Goal: Information Seeking & Learning: Learn about a topic

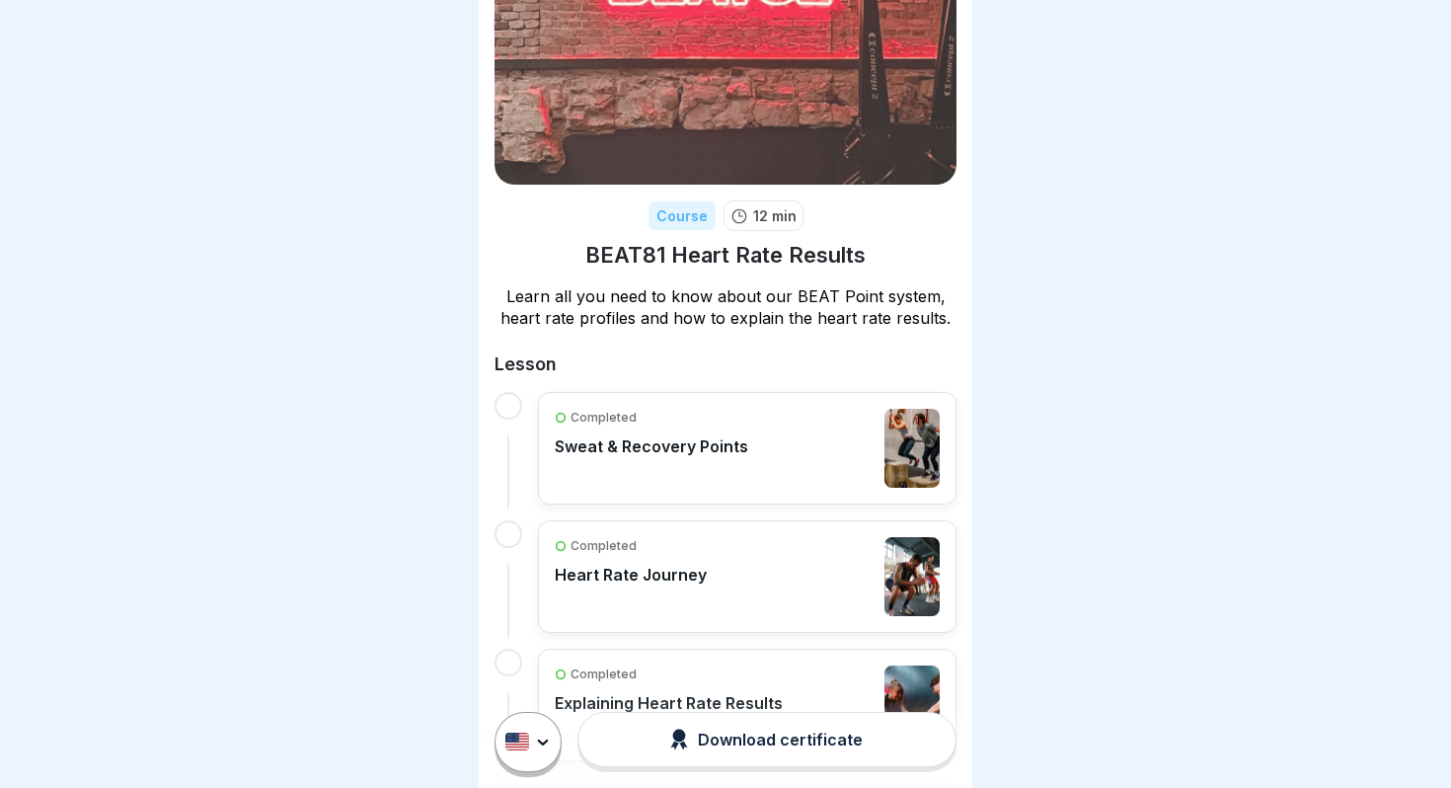
scroll to position [41, 0]
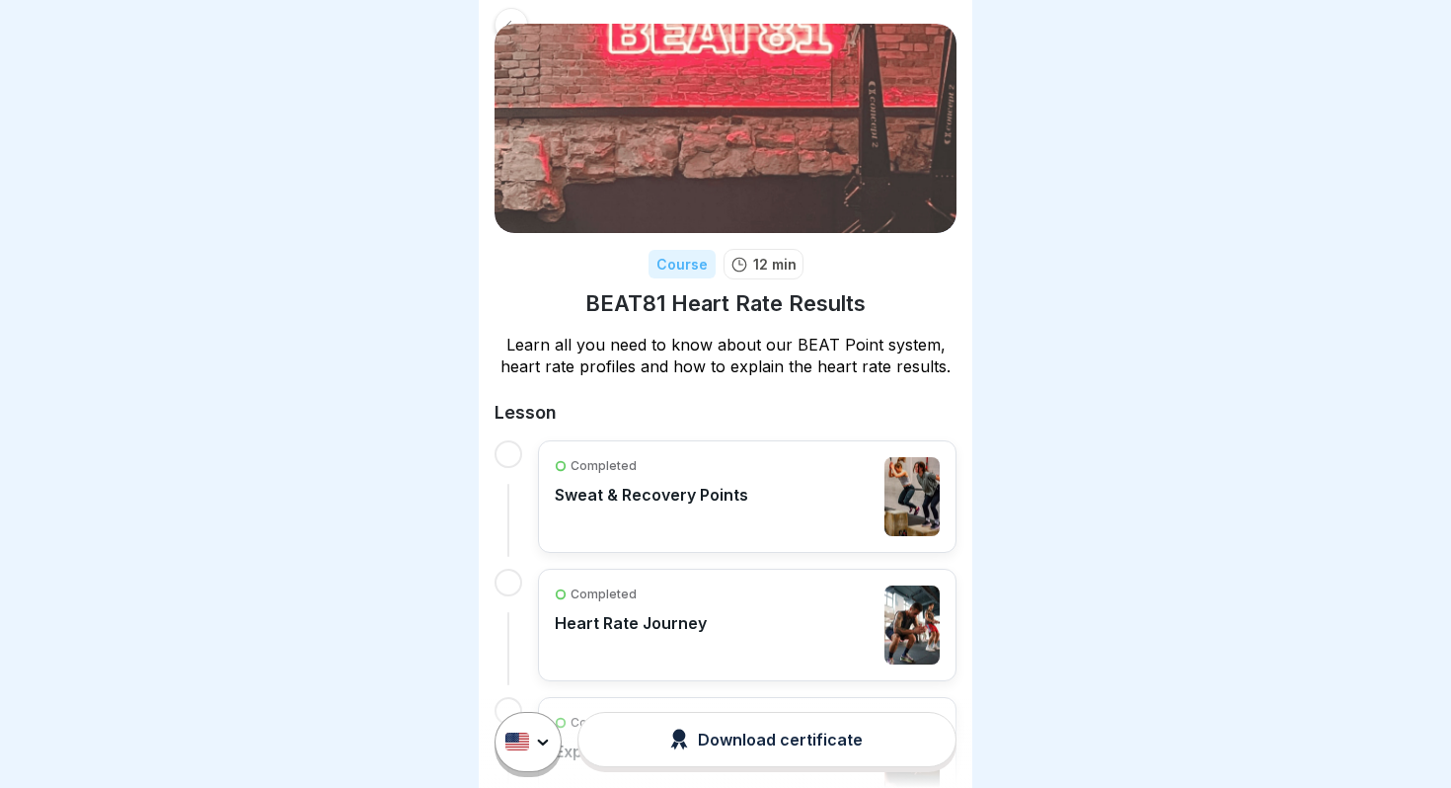
click at [730, 498] on p "Sweat & Recovery Points" at bounding box center [652, 495] width 194 height 20
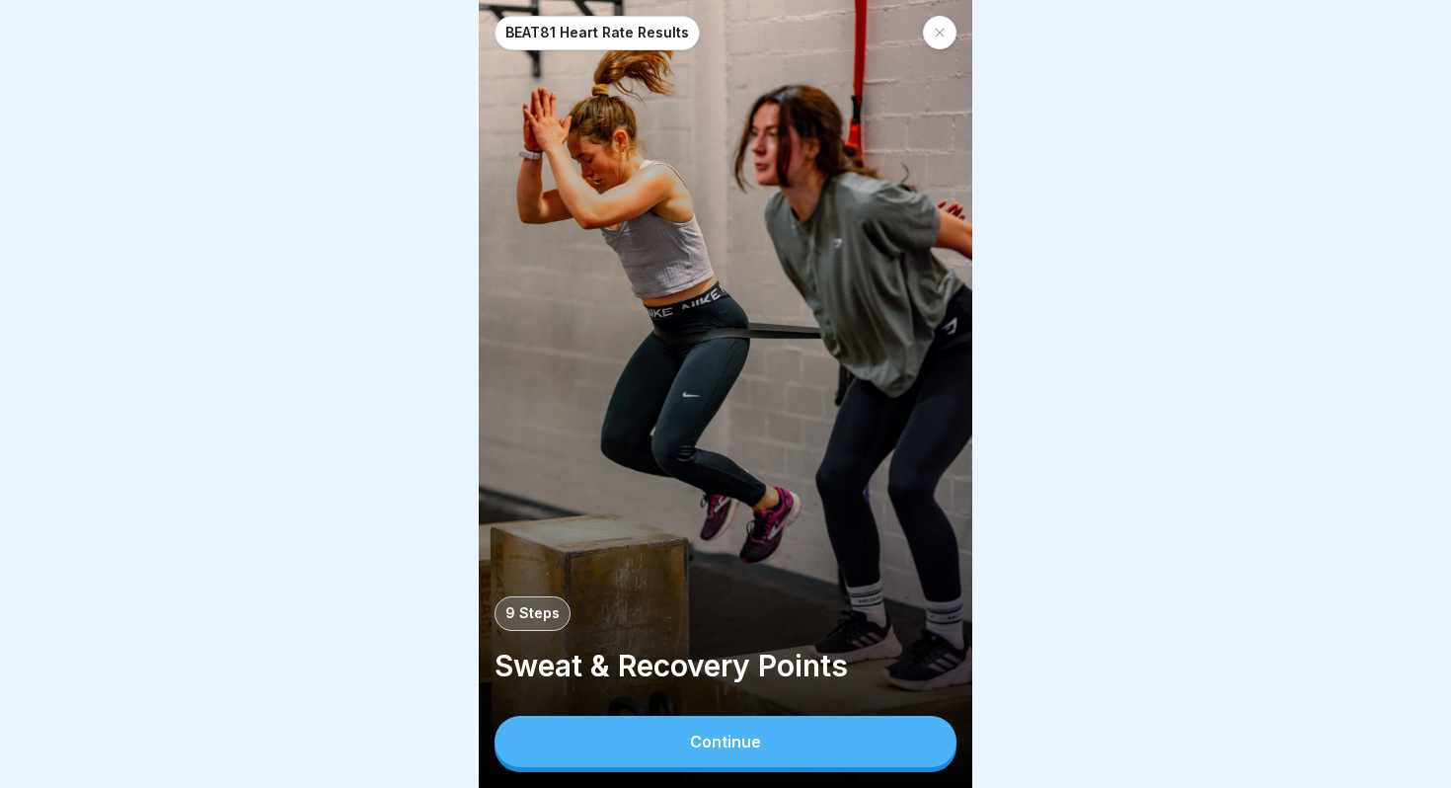
click at [767, 727] on button "Continue" at bounding box center [726, 741] width 462 height 51
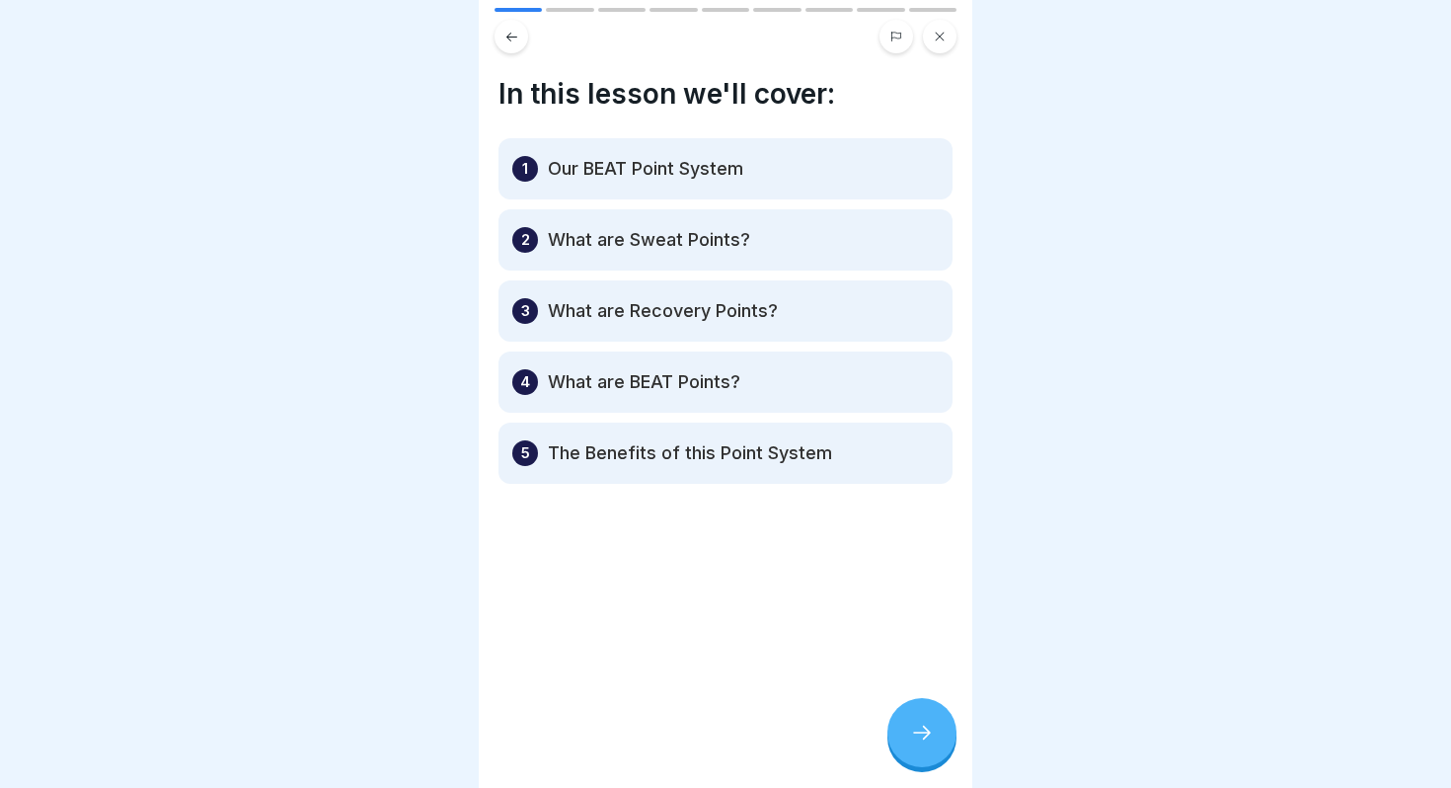
click at [933, 726] on icon at bounding box center [922, 733] width 24 height 24
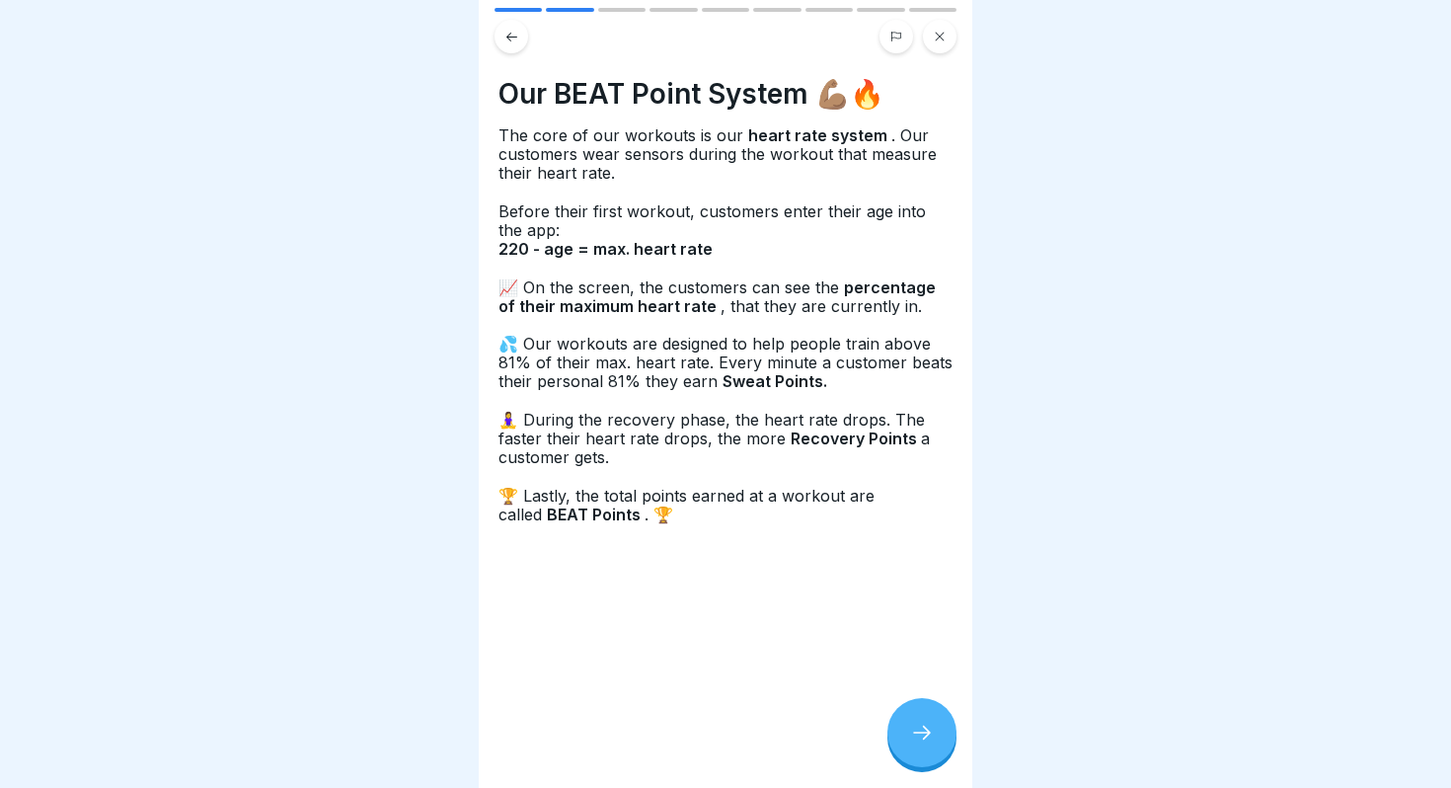
click at [913, 710] on div at bounding box center [922, 732] width 69 height 69
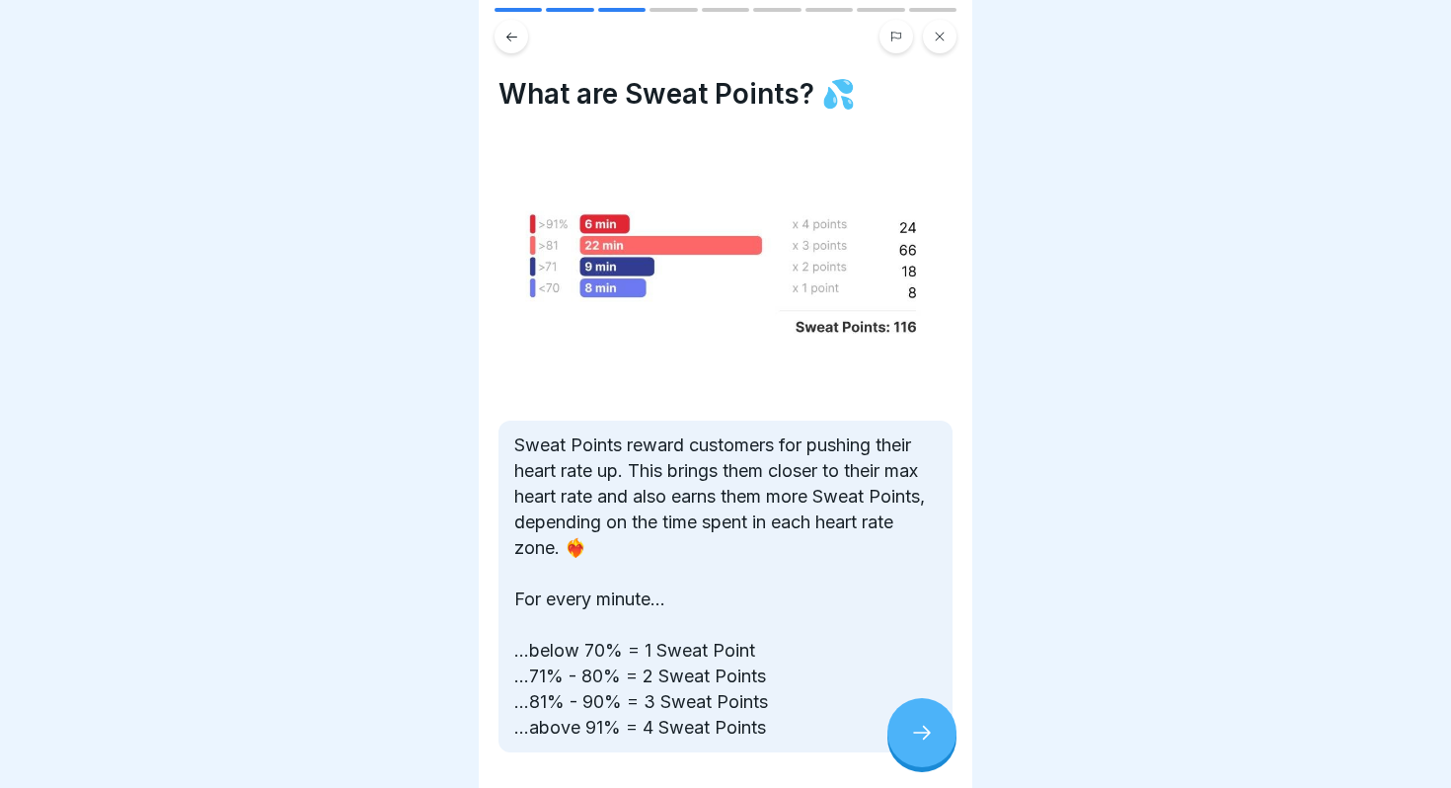
click at [916, 714] on div at bounding box center [922, 732] width 69 height 69
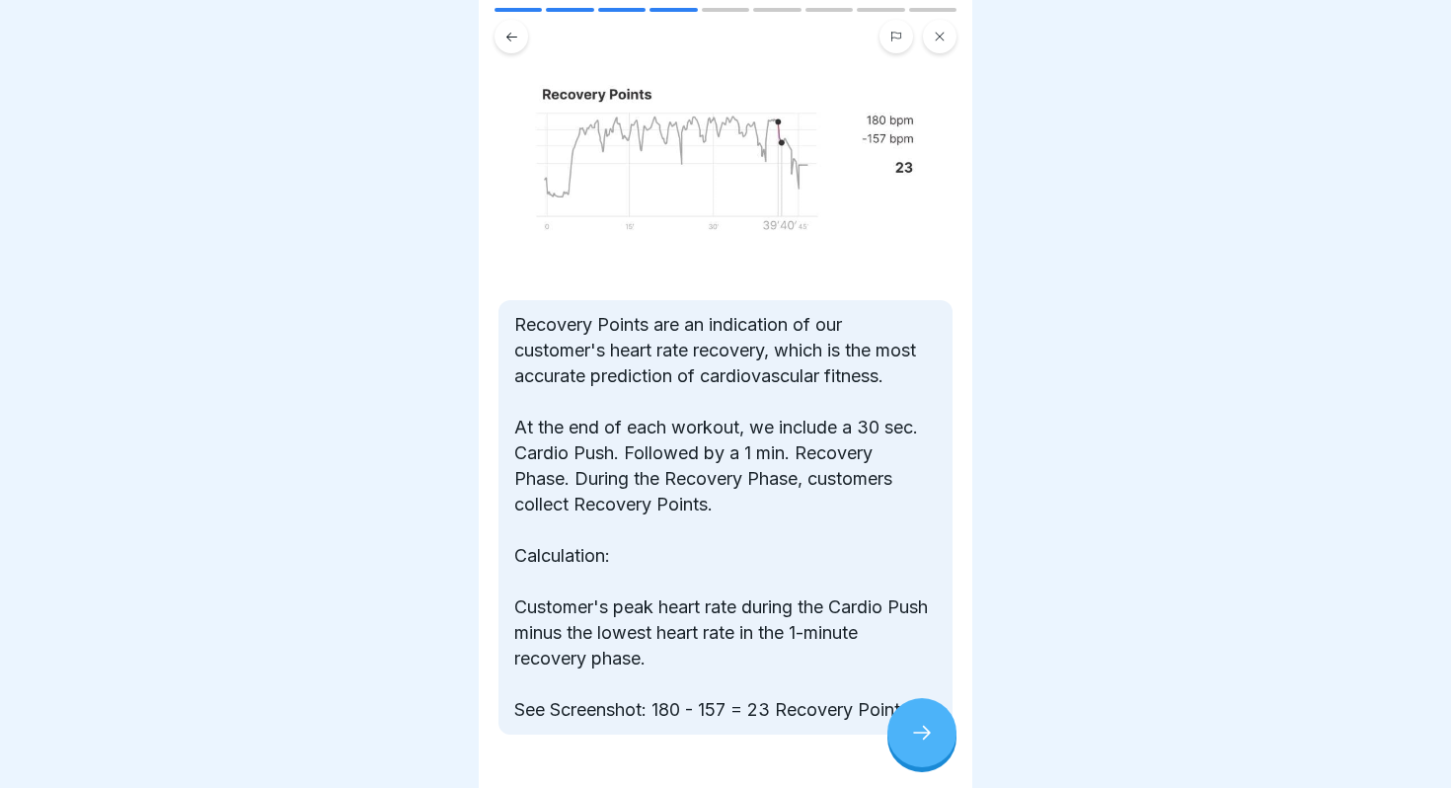
scroll to position [183, 0]
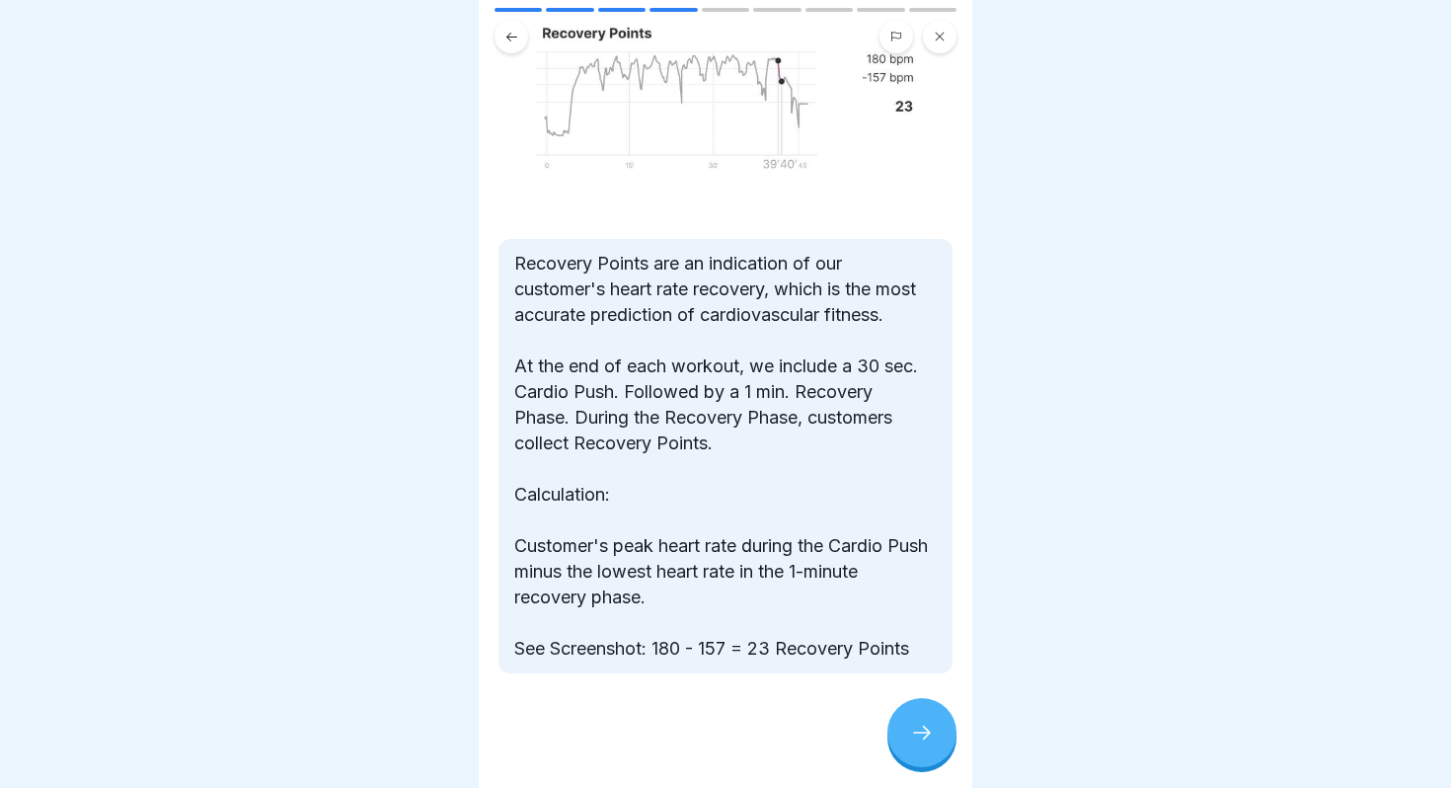
click at [910, 713] on div at bounding box center [922, 732] width 69 height 69
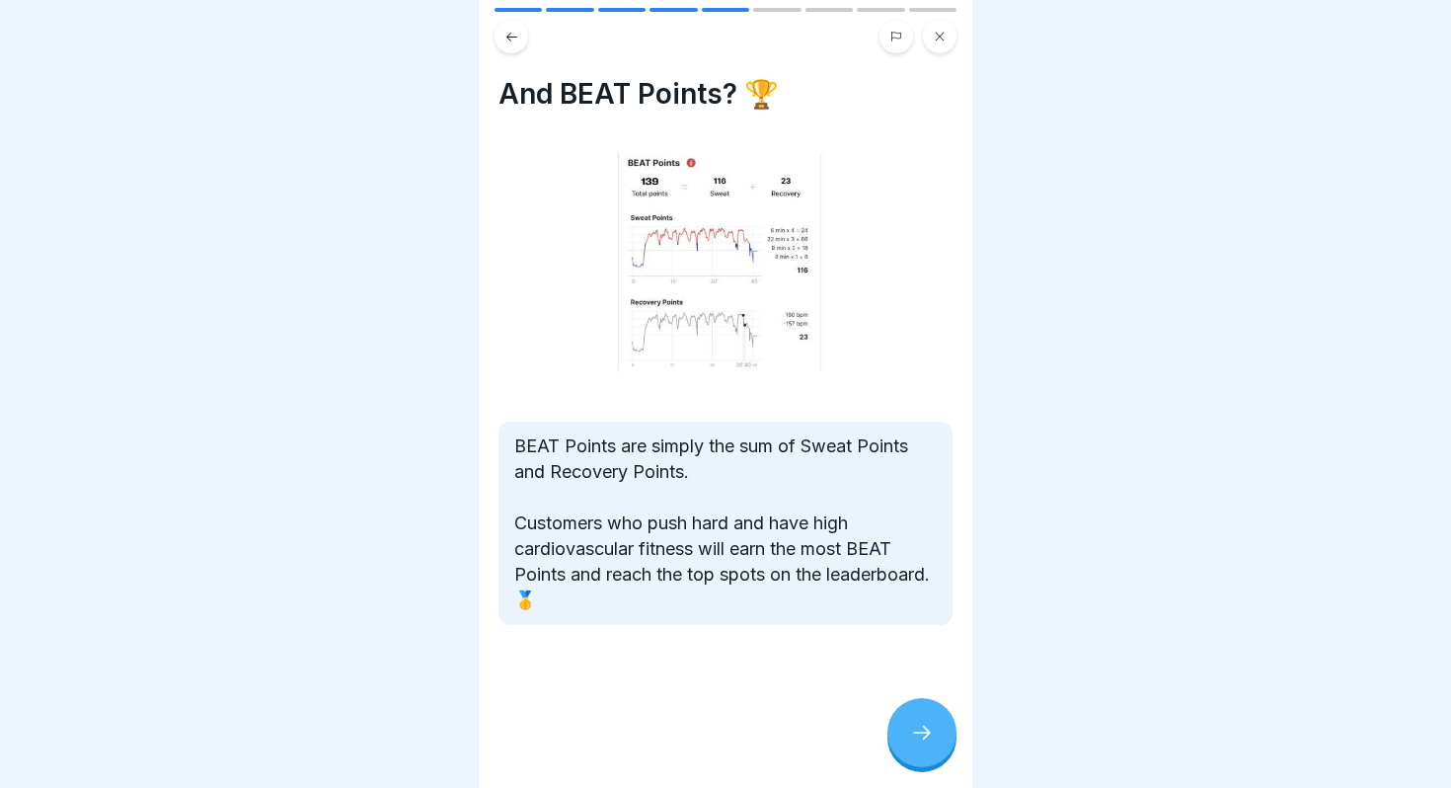
click at [920, 725] on icon at bounding box center [922, 733] width 24 height 24
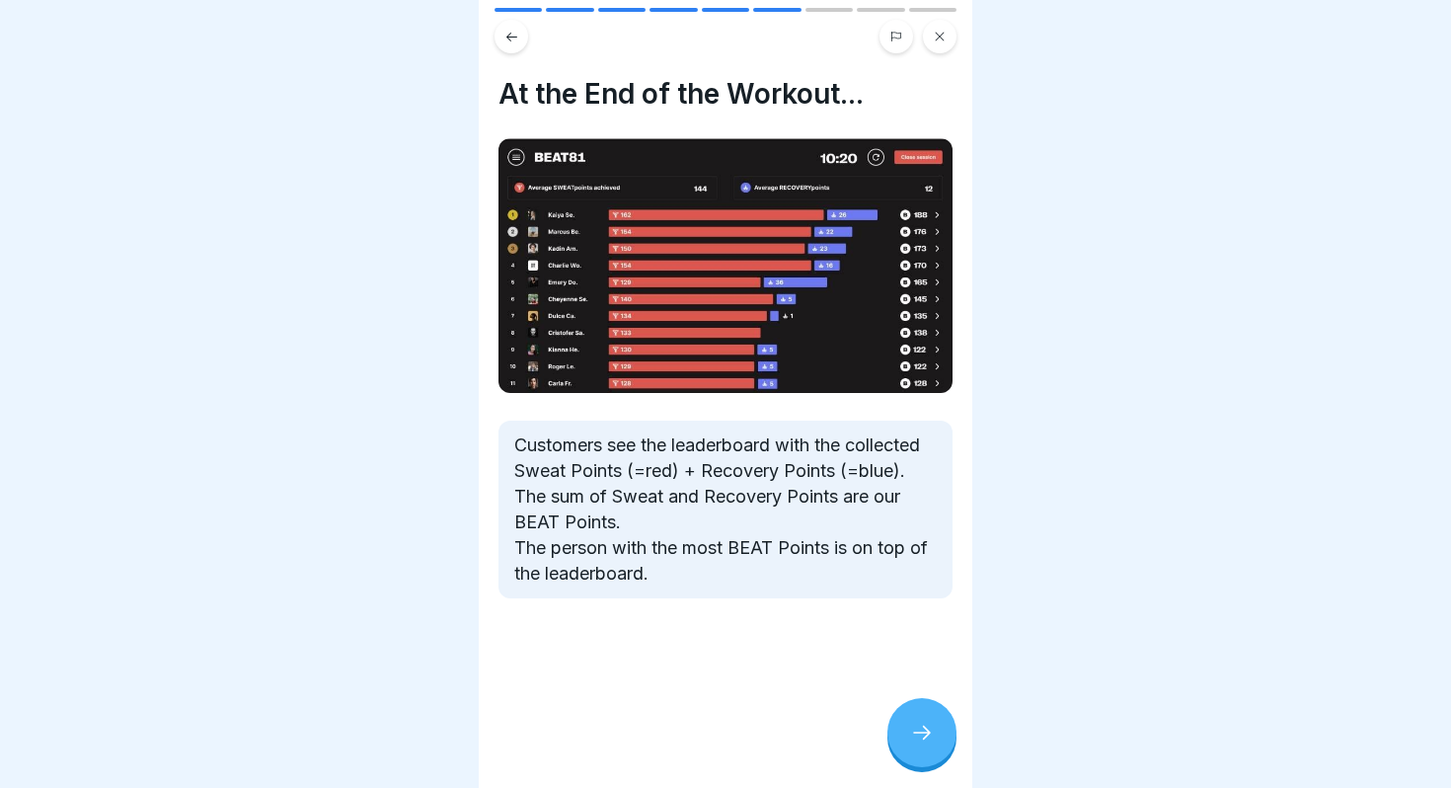
click at [920, 725] on icon at bounding box center [922, 733] width 24 height 24
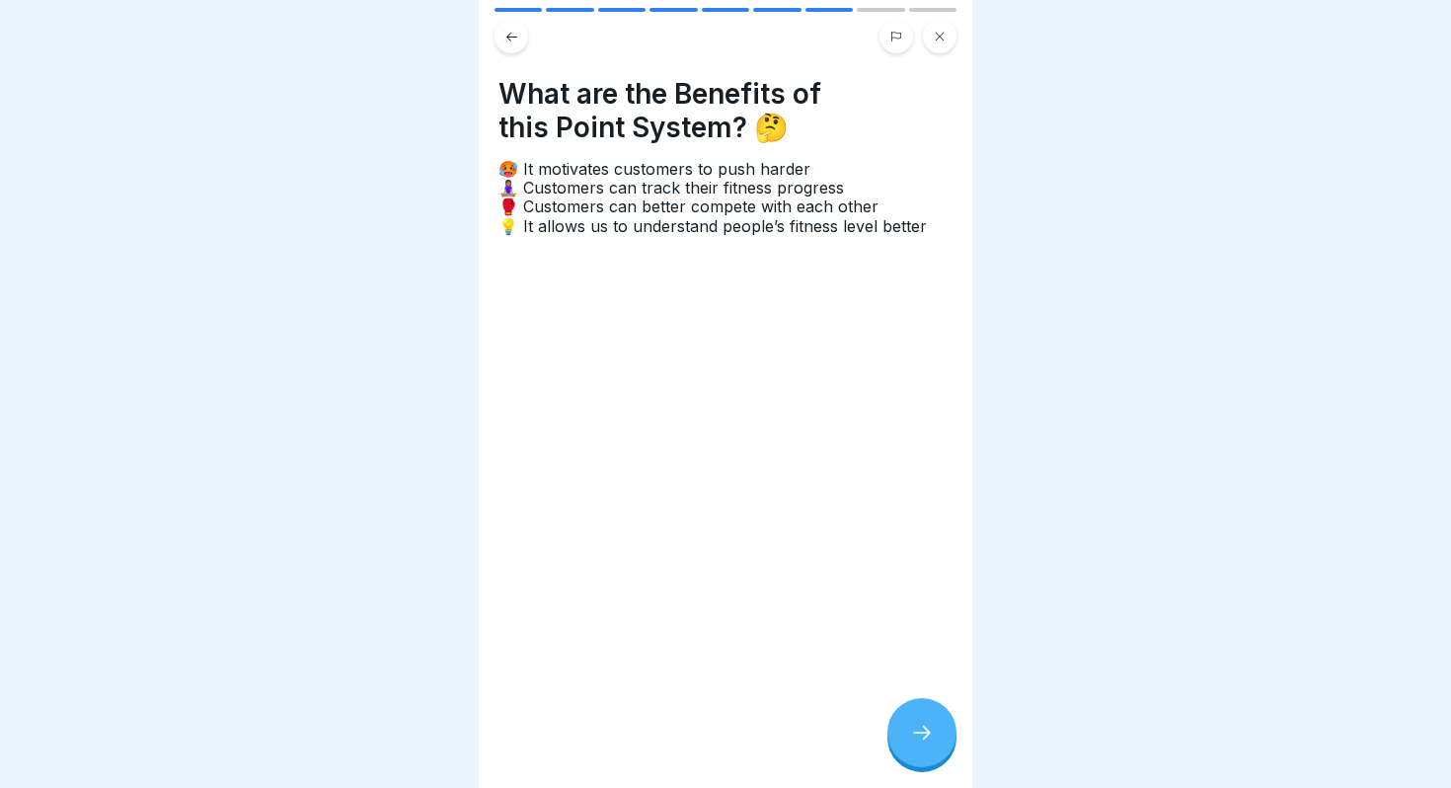
click at [920, 725] on icon at bounding box center [922, 733] width 24 height 24
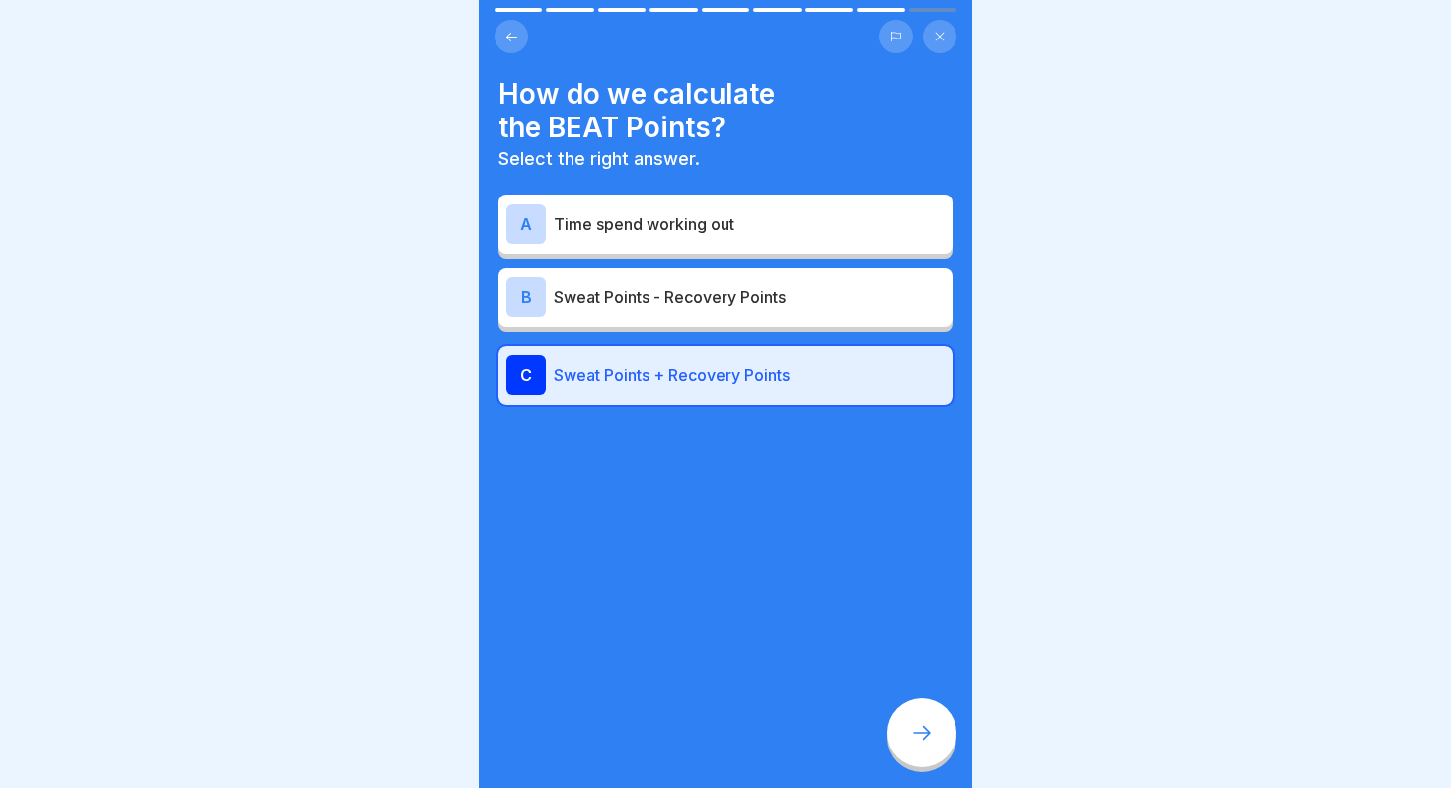
click at [920, 725] on icon at bounding box center [922, 733] width 24 height 24
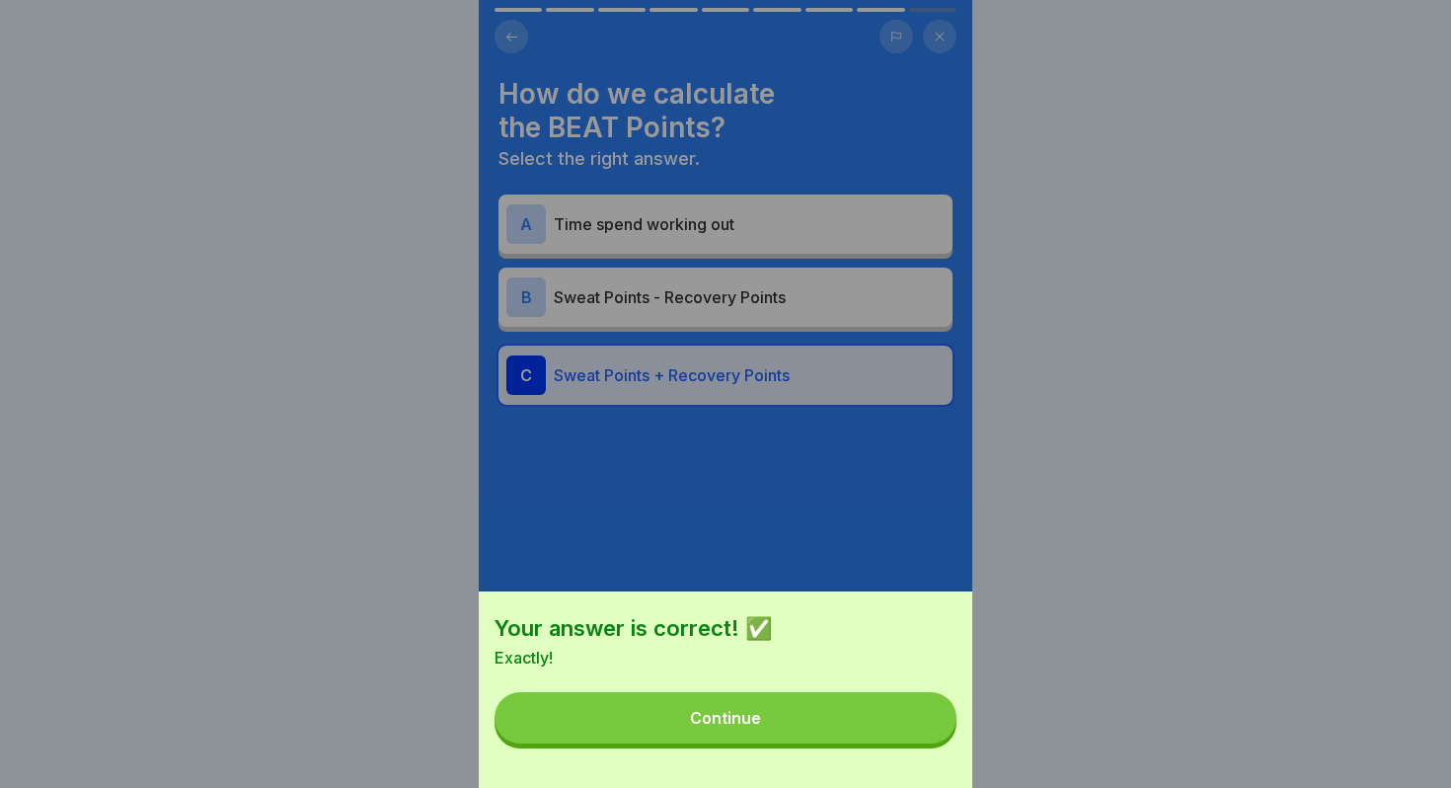
click at [889, 734] on button "Continue" at bounding box center [726, 717] width 462 height 51
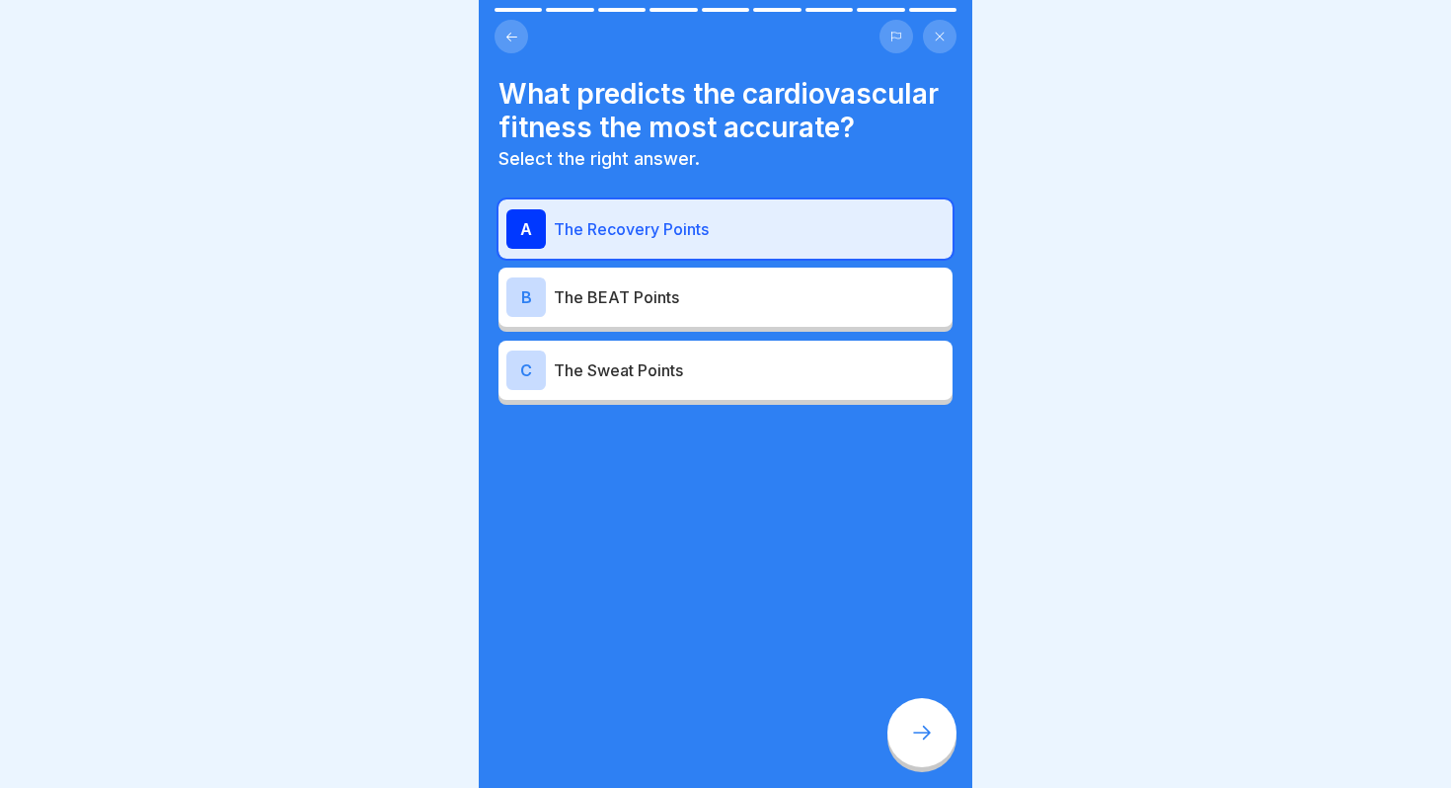
click at [922, 735] on icon at bounding box center [922, 733] width 24 height 24
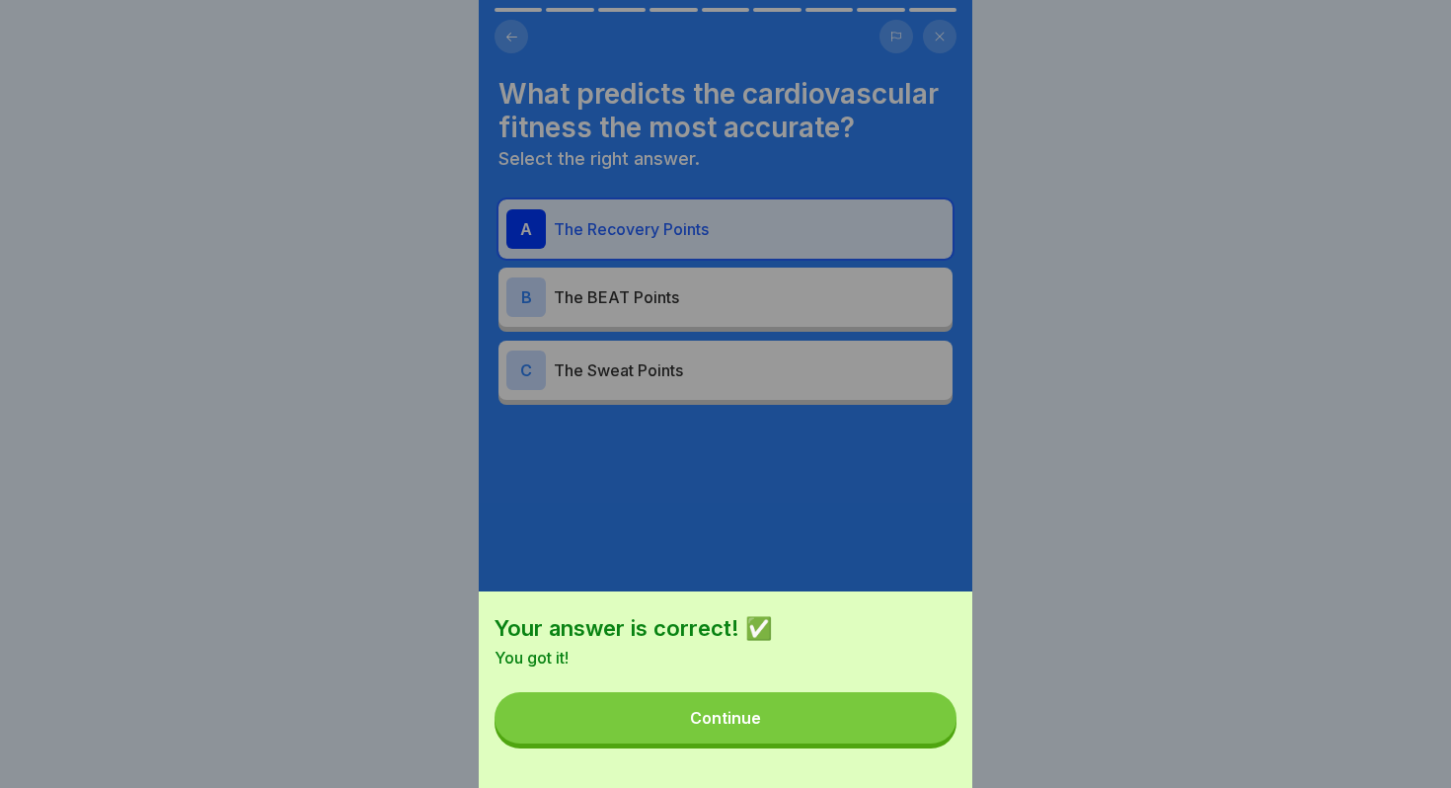
click at [922, 735] on button "Continue" at bounding box center [726, 717] width 462 height 51
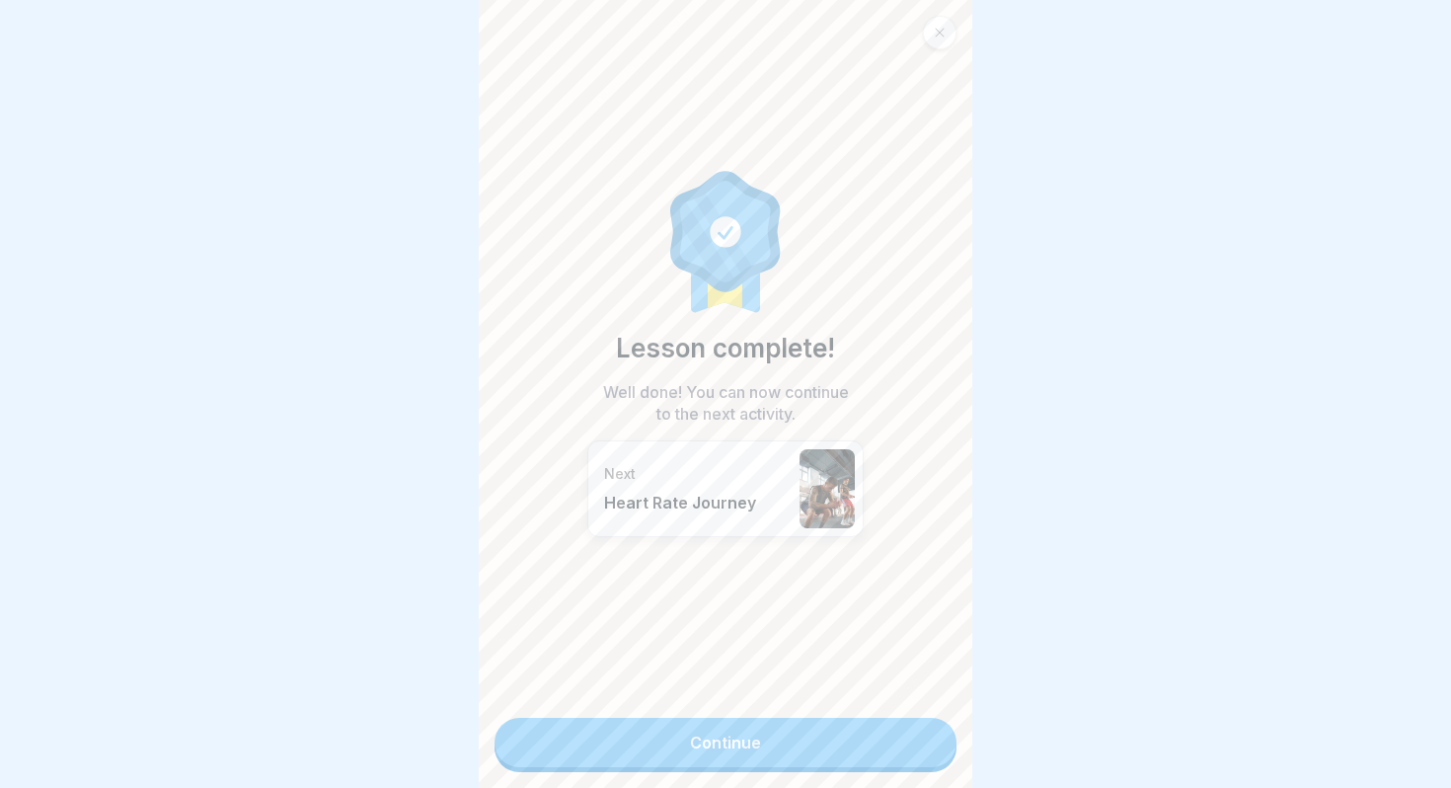
click at [922, 735] on link "Continue" at bounding box center [726, 742] width 462 height 49
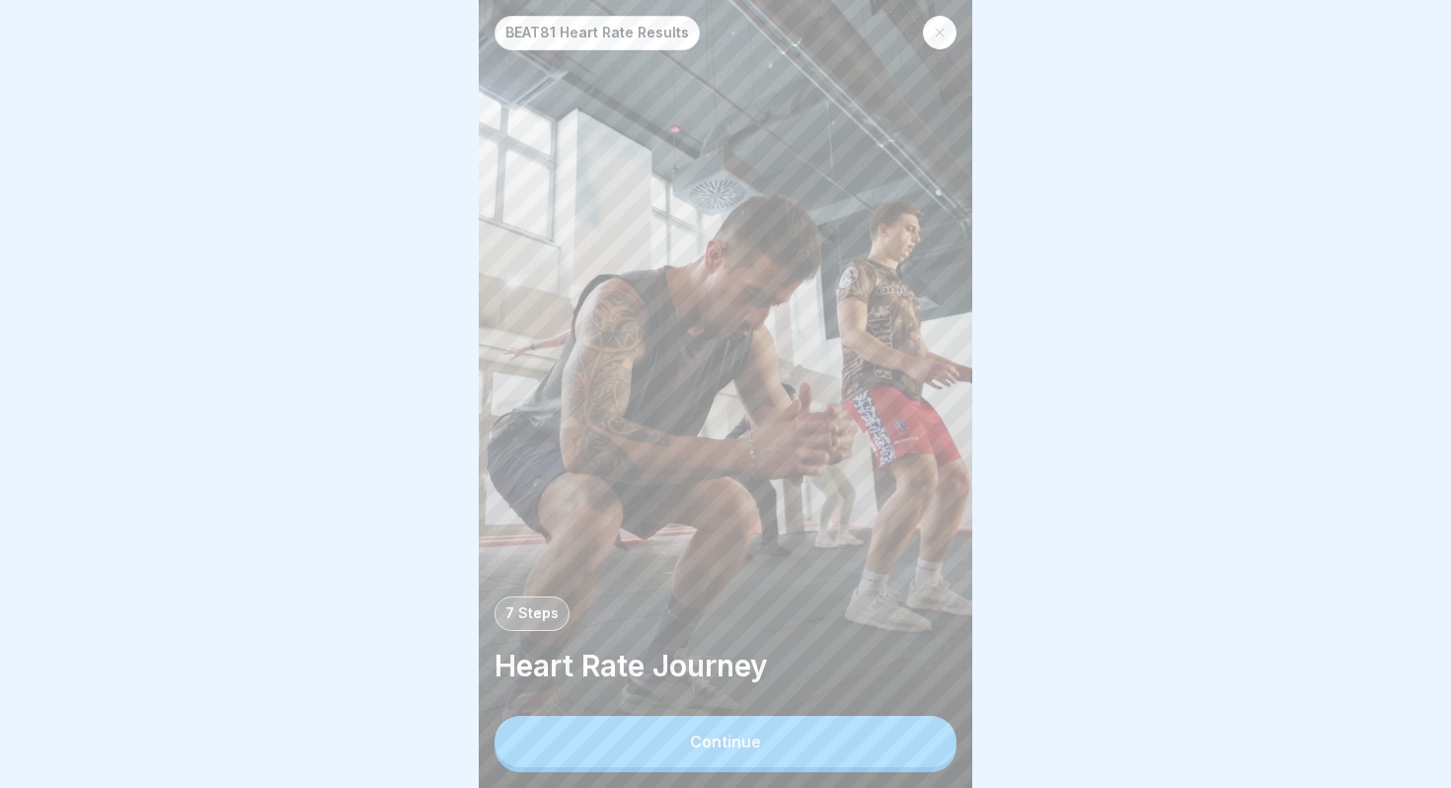
click at [824, 742] on button "Continue" at bounding box center [726, 741] width 462 height 51
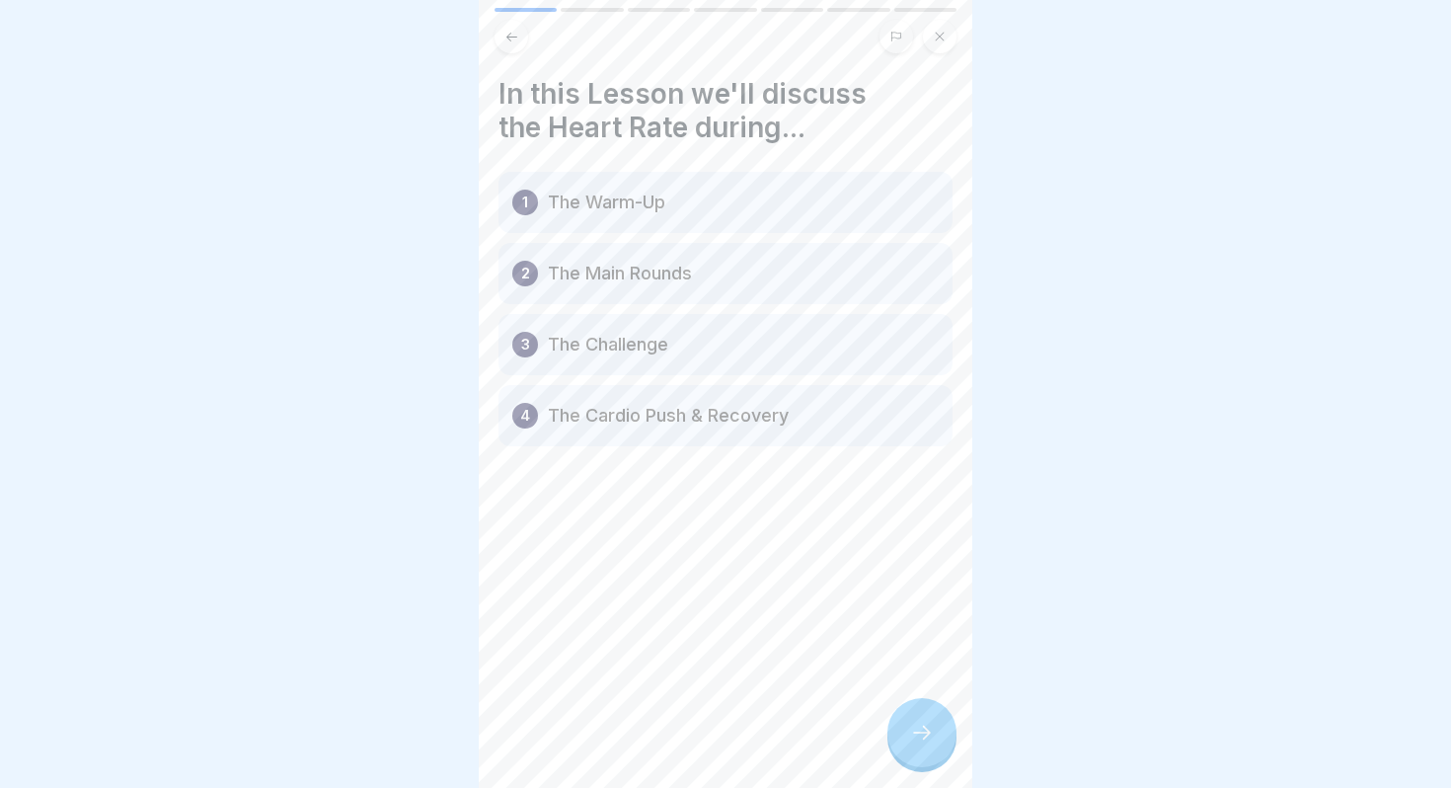
click at [908, 728] on div at bounding box center [922, 732] width 69 height 69
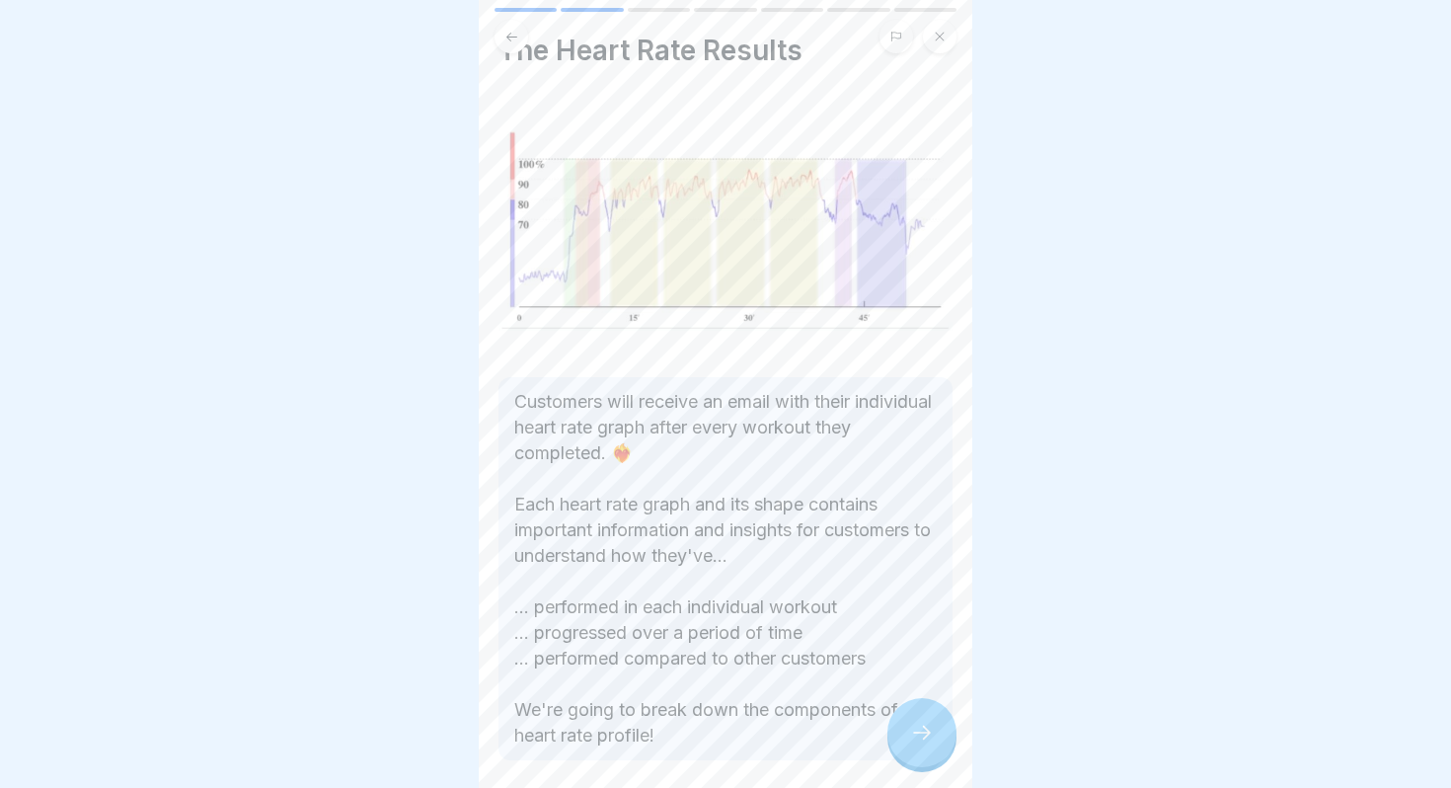
scroll to position [79, 0]
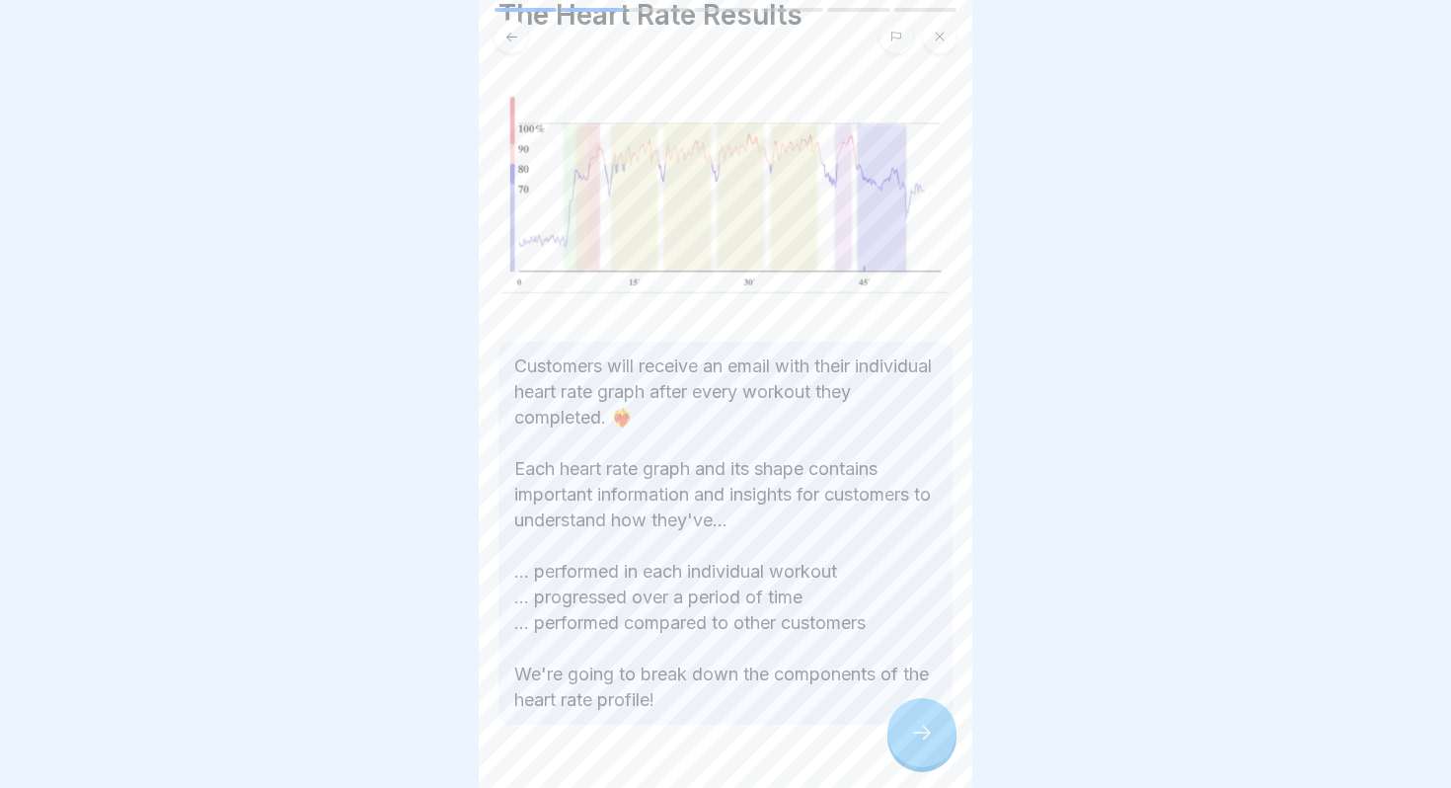
click at [907, 717] on div at bounding box center [922, 732] width 69 height 69
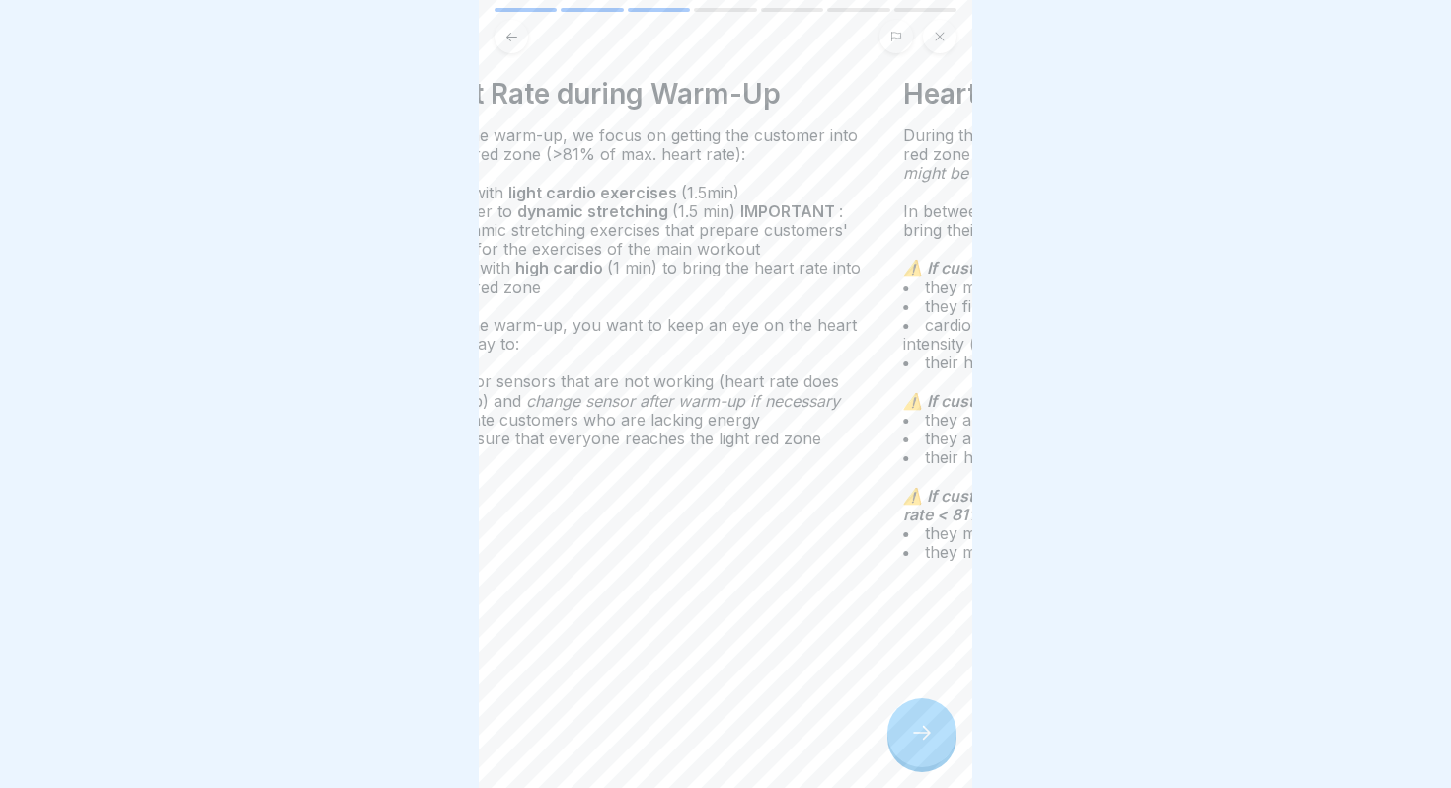
click at [568, 235] on div "During the warm-up, we focus on getting the customer into the light red zone (>…" at bounding box center [637, 287] width 454 height 322
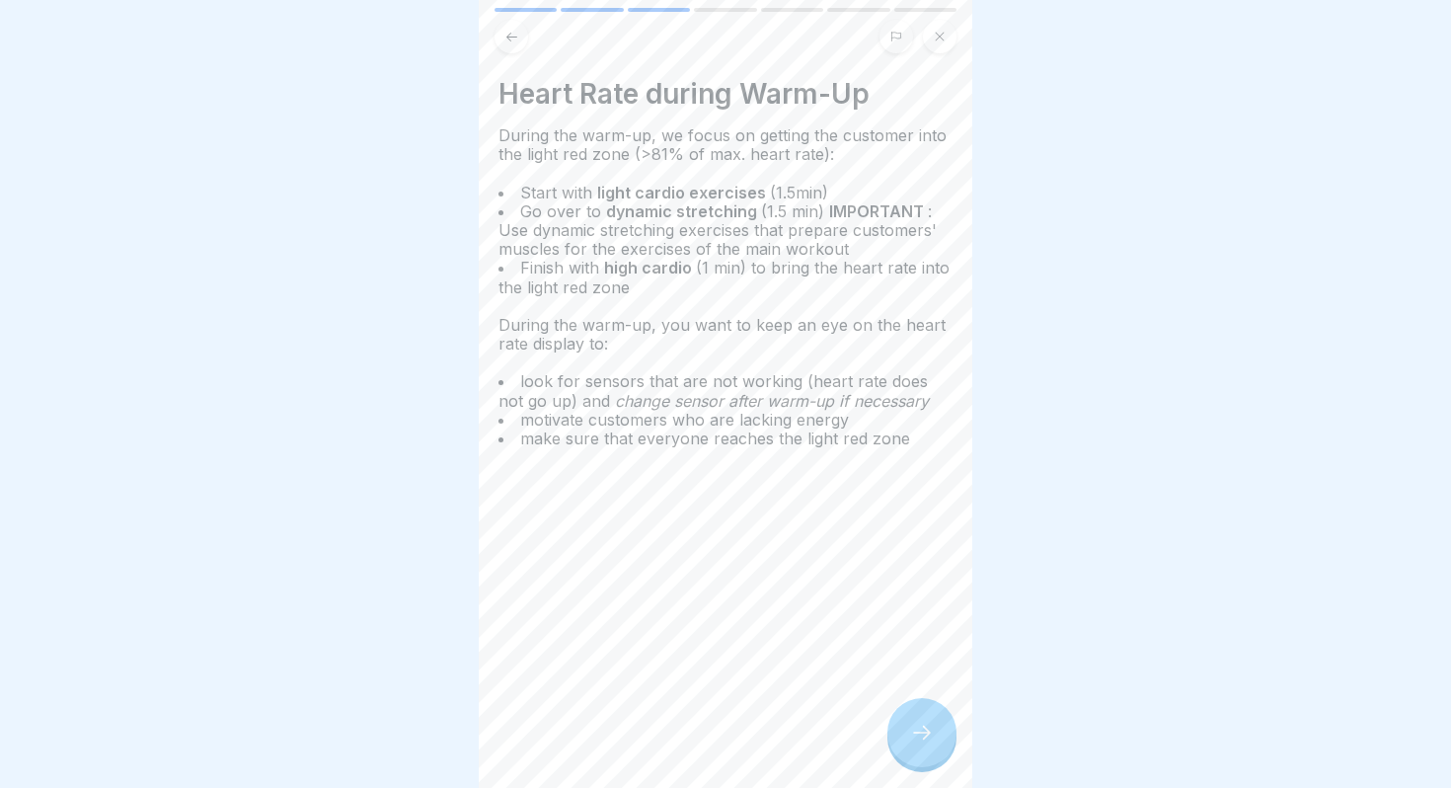
click at [935, 722] on div at bounding box center [922, 732] width 69 height 69
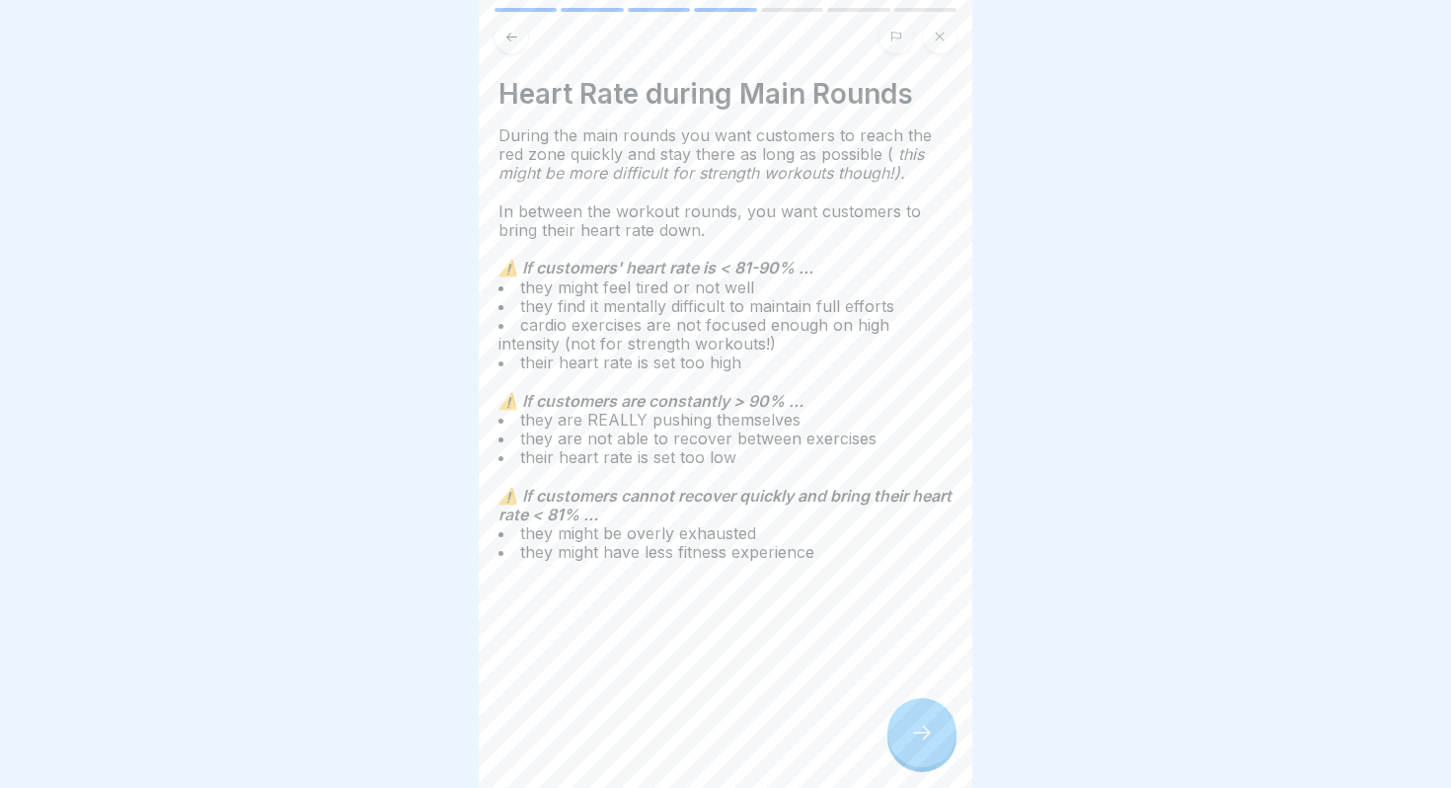
click at [900, 722] on div at bounding box center [922, 732] width 69 height 69
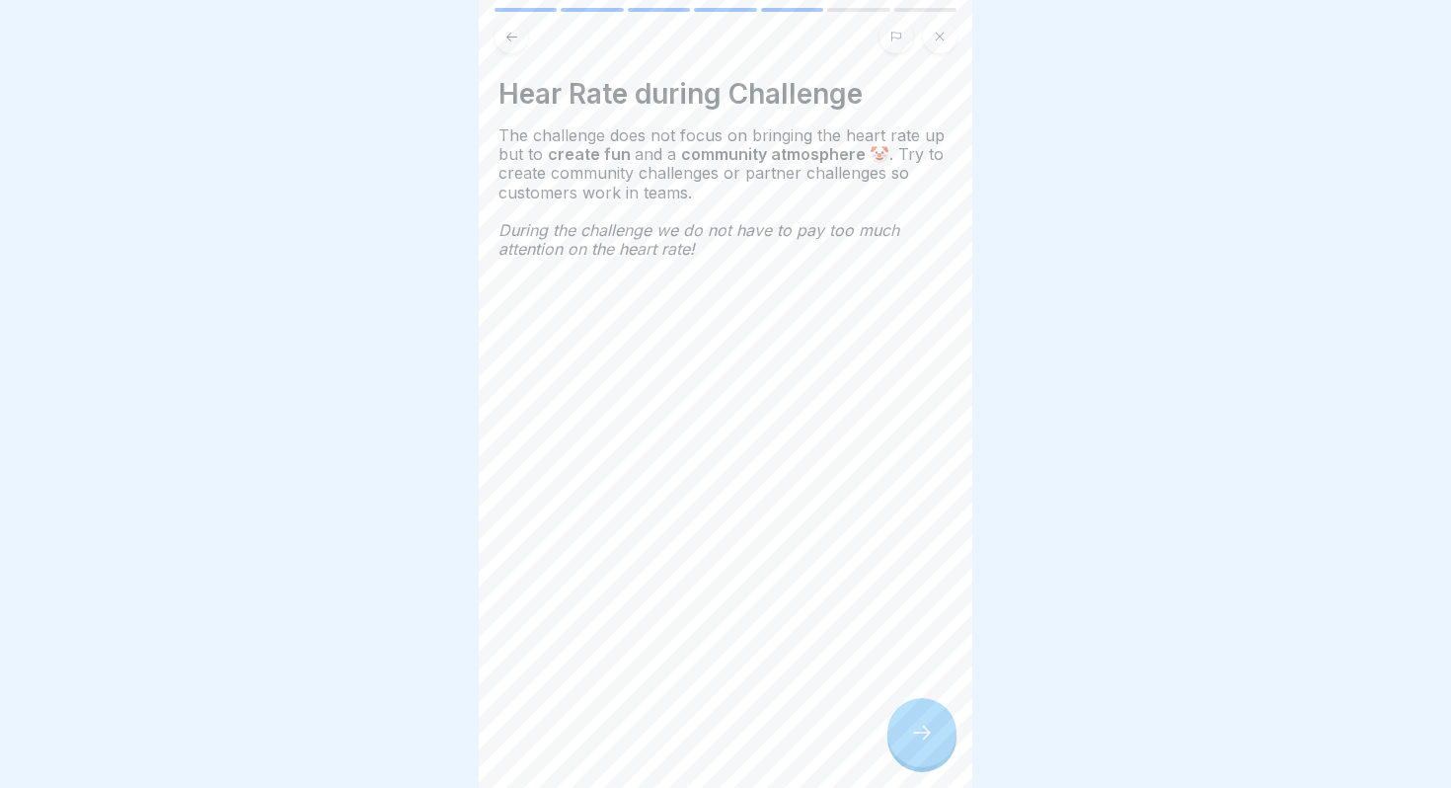
click at [901, 722] on div at bounding box center [922, 732] width 69 height 69
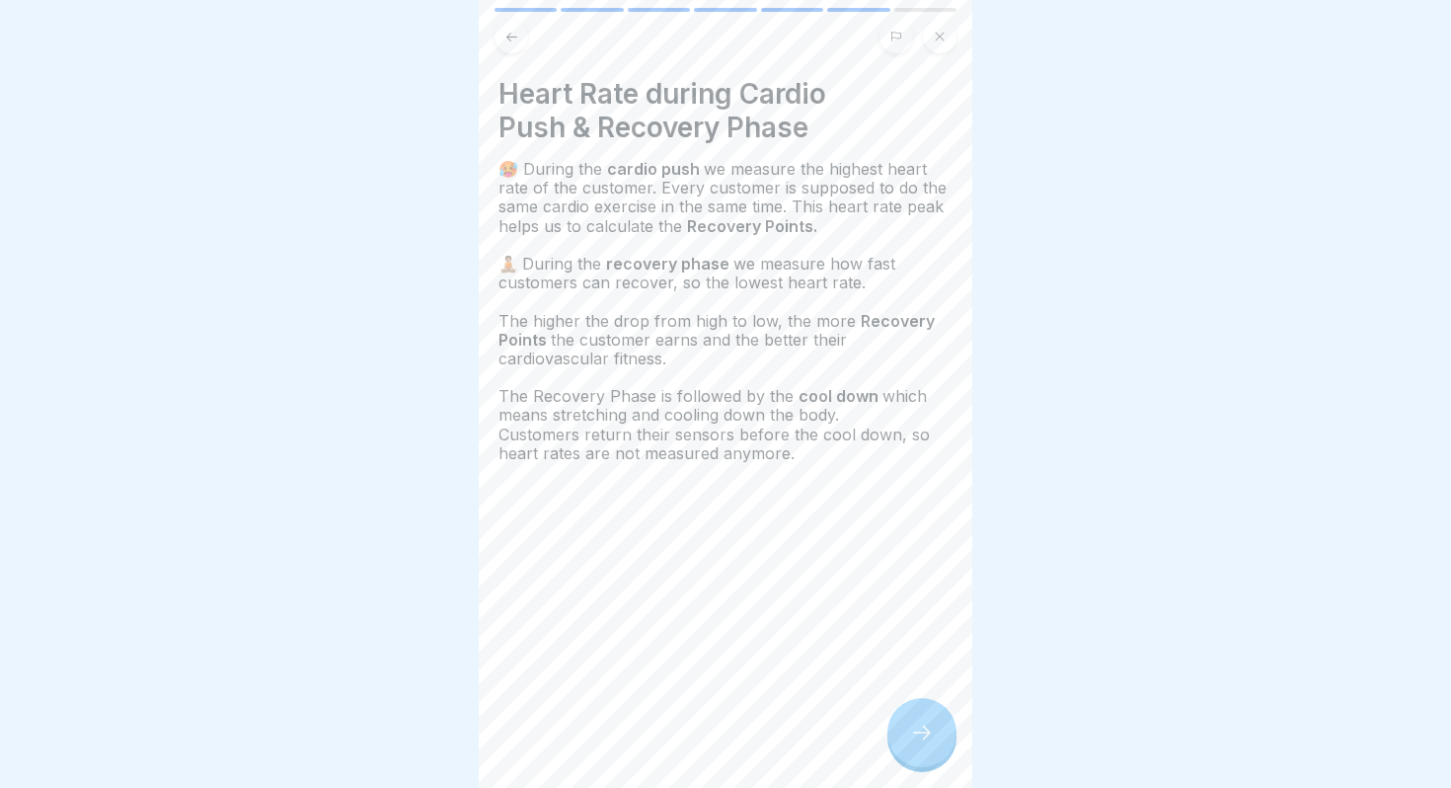
click at [511, 41] on icon at bounding box center [512, 37] width 15 height 15
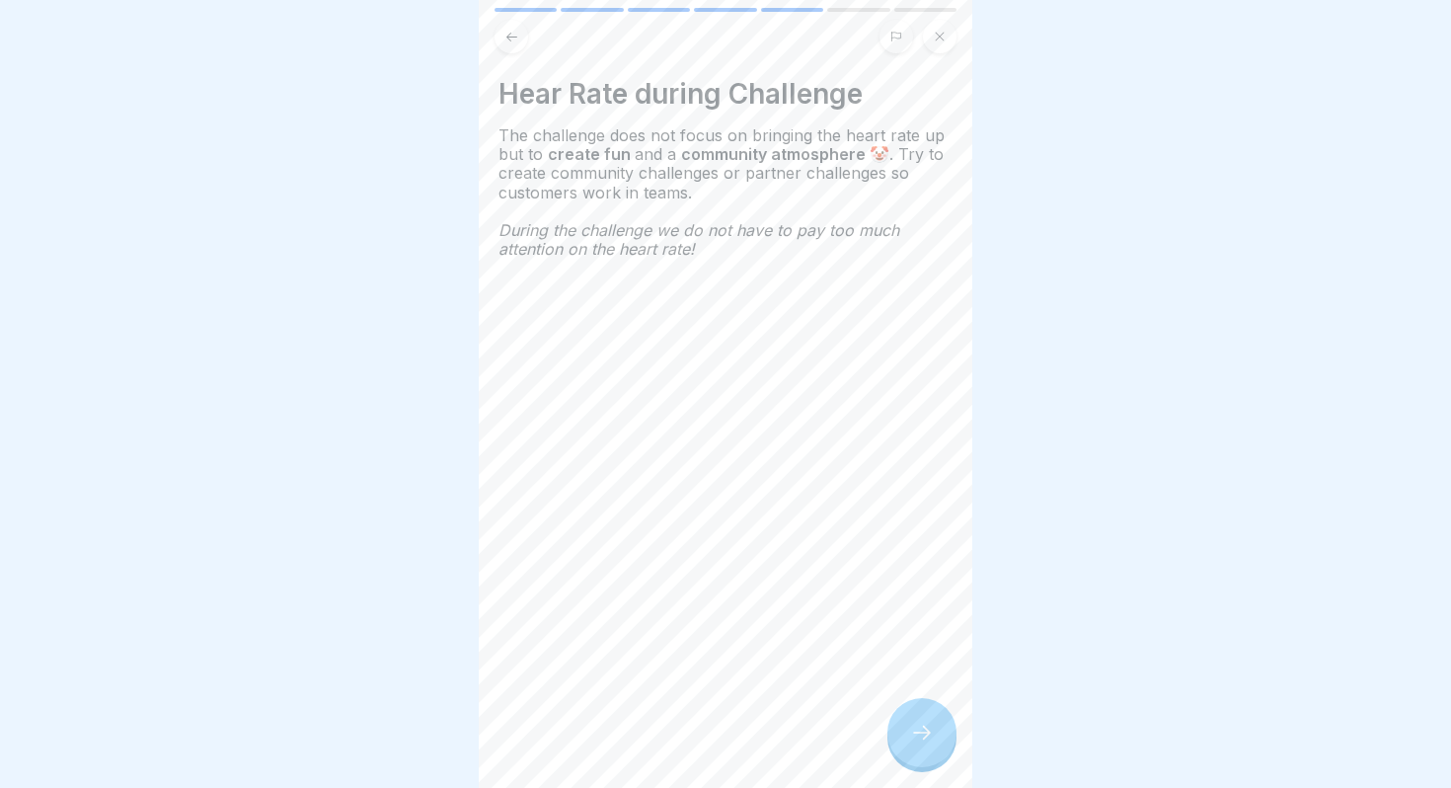
click at [939, 740] on div at bounding box center [922, 732] width 69 height 69
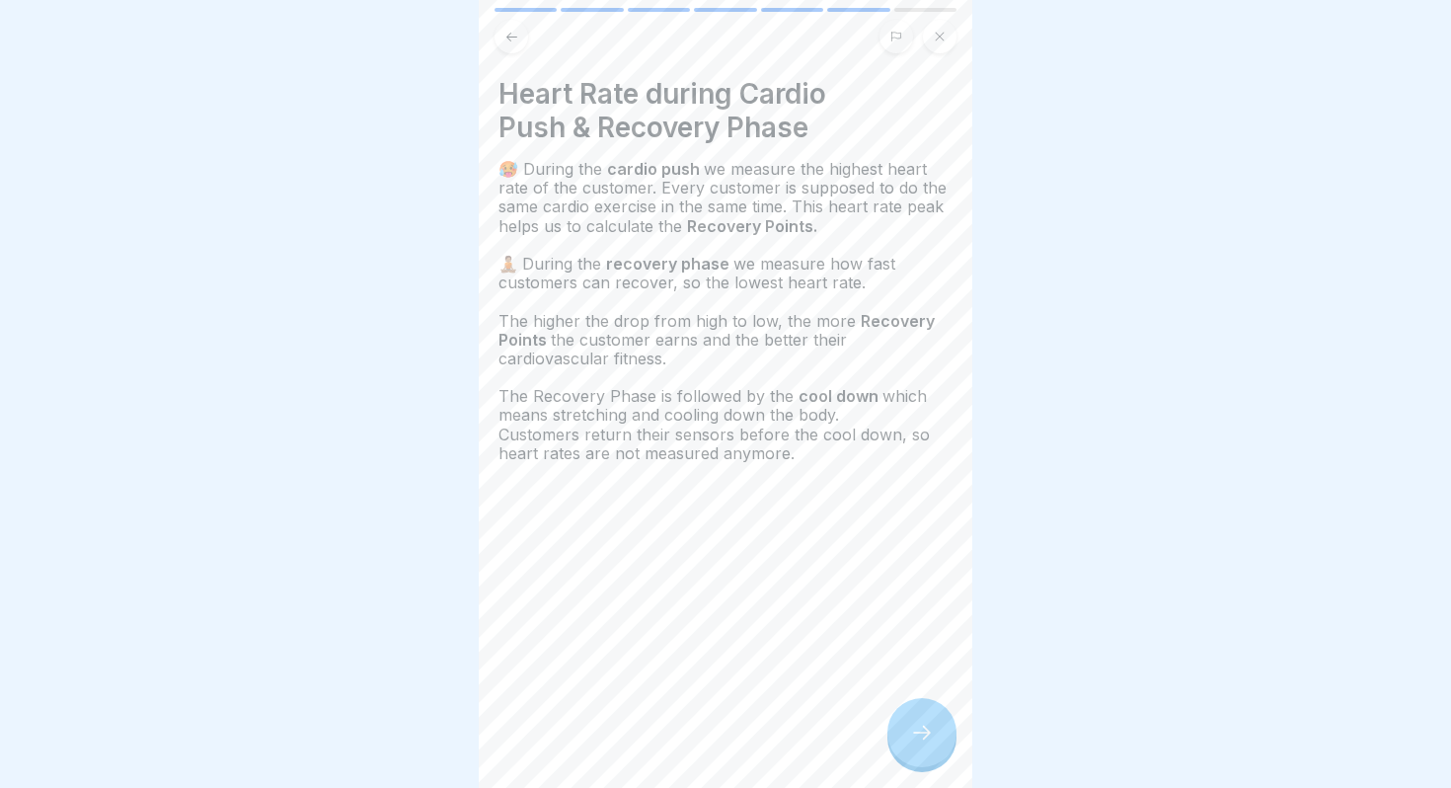
click at [932, 742] on icon at bounding box center [922, 733] width 24 height 24
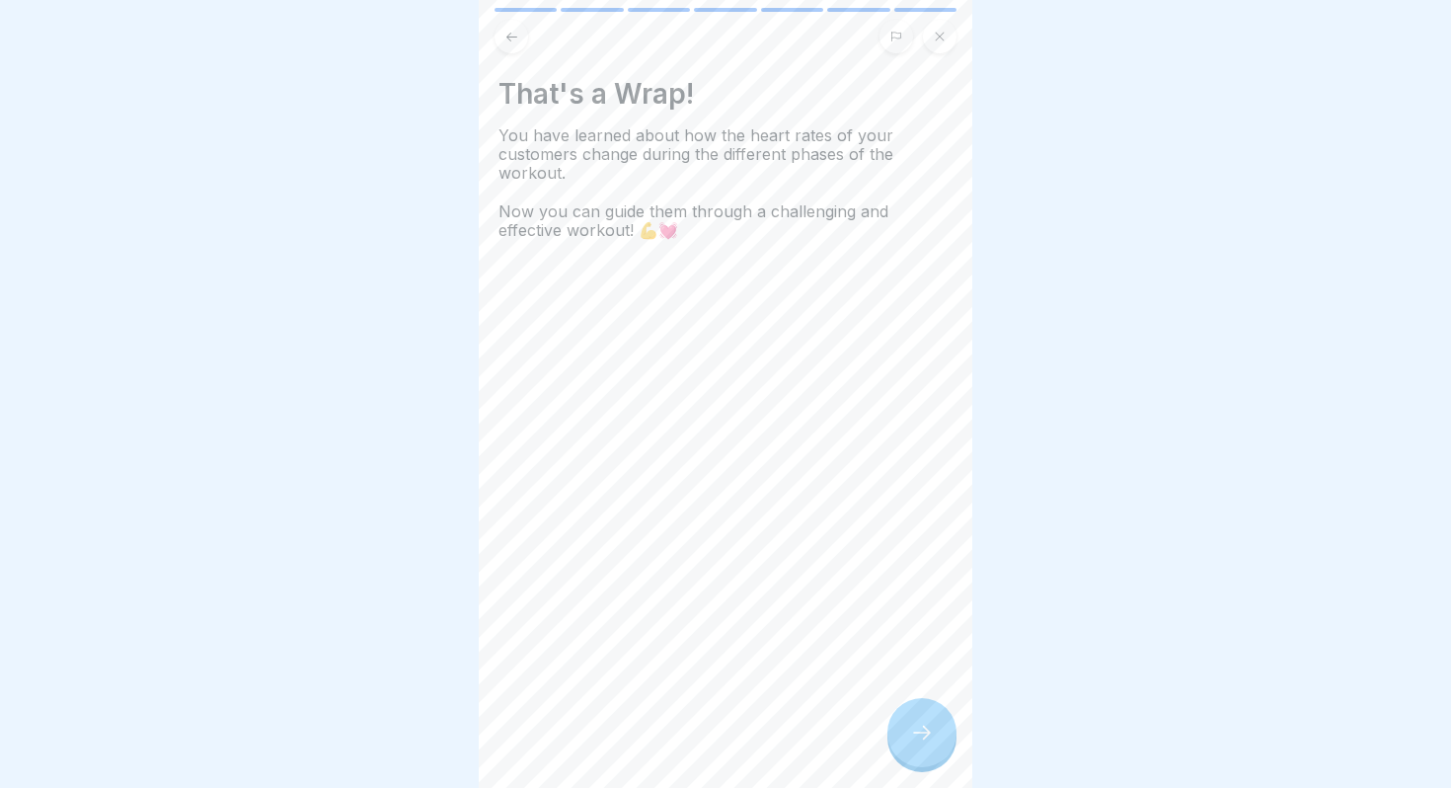
click at [932, 742] on icon at bounding box center [922, 733] width 24 height 24
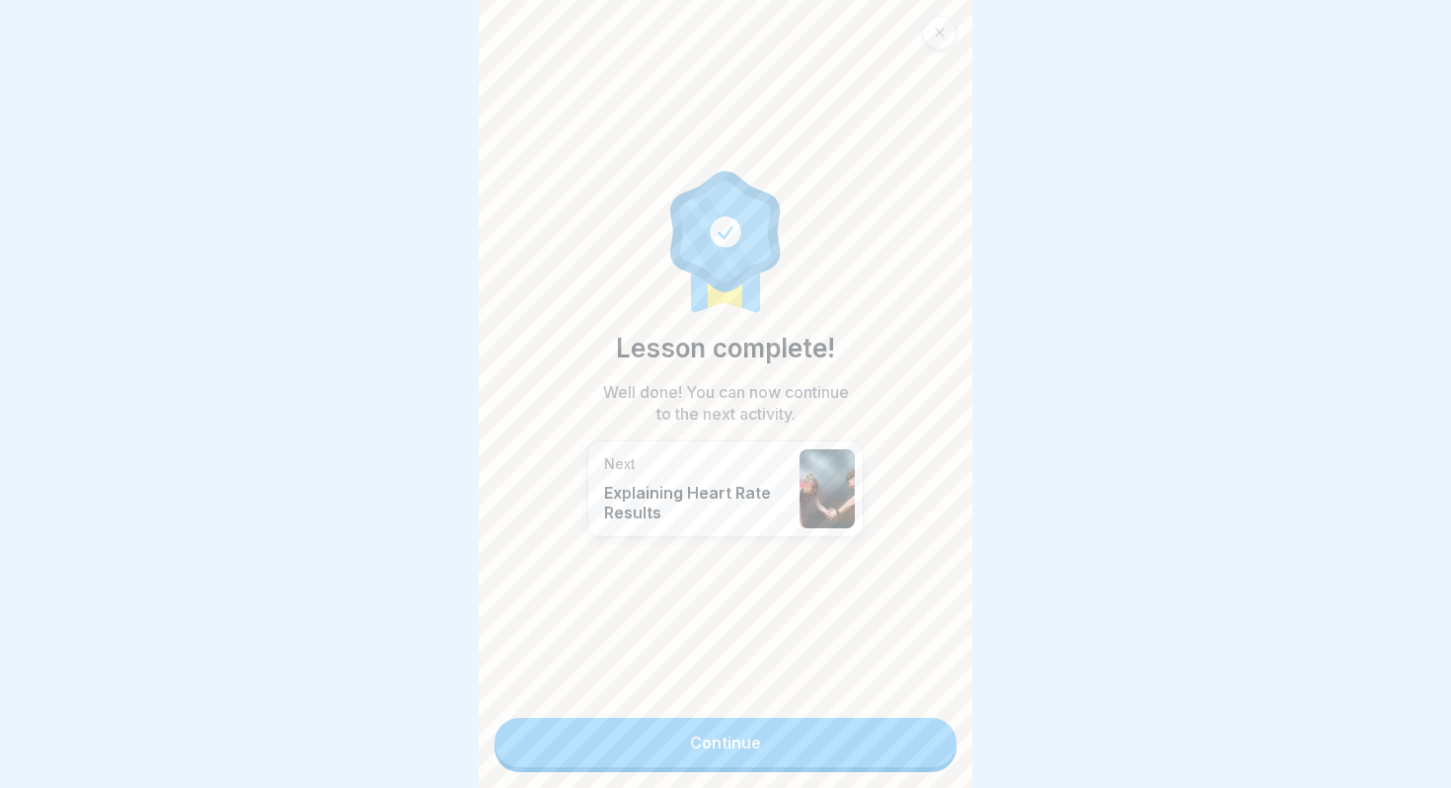
click at [896, 758] on link "Continue" at bounding box center [726, 742] width 462 height 49
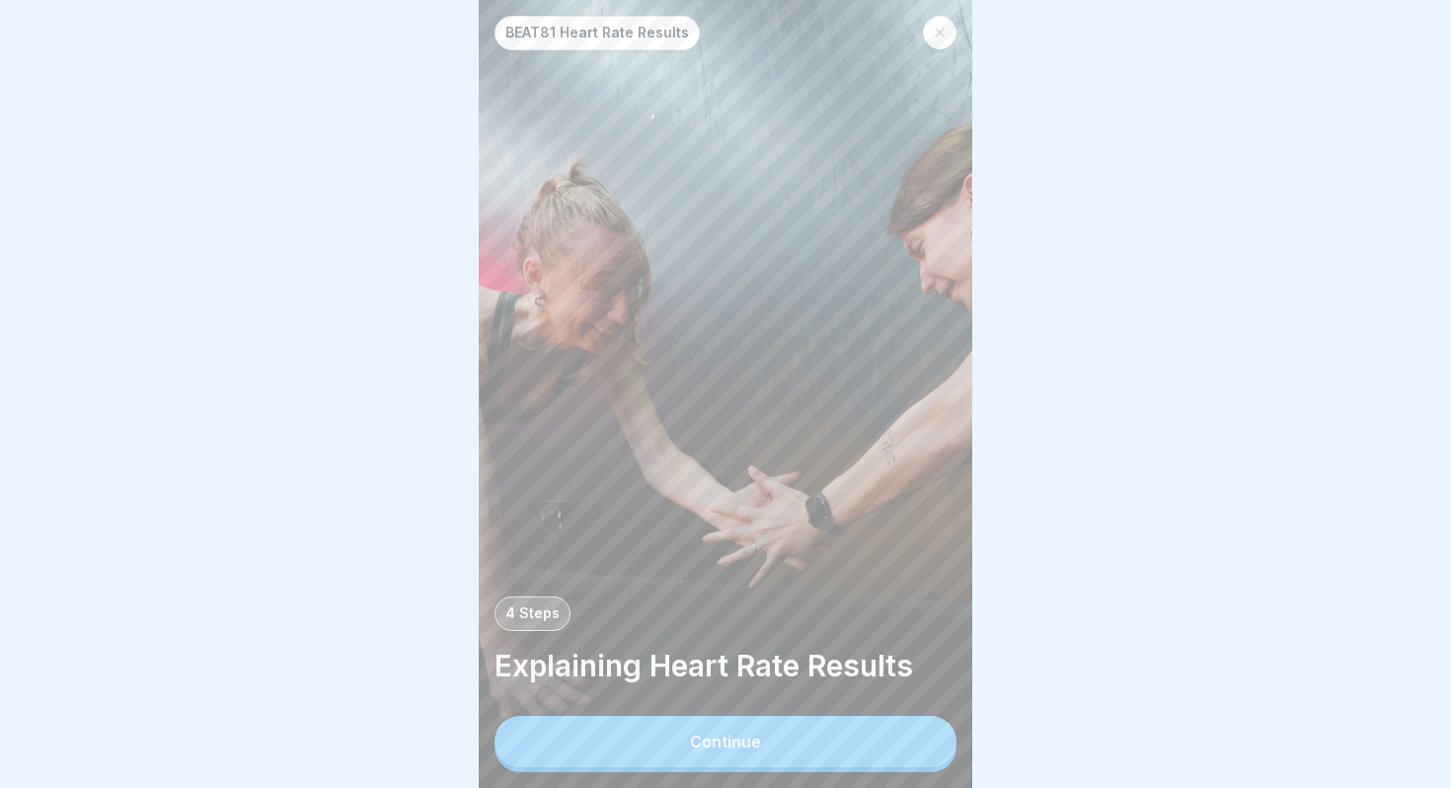
click at [870, 751] on button "Continue" at bounding box center [726, 741] width 462 height 51
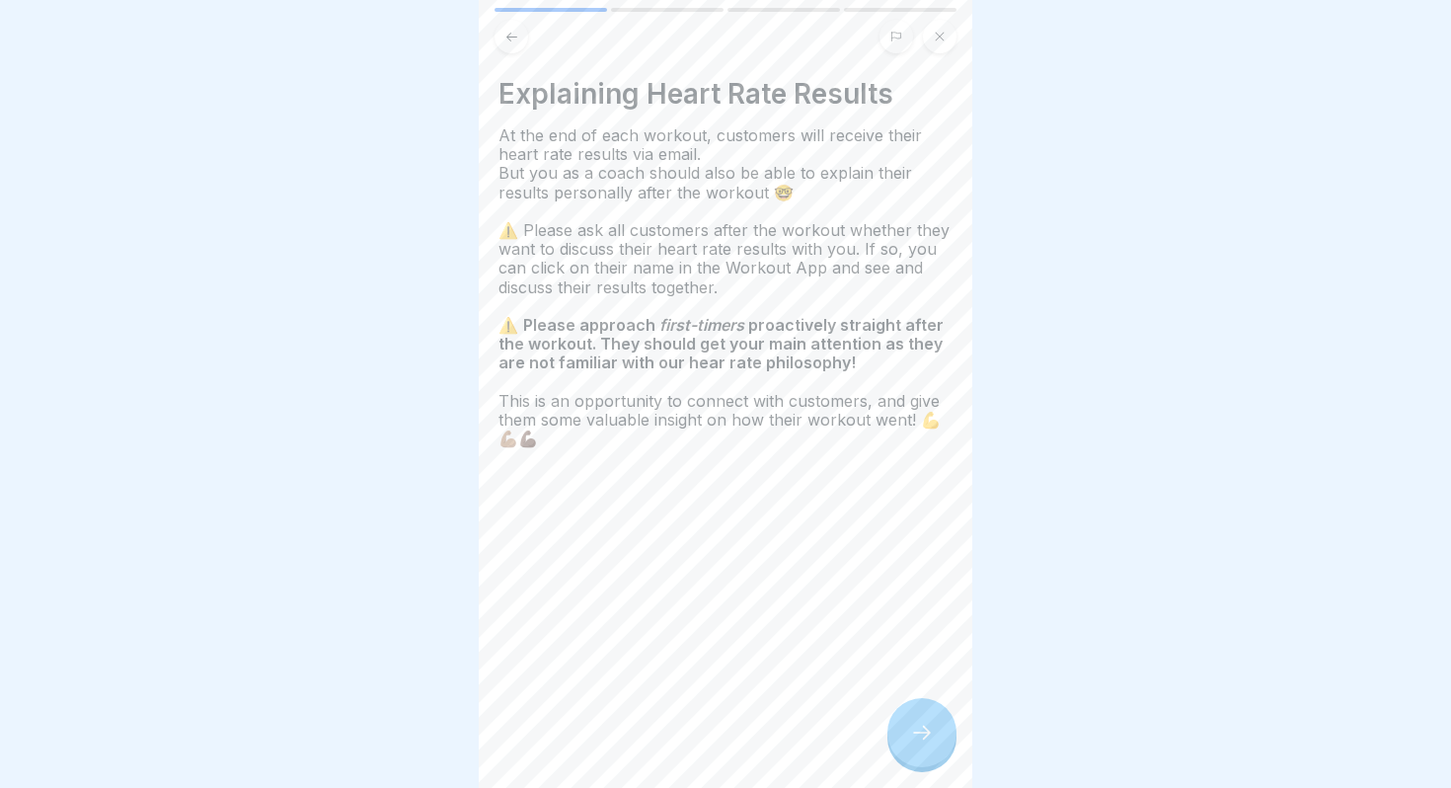
click at [918, 740] on icon at bounding box center [922, 733] width 24 height 24
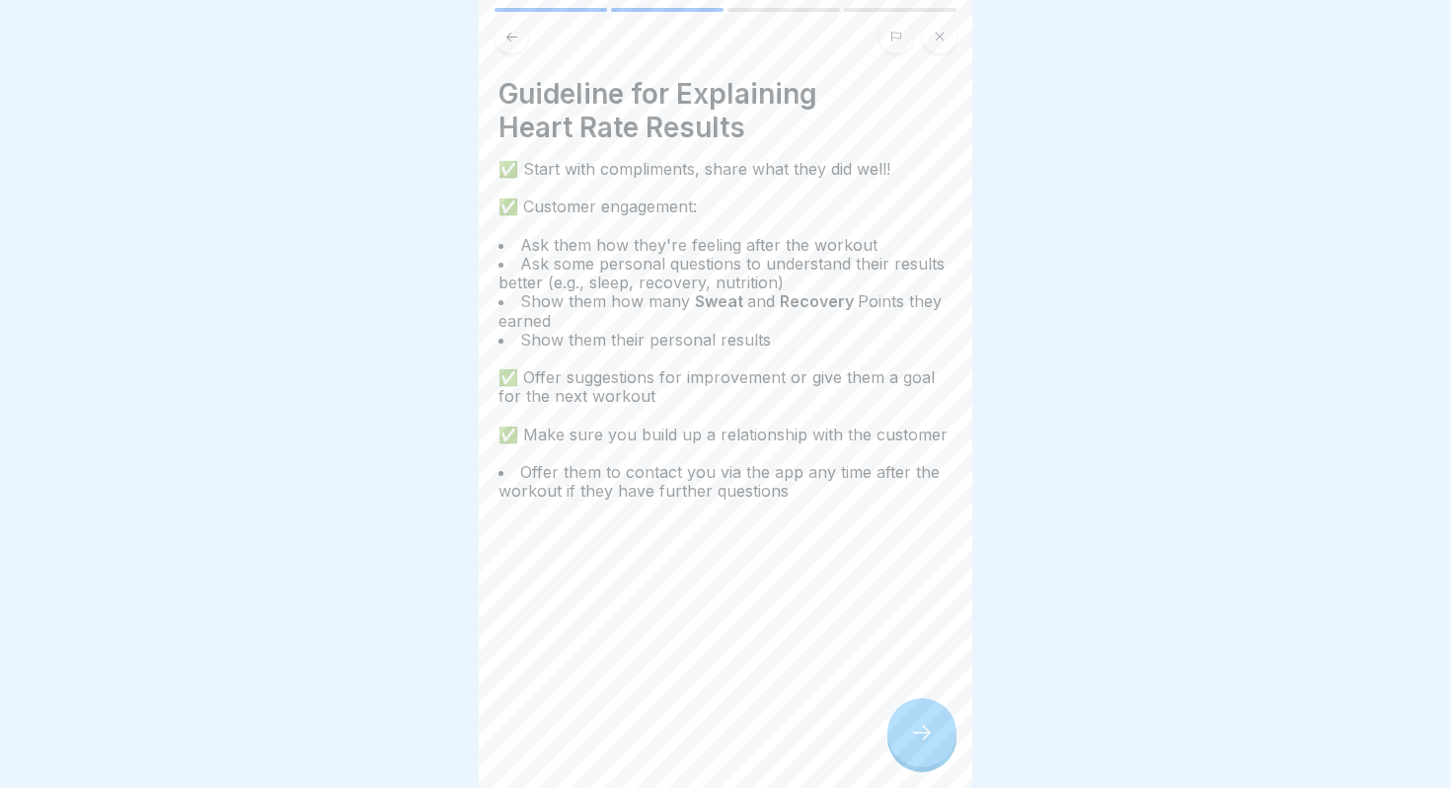
click at [1022, 136] on div at bounding box center [725, 394] width 1451 height 788
click at [515, 44] on button at bounding box center [512, 37] width 34 height 34
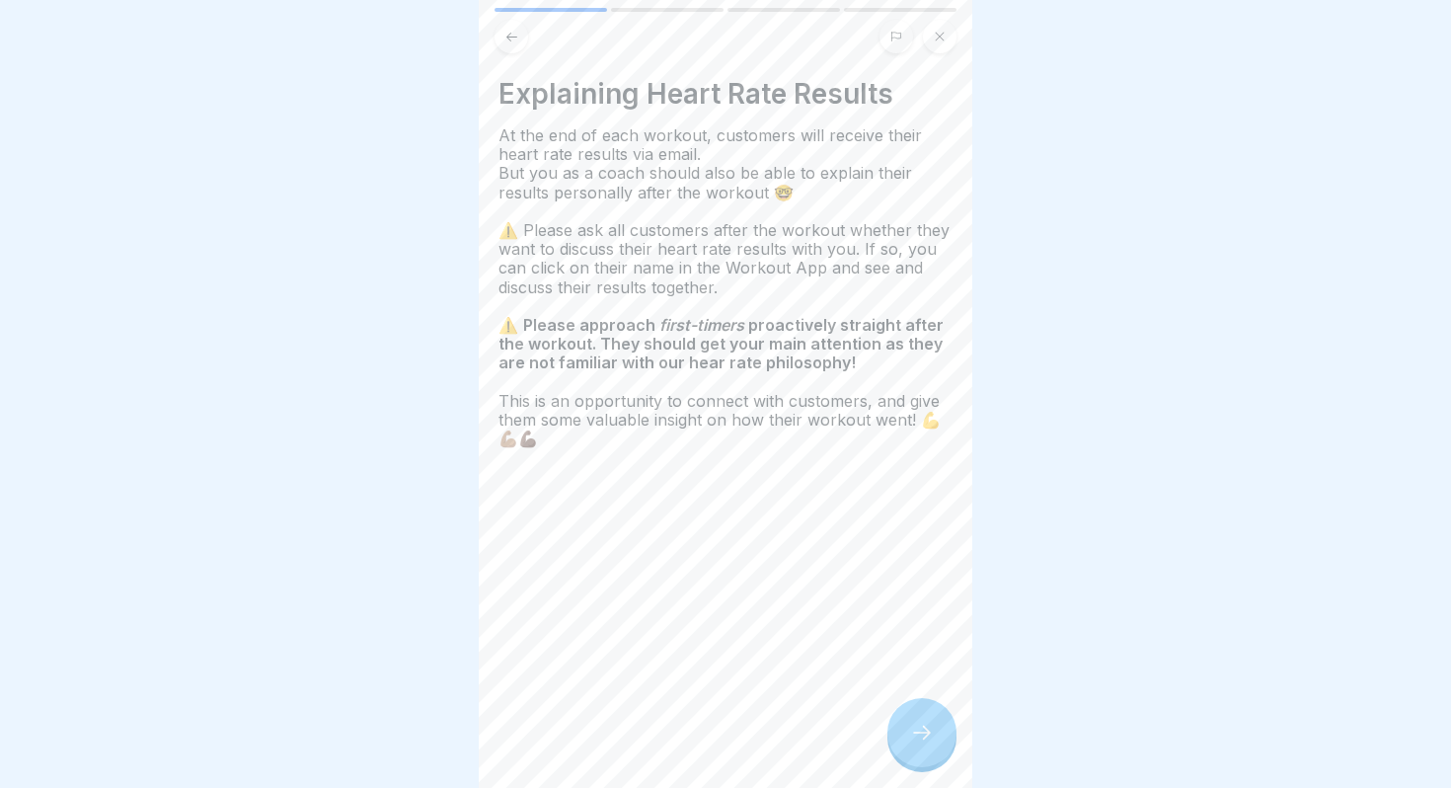
click at [937, 742] on div at bounding box center [922, 732] width 69 height 69
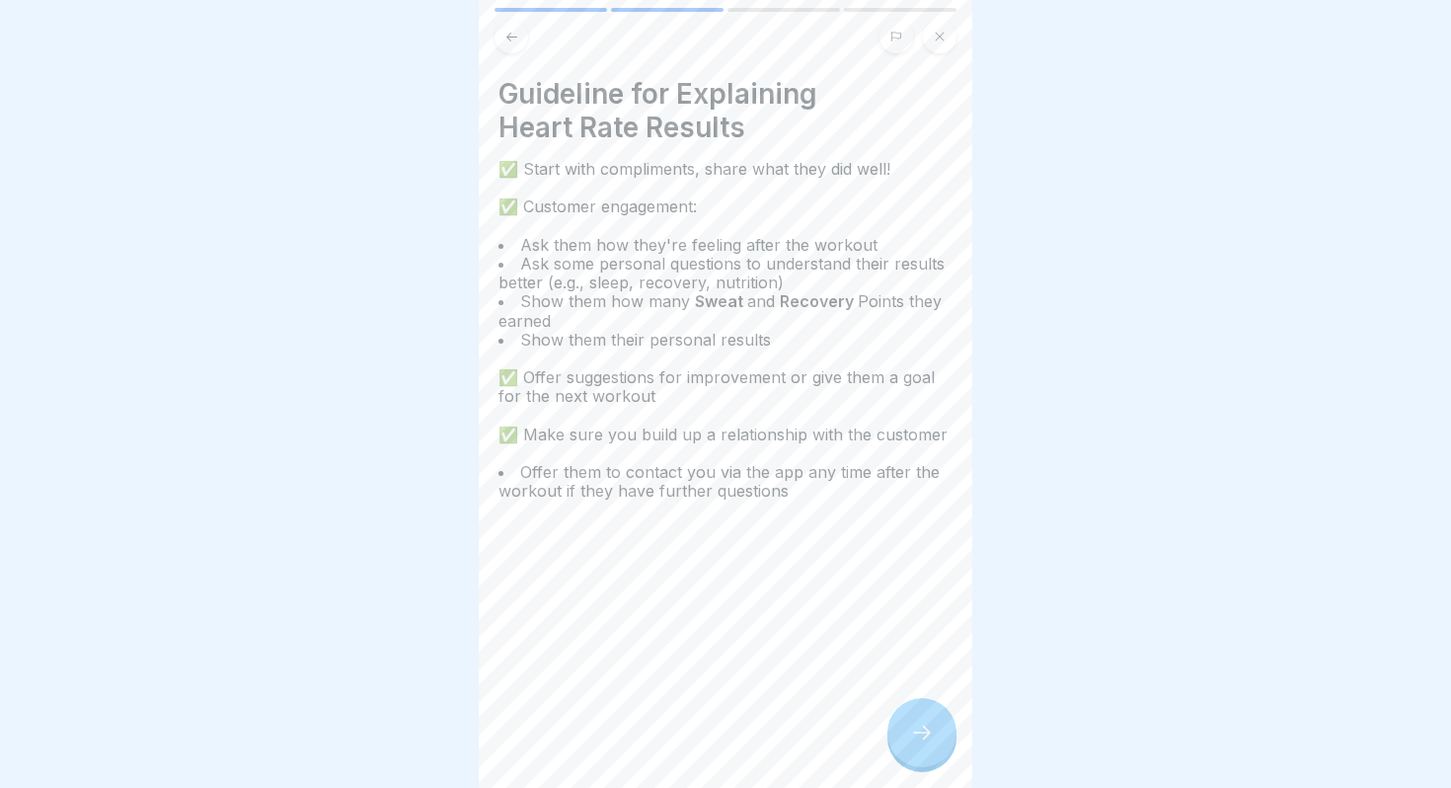
click at [920, 743] on icon at bounding box center [922, 733] width 24 height 24
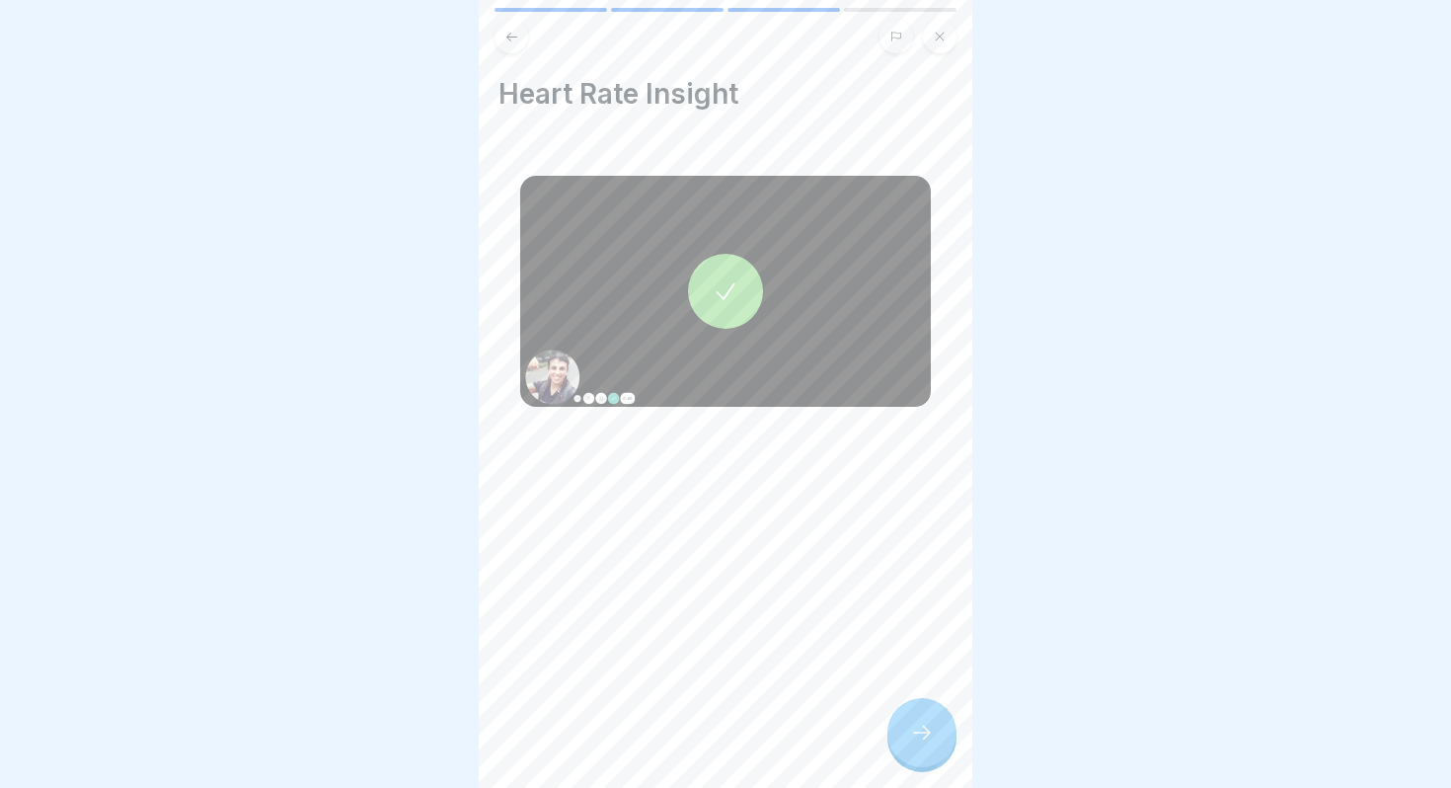
click at [930, 747] on div at bounding box center [922, 732] width 69 height 69
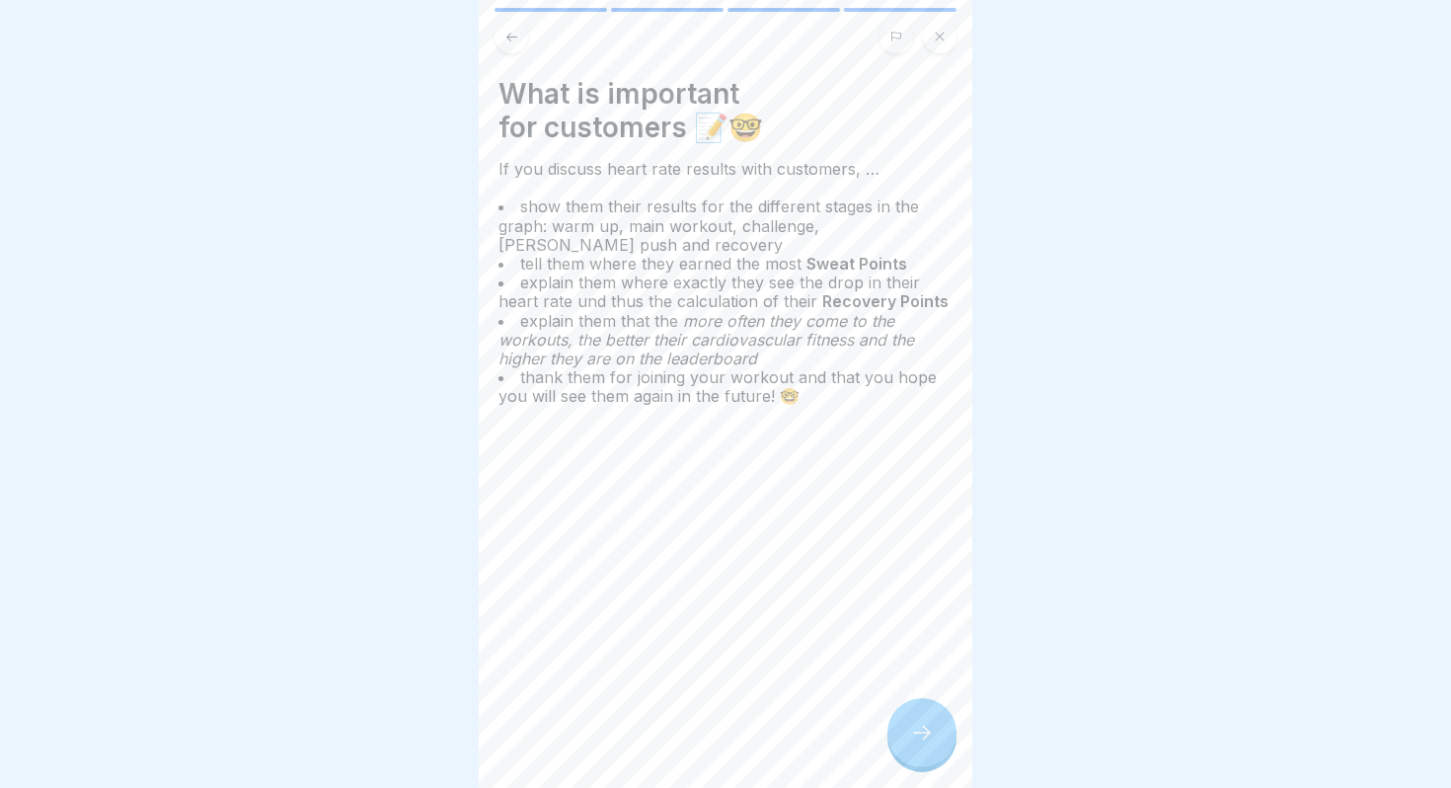
click at [924, 747] on div at bounding box center [922, 732] width 69 height 69
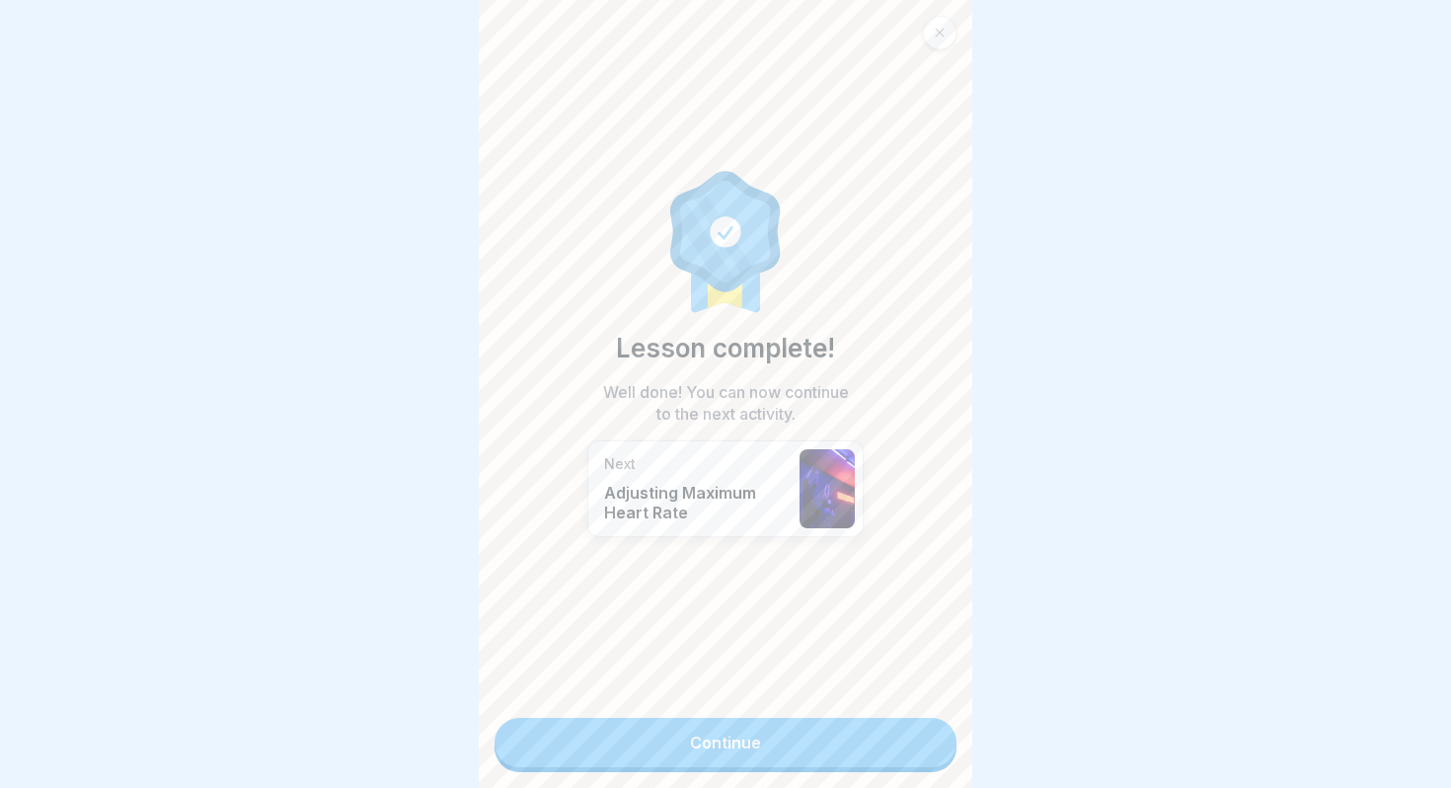
click at [924, 747] on link "Continue" at bounding box center [726, 742] width 462 height 49
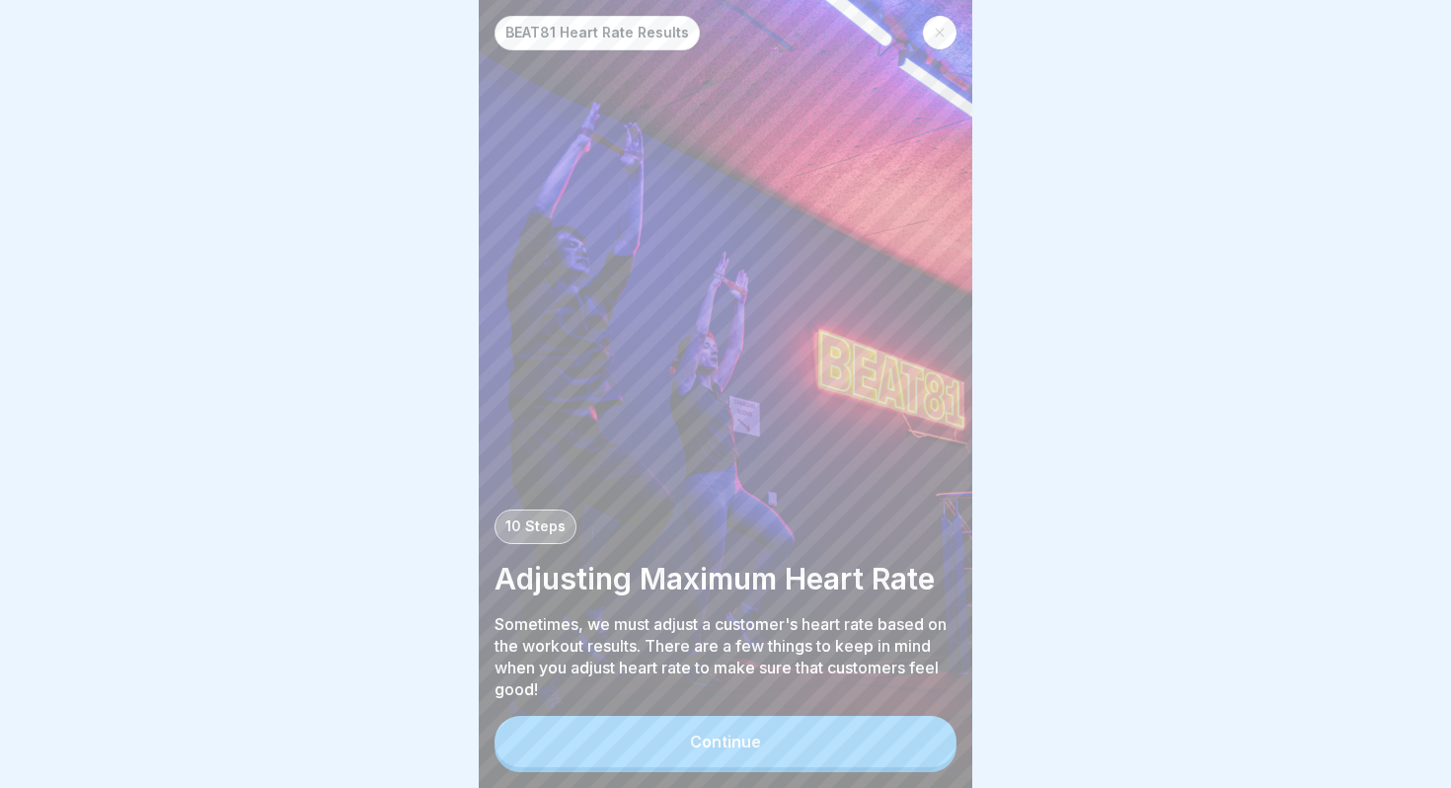
click at [886, 742] on button "Continue" at bounding box center [726, 741] width 462 height 51
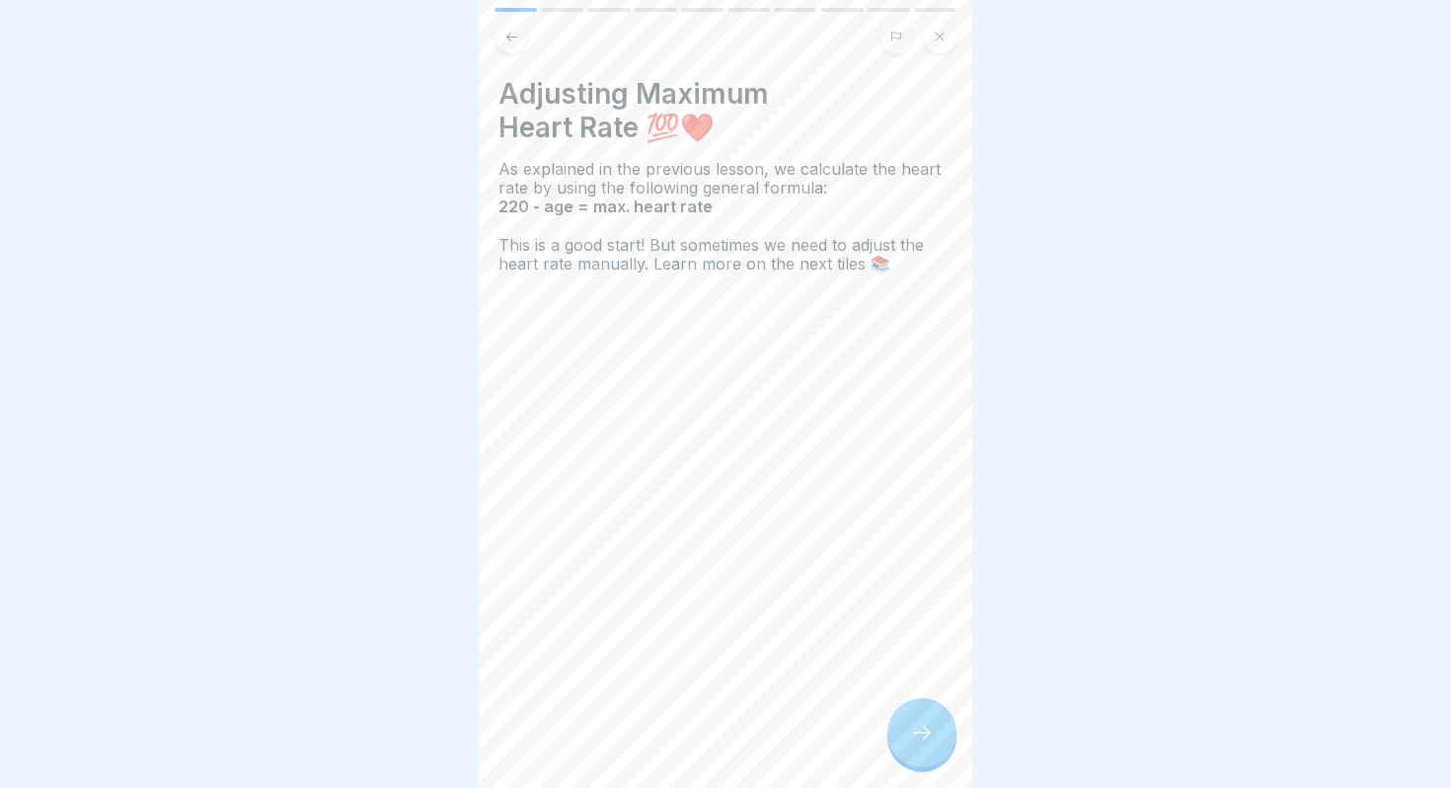
click at [907, 727] on div at bounding box center [922, 732] width 69 height 69
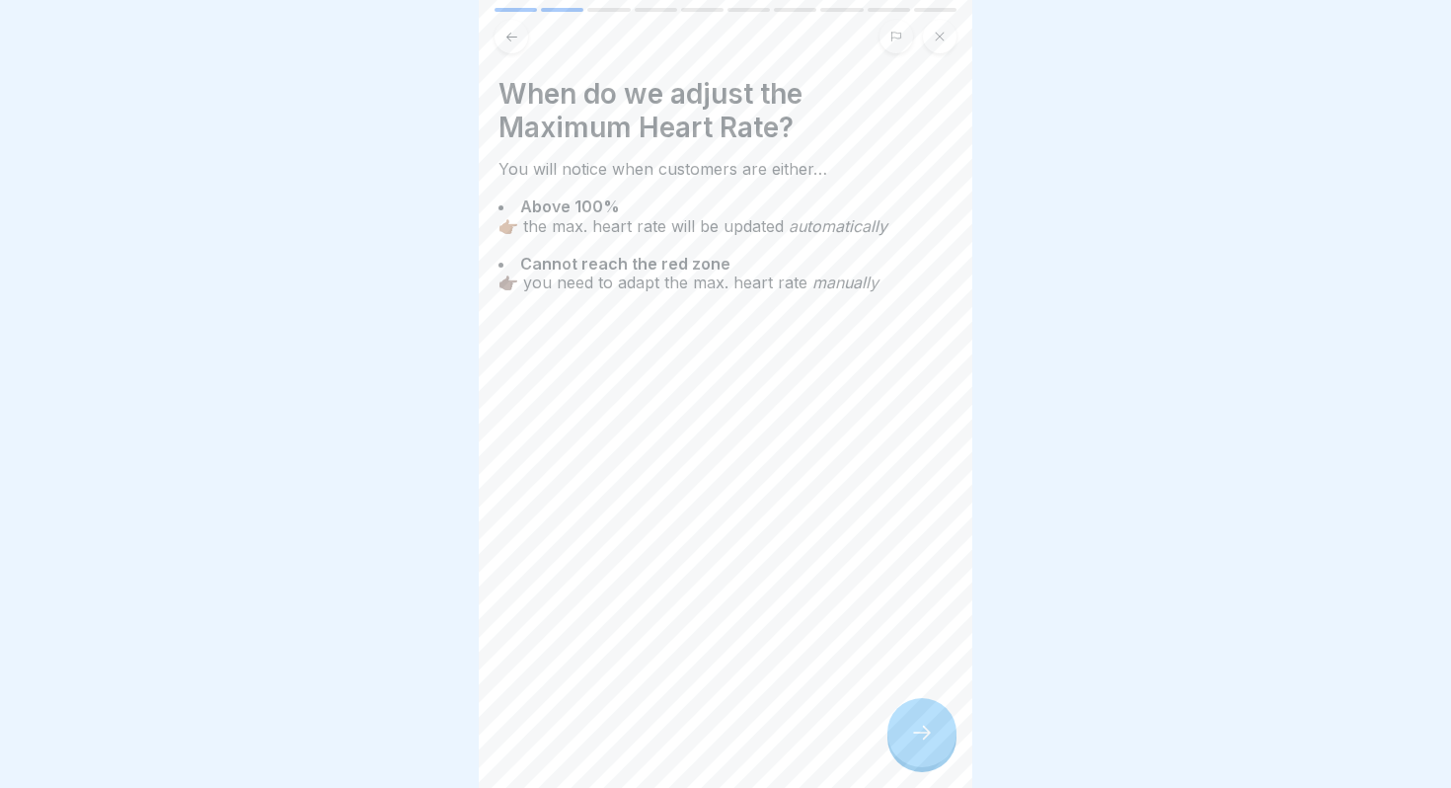
click at [907, 727] on div at bounding box center [922, 732] width 69 height 69
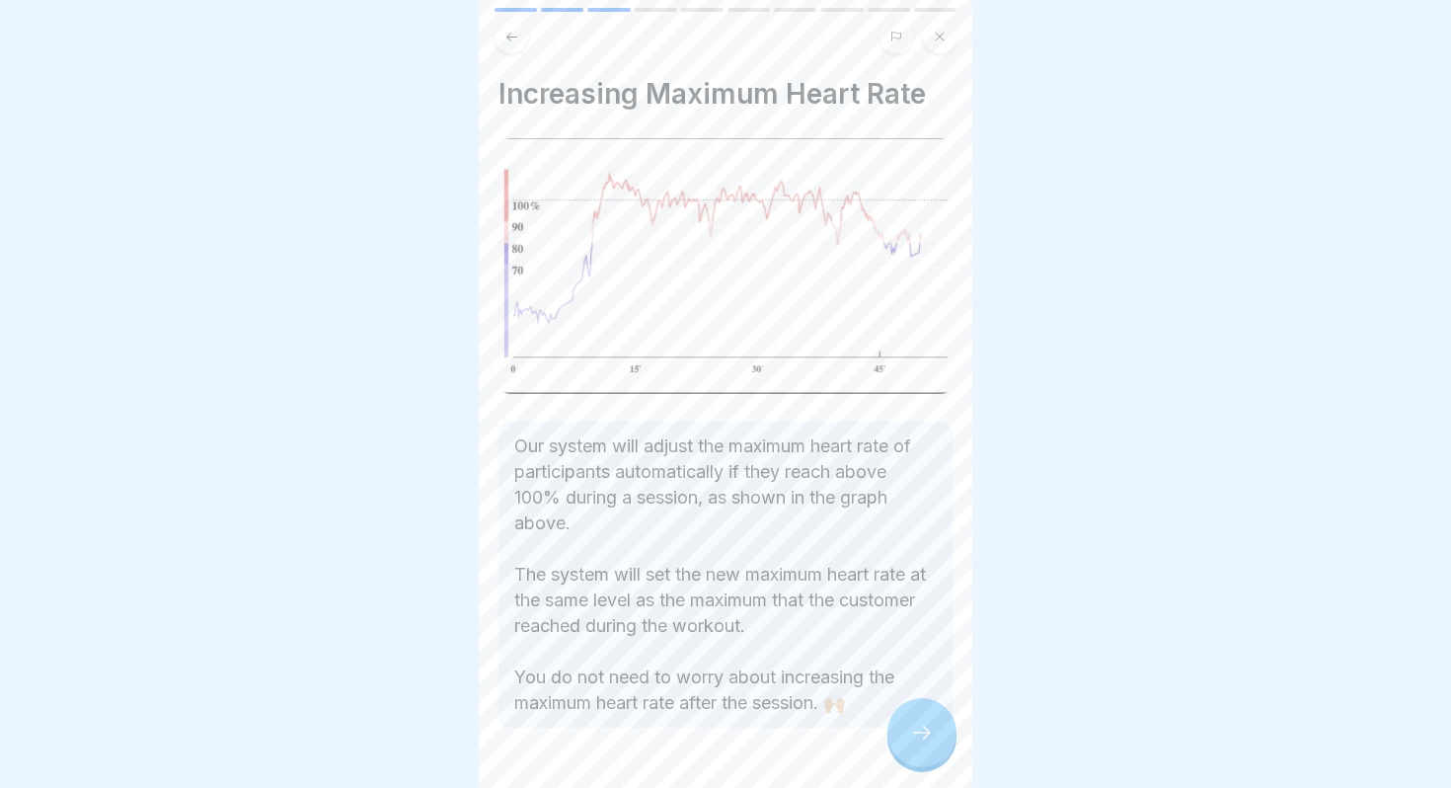
click at [907, 727] on div at bounding box center [922, 732] width 69 height 69
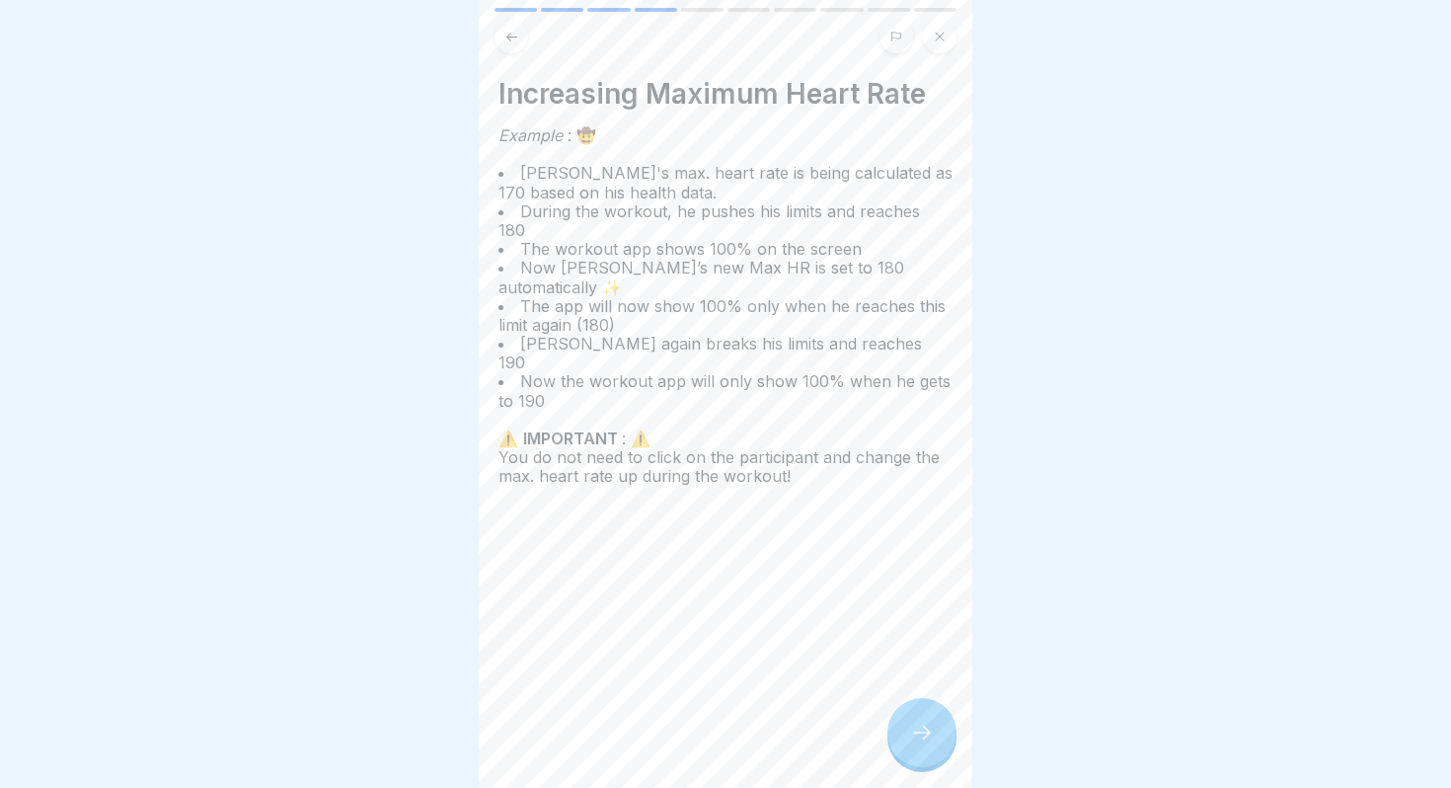
click at [907, 727] on div at bounding box center [922, 732] width 69 height 69
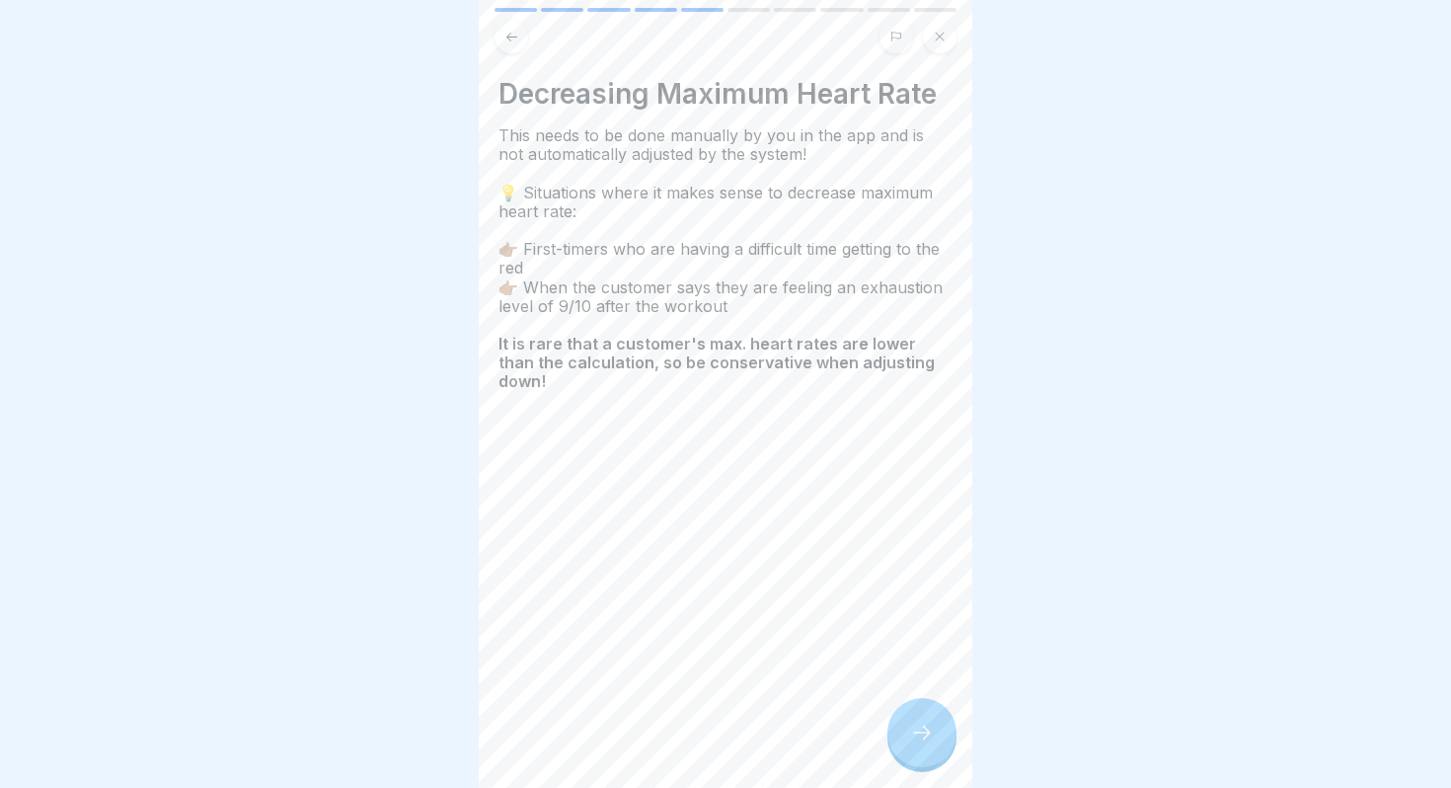
click at [907, 727] on div at bounding box center [922, 732] width 69 height 69
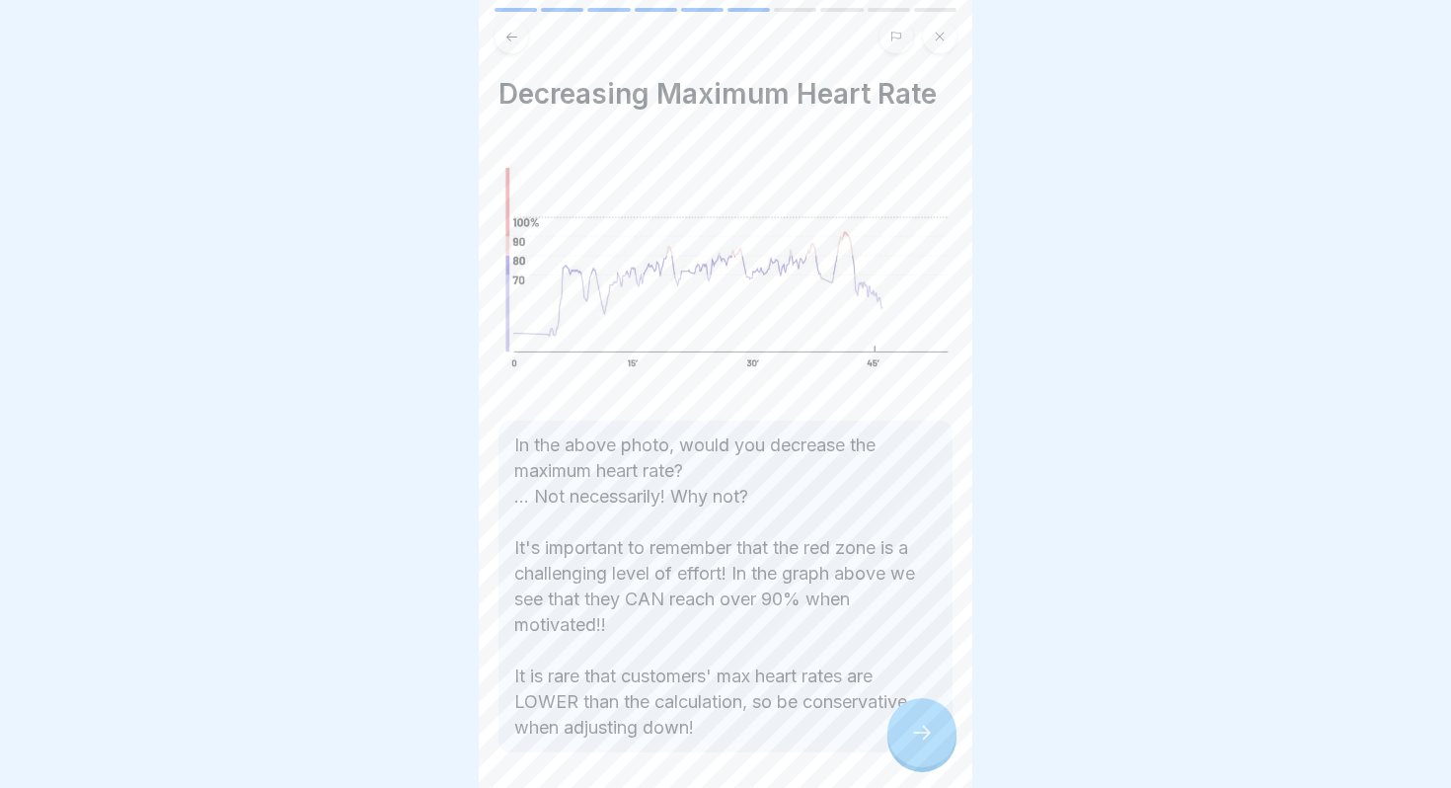
click at [907, 727] on div at bounding box center [922, 732] width 69 height 69
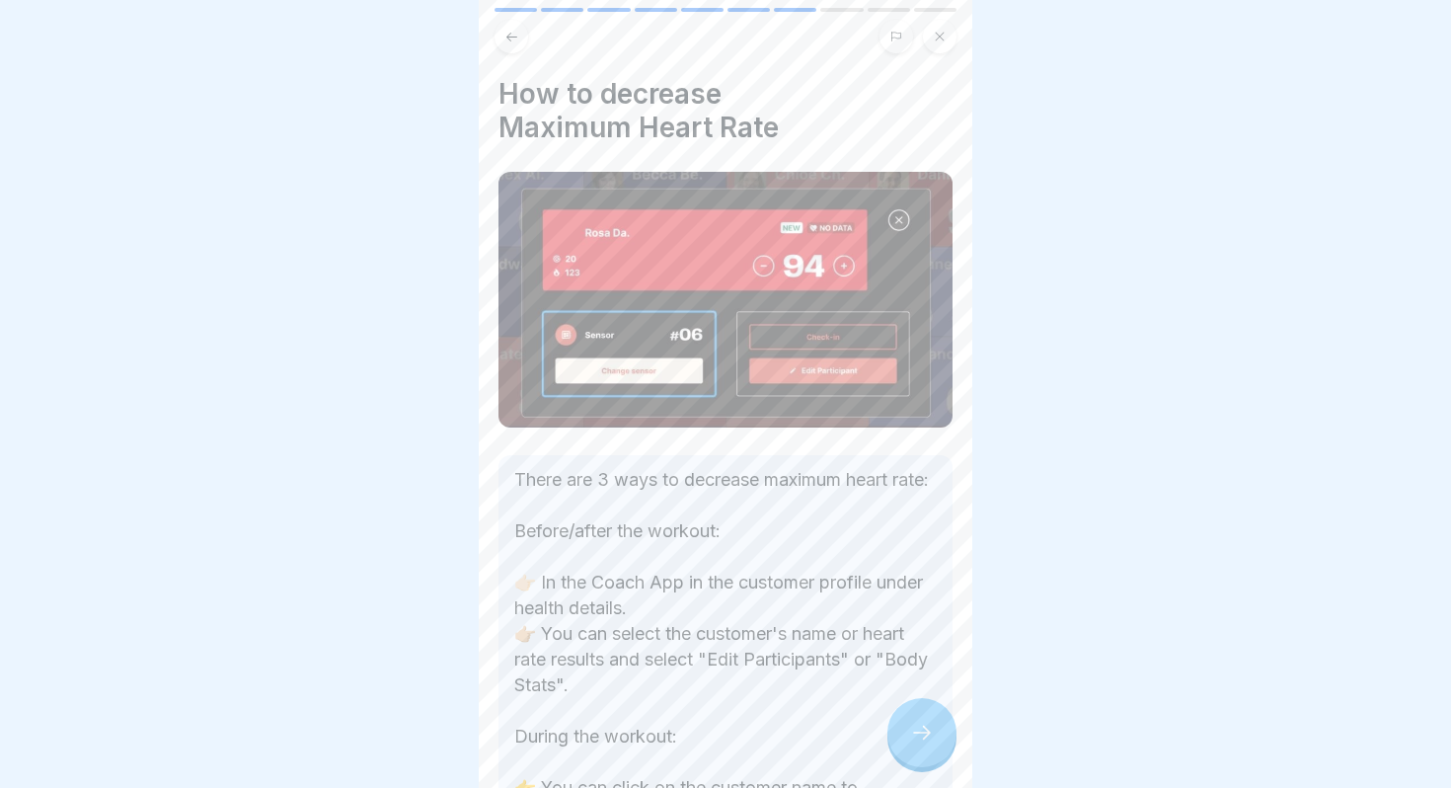
click at [907, 727] on div at bounding box center [922, 732] width 69 height 69
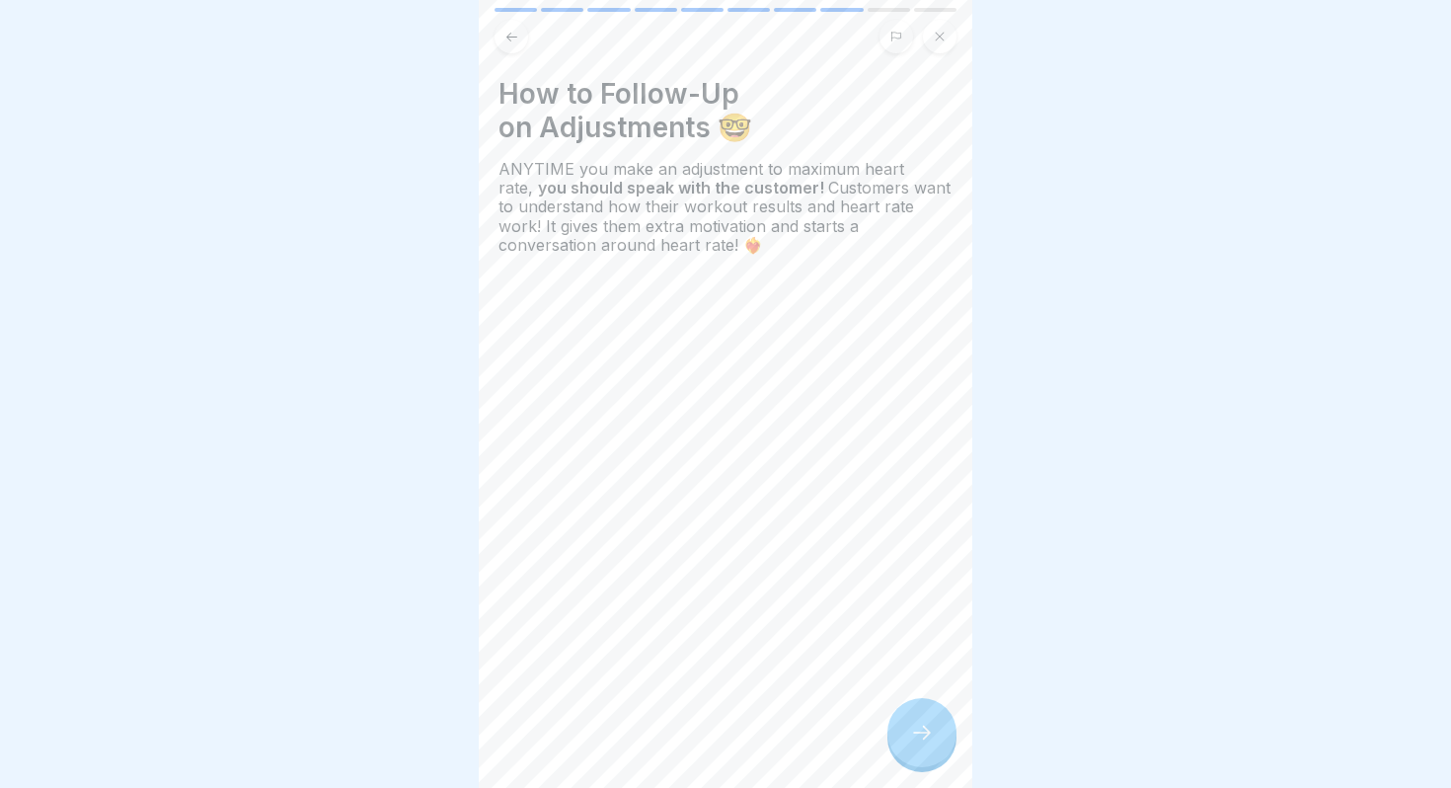
click at [907, 727] on div at bounding box center [922, 732] width 69 height 69
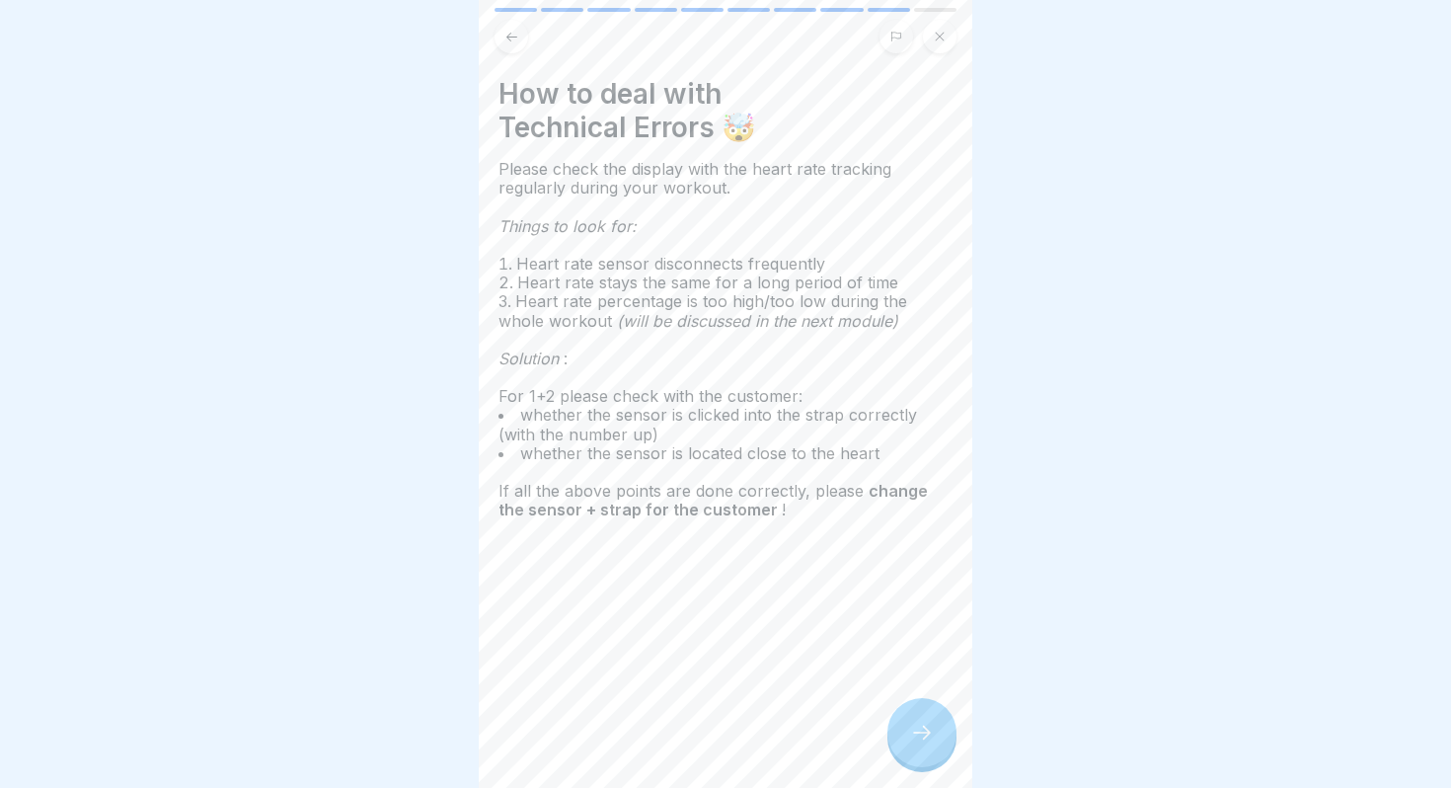
click at [907, 727] on div at bounding box center [922, 732] width 69 height 69
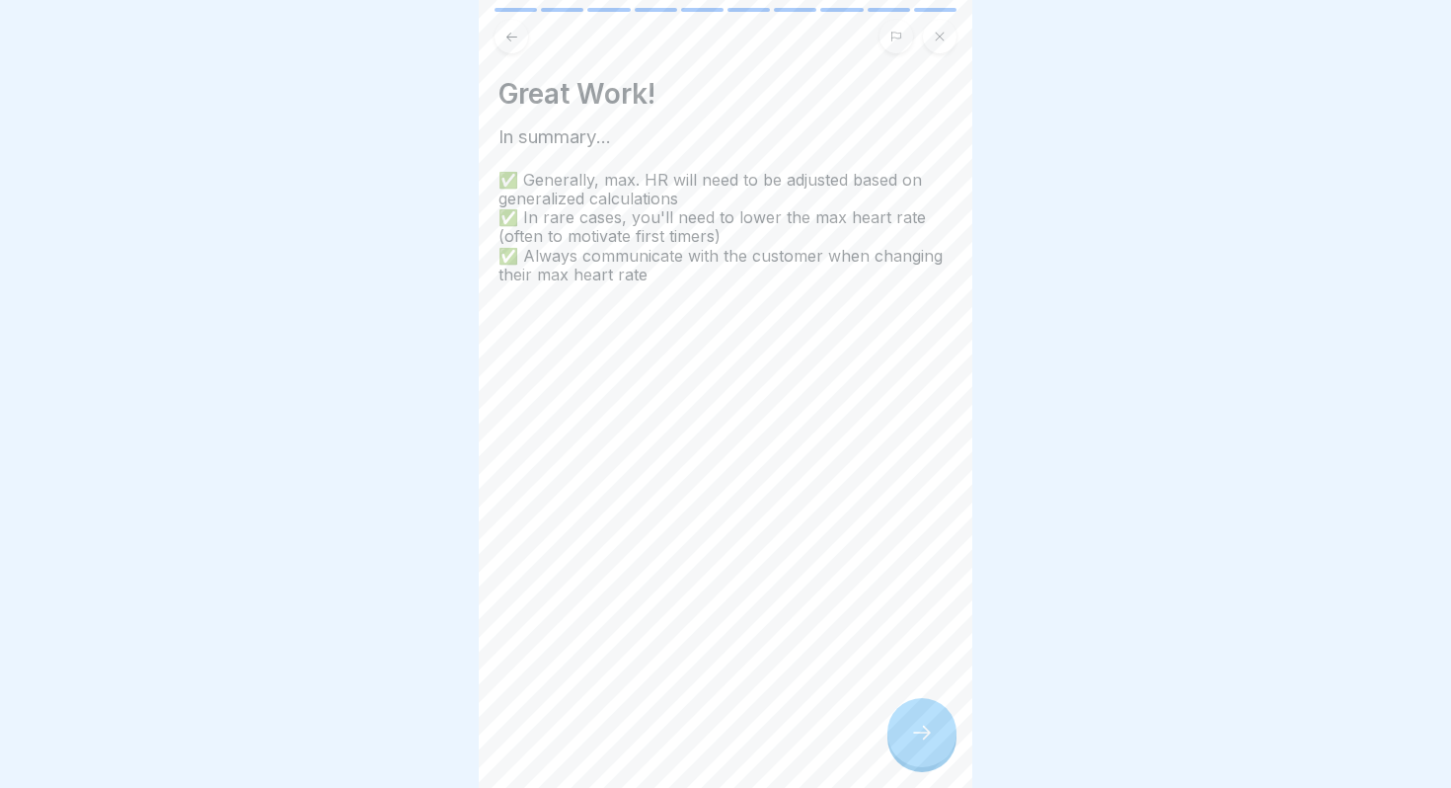
click at [907, 727] on div at bounding box center [922, 732] width 69 height 69
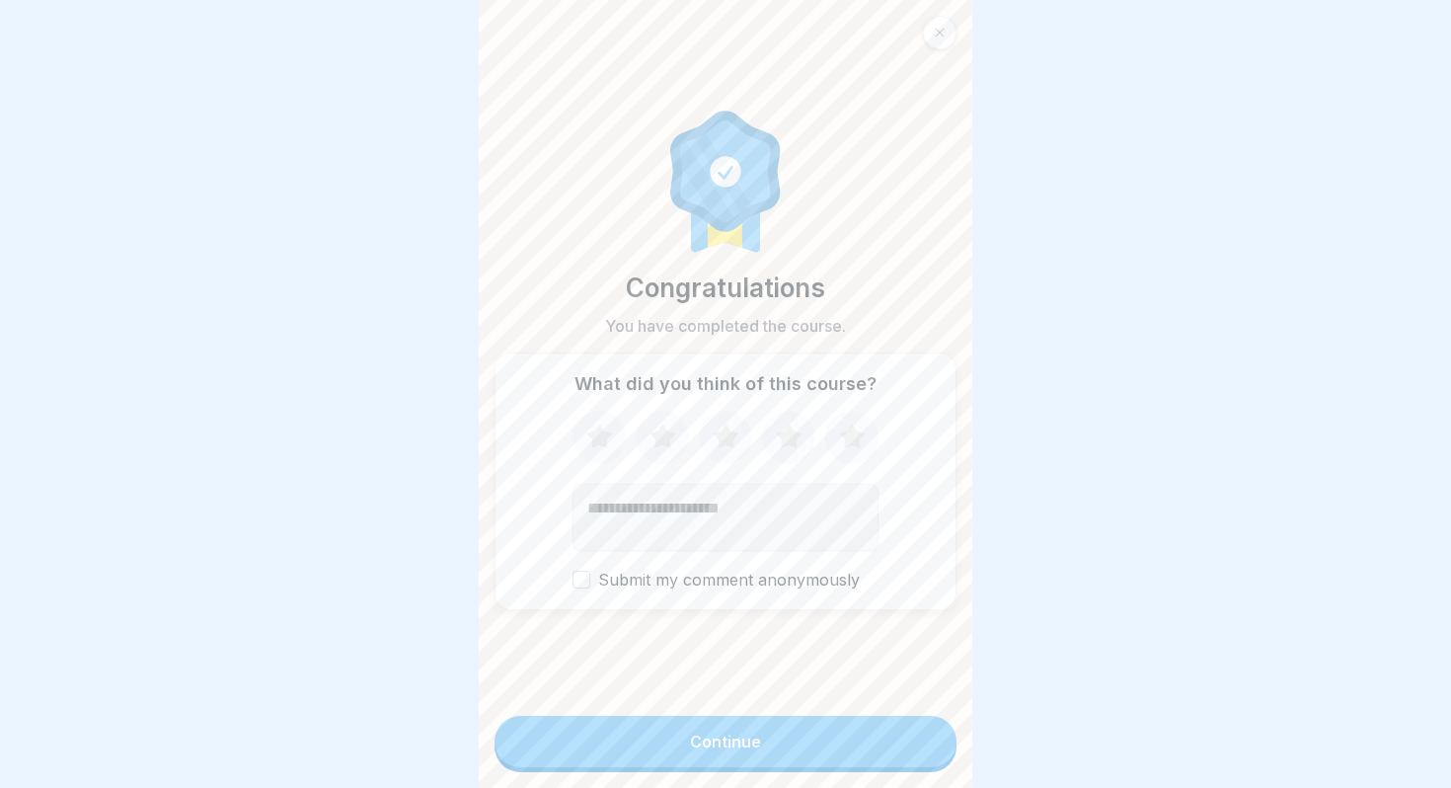
click at [907, 727] on button "Continue" at bounding box center [726, 741] width 462 height 51
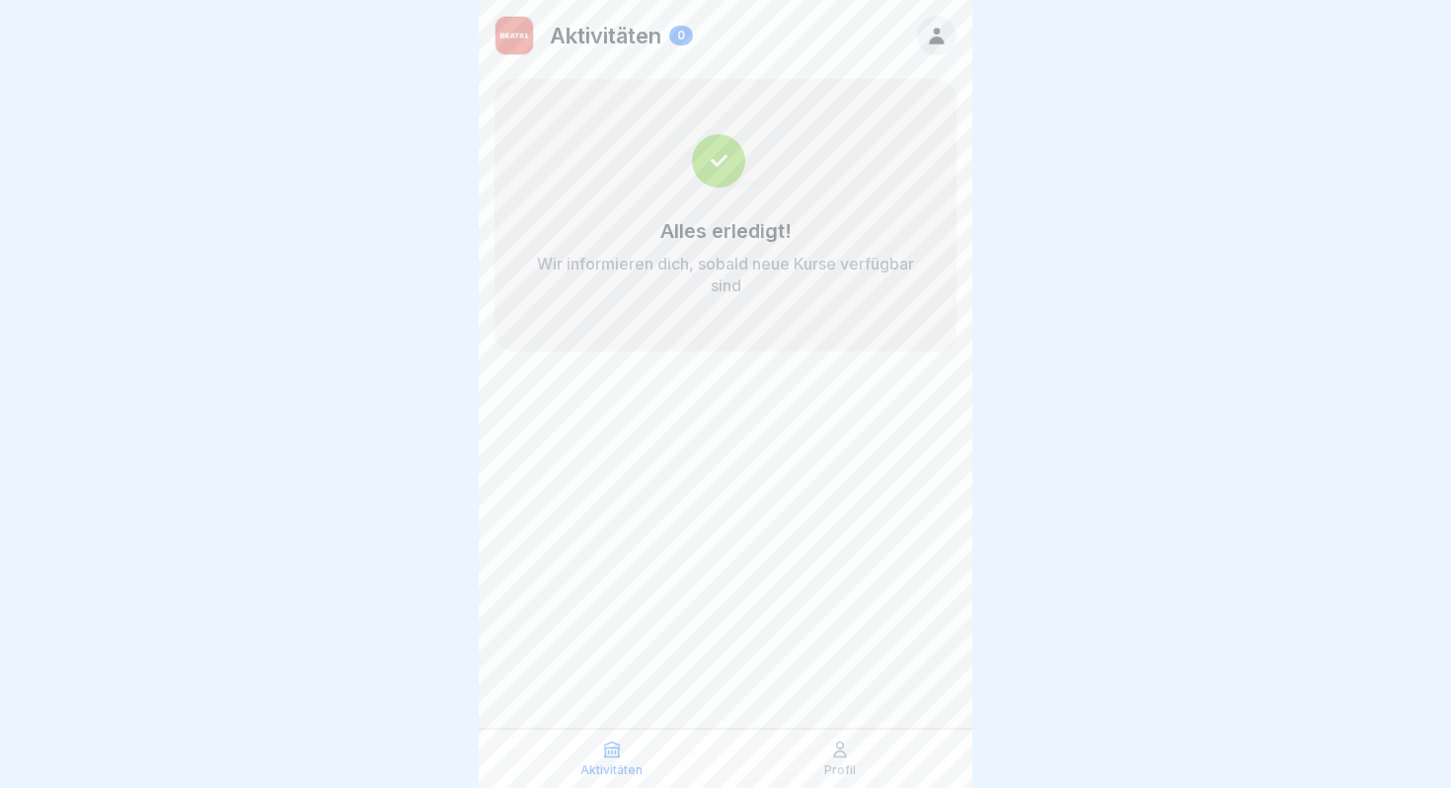
click at [927, 44] on icon at bounding box center [937, 36] width 22 height 22
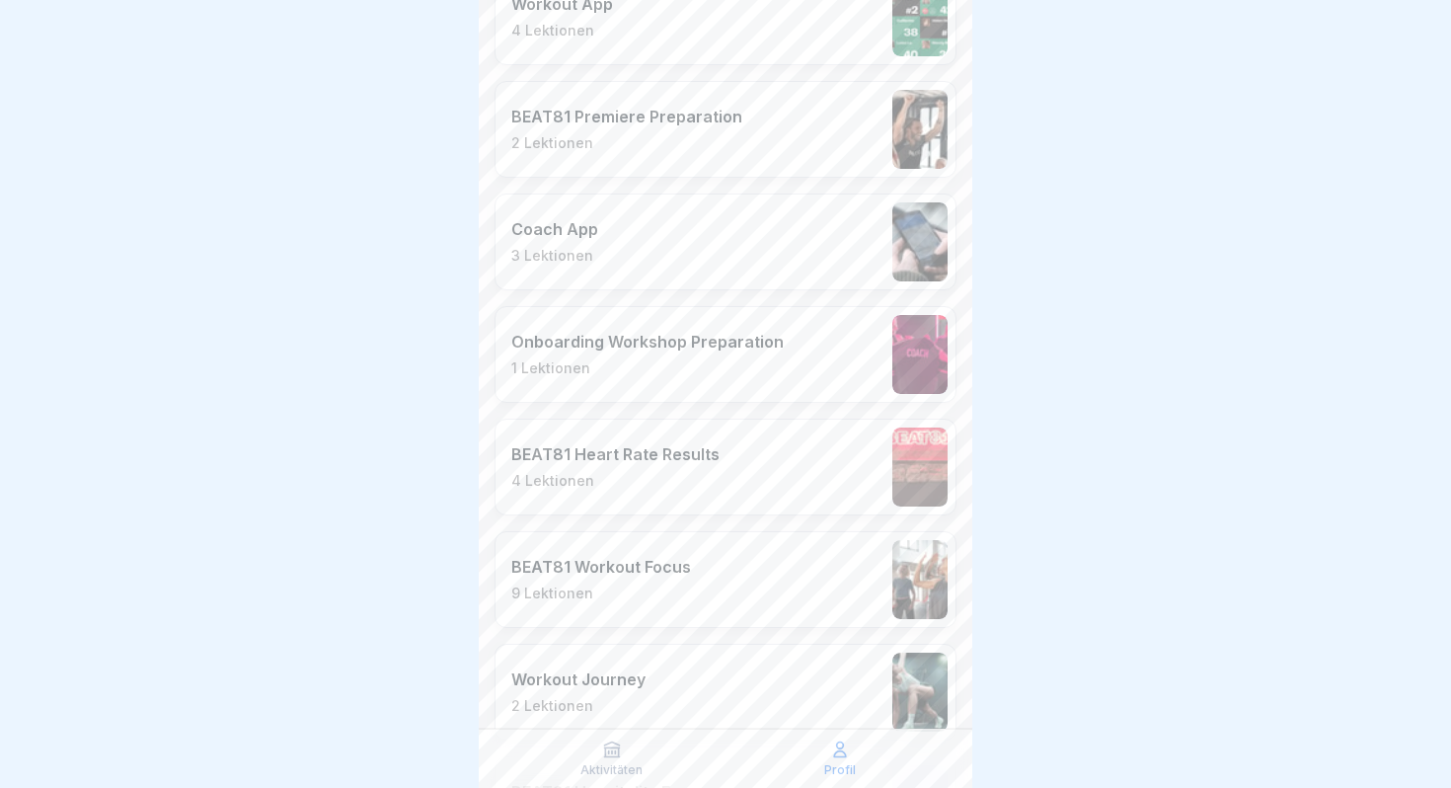
scroll to position [3409, 0]
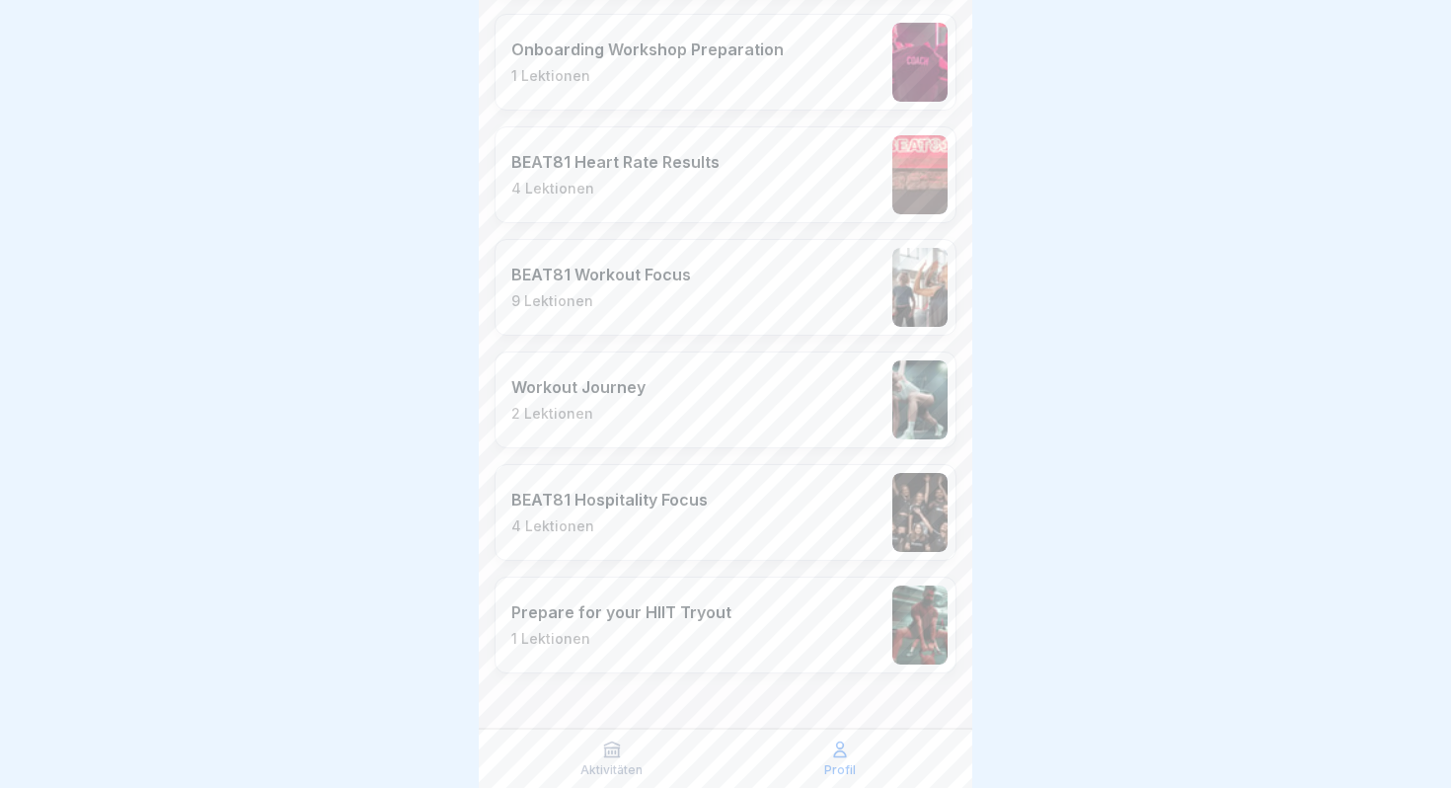
click at [694, 628] on div "Prepare for your HIIT Tryout 1 Lektionen" at bounding box center [621, 624] width 220 height 45
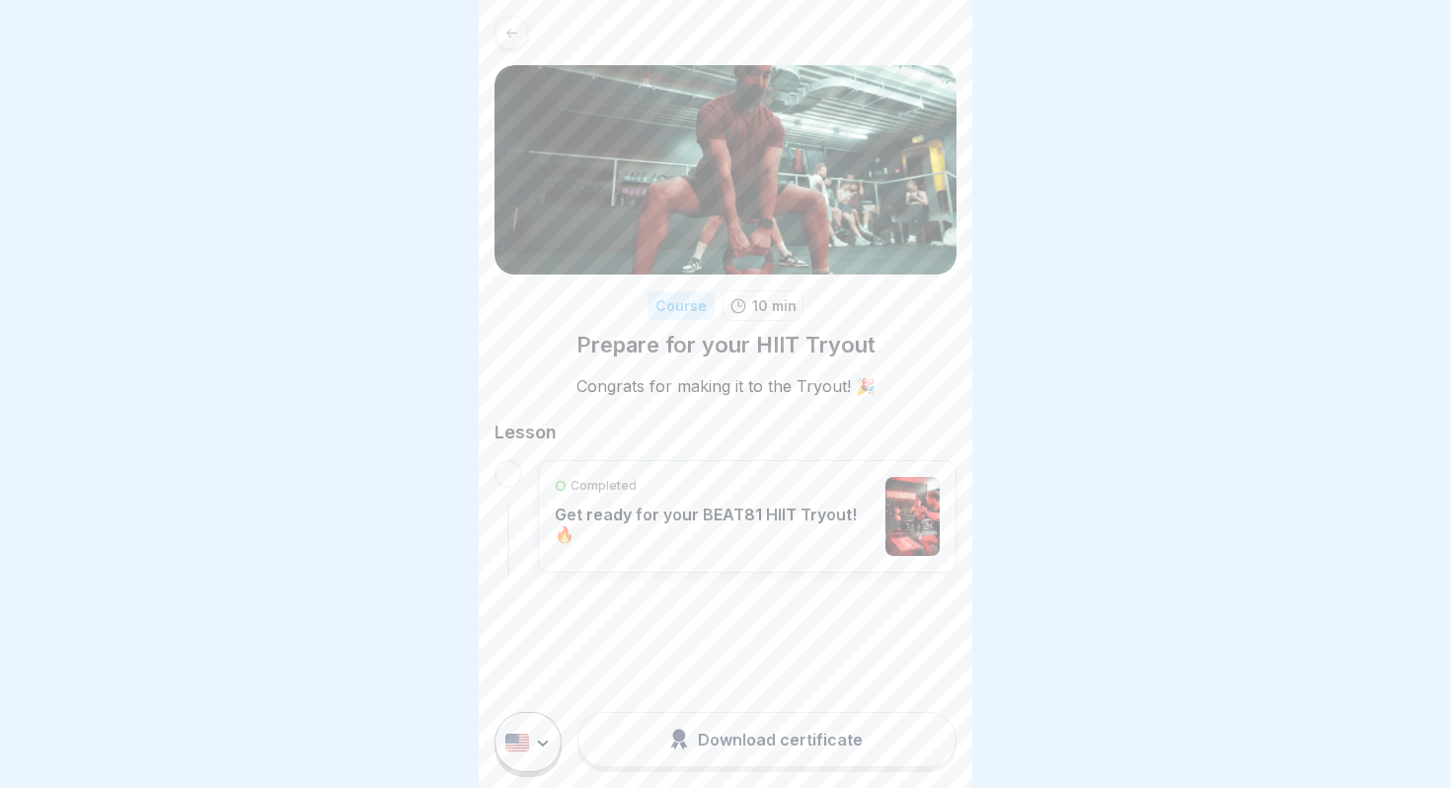
click at [751, 542] on div "Completed Get ready for your BEAT81 HIIT Tryout! 🔥" at bounding box center [715, 516] width 321 height 79
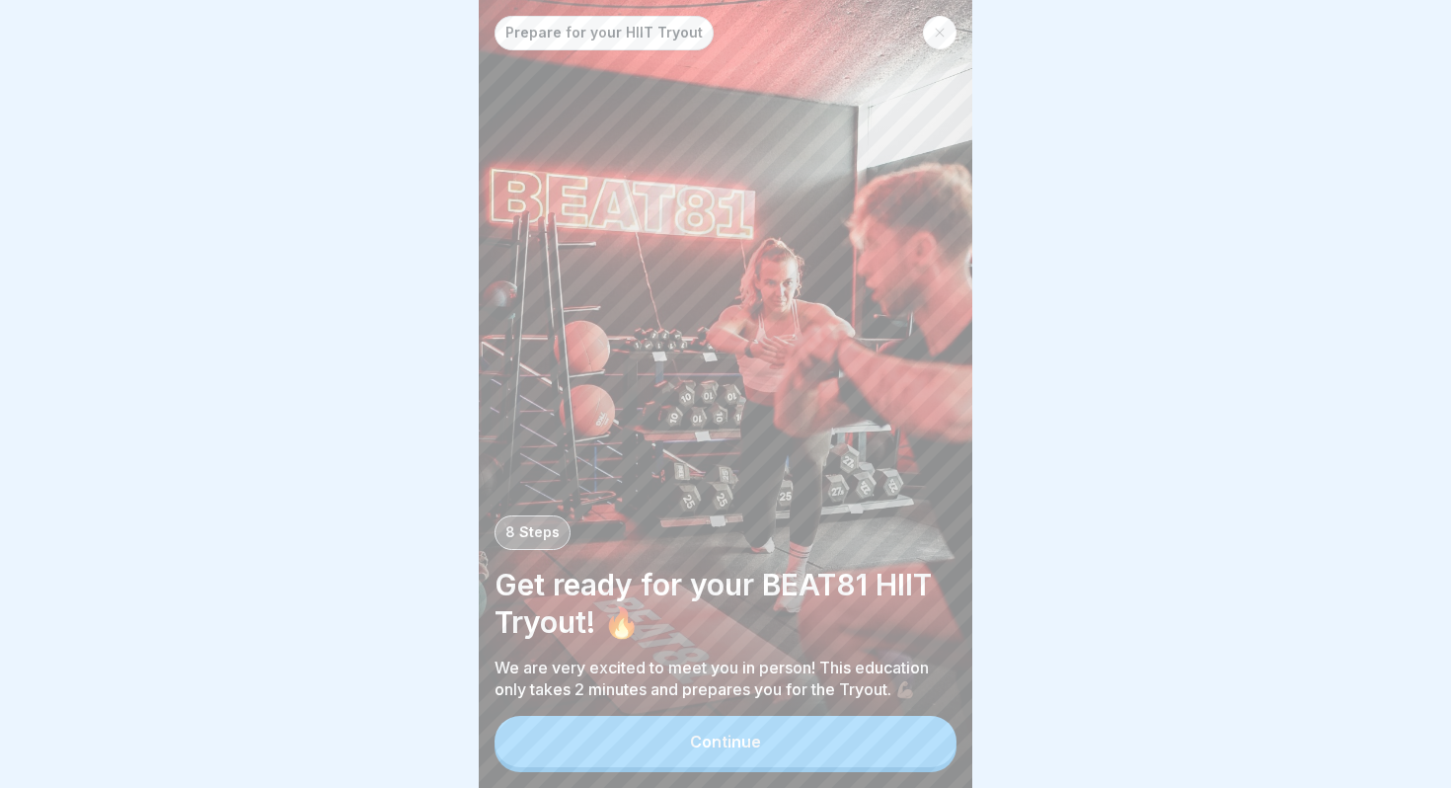
click at [805, 746] on button "Continue" at bounding box center [726, 741] width 462 height 51
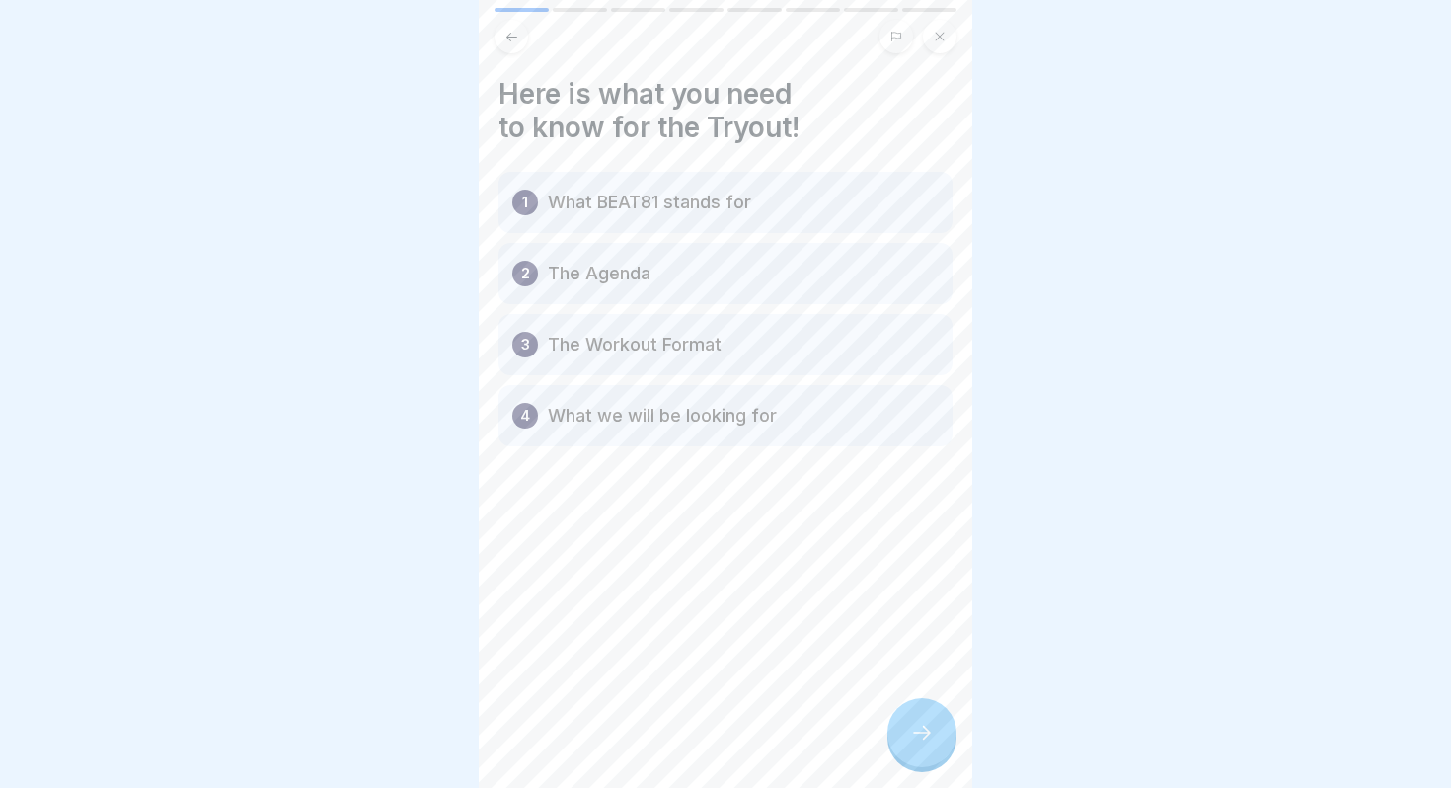
click at [901, 739] on div at bounding box center [922, 732] width 69 height 69
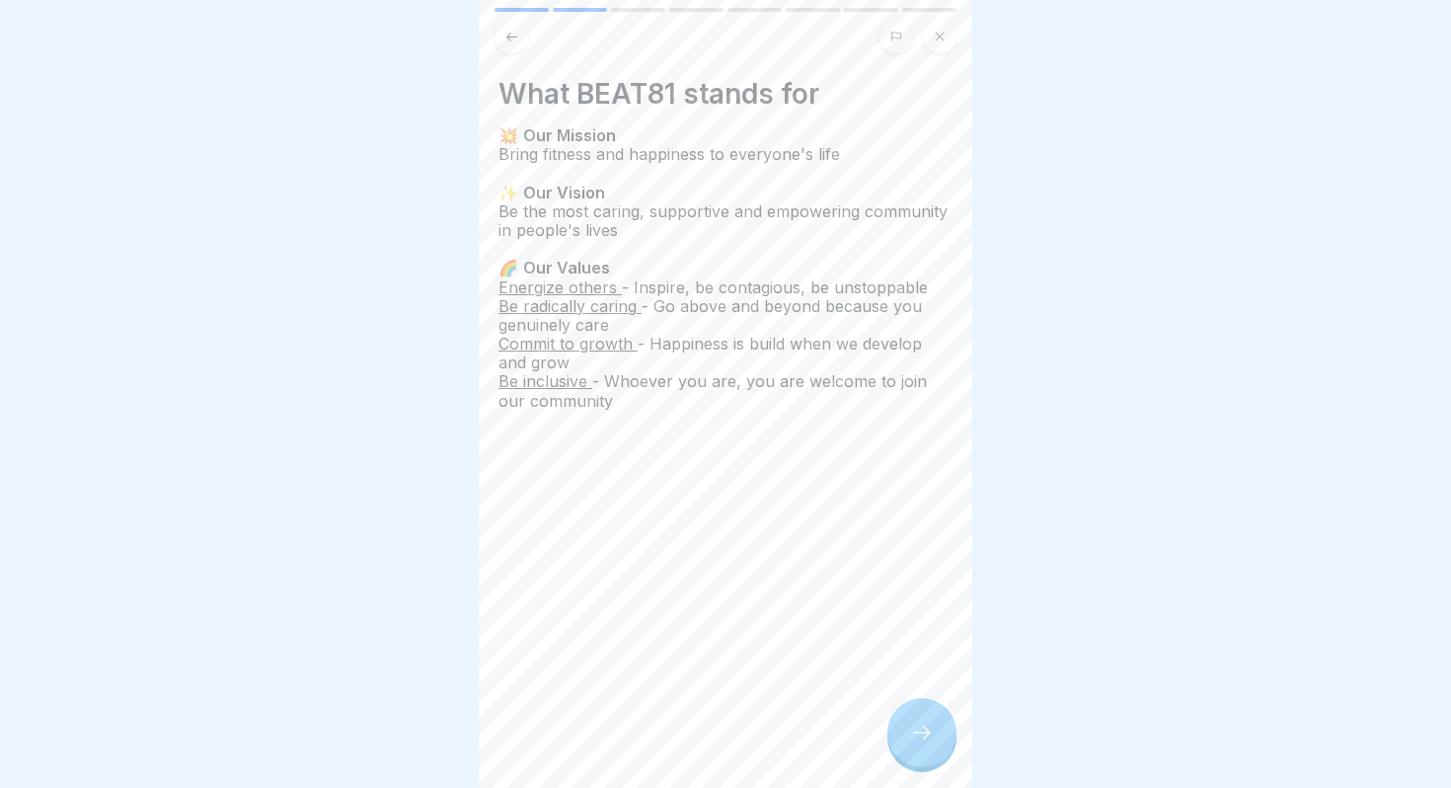
click at [901, 739] on div at bounding box center [922, 732] width 69 height 69
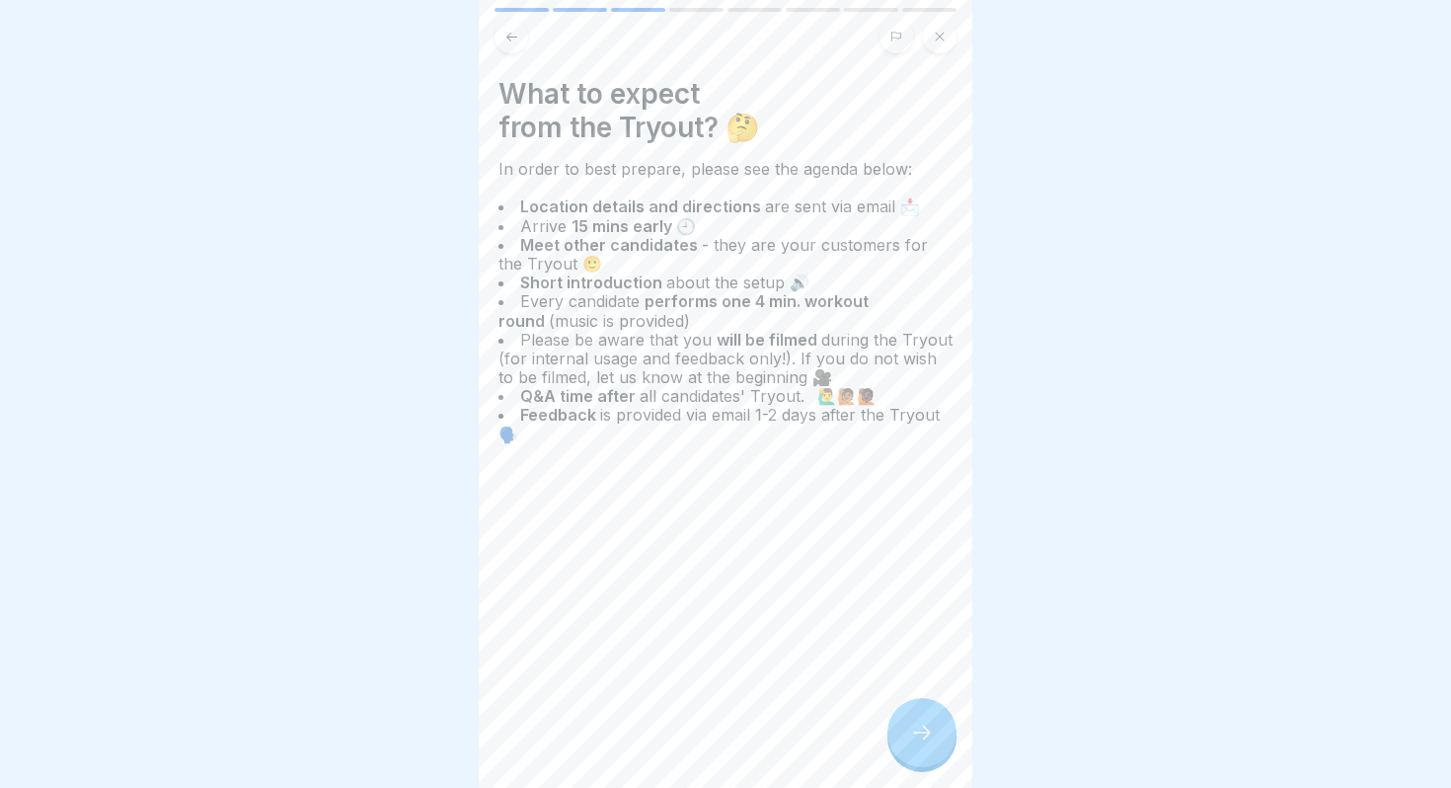
click at [901, 739] on div at bounding box center [922, 732] width 69 height 69
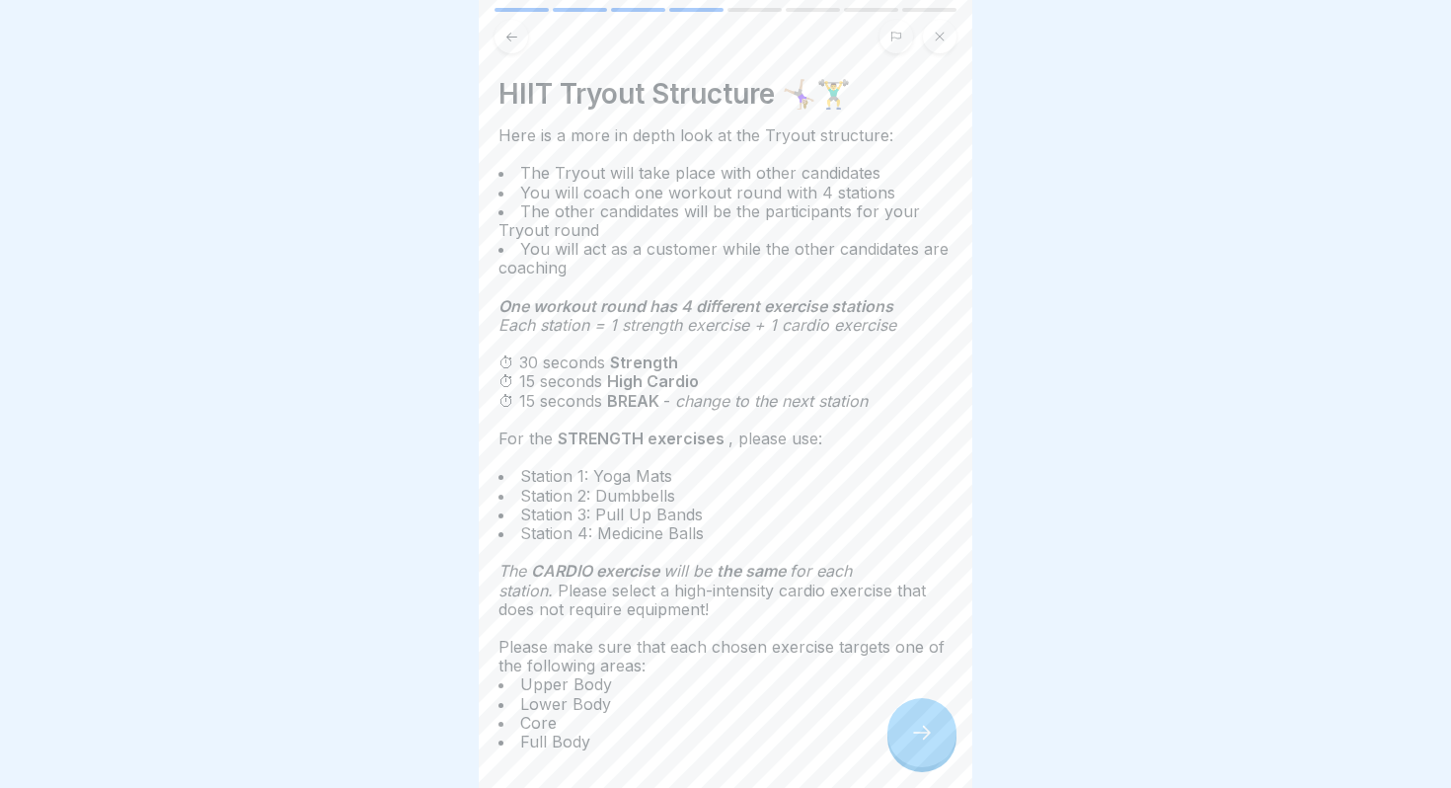
click at [901, 739] on div at bounding box center [922, 732] width 69 height 69
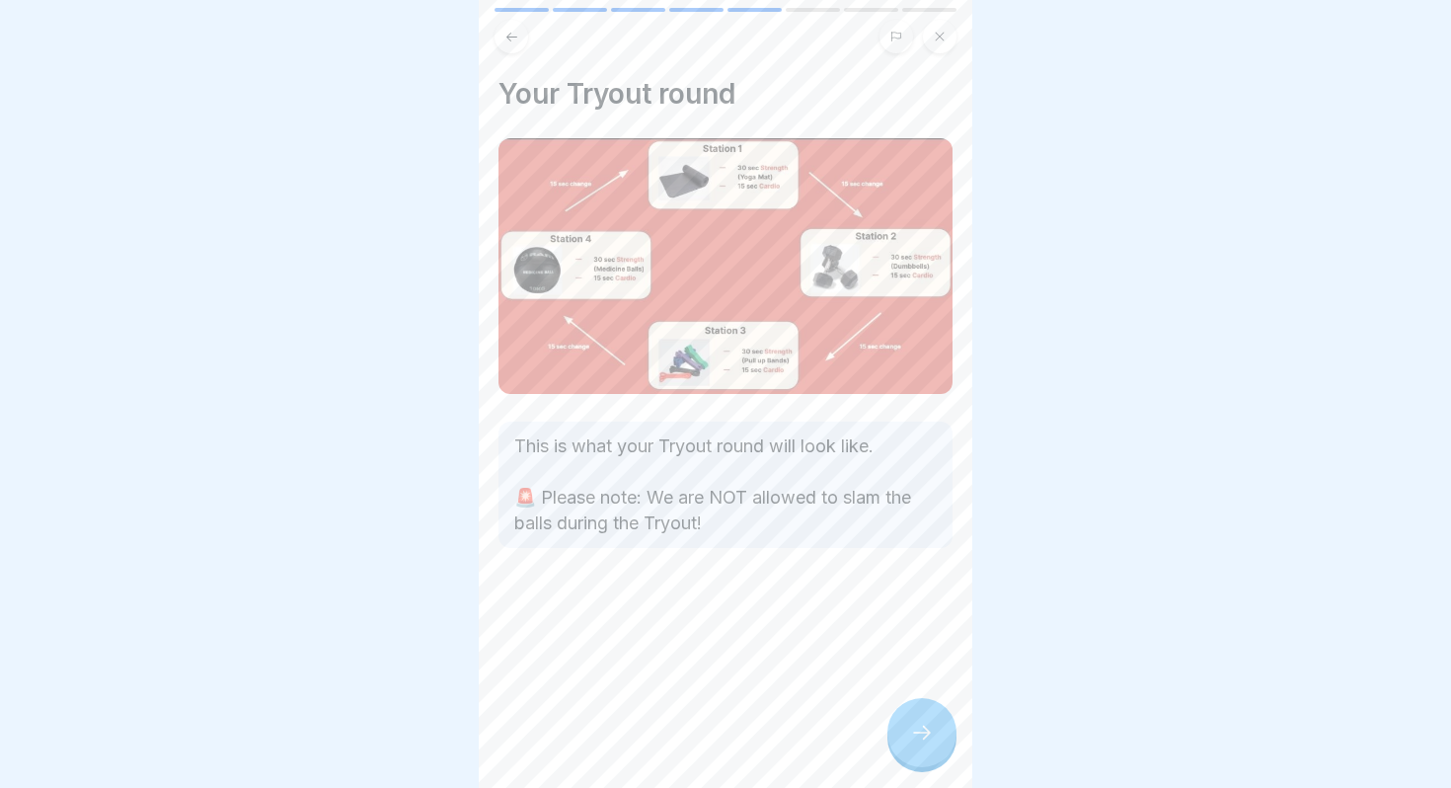
click at [901, 739] on div at bounding box center [922, 732] width 69 height 69
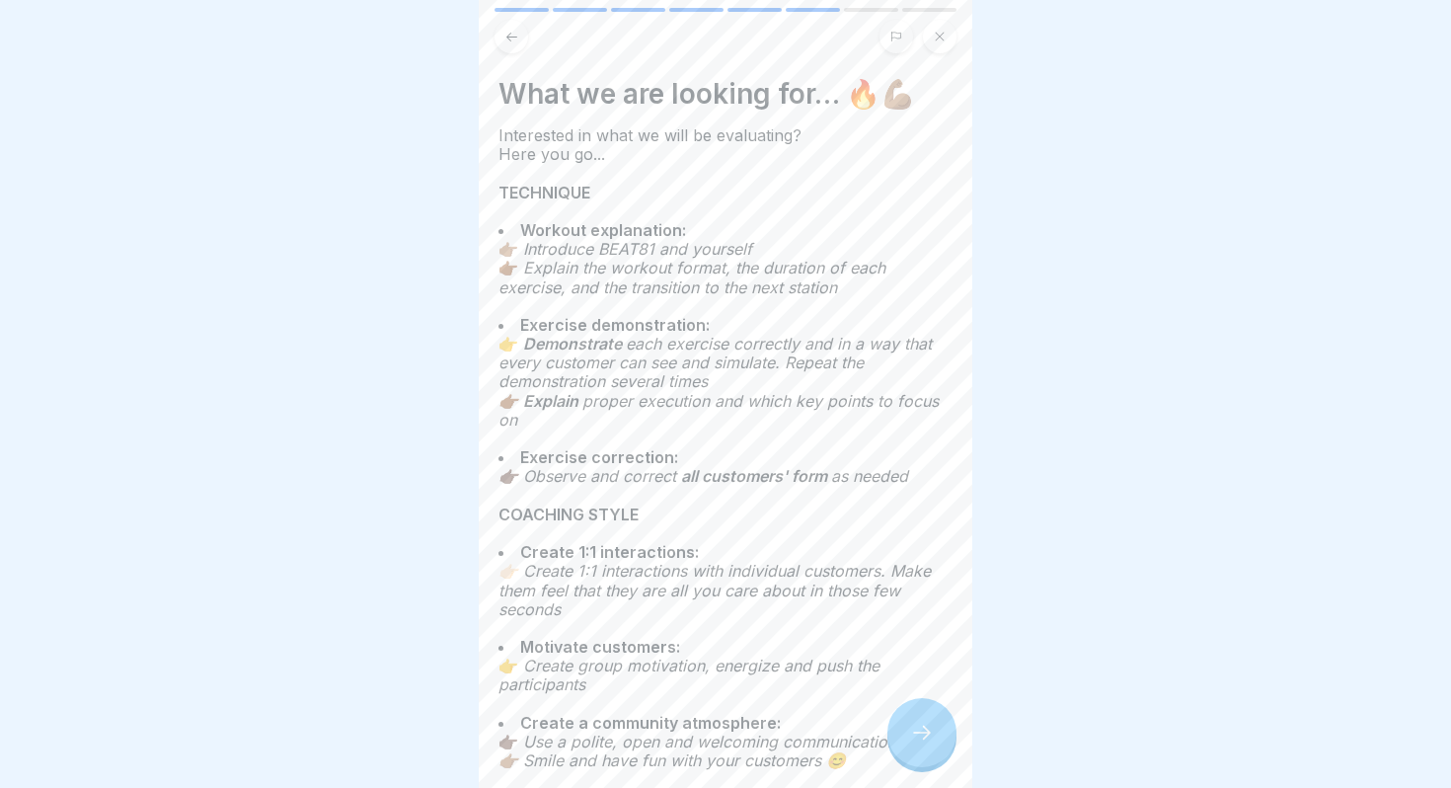
click at [901, 739] on div at bounding box center [922, 732] width 69 height 69
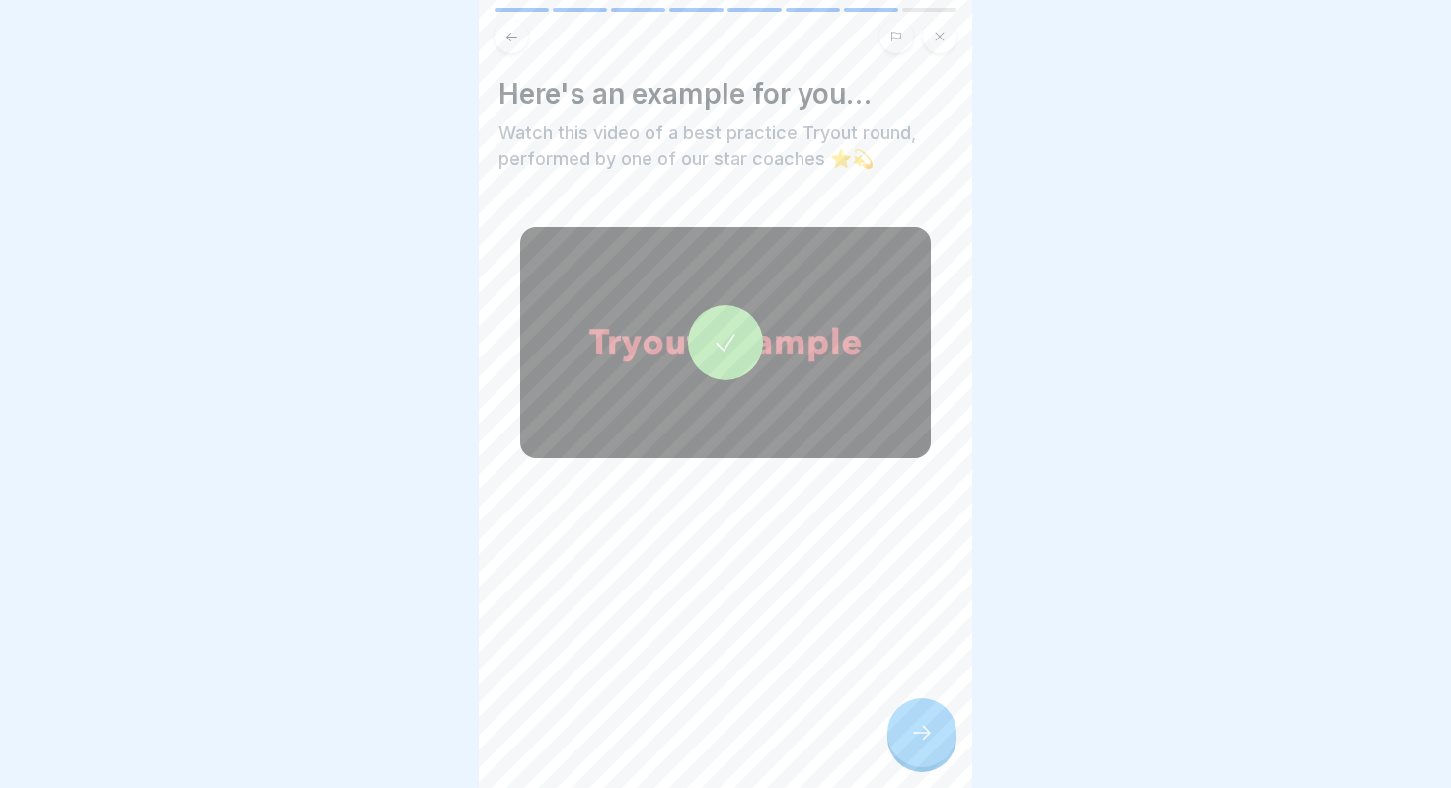
click at [901, 739] on div at bounding box center [922, 732] width 69 height 69
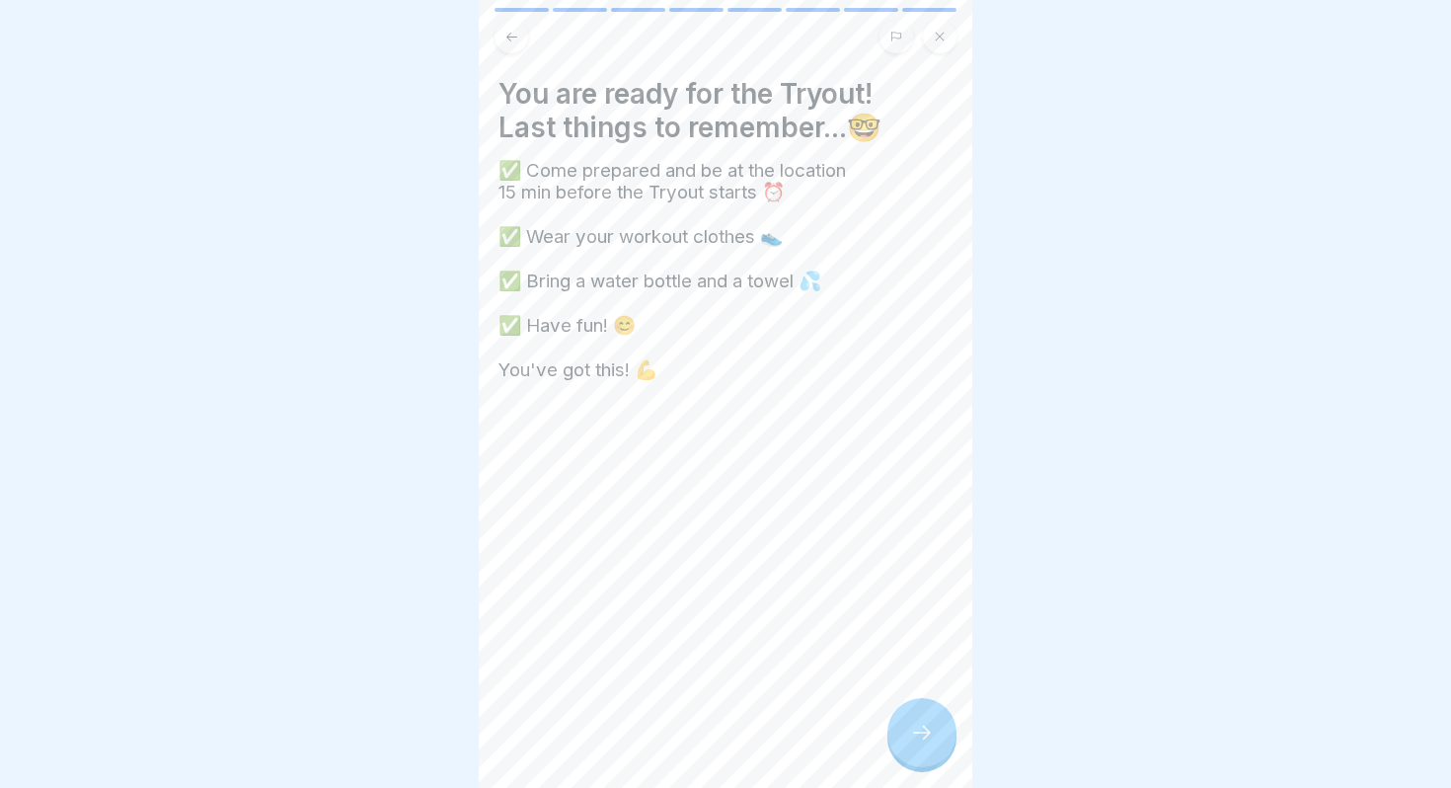
click at [937, 40] on icon at bounding box center [940, 37] width 12 height 12
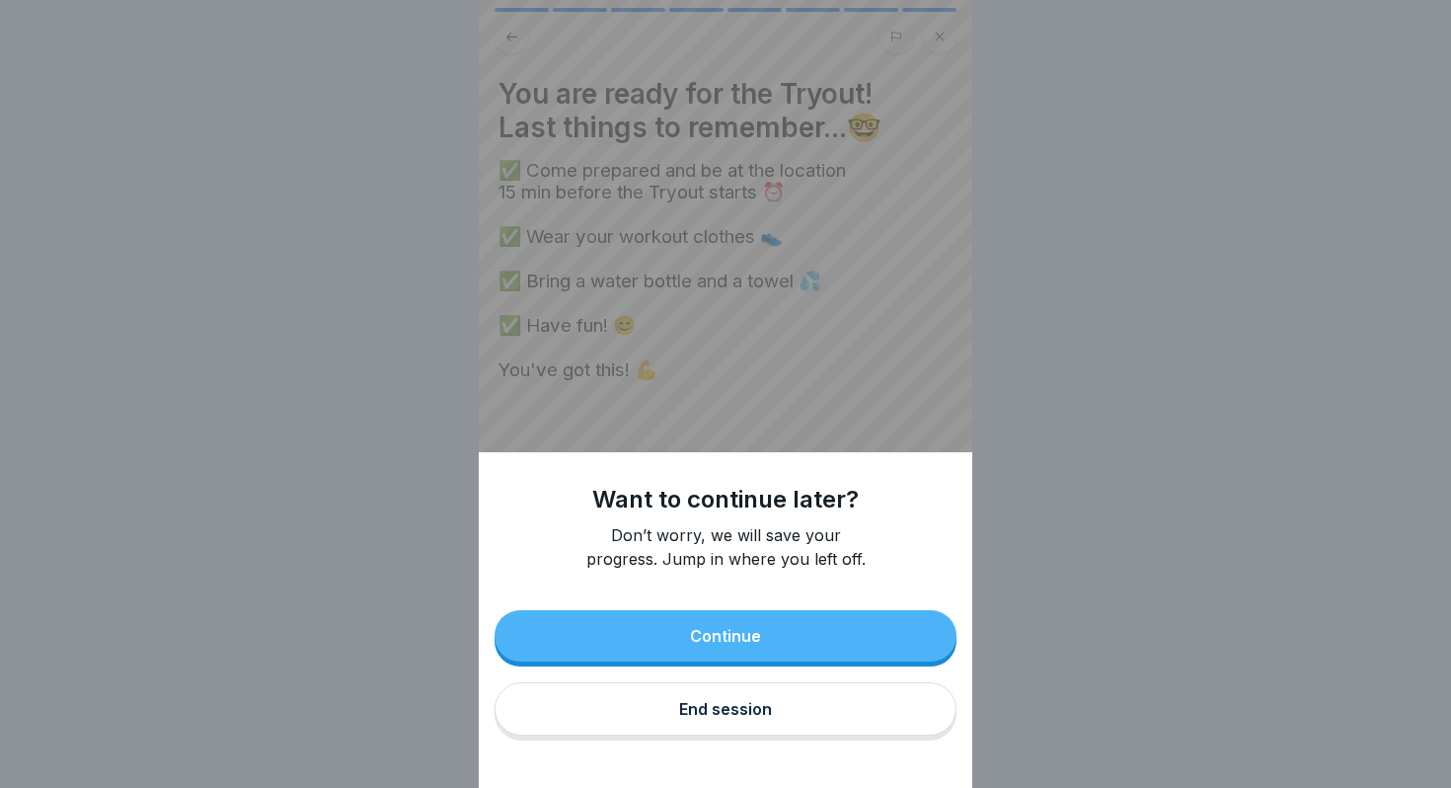
click at [755, 629] on div "Continue" at bounding box center [725, 636] width 71 height 18
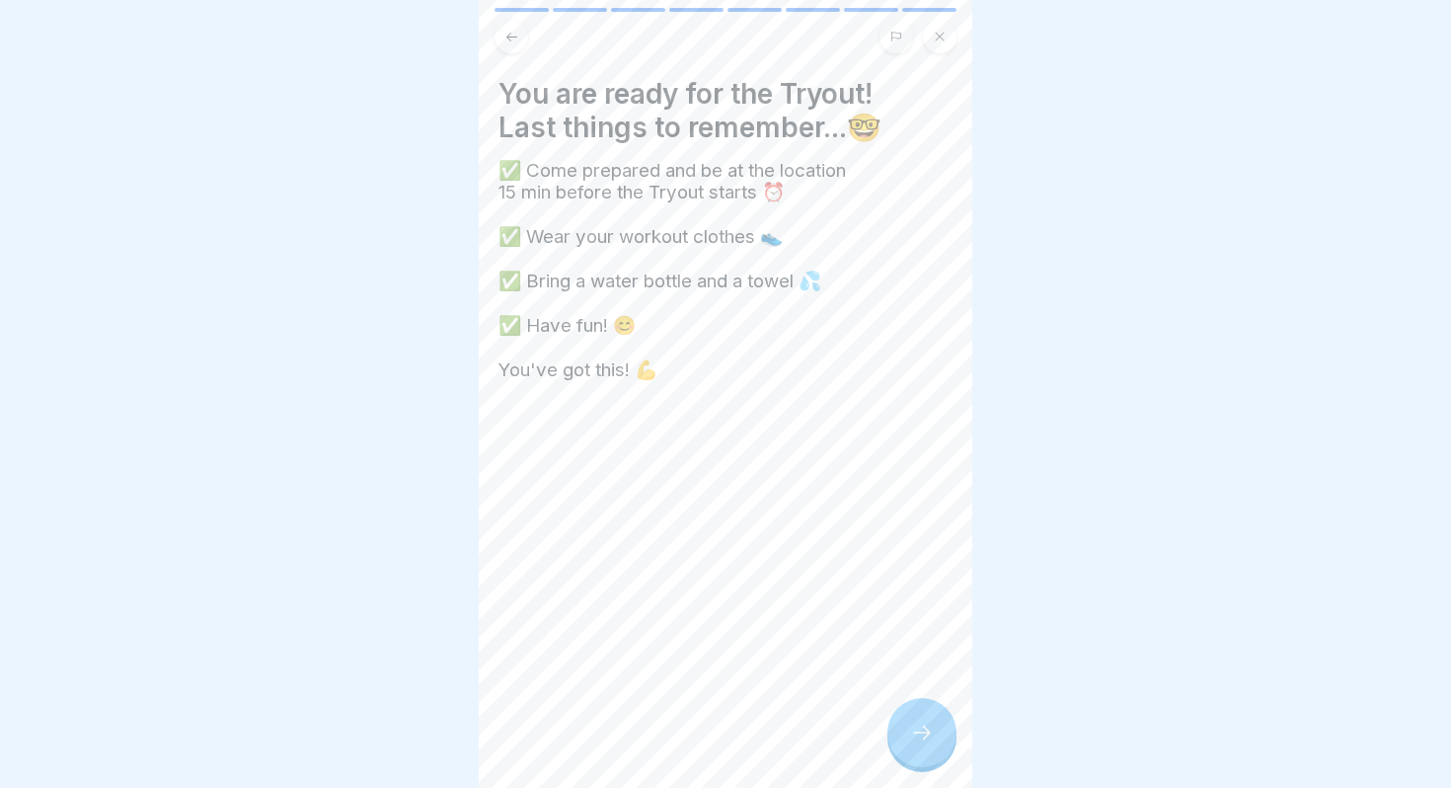
click at [928, 746] on div at bounding box center [922, 732] width 69 height 69
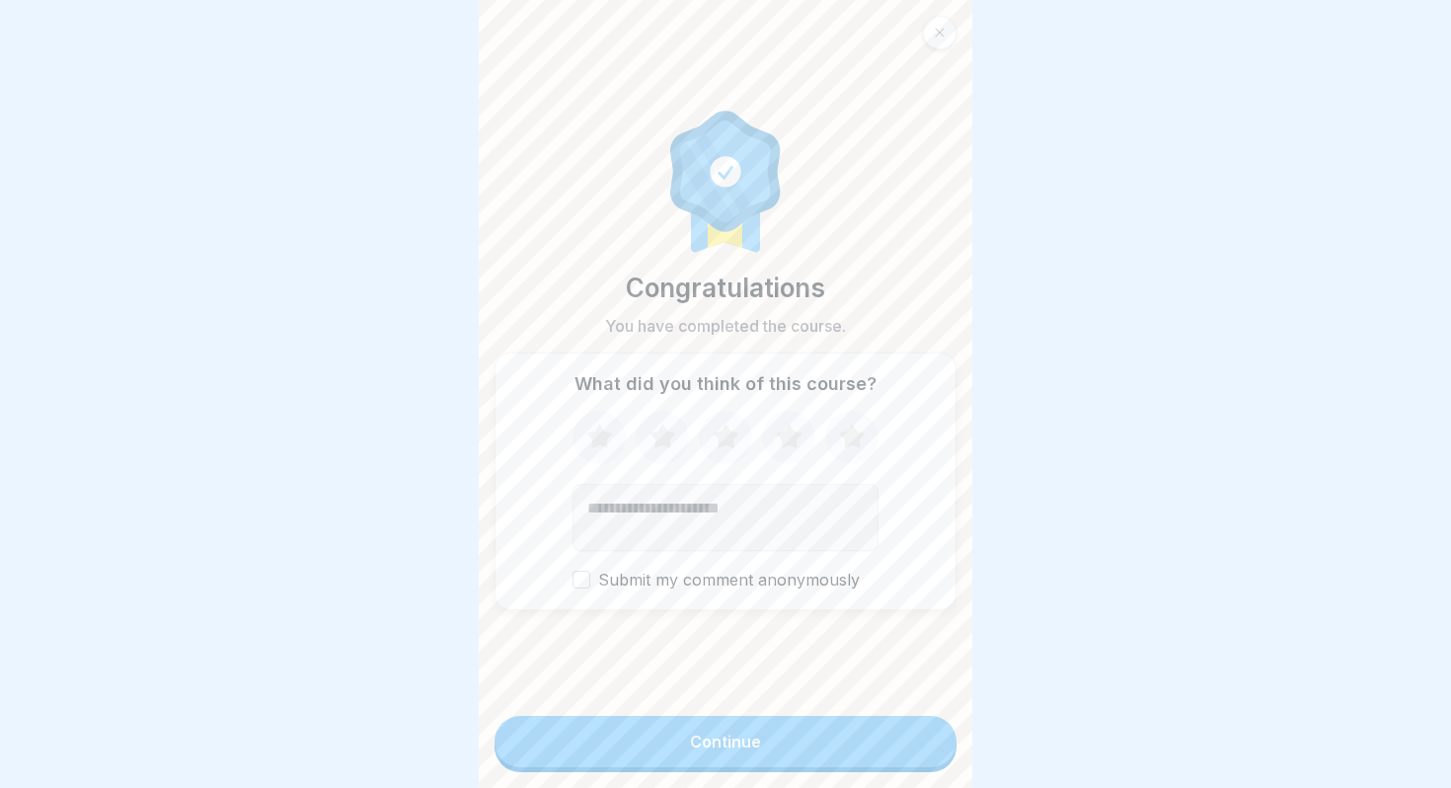
click at [841, 742] on button "Continue" at bounding box center [726, 741] width 462 height 51
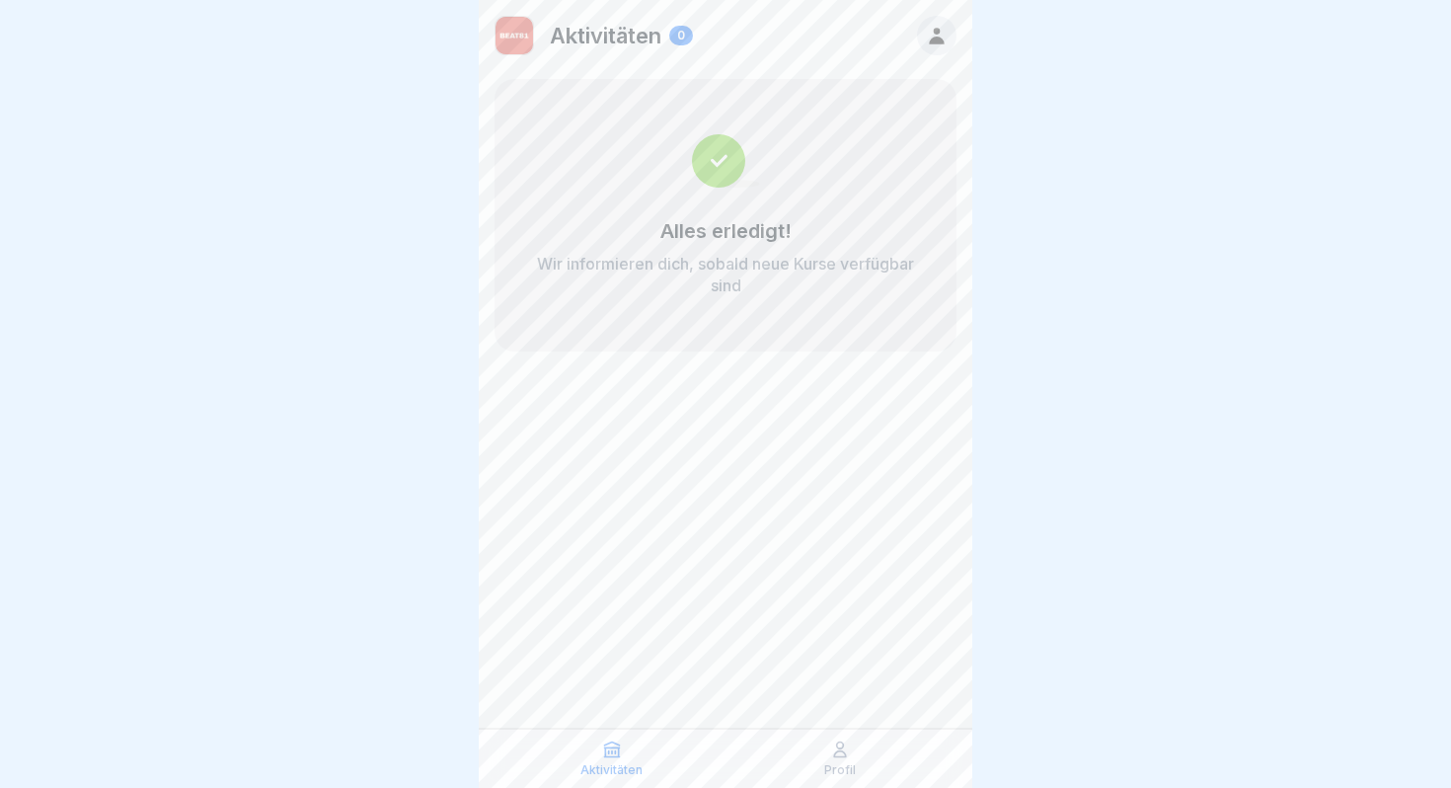
click at [938, 25] on icon at bounding box center [937, 36] width 22 height 22
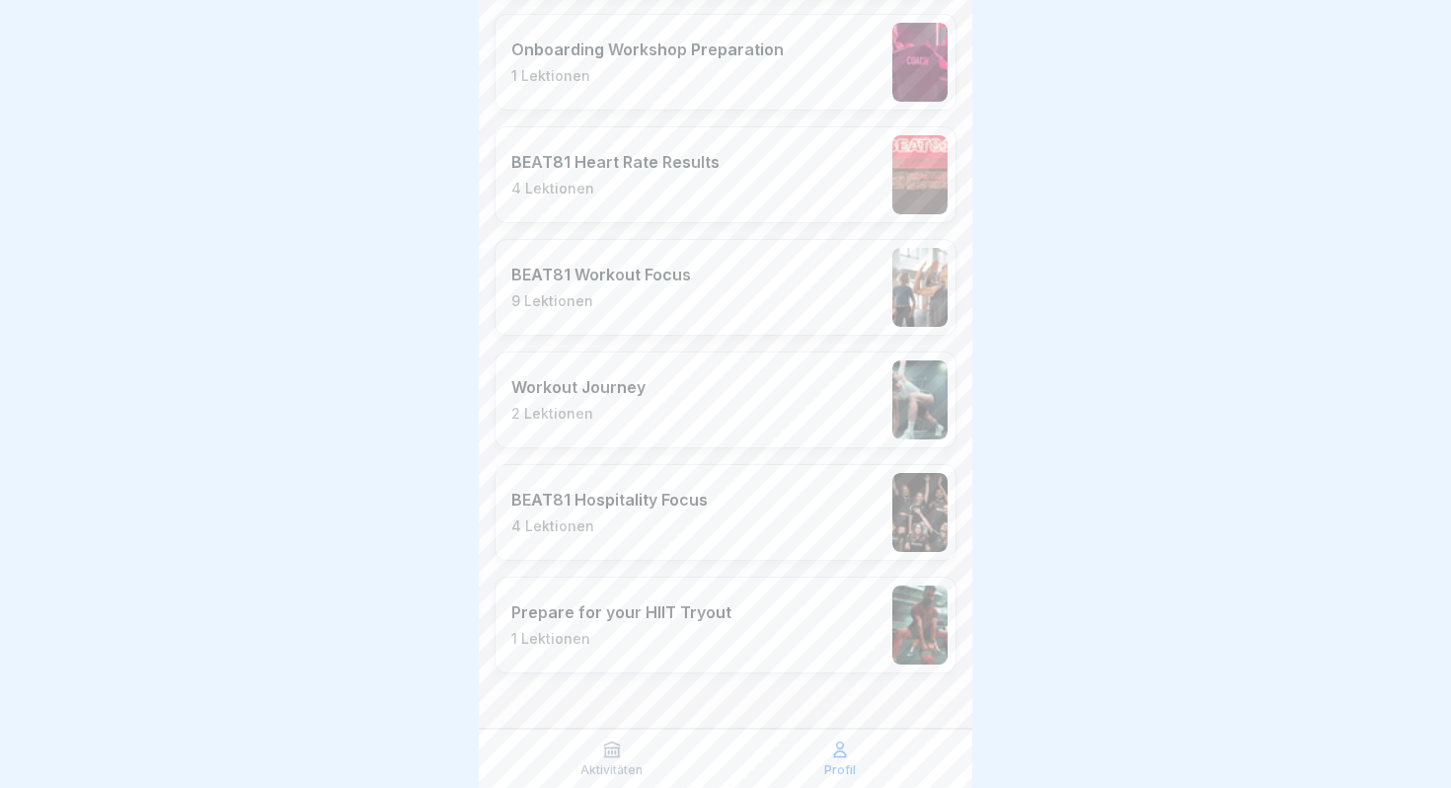
scroll to position [3357, 0]
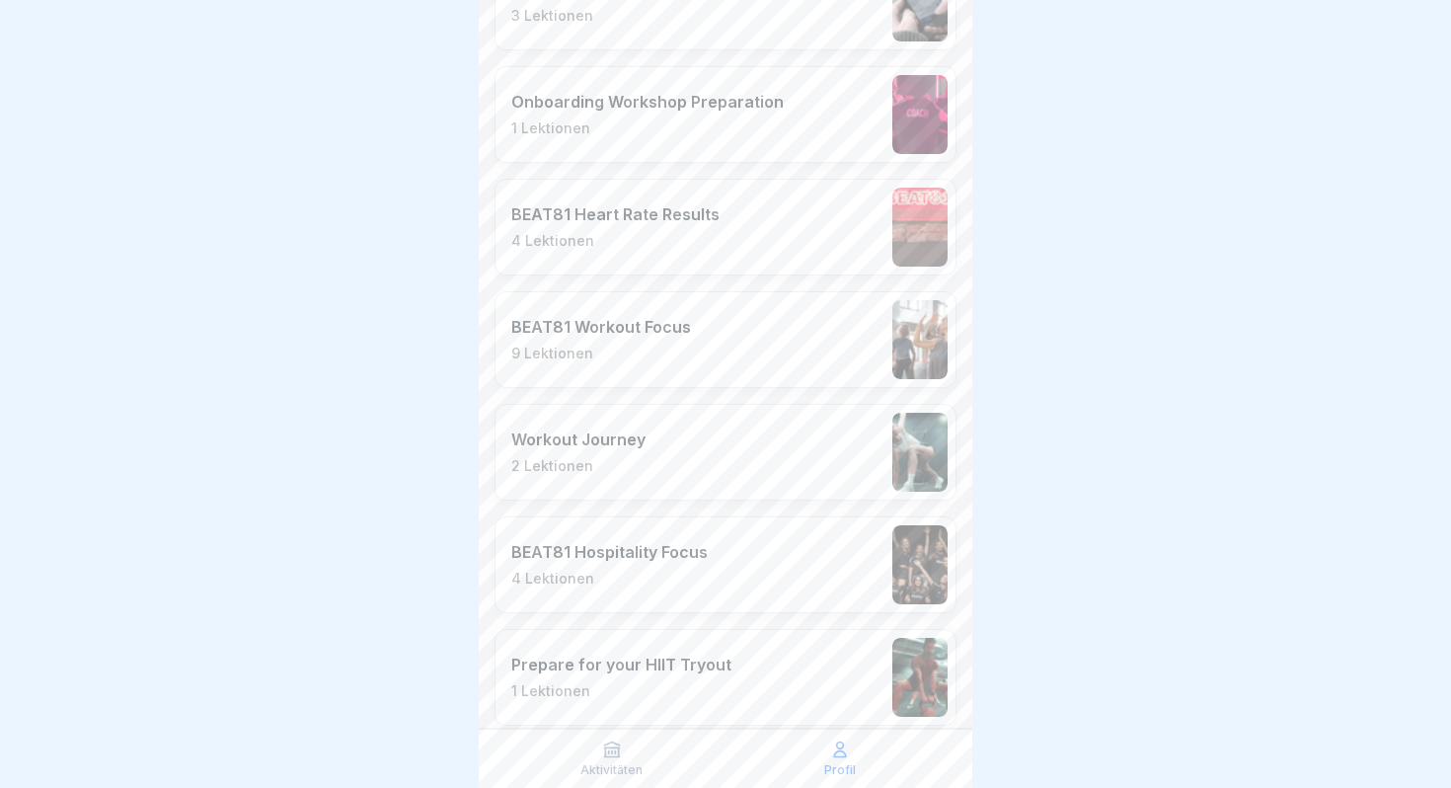
click at [660, 572] on p "4 Lektionen" at bounding box center [609, 579] width 196 height 18
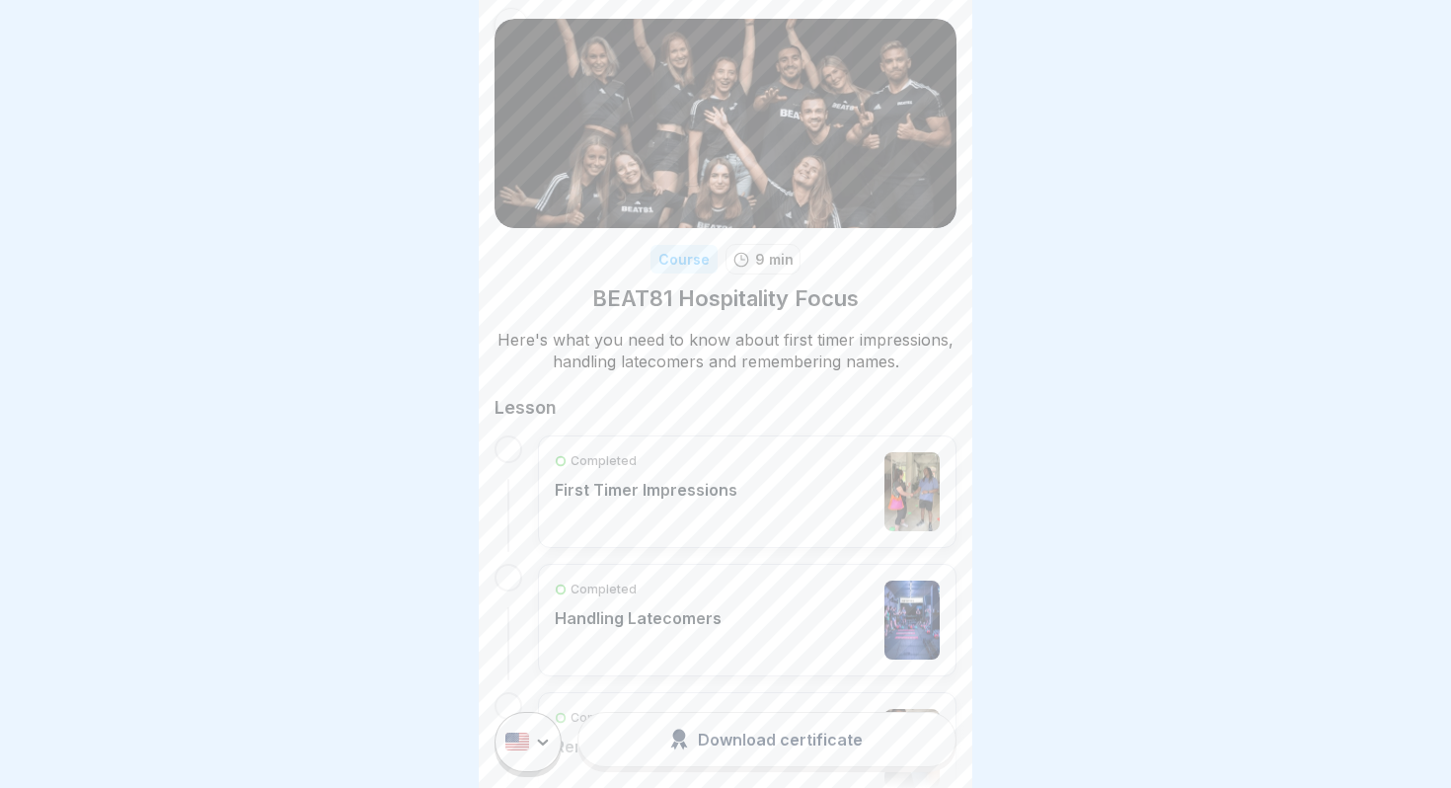
scroll to position [51, 0]
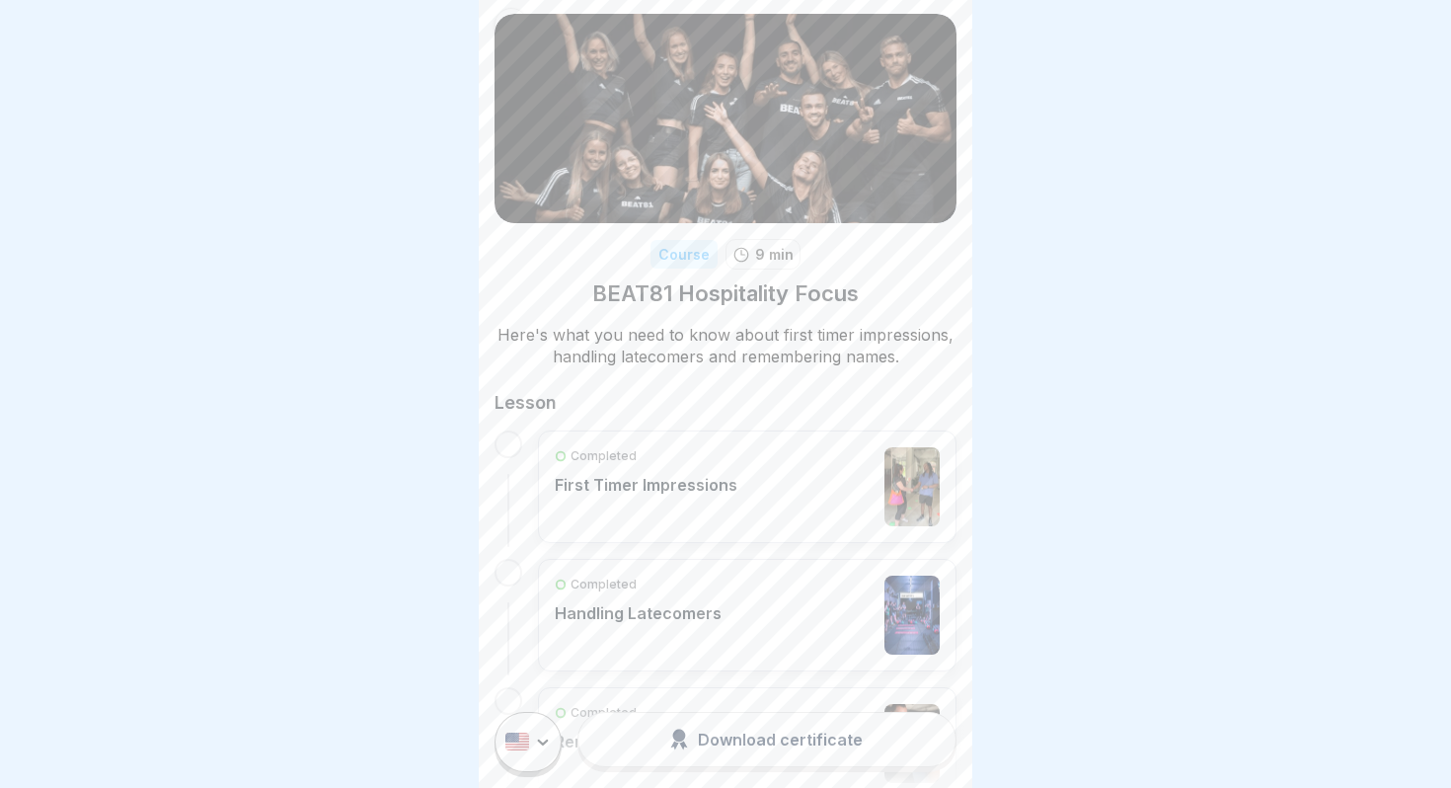
click at [704, 485] on p "First Timer Impressions" at bounding box center [646, 485] width 183 height 20
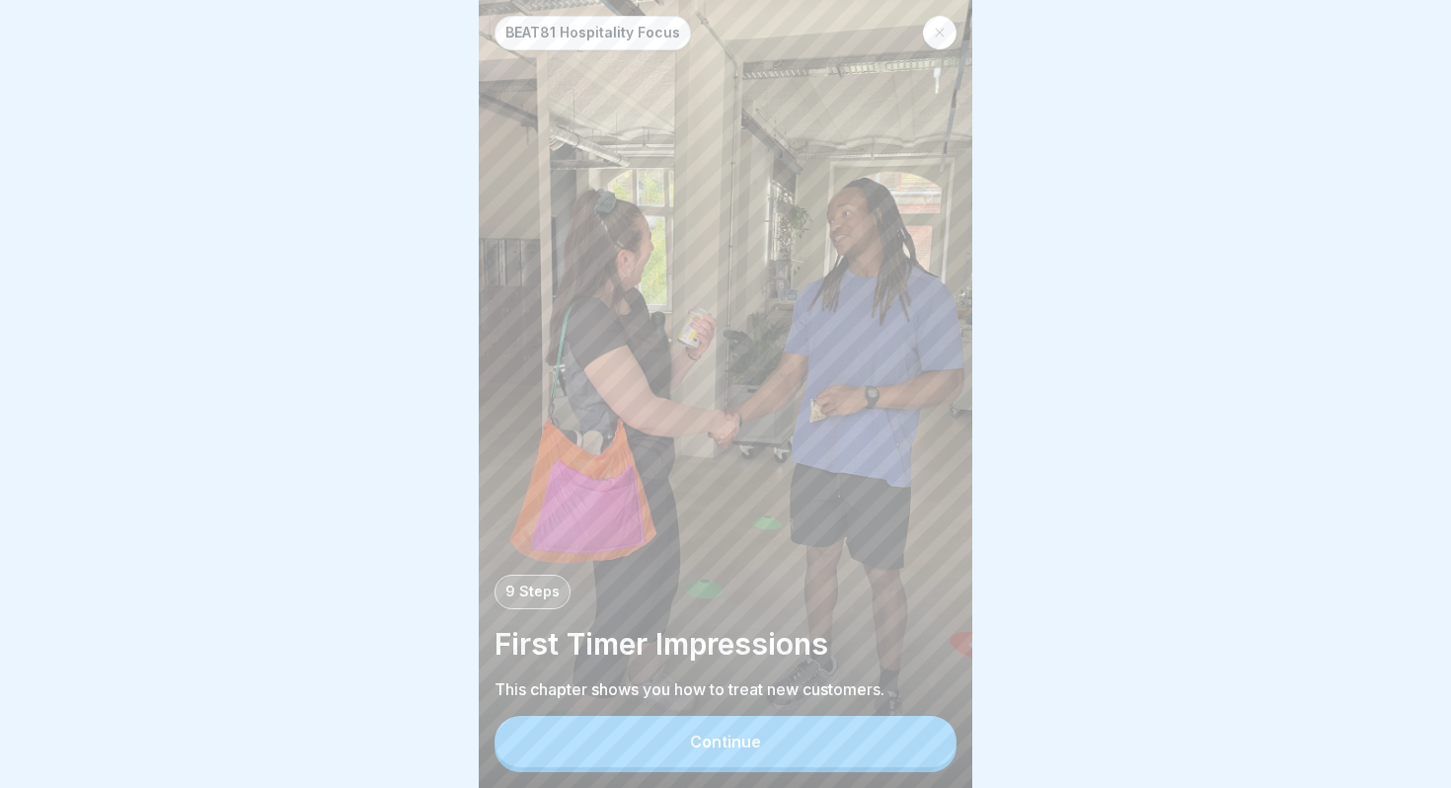
click at [815, 752] on button "Continue" at bounding box center [726, 741] width 462 height 51
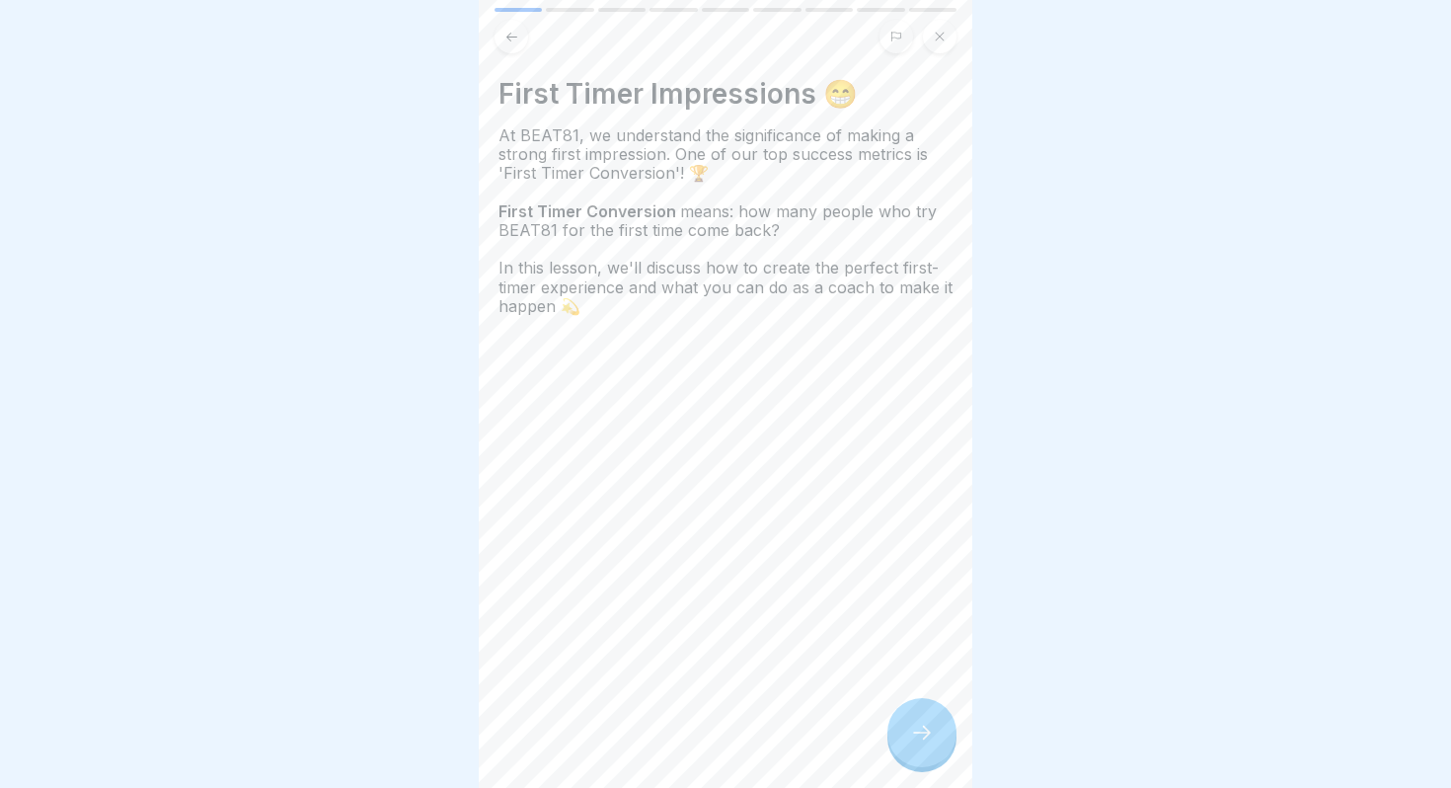
click at [925, 712] on div at bounding box center [922, 732] width 69 height 69
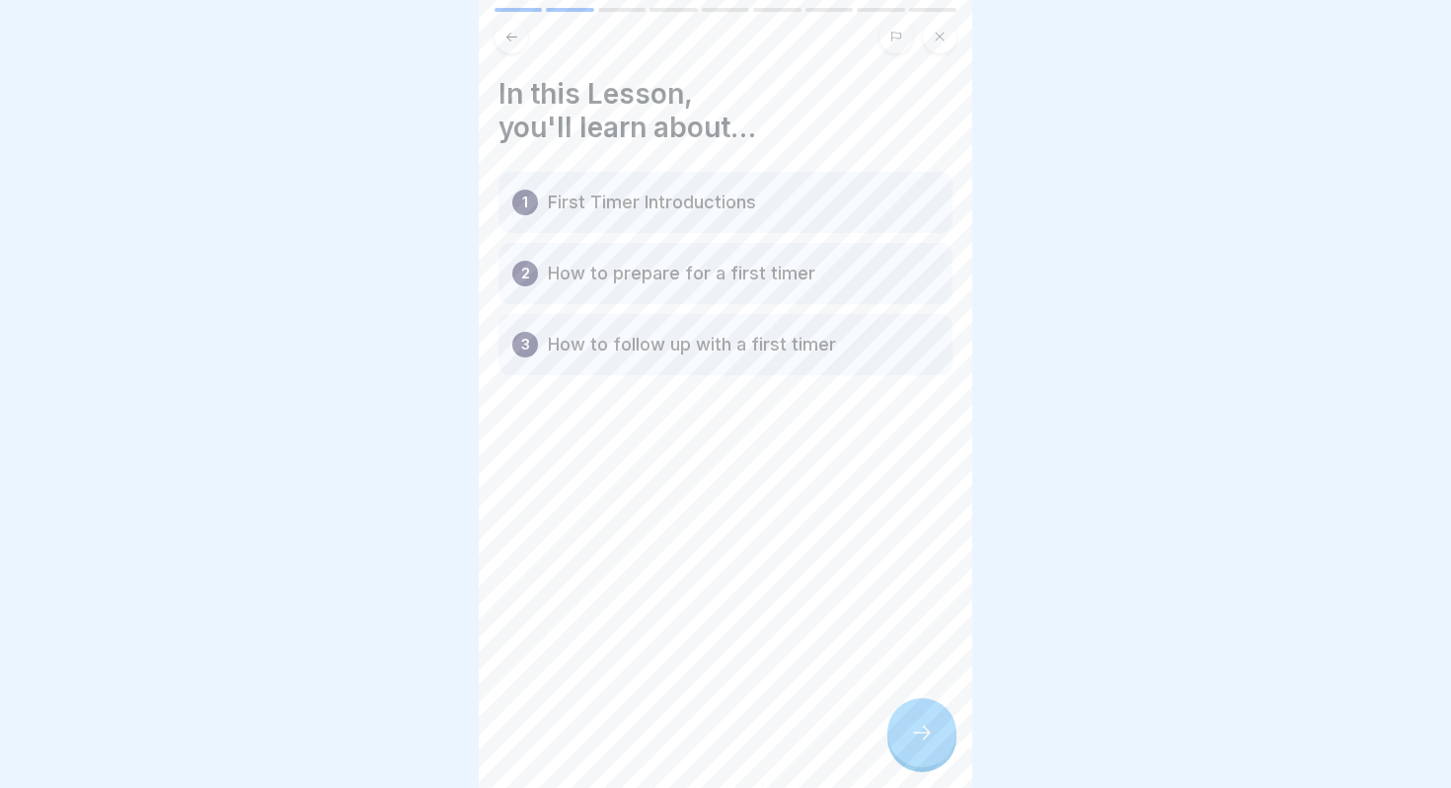
click at [925, 712] on div at bounding box center [922, 732] width 69 height 69
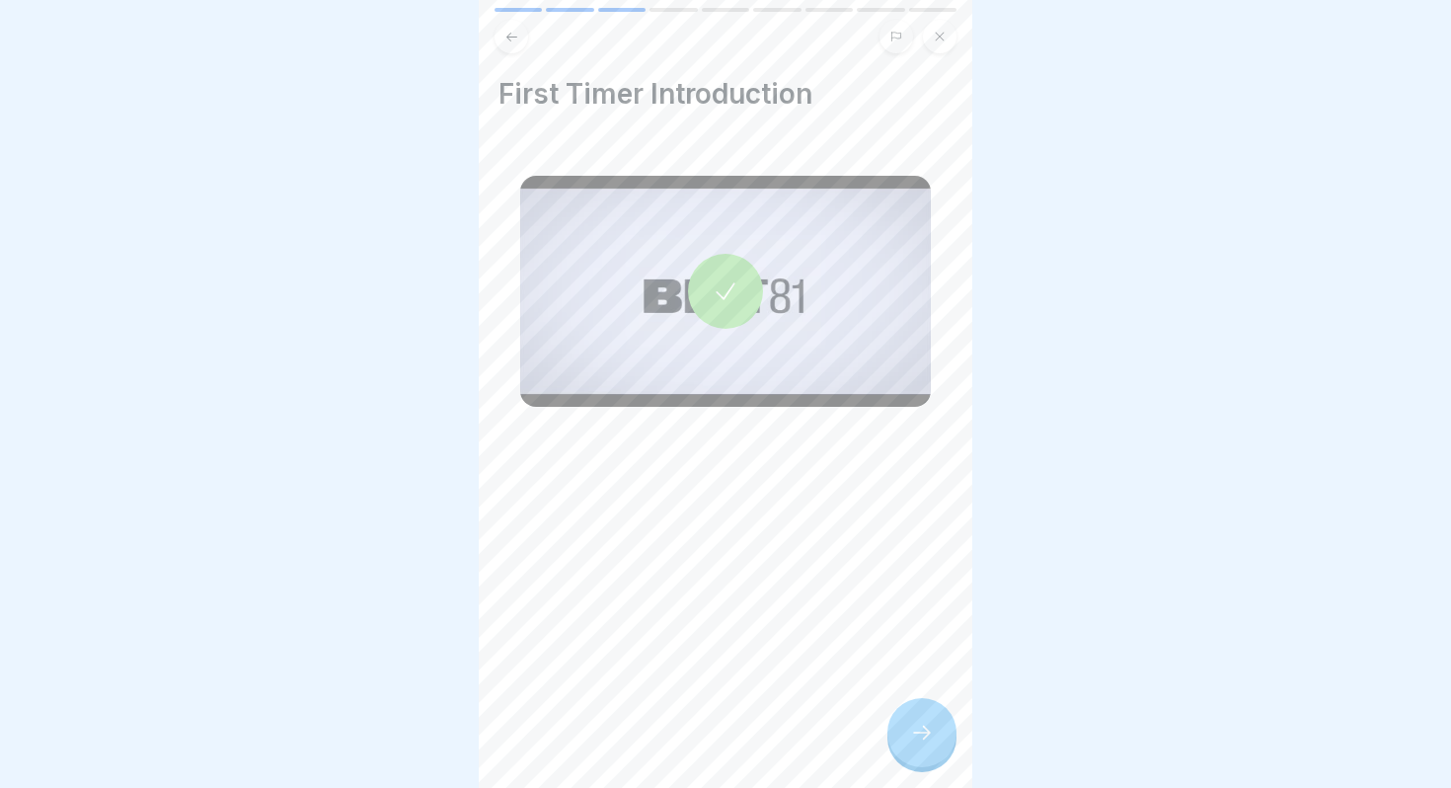
click at [925, 712] on div at bounding box center [922, 732] width 69 height 69
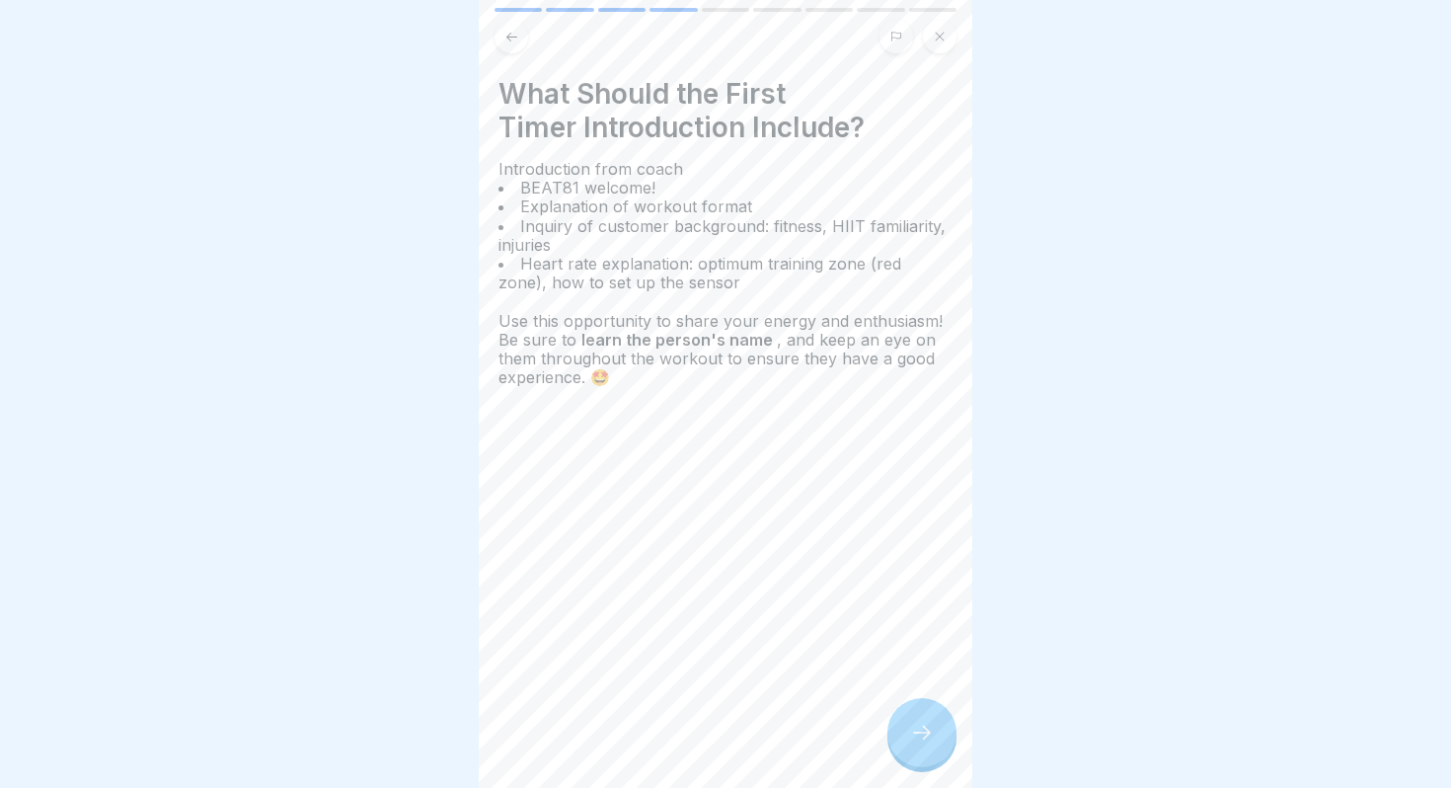
click at [916, 731] on icon at bounding box center [922, 733] width 24 height 24
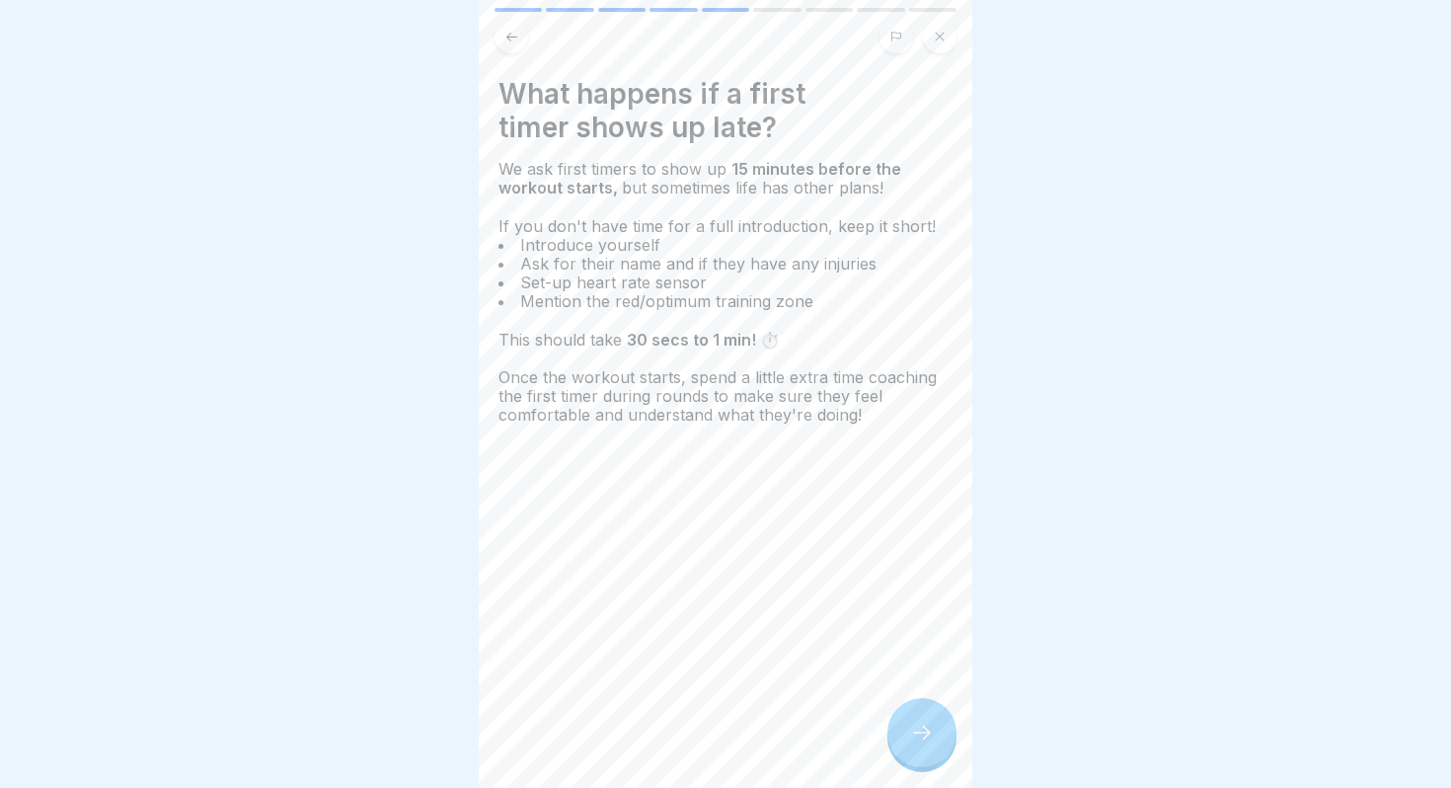
click at [915, 724] on icon at bounding box center [922, 733] width 24 height 24
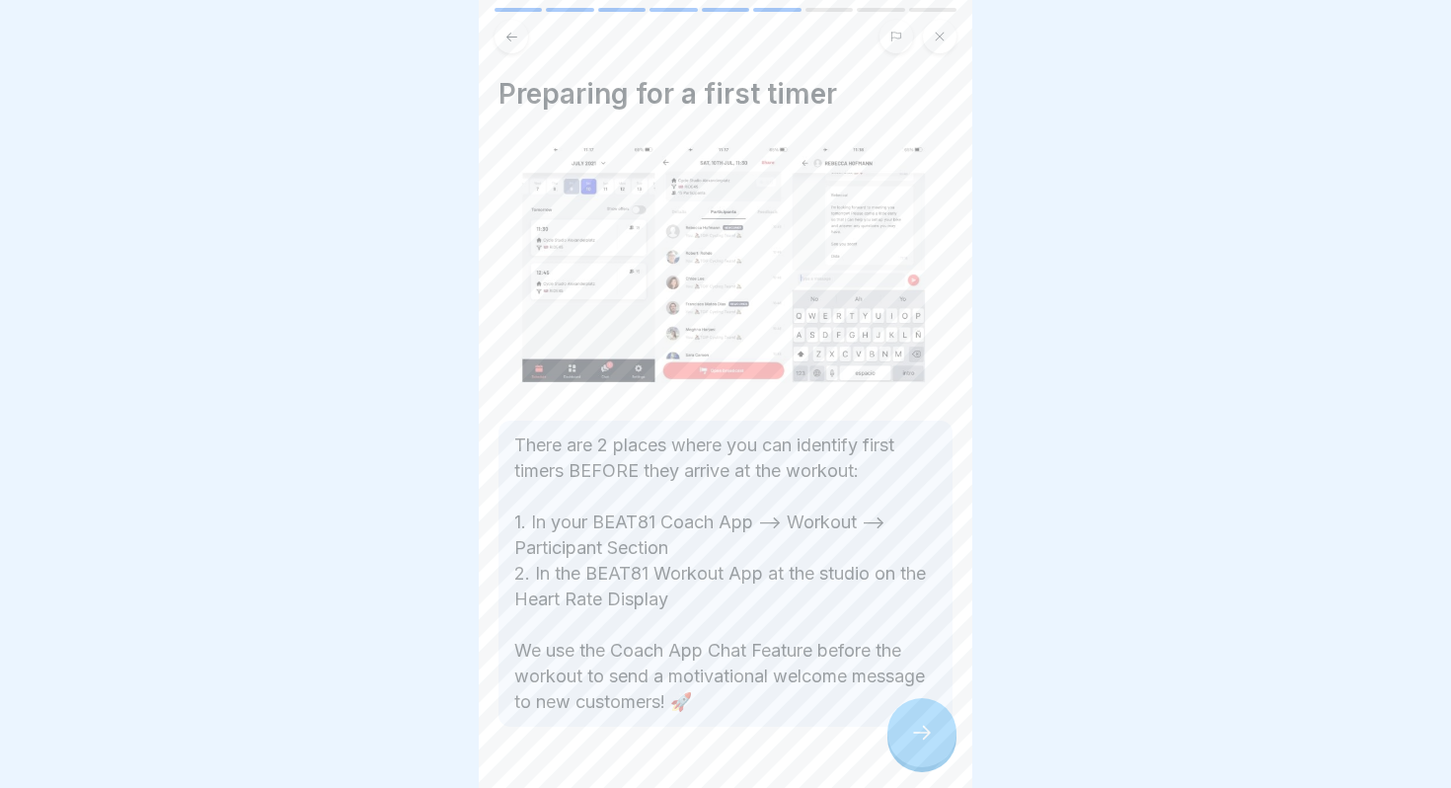
click at [915, 724] on icon at bounding box center [922, 733] width 24 height 24
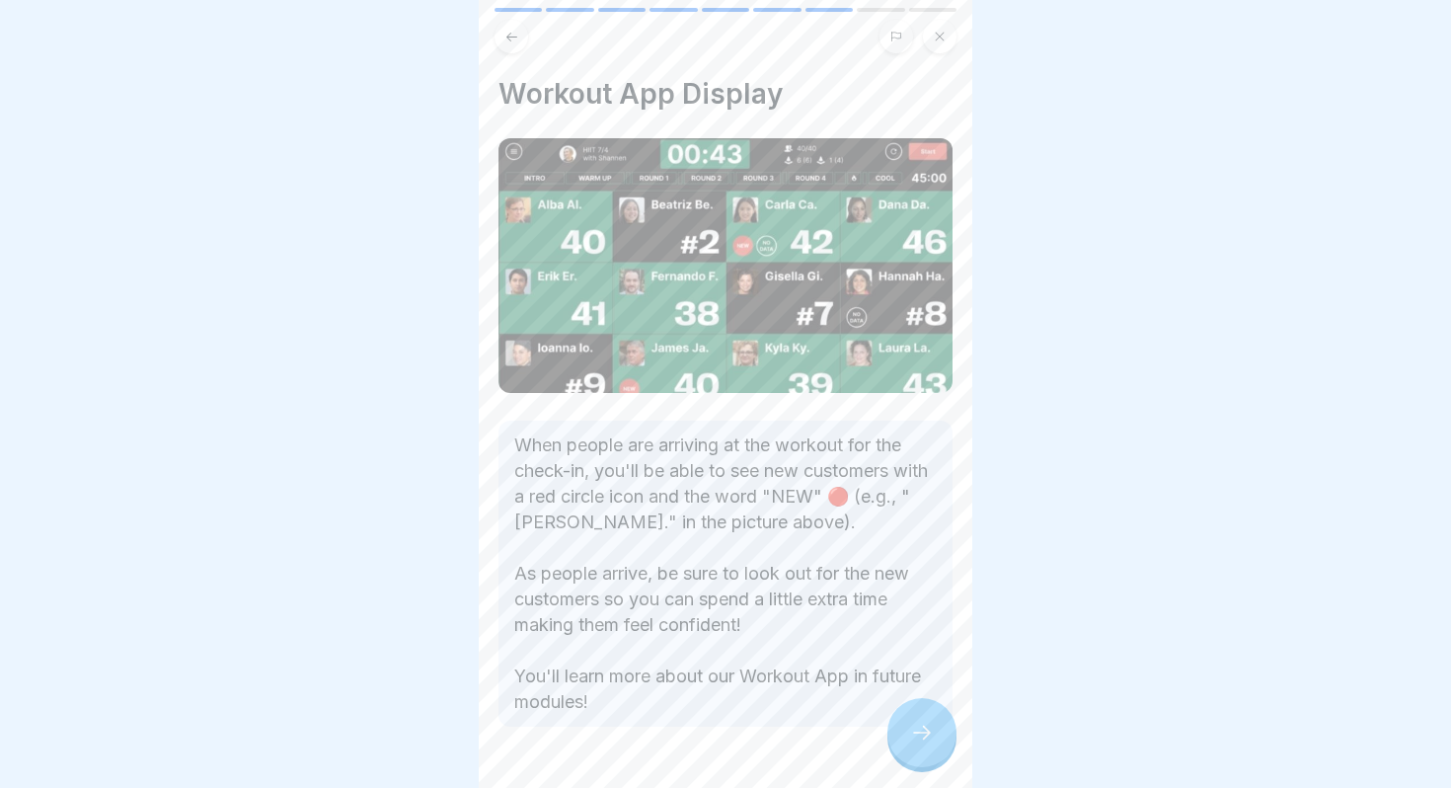
click at [915, 724] on icon at bounding box center [922, 733] width 24 height 24
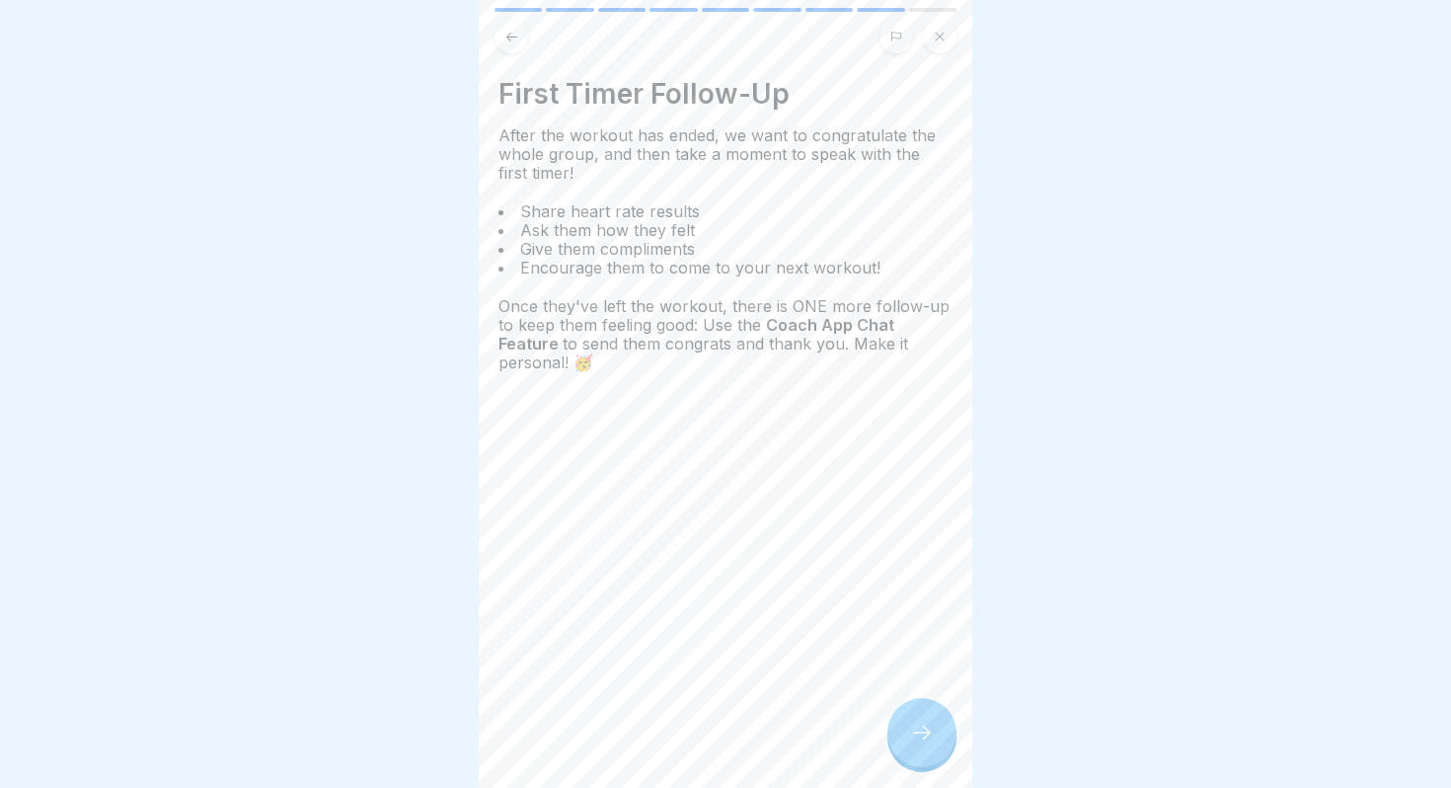
click at [932, 736] on icon at bounding box center [922, 733] width 24 height 24
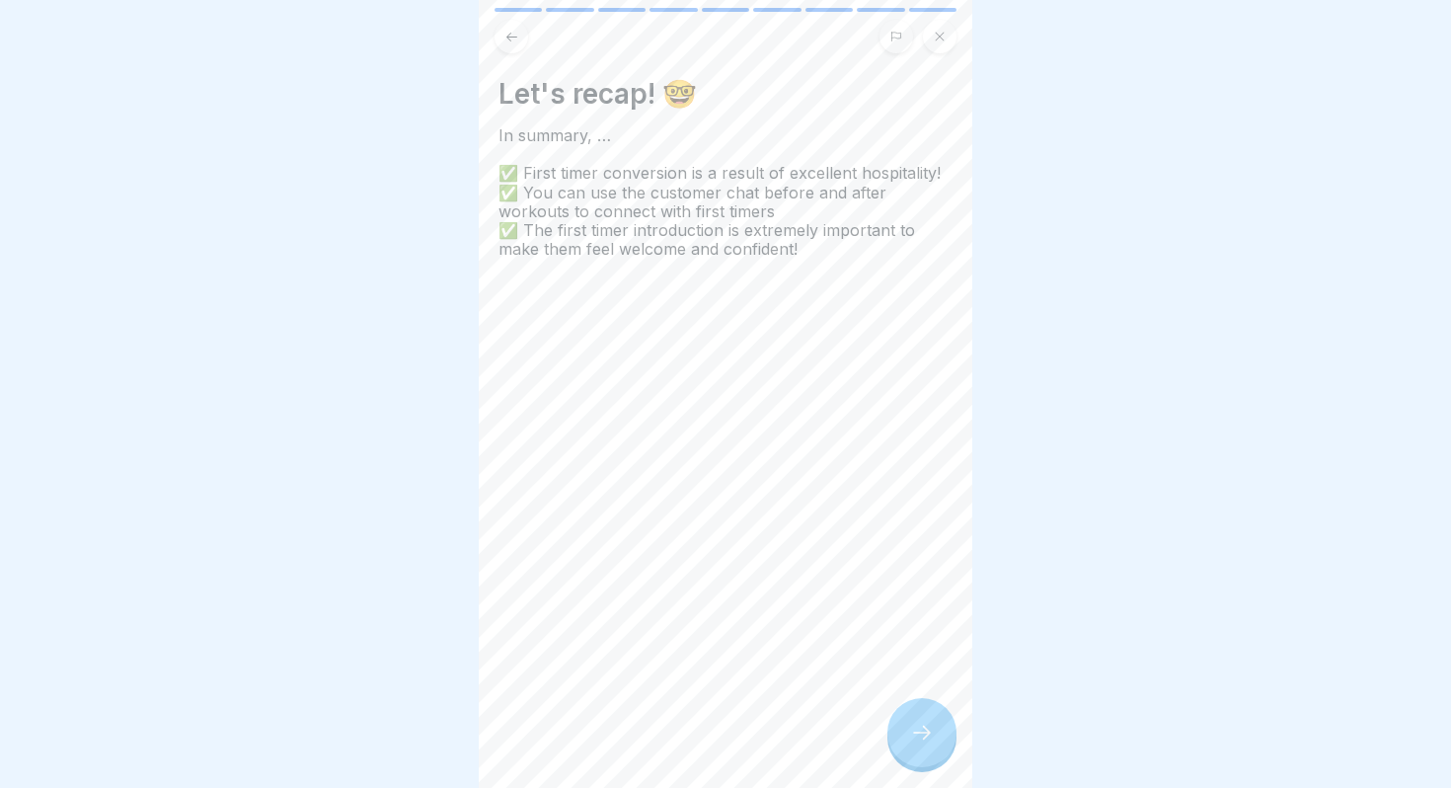
click at [932, 736] on icon at bounding box center [922, 733] width 24 height 24
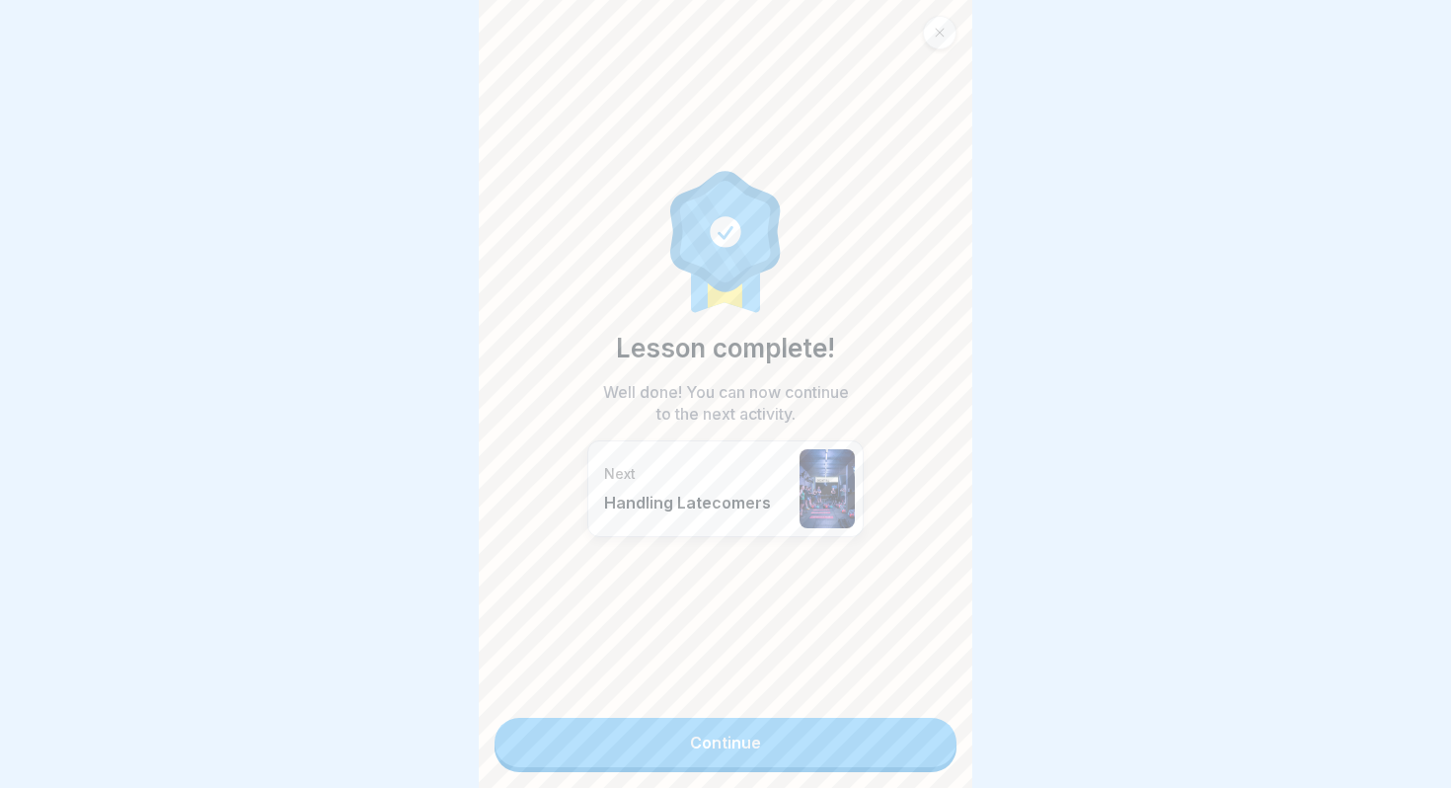
click at [905, 751] on link "Continue" at bounding box center [726, 742] width 462 height 49
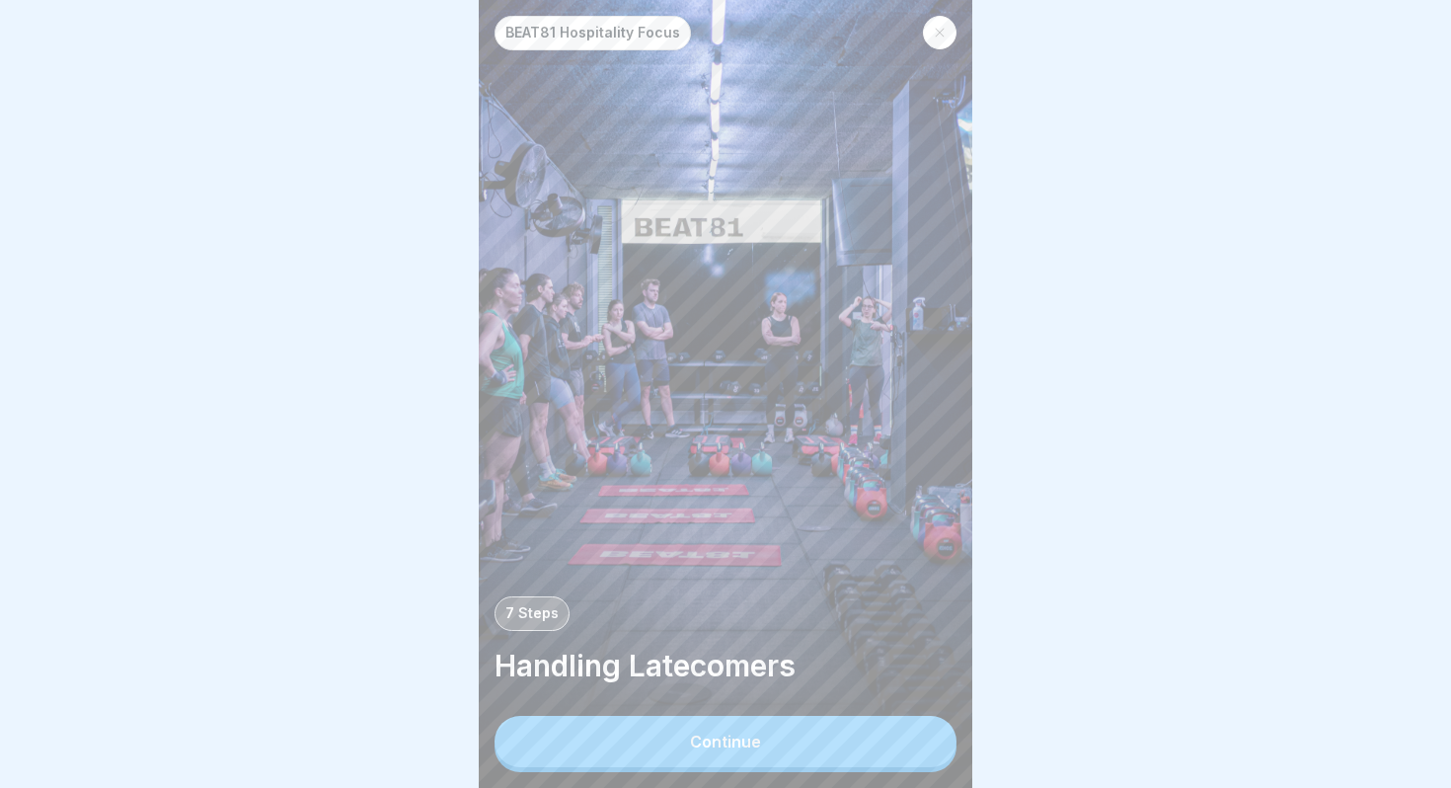
click at [883, 747] on button "Continue" at bounding box center [726, 741] width 462 height 51
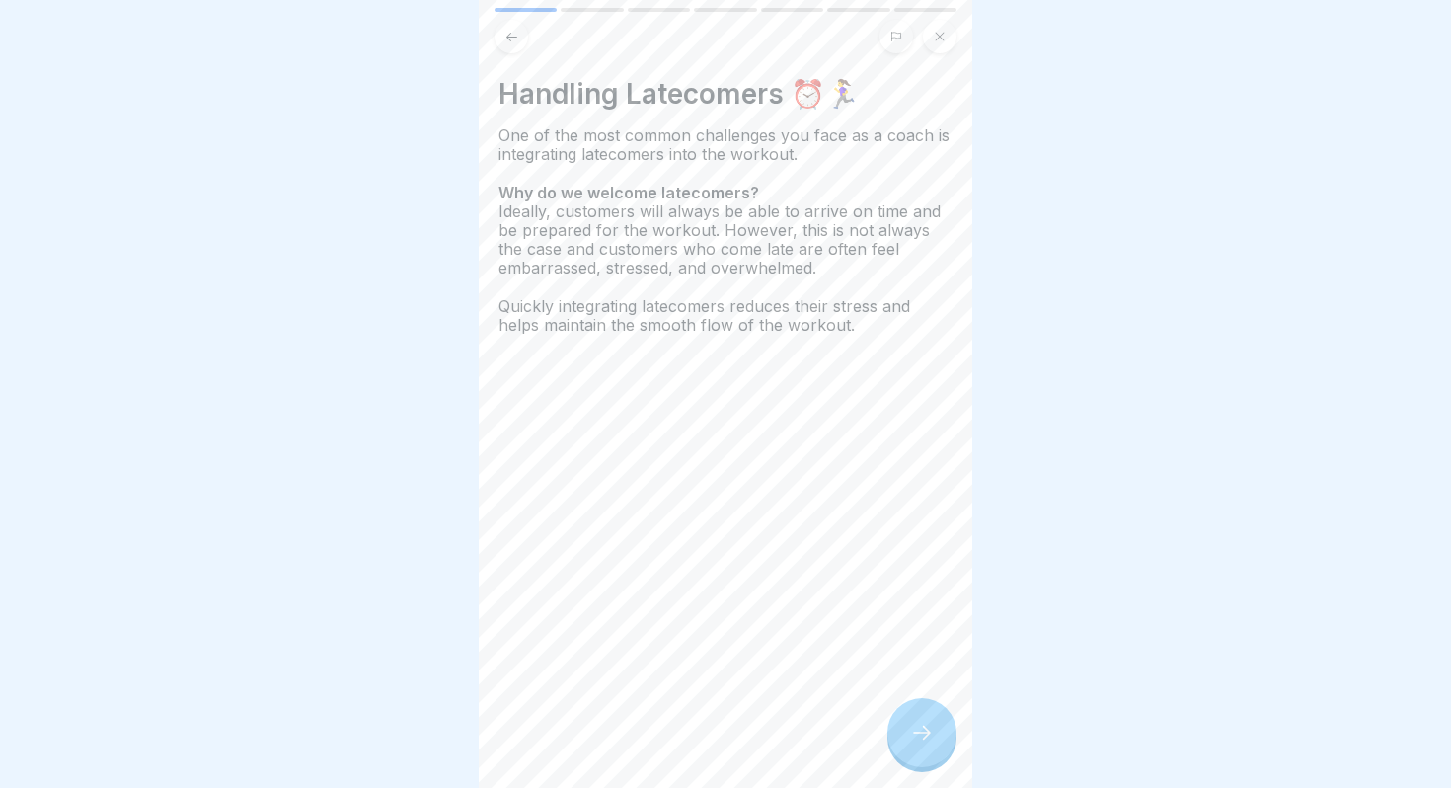
click at [919, 731] on icon at bounding box center [922, 733] width 24 height 24
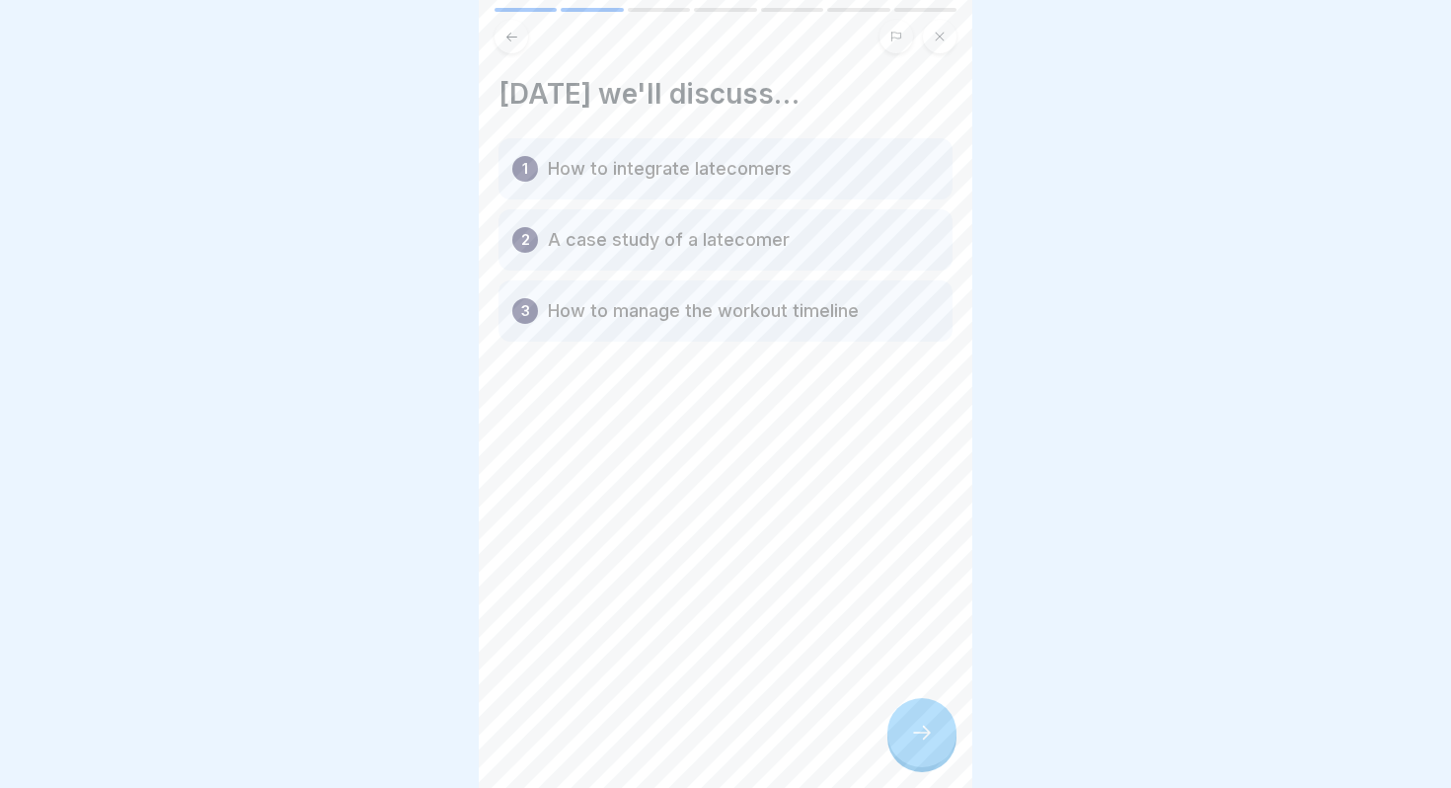
click at [919, 731] on icon at bounding box center [922, 733] width 24 height 24
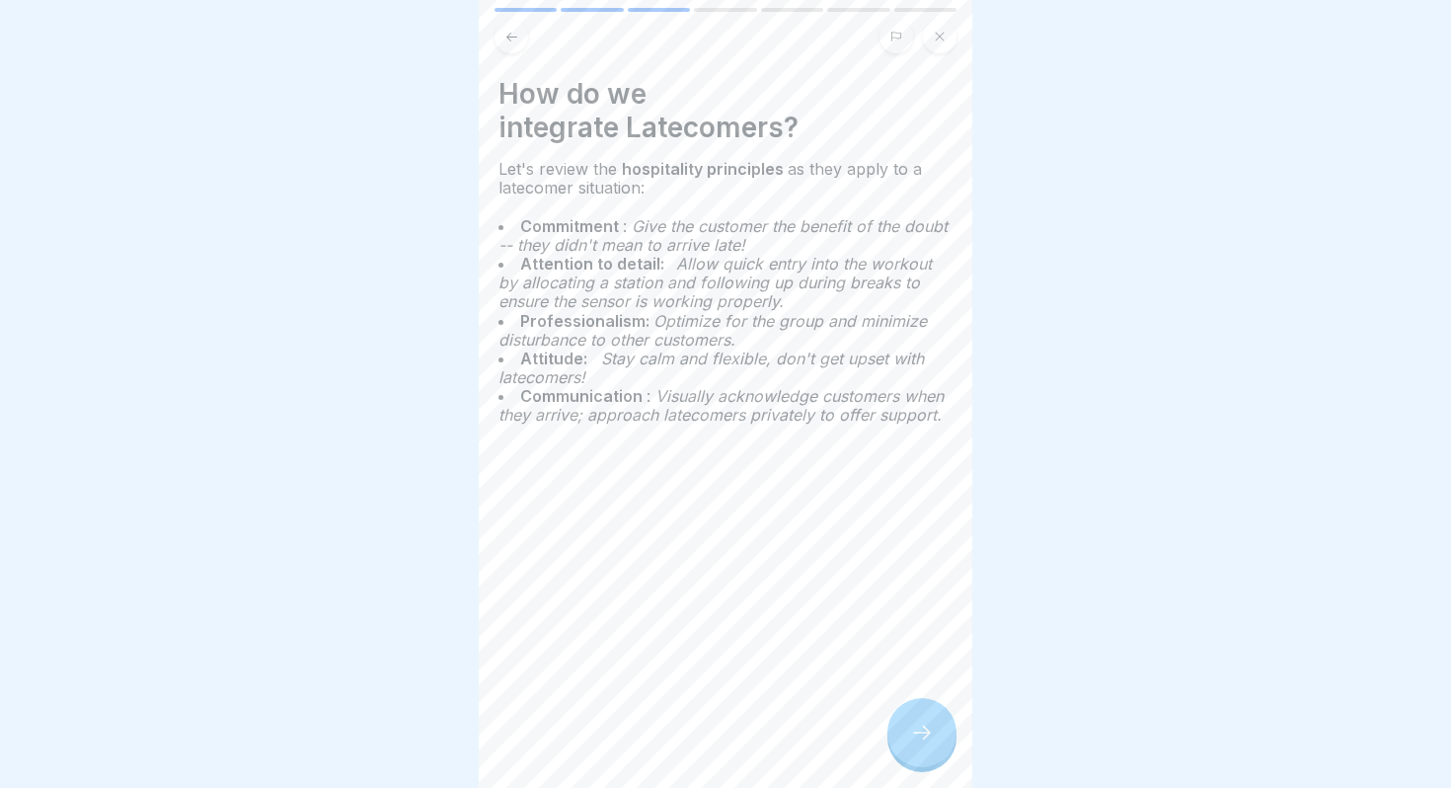
click at [911, 779] on div "How do we integrate Latecomers? Let's review the hospitality principles as they…" at bounding box center [726, 394] width 494 height 788
click at [914, 751] on div at bounding box center [922, 732] width 69 height 69
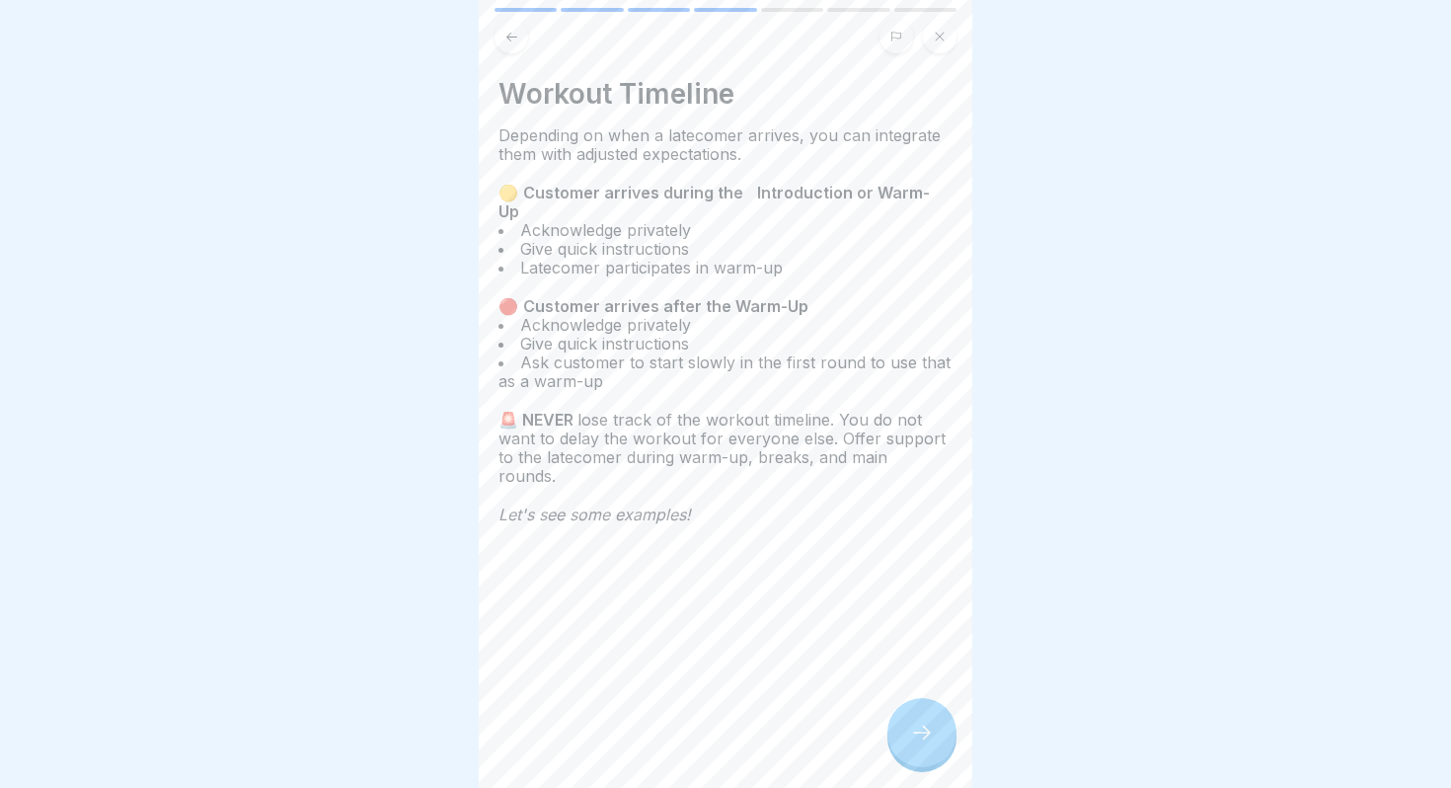
click at [935, 723] on div at bounding box center [922, 732] width 69 height 69
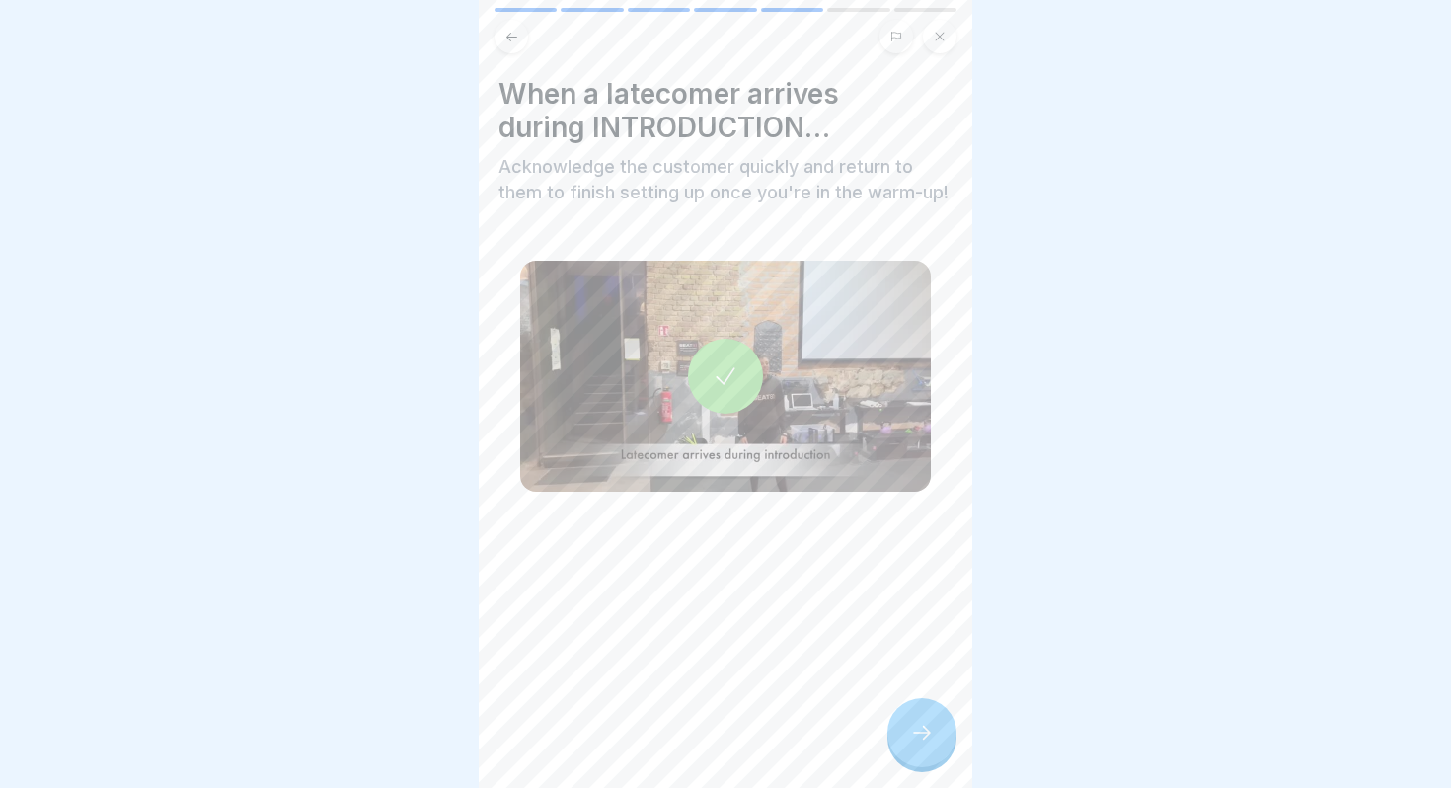
click at [935, 723] on div at bounding box center [922, 732] width 69 height 69
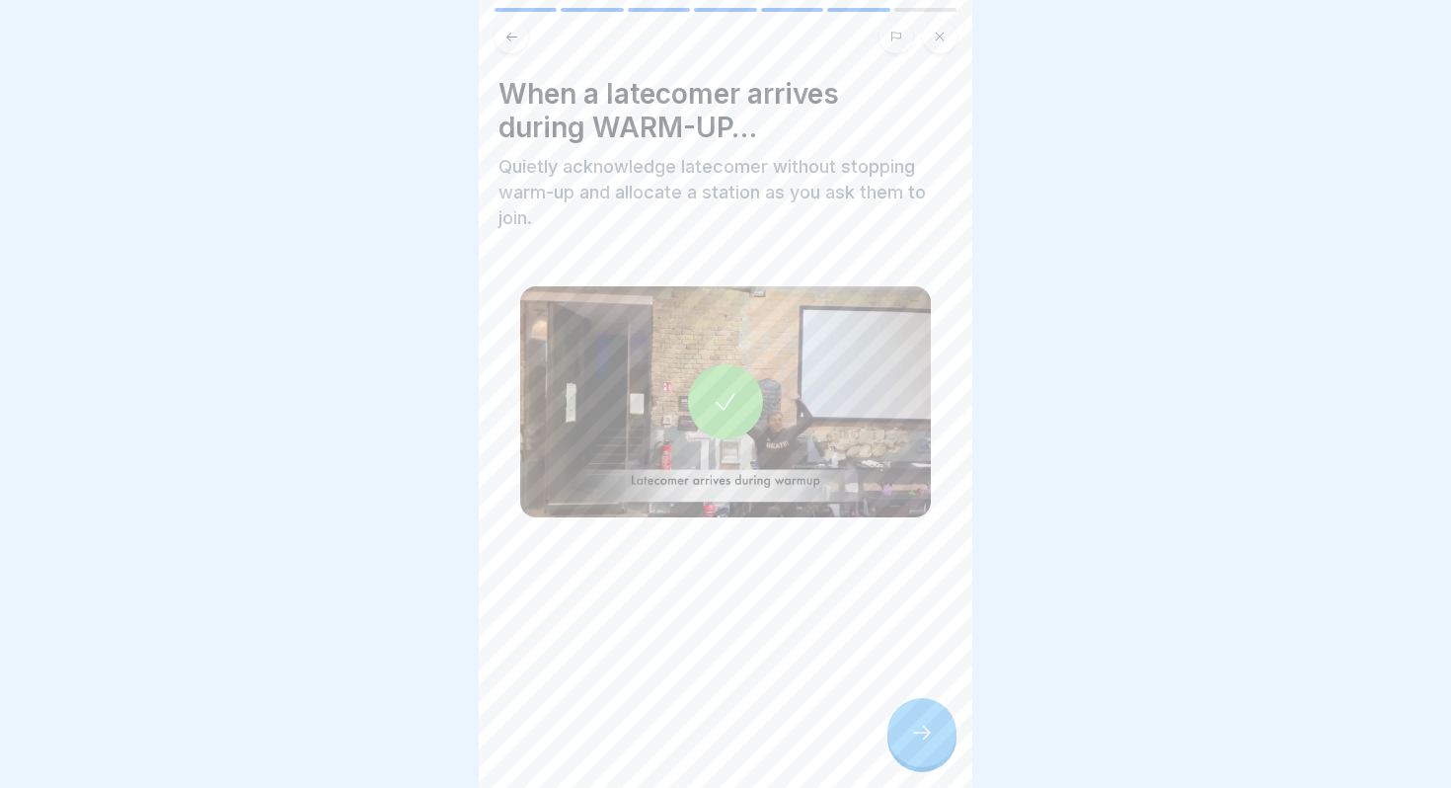
click at [935, 723] on div at bounding box center [922, 732] width 69 height 69
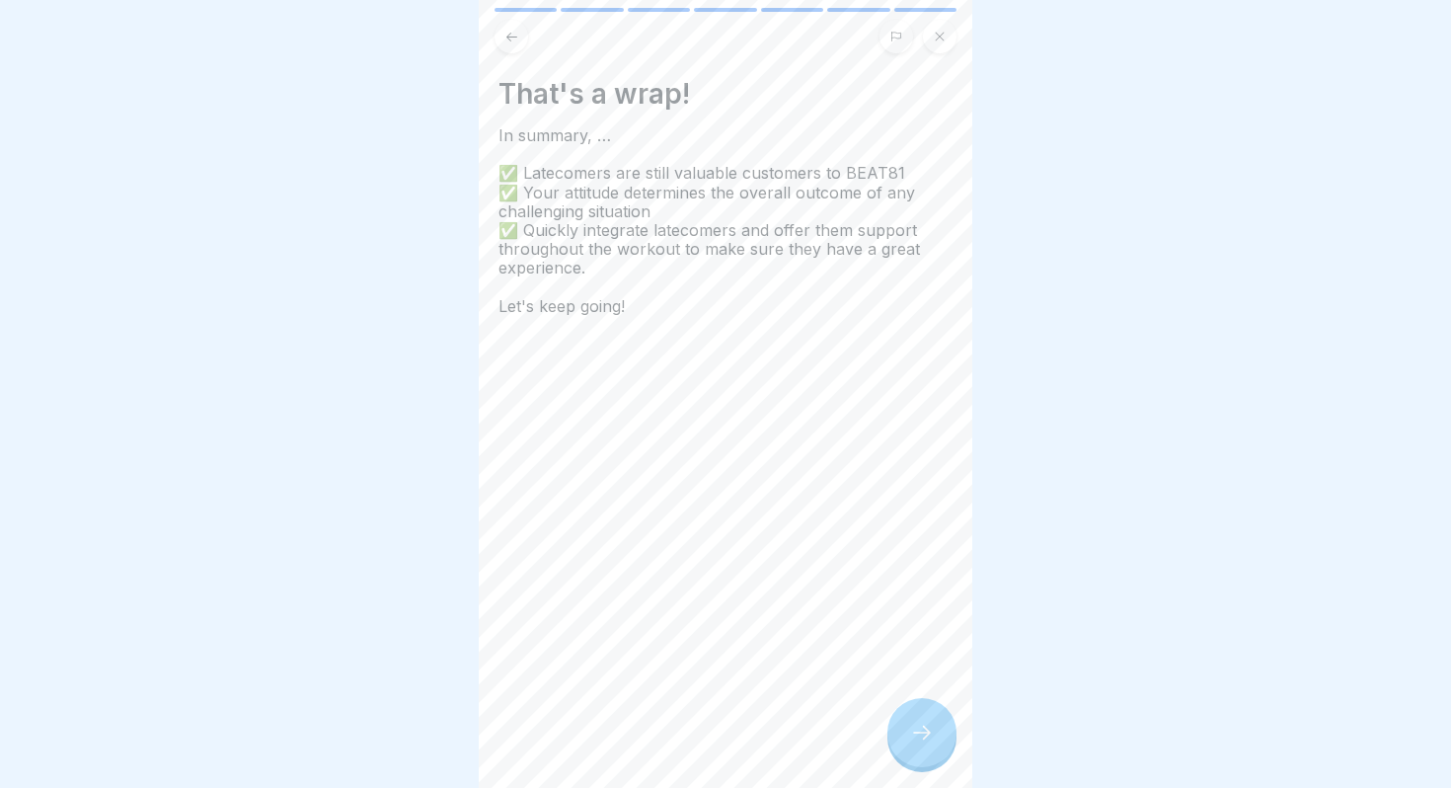
click at [935, 723] on div at bounding box center [922, 732] width 69 height 69
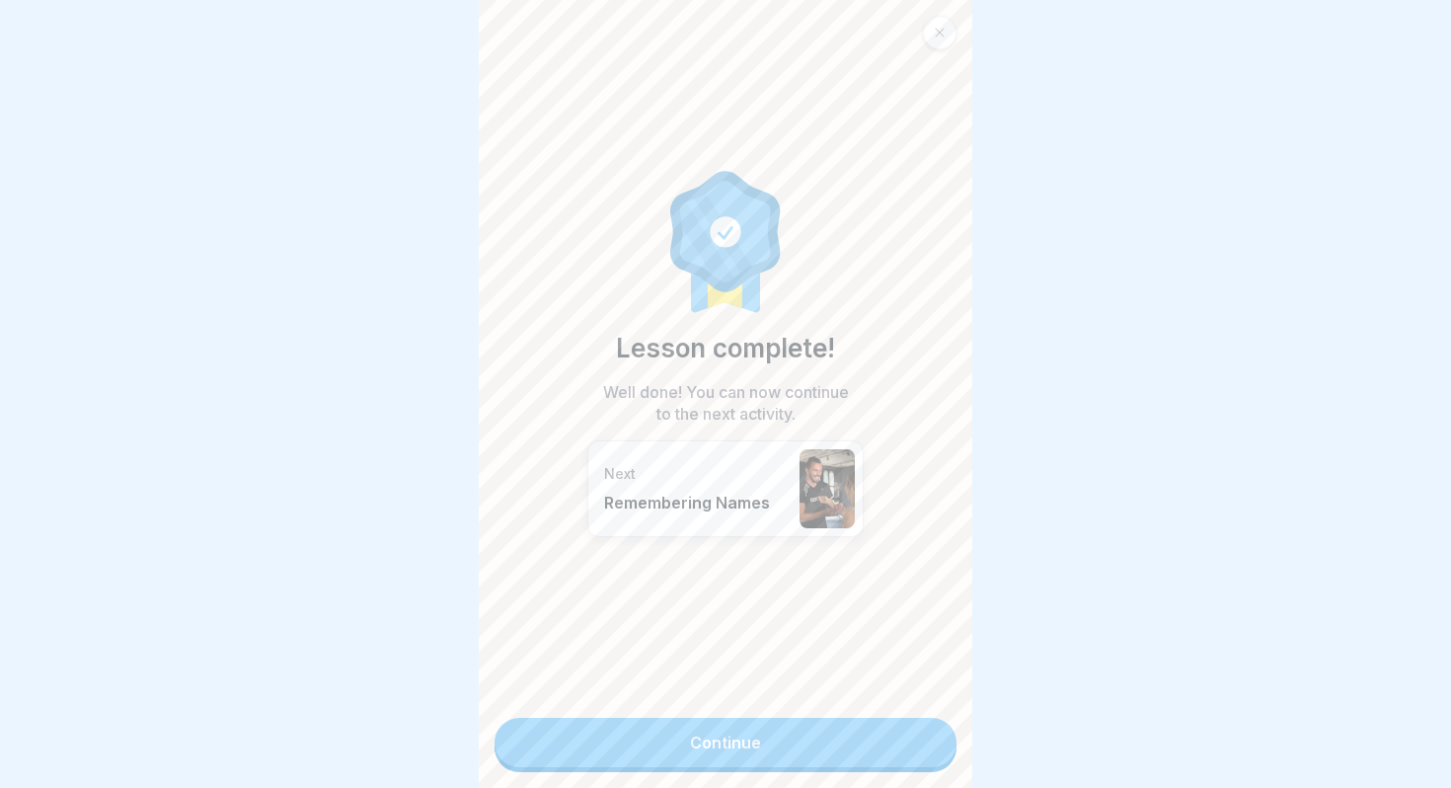
click at [897, 735] on link "Continue" at bounding box center [726, 742] width 462 height 49
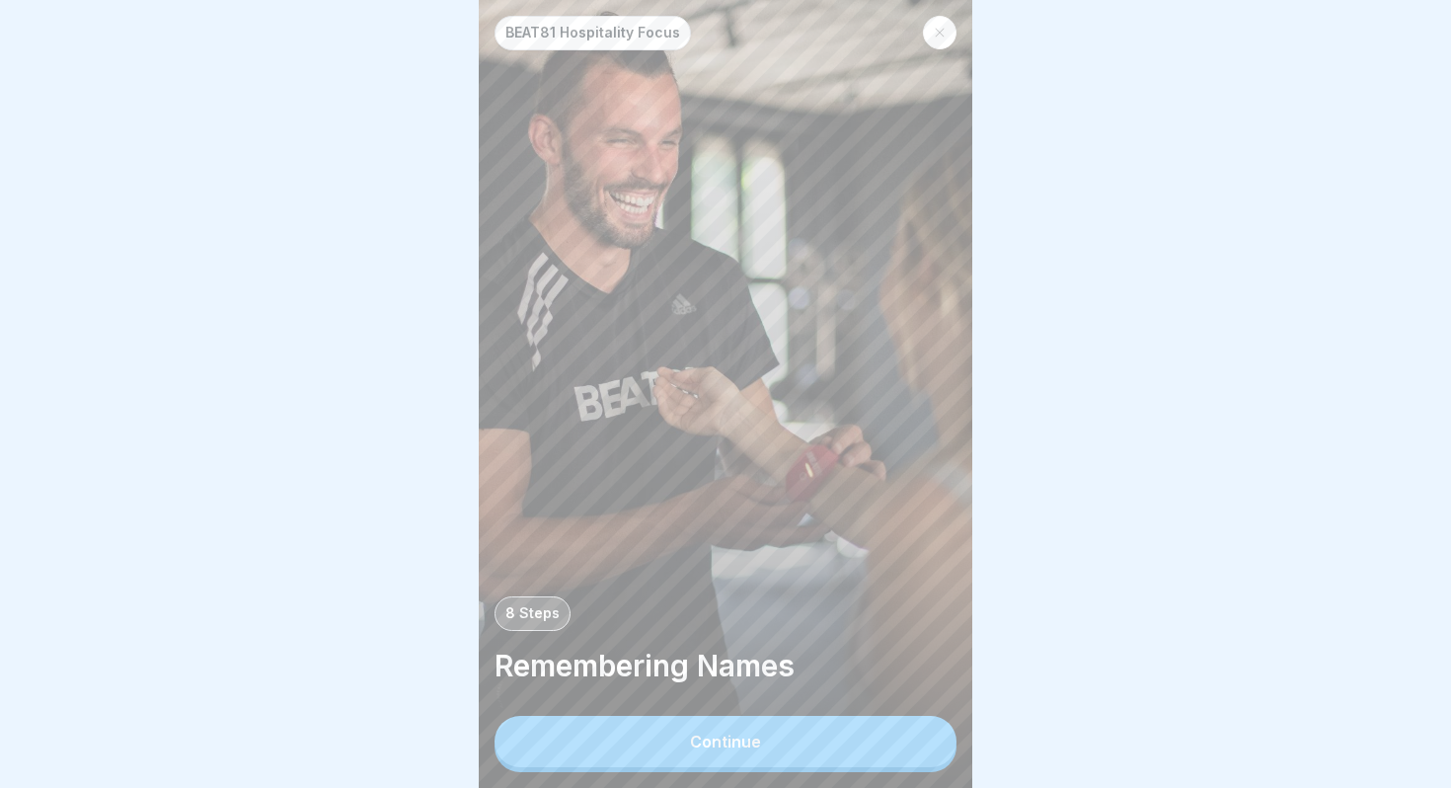
click at [868, 742] on button "Continue" at bounding box center [726, 741] width 462 height 51
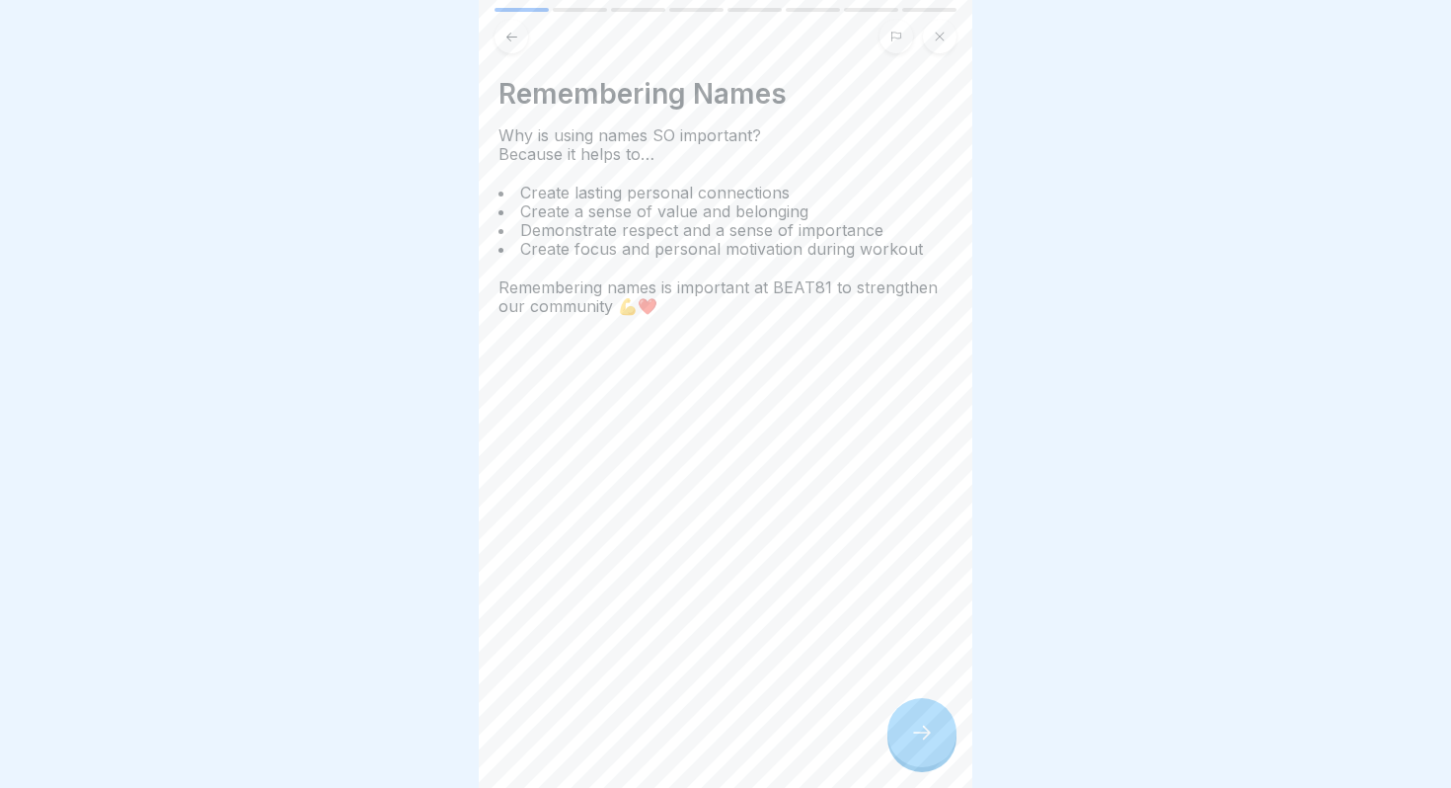
click at [920, 722] on icon at bounding box center [922, 733] width 24 height 24
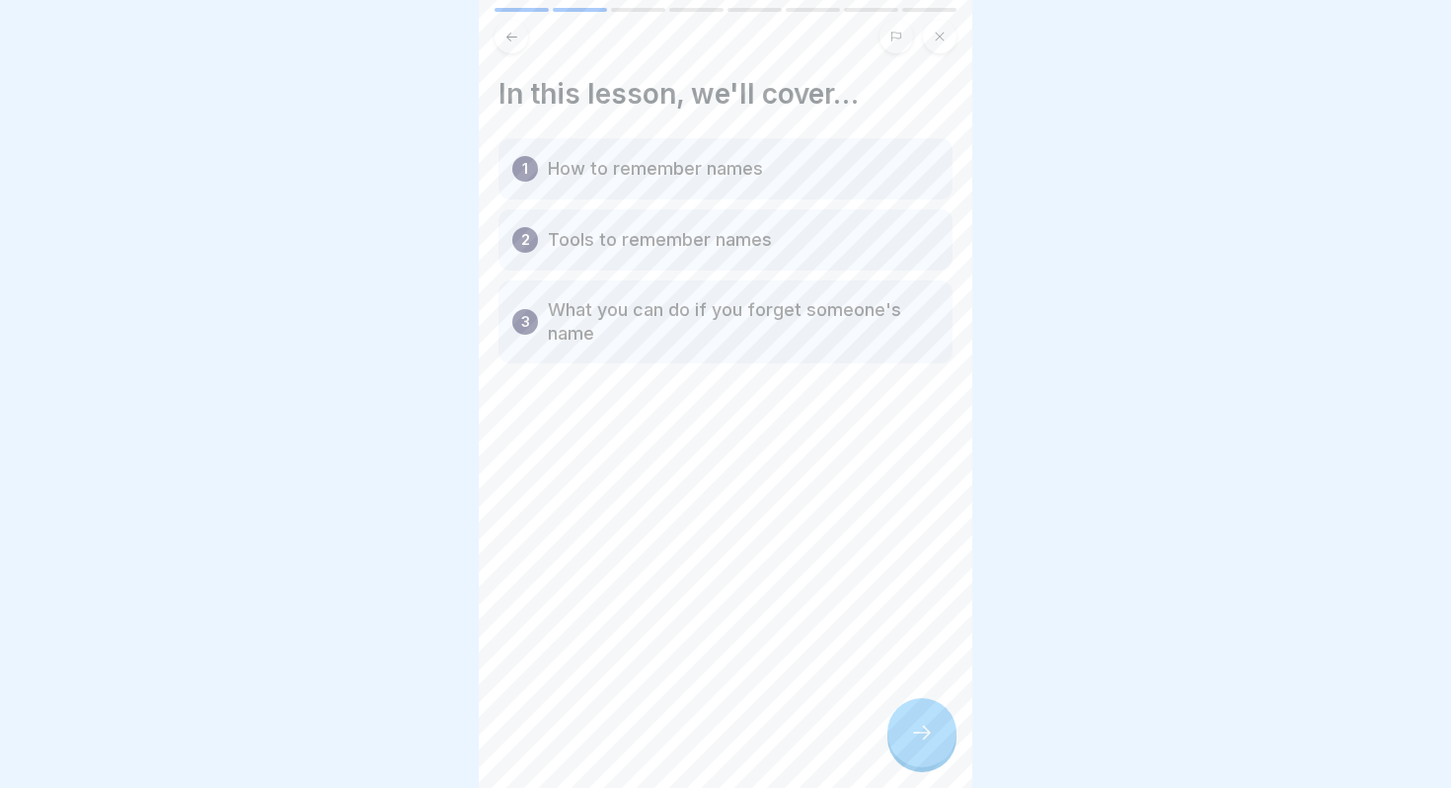
click at [920, 722] on icon at bounding box center [922, 733] width 24 height 24
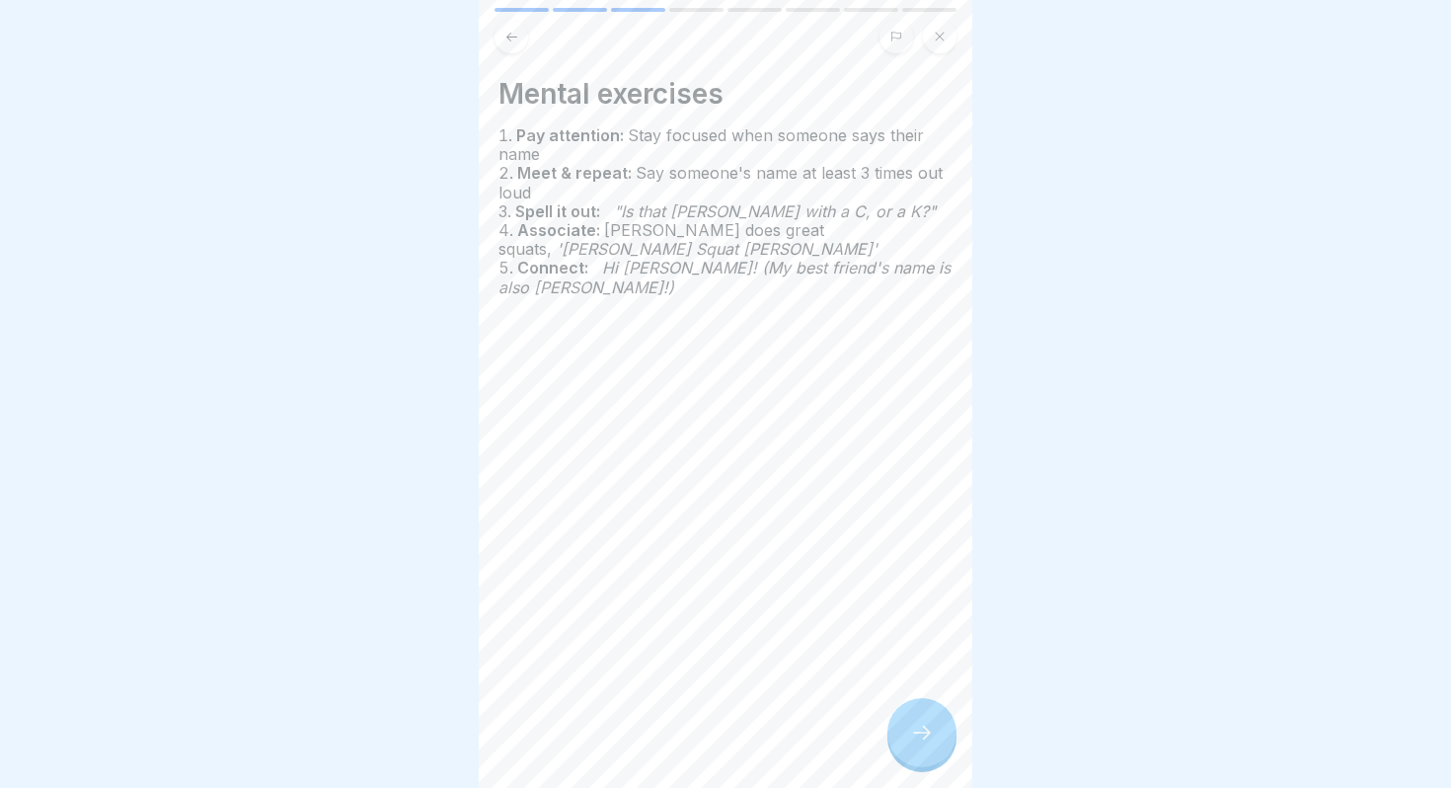
click at [507, 43] on icon at bounding box center [512, 37] width 15 height 15
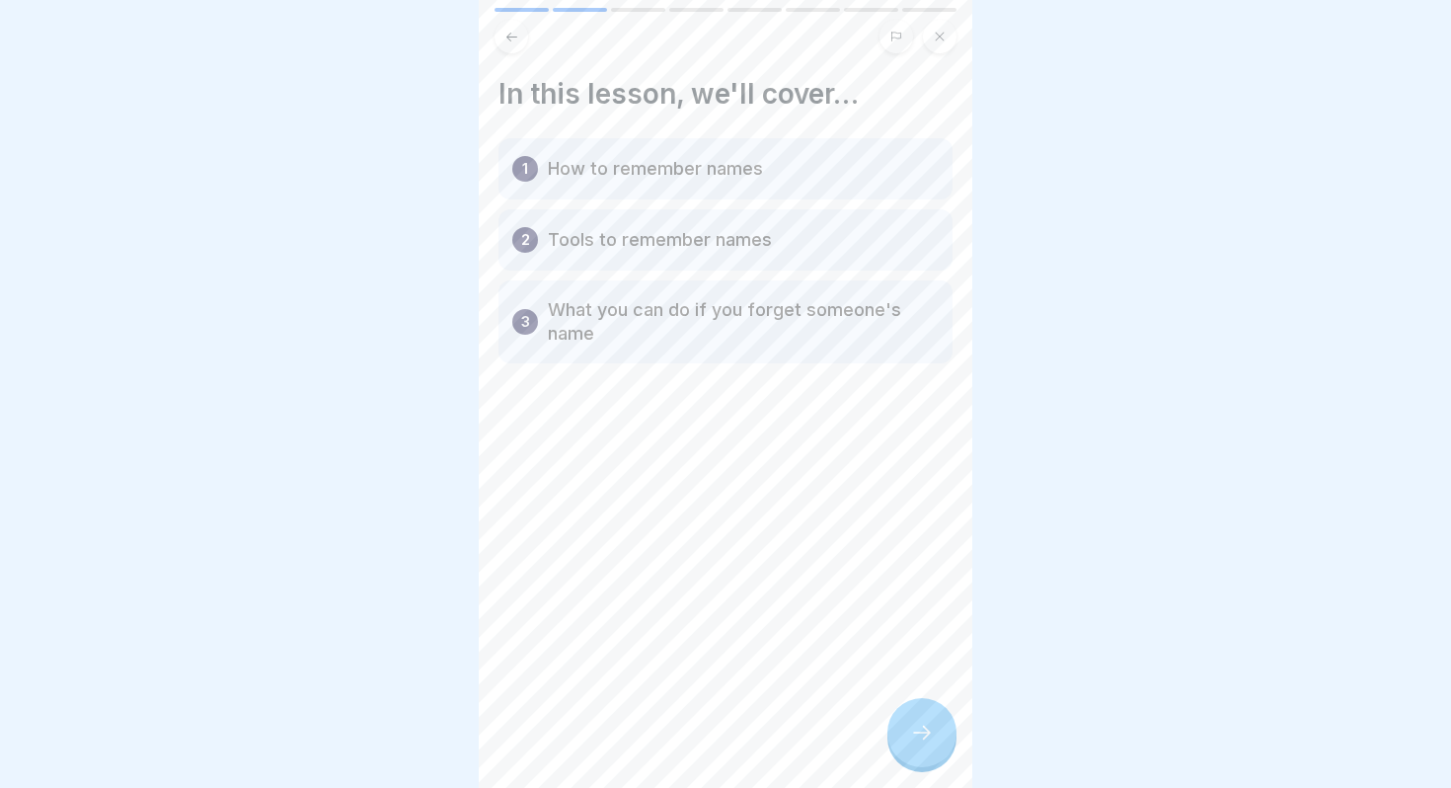
click at [903, 729] on div at bounding box center [922, 732] width 69 height 69
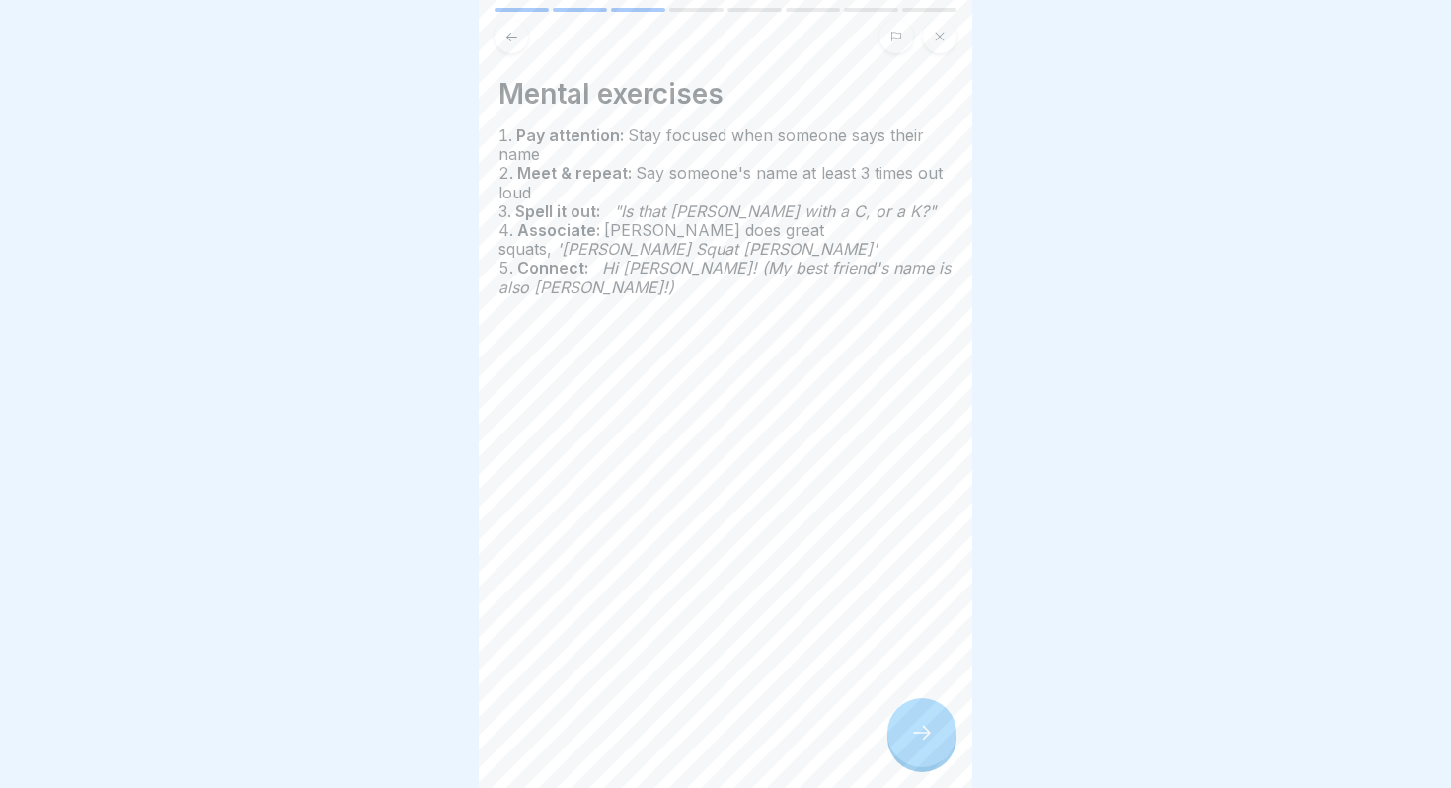
click at [924, 727] on icon at bounding box center [922, 733] width 24 height 24
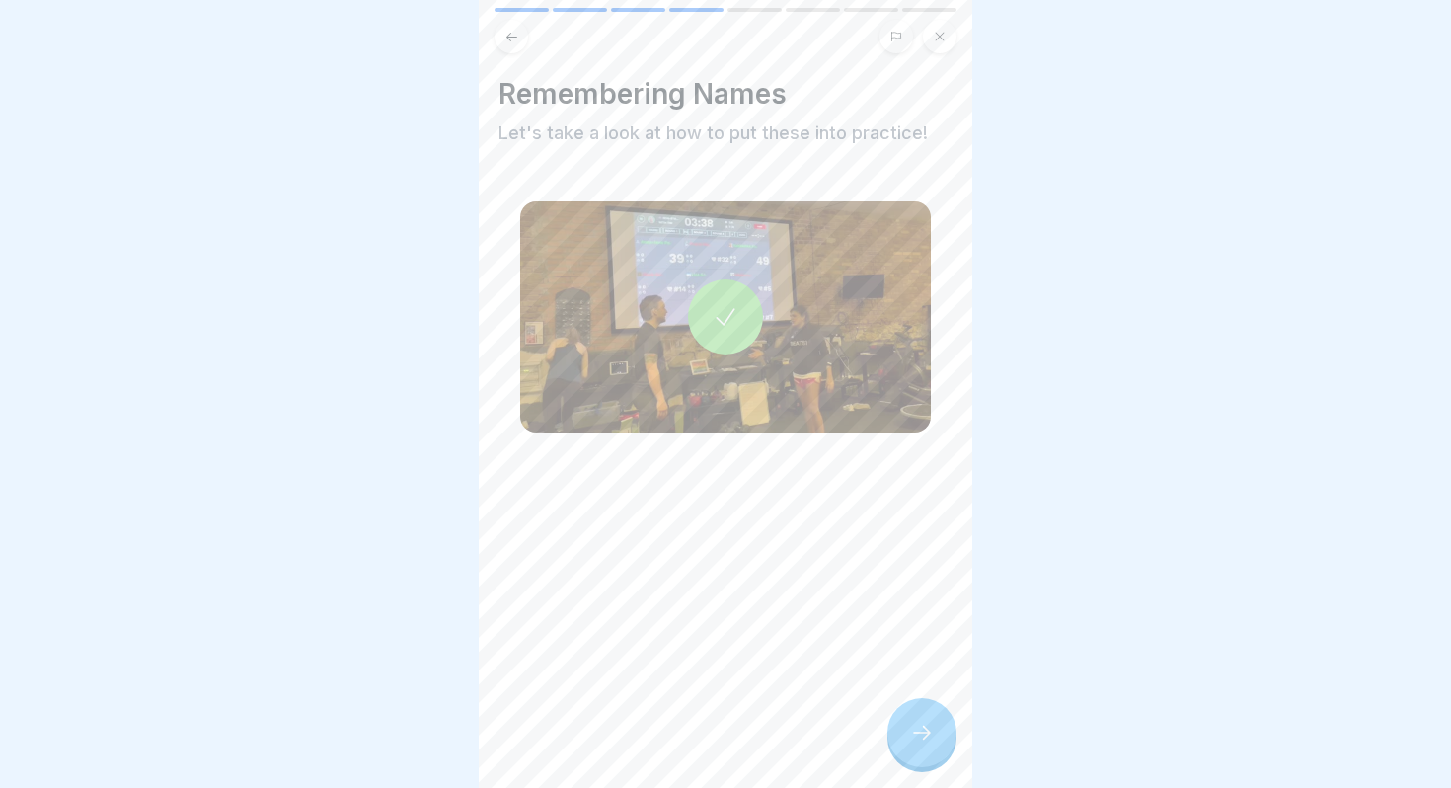
click at [924, 727] on icon at bounding box center [922, 733] width 24 height 24
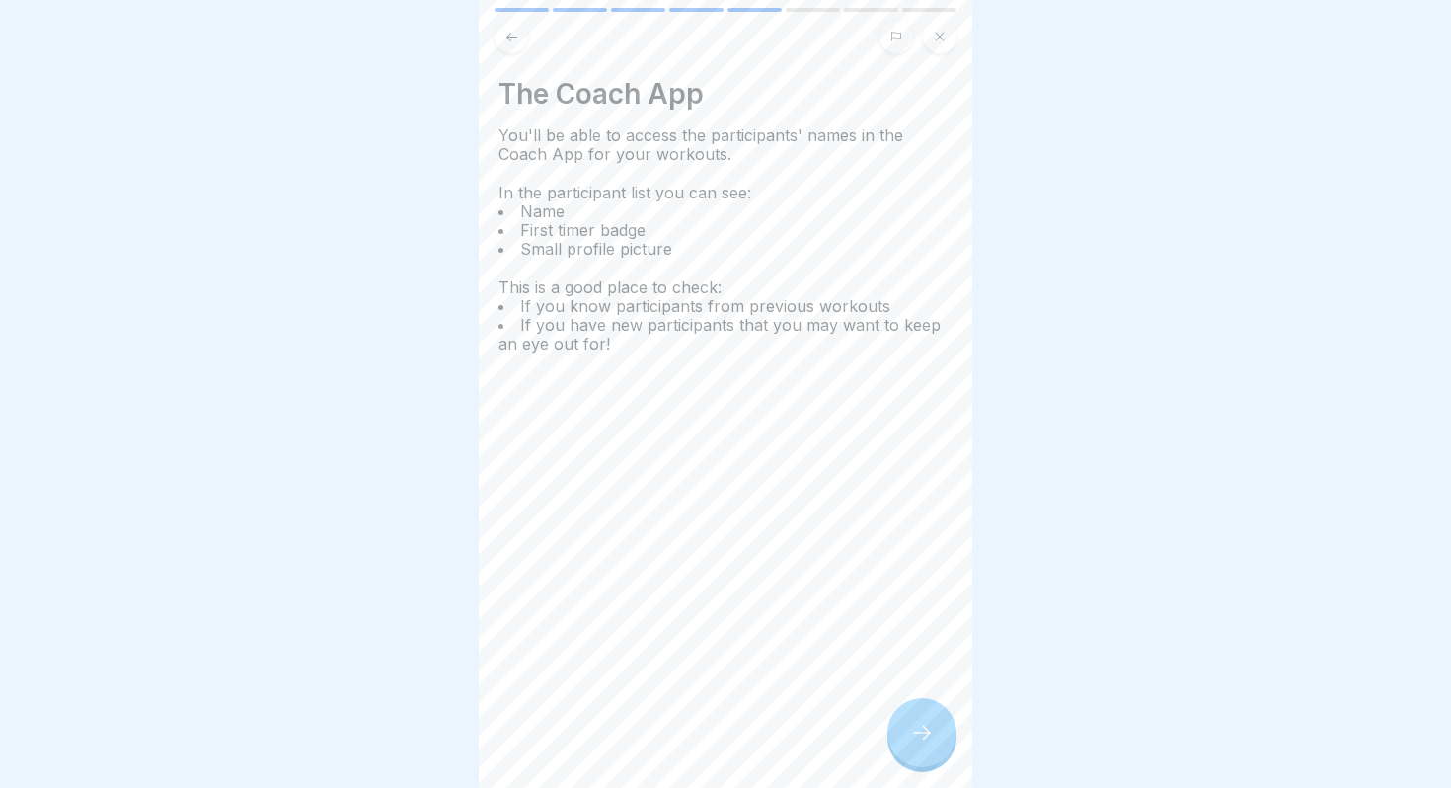
click at [918, 764] on div at bounding box center [922, 732] width 69 height 69
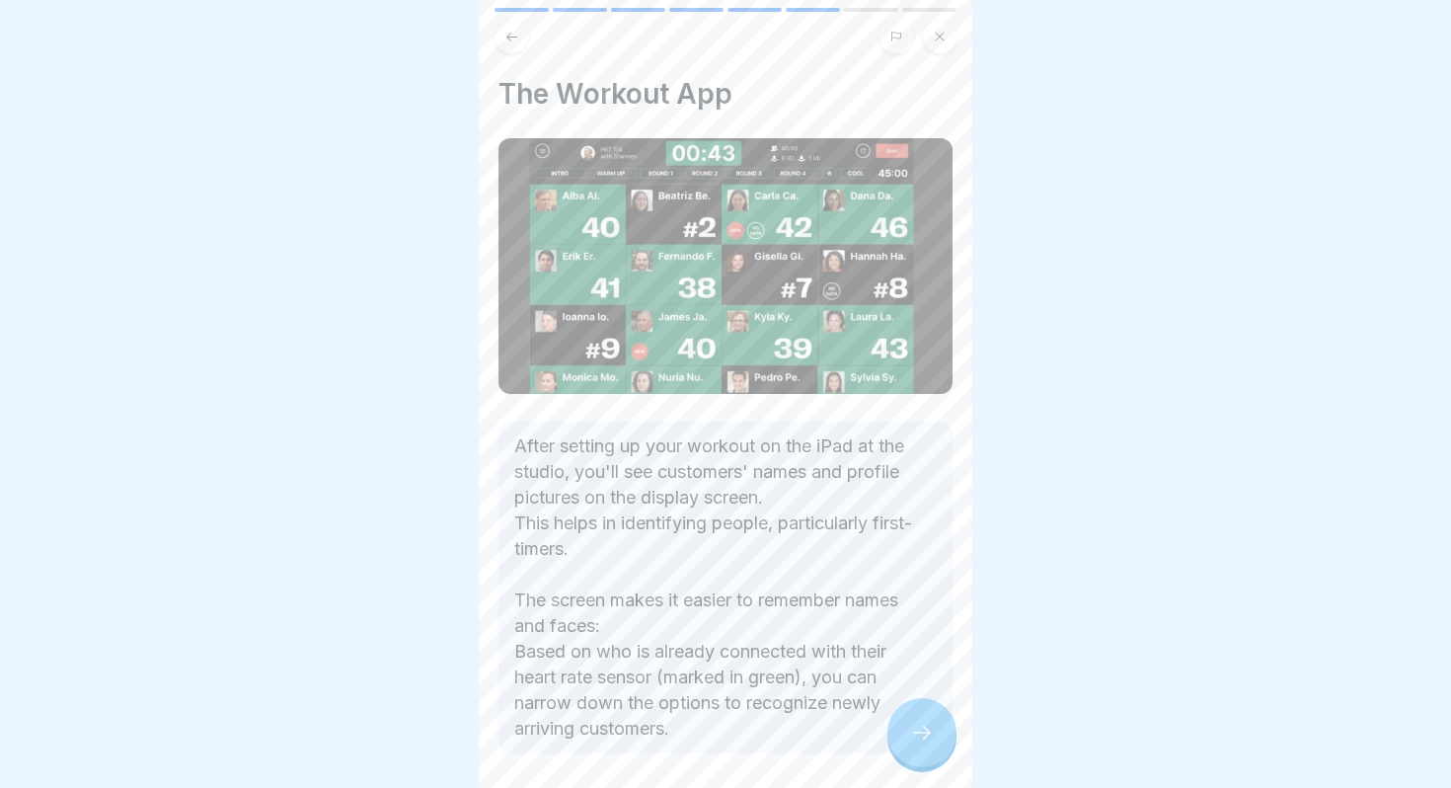
click at [918, 743] on icon at bounding box center [922, 733] width 24 height 24
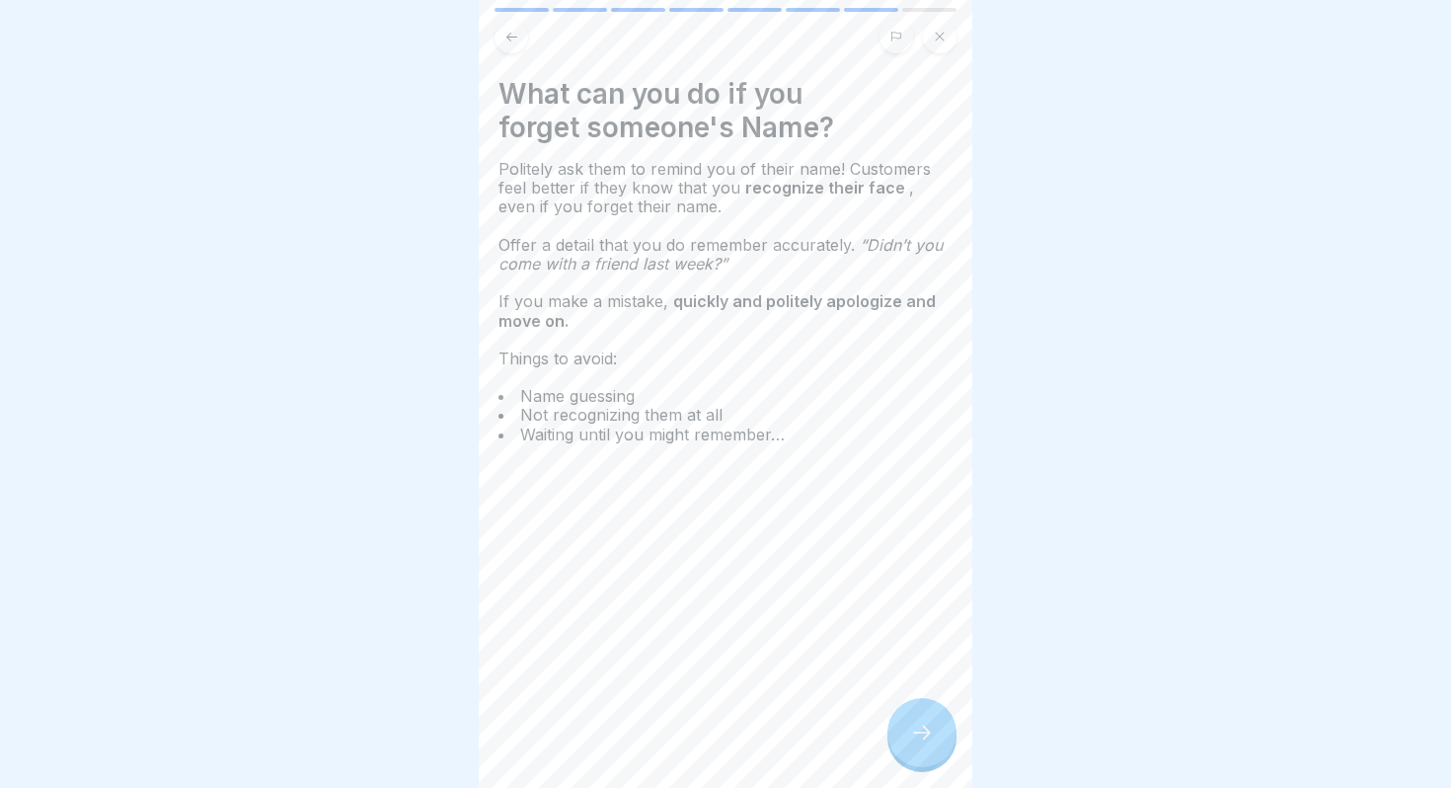
click at [919, 758] on div at bounding box center [922, 732] width 69 height 69
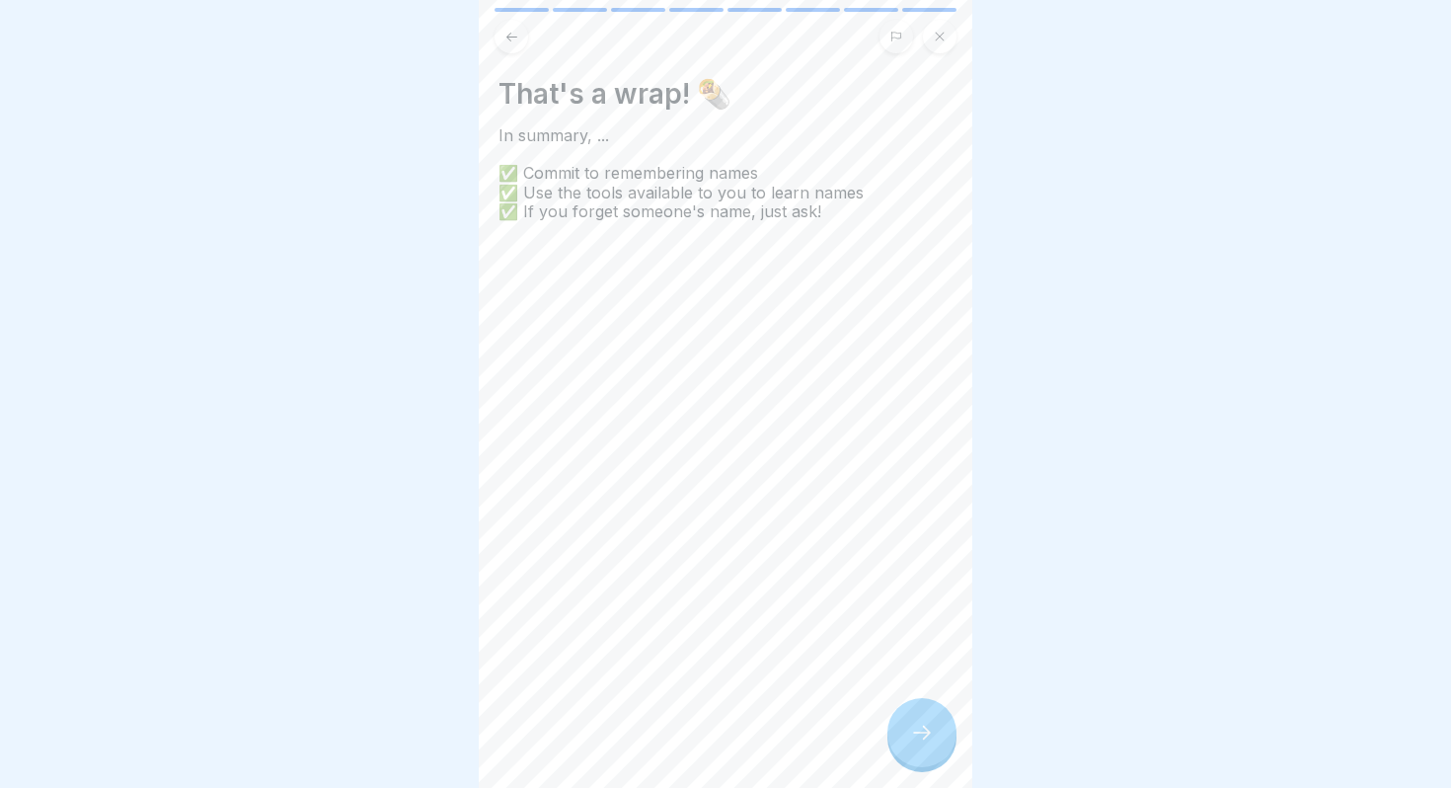
click at [919, 754] on div at bounding box center [922, 732] width 69 height 69
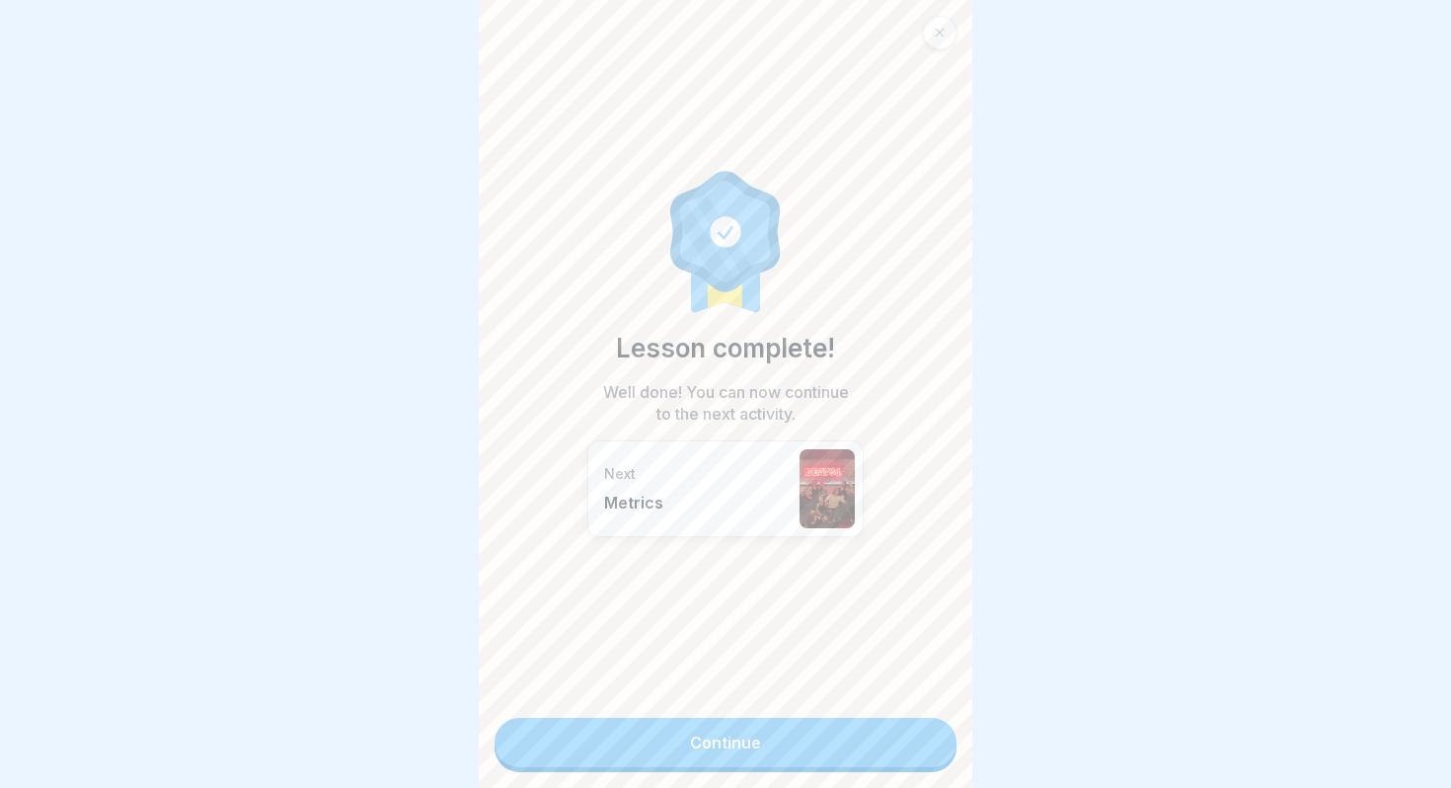
click at [919, 754] on link "Continue" at bounding box center [726, 742] width 462 height 49
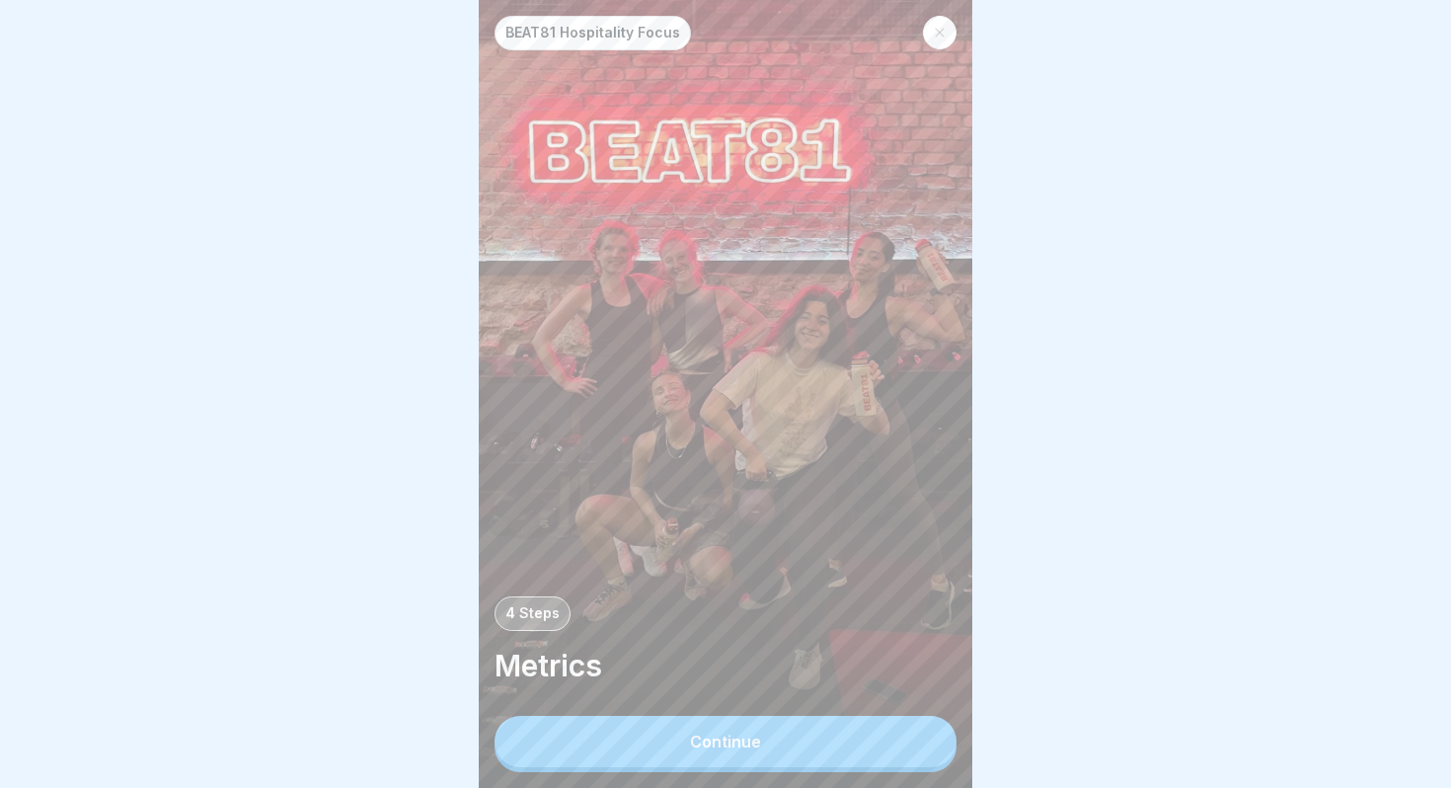
click at [893, 743] on button "Continue" at bounding box center [726, 741] width 462 height 51
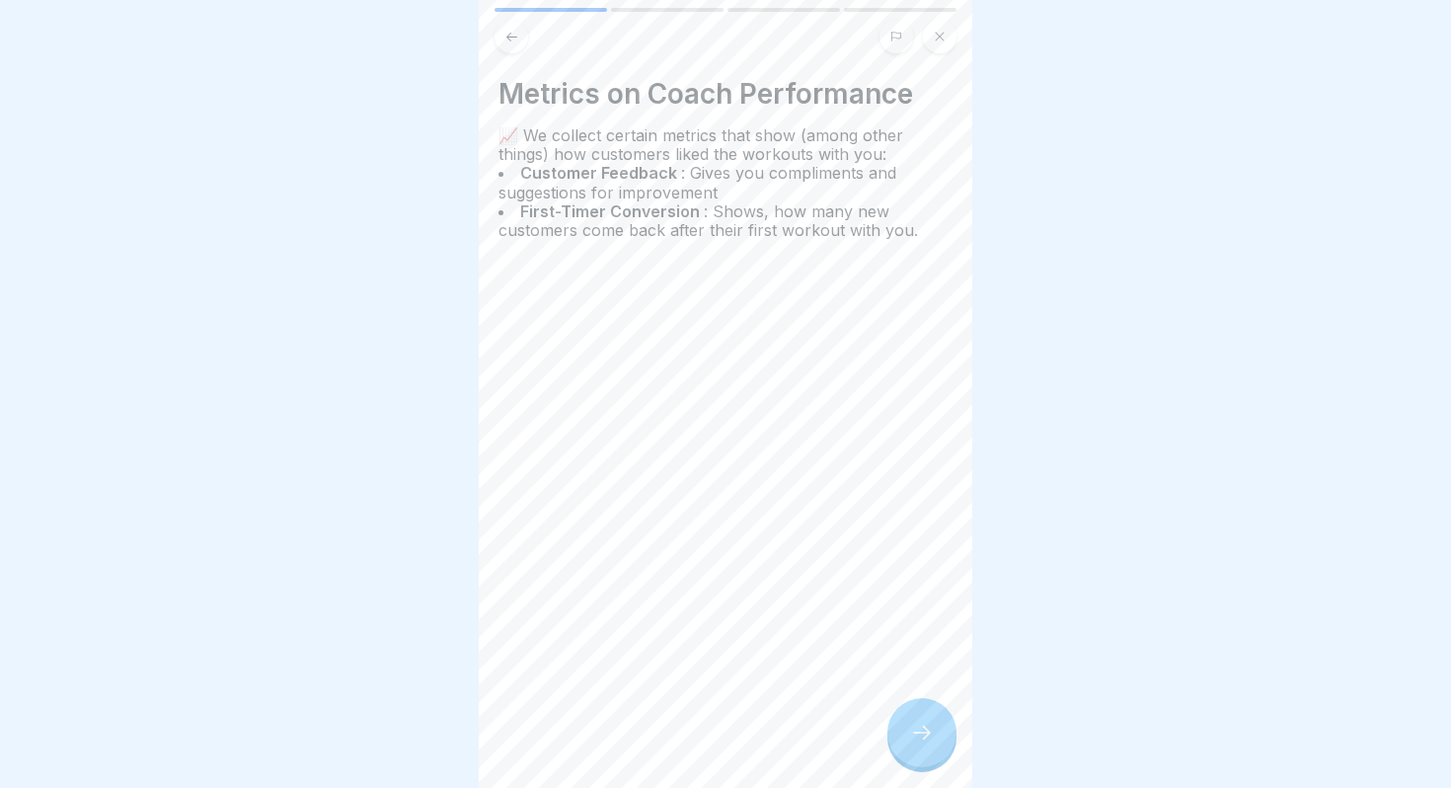
click at [938, 724] on div at bounding box center [922, 732] width 69 height 69
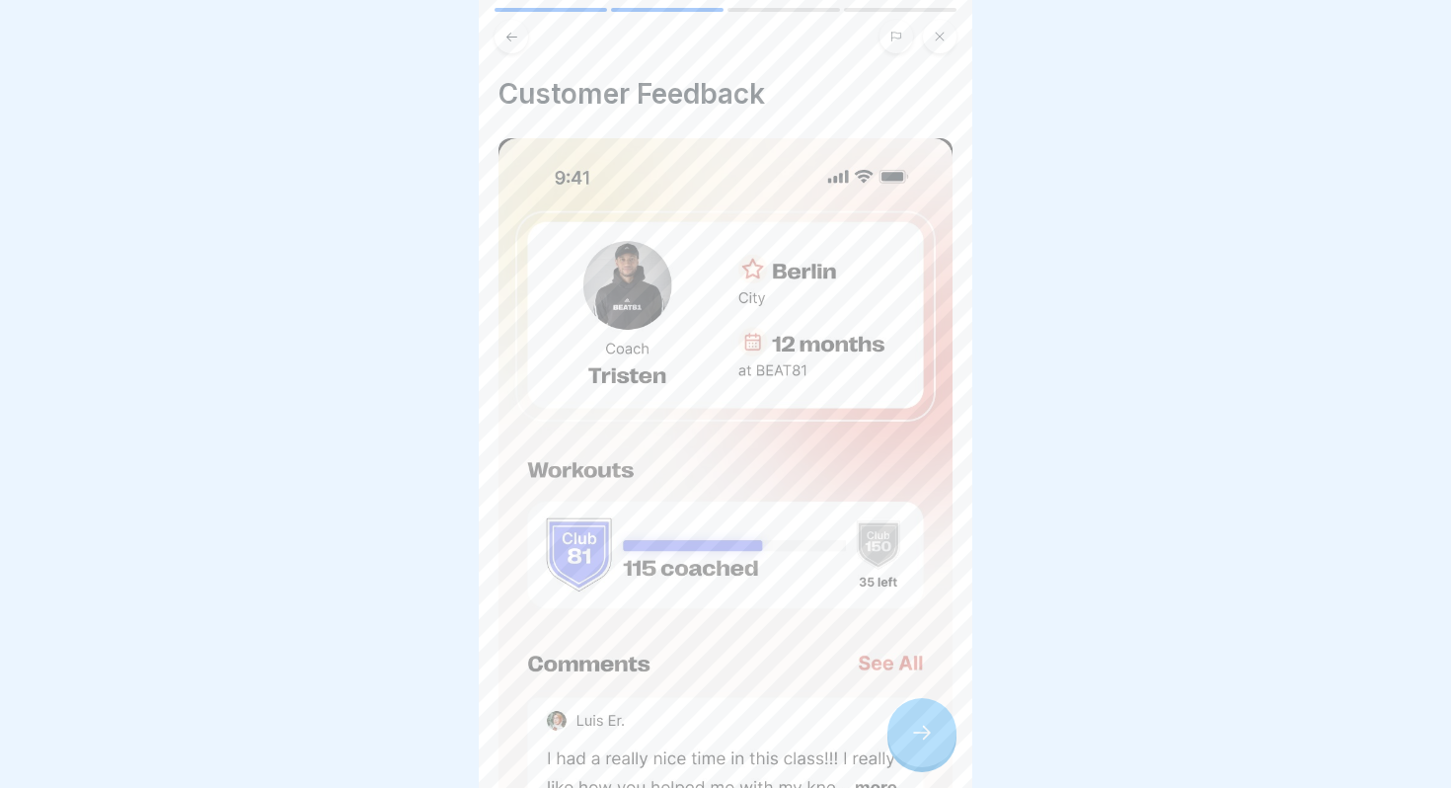
click at [938, 724] on div at bounding box center [922, 732] width 69 height 69
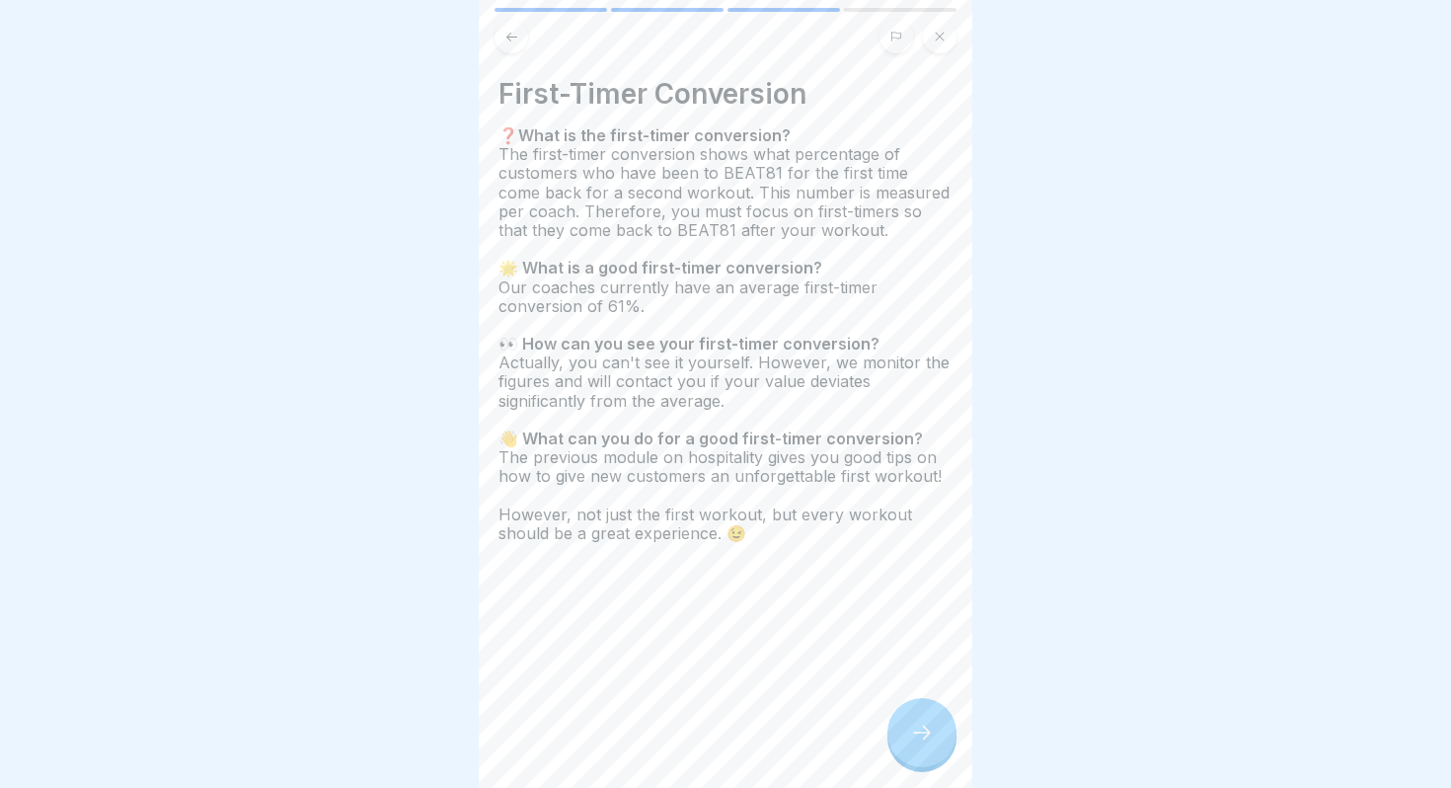
click at [913, 718] on div at bounding box center [922, 732] width 69 height 69
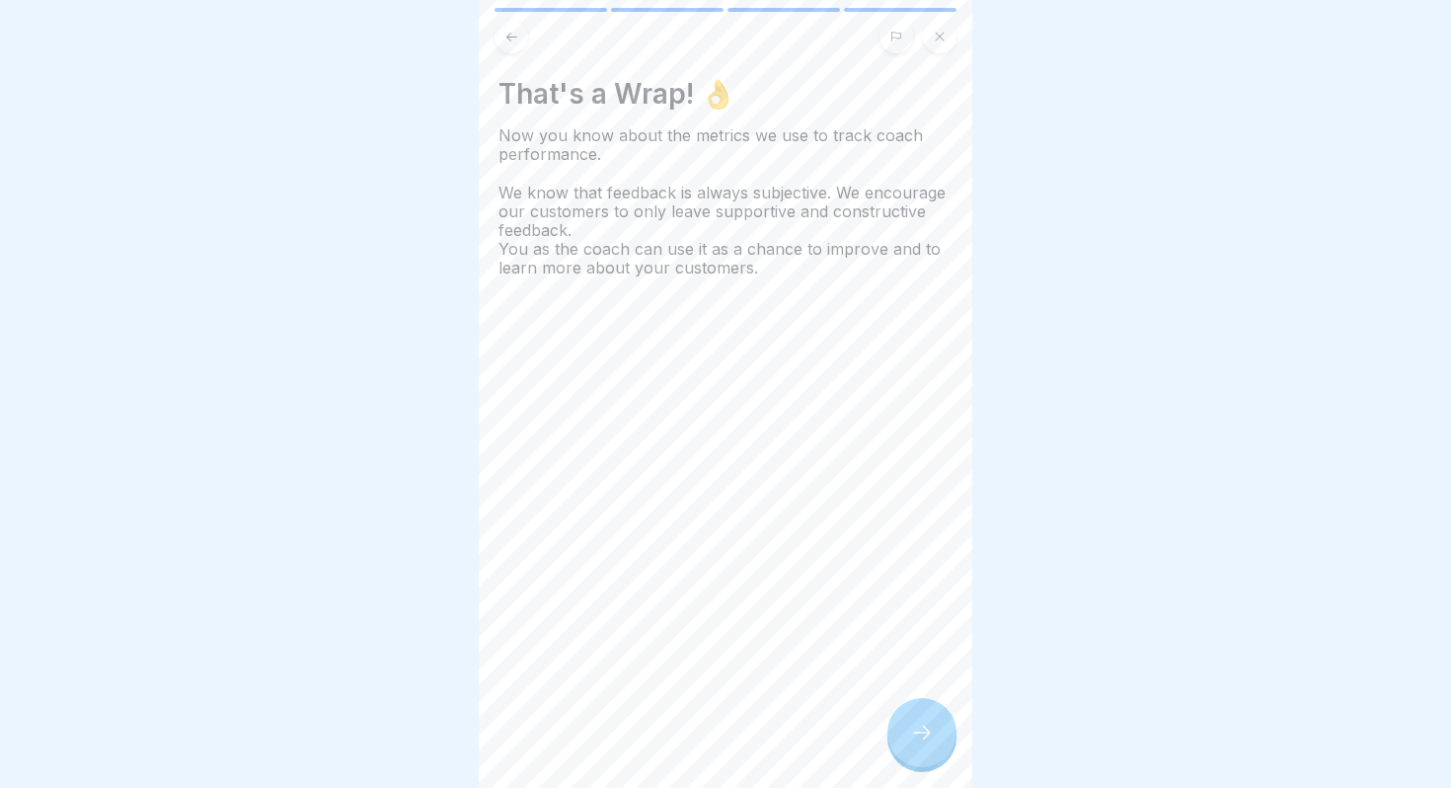
click at [913, 718] on div at bounding box center [922, 732] width 69 height 69
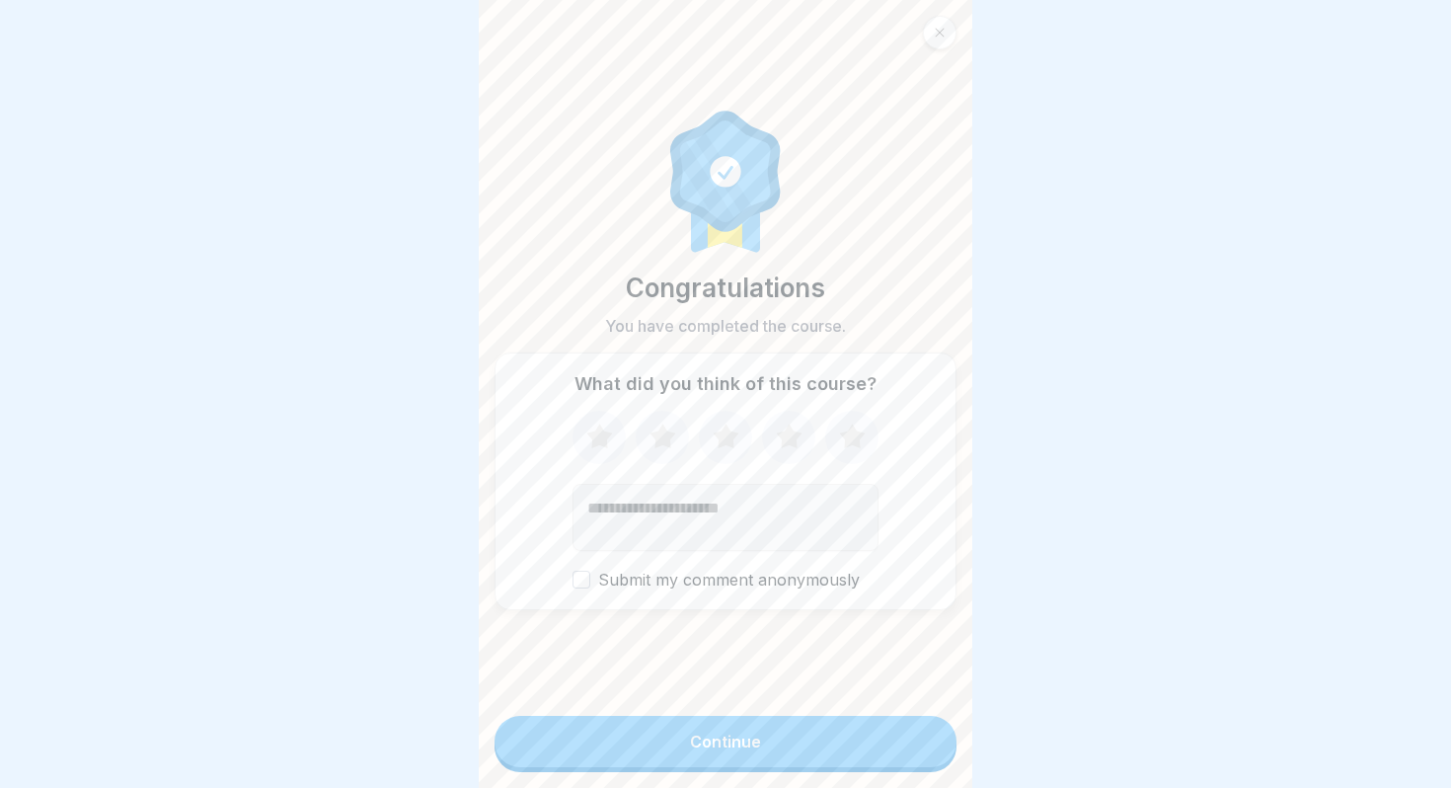
click at [888, 731] on button "Continue" at bounding box center [726, 741] width 462 height 51
click at [860, 747] on button "Continue" at bounding box center [726, 741] width 462 height 51
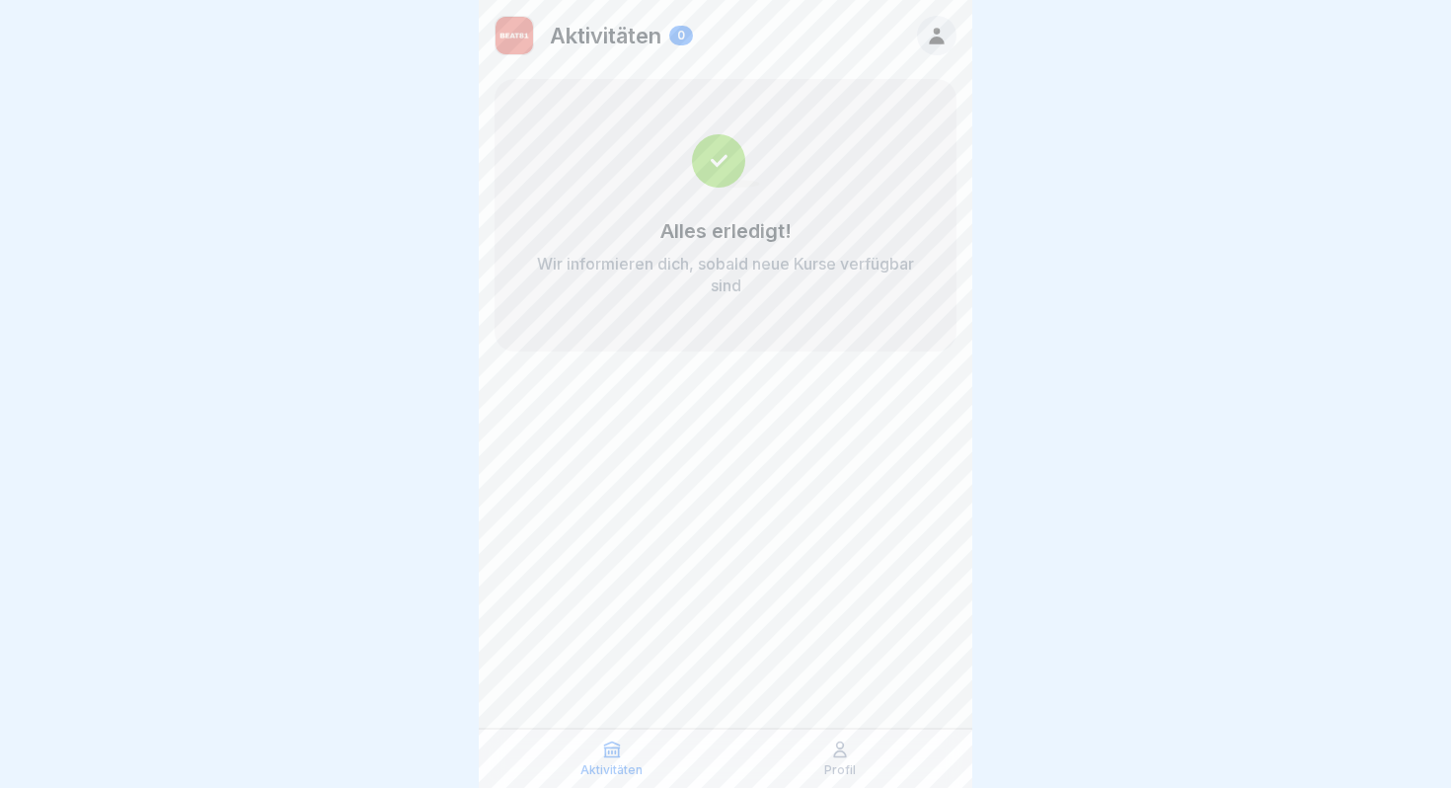
click at [934, 29] on icon at bounding box center [936, 36] width 15 height 17
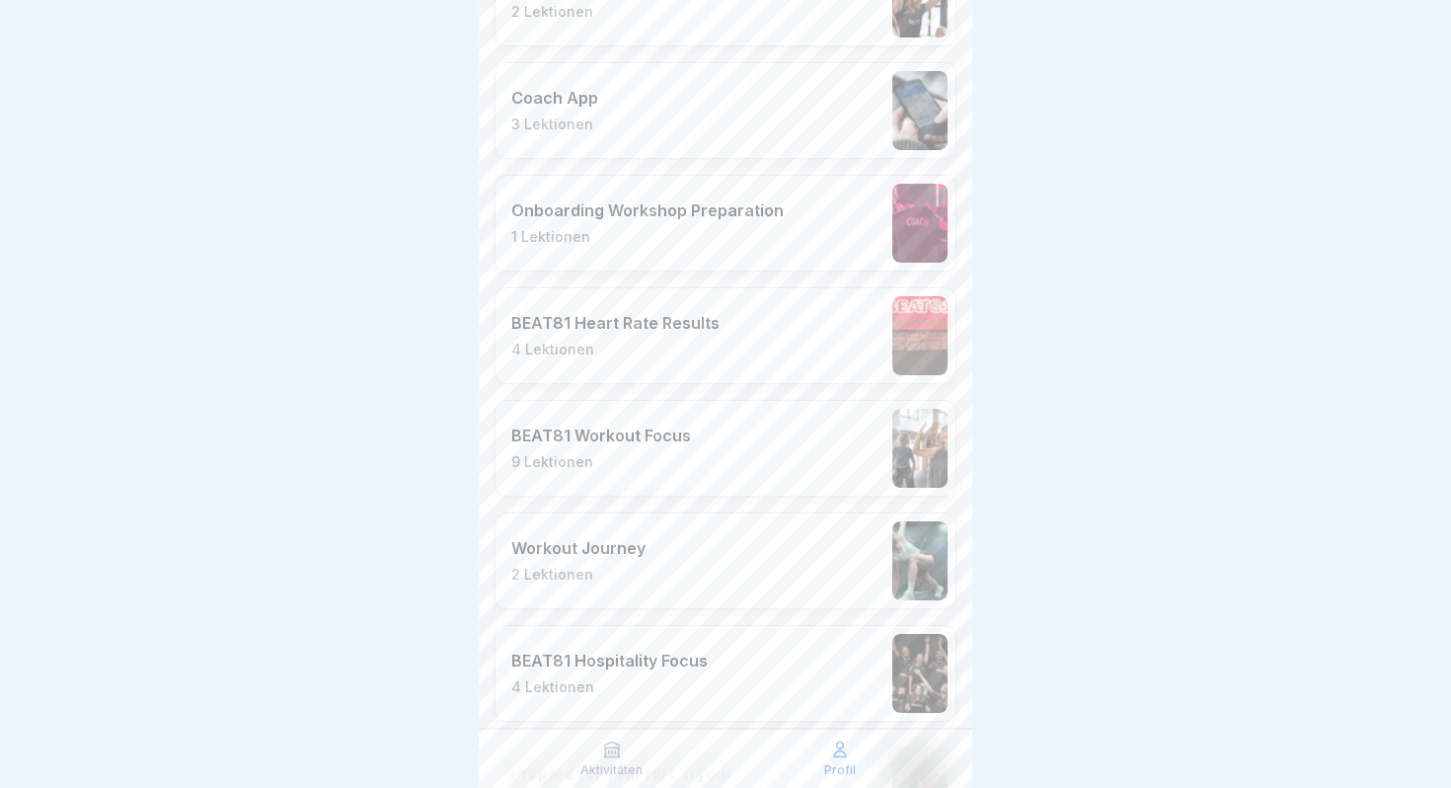
scroll to position [3265, 0]
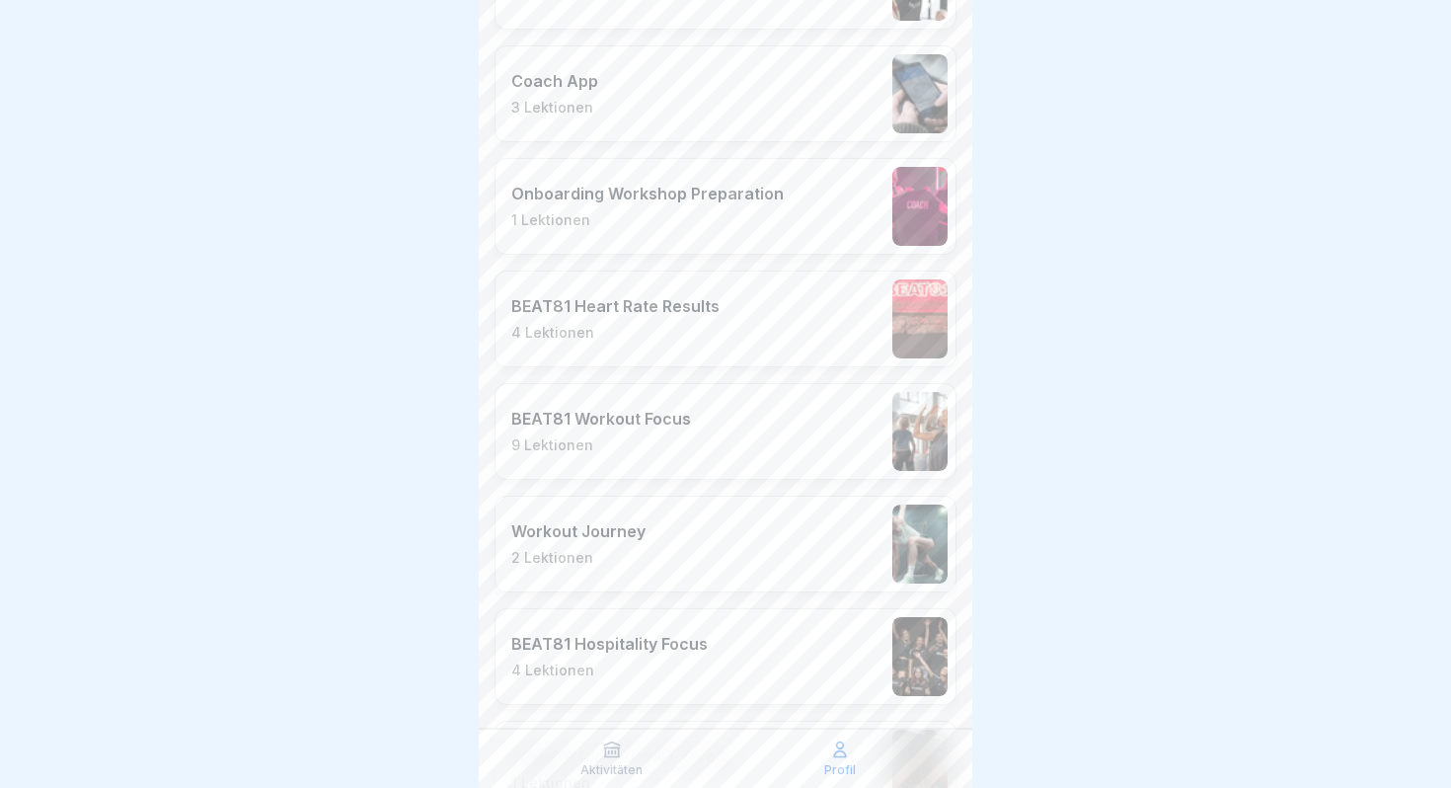
click at [707, 421] on div "BEAT81 Workout Focus 9 Lektionen" at bounding box center [726, 431] width 462 height 97
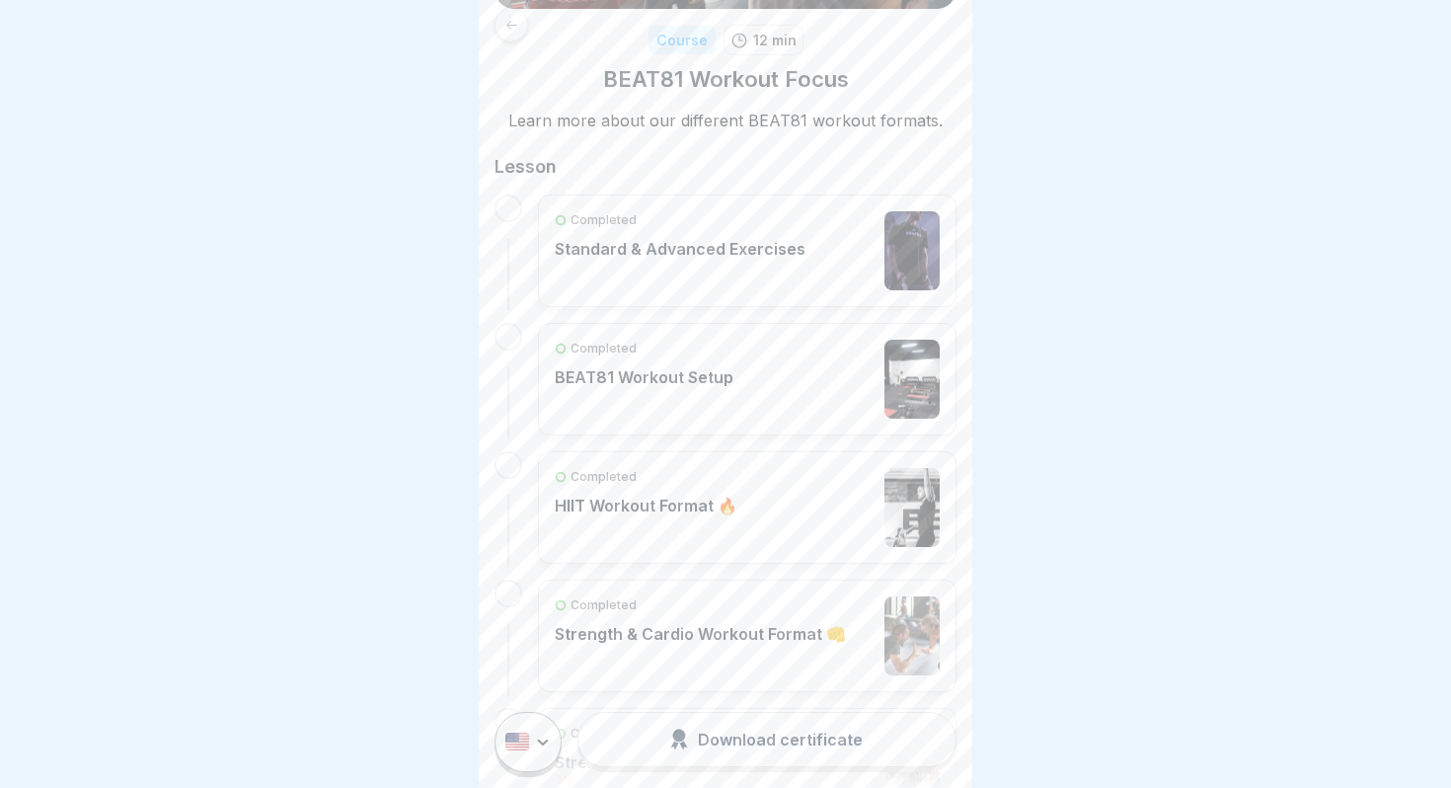
scroll to position [199, 0]
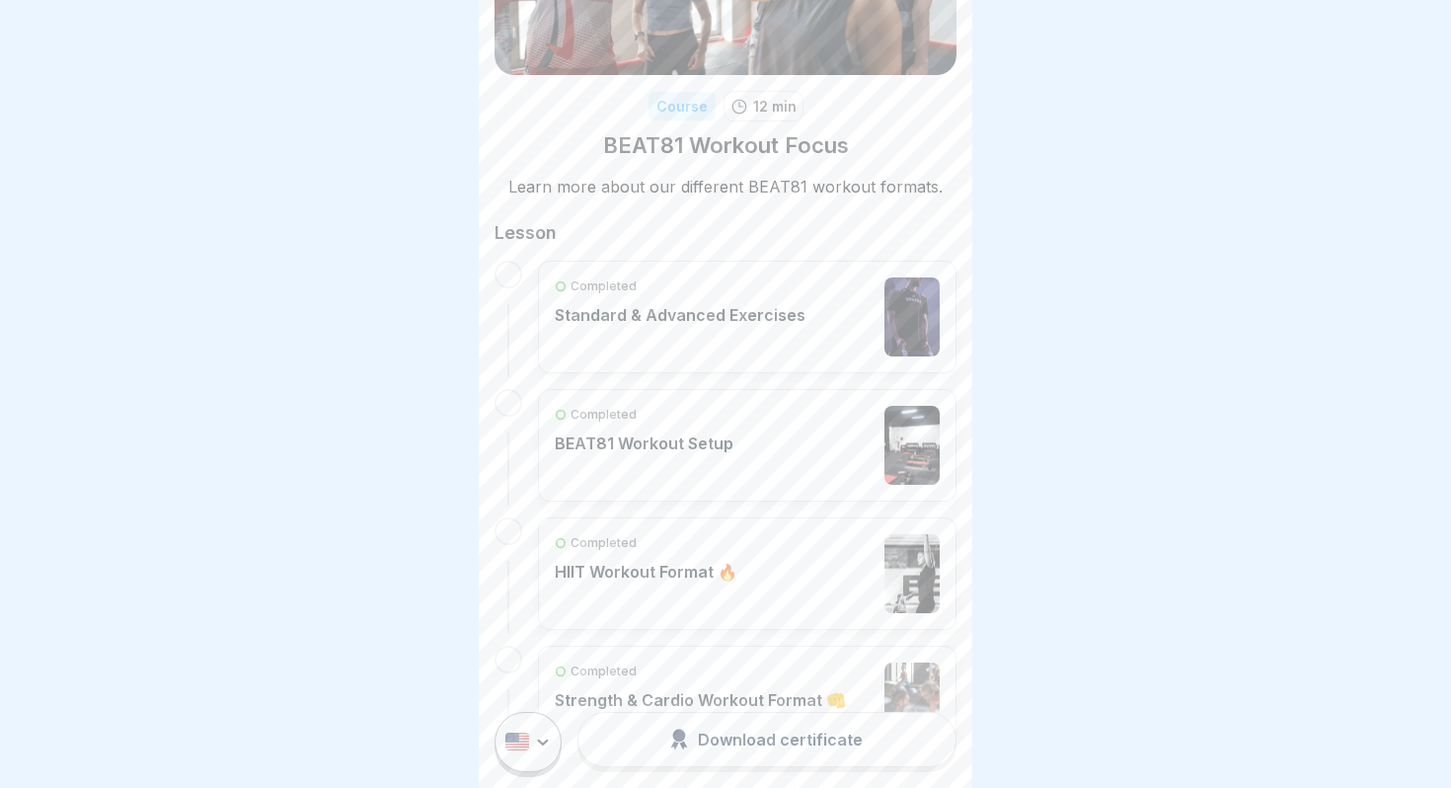
click at [720, 323] on p "Standard & Advanced Exercises" at bounding box center [680, 315] width 251 height 20
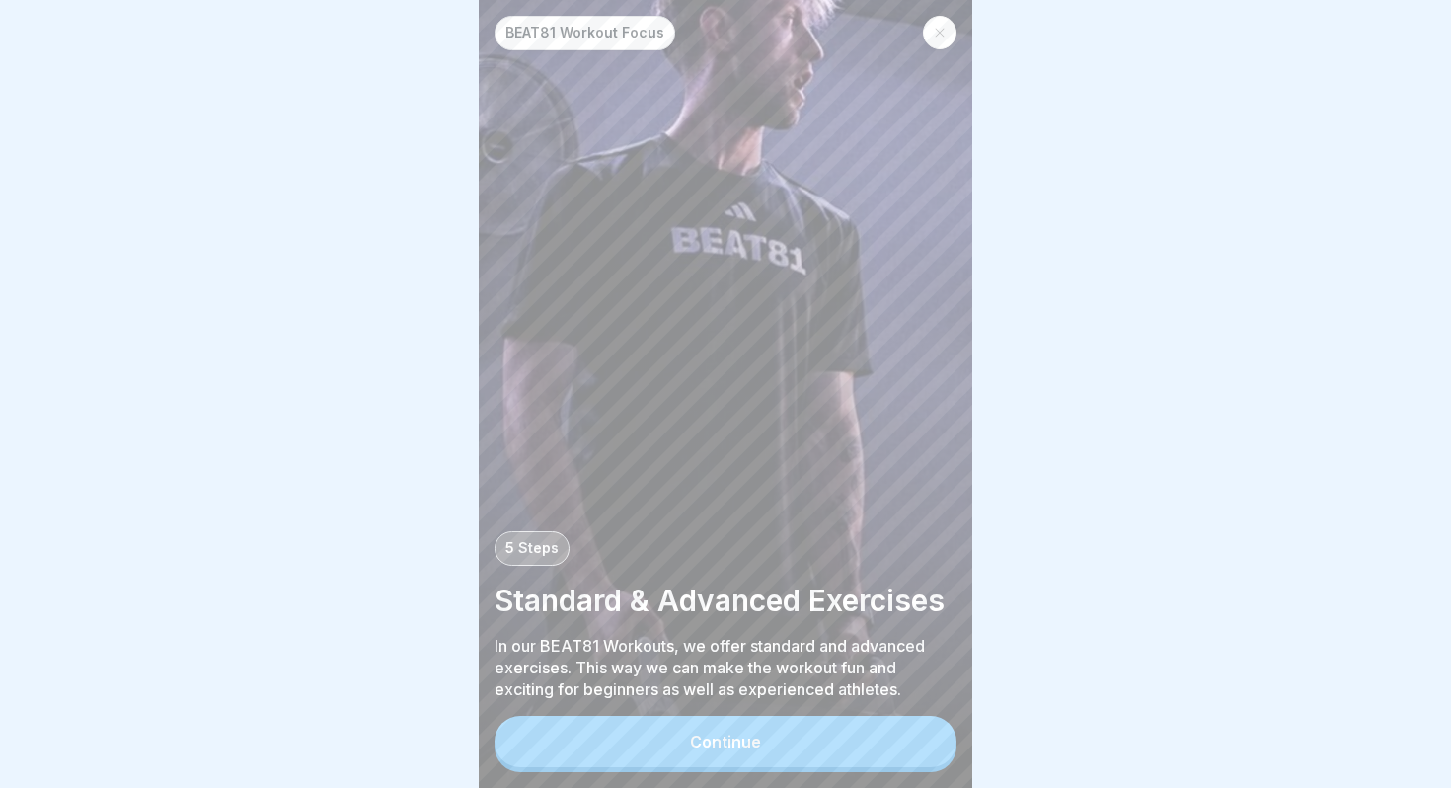
click at [797, 724] on button "Continue" at bounding box center [726, 741] width 462 height 51
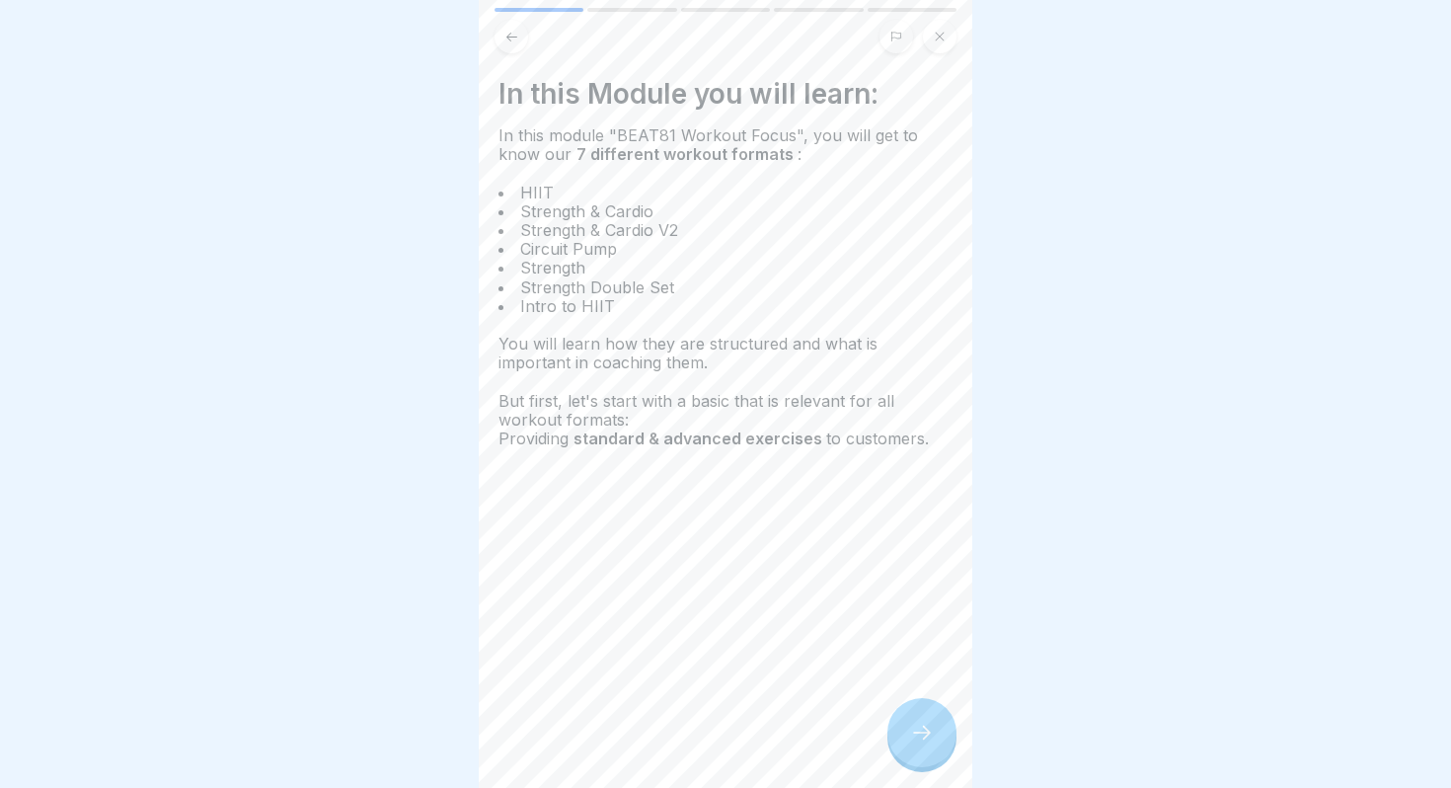
click at [927, 729] on icon at bounding box center [922, 733] width 24 height 24
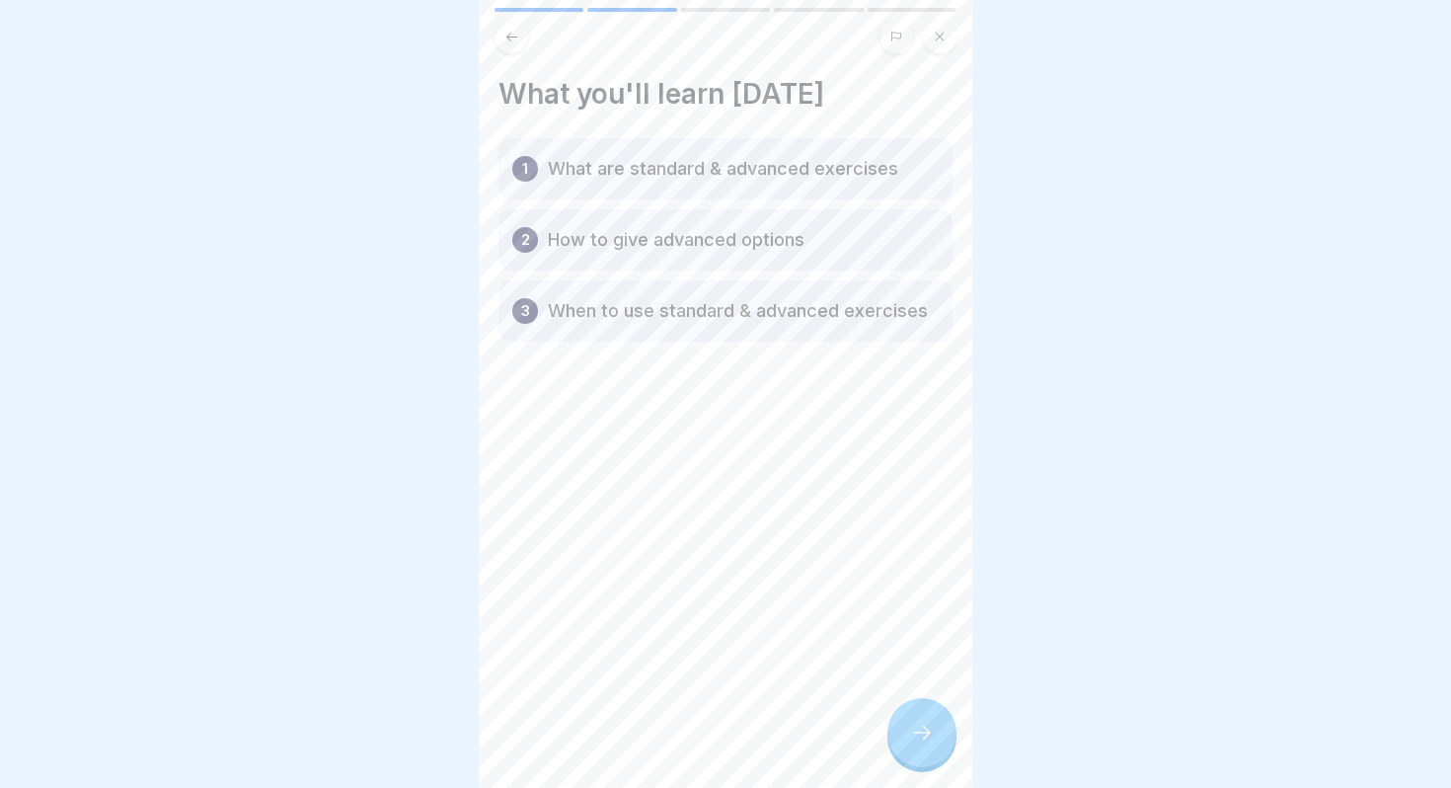
click at [927, 729] on icon at bounding box center [922, 733] width 24 height 24
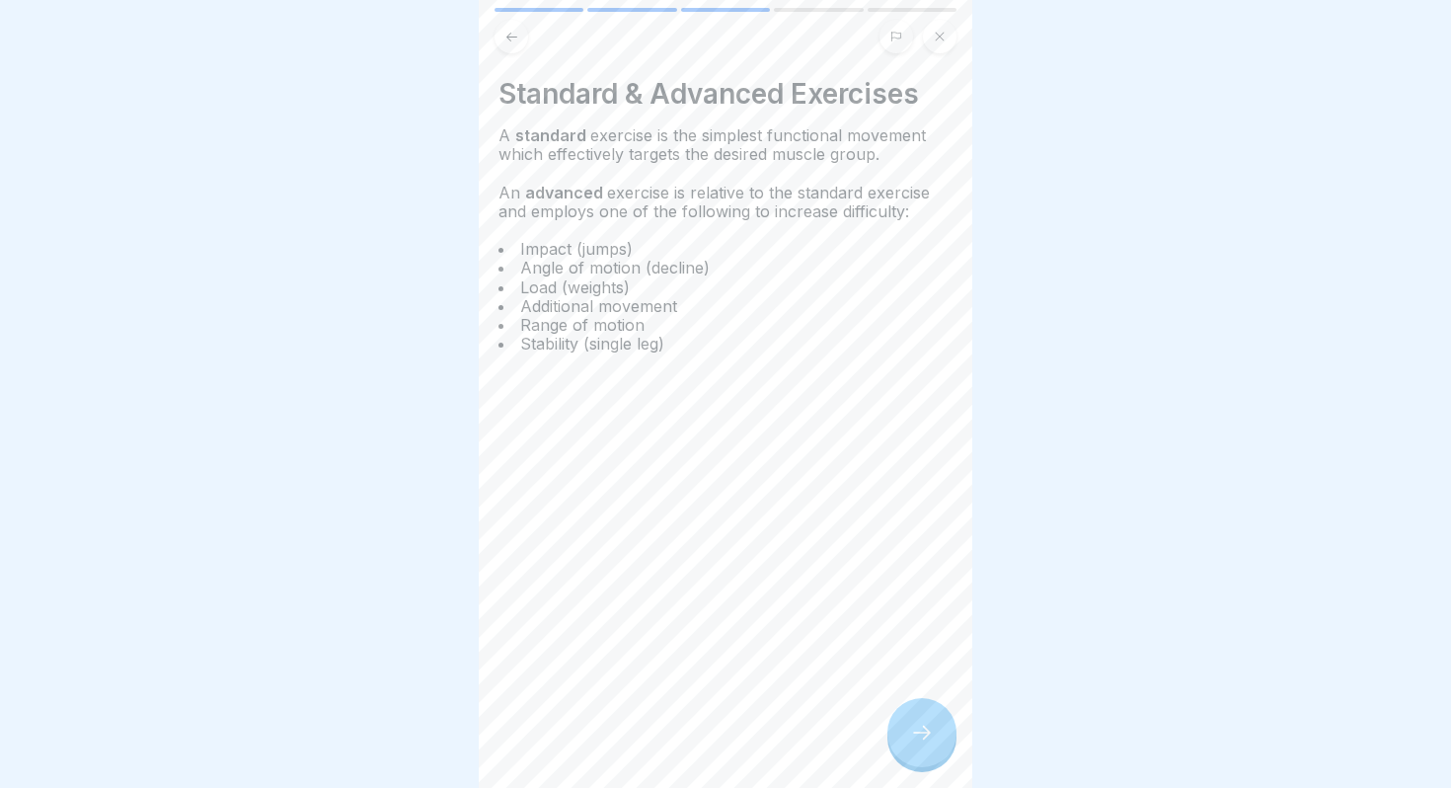
click at [923, 720] on div at bounding box center [922, 732] width 69 height 69
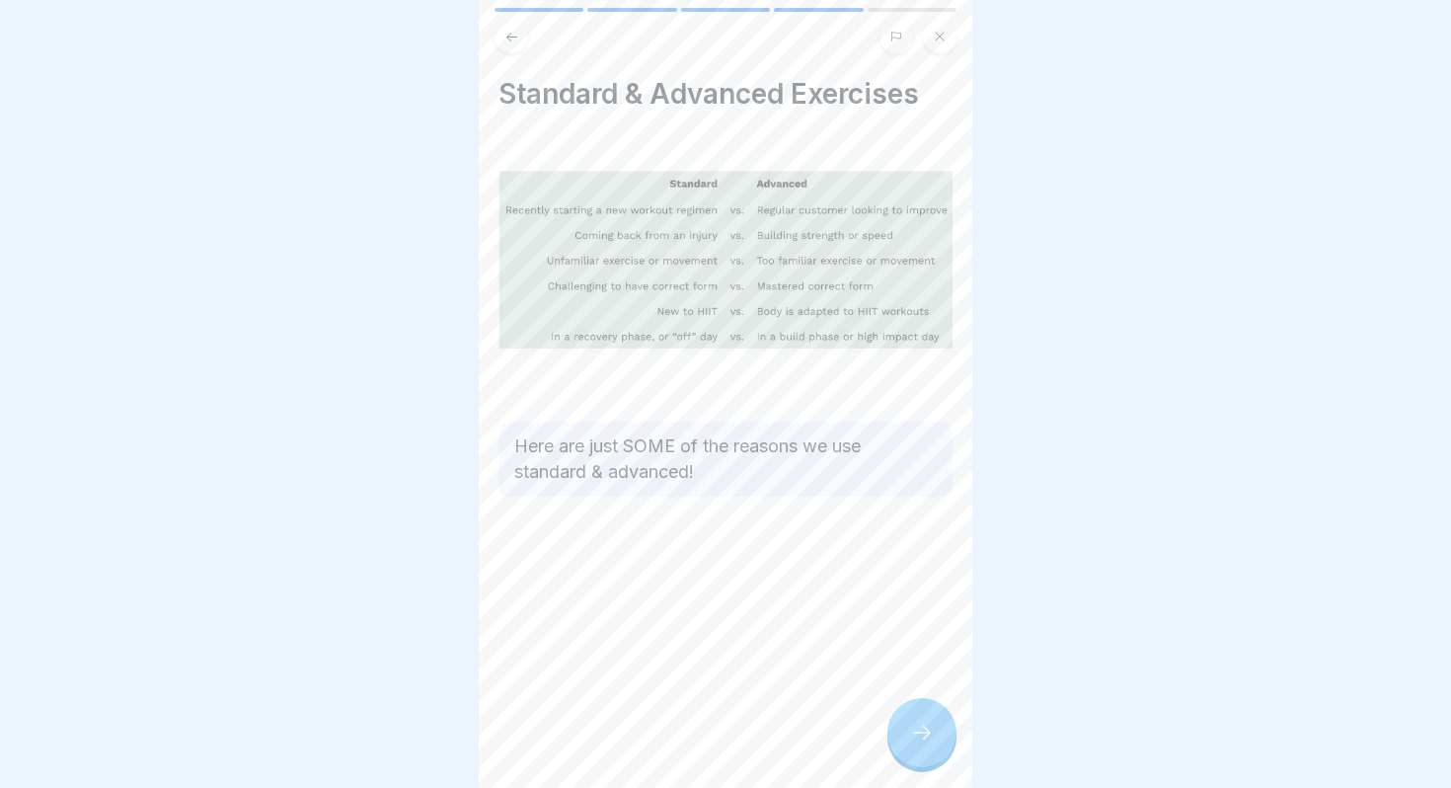
click at [930, 728] on icon at bounding box center [922, 733] width 24 height 24
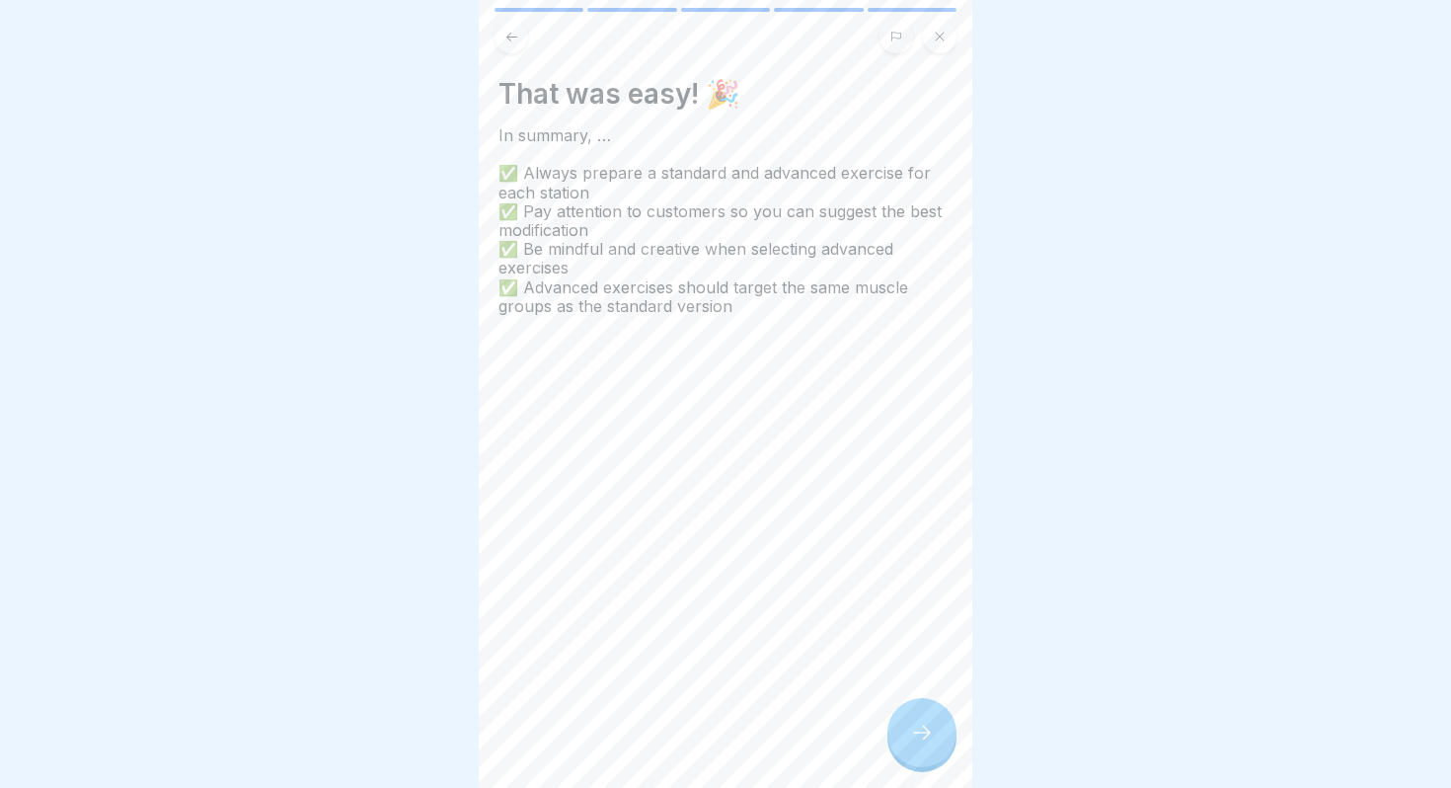
click at [930, 728] on icon at bounding box center [922, 733] width 24 height 24
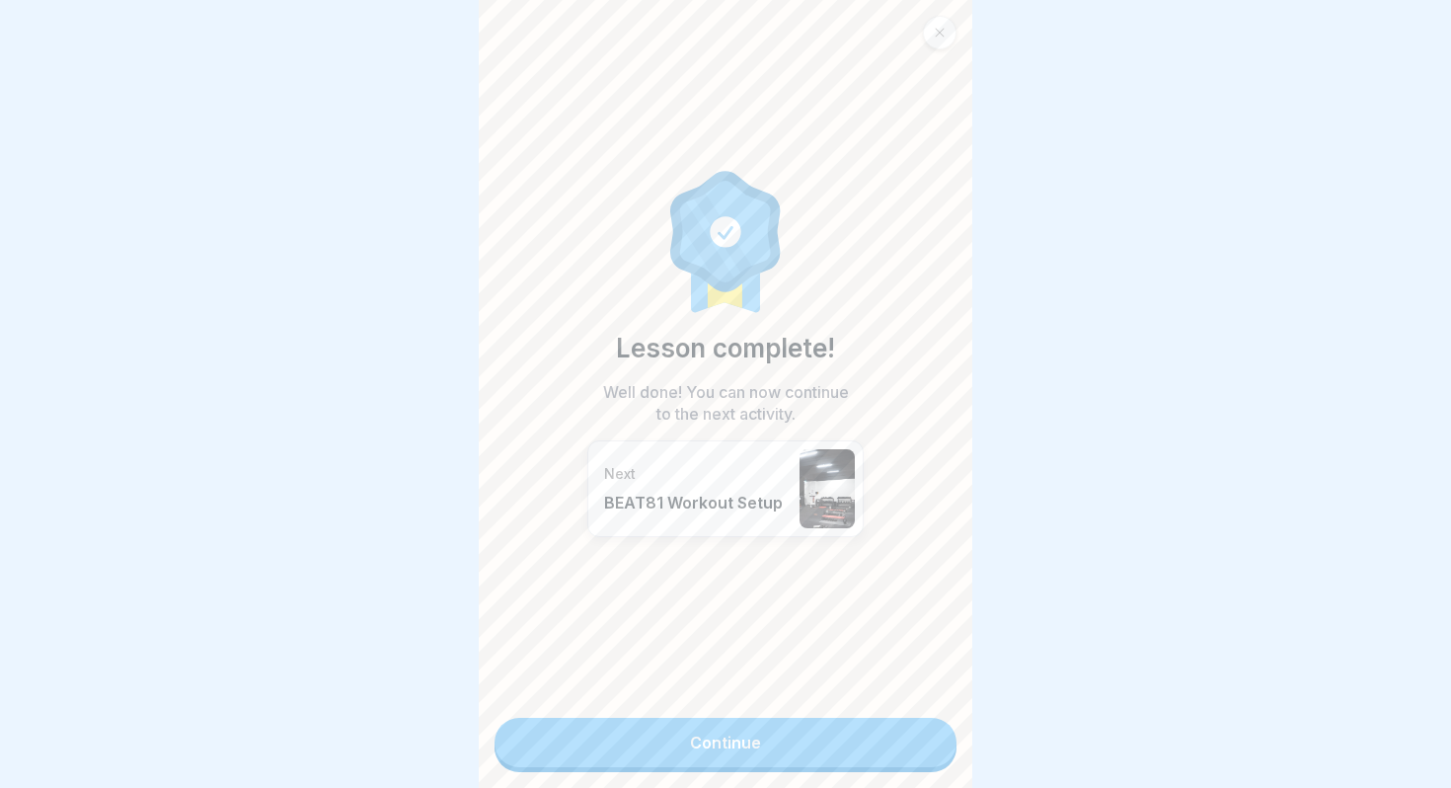
click at [892, 739] on link "Continue" at bounding box center [726, 742] width 462 height 49
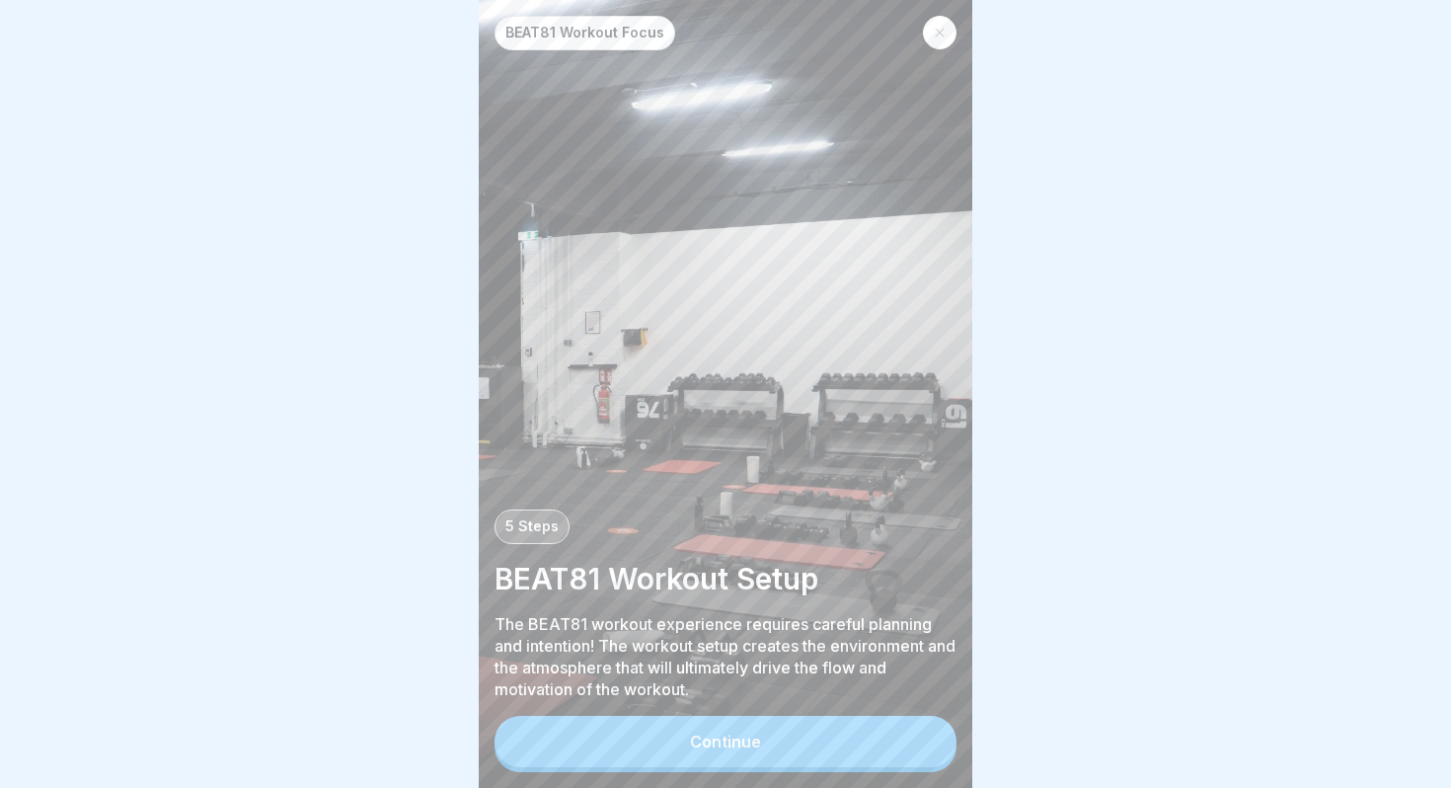
click at [859, 737] on button "Continue" at bounding box center [726, 741] width 462 height 51
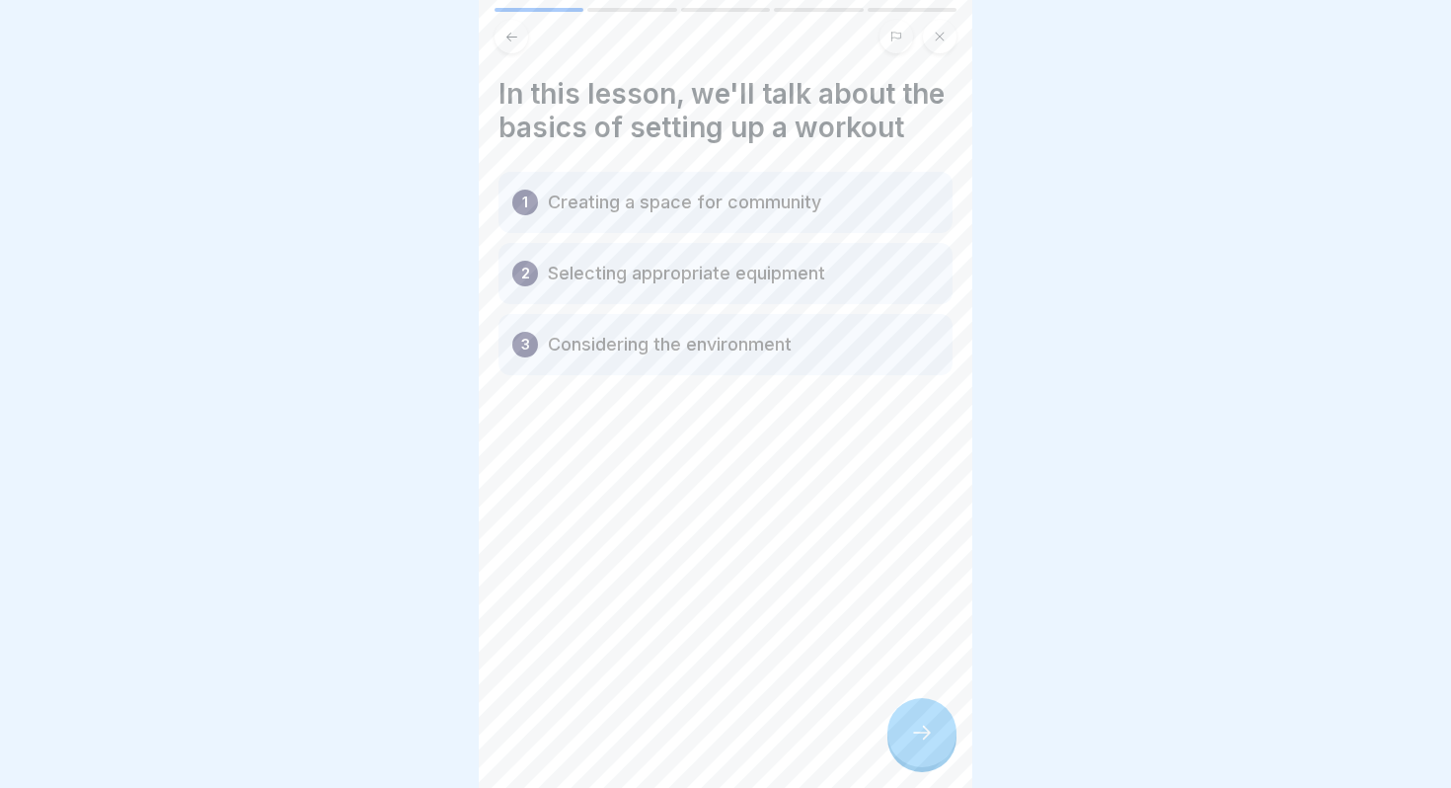
click at [514, 39] on icon at bounding box center [512, 37] width 15 height 15
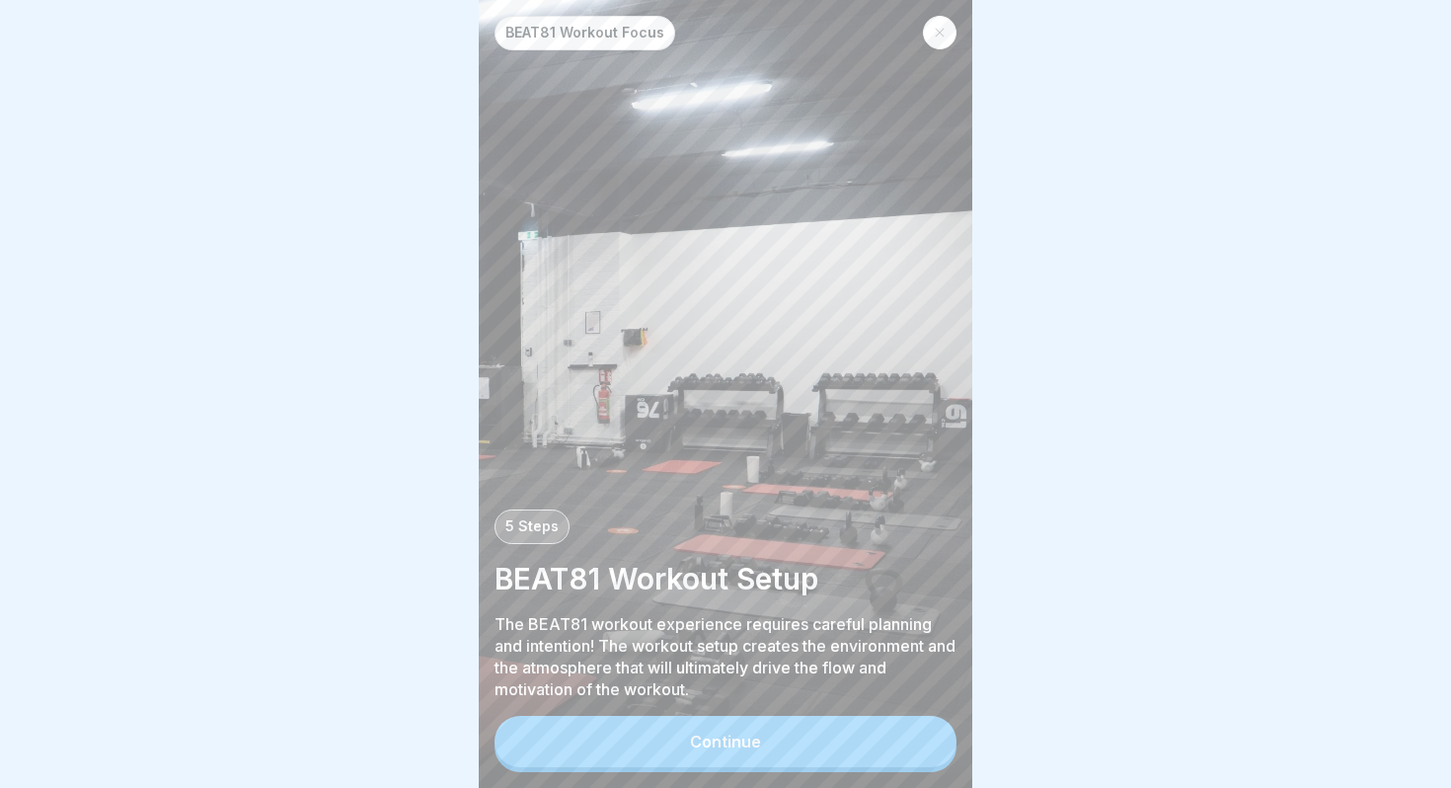
click at [727, 745] on div "Continue" at bounding box center [725, 742] width 71 height 18
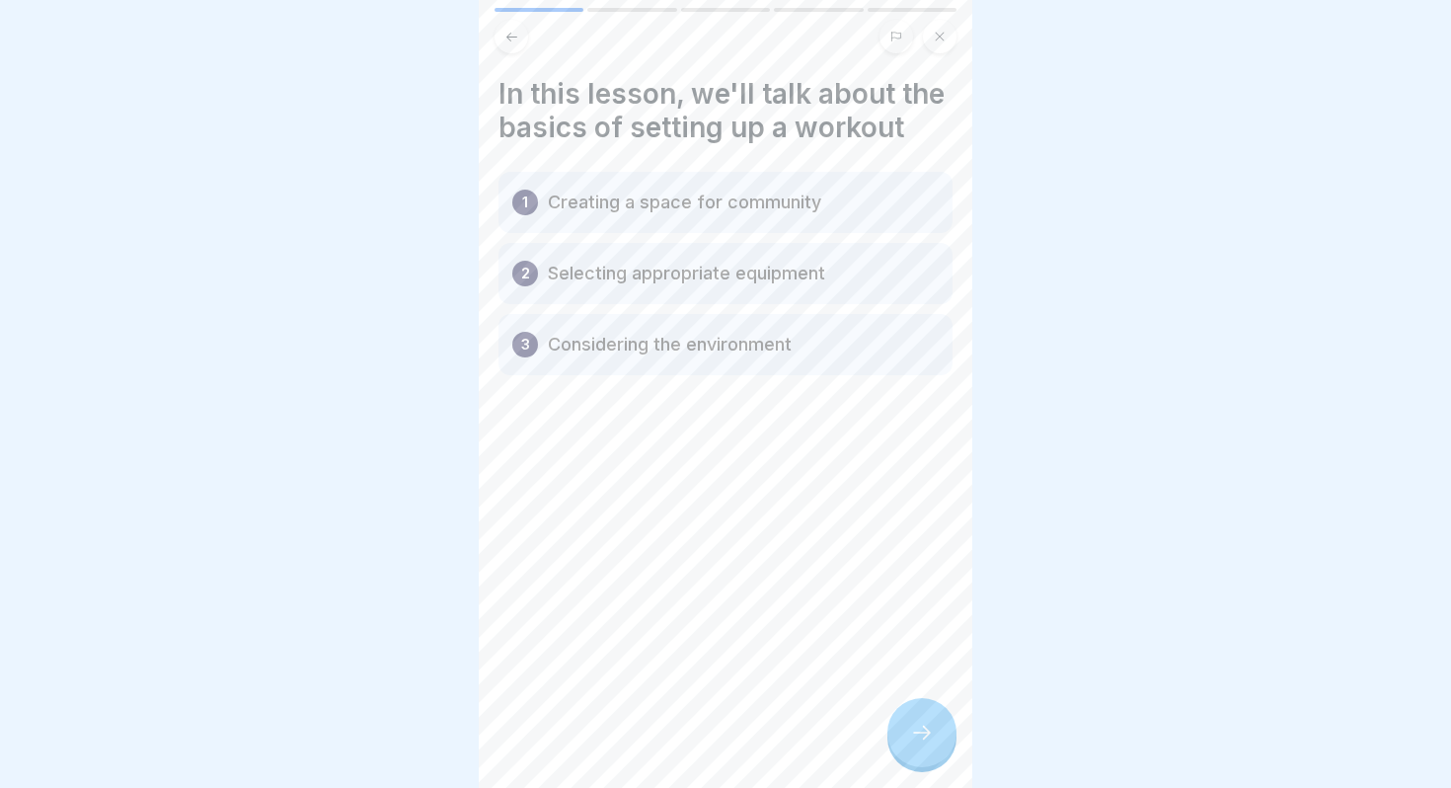
click at [923, 729] on icon at bounding box center [922, 733] width 24 height 24
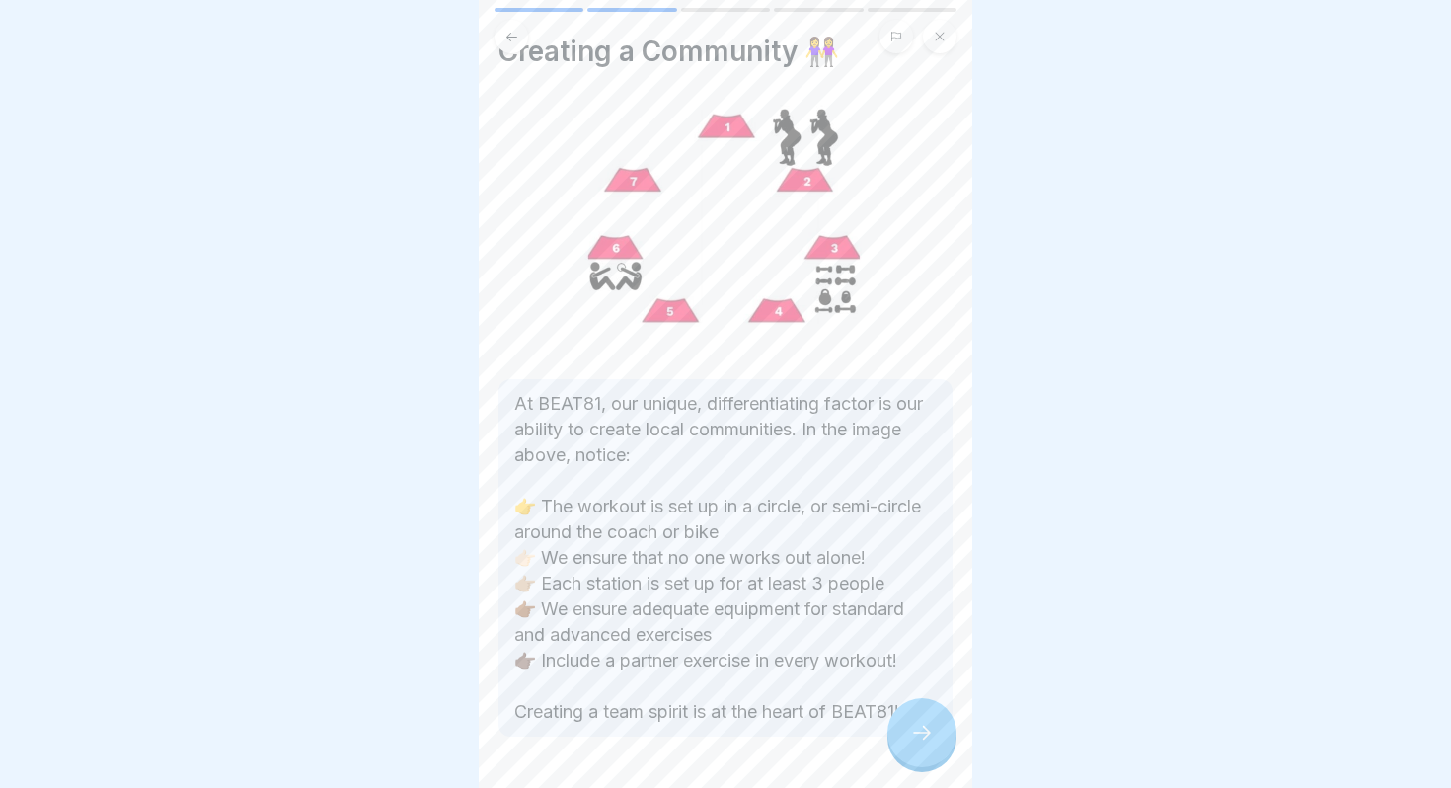
scroll to position [17, 0]
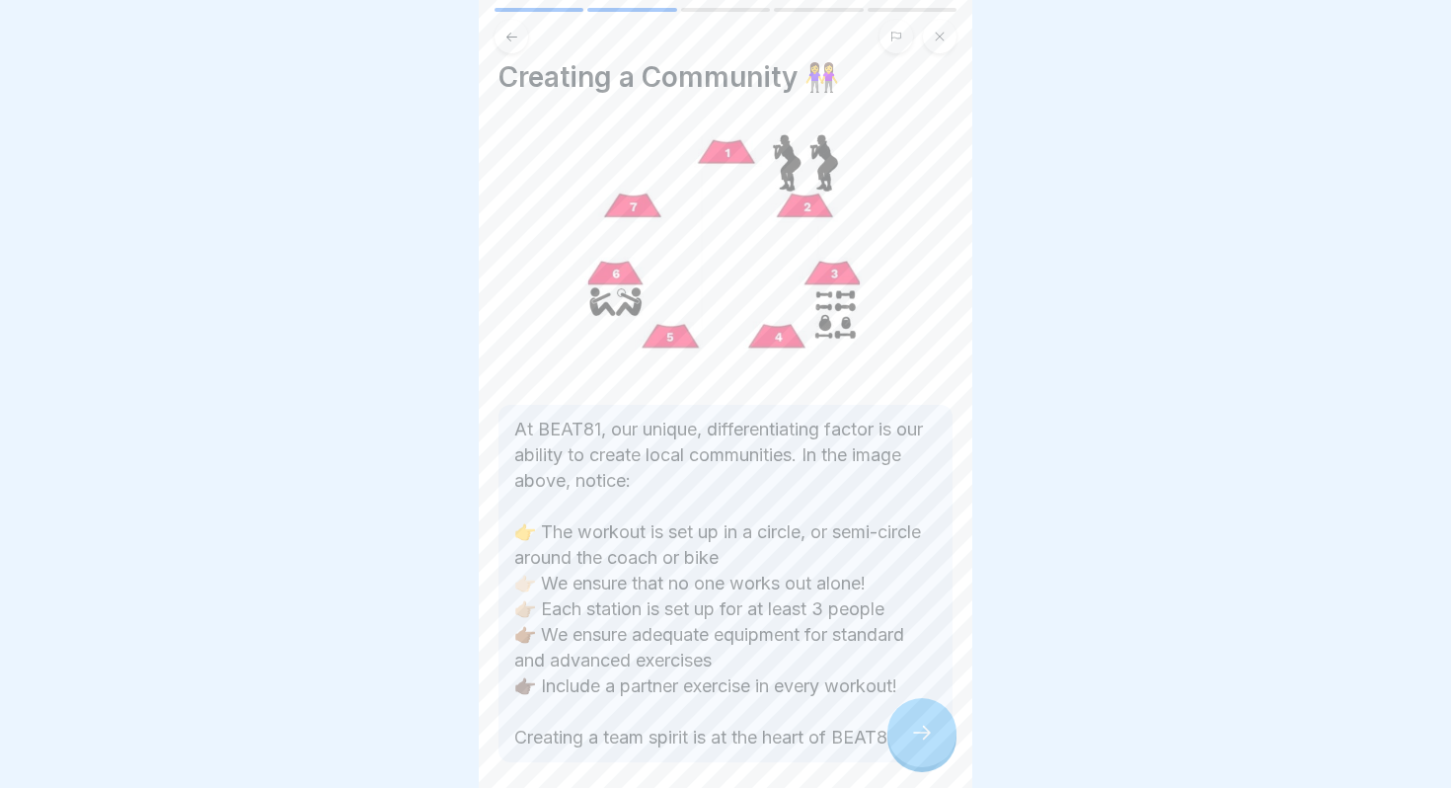
click at [930, 740] on icon at bounding box center [922, 733] width 24 height 24
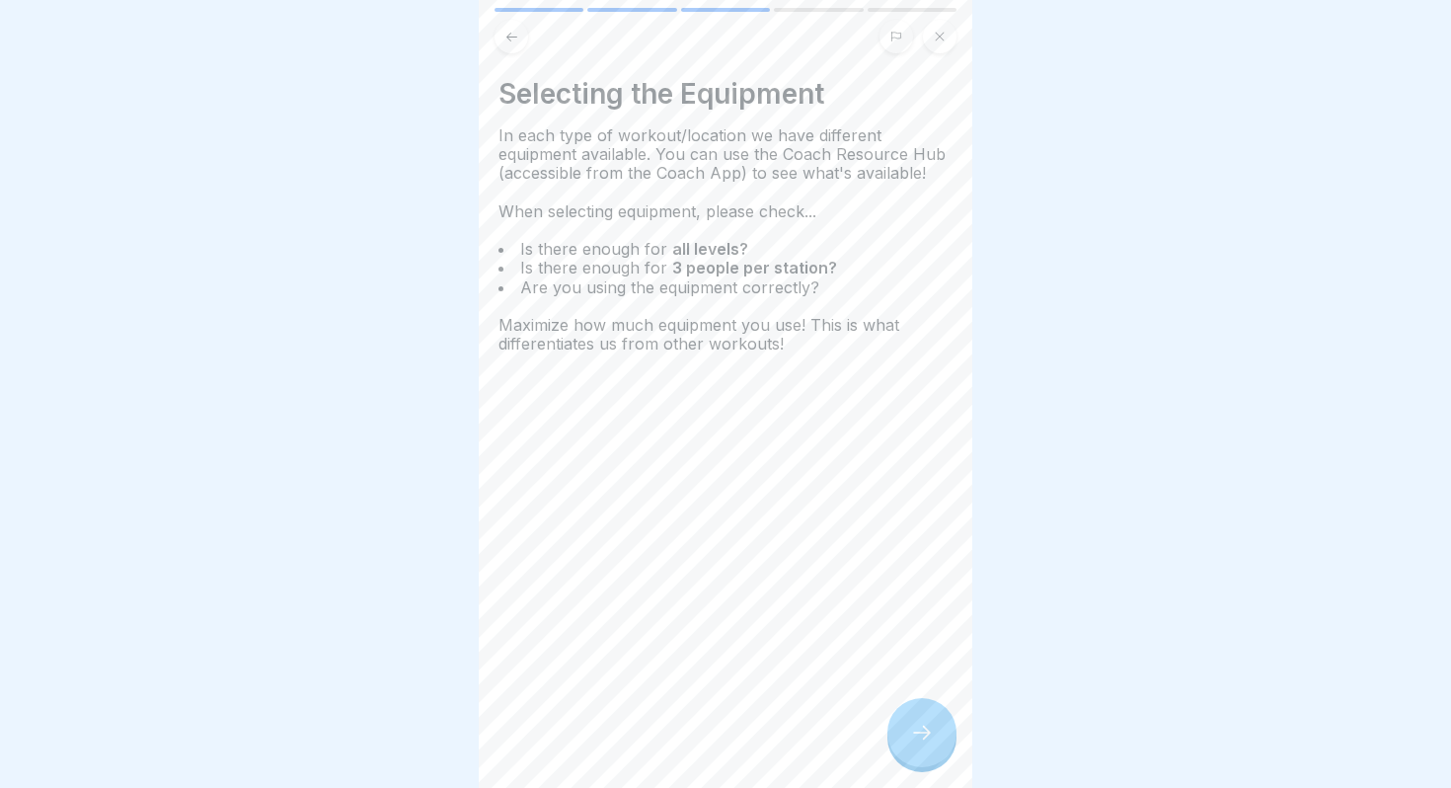
click at [918, 757] on div at bounding box center [922, 732] width 69 height 69
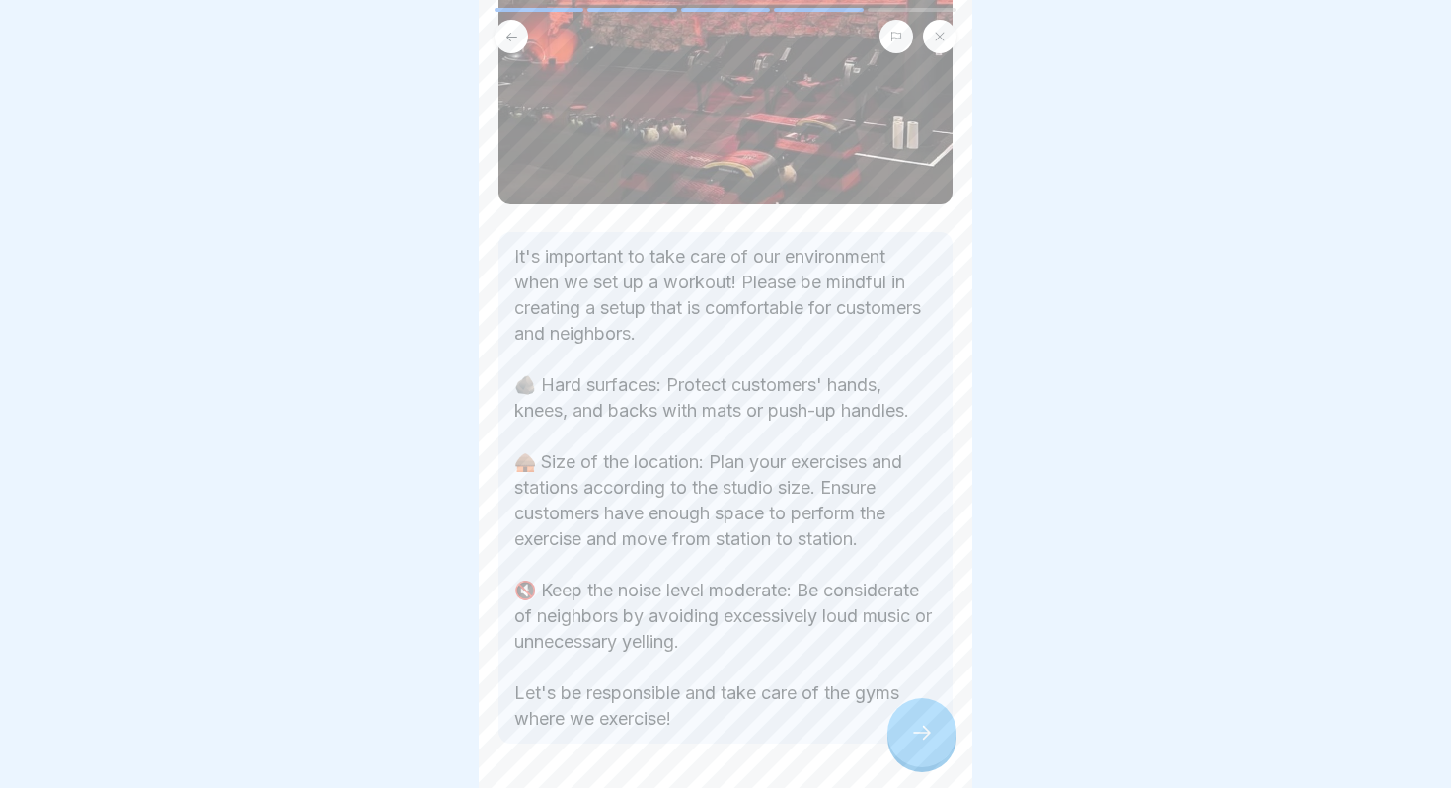
scroll to position [254, 0]
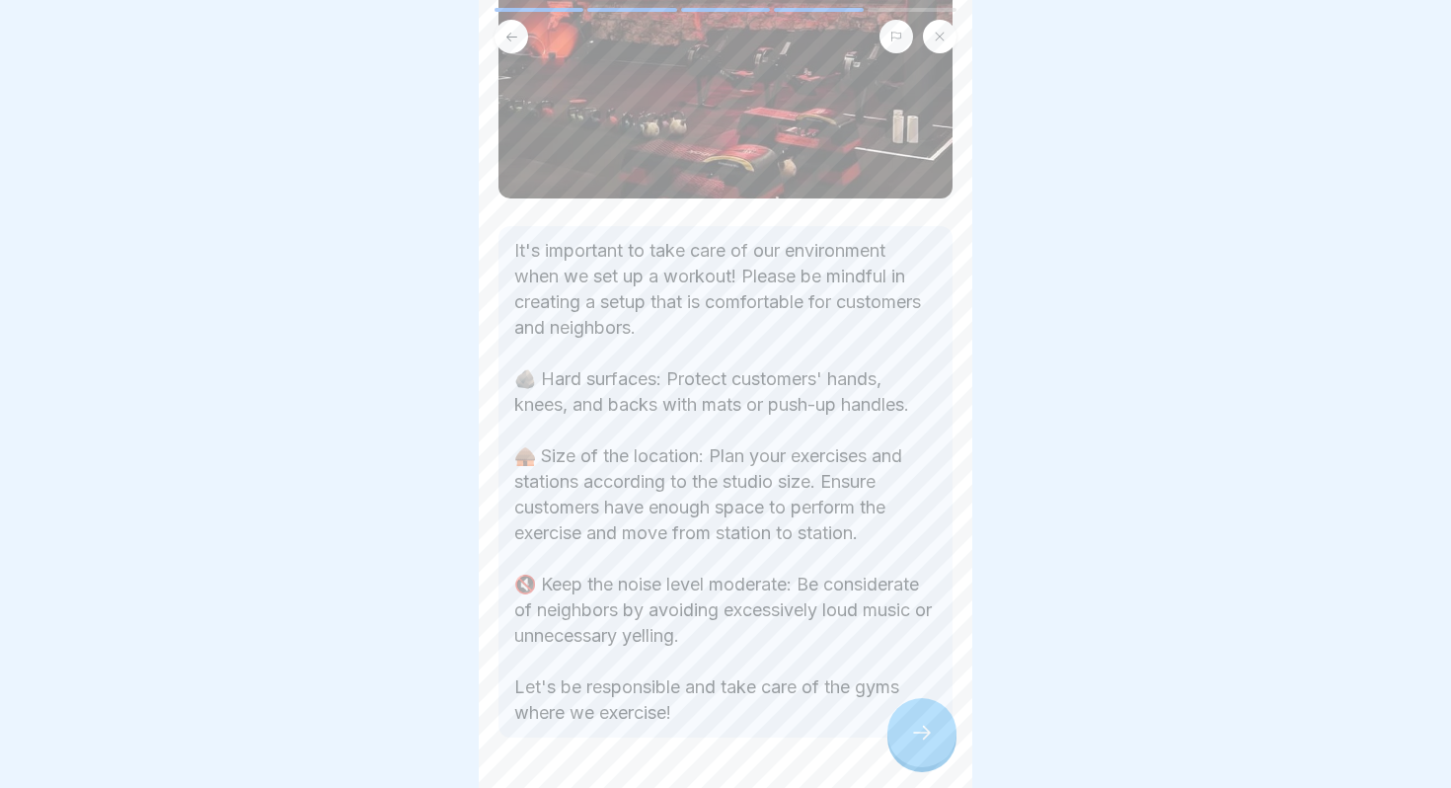
click at [911, 707] on div at bounding box center [922, 732] width 69 height 69
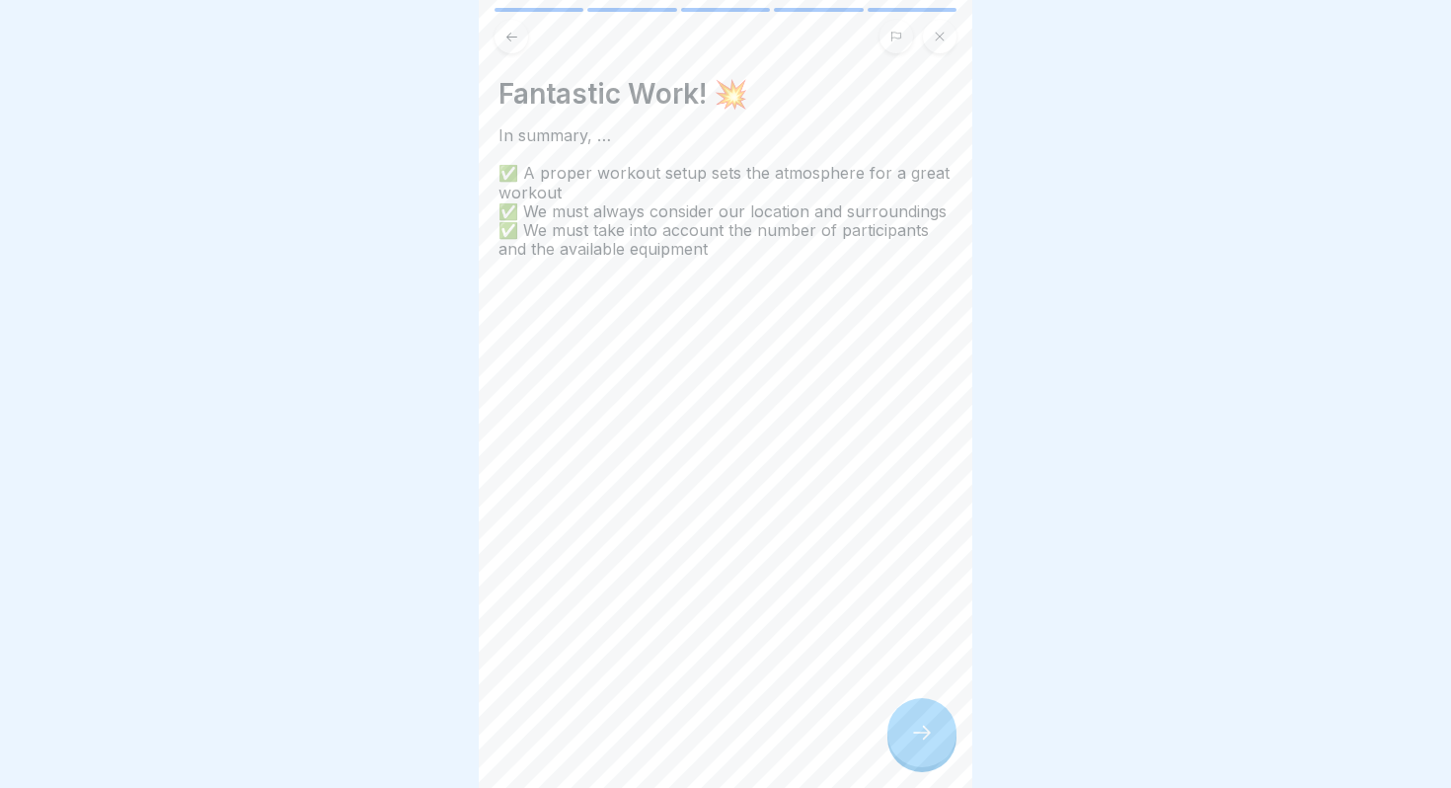
click at [911, 707] on div at bounding box center [922, 732] width 69 height 69
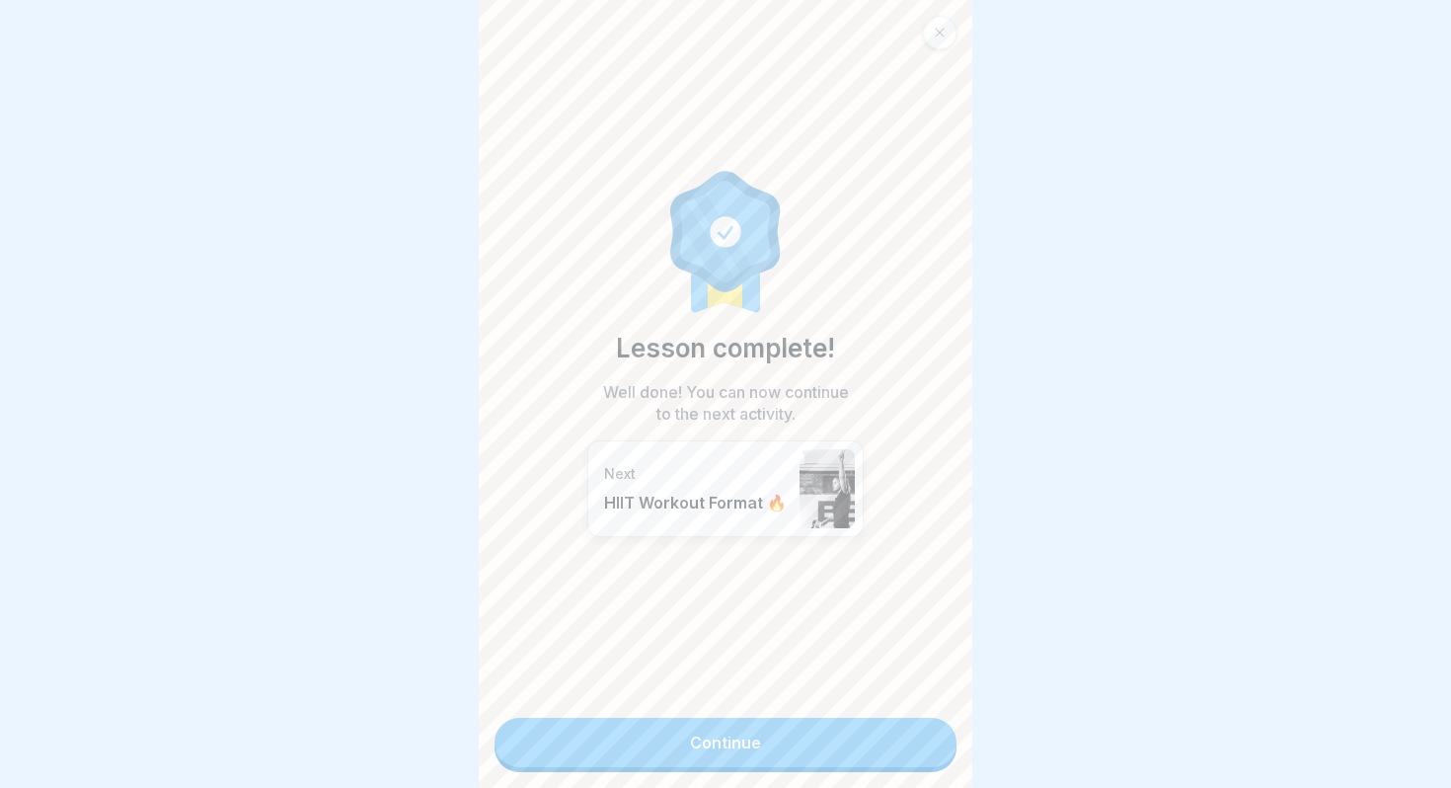
click at [861, 732] on link "Continue" at bounding box center [726, 742] width 462 height 49
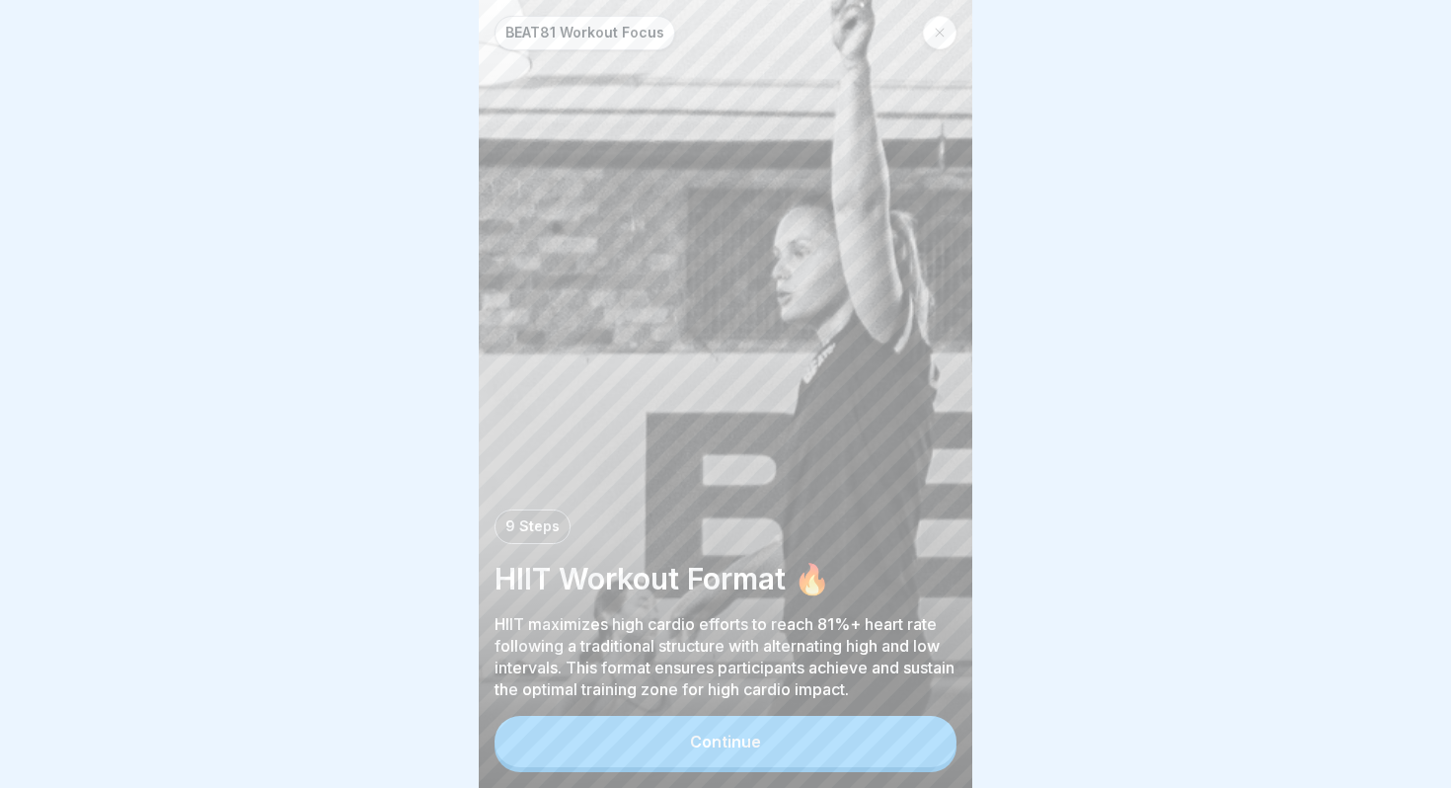
click at [824, 748] on button "Continue" at bounding box center [726, 741] width 462 height 51
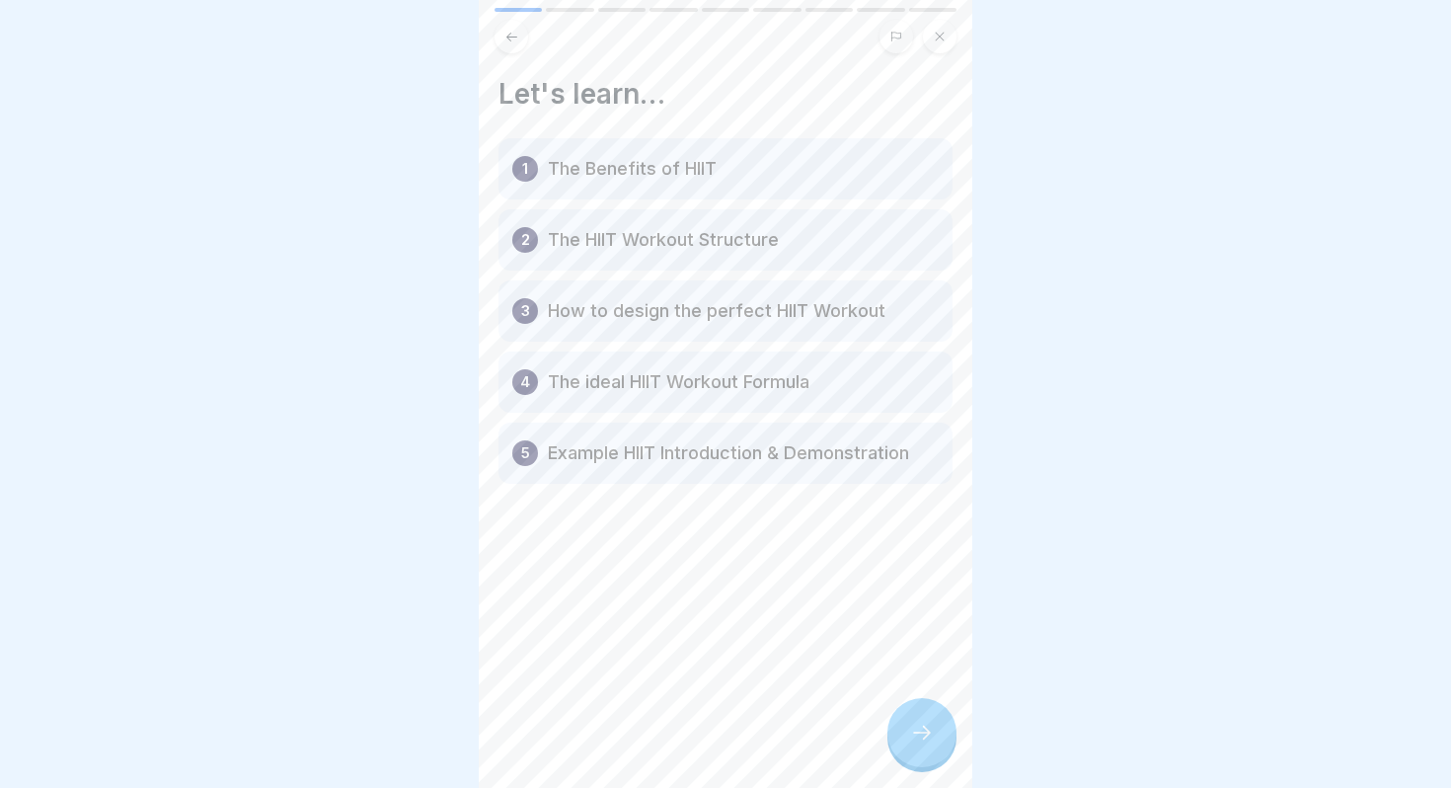
click at [907, 728] on div at bounding box center [922, 732] width 69 height 69
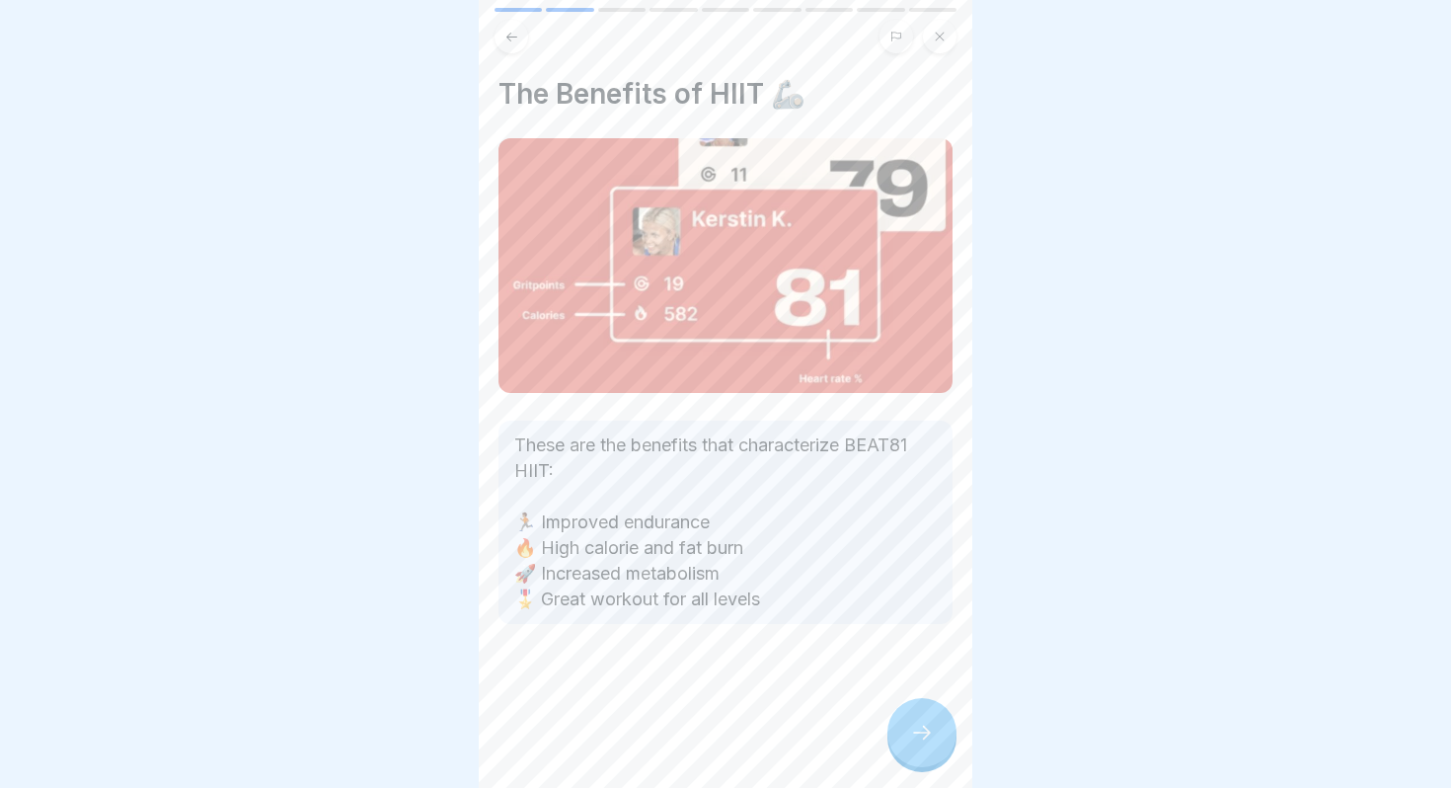
click at [930, 717] on div at bounding box center [922, 732] width 69 height 69
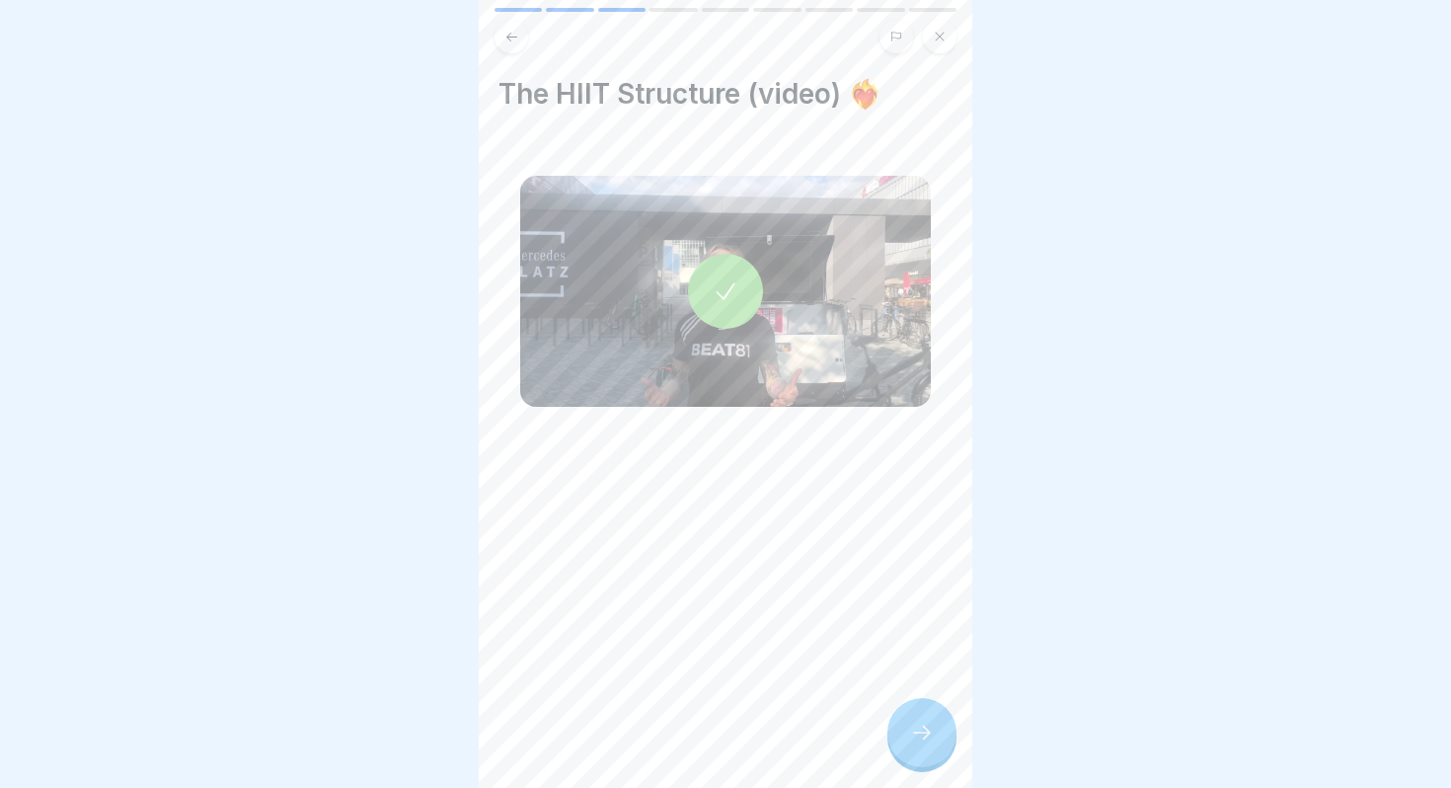
click at [733, 277] on icon at bounding box center [726, 291] width 28 height 28
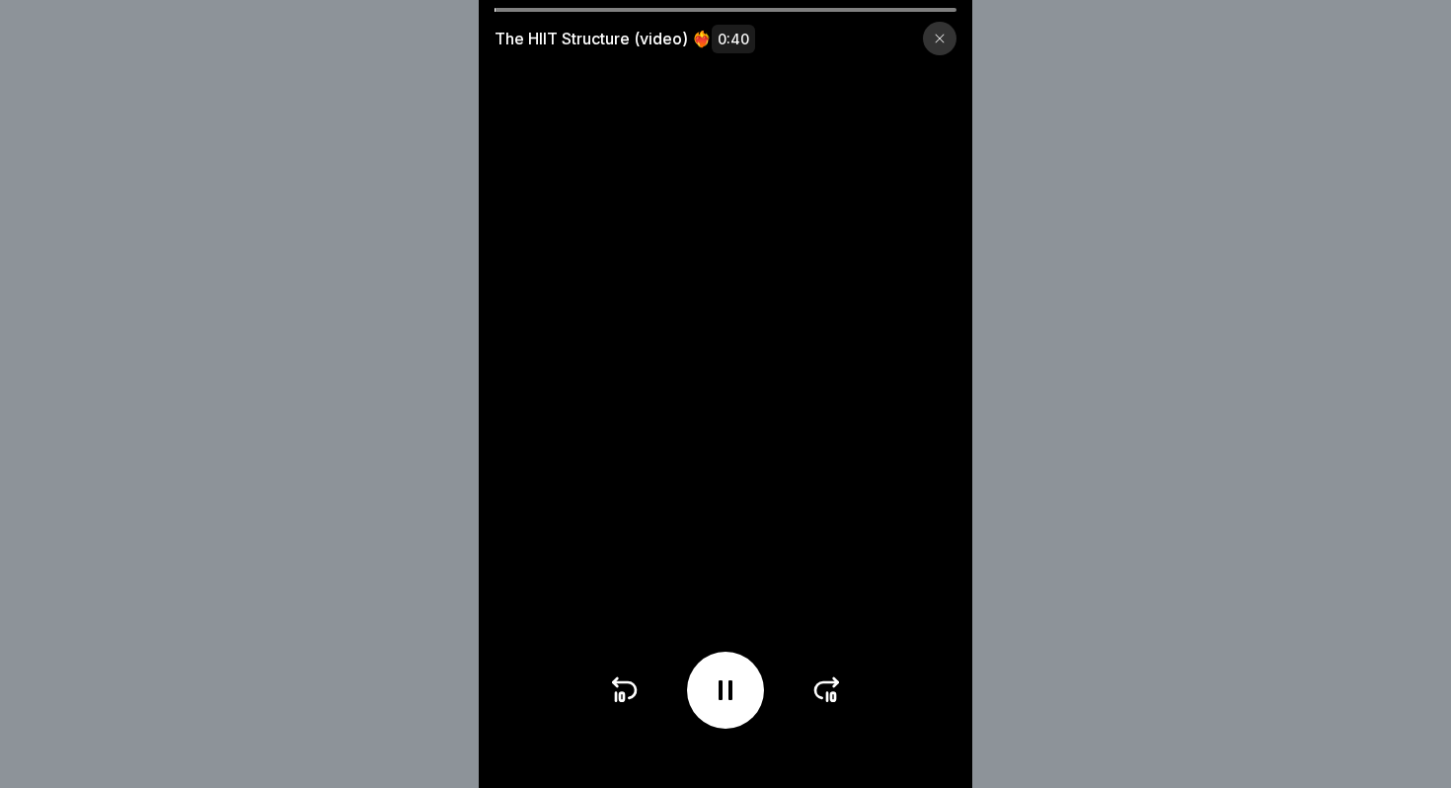
click at [934, 34] on icon at bounding box center [940, 39] width 12 height 12
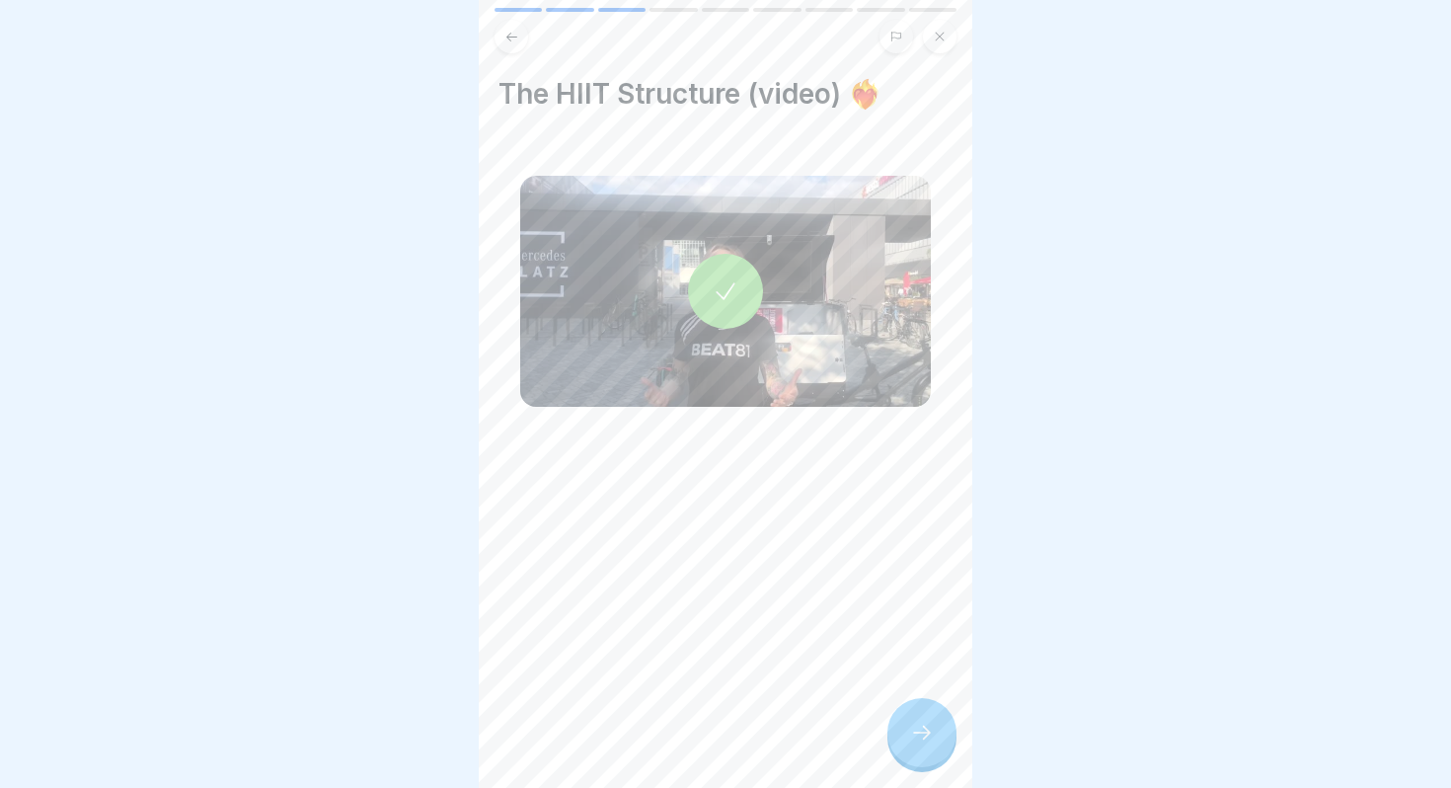
click at [509, 39] on icon at bounding box center [512, 36] width 11 height 9
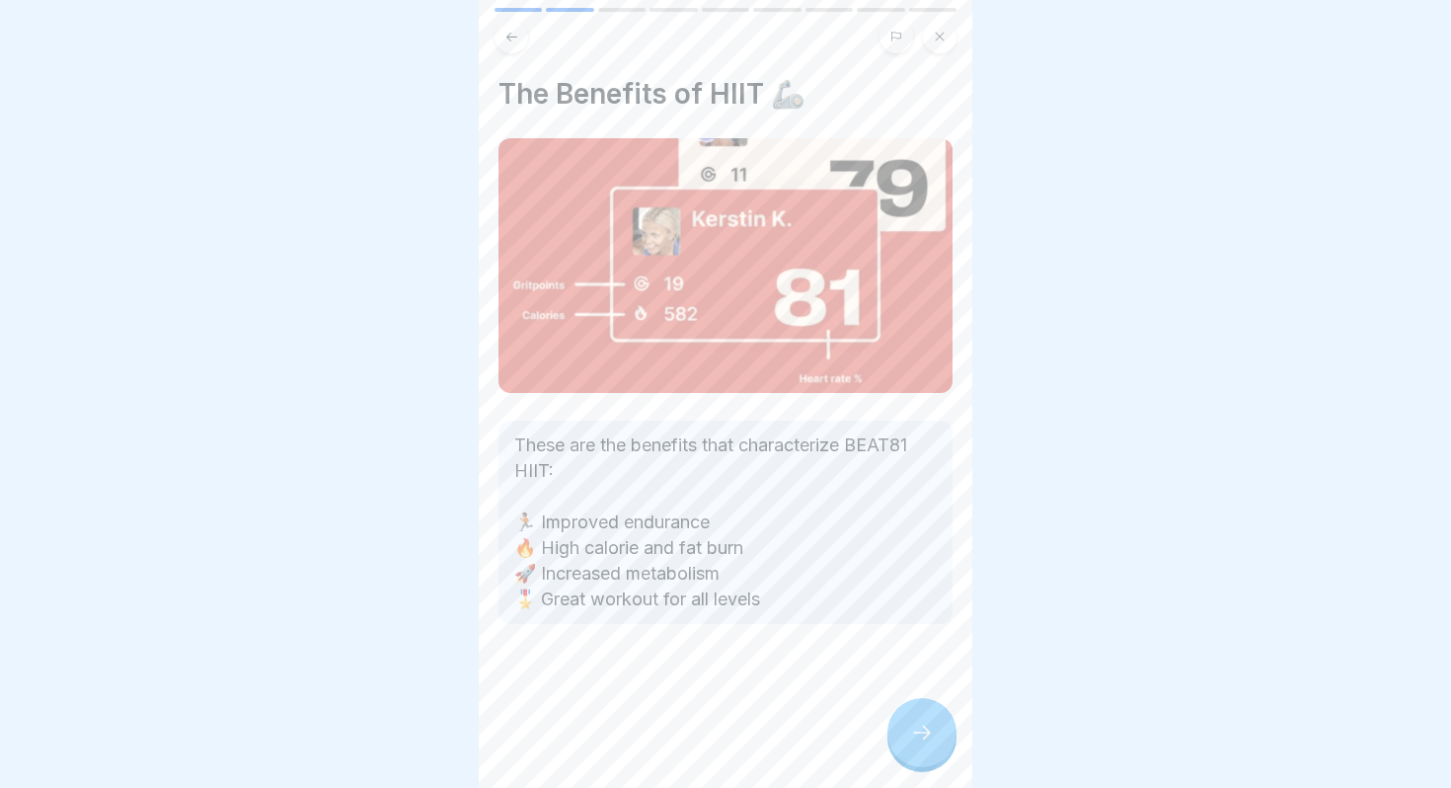
click at [906, 726] on div at bounding box center [922, 732] width 69 height 69
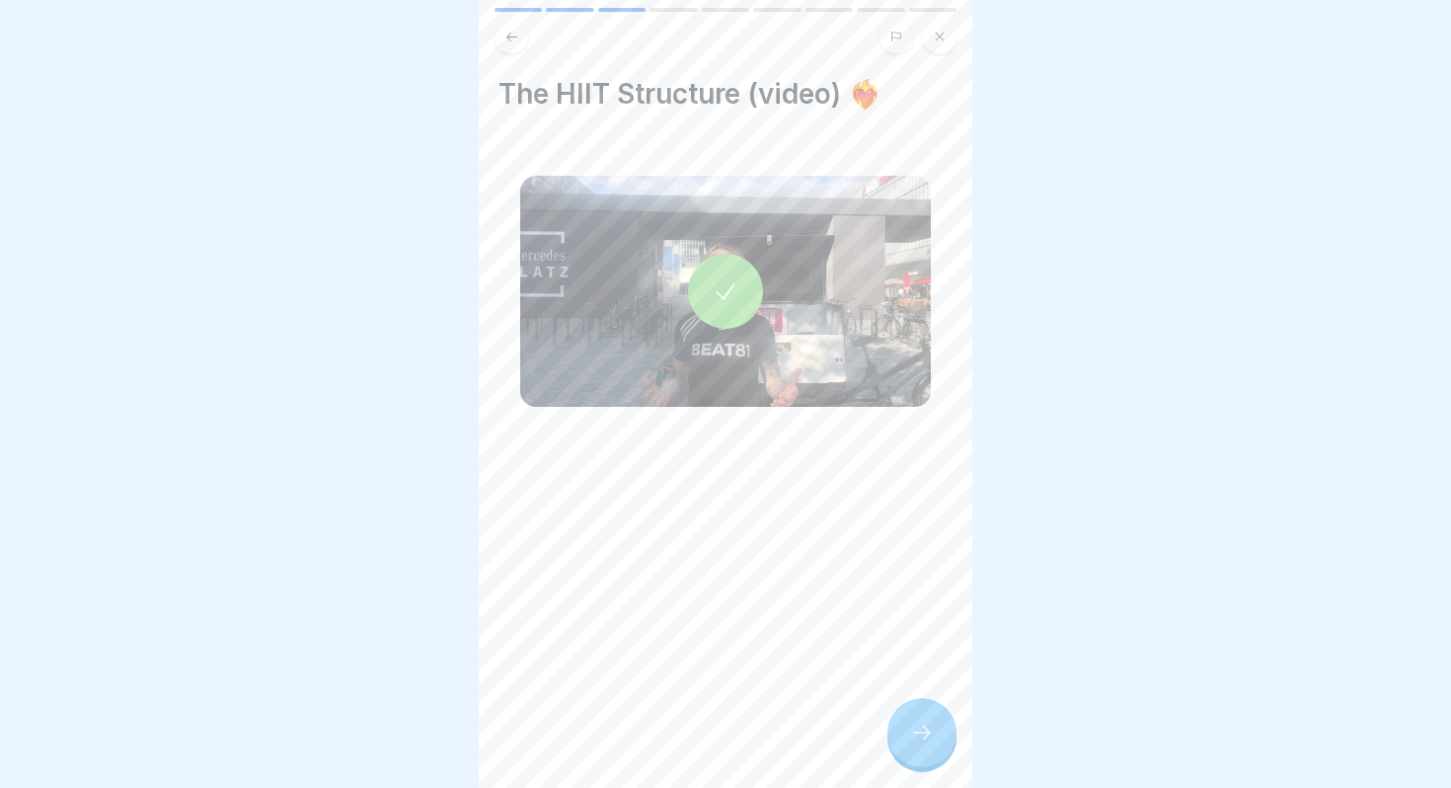
click at [743, 277] on div at bounding box center [725, 291] width 75 height 75
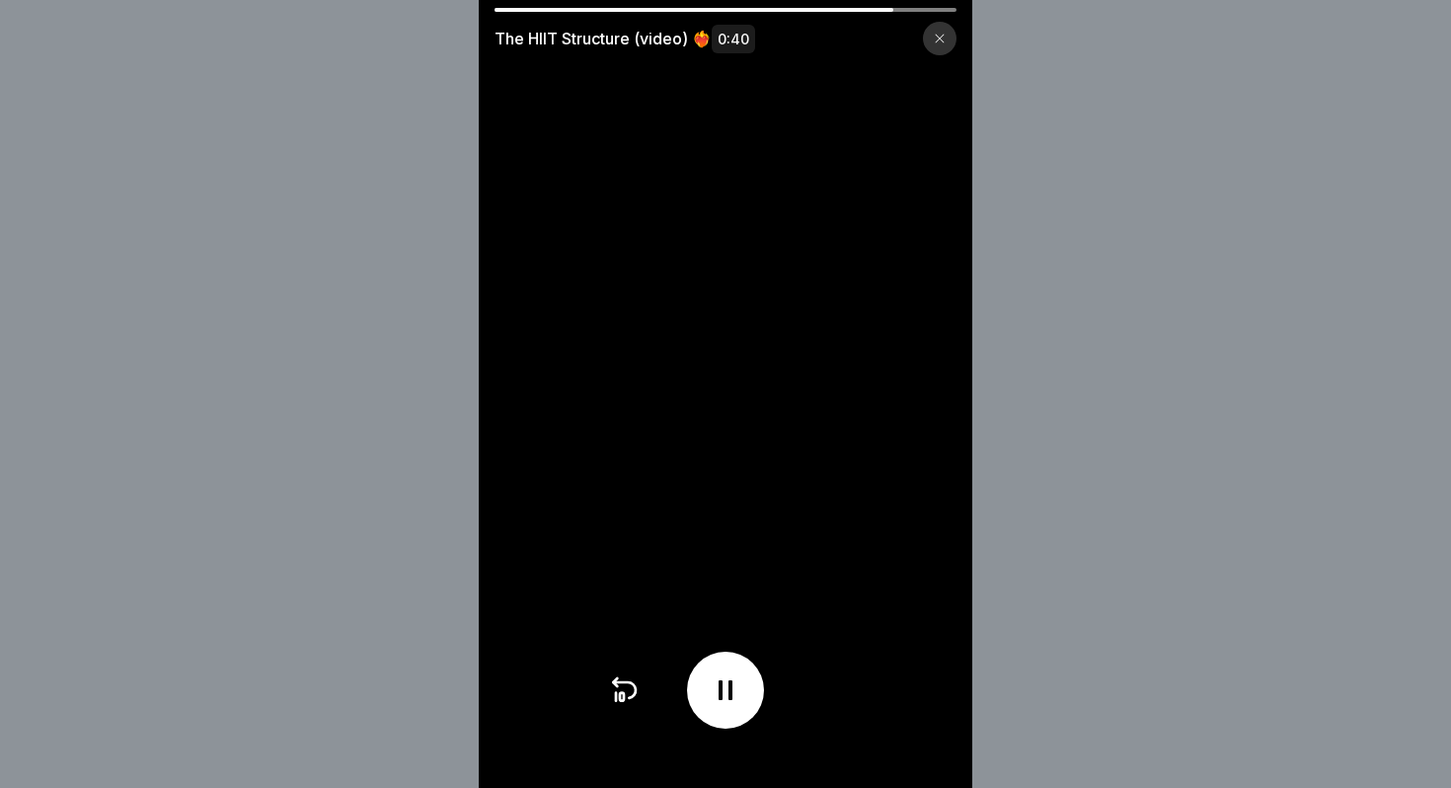
click at [943, 36] on icon at bounding box center [940, 39] width 12 height 12
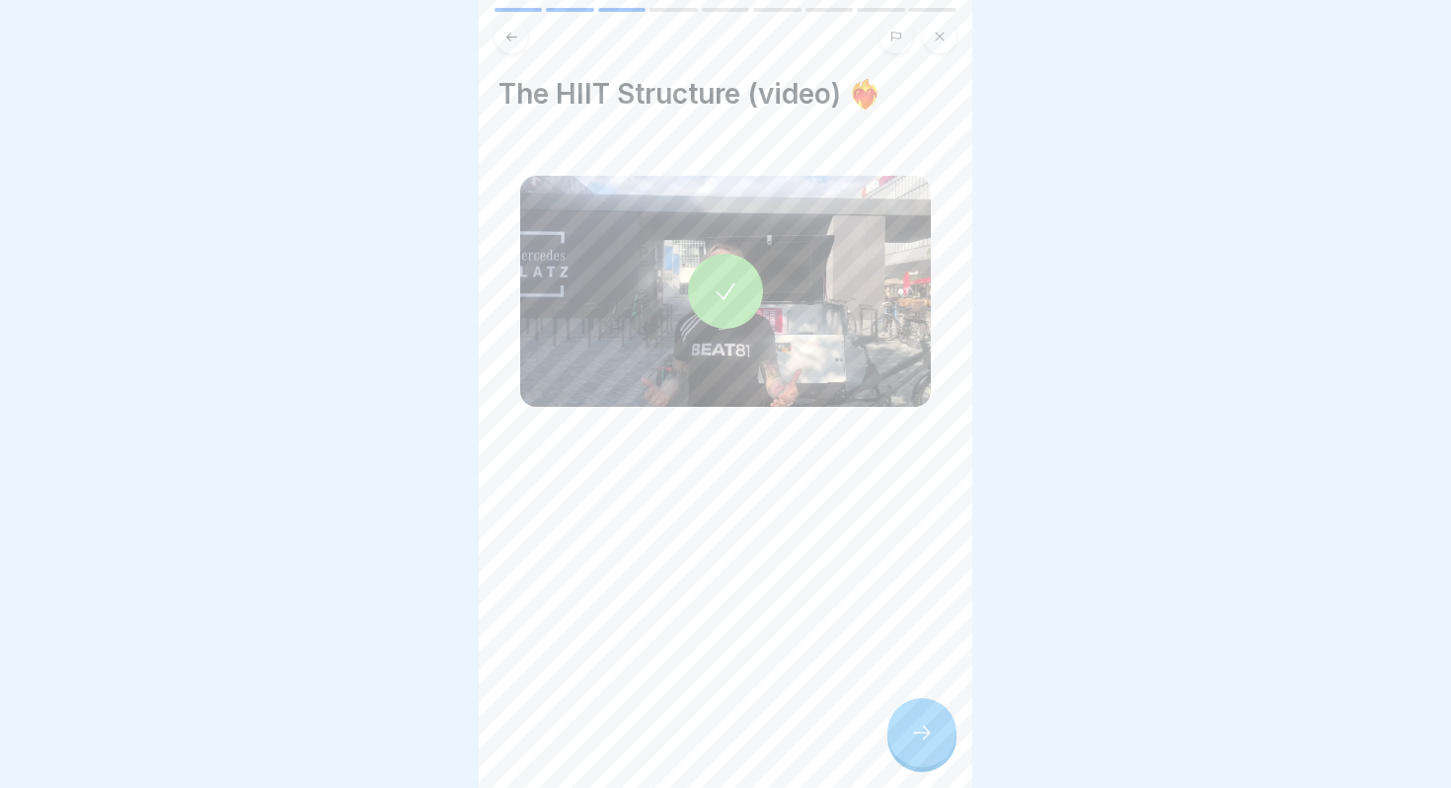
click at [917, 733] on icon at bounding box center [922, 733] width 24 height 24
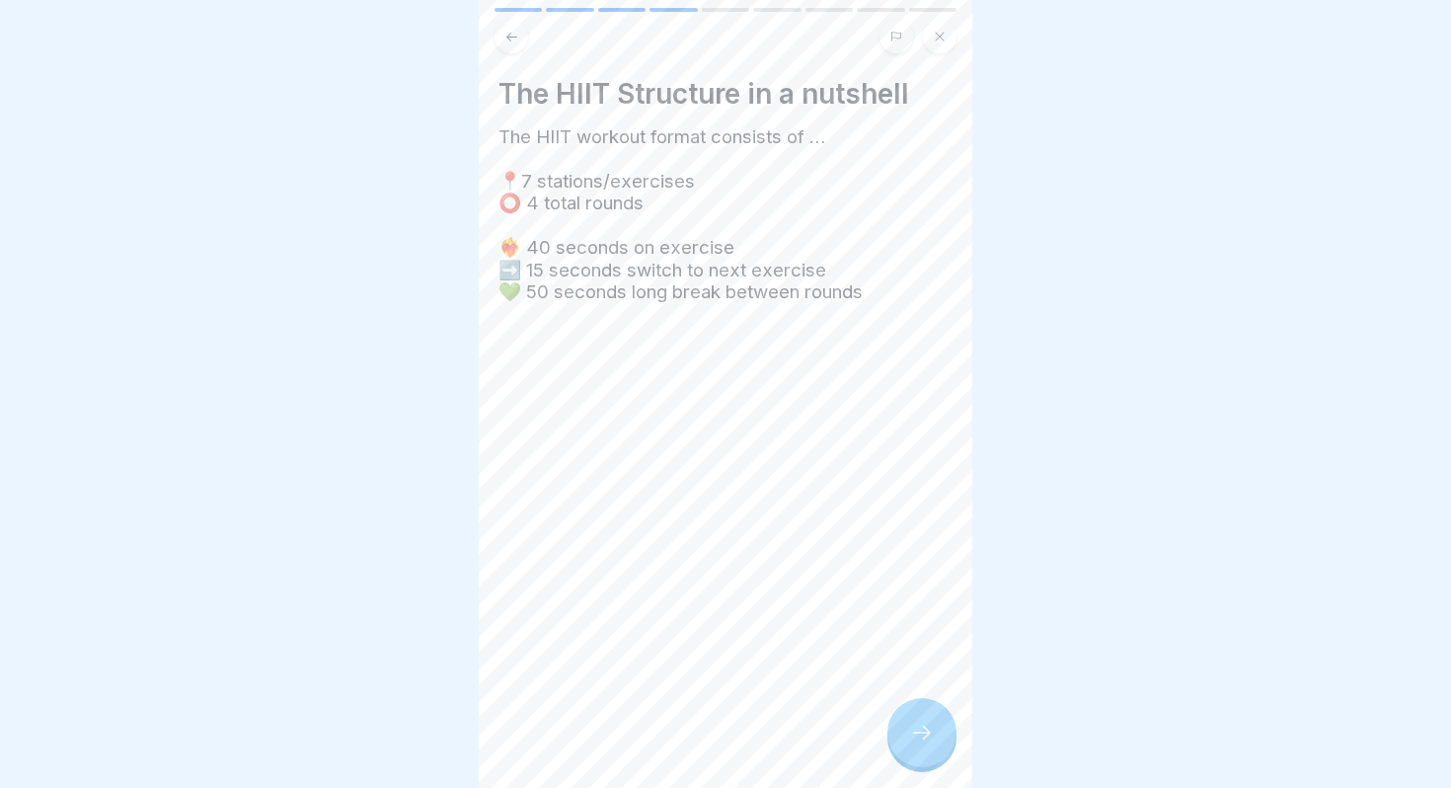
click at [524, 46] on button at bounding box center [512, 37] width 34 height 34
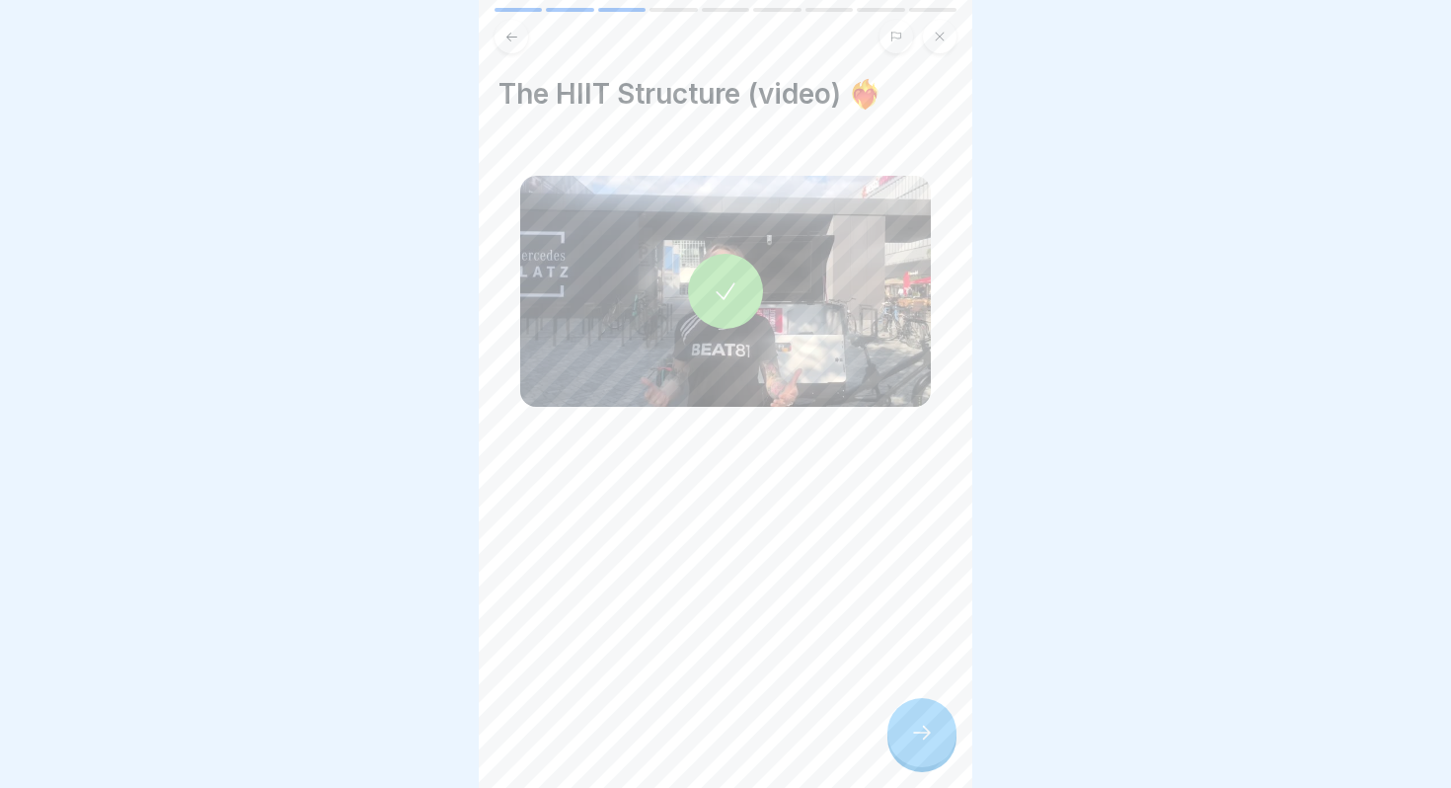
click at [712, 303] on icon at bounding box center [726, 291] width 28 height 28
click at [921, 733] on icon at bounding box center [922, 733] width 24 height 24
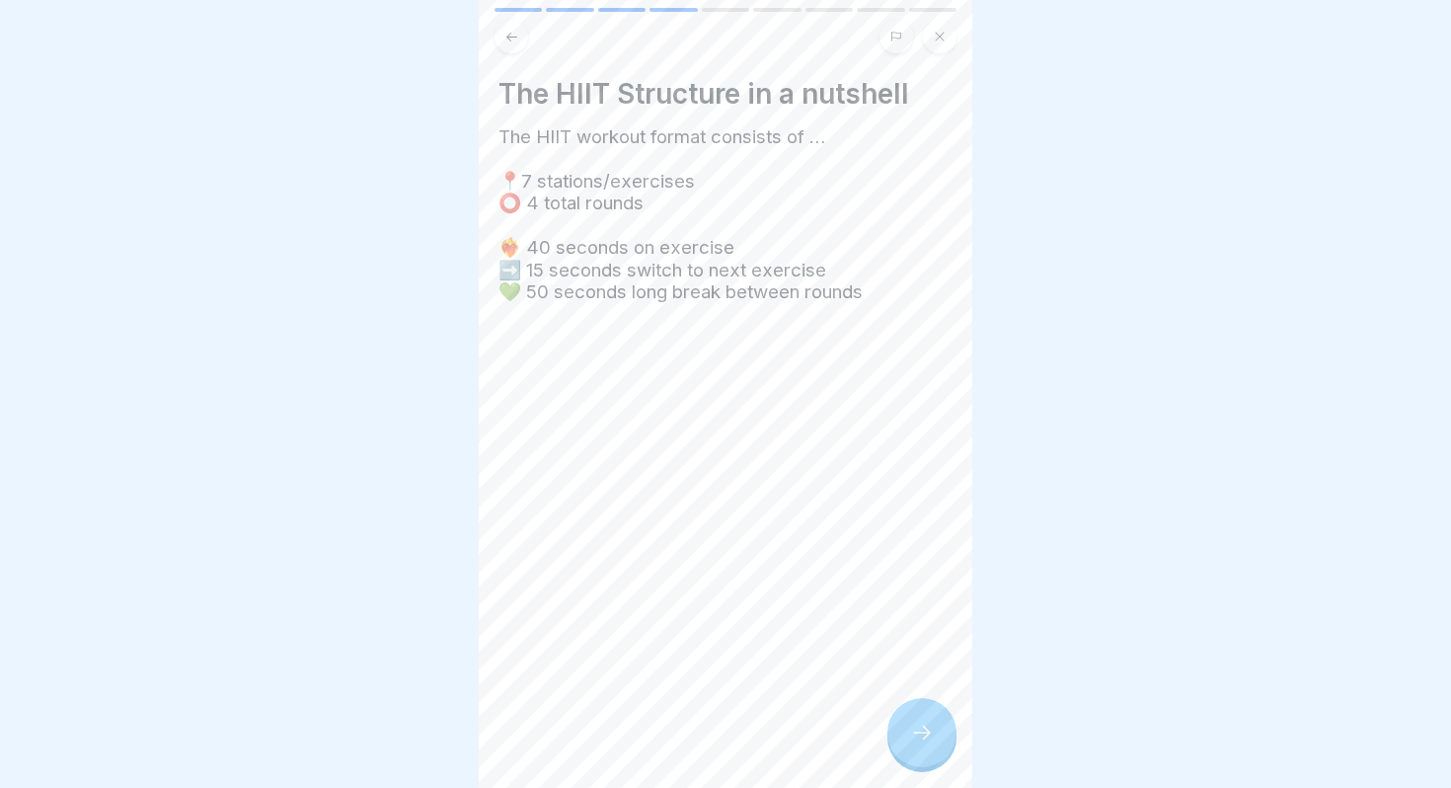
click at [918, 725] on icon at bounding box center [922, 733] width 24 height 24
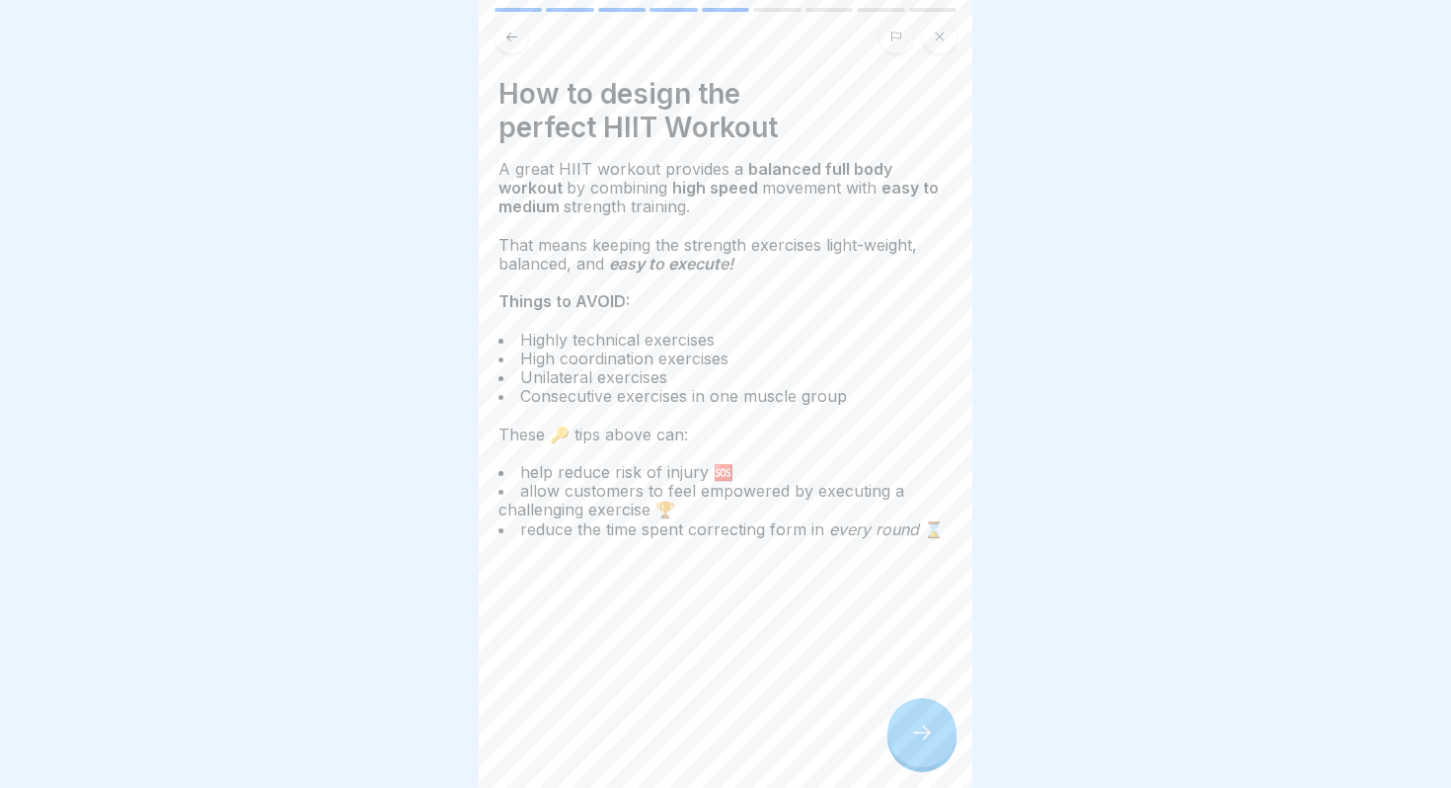
click at [923, 738] on icon at bounding box center [922, 733] width 24 height 24
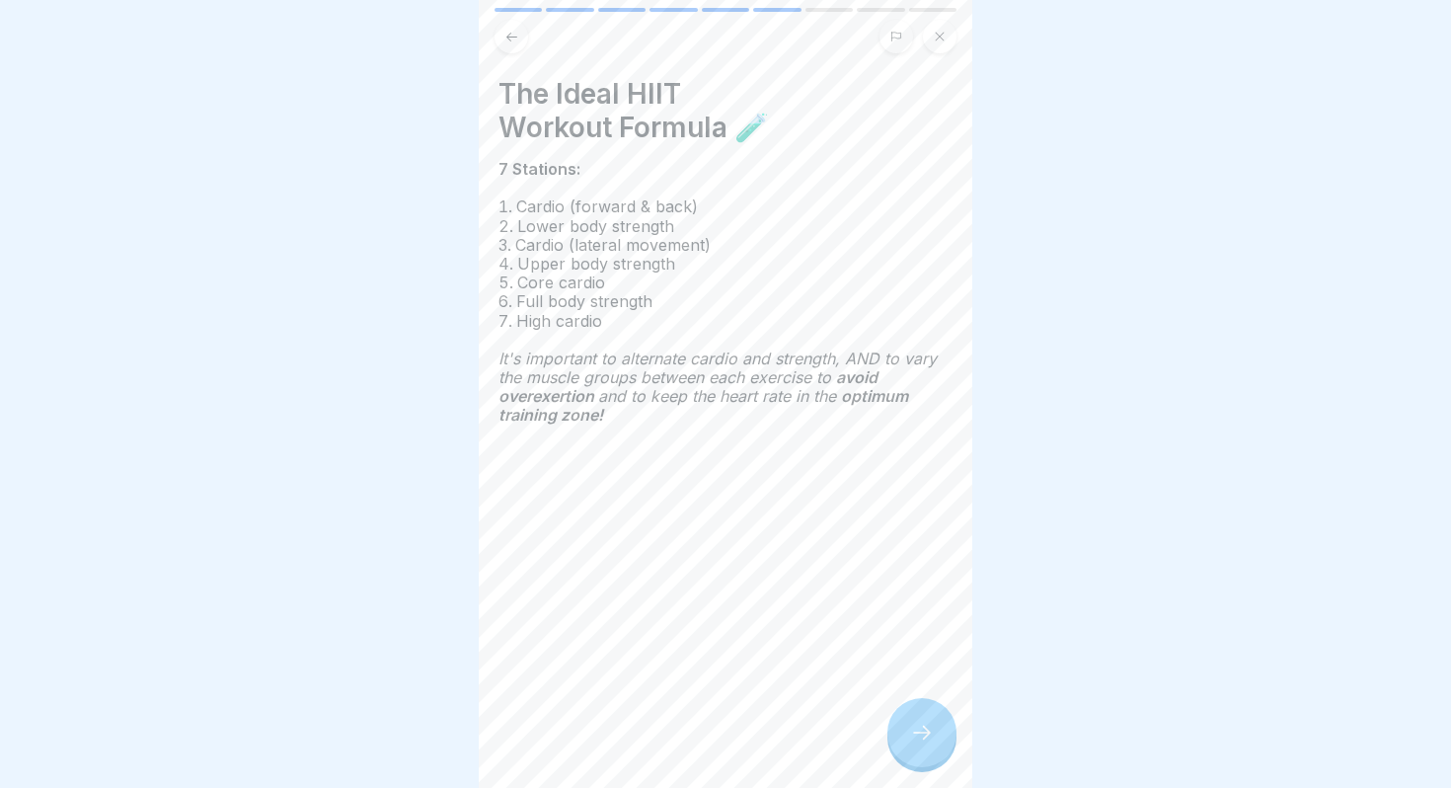
click at [920, 733] on icon at bounding box center [922, 733] width 24 height 24
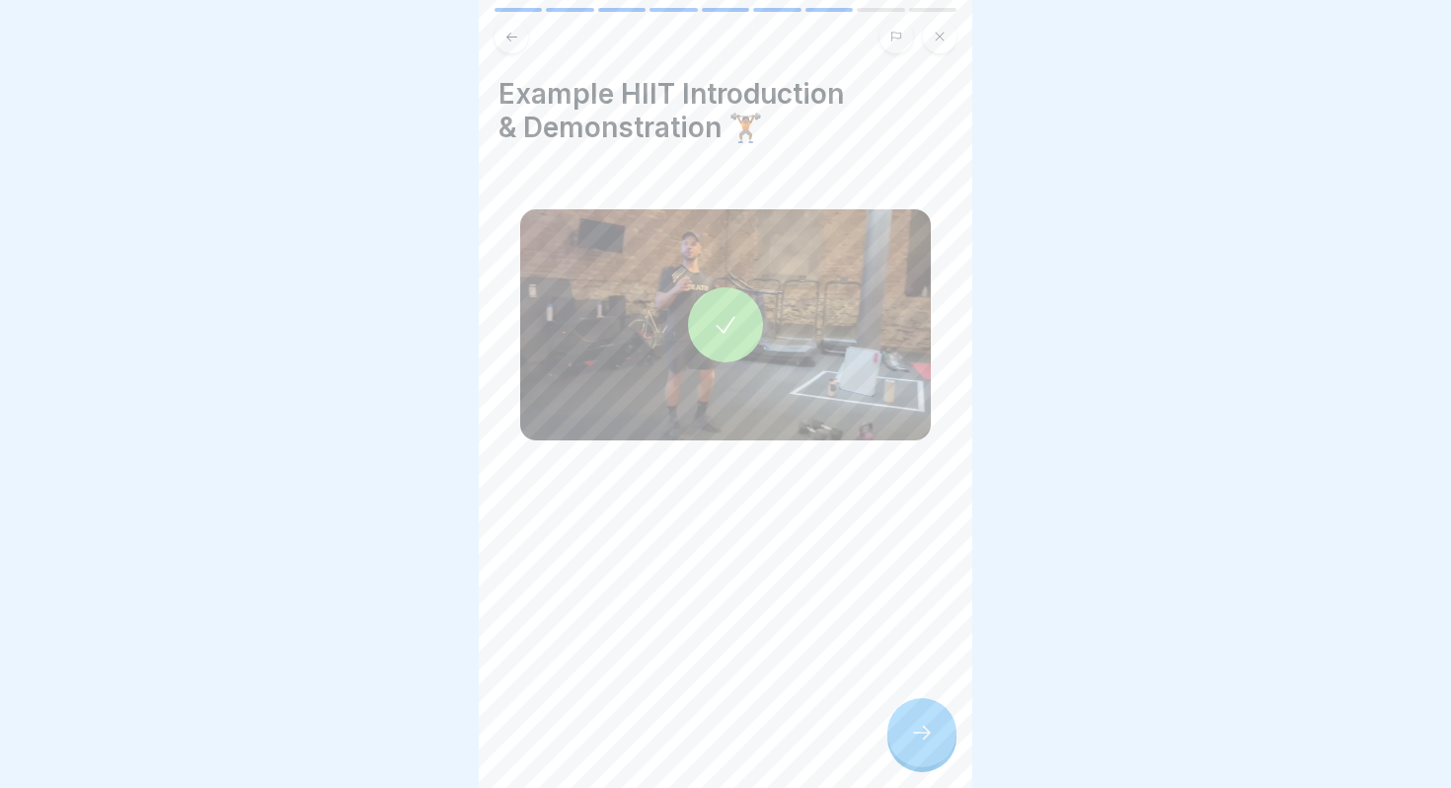
click at [730, 336] on icon at bounding box center [726, 325] width 28 height 28
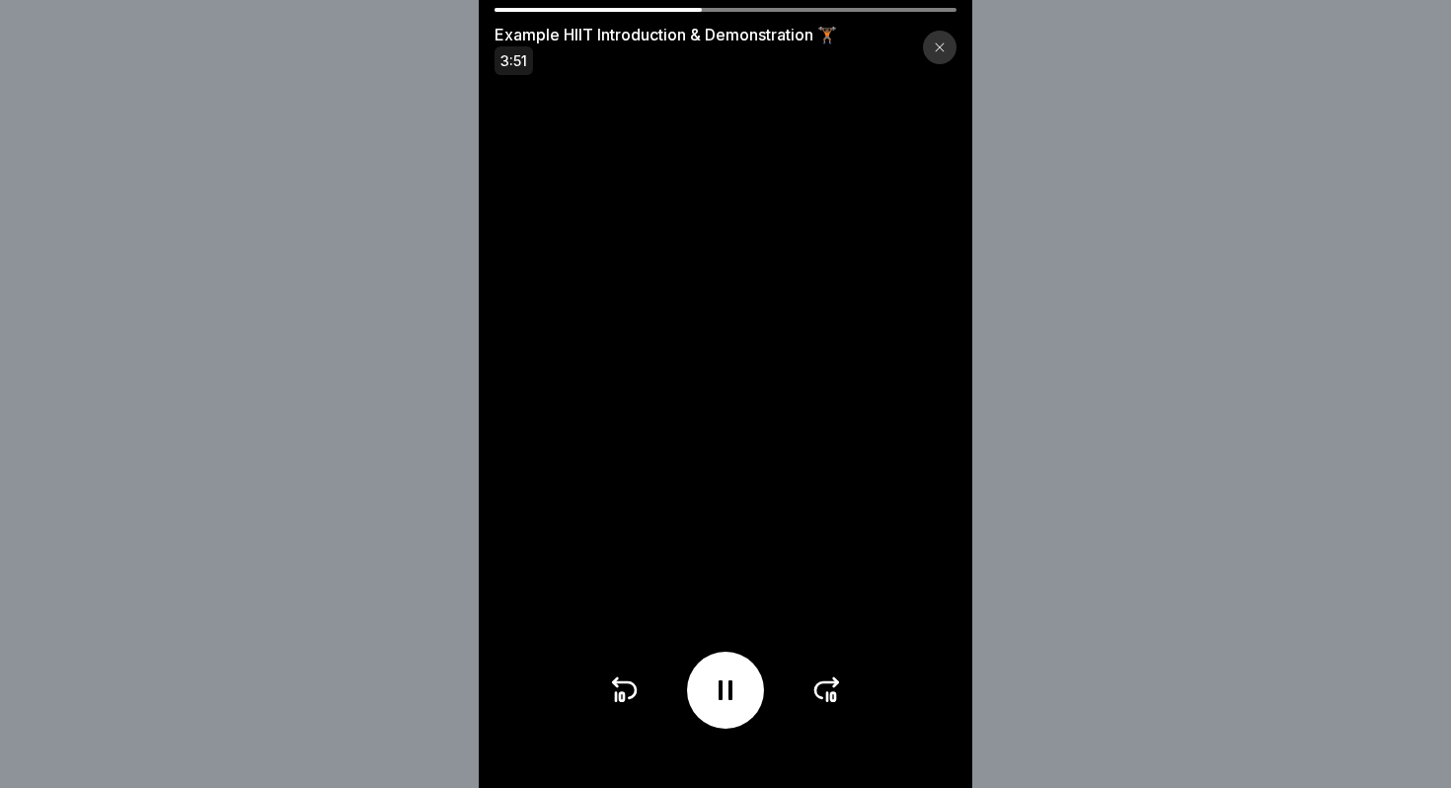
click at [740, 690] on icon at bounding box center [726, 690] width 32 height 32
click at [731, 694] on icon at bounding box center [726, 690] width 32 height 32
click at [827, 684] on icon at bounding box center [828, 690] width 32 height 32
click at [726, 683] on icon at bounding box center [726, 690] width 32 height 32
click at [732, 664] on div at bounding box center [725, 690] width 77 height 77
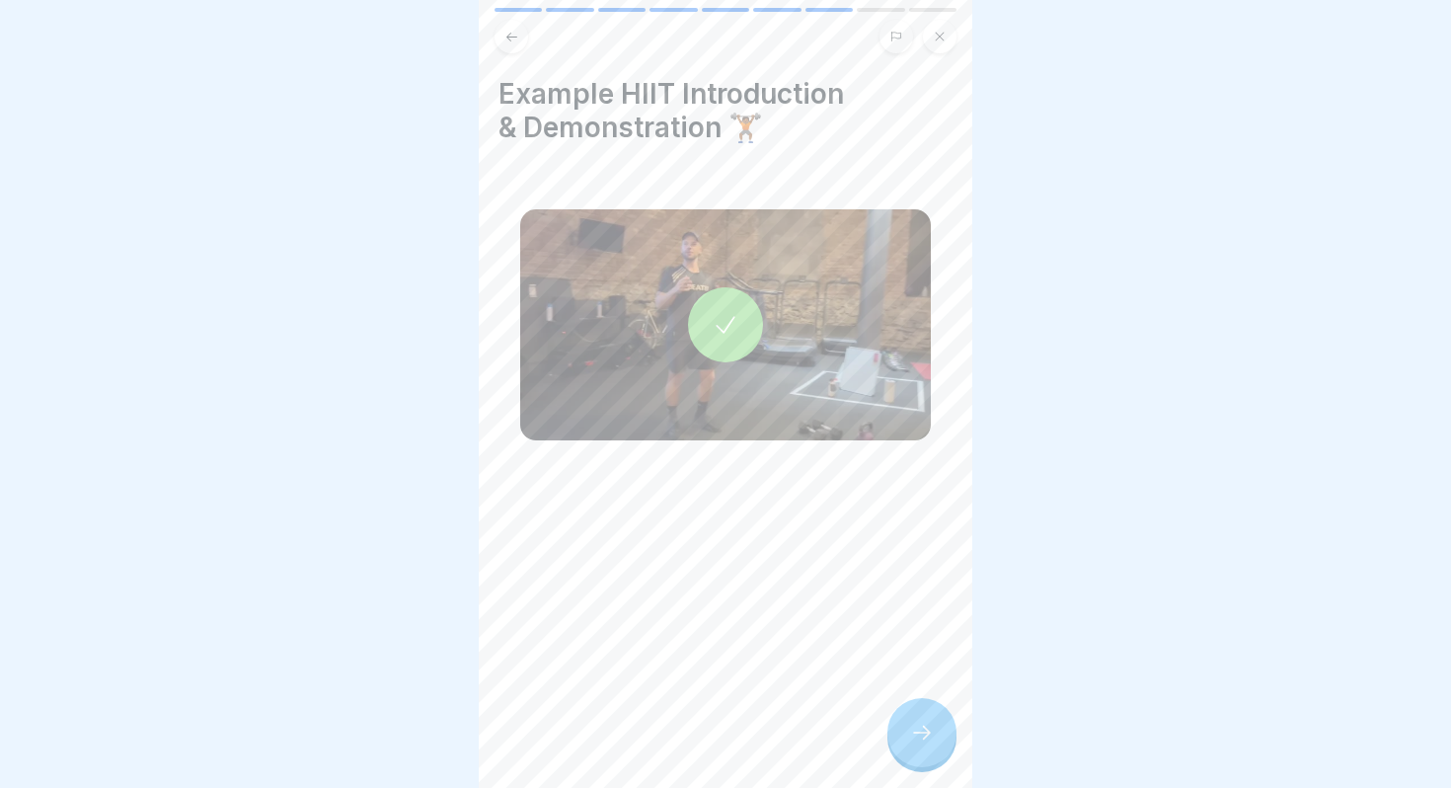
click at [930, 723] on div at bounding box center [922, 732] width 69 height 69
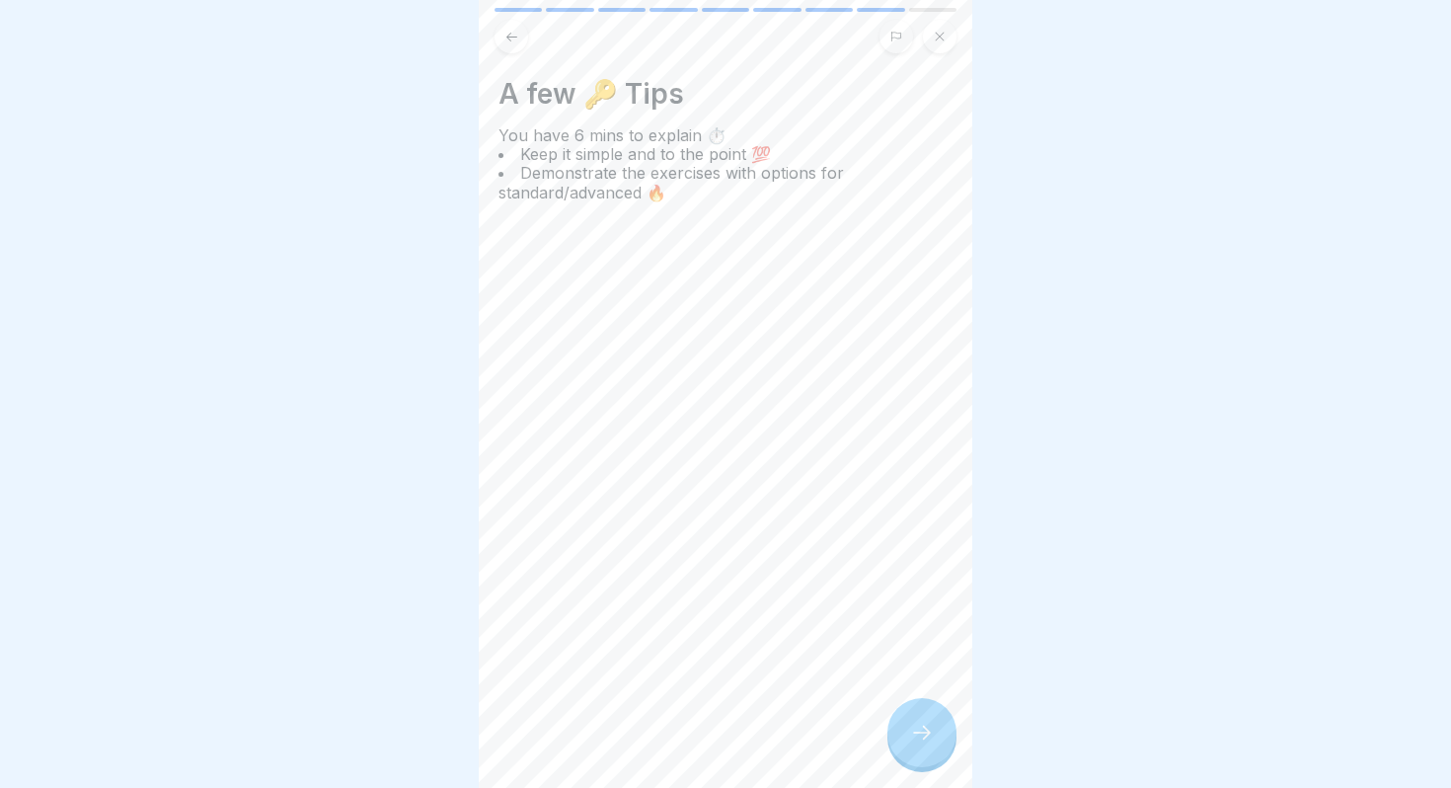
click at [930, 723] on icon at bounding box center [922, 733] width 24 height 24
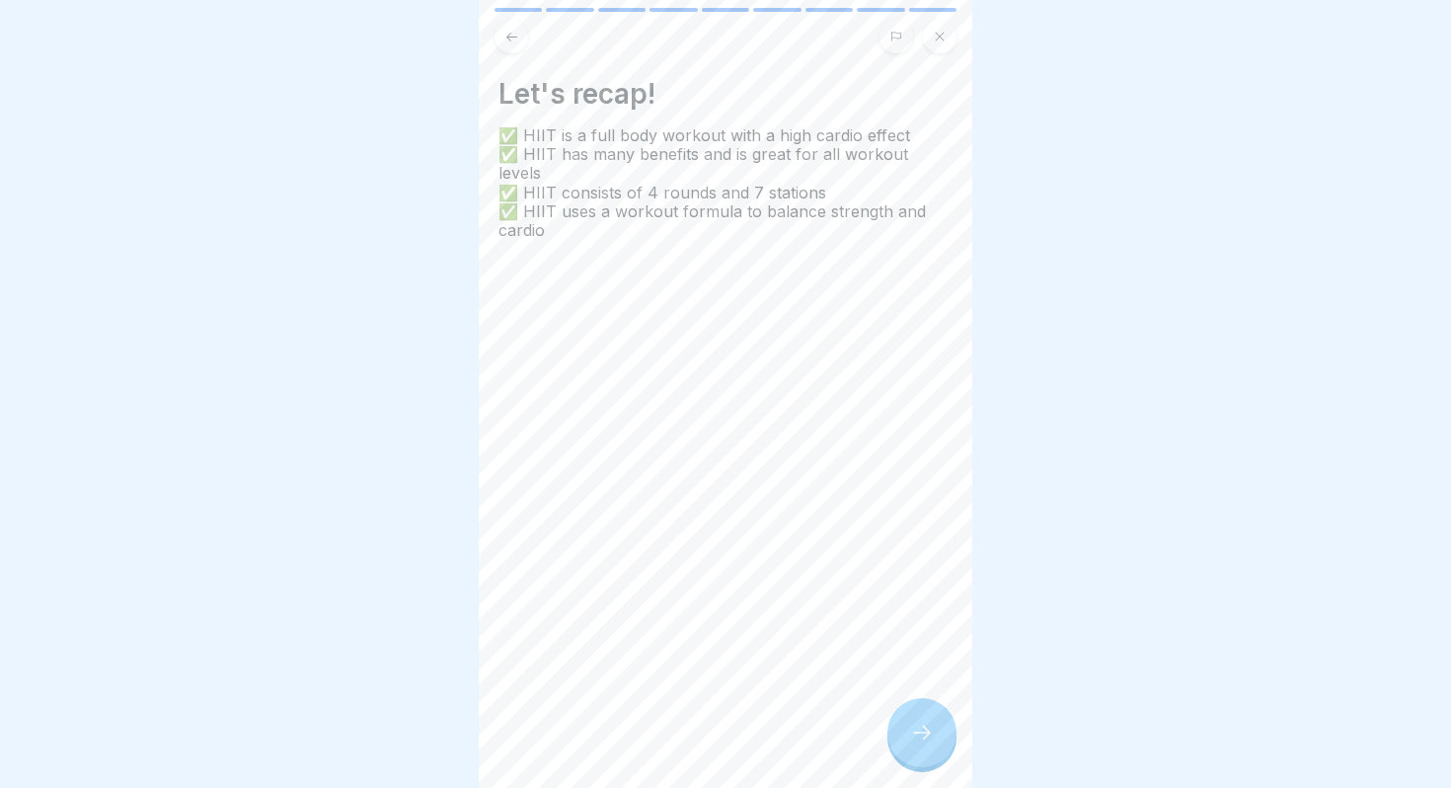
click at [923, 737] on icon at bounding box center [922, 733] width 24 height 24
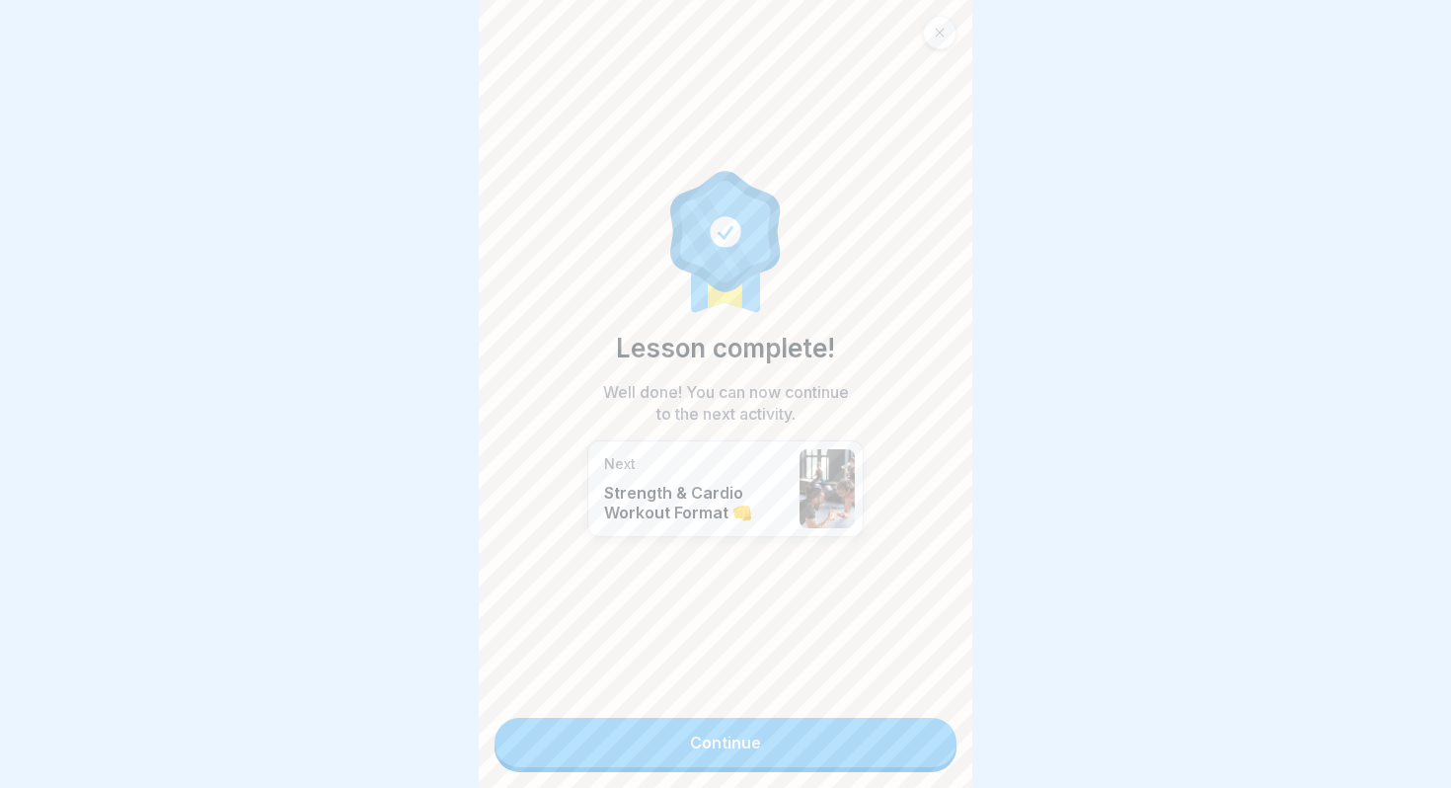
click at [923, 737] on link "Continue" at bounding box center [726, 742] width 462 height 49
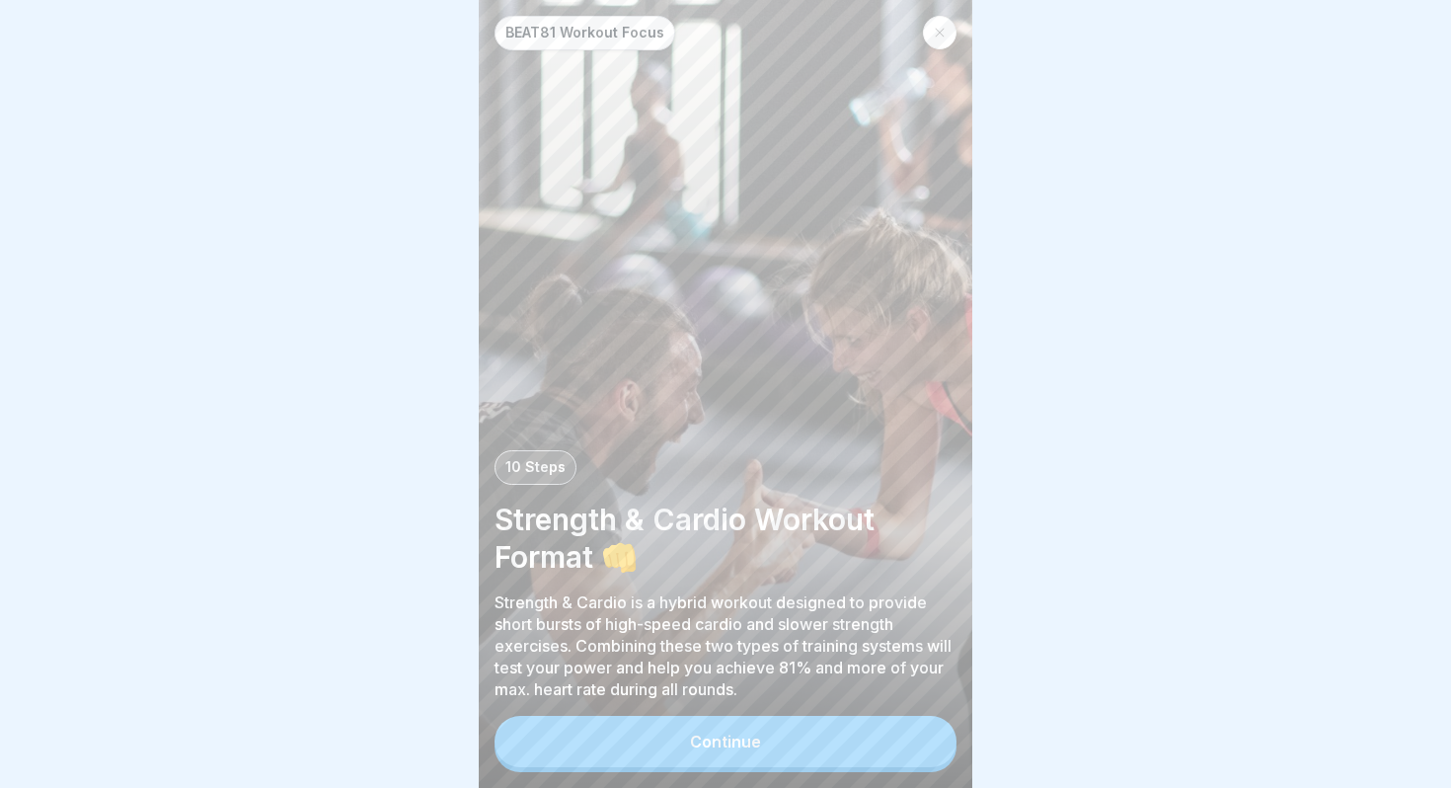
click at [724, 726] on button "Continue" at bounding box center [726, 741] width 462 height 51
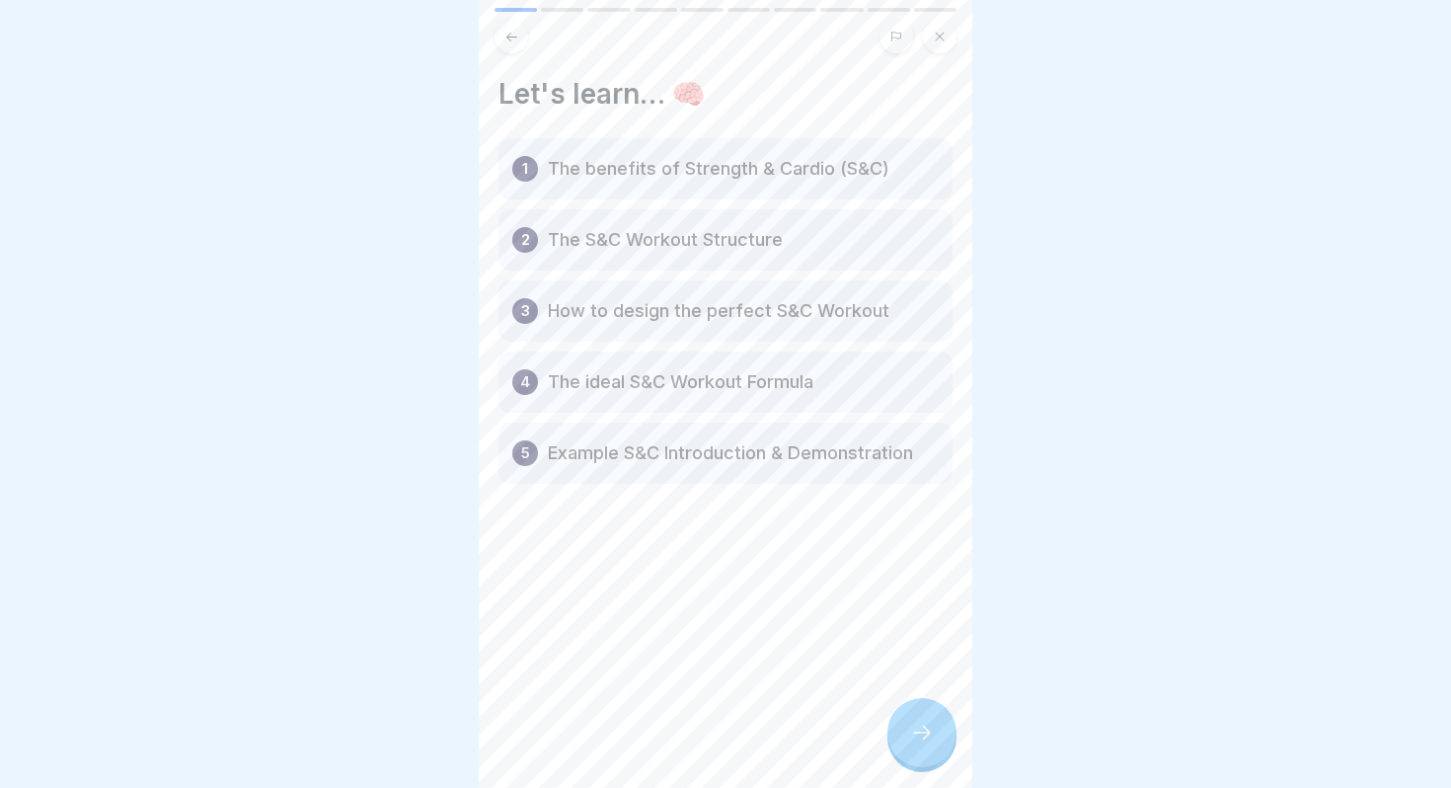
click at [912, 722] on div at bounding box center [922, 732] width 69 height 69
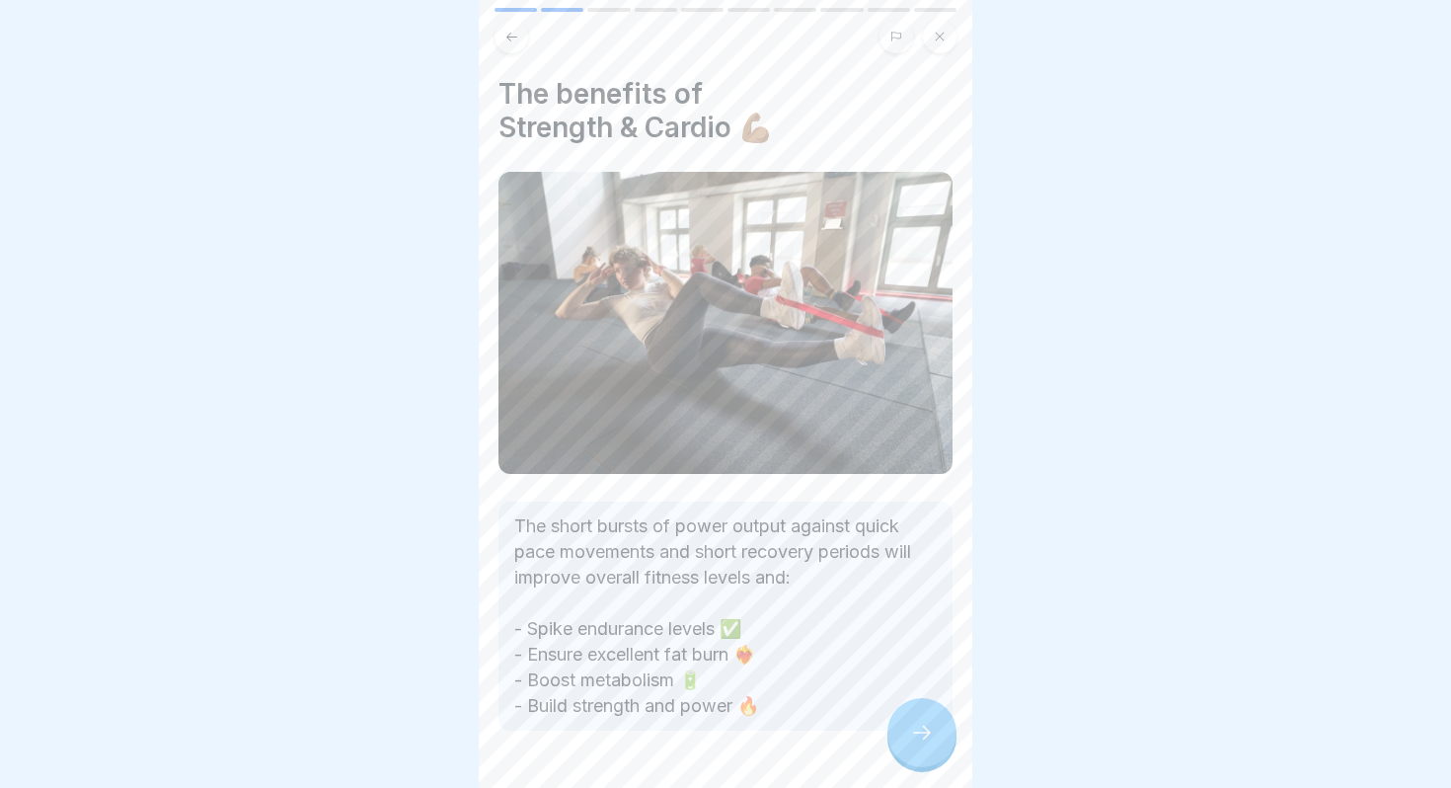
click at [914, 726] on icon at bounding box center [922, 733] width 24 height 24
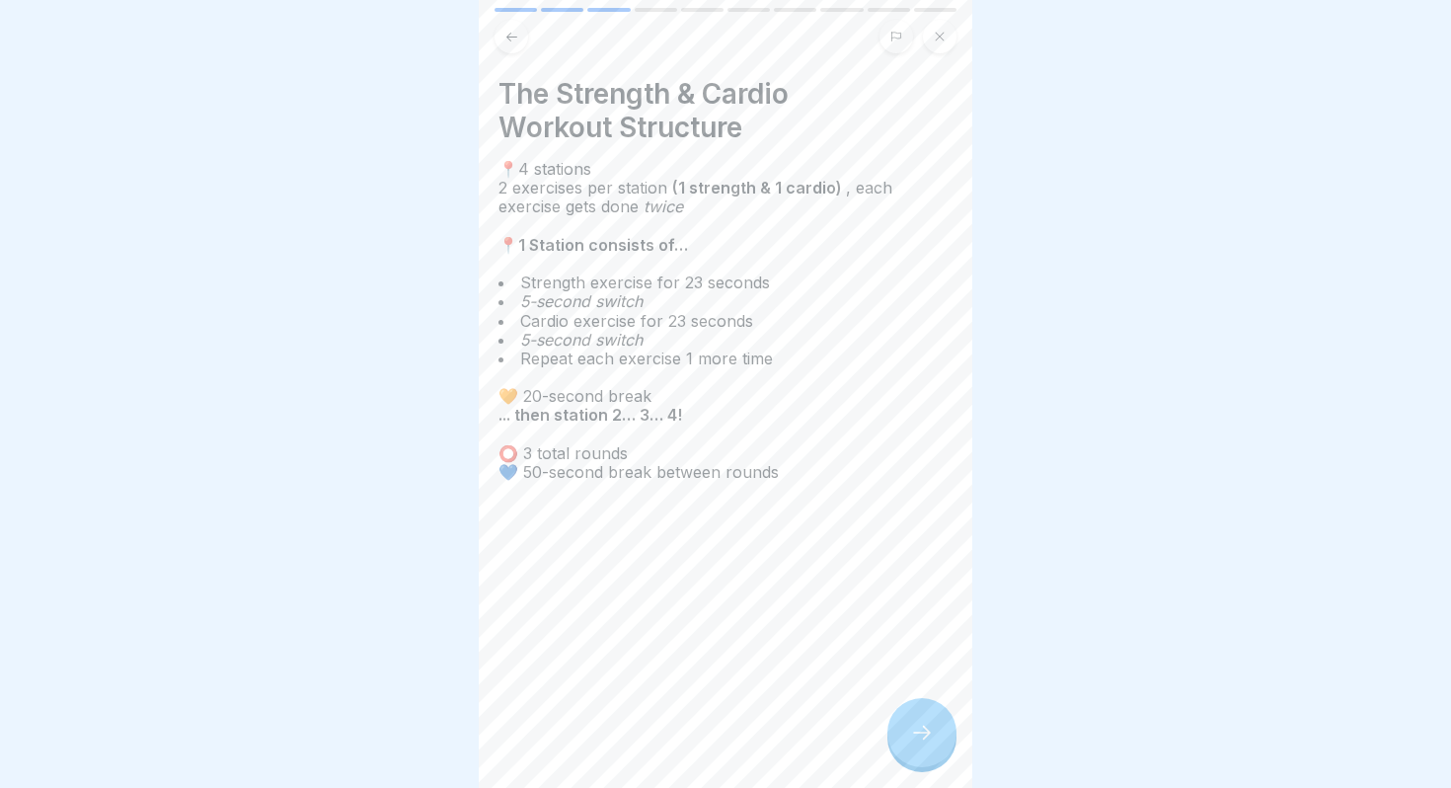
click at [917, 735] on icon at bounding box center [922, 733] width 24 height 24
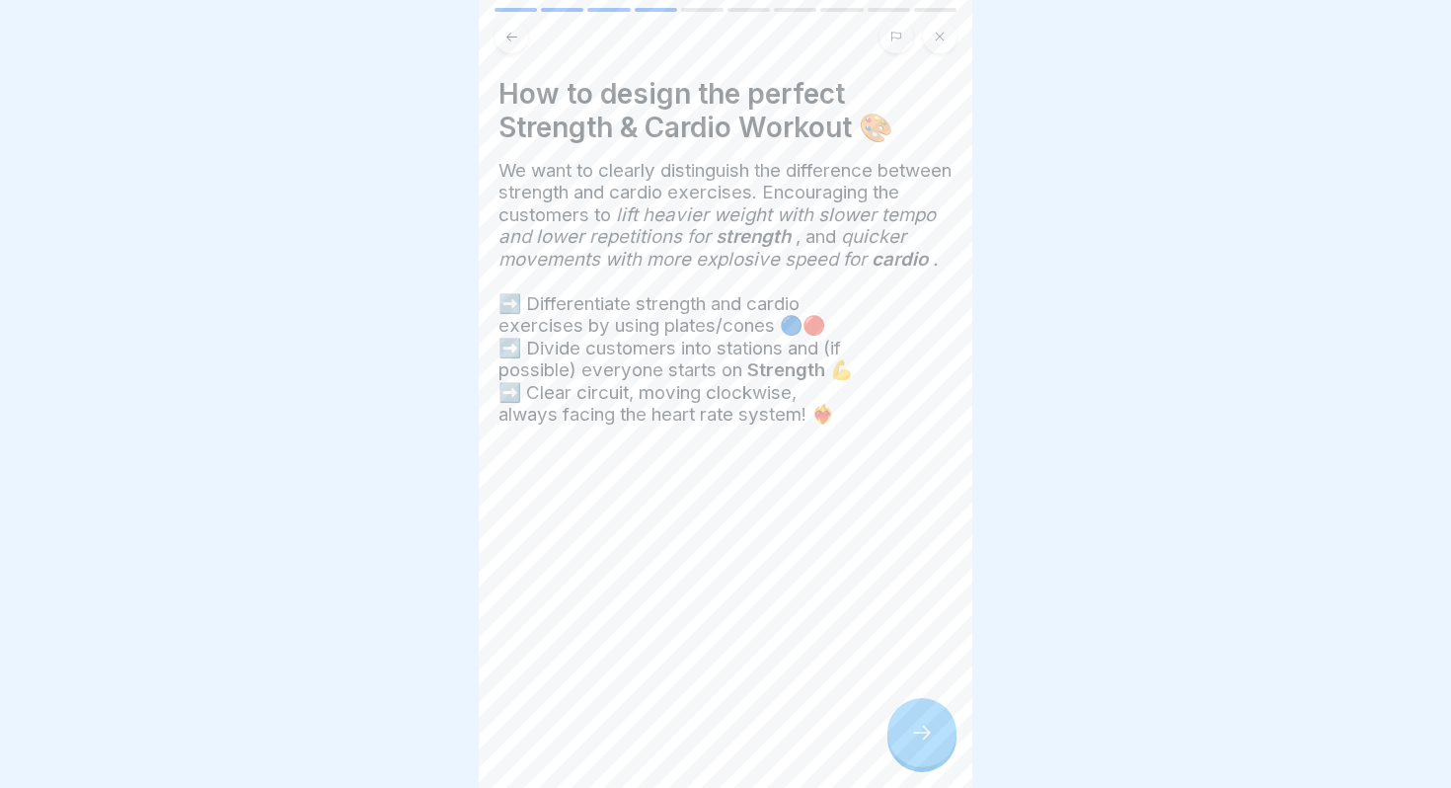
click at [904, 720] on div at bounding box center [922, 732] width 69 height 69
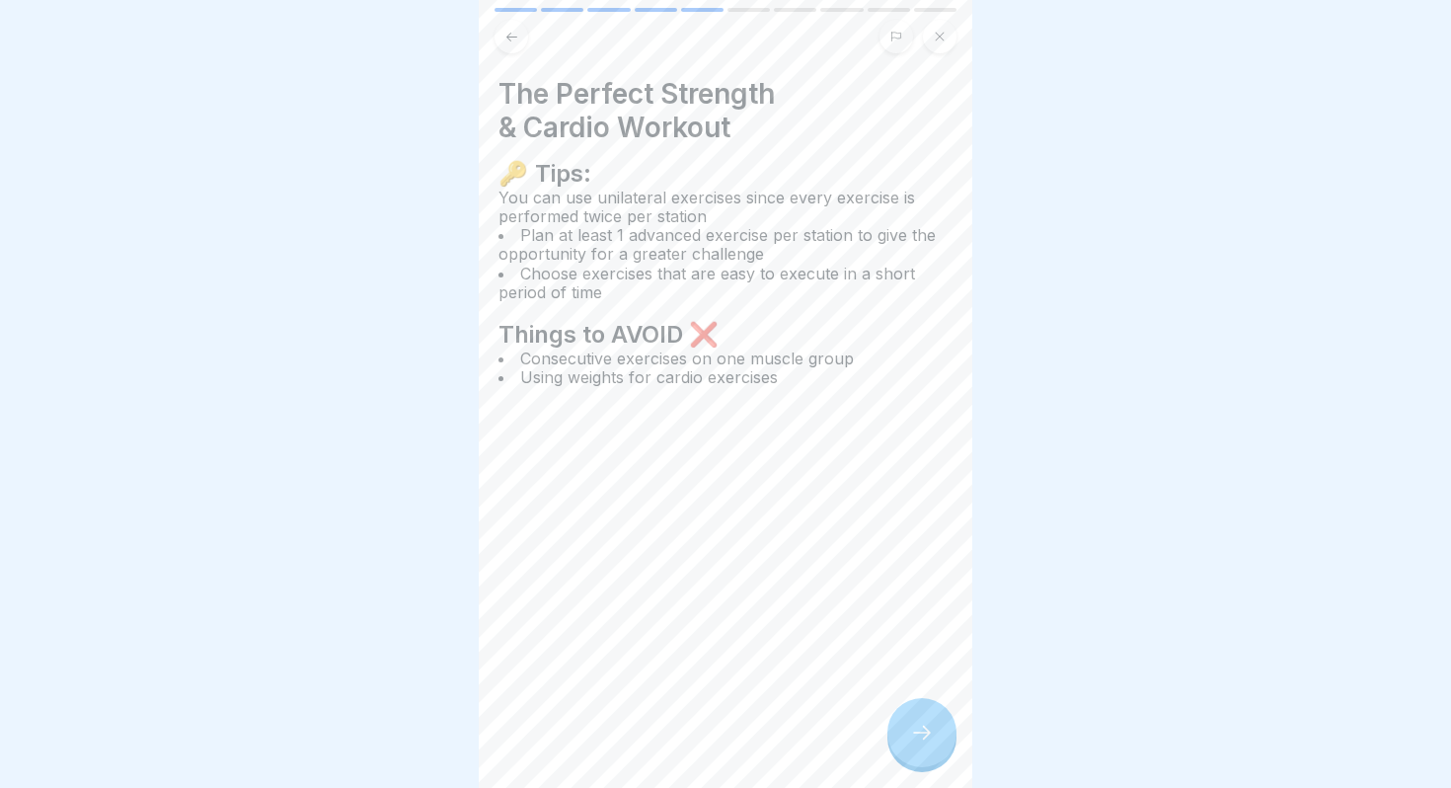
click at [500, 39] on button at bounding box center [512, 37] width 34 height 34
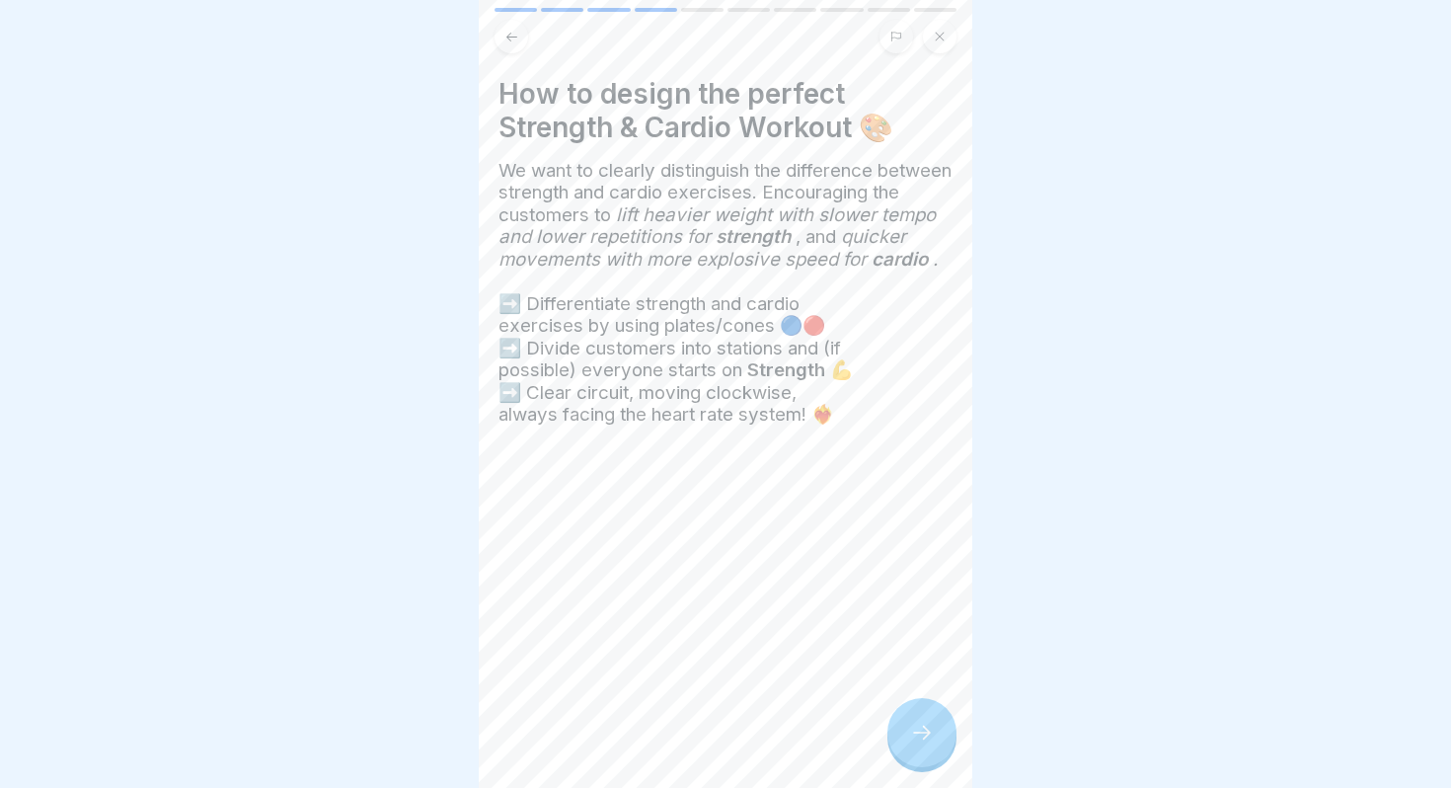
click at [922, 743] on icon at bounding box center [922, 733] width 24 height 24
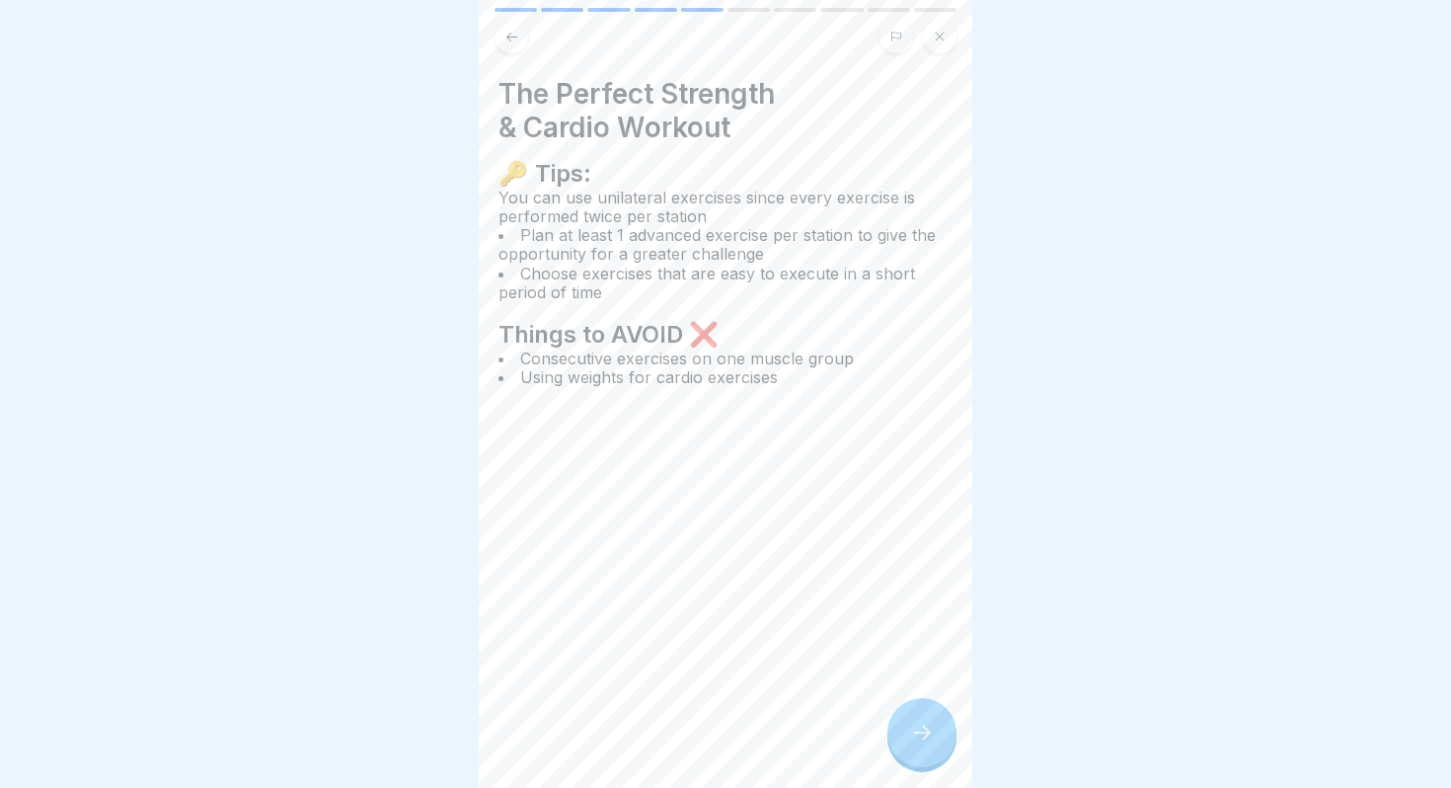
click at [921, 743] on icon at bounding box center [922, 733] width 24 height 24
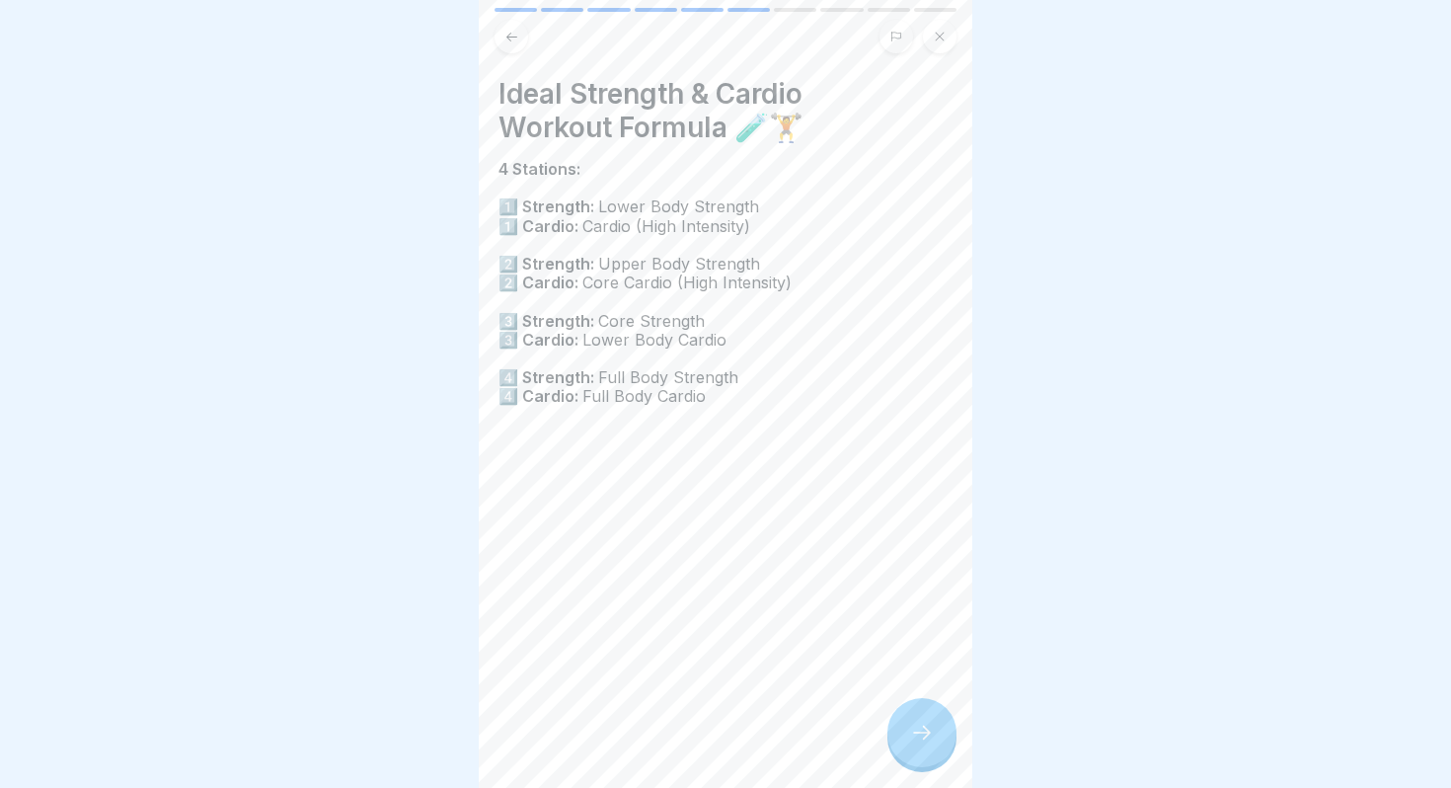
click at [932, 743] on icon at bounding box center [922, 733] width 24 height 24
click at [915, 753] on div at bounding box center [922, 732] width 69 height 69
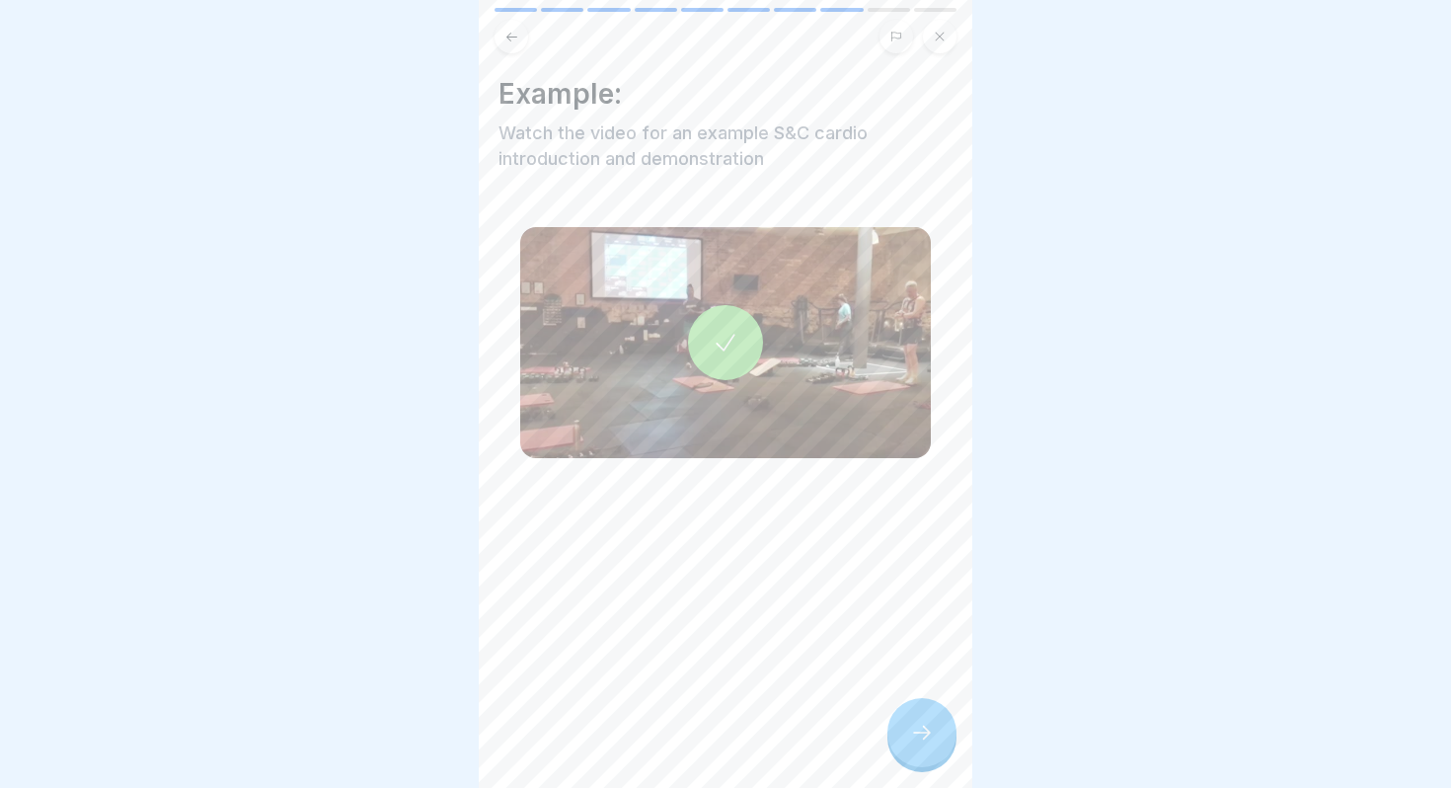
click at [731, 343] on icon at bounding box center [726, 343] width 28 height 28
click at [913, 746] on div at bounding box center [922, 732] width 69 height 69
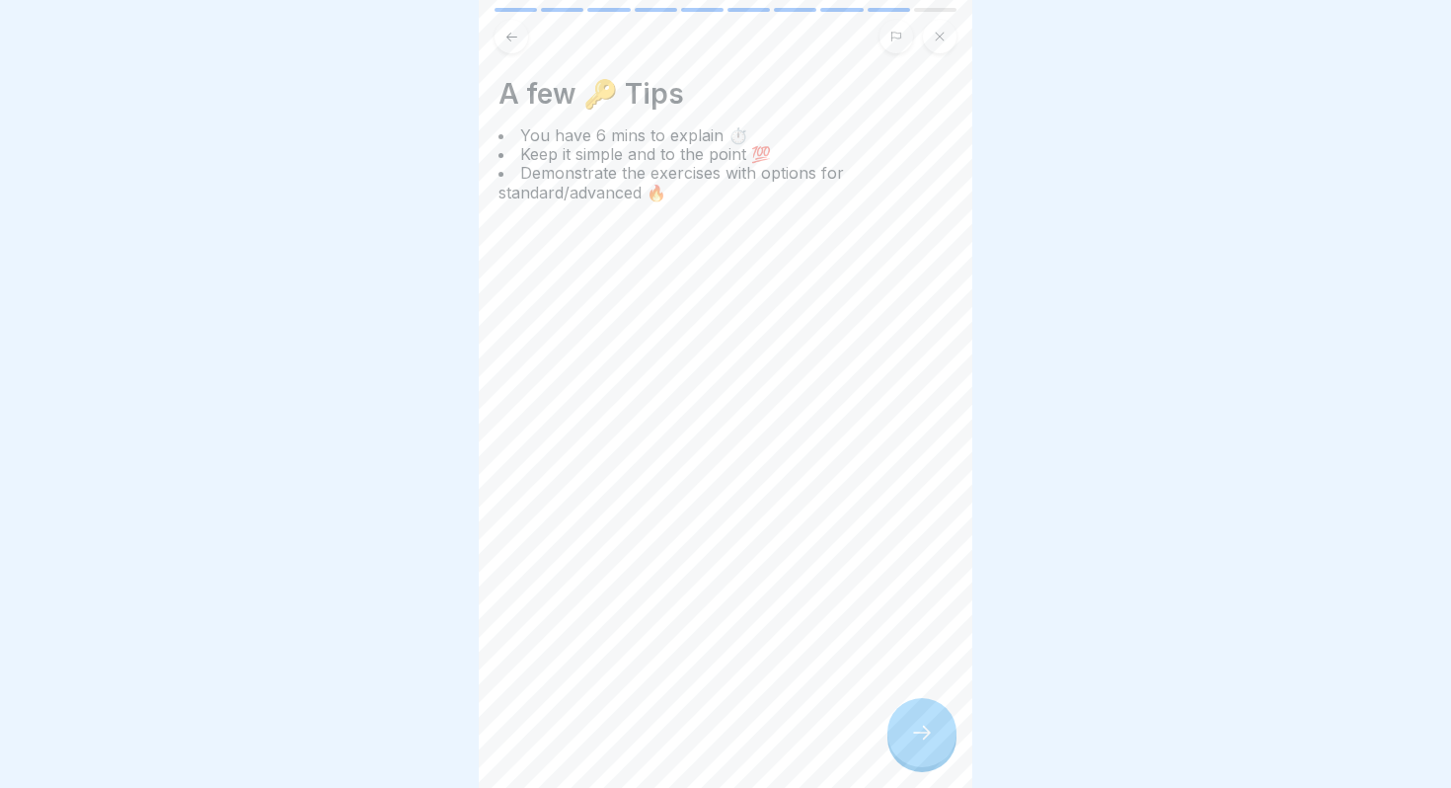
click at [913, 746] on div at bounding box center [922, 732] width 69 height 69
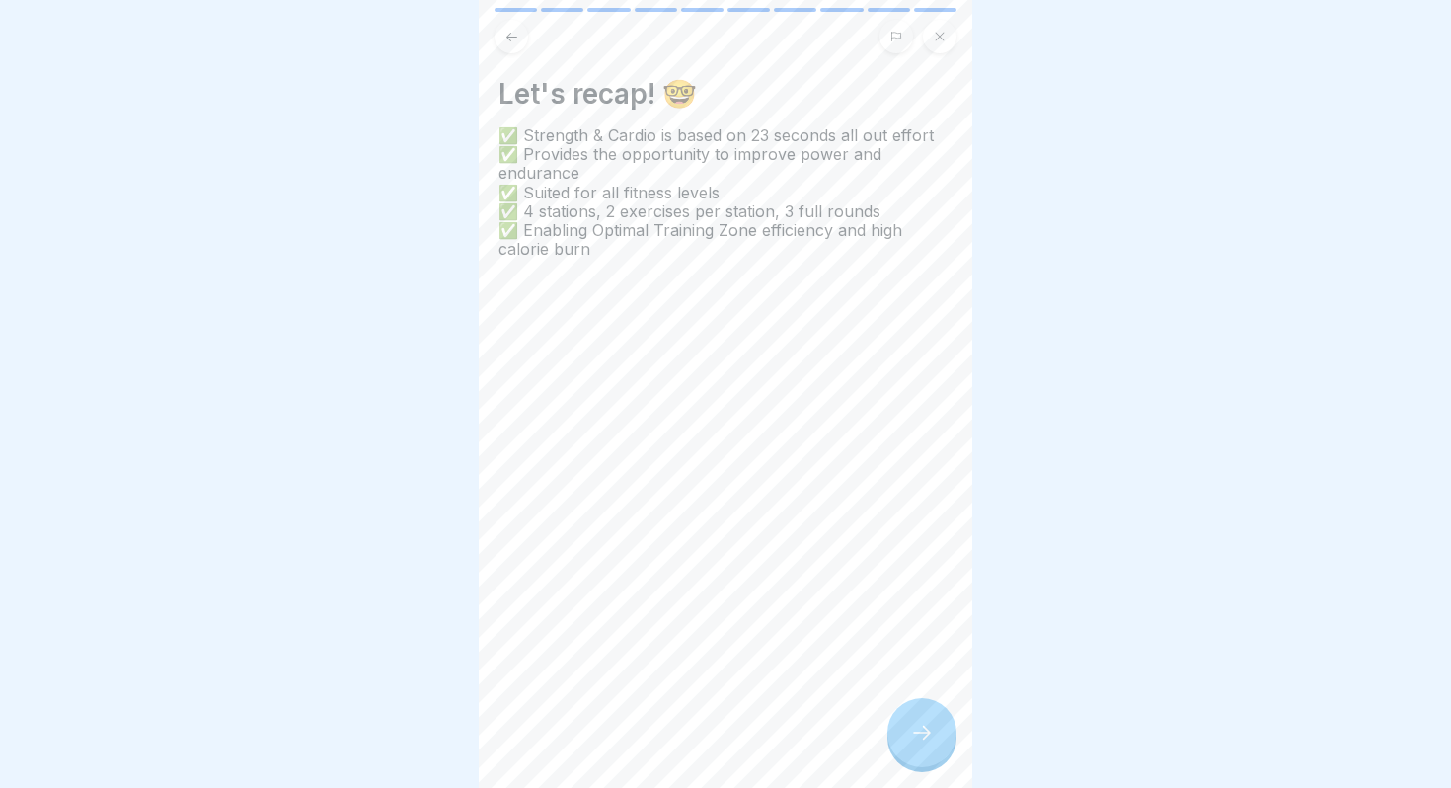
click at [926, 744] on div at bounding box center [922, 732] width 69 height 69
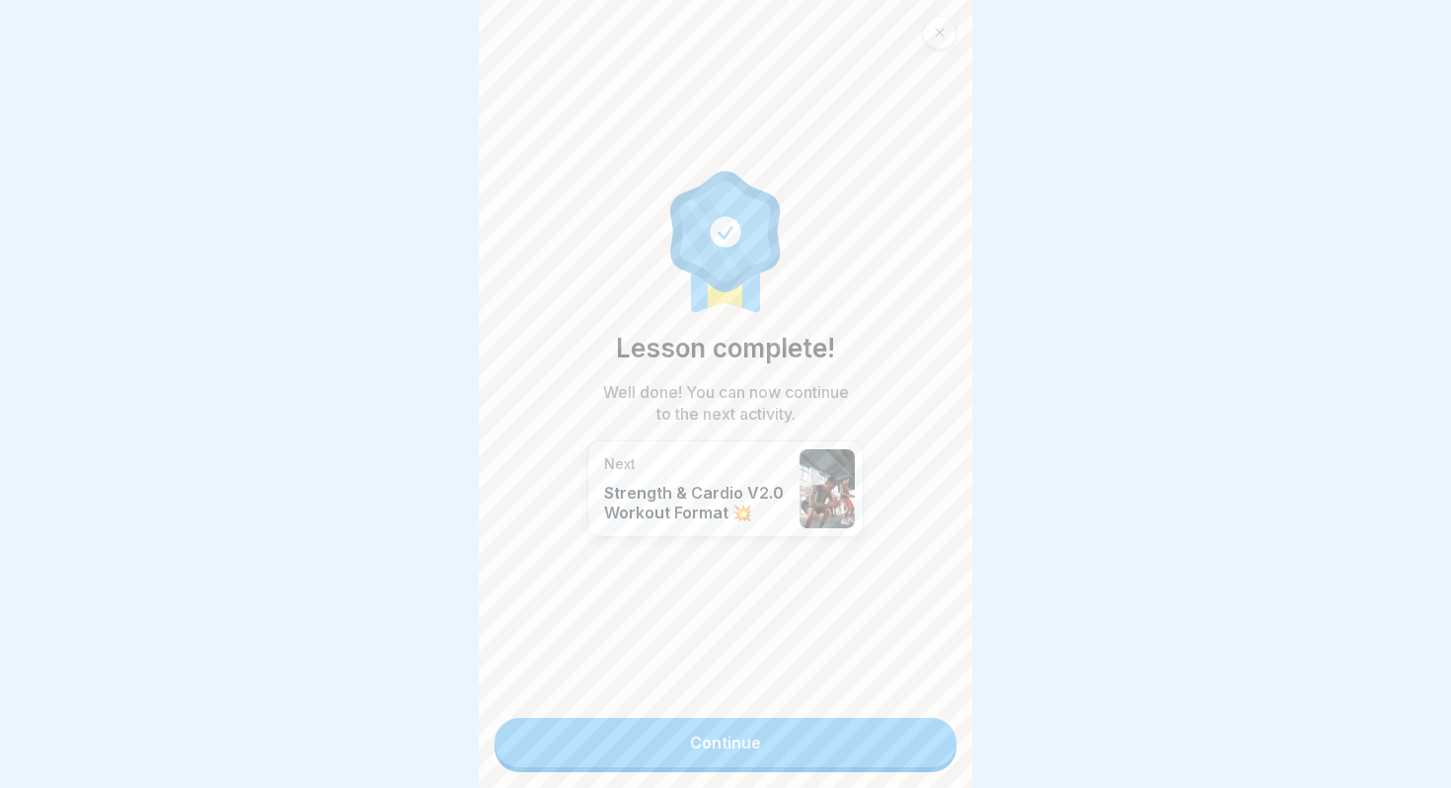
click at [899, 740] on link "Continue" at bounding box center [726, 742] width 462 height 49
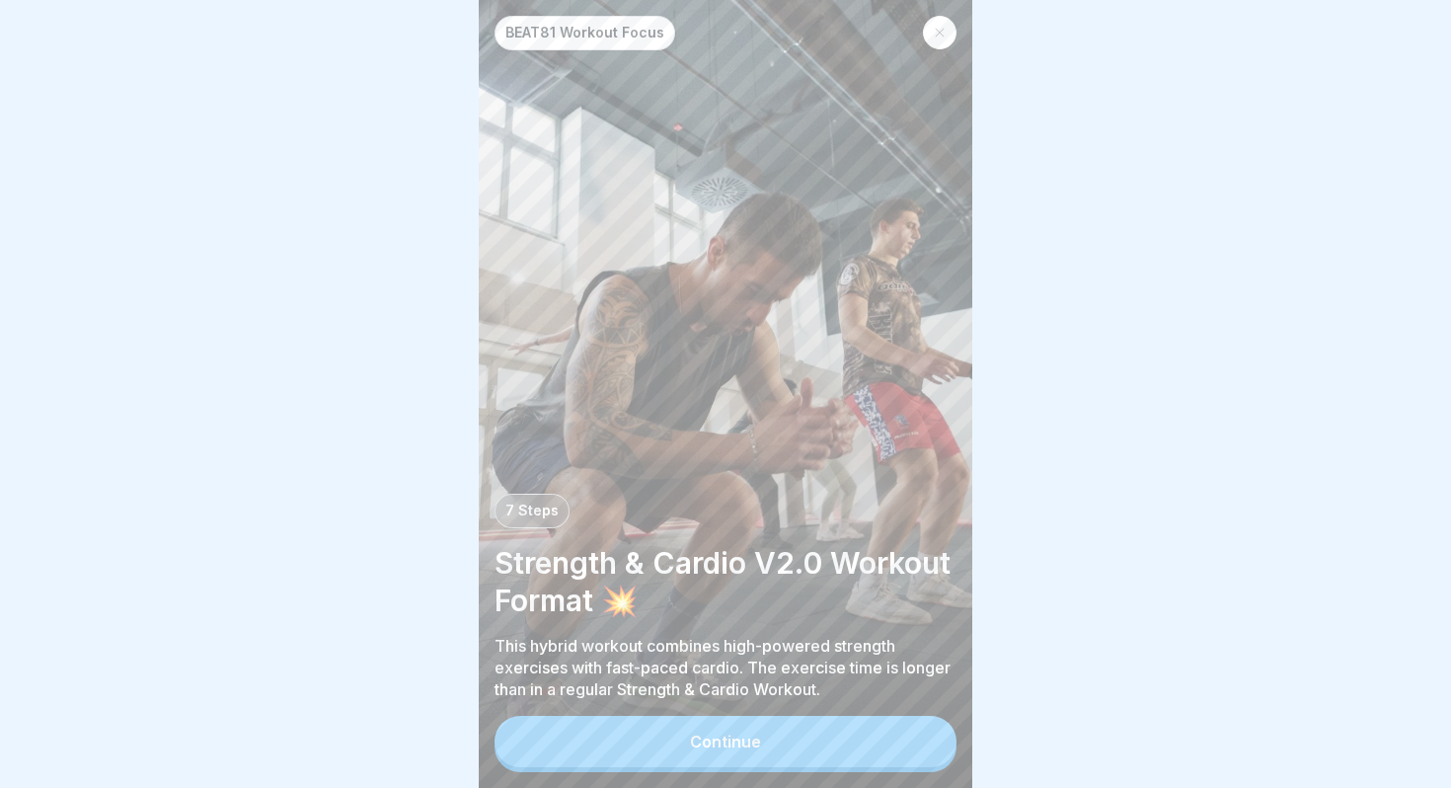
click at [844, 736] on button "Continue" at bounding box center [726, 741] width 462 height 51
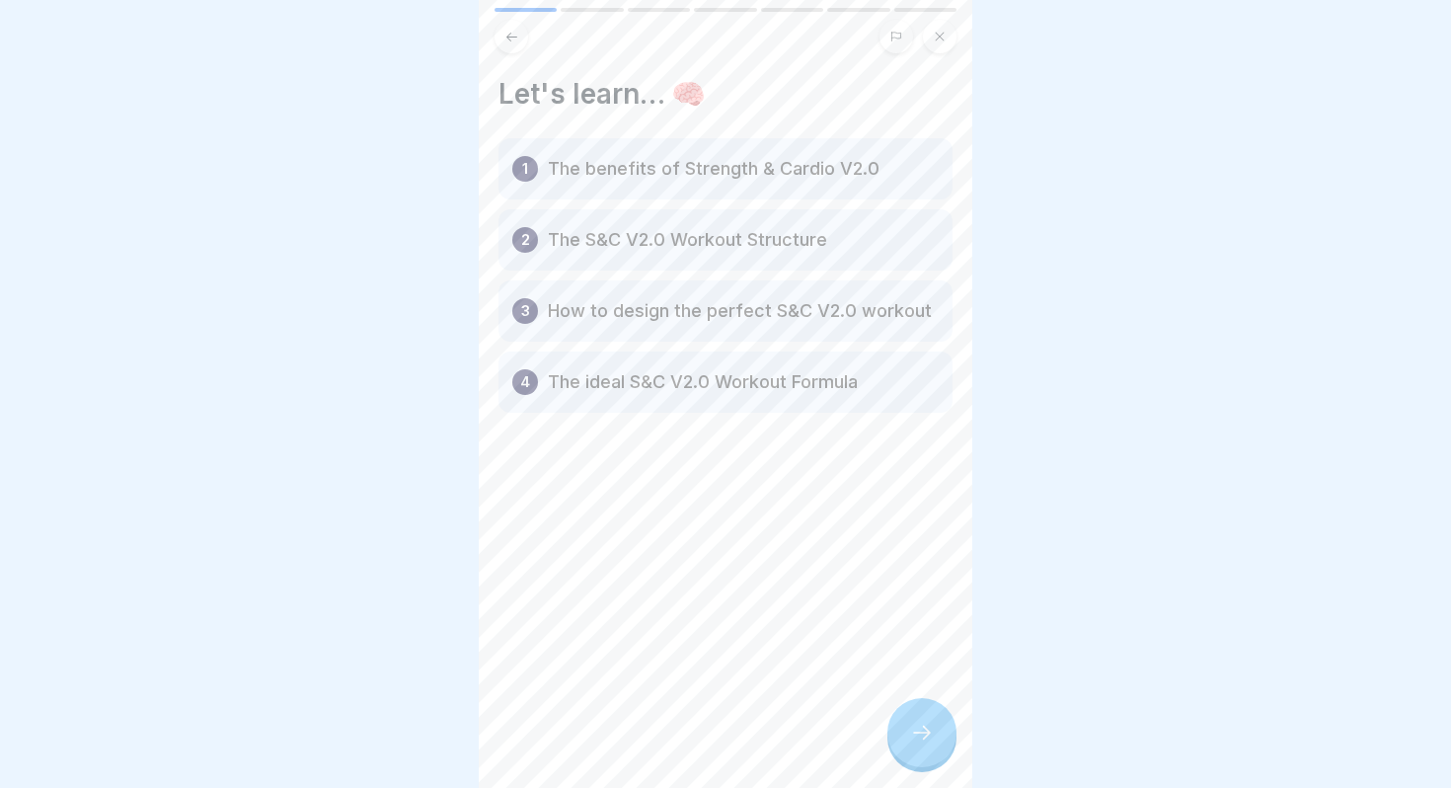
click at [906, 734] on div at bounding box center [922, 732] width 69 height 69
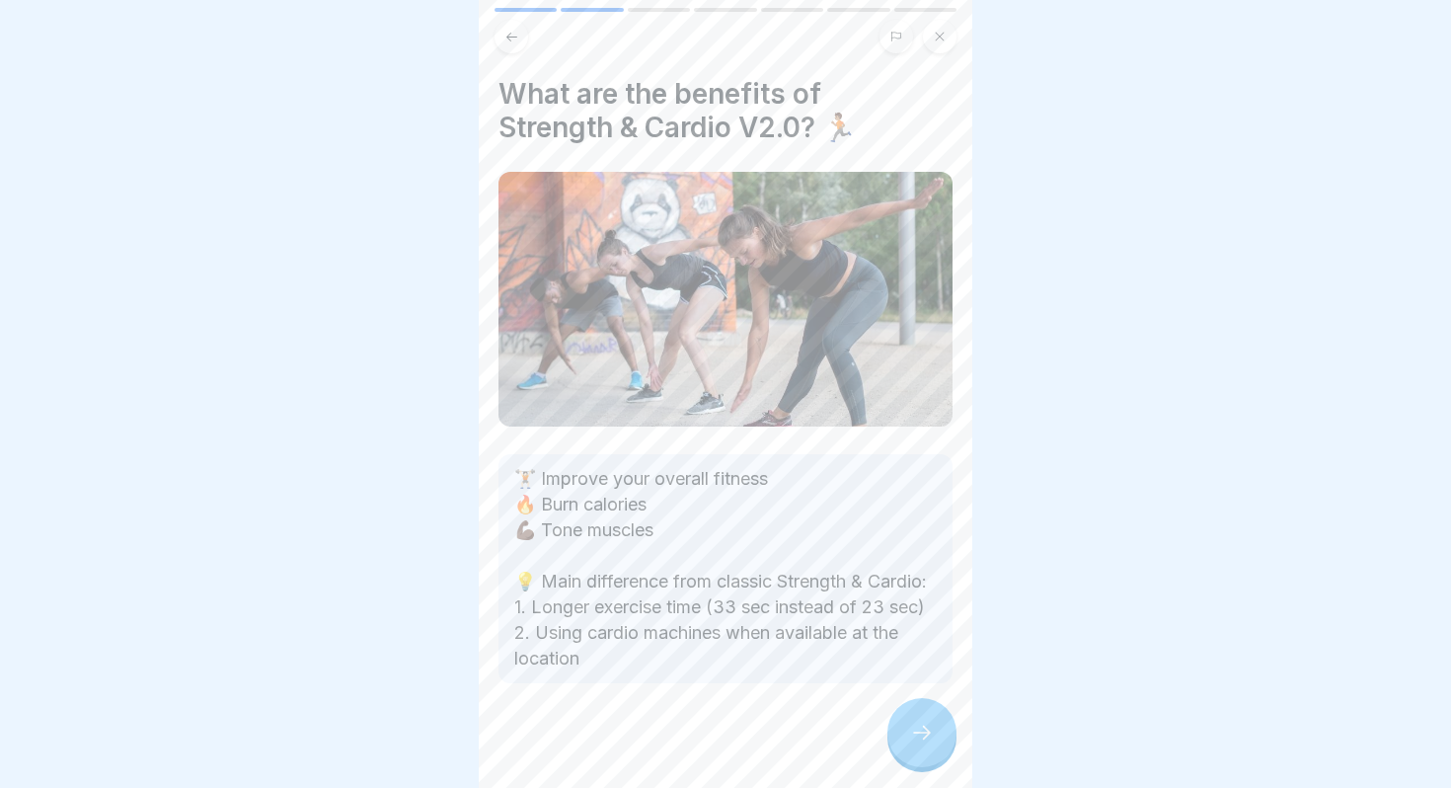
click at [908, 721] on div at bounding box center [922, 732] width 69 height 69
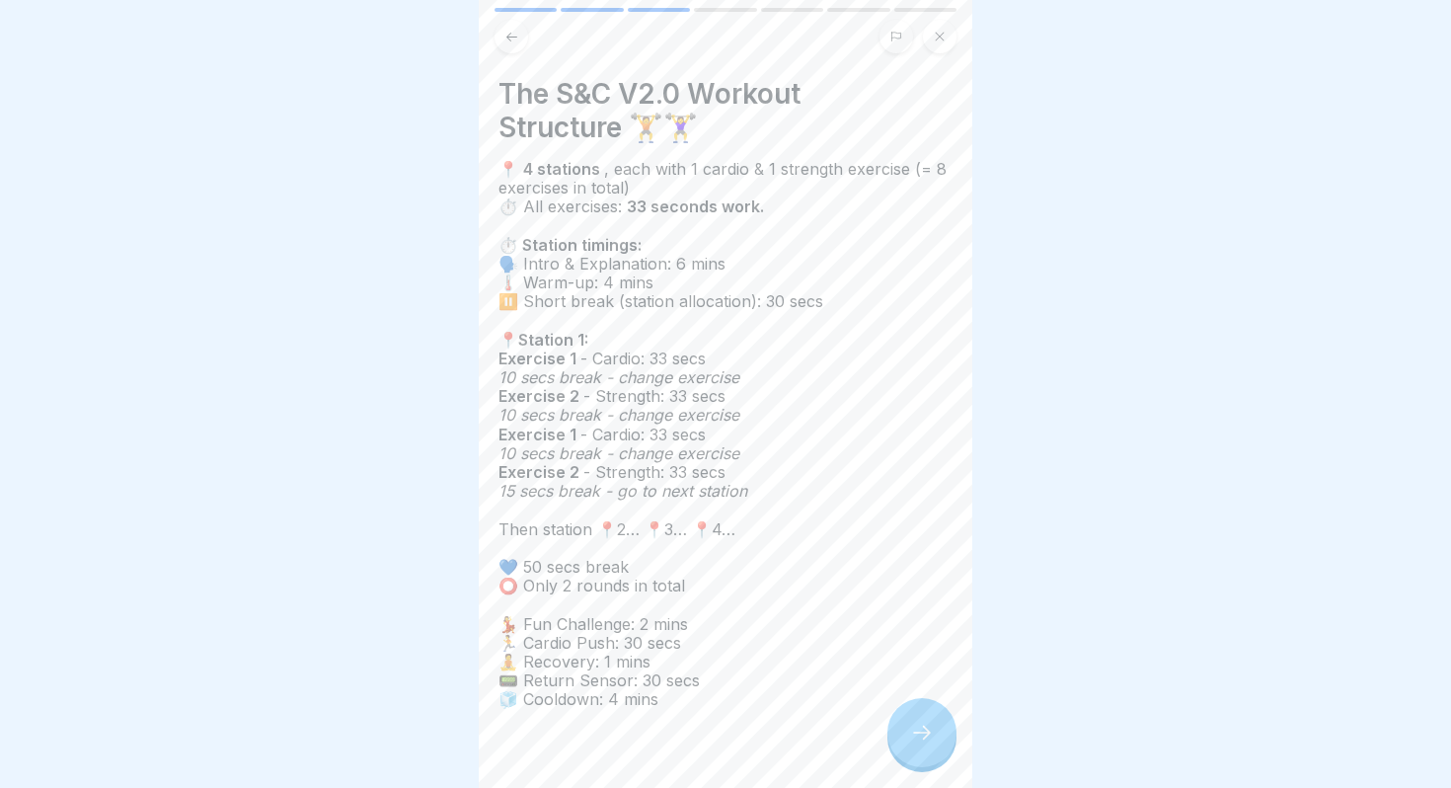
click at [914, 728] on icon at bounding box center [922, 733] width 24 height 24
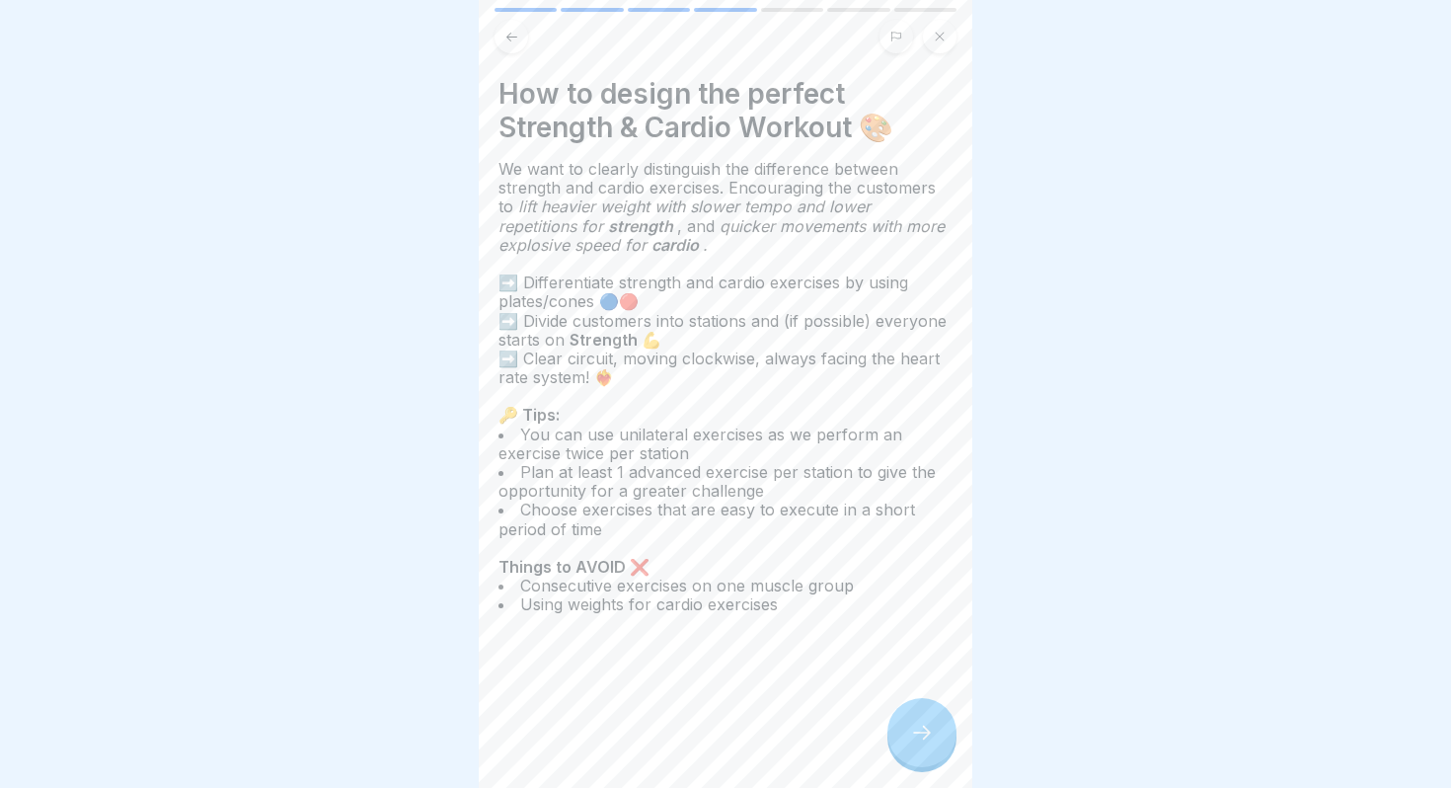
click at [913, 711] on div at bounding box center [922, 732] width 69 height 69
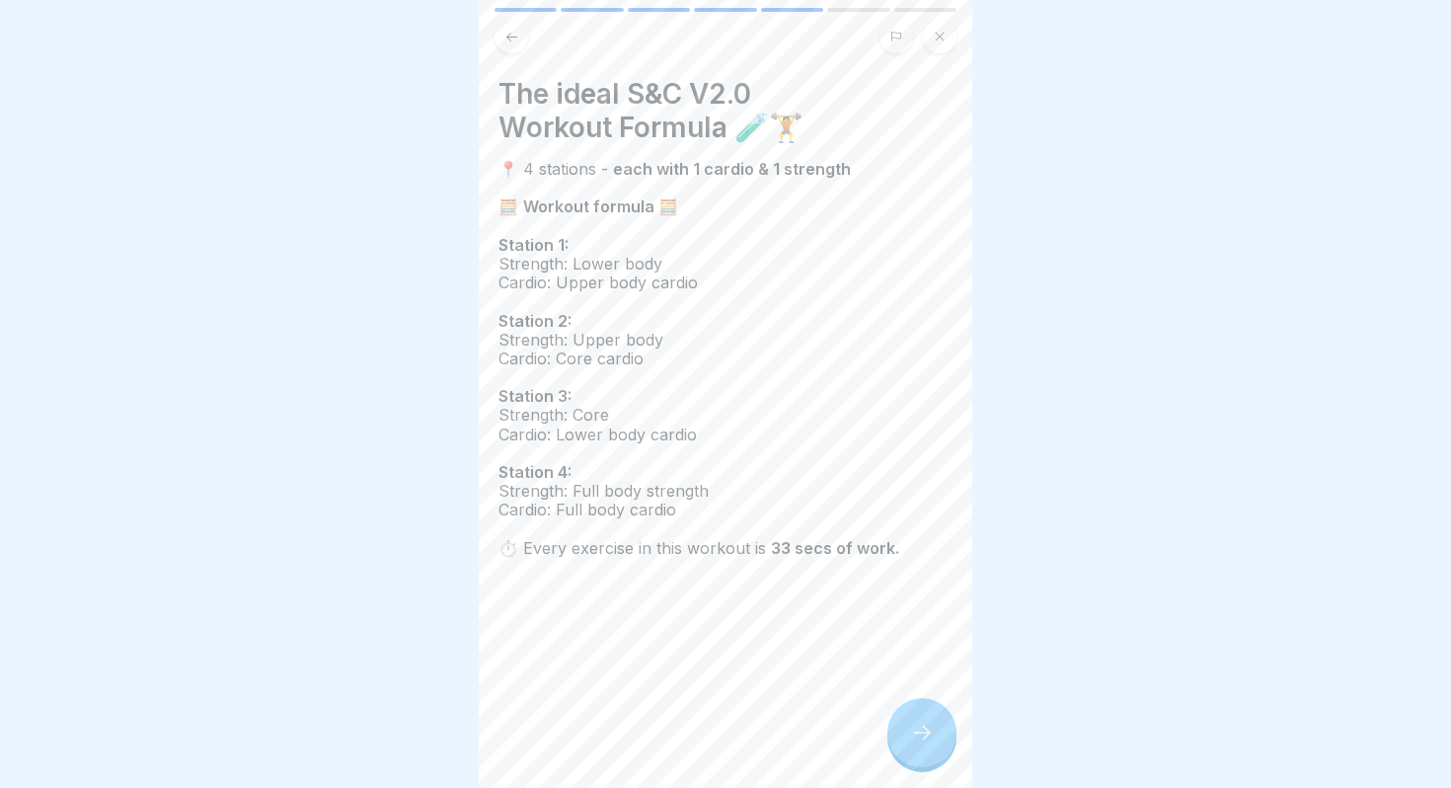
click at [912, 721] on div at bounding box center [922, 732] width 69 height 69
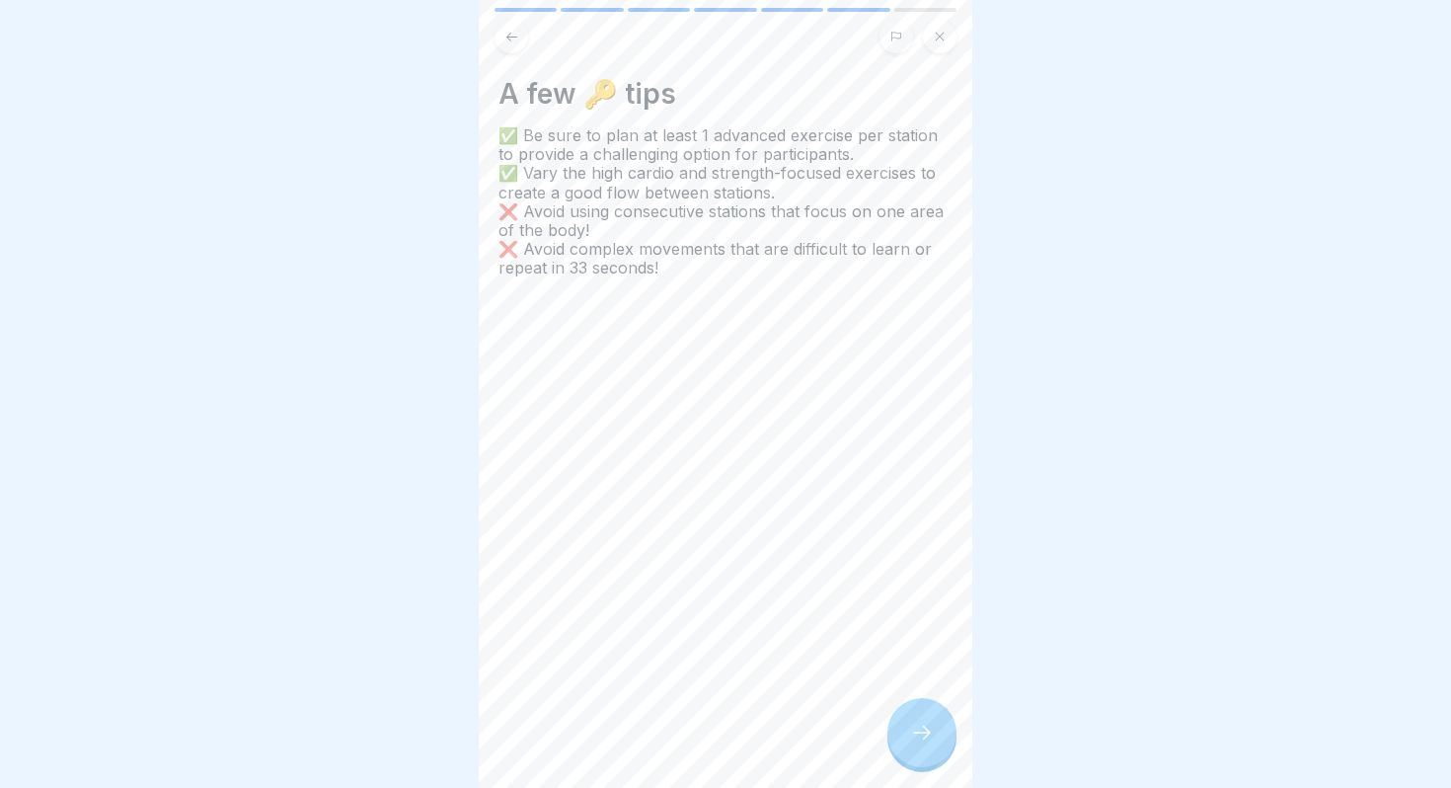
click at [927, 730] on icon at bounding box center [922, 733] width 24 height 24
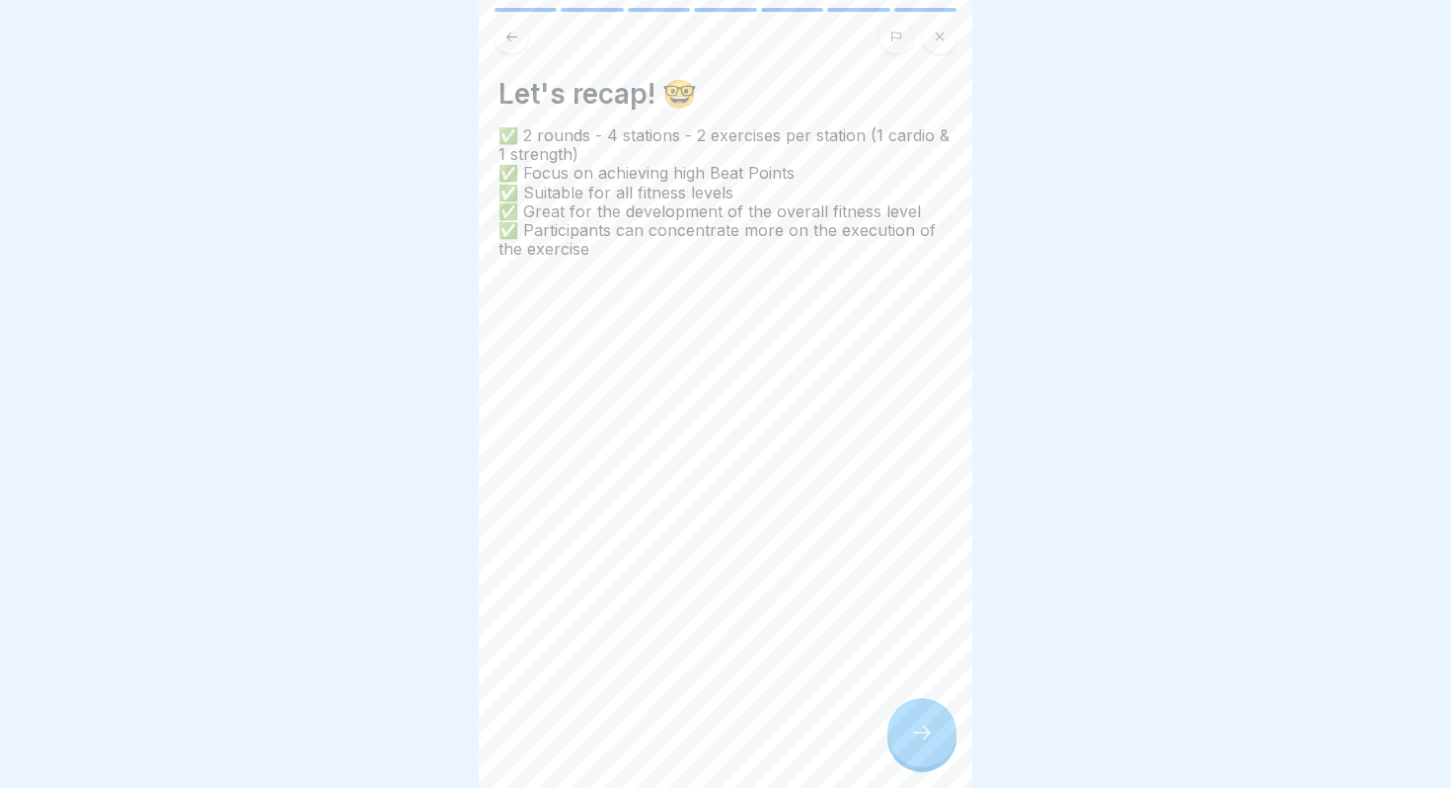
click at [508, 35] on icon at bounding box center [512, 37] width 15 height 15
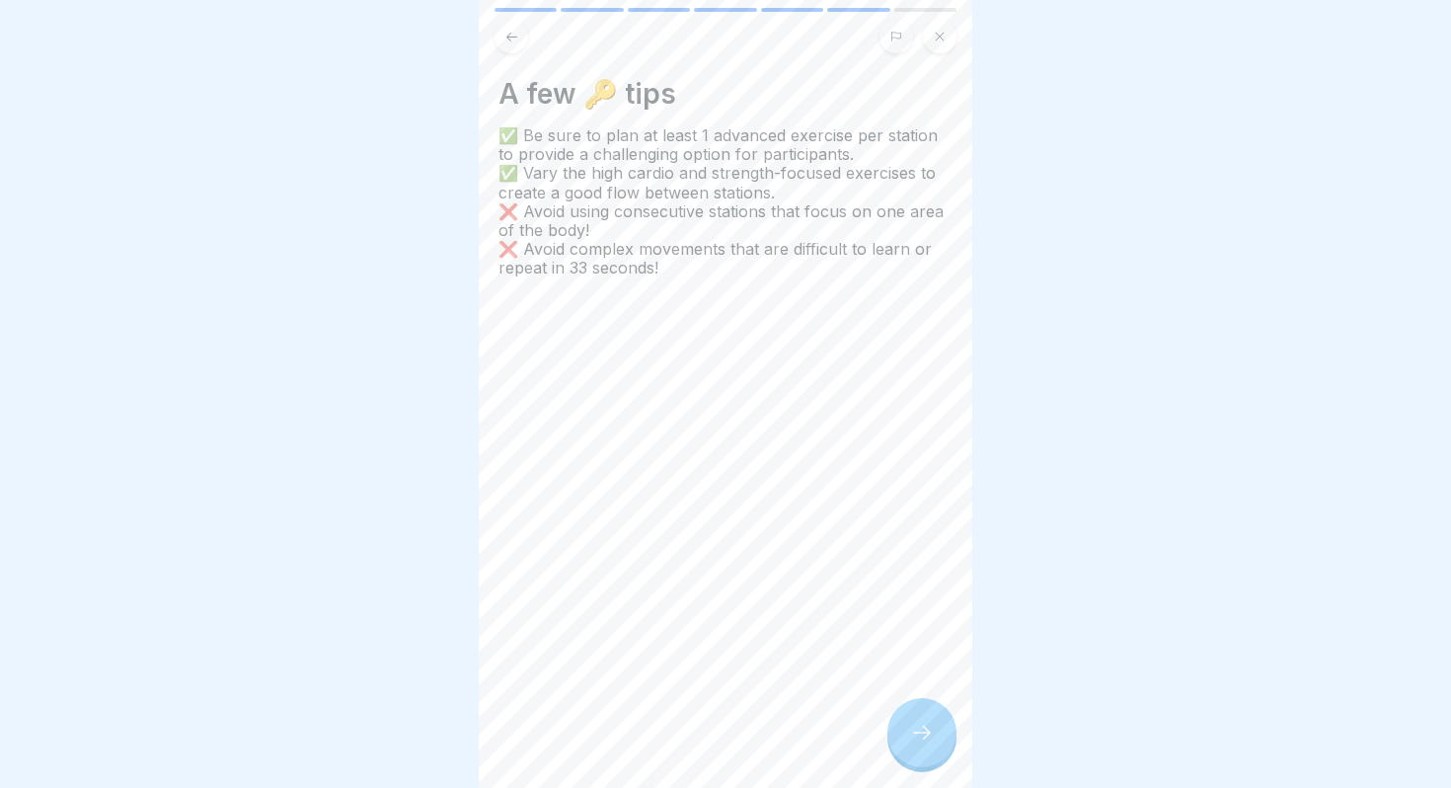
click at [926, 719] on div at bounding box center [922, 732] width 69 height 69
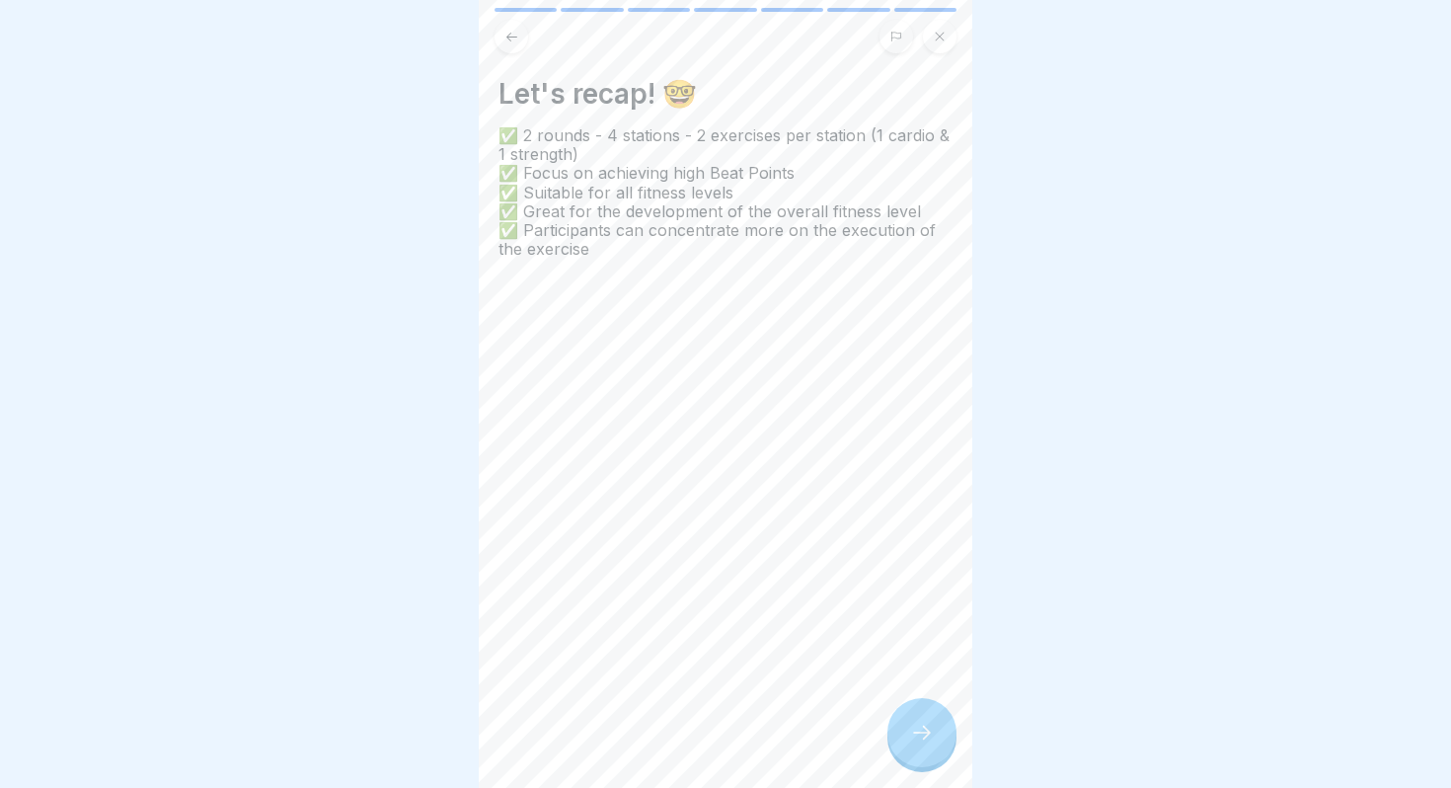
click at [926, 719] on div at bounding box center [922, 732] width 69 height 69
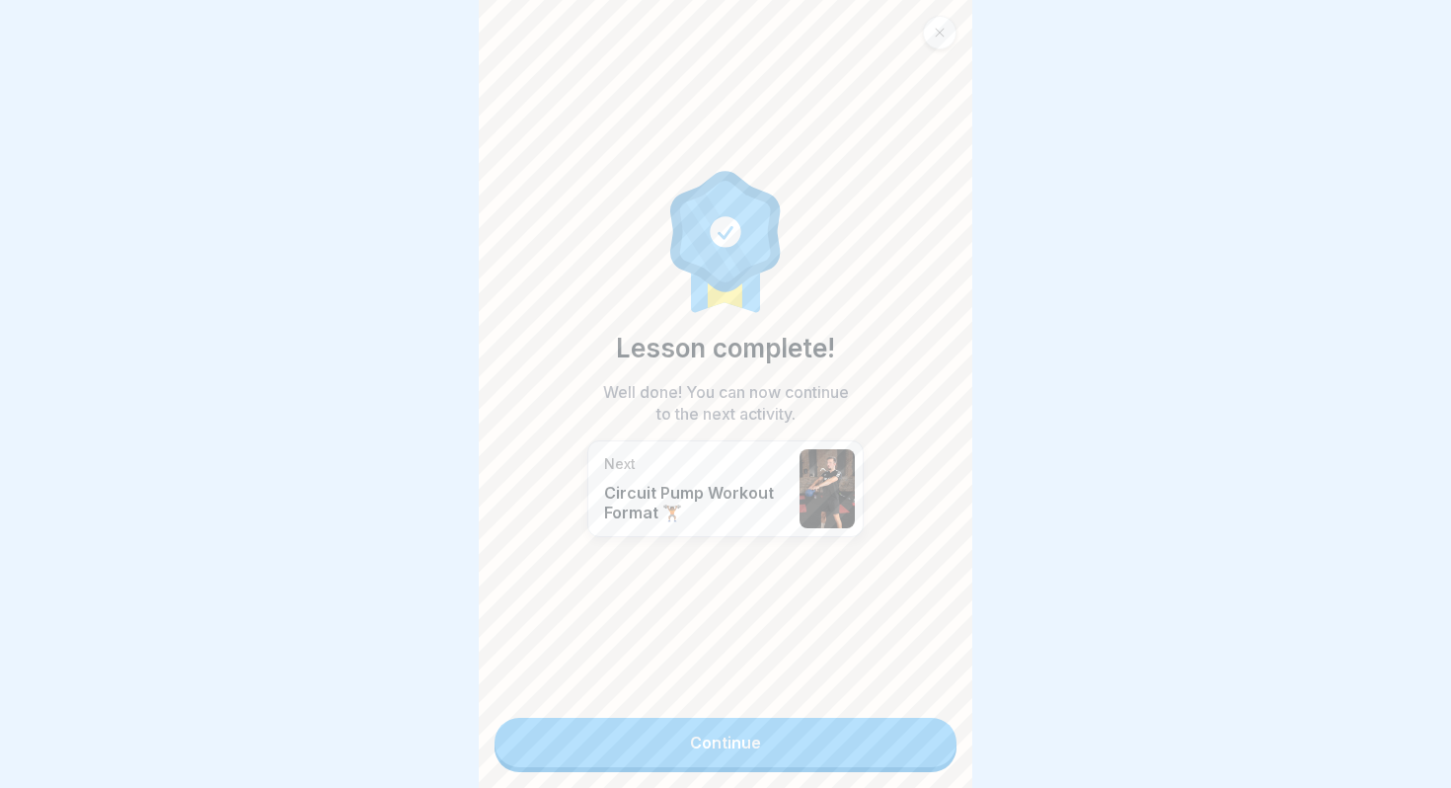
click at [849, 735] on link "Continue" at bounding box center [726, 742] width 462 height 49
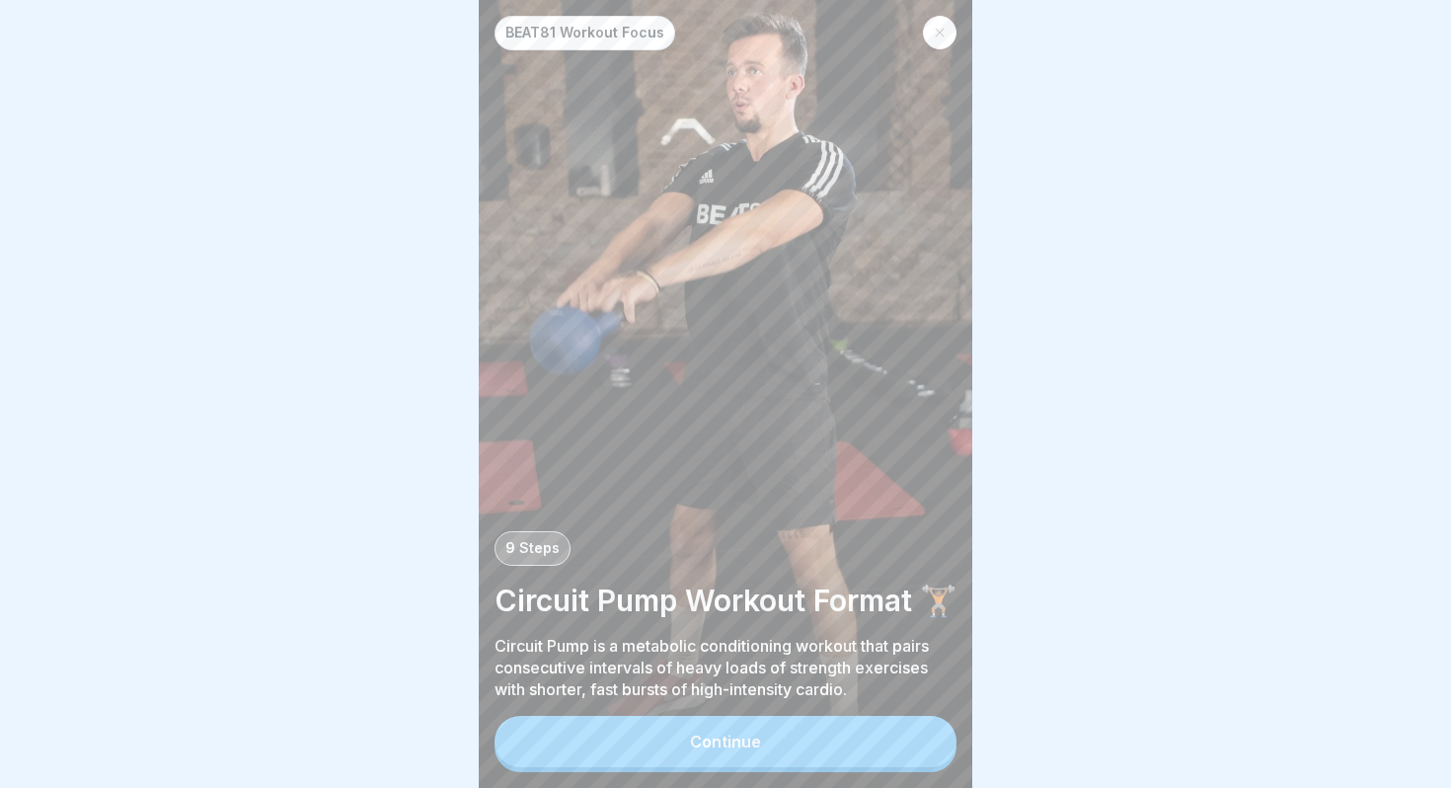
click at [809, 735] on button "Continue" at bounding box center [726, 741] width 462 height 51
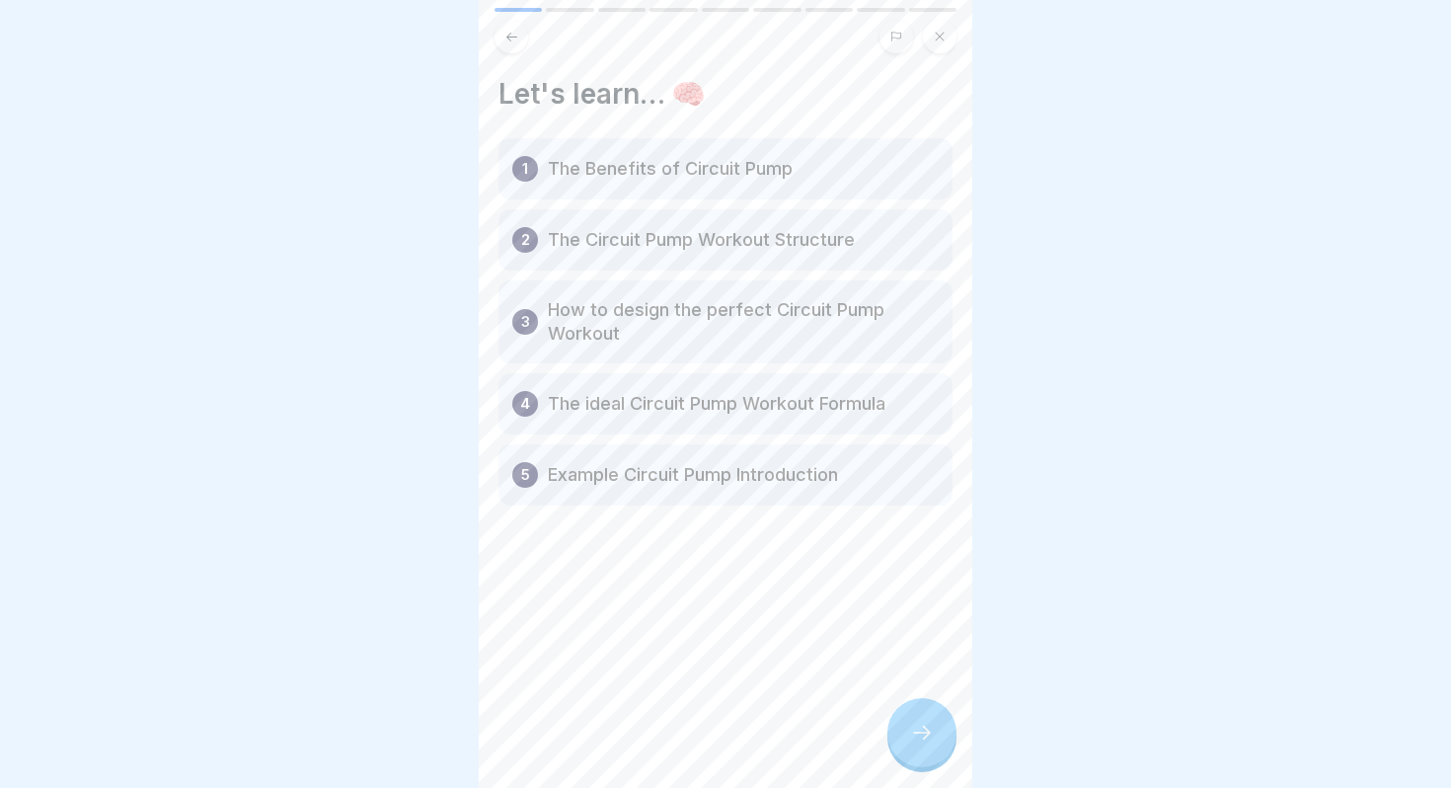
click at [924, 739] on icon at bounding box center [922, 733] width 24 height 24
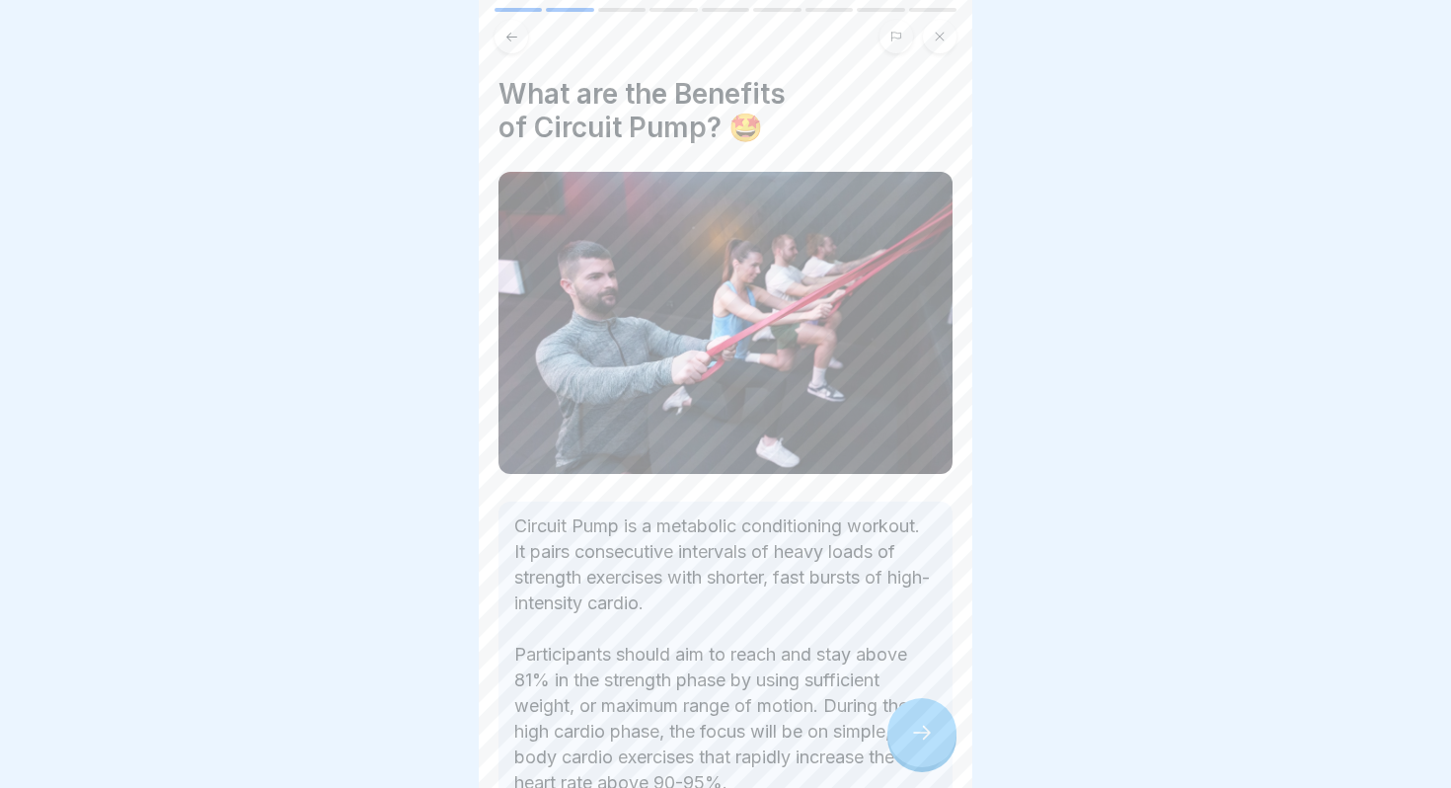
click at [936, 470] on img at bounding box center [726, 323] width 454 height 302
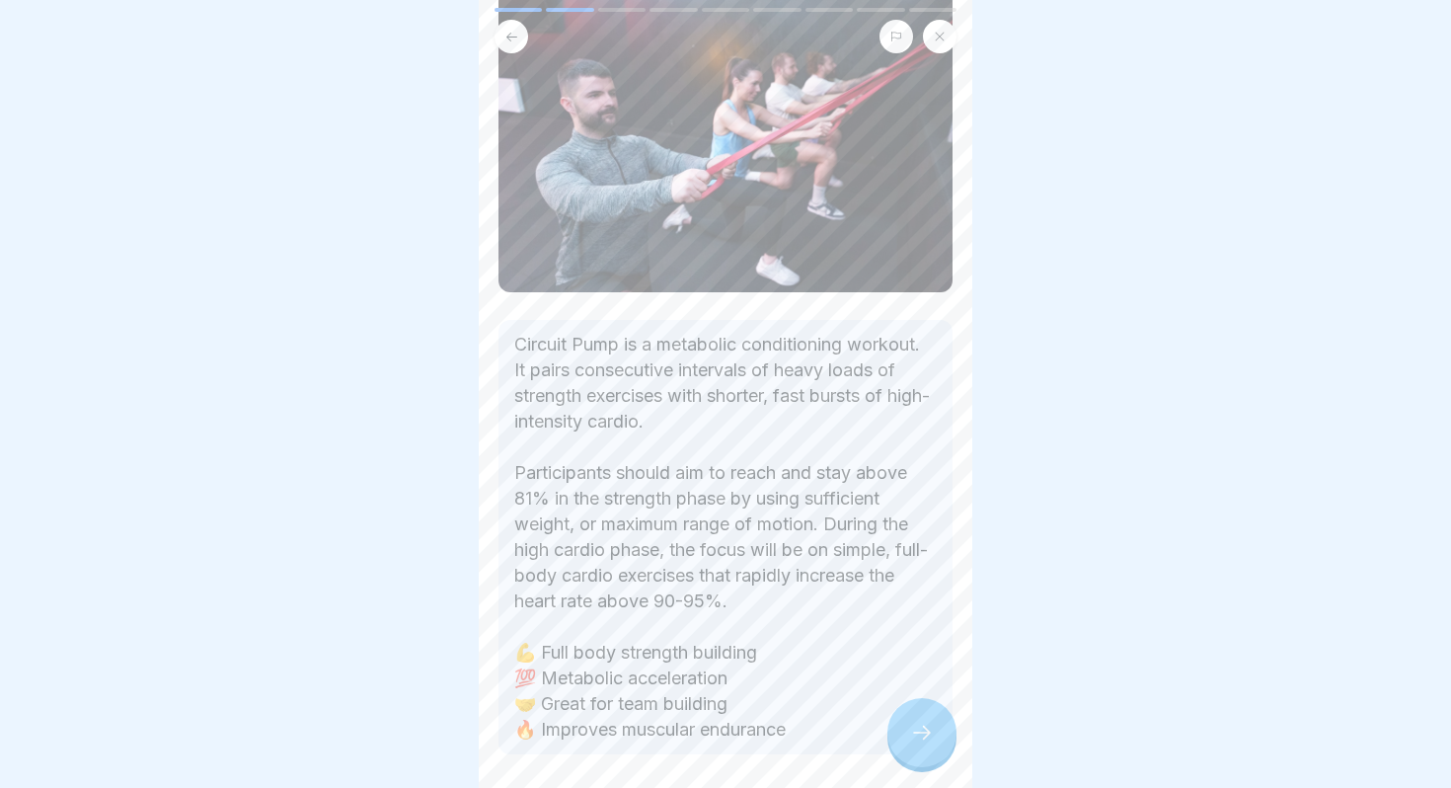
scroll to position [180, 0]
click at [913, 723] on icon at bounding box center [922, 733] width 24 height 24
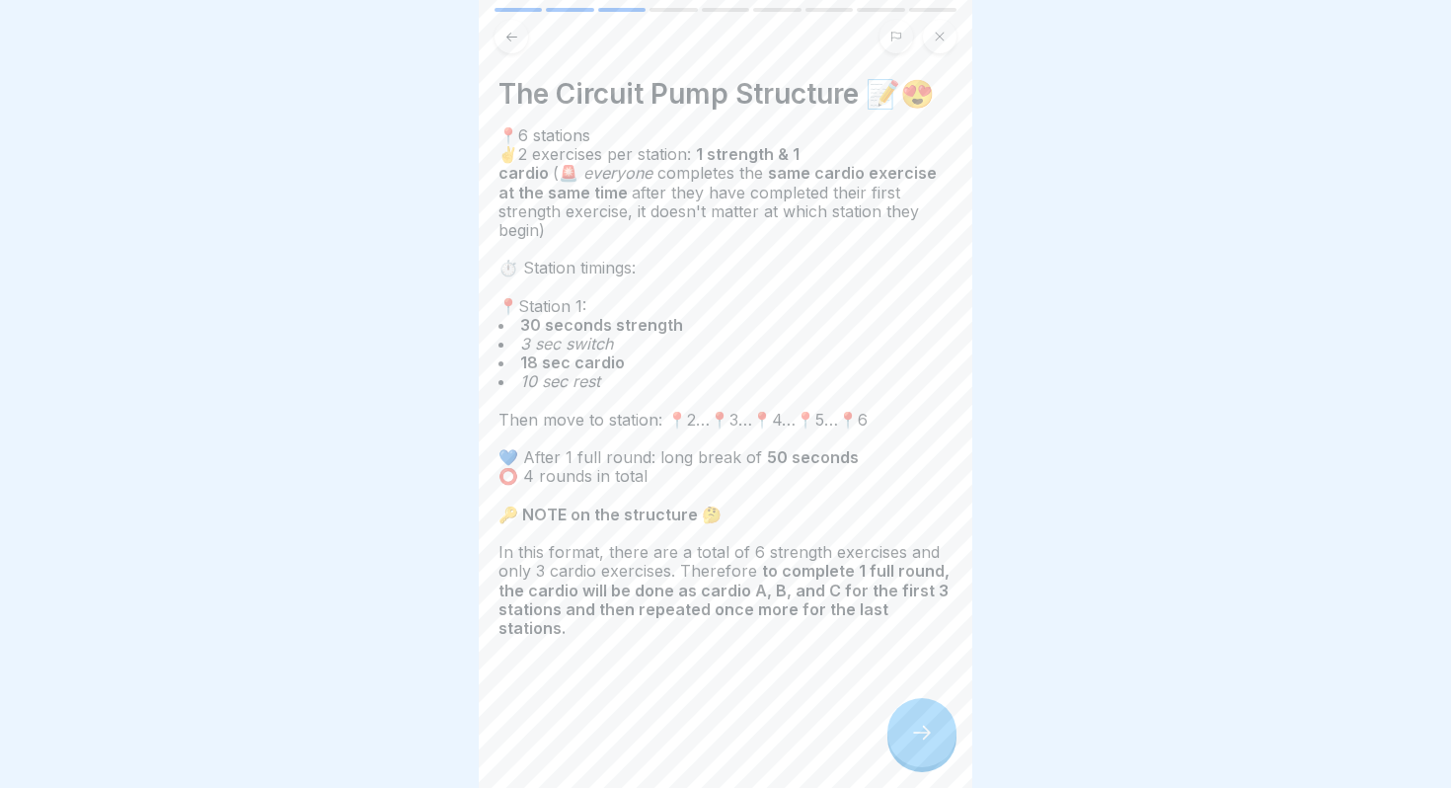
click at [921, 713] on div at bounding box center [922, 732] width 69 height 69
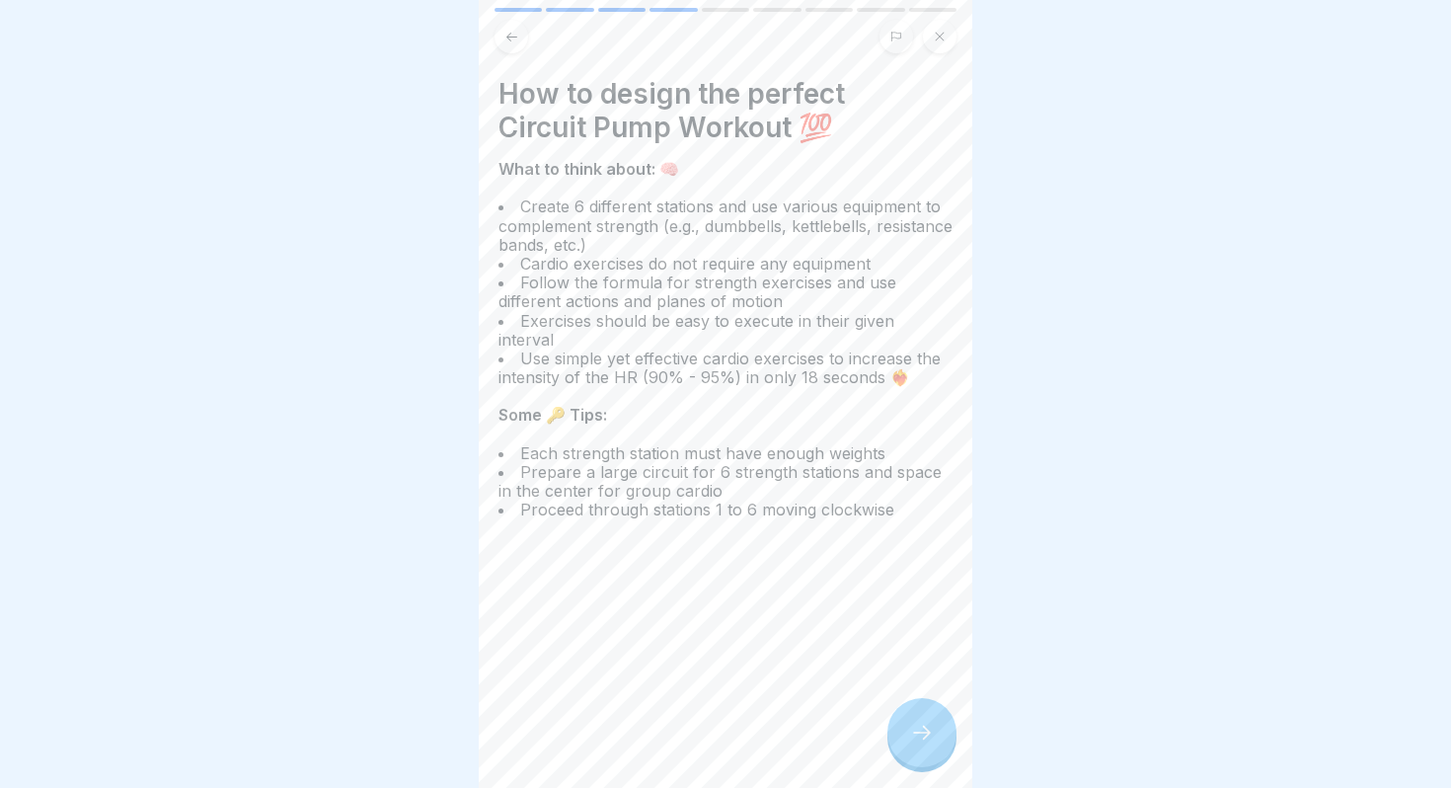
click at [917, 722] on div at bounding box center [922, 732] width 69 height 69
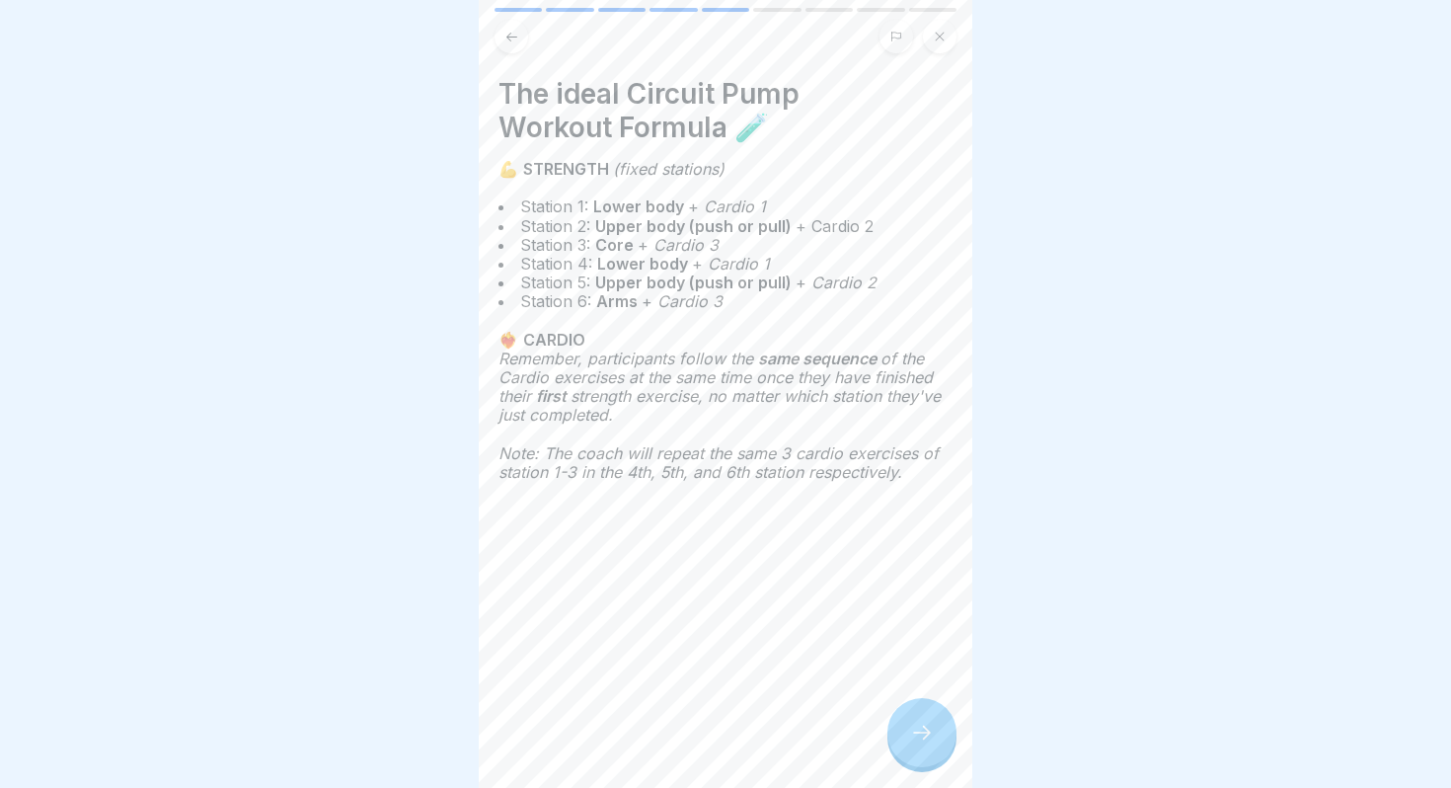
click at [923, 732] on icon at bounding box center [922, 733] width 24 height 24
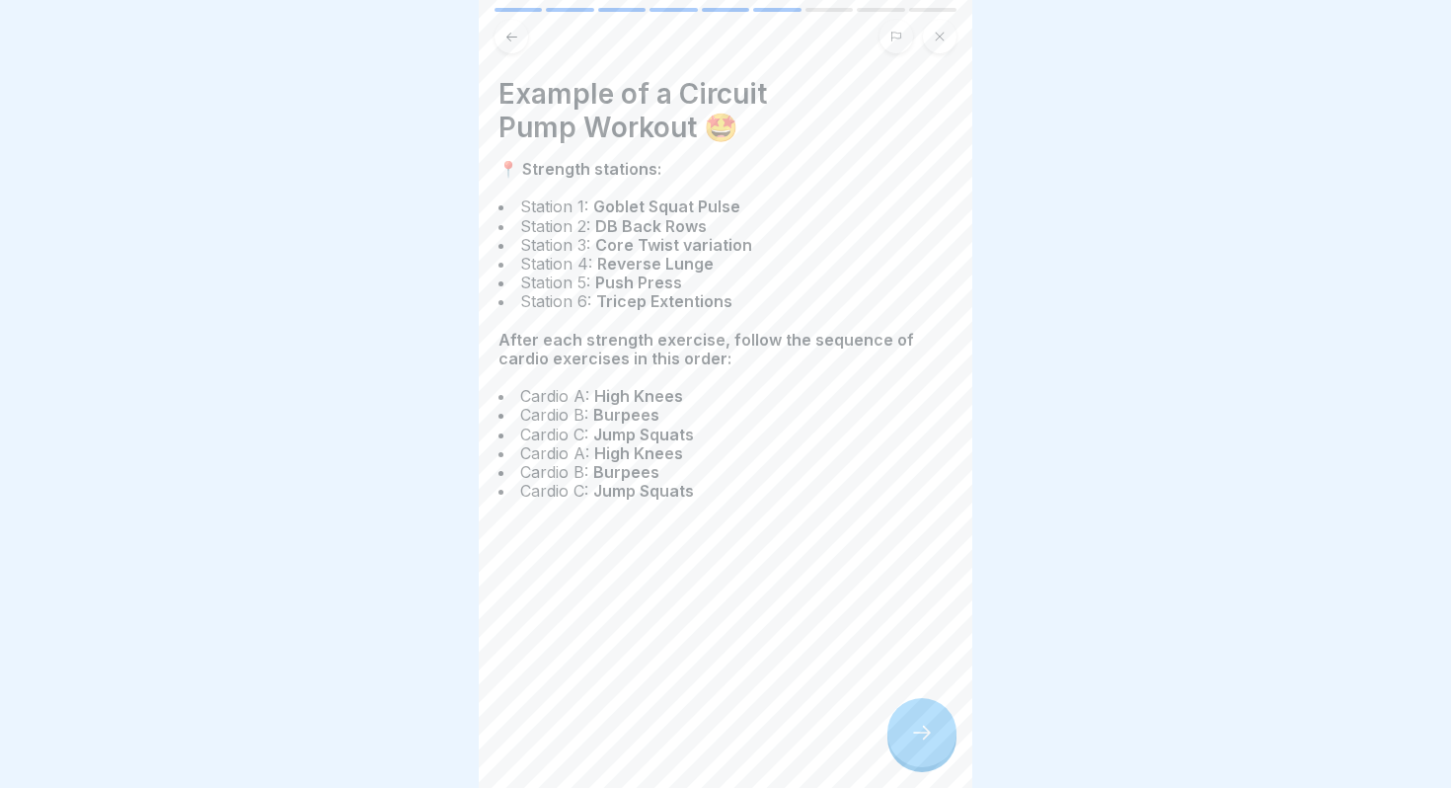
click at [918, 726] on icon at bounding box center [922, 733] width 24 height 24
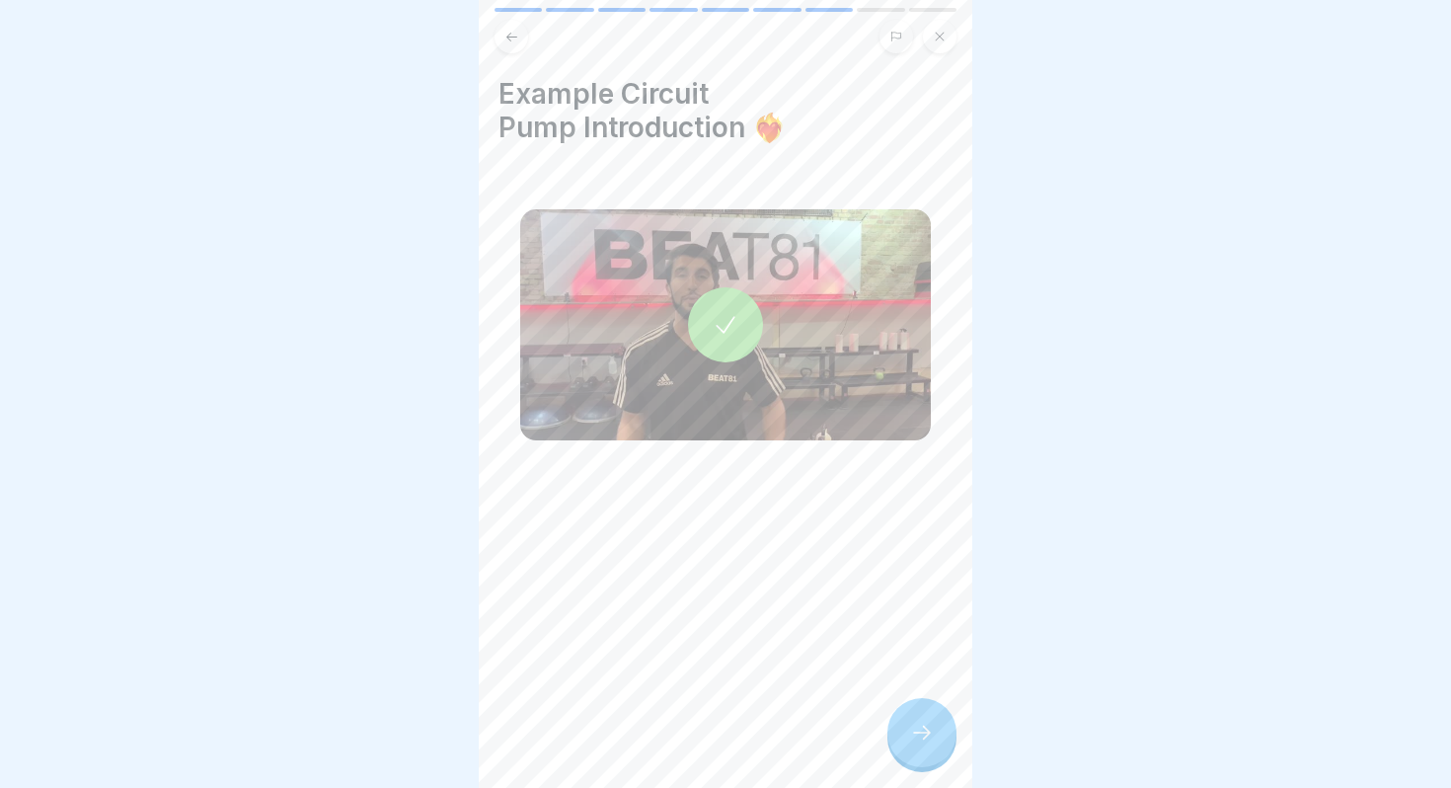
click at [724, 300] on div at bounding box center [725, 324] width 75 height 75
click at [897, 725] on div at bounding box center [922, 732] width 69 height 69
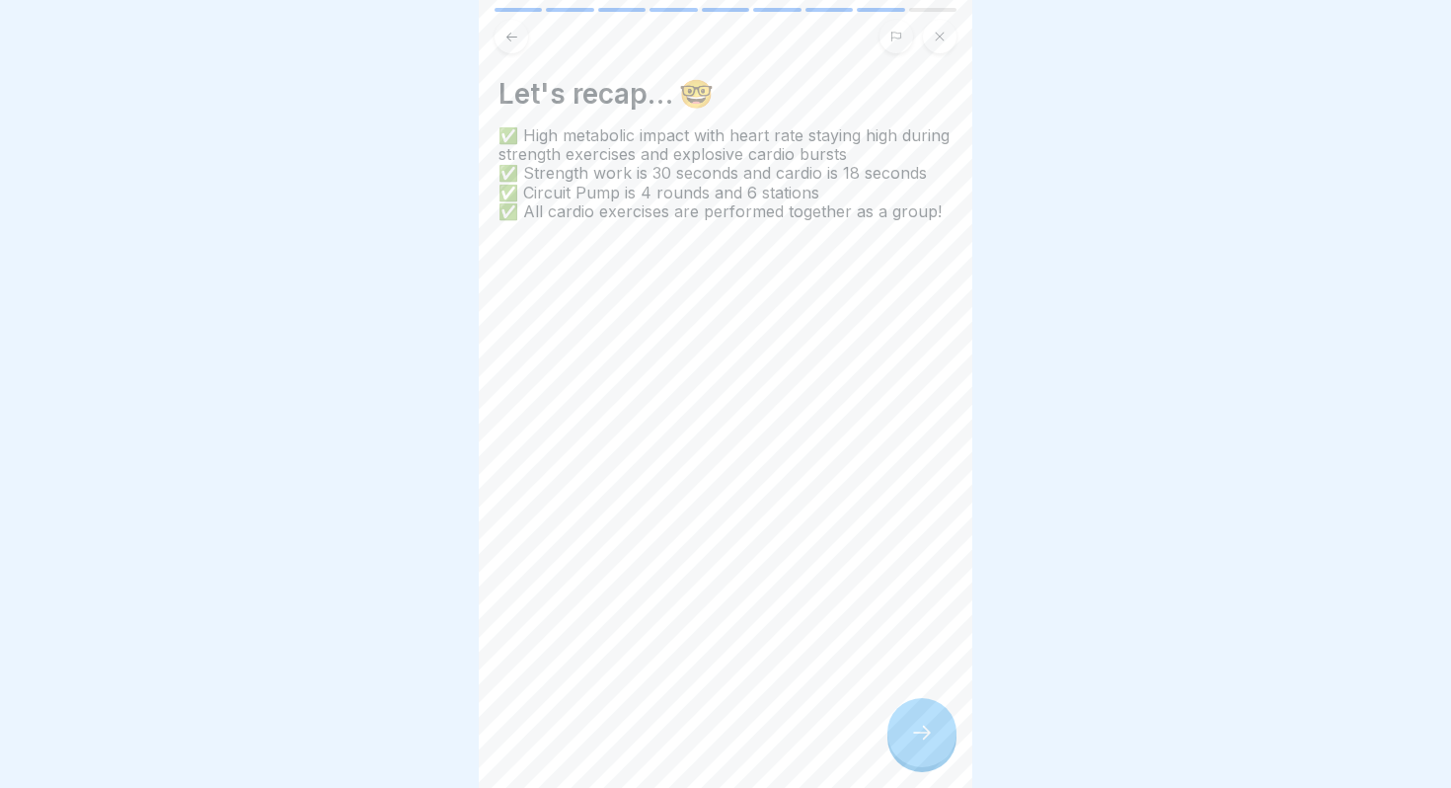
click at [922, 756] on div at bounding box center [922, 732] width 69 height 69
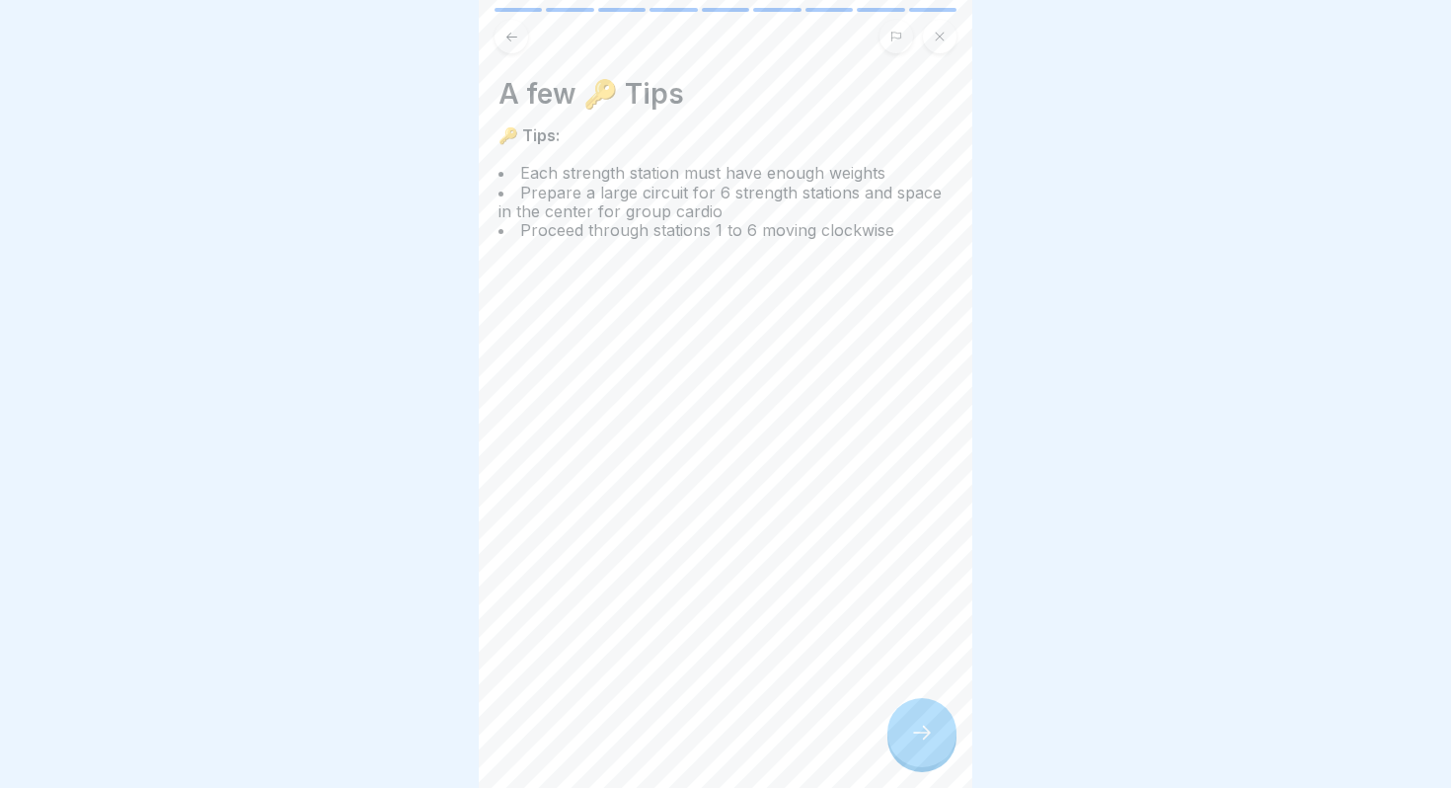
click at [922, 756] on div at bounding box center [922, 732] width 69 height 69
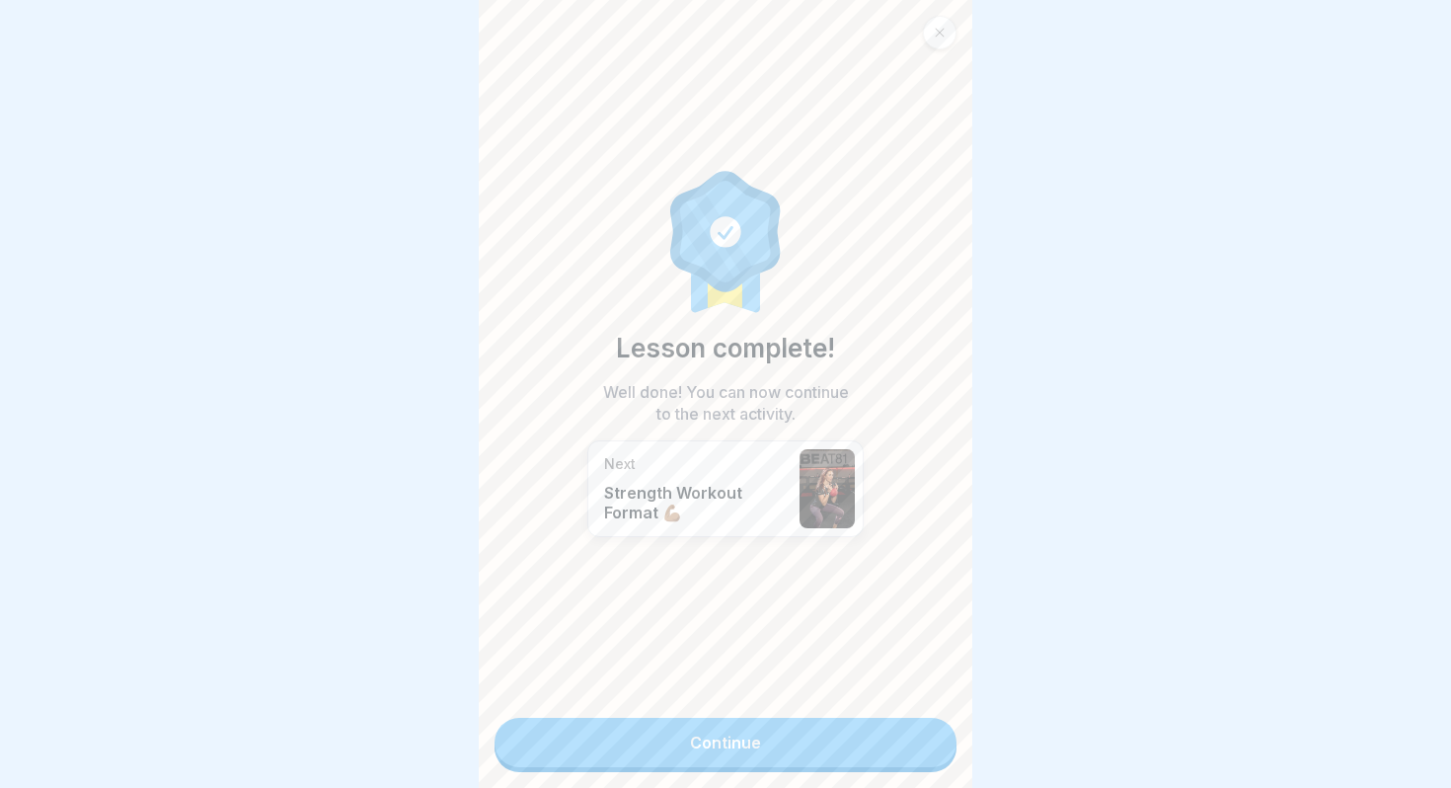
click at [902, 752] on link "Continue" at bounding box center [726, 742] width 462 height 49
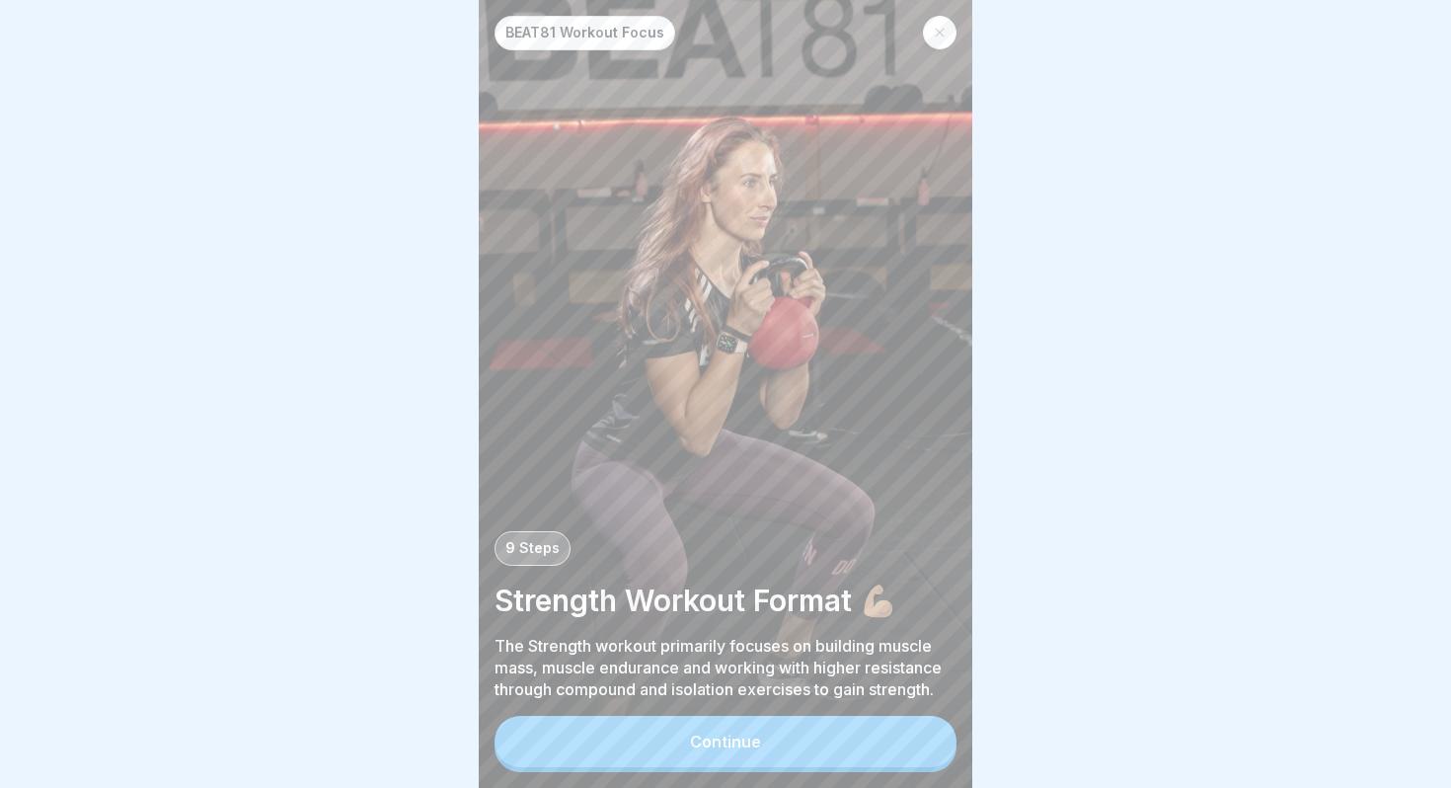
click at [724, 738] on div "Continue" at bounding box center [725, 742] width 71 height 18
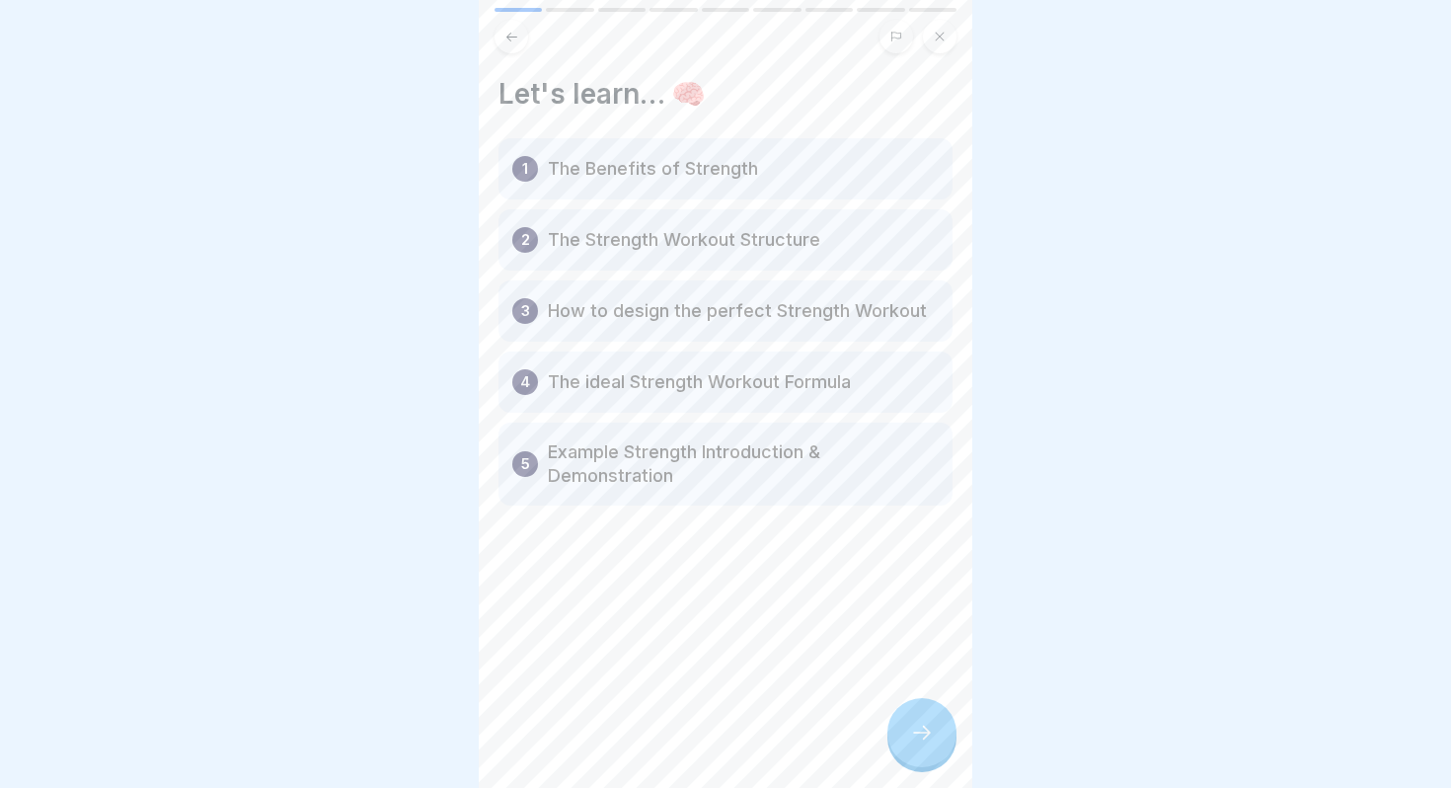
click at [921, 732] on icon at bounding box center [922, 733] width 24 height 24
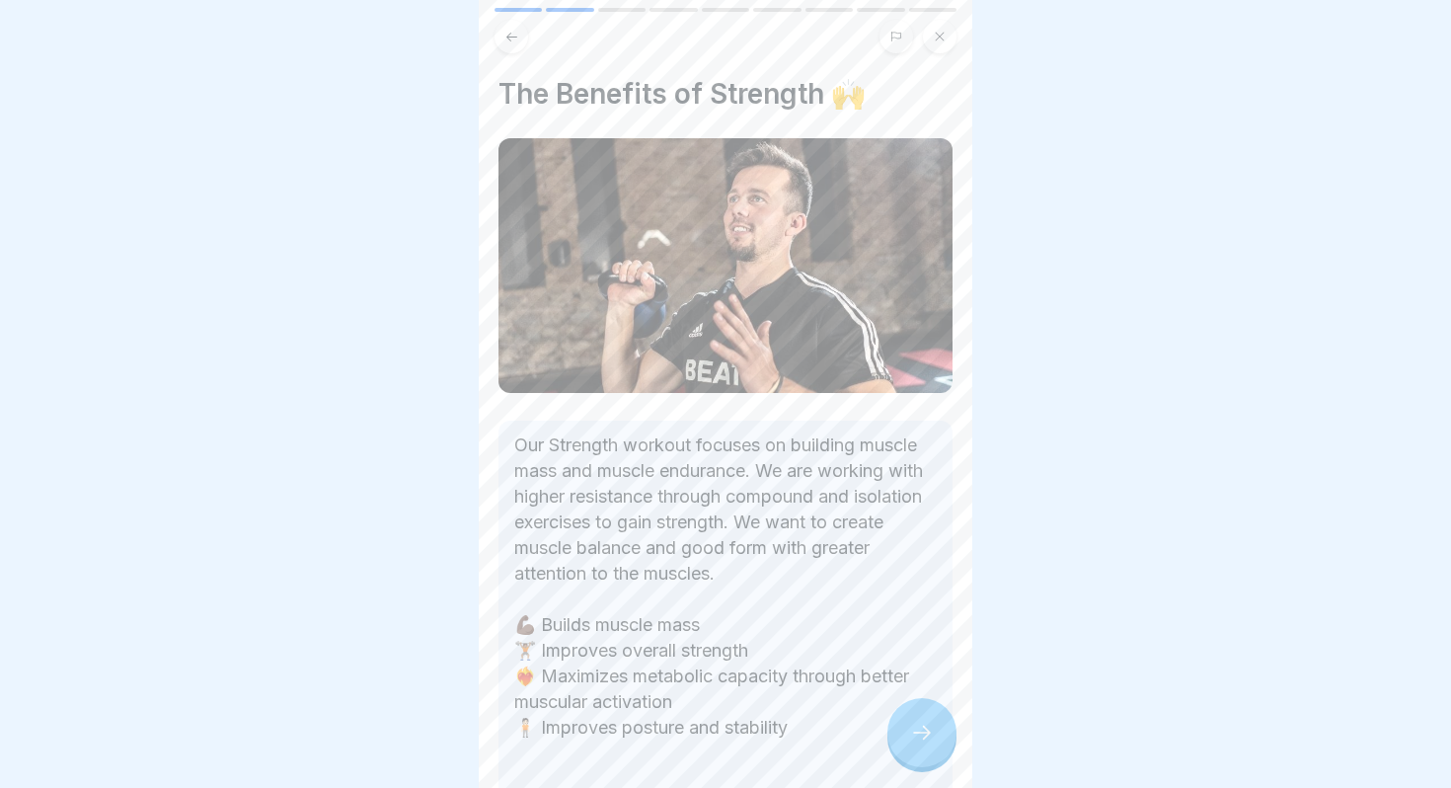
click at [921, 732] on icon at bounding box center [922, 733] width 24 height 24
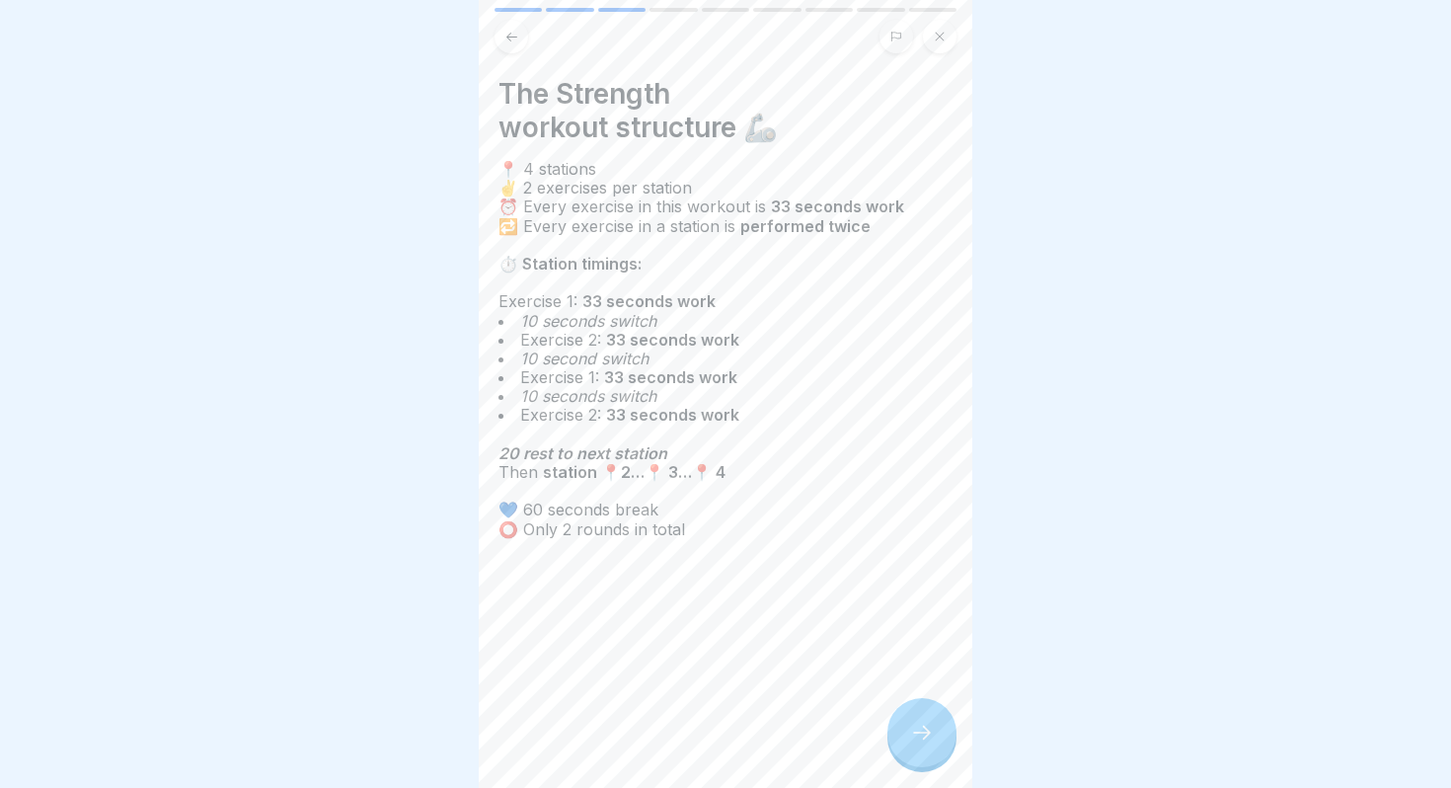
click at [913, 725] on icon at bounding box center [922, 733] width 24 height 24
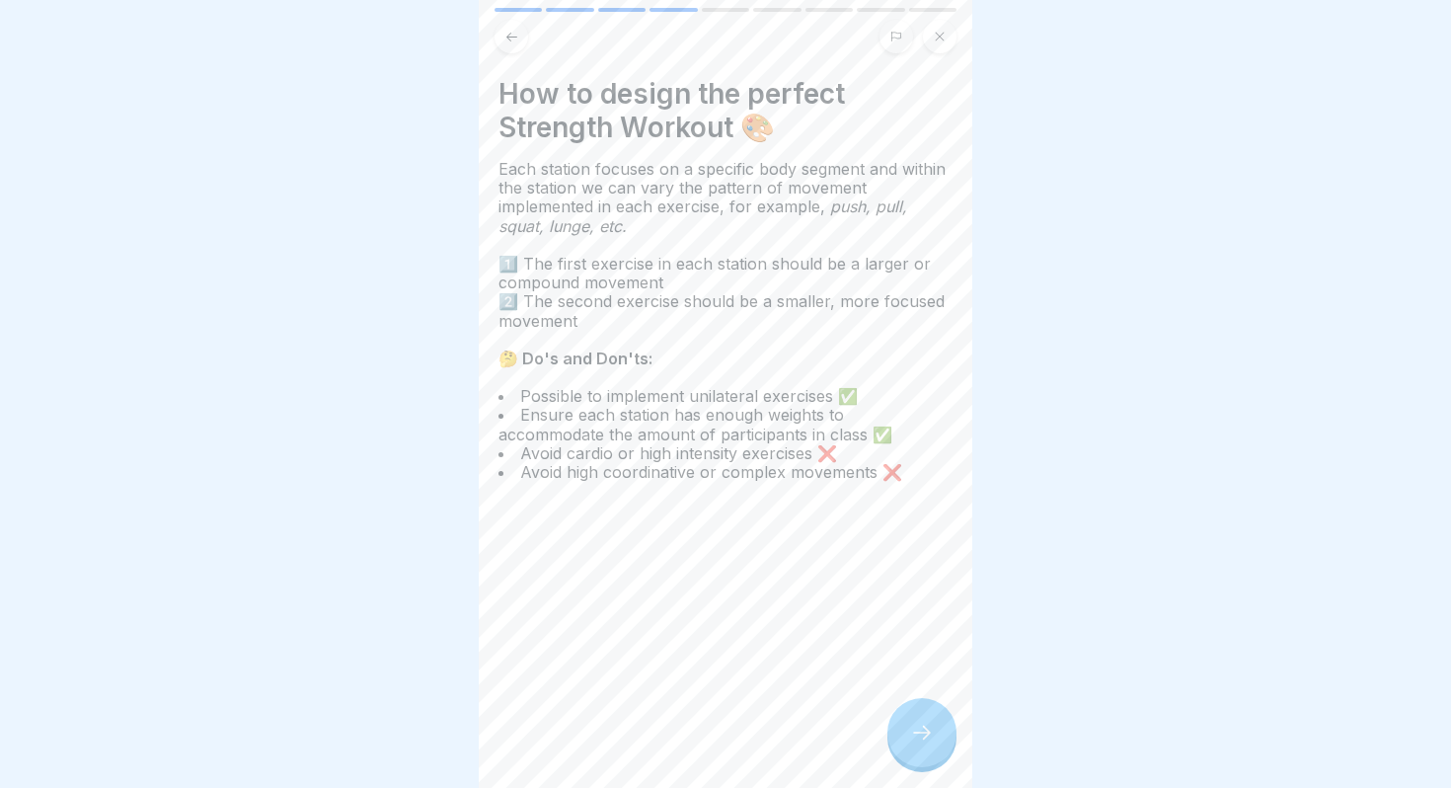
click at [913, 725] on icon at bounding box center [922, 733] width 24 height 24
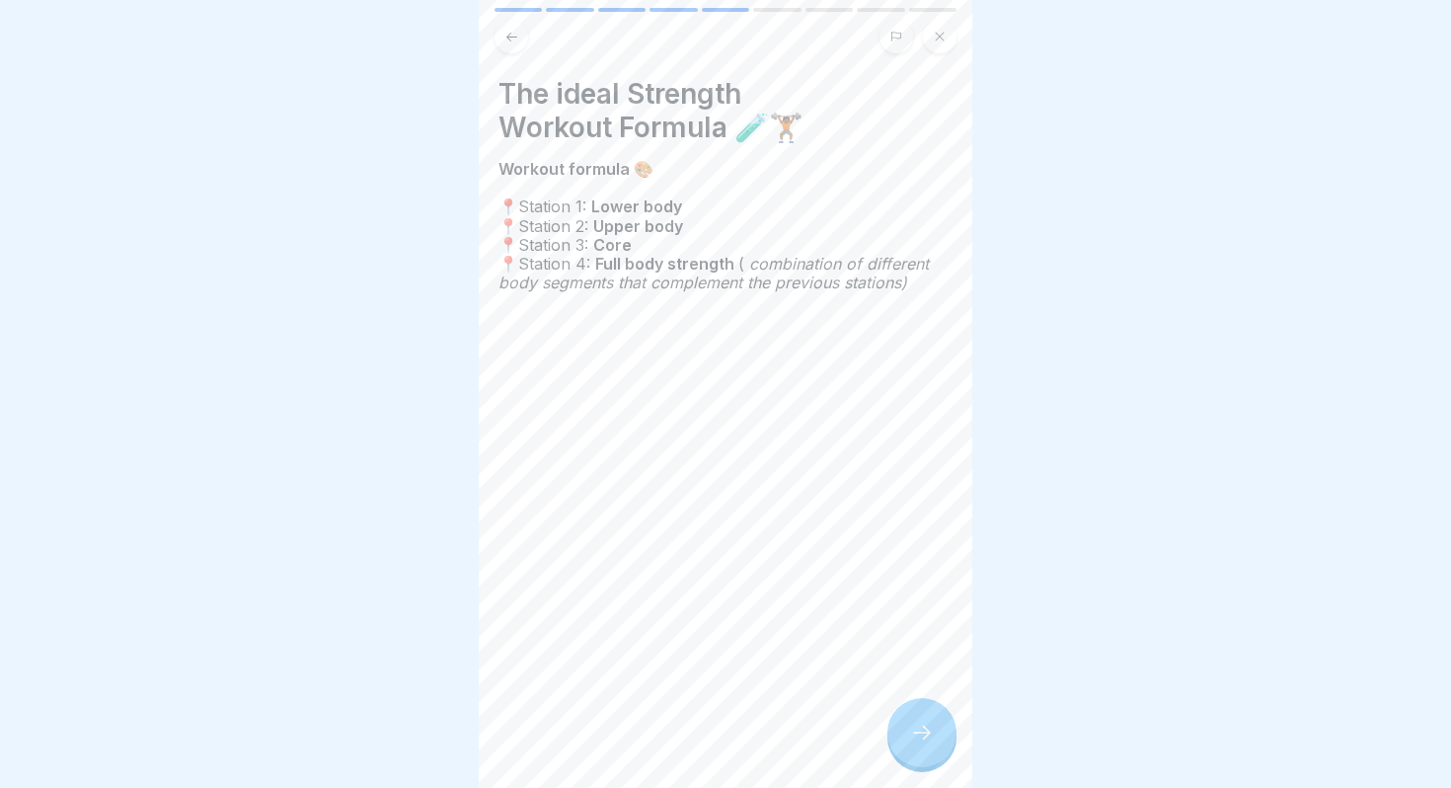
click at [913, 725] on icon at bounding box center [922, 733] width 24 height 24
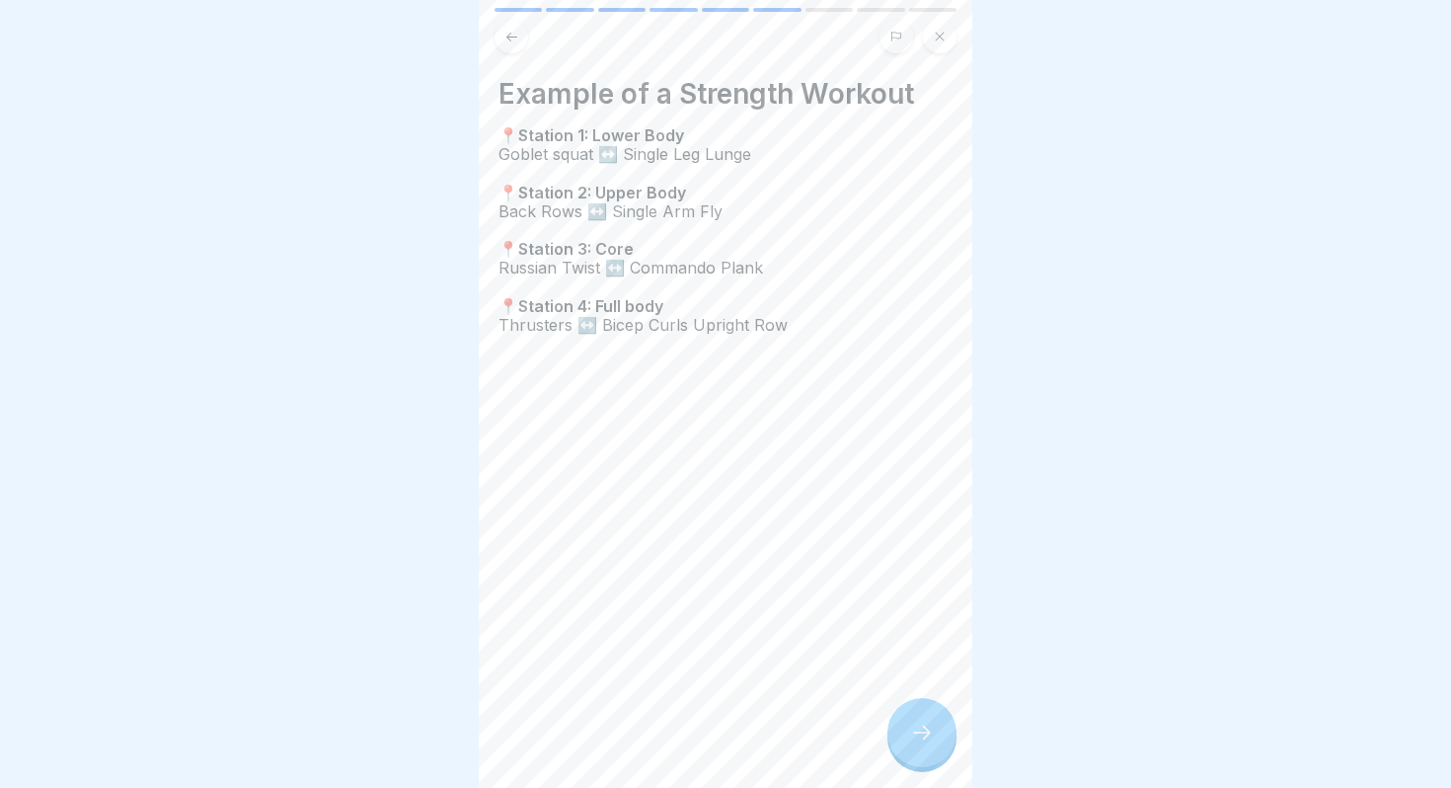
click at [913, 725] on icon at bounding box center [922, 733] width 24 height 24
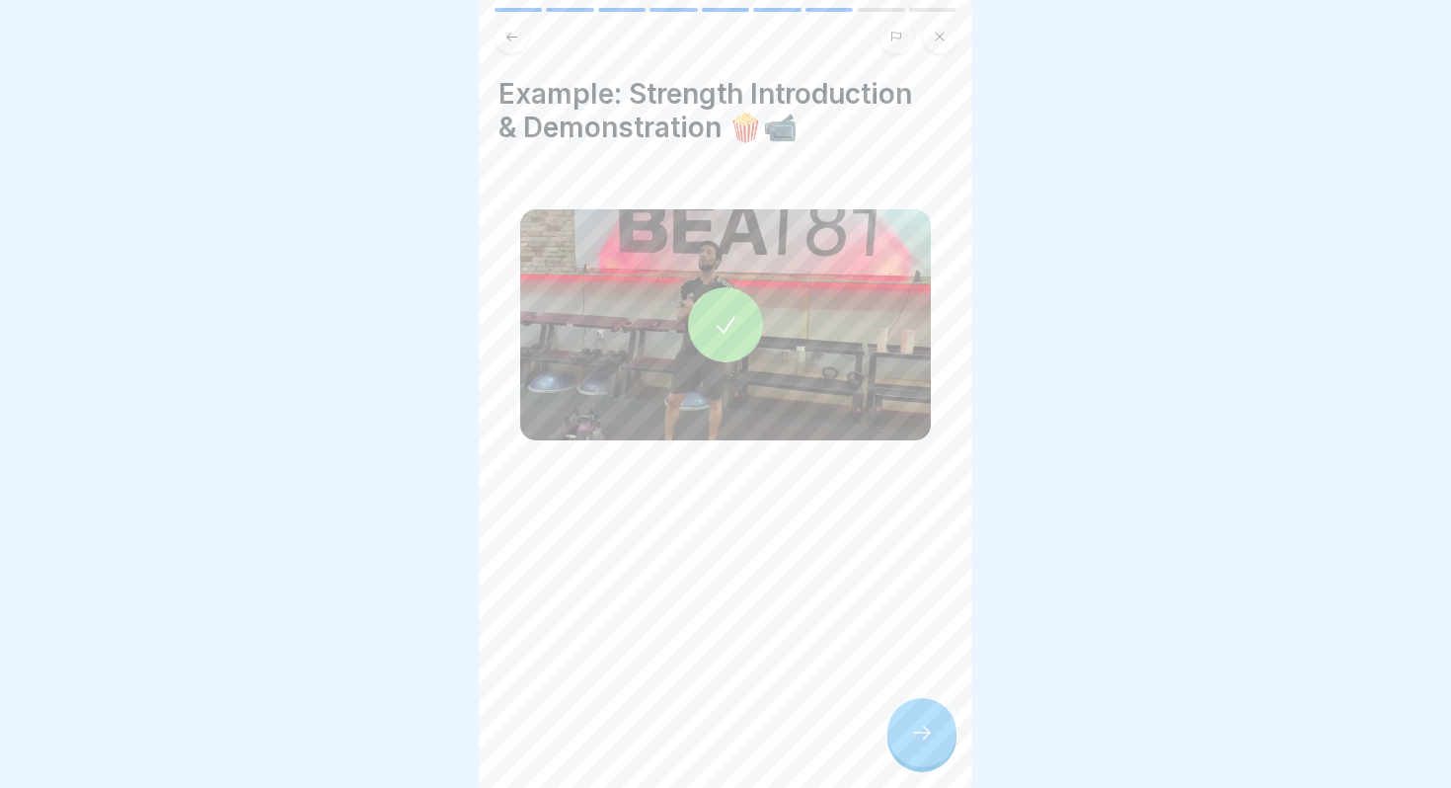
click at [913, 725] on icon at bounding box center [922, 733] width 24 height 24
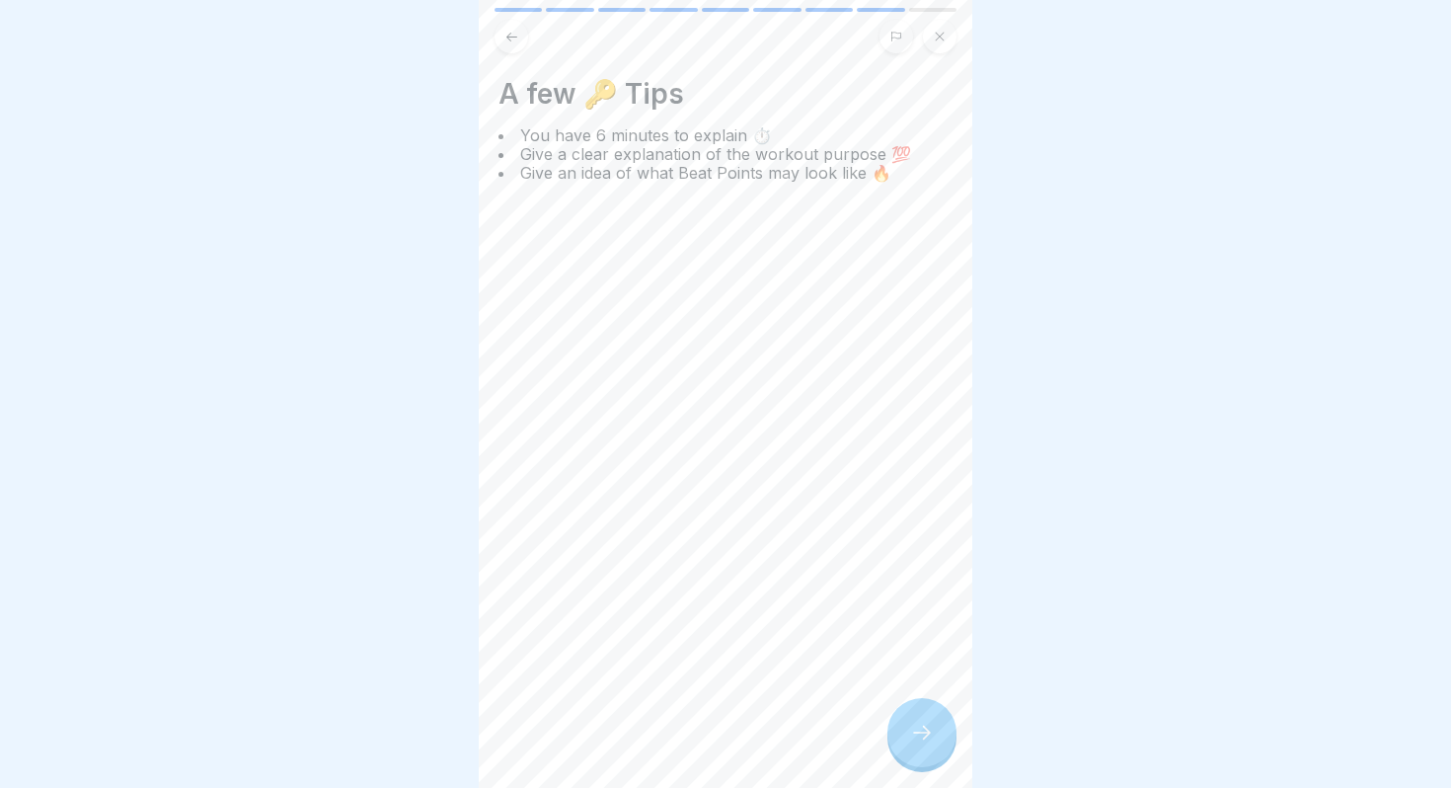
click at [913, 725] on icon at bounding box center [922, 733] width 24 height 24
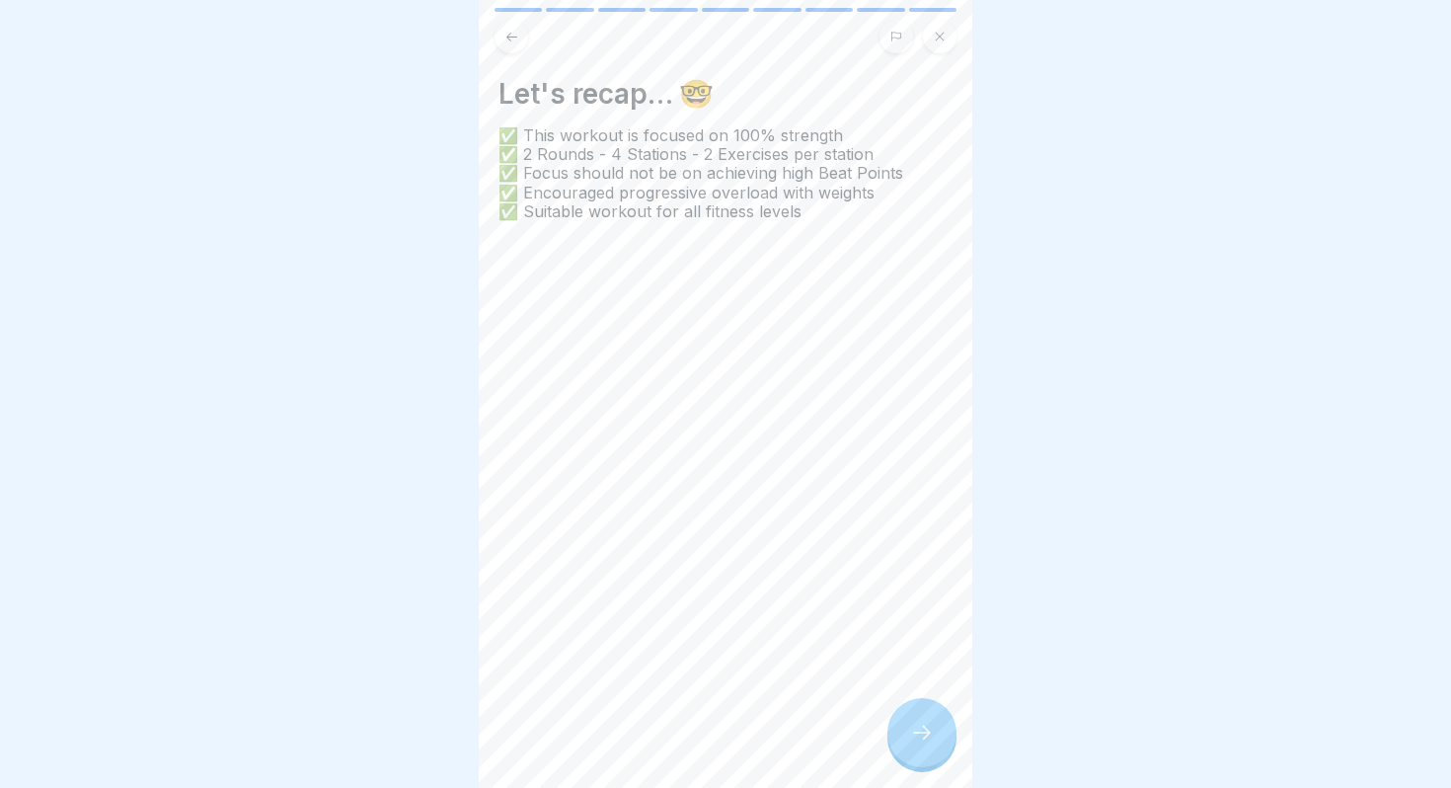
click at [913, 725] on icon at bounding box center [922, 733] width 24 height 24
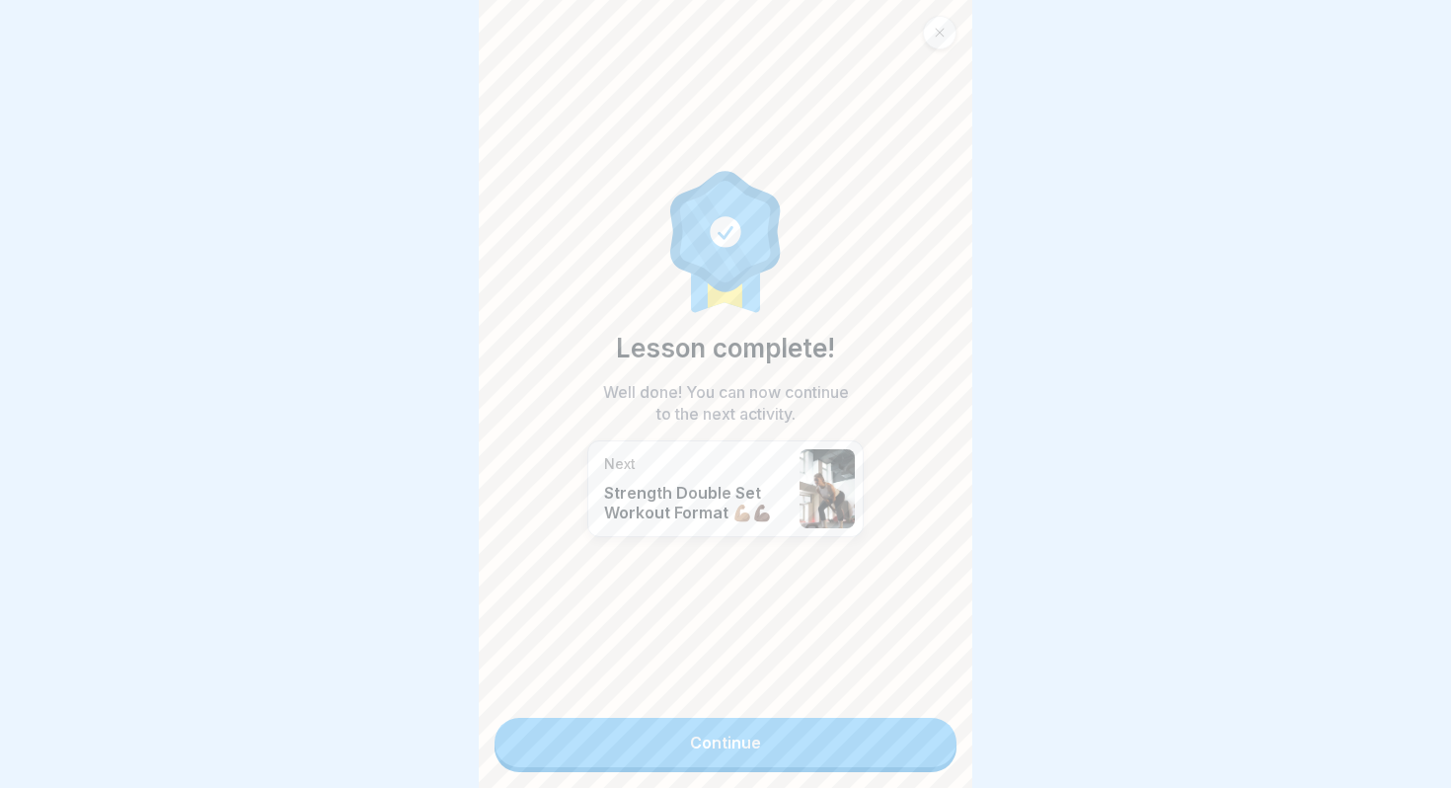
click at [913, 725] on link "Continue" at bounding box center [726, 742] width 462 height 49
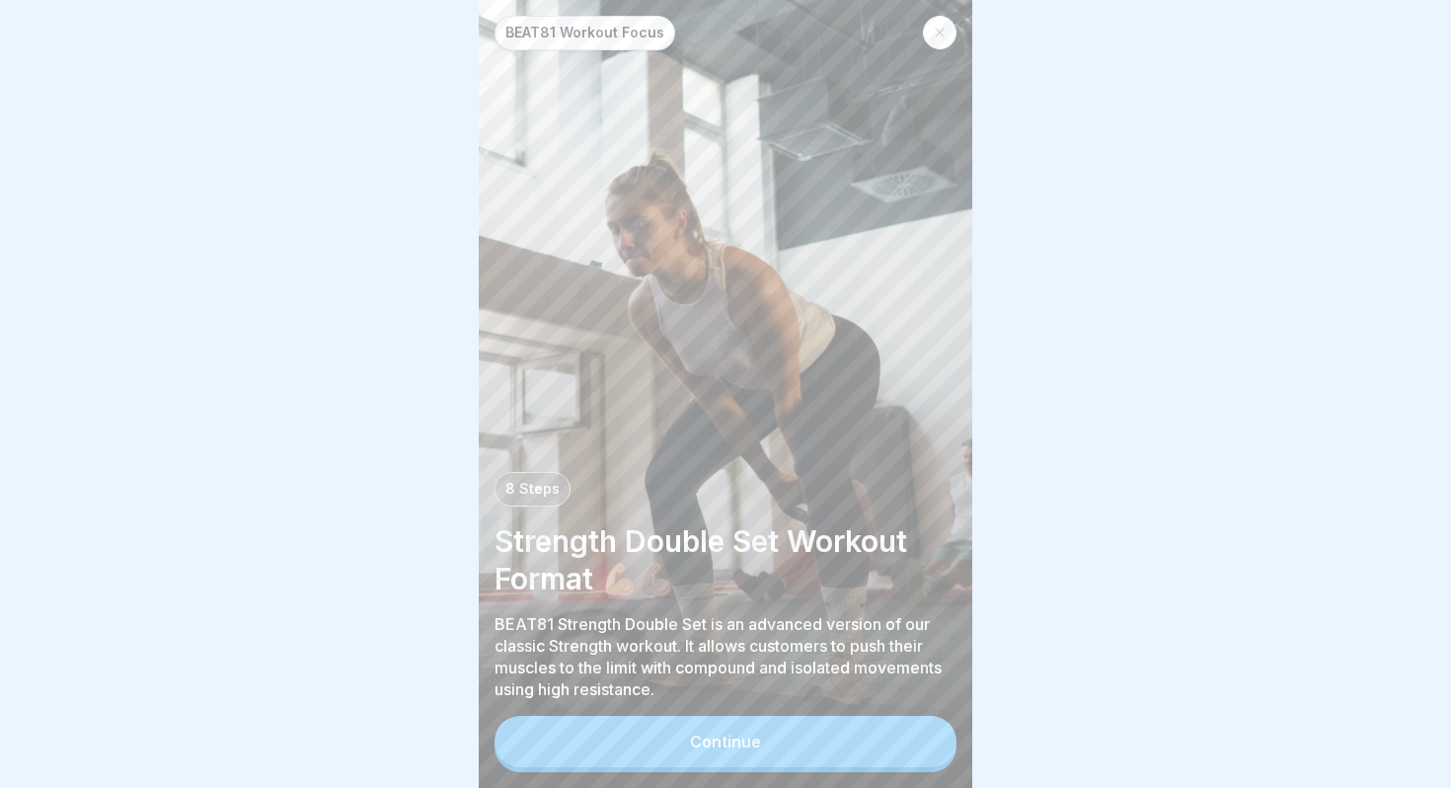
click at [788, 750] on button "Continue" at bounding box center [726, 741] width 462 height 51
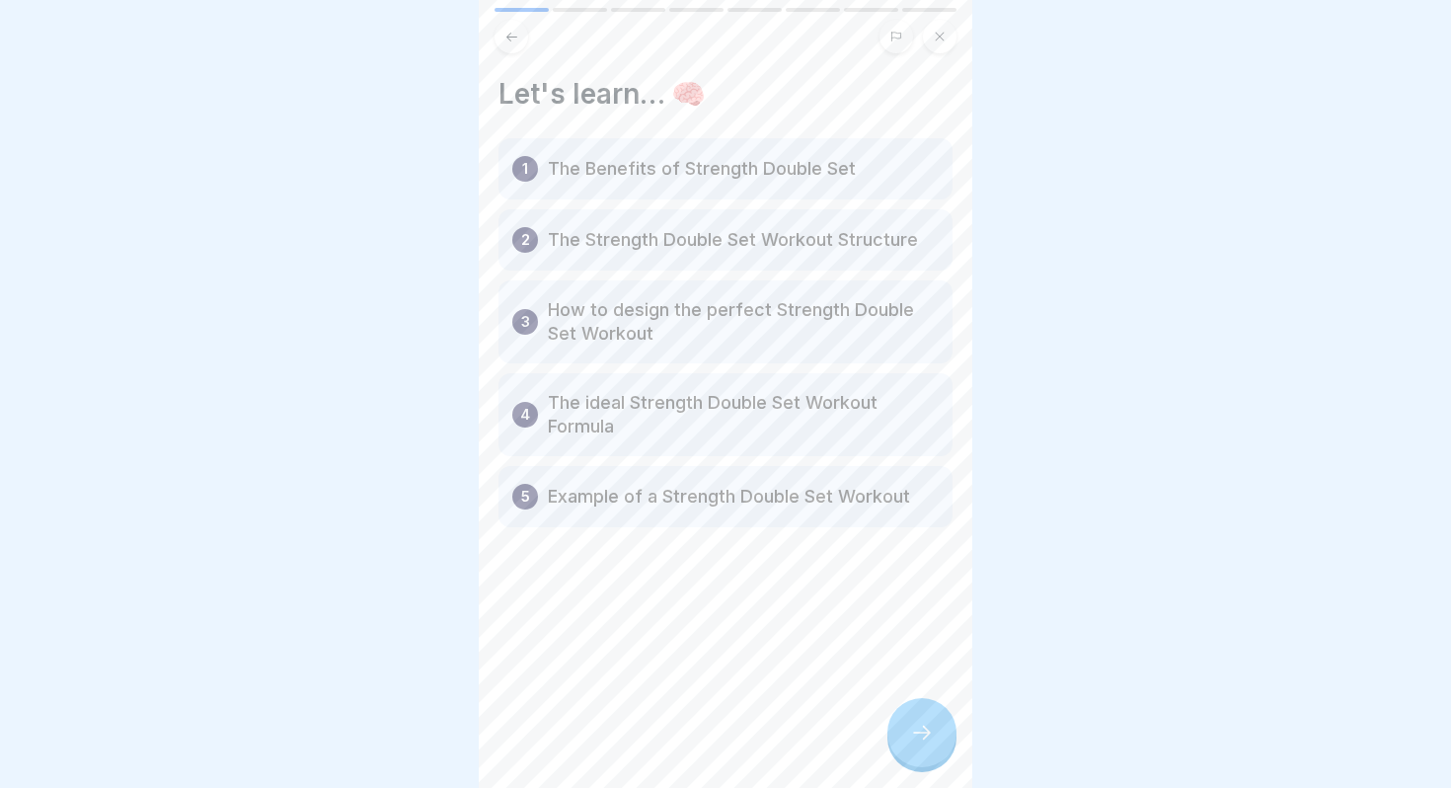
click at [910, 725] on icon at bounding box center [922, 733] width 24 height 24
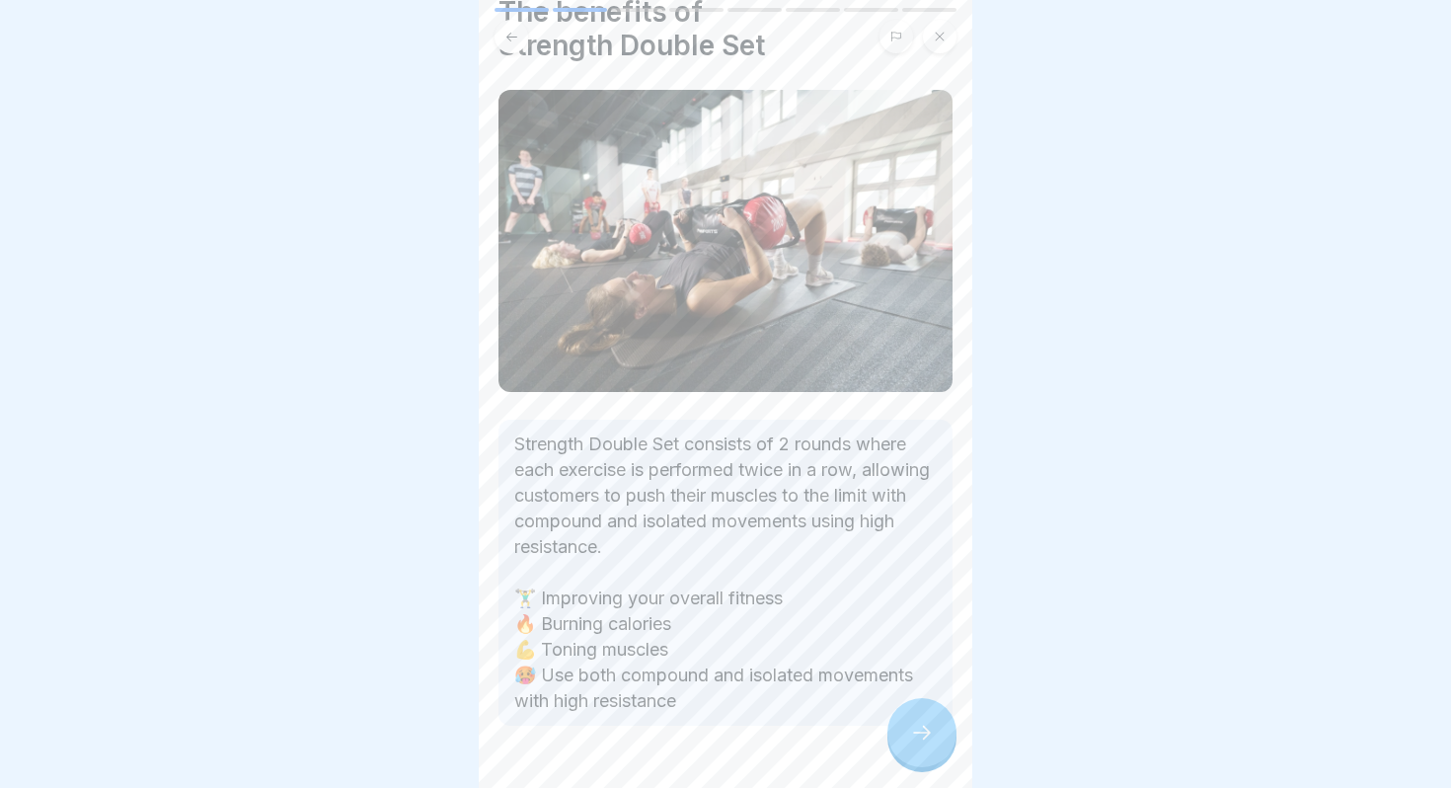
scroll to position [80, 0]
click at [911, 739] on icon at bounding box center [922, 733] width 24 height 24
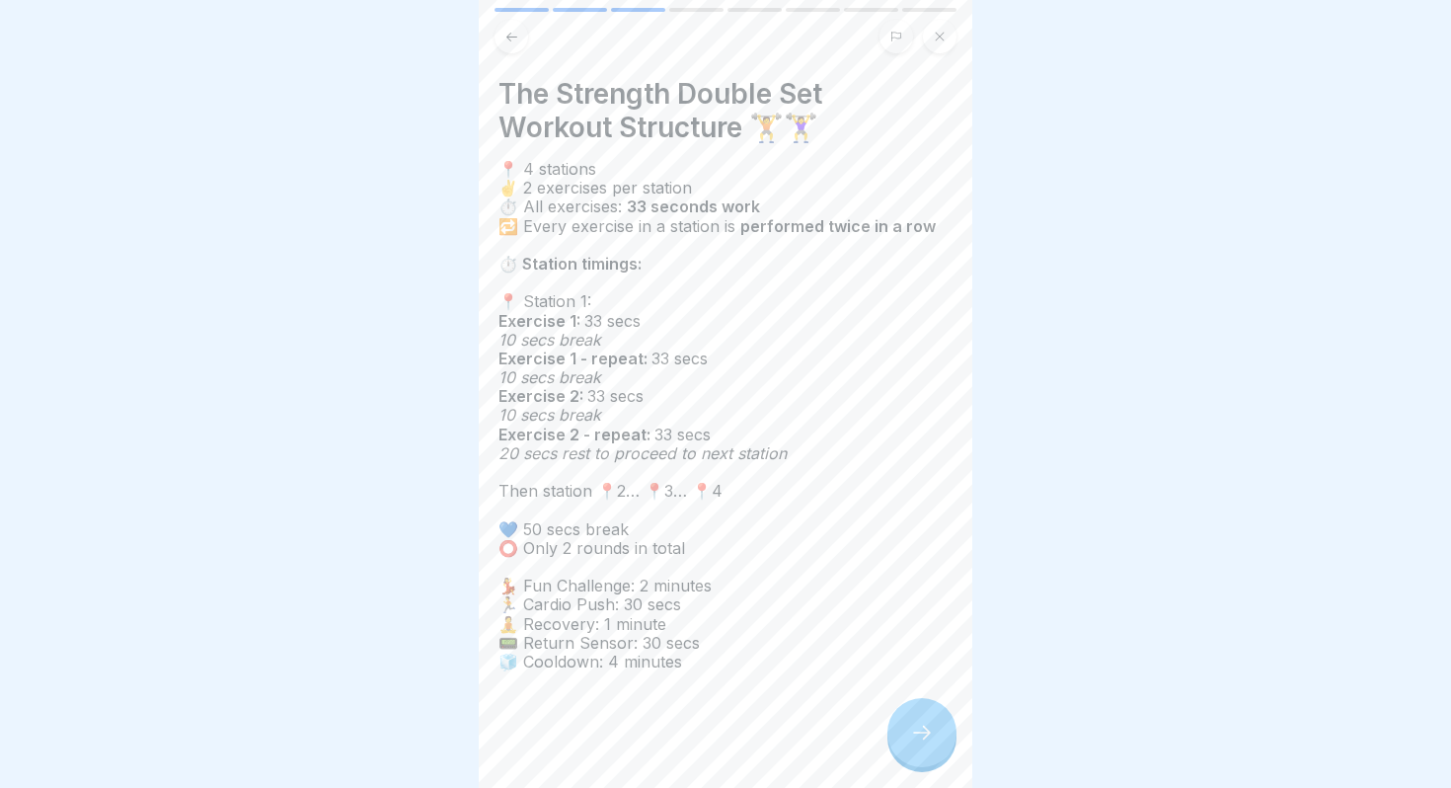
click at [916, 721] on div at bounding box center [922, 732] width 69 height 69
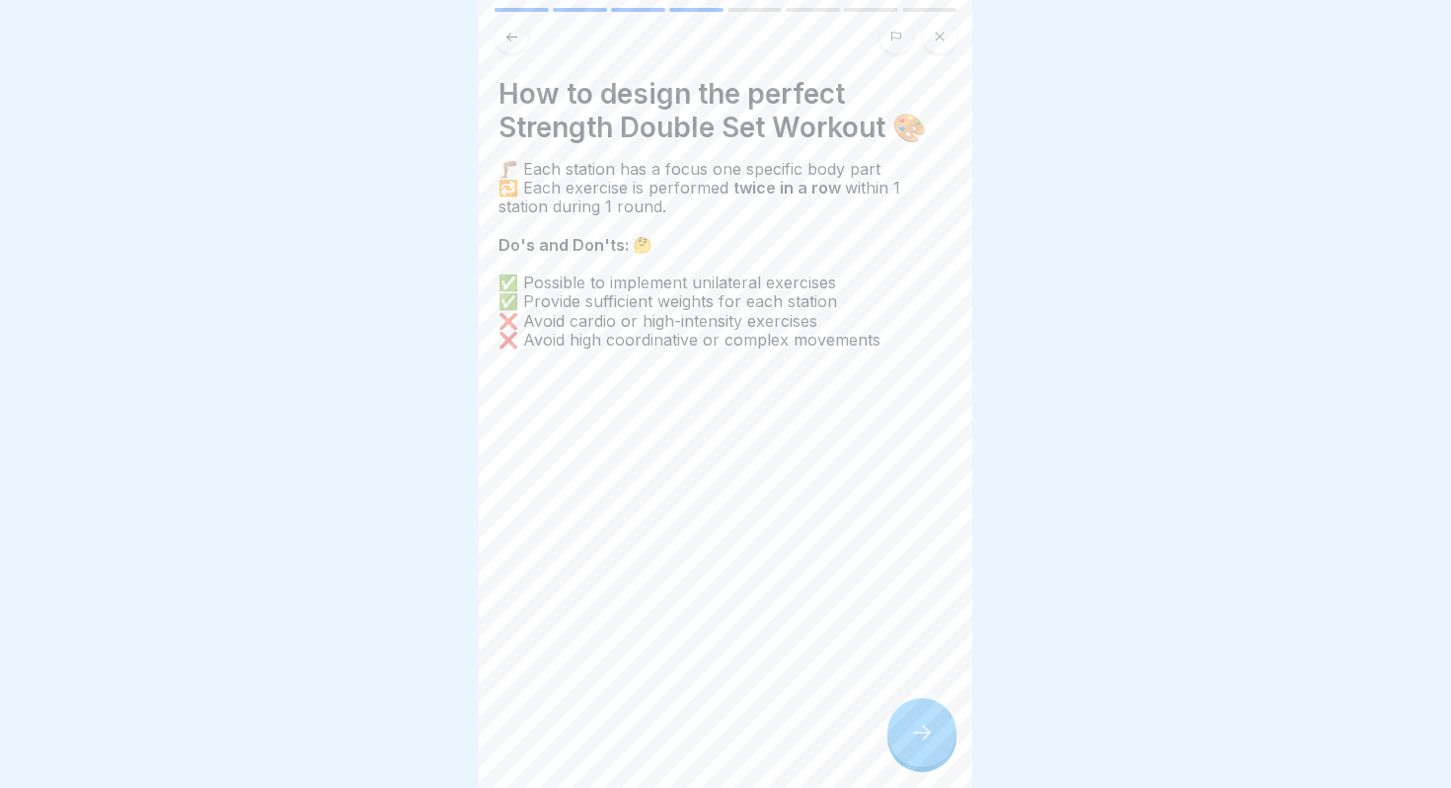
click at [930, 720] on div at bounding box center [922, 732] width 69 height 69
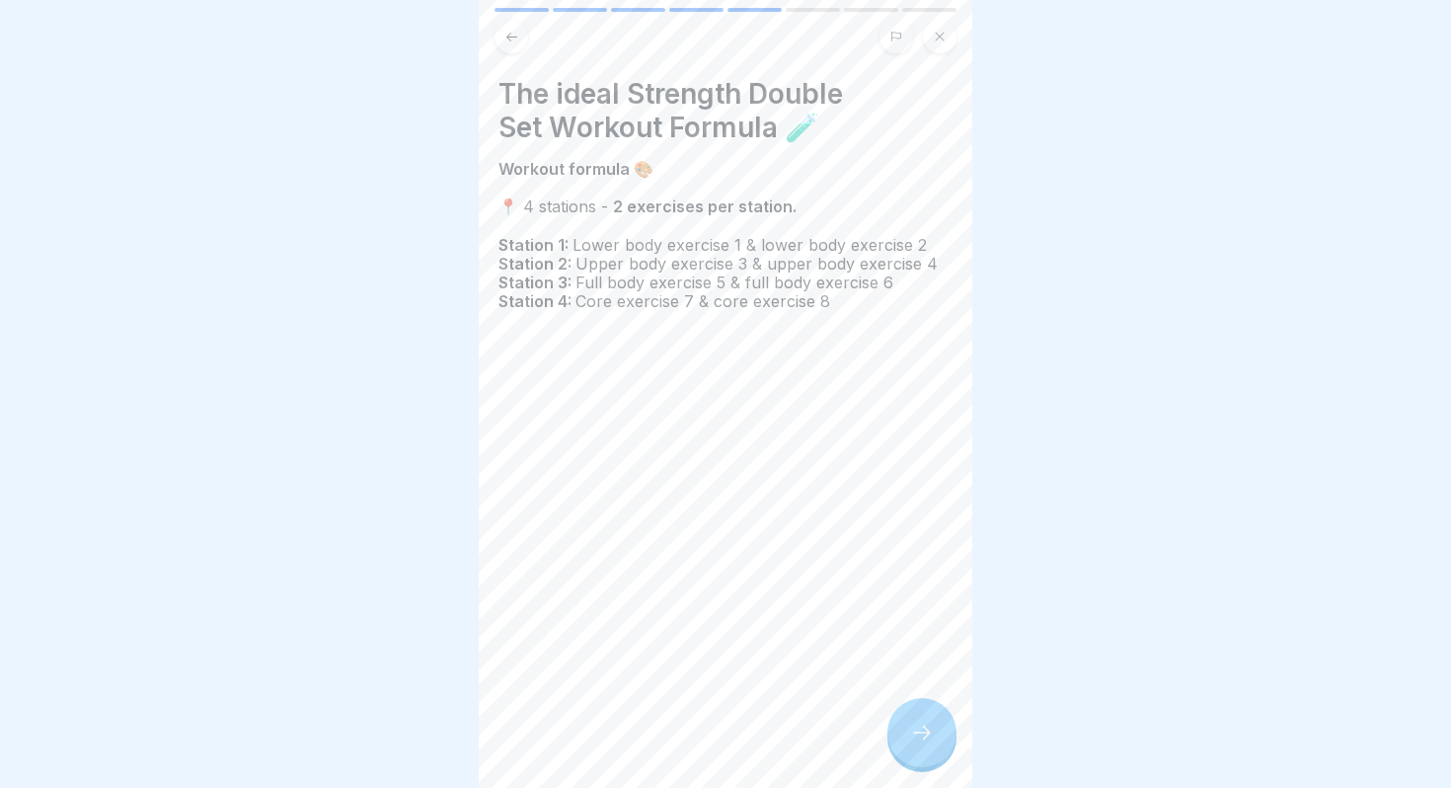
click at [912, 735] on icon at bounding box center [922, 733] width 24 height 24
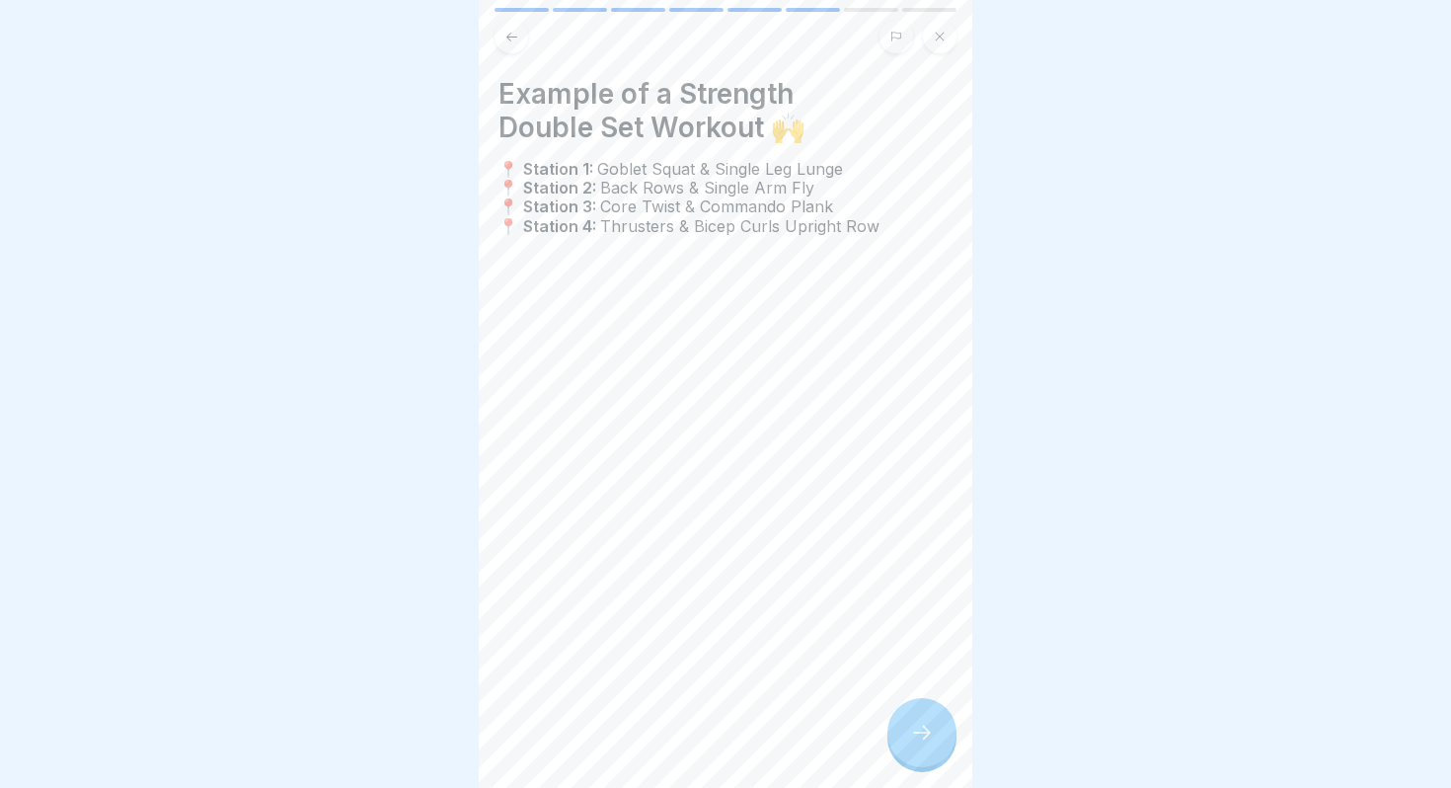
click at [933, 744] on div at bounding box center [922, 732] width 69 height 69
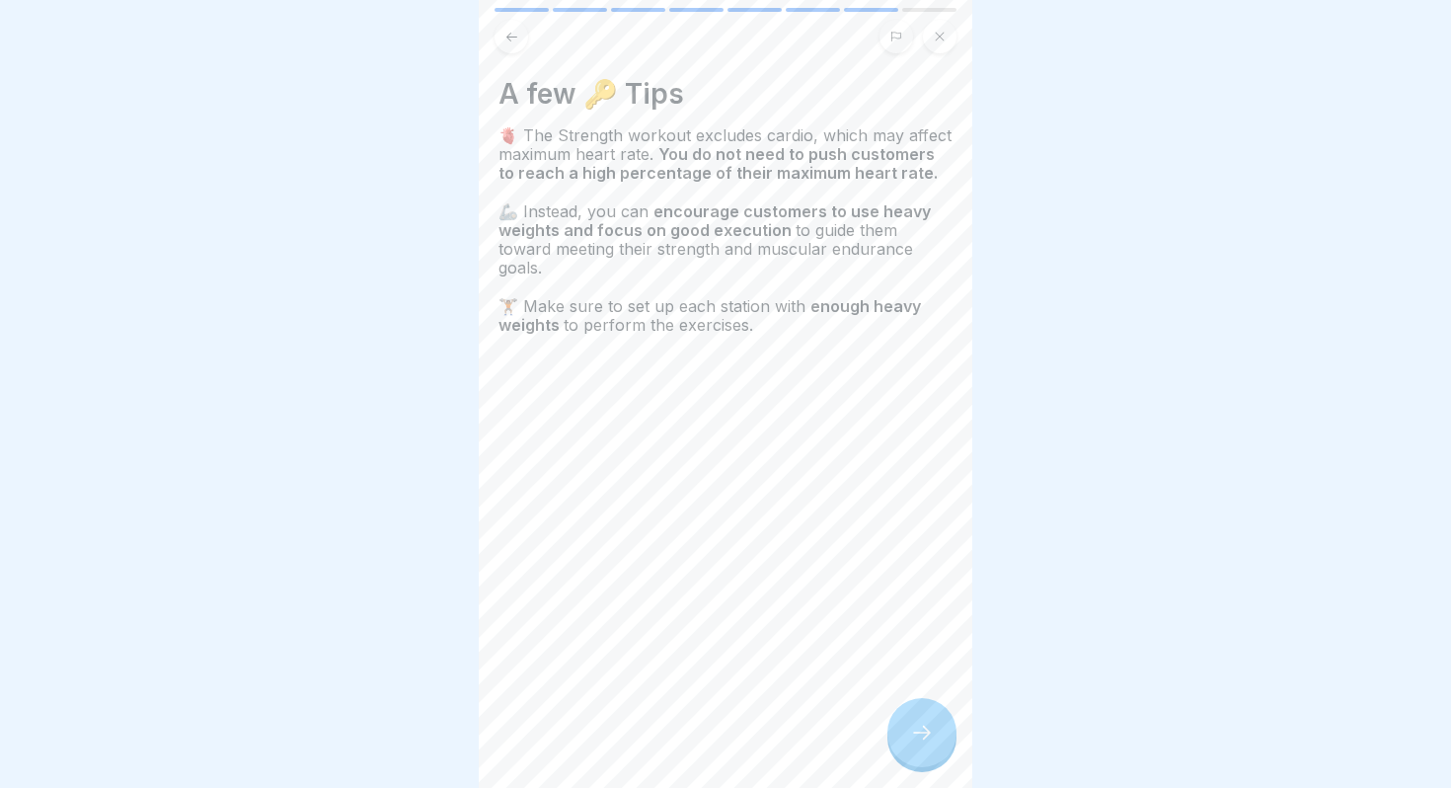
click at [920, 750] on div at bounding box center [922, 732] width 69 height 69
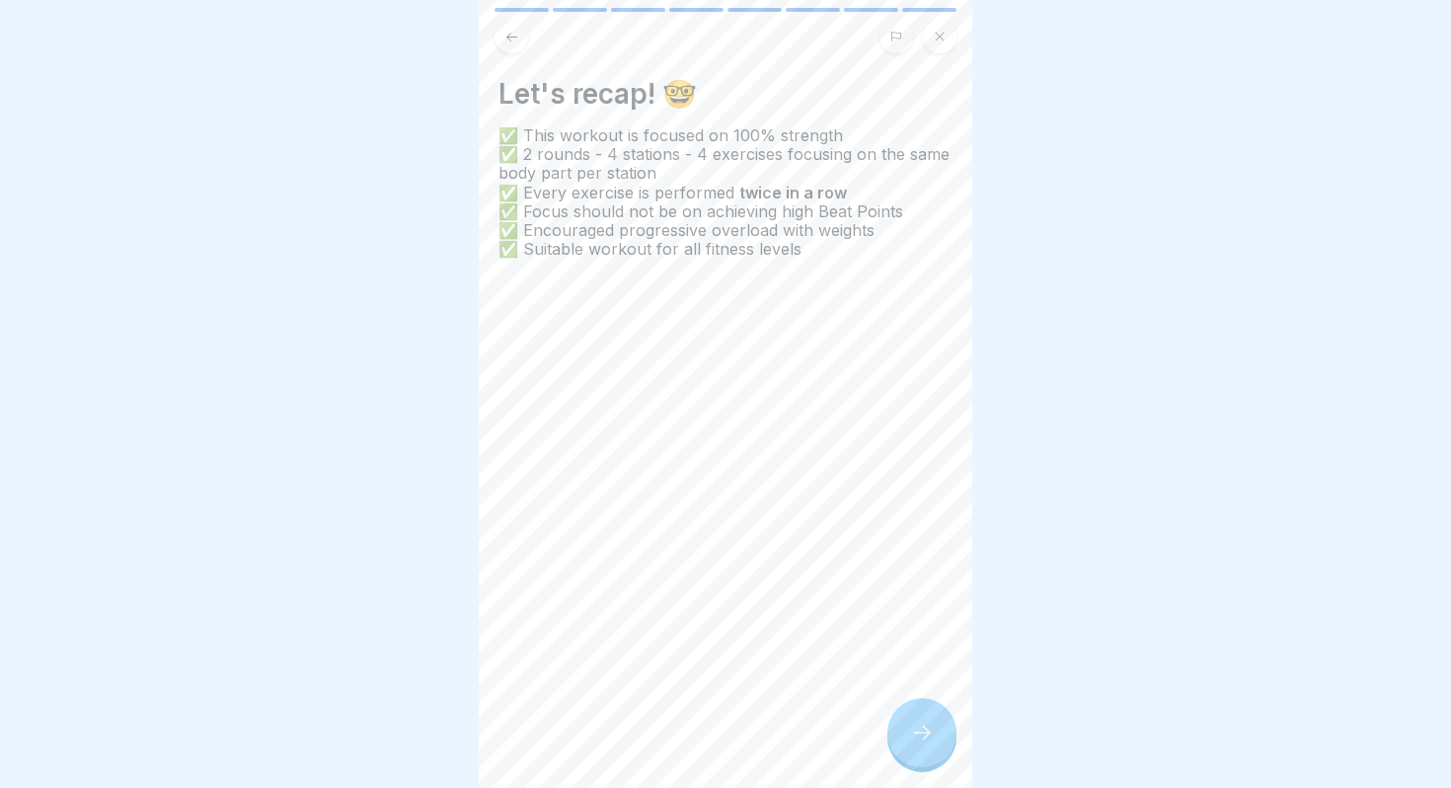
click at [908, 732] on div at bounding box center [922, 732] width 69 height 69
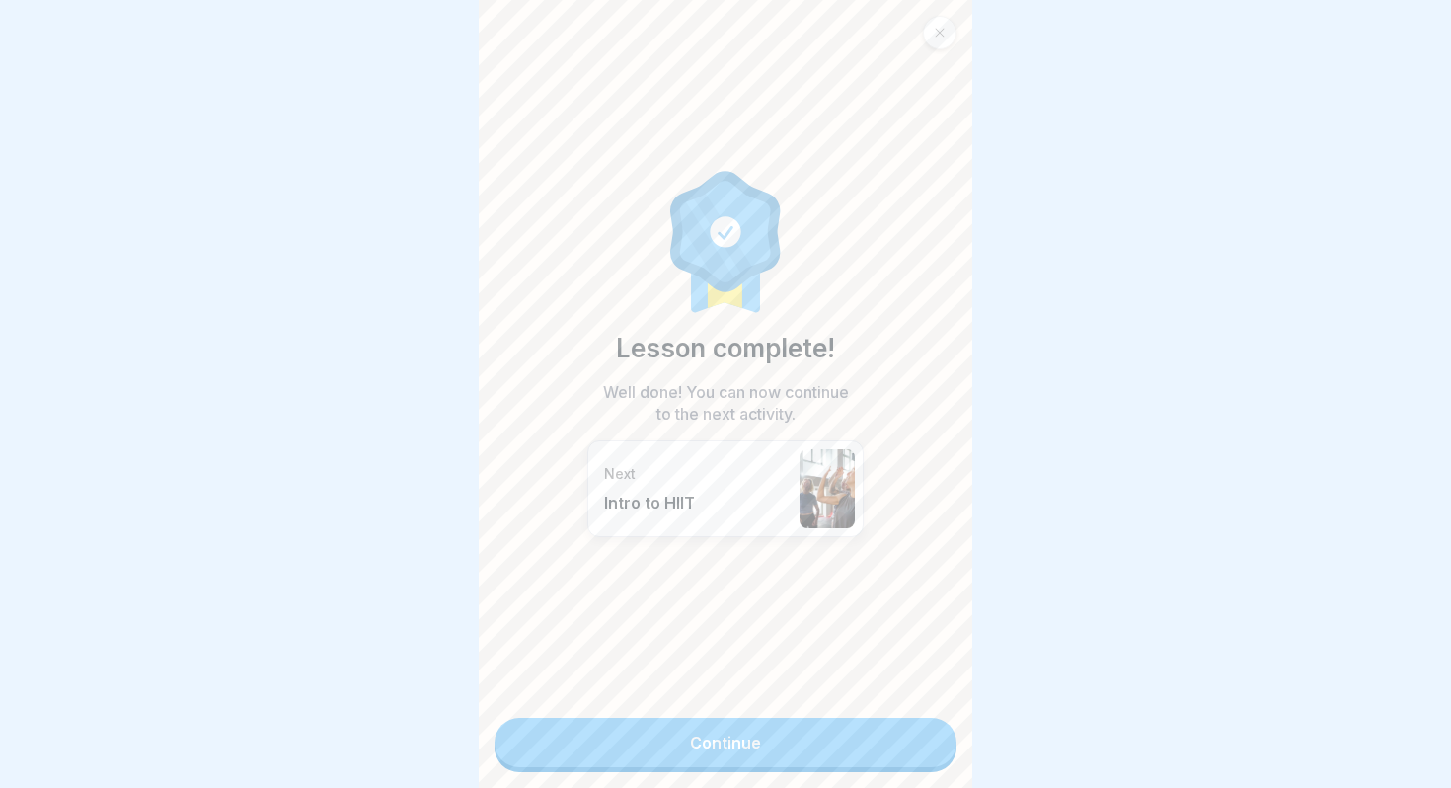
click at [908, 732] on link "Continue" at bounding box center [726, 742] width 462 height 49
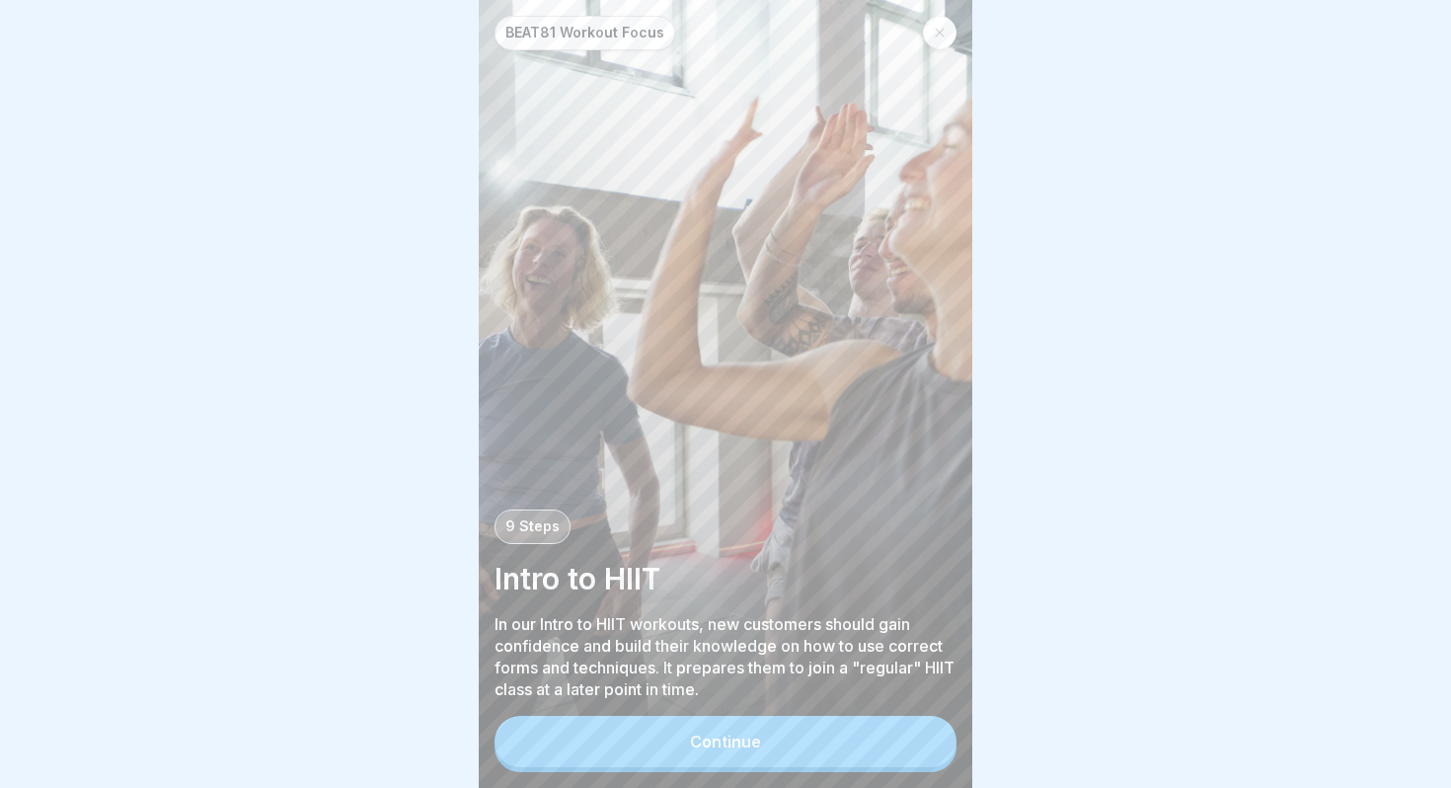
click at [780, 740] on button "Continue" at bounding box center [726, 741] width 462 height 51
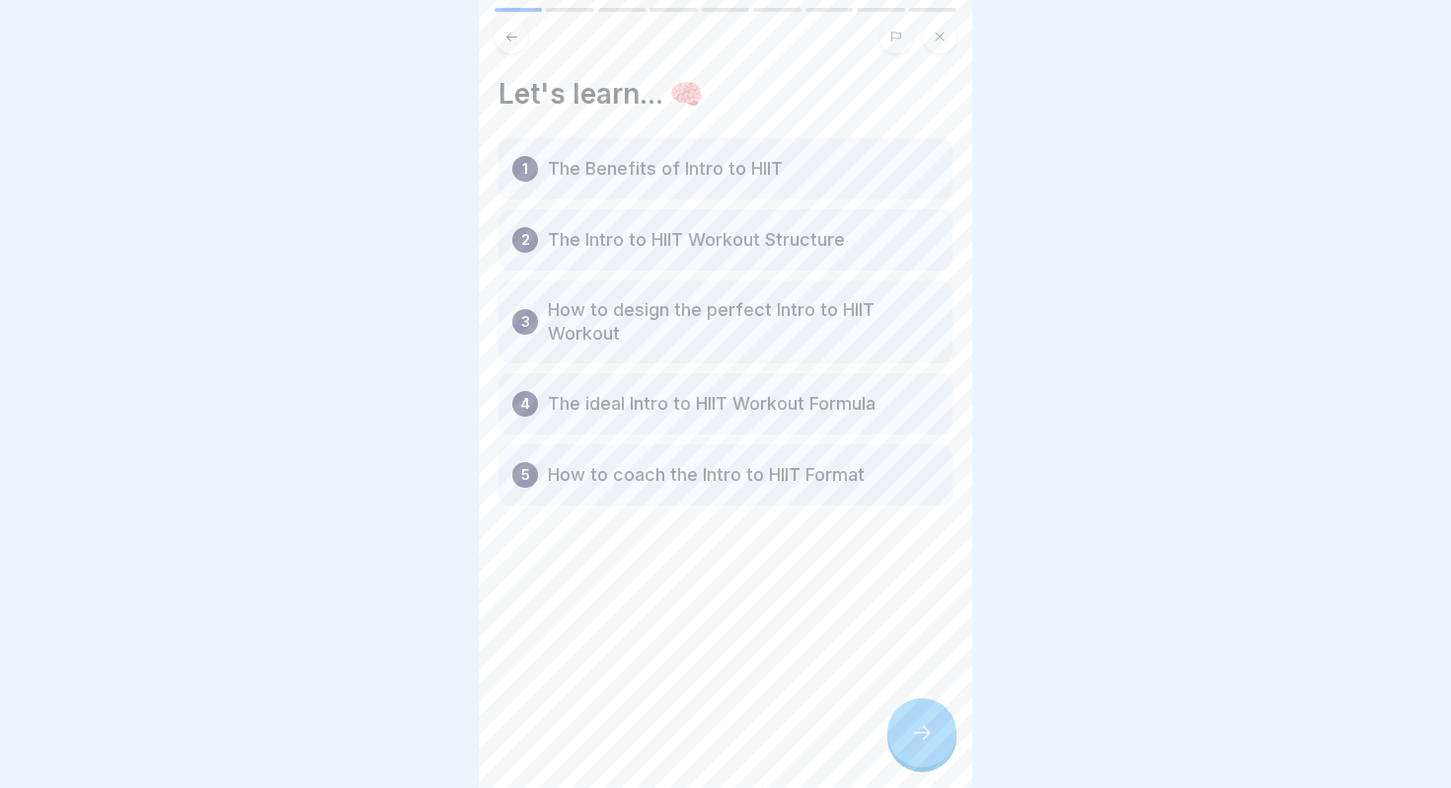
click at [931, 744] on div at bounding box center [922, 732] width 69 height 69
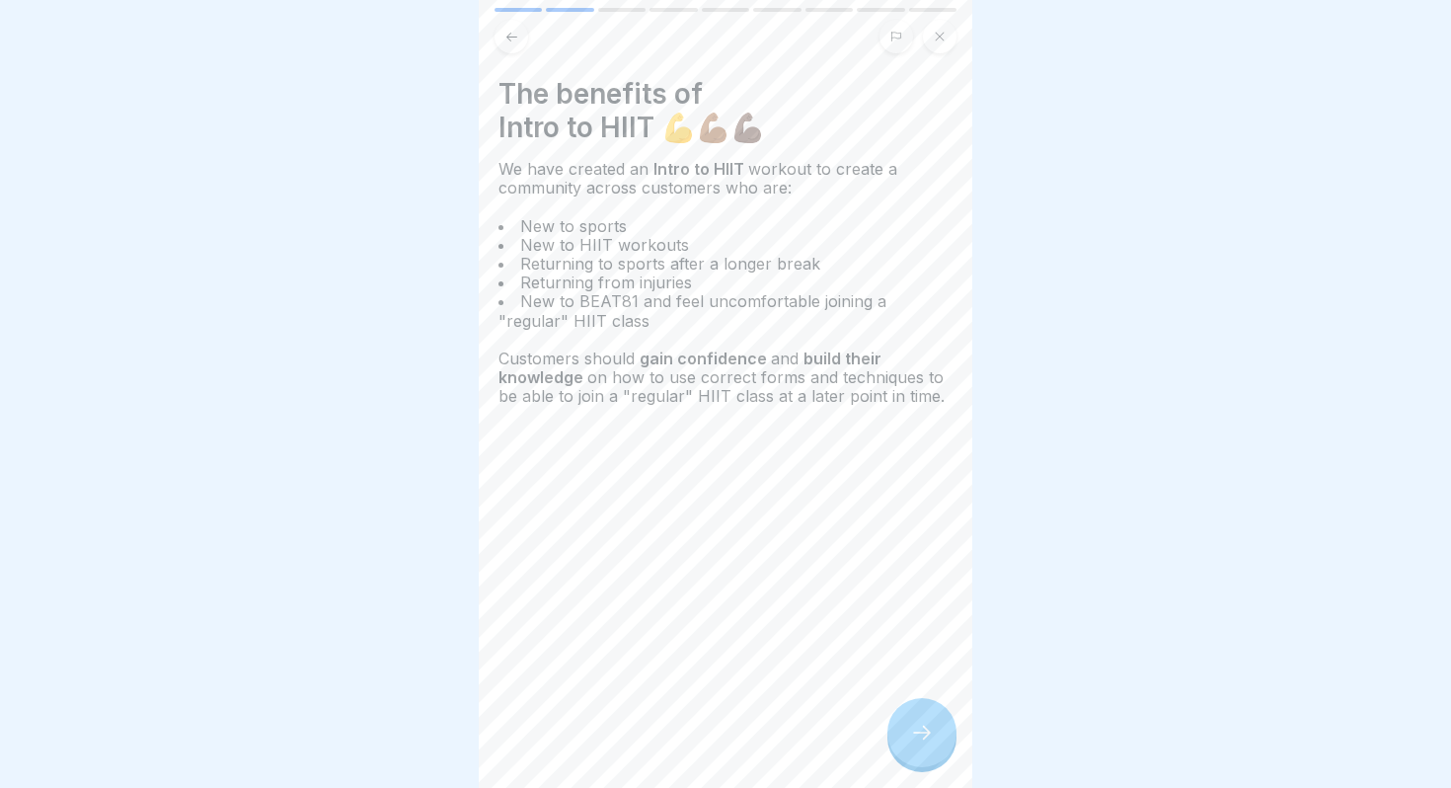
click at [939, 710] on div at bounding box center [922, 732] width 69 height 69
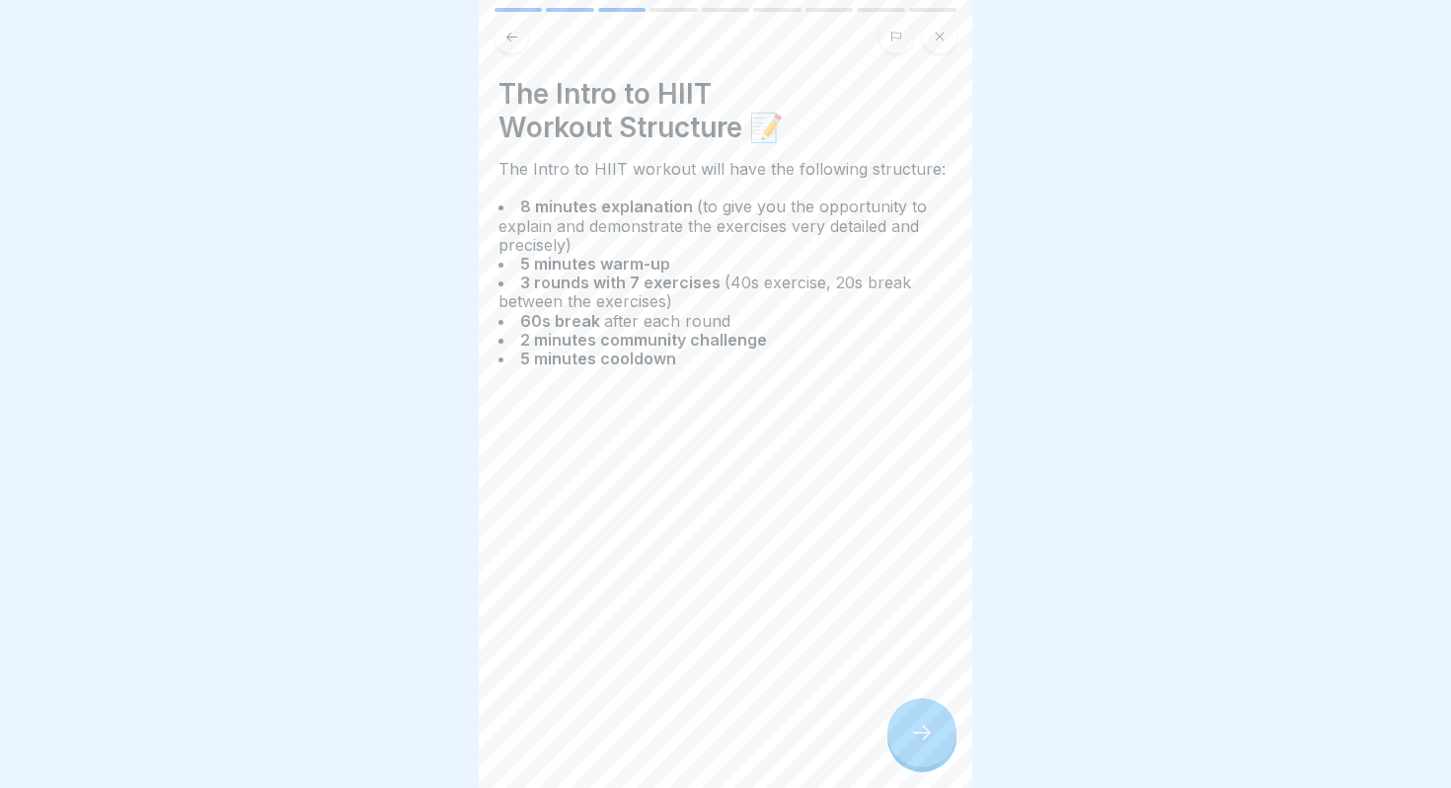
click at [914, 717] on div at bounding box center [922, 732] width 69 height 69
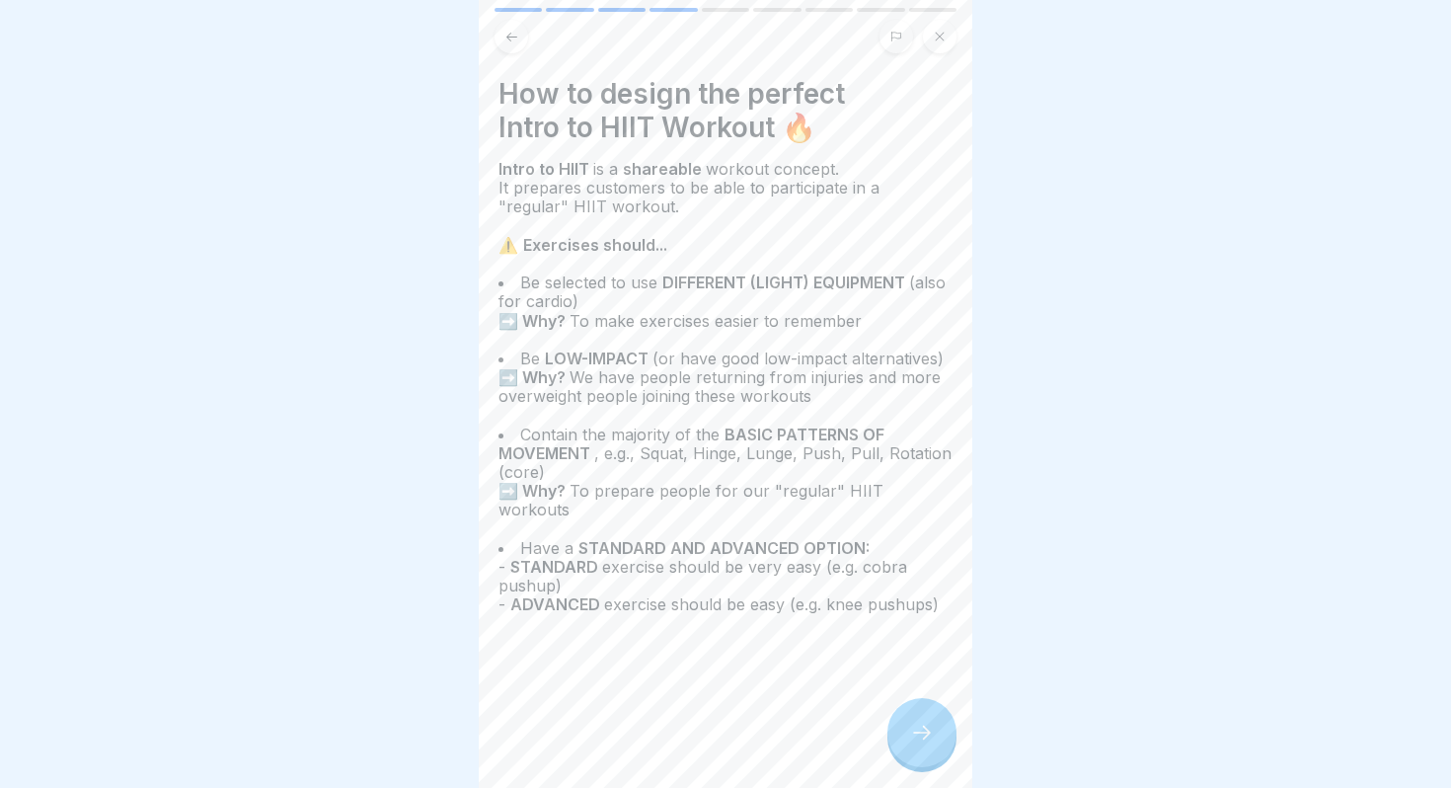
click at [939, 733] on div at bounding box center [922, 732] width 69 height 69
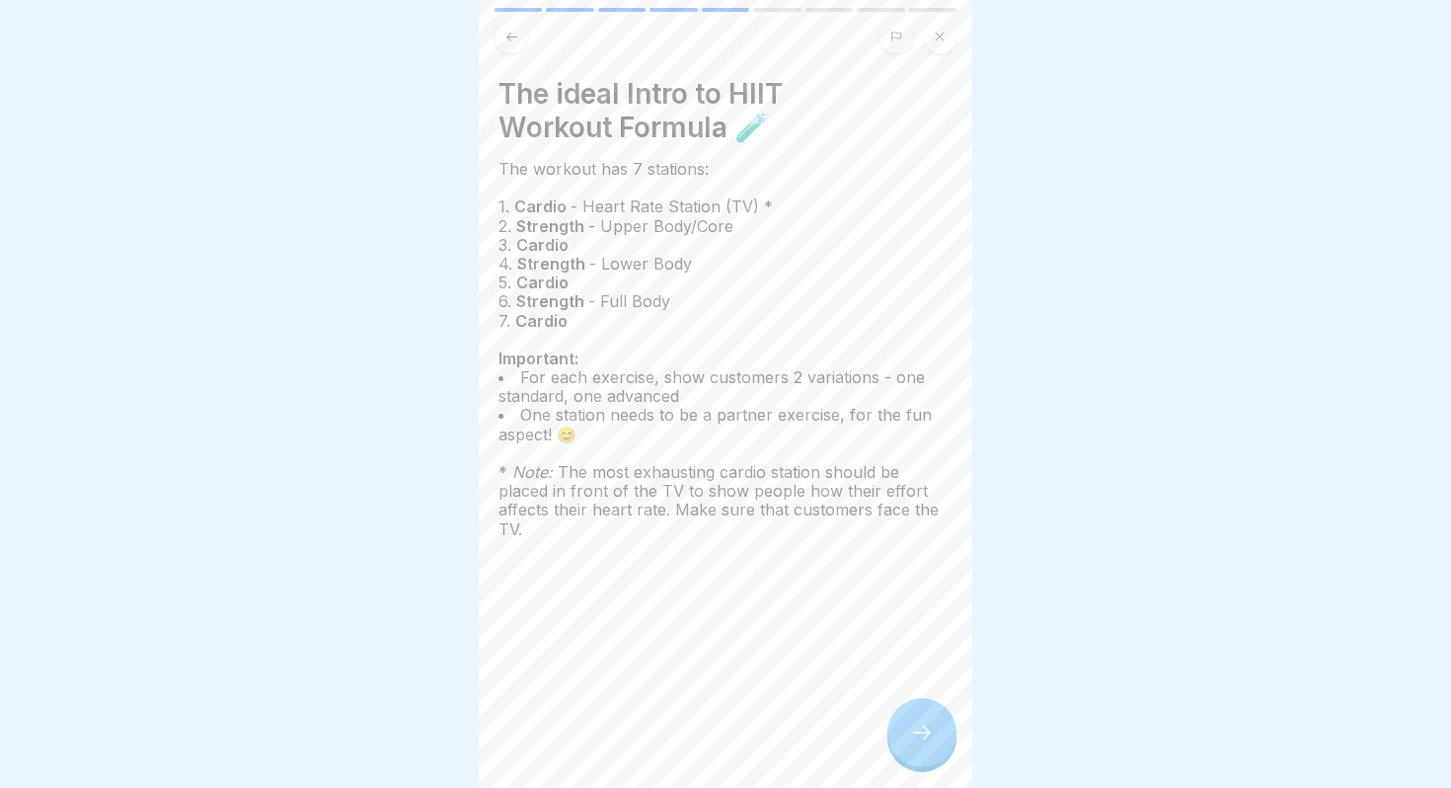
click at [932, 741] on icon at bounding box center [922, 733] width 24 height 24
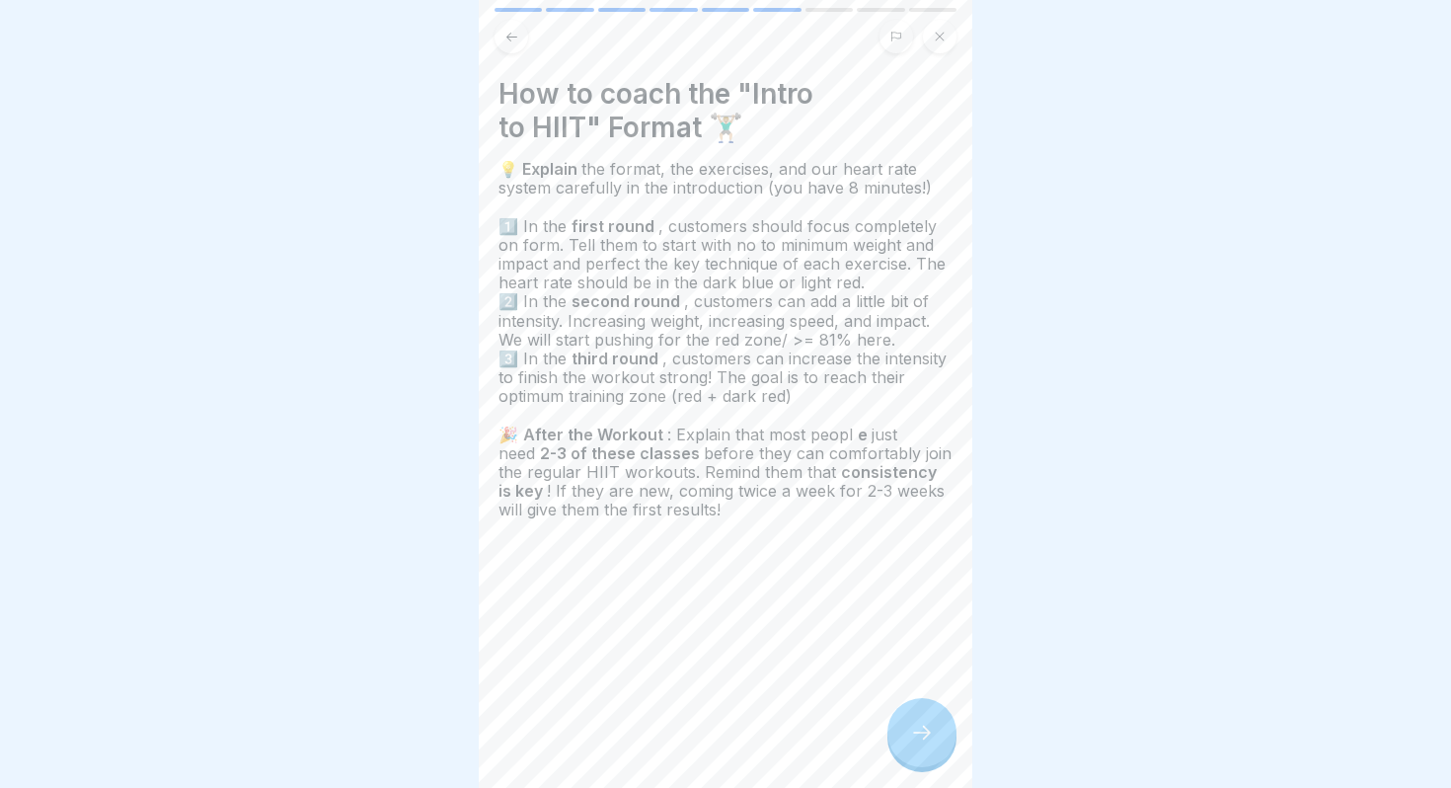
click at [898, 741] on div at bounding box center [922, 732] width 69 height 69
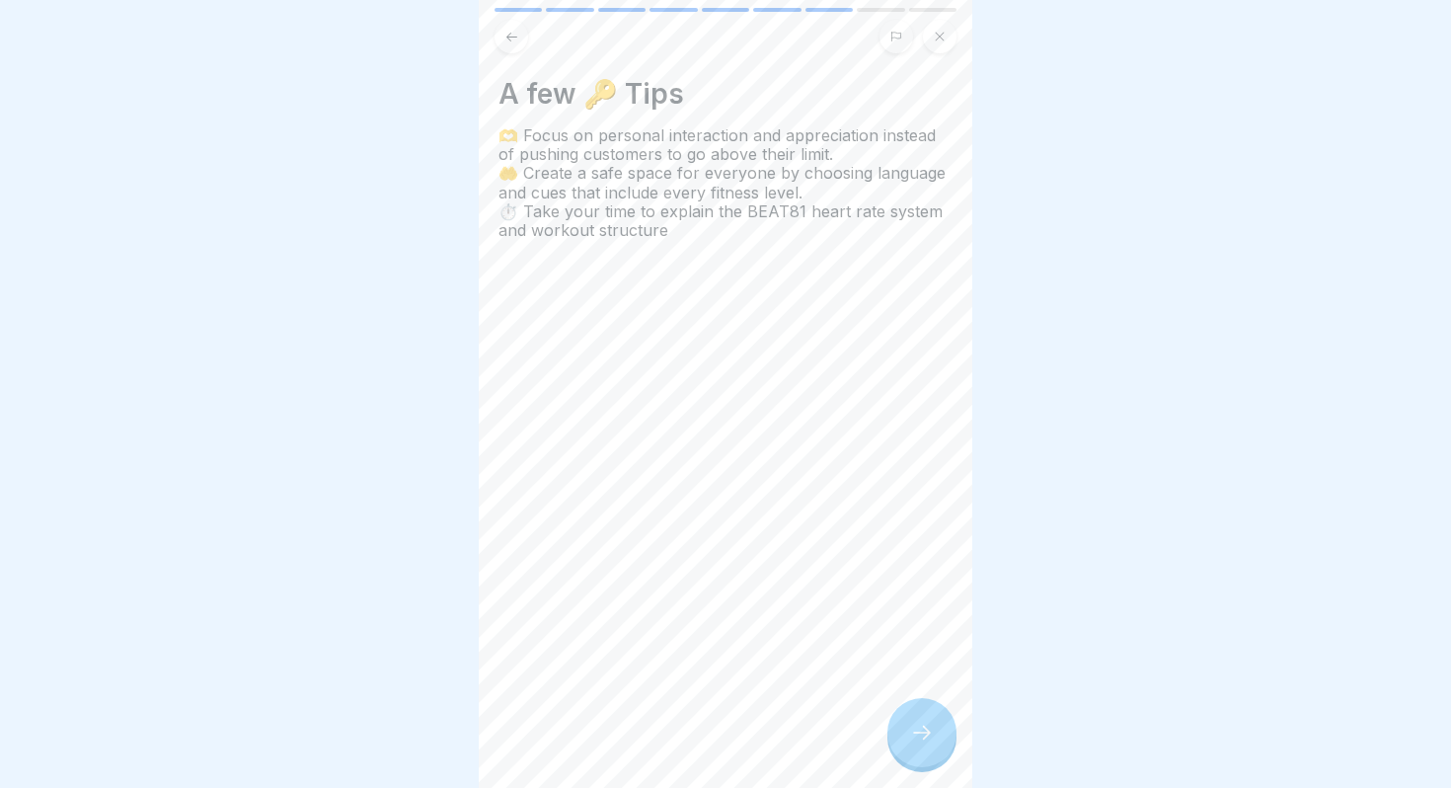
click at [902, 740] on div at bounding box center [922, 732] width 69 height 69
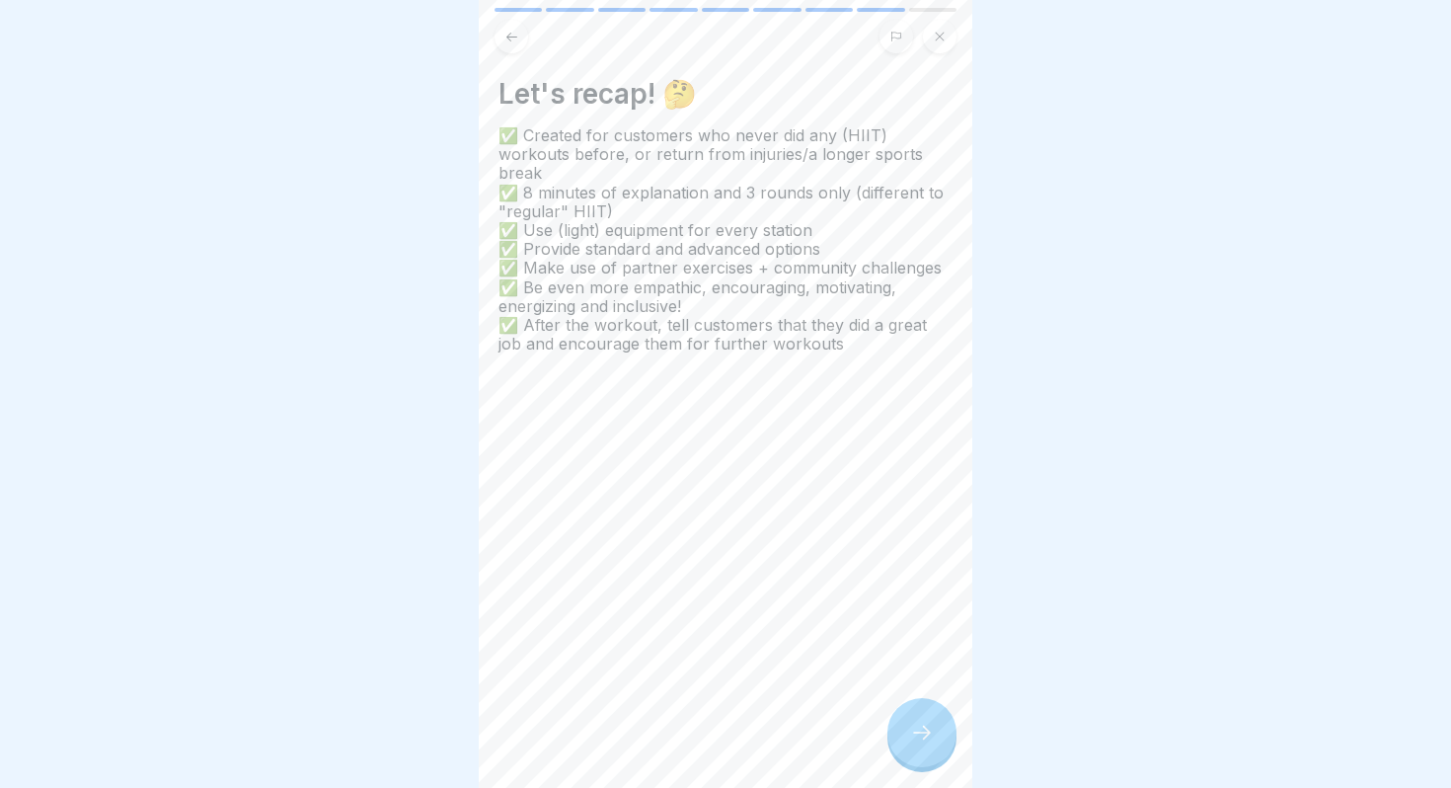
click at [902, 740] on div at bounding box center [922, 732] width 69 height 69
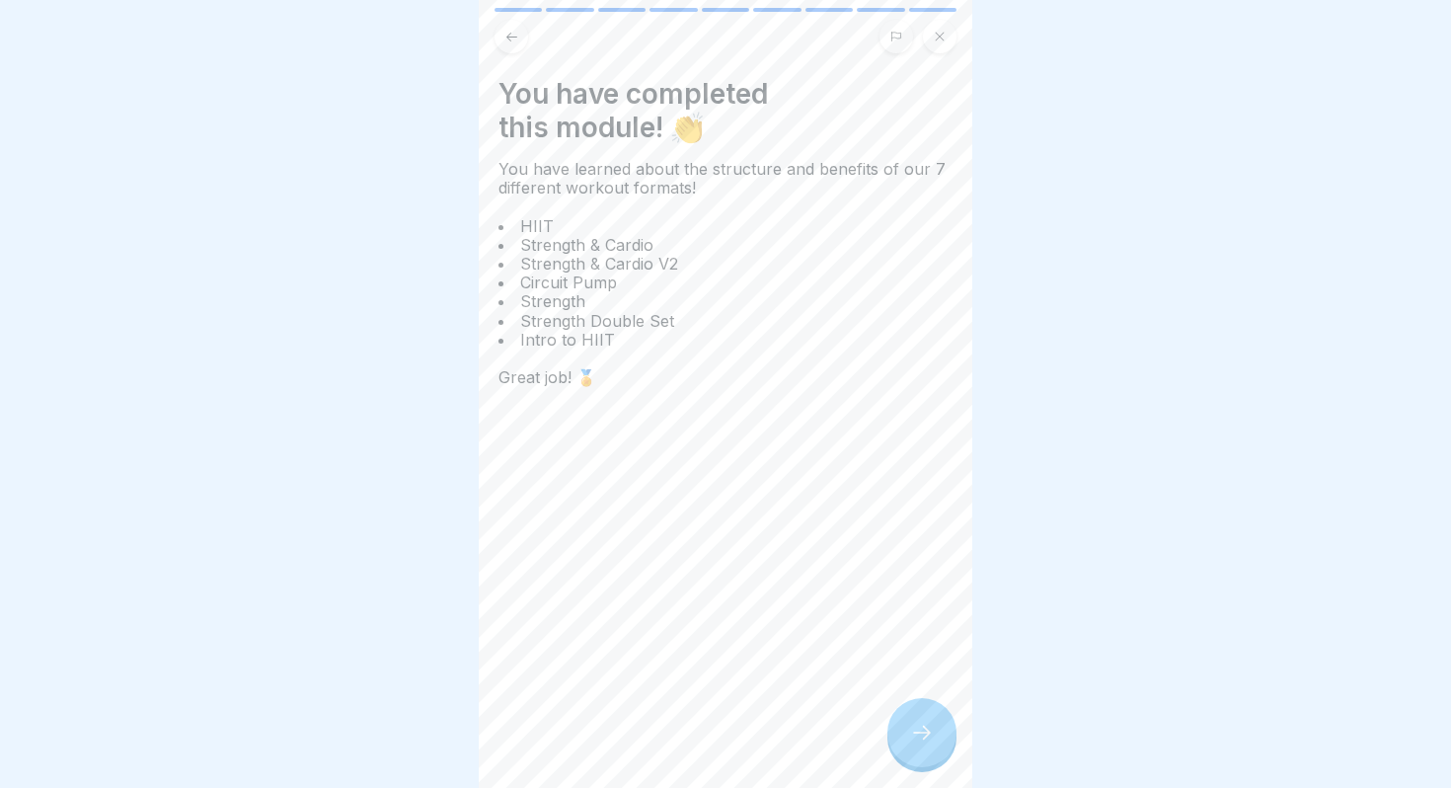
click at [907, 732] on div at bounding box center [922, 732] width 69 height 69
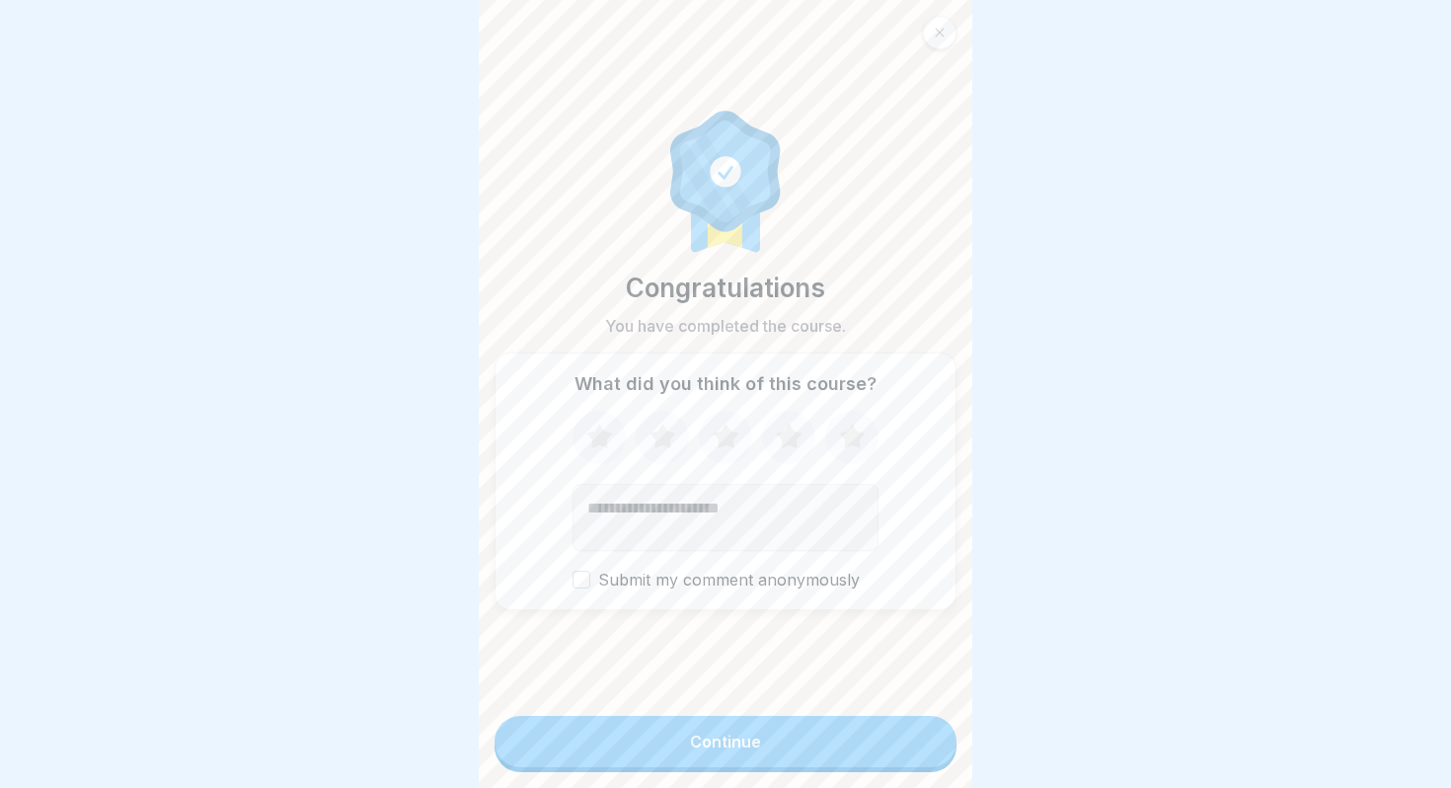
click at [773, 774] on form "Congratulations You have completed the course. What did you think of this cours…" at bounding box center [726, 394] width 494 height 788
click at [773, 754] on button "Continue" at bounding box center [726, 741] width 462 height 51
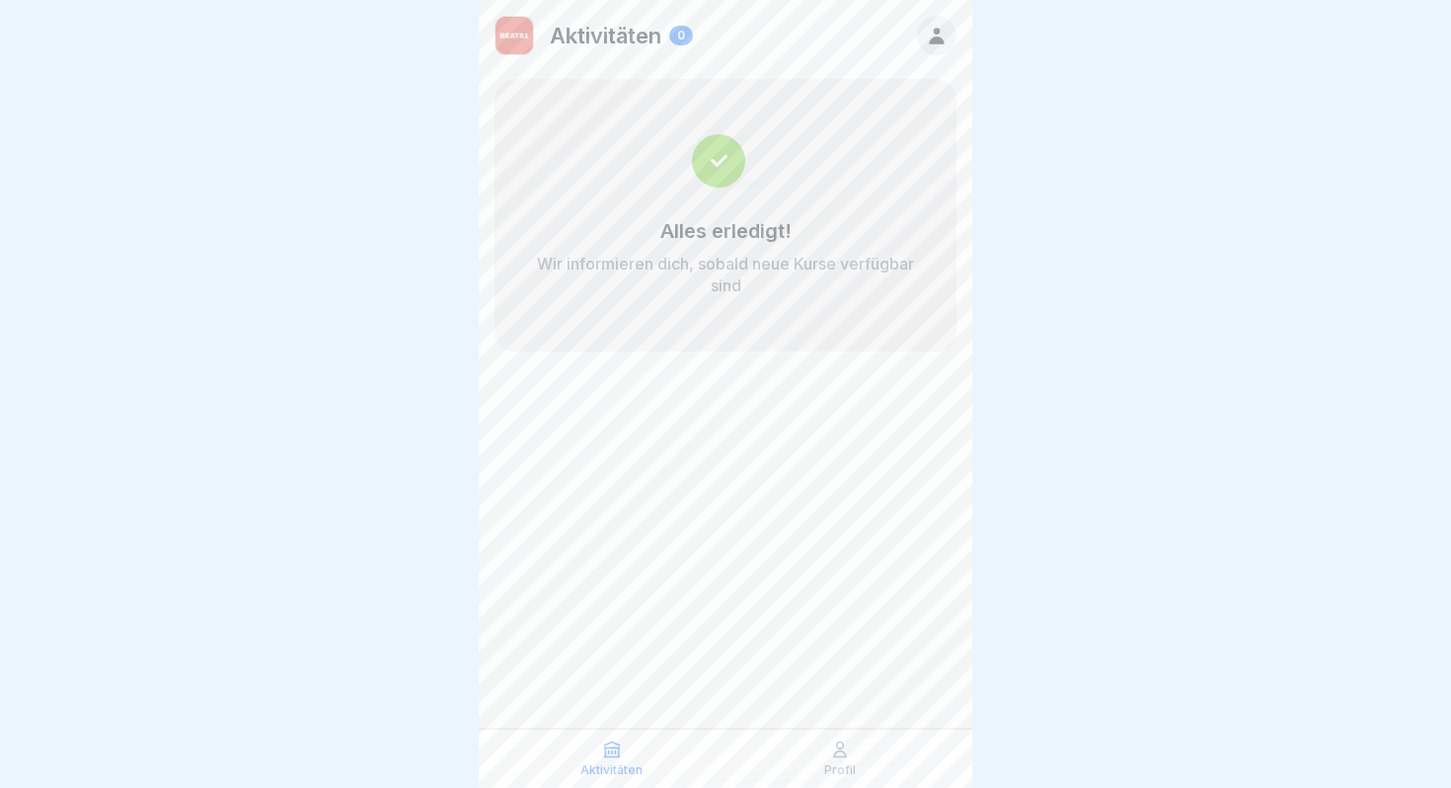
click at [947, 29] on icon at bounding box center [937, 36] width 22 height 22
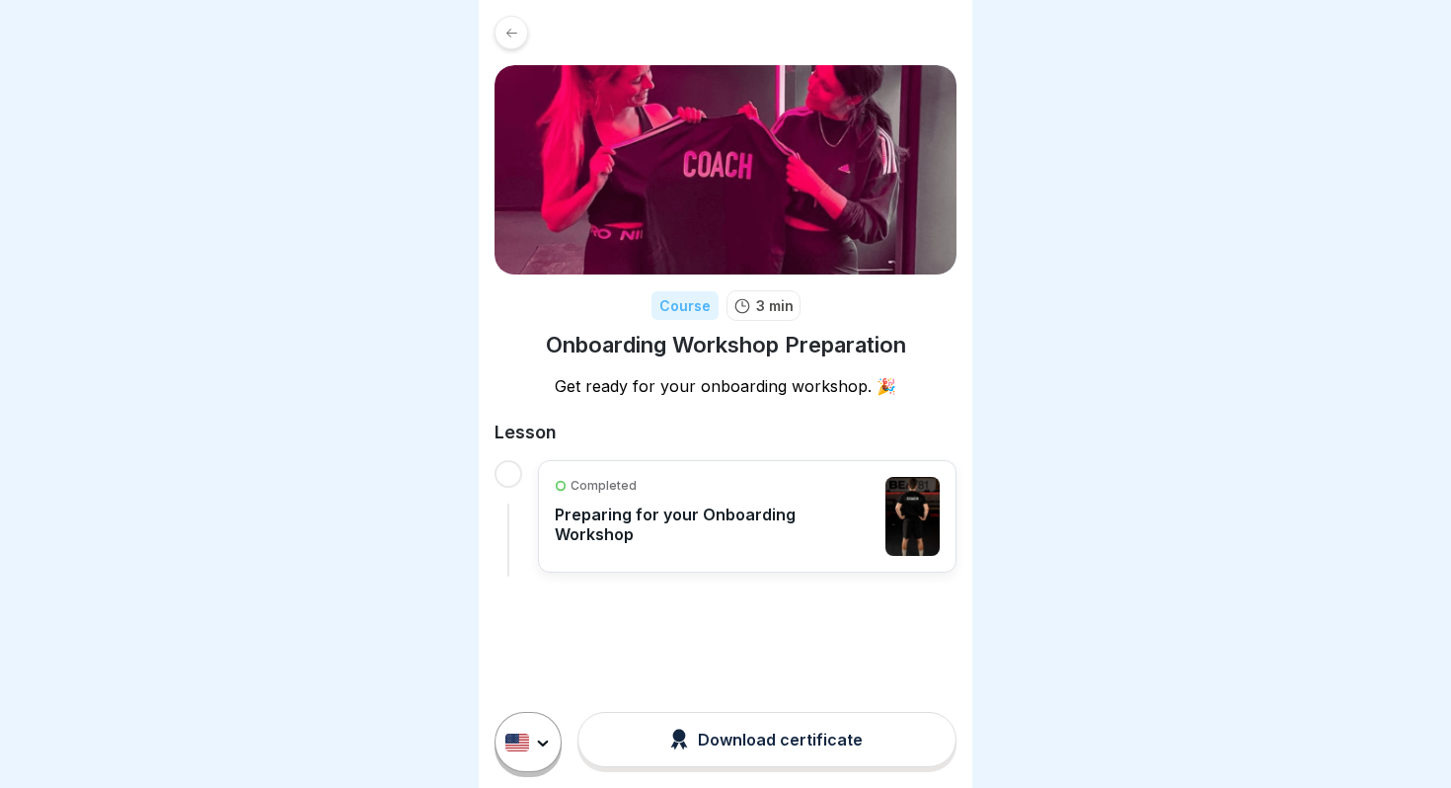
click at [748, 546] on div "Completed Preparing for your Onboarding Workshop" at bounding box center [715, 516] width 321 height 79
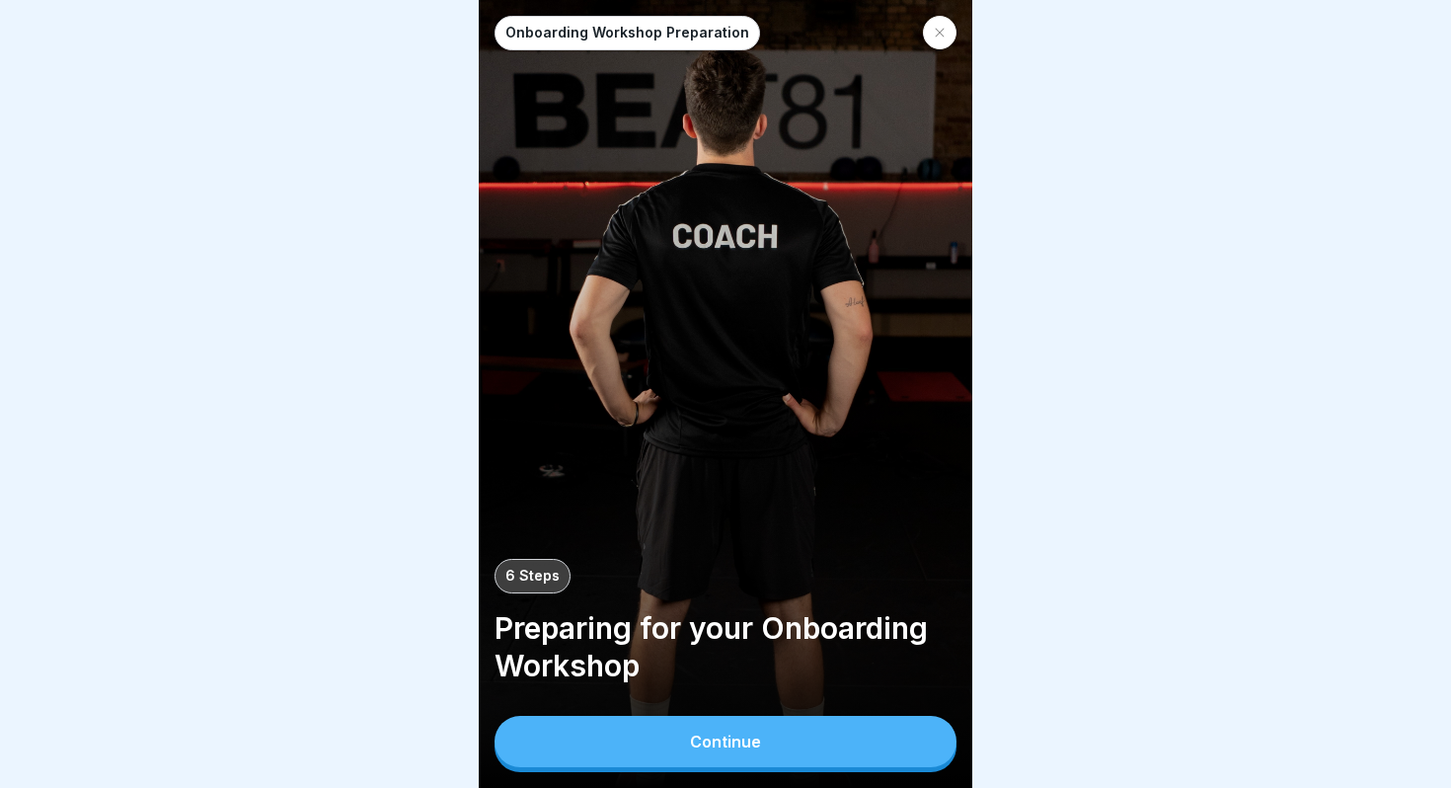
click at [815, 749] on button "Continue" at bounding box center [726, 741] width 462 height 51
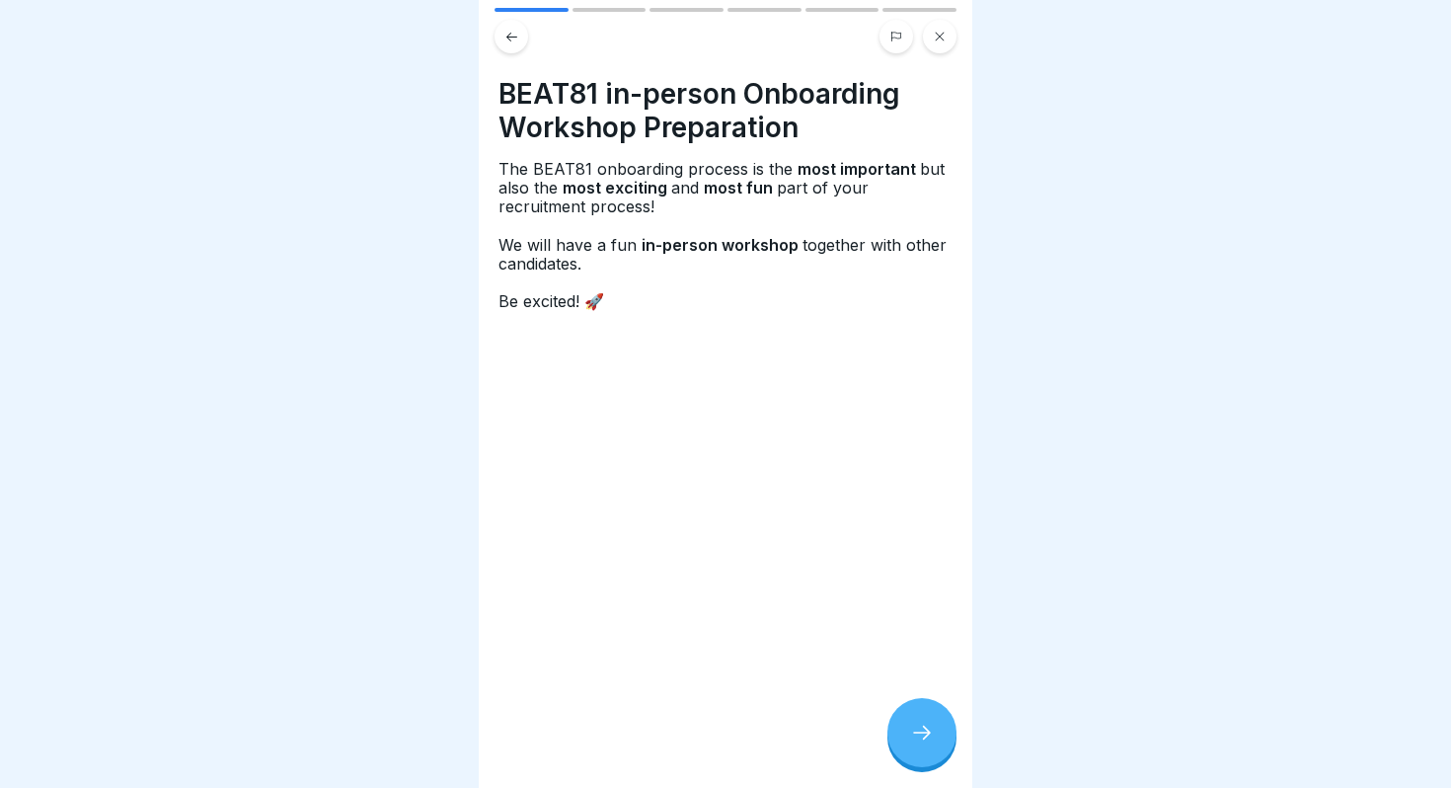
click at [930, 736] on icon at bounding box center [922, 733] width 24 height 24
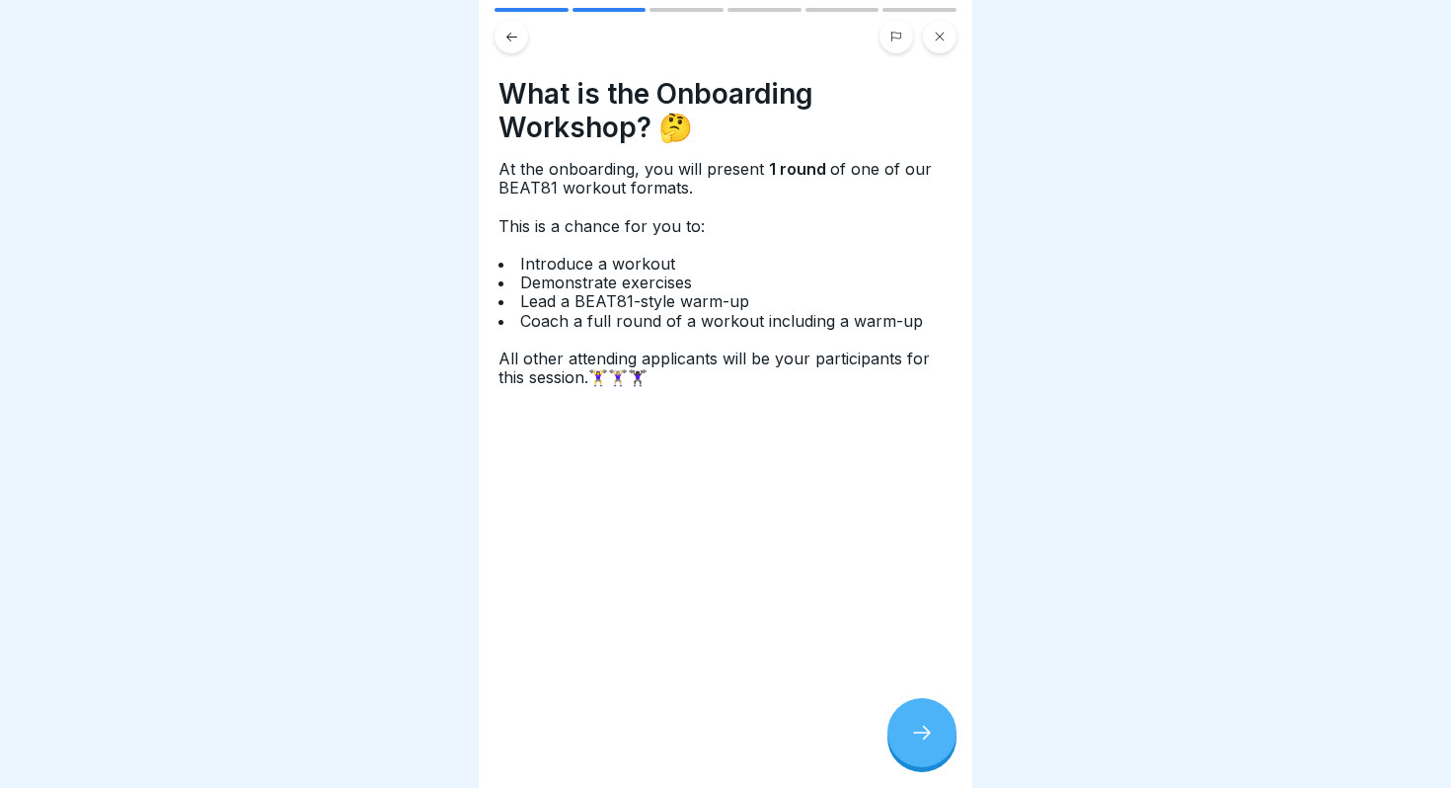
click at [930, 736] on icon at bounding box center [922, 733] width 24 height 24
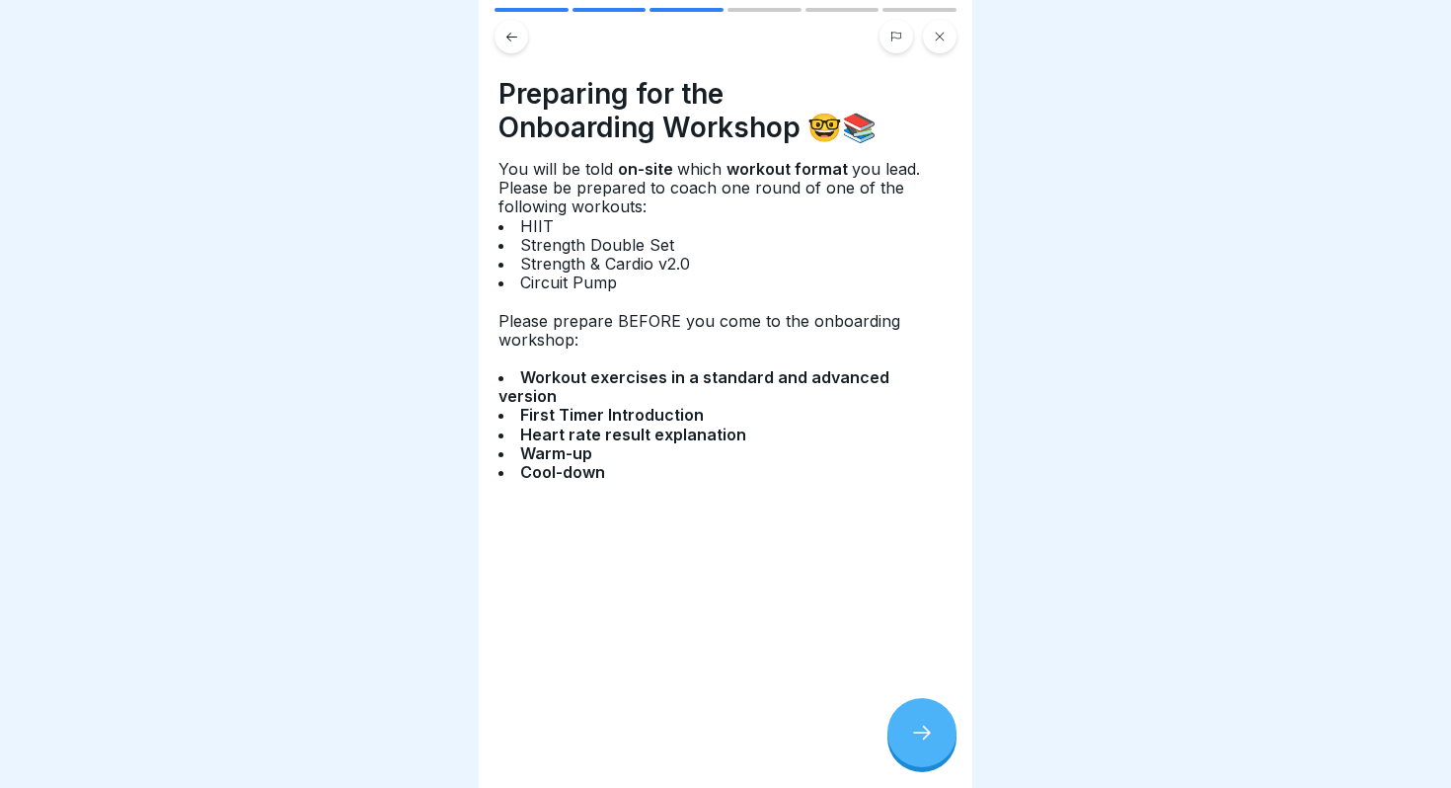
click at [569, 263] on span "Strength & Cardio v2.0" at bounding box center [607, 264] width 175 height 20
click at [914, 726] on icon at bounding box center [922, 733] width 24 height 24
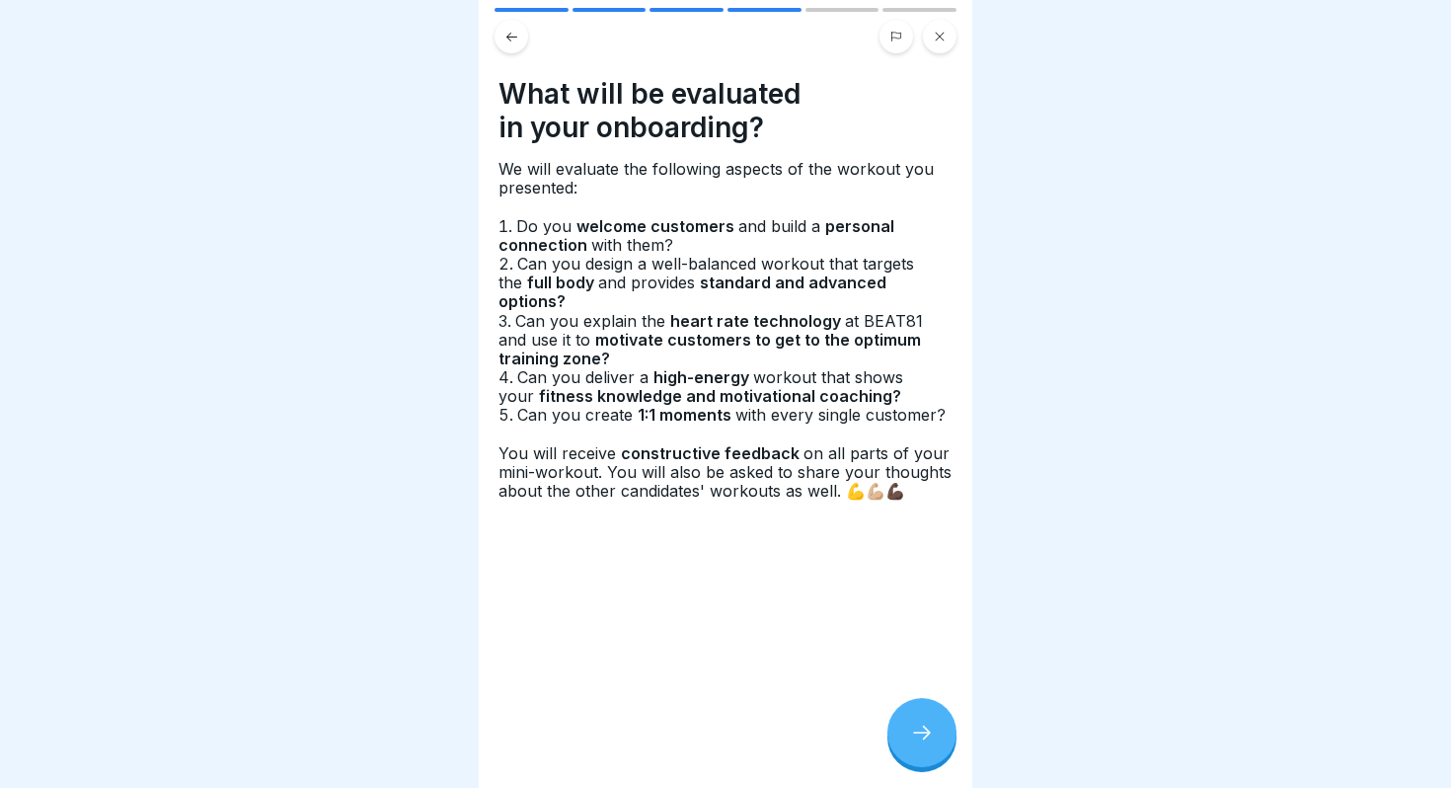
click at [914, 726] on icon at bounding box center [922, 733] width 24 height 24
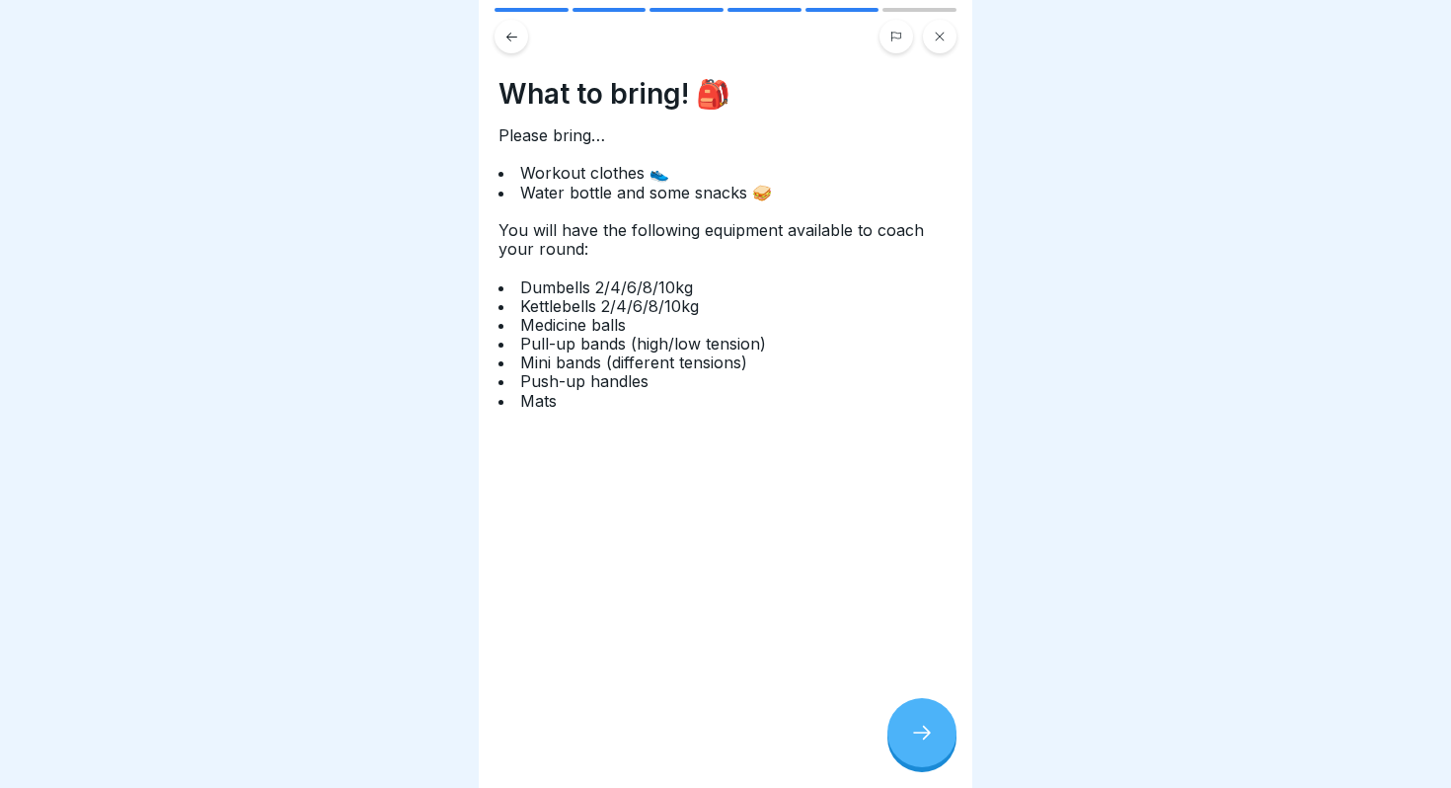
click at [546, 405] on span "Mats" at bounding box center [540, 401] width 41 height 20
click at [546, 384] on span "Push-up handles" at bounding box center [586, 381] width 133 height 20
click at [546, 370] on span "Mini bands (different tensions)" at bounding box center [636, 362] width 232 height 20
click at [546, 350] on span "Pull-up bands (high/low tension)" at bounding box center [645, 344] width 251 height 20
click at [546, 331] on span "Medicine balls" at bounding box center [575, 325] width 111 height 20
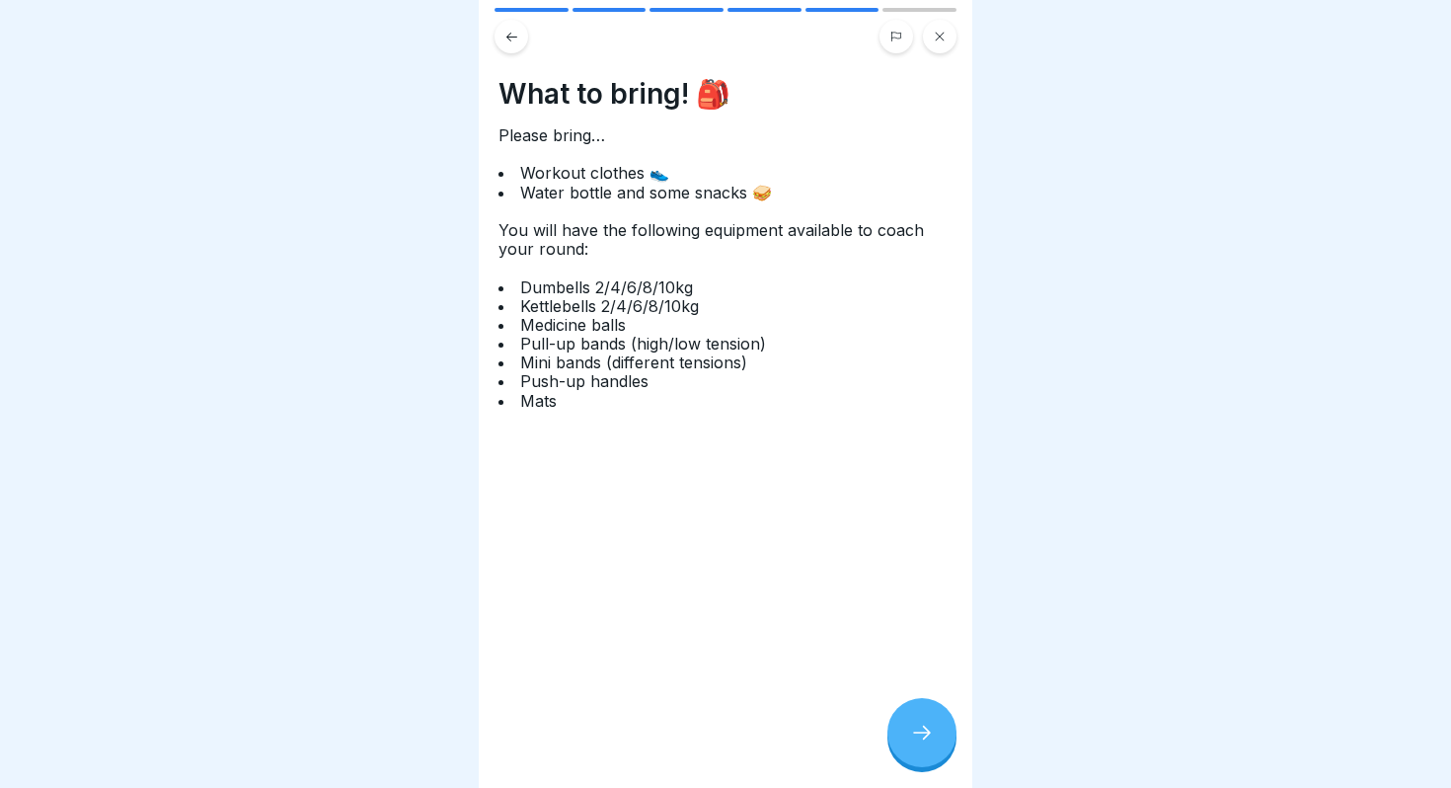
click at [546, 310] on span "Kettlebells 2/4/6/8/10kg" at bounding box center [612, 306] width 184 height 20
click at [546, 287] on span "Dumbells 2/4/6/8/10kg" at bounding box center [609, 287] width 178 height 20
click at [920, 757] on div at bounding box center [922, 732] width 69 height 69
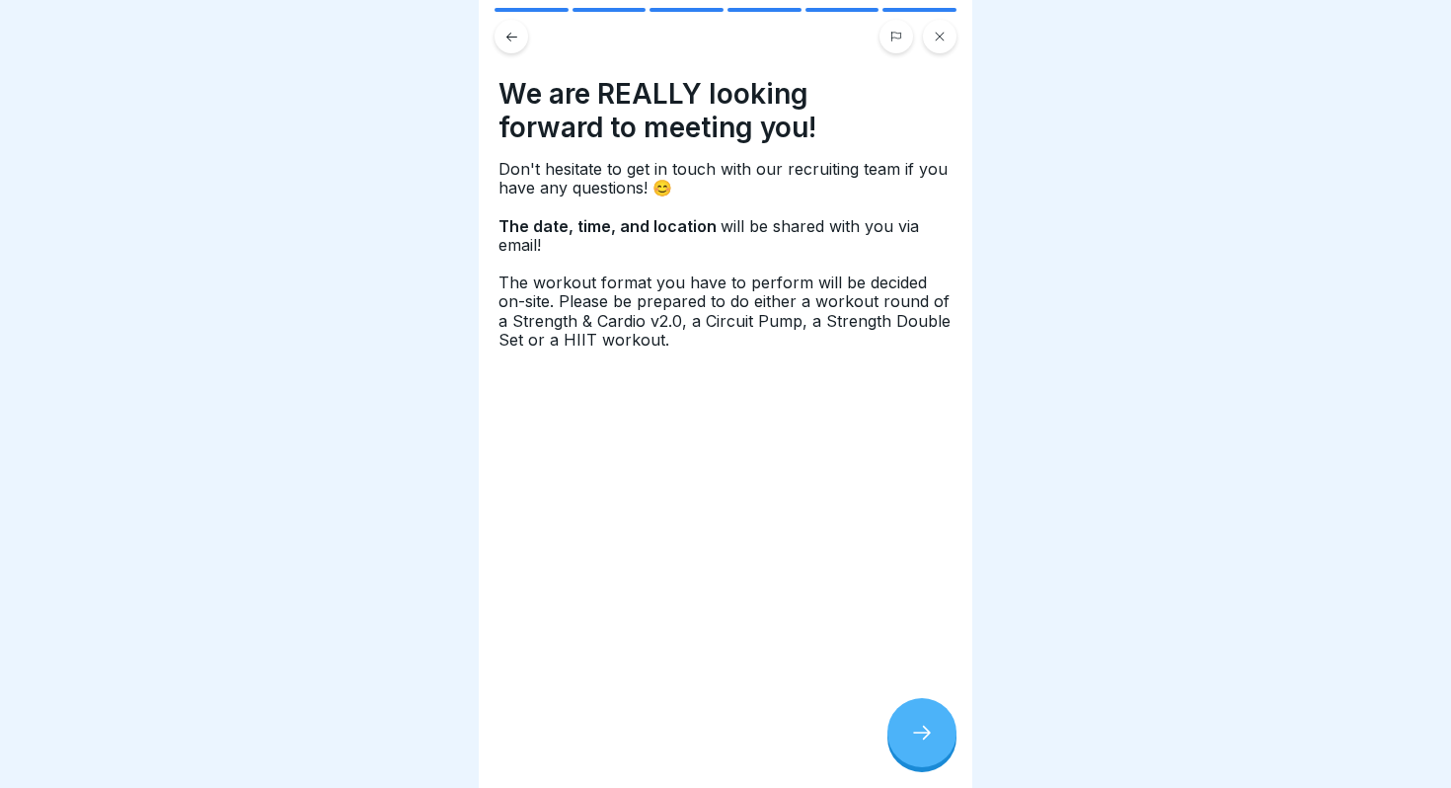
click at [918, 750] on div at bounding box center [922, 732] width 69 height 69
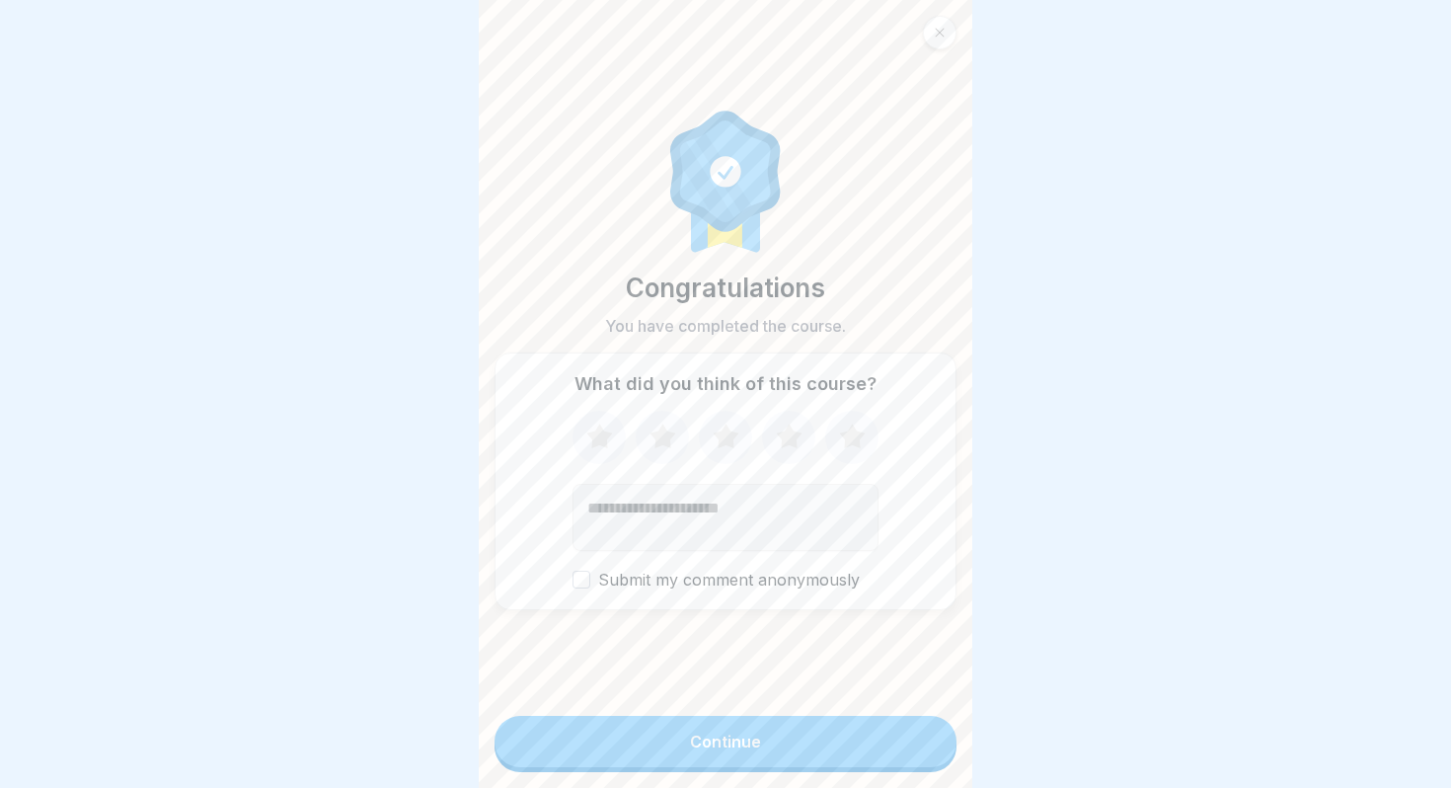
click at [861, 763] on button "Continue" at bounding box center [726, 741] width 462 height 51
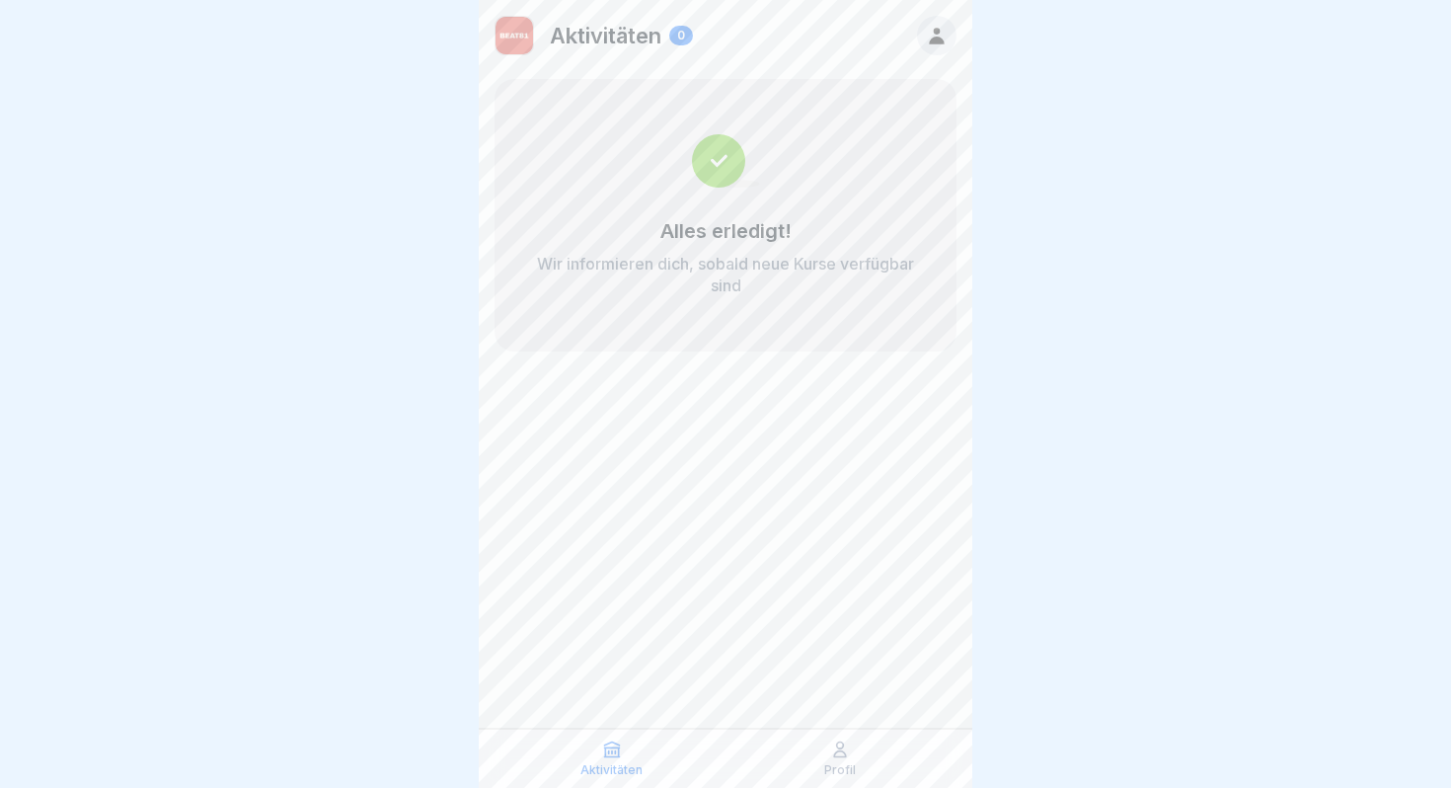
click at [937, 39] on icon at bounding box center [936, 36] width 15 height 17
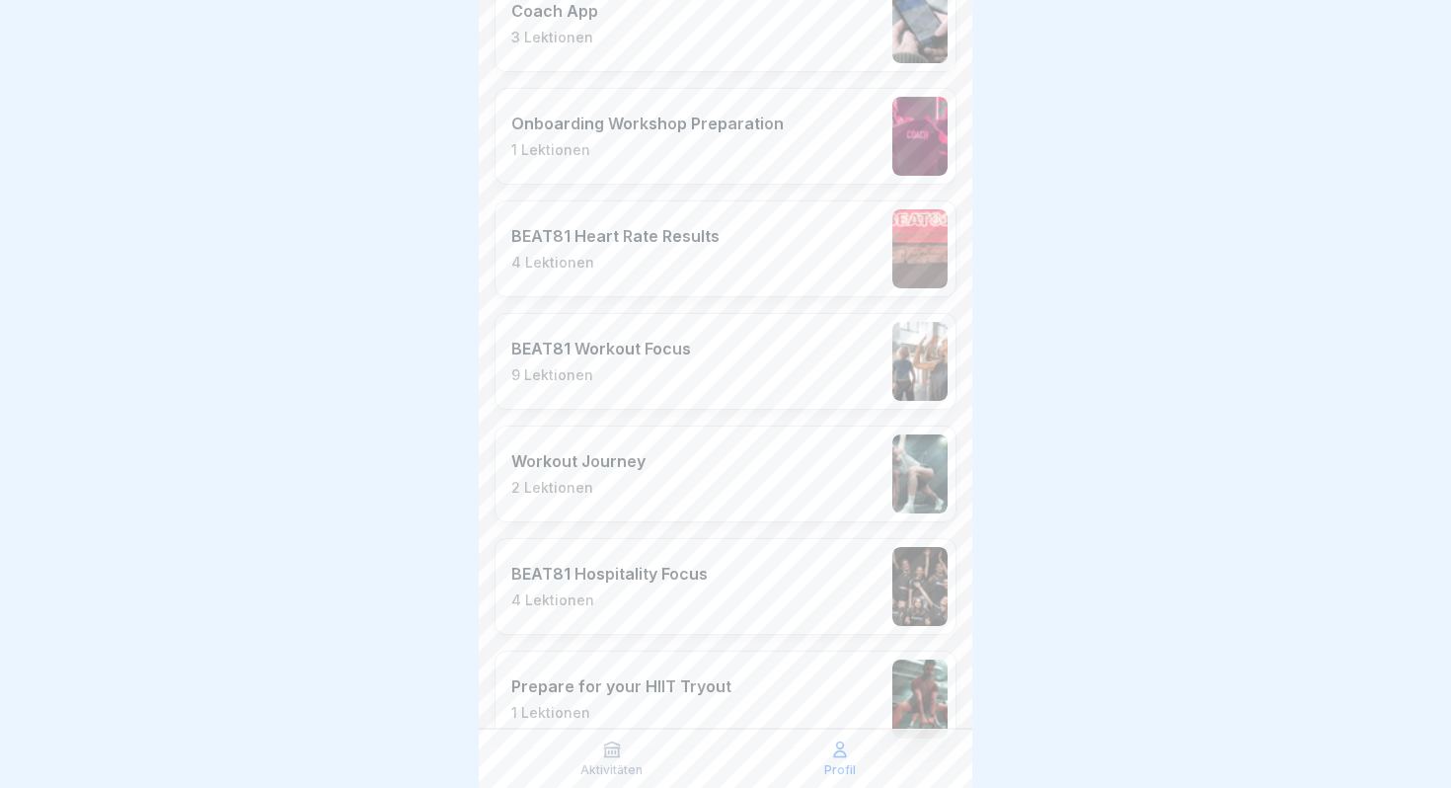
scroll to position [3240, 0]
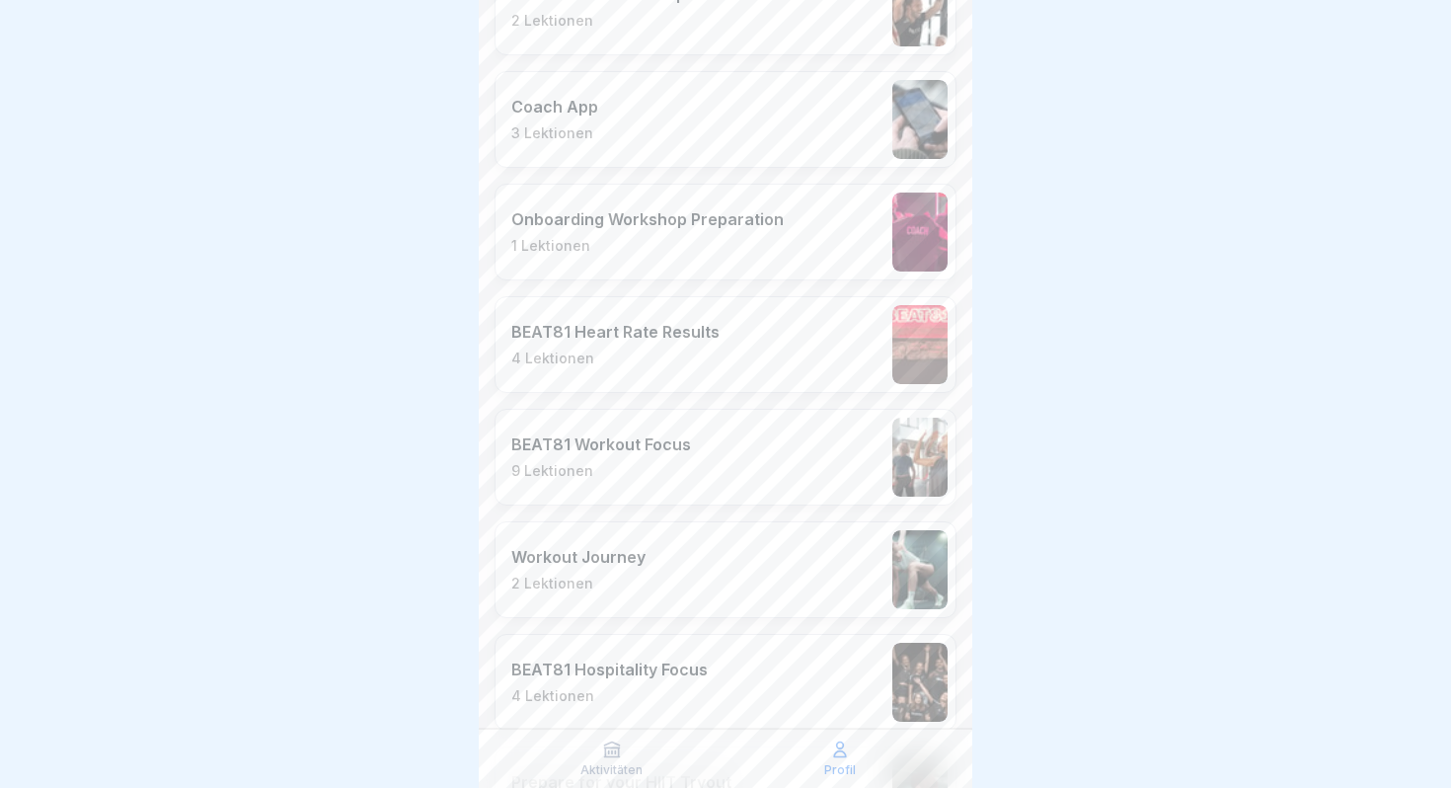
click at [655, 234] on div "Onboarding Workshop Preparation 1 Lektionen" at bounding box center [647, 231] width 273 height 45
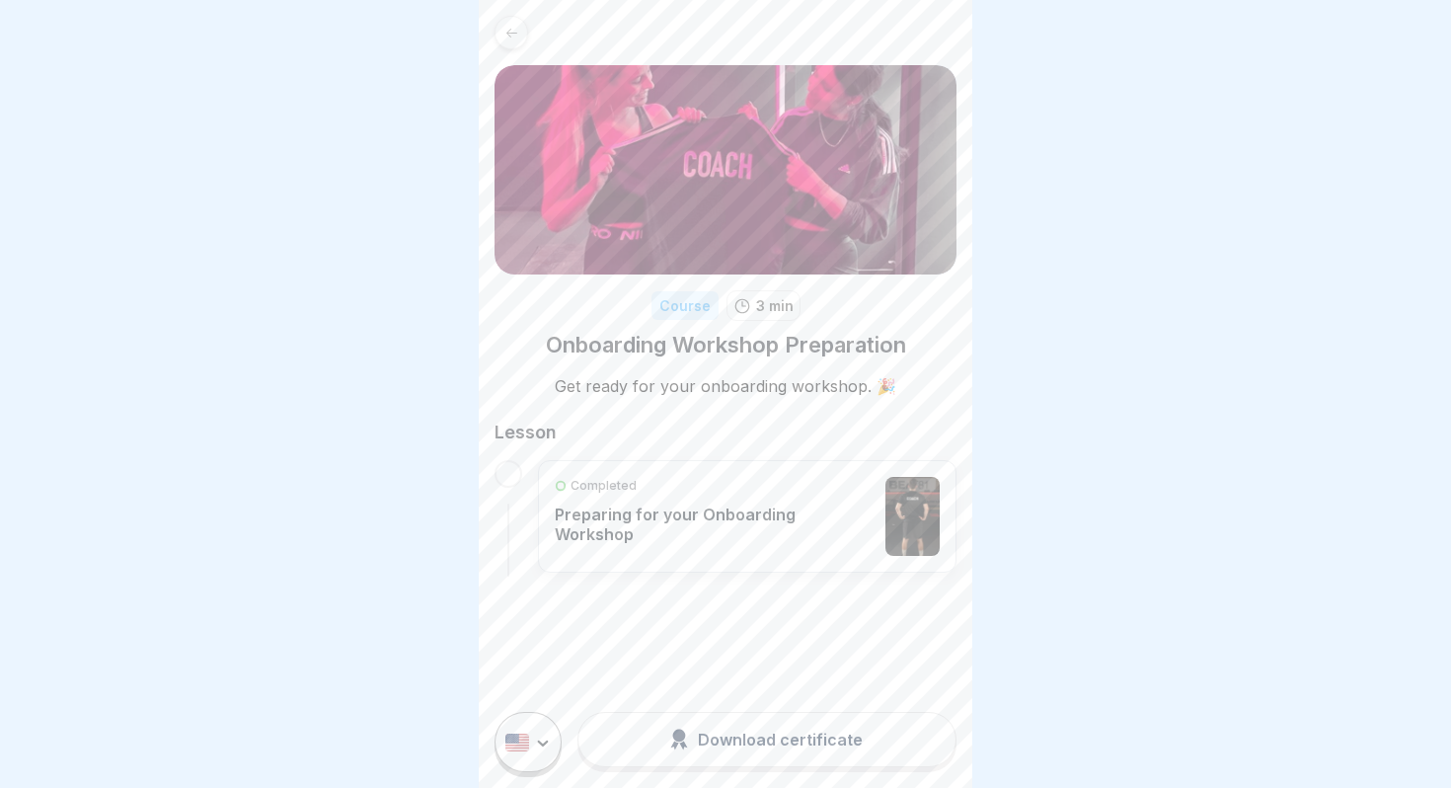
click at [737, 738] on div "Download certificate" at bounding box center [766, 740] width 193 height 22
click at [717, 519] on p "Preparing for your Onboarding Workshop" at bounding box center [715, 524] width 321 height 39
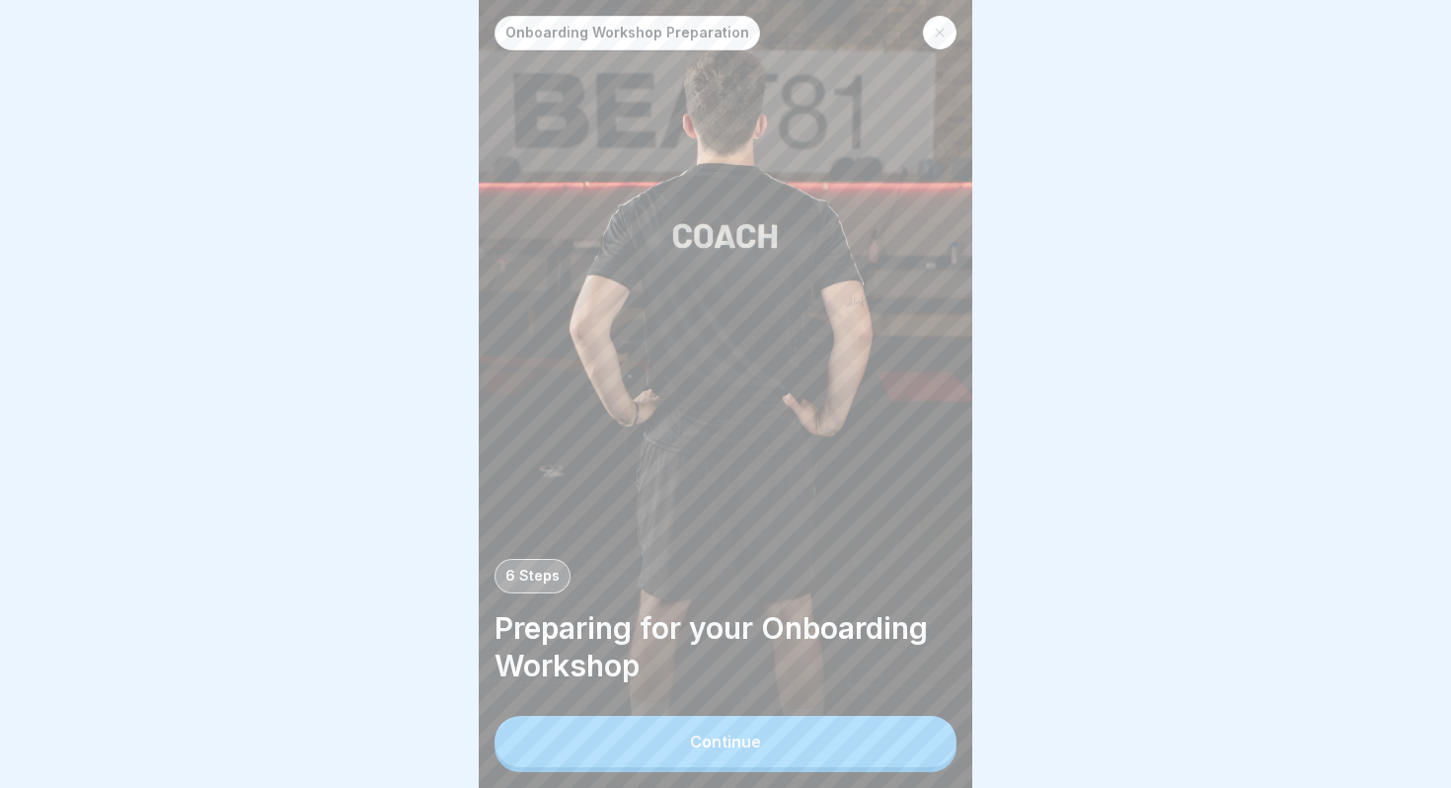
click at [859, 737] on button "Continue" at bounding box center [726, 741] width 462 height 51
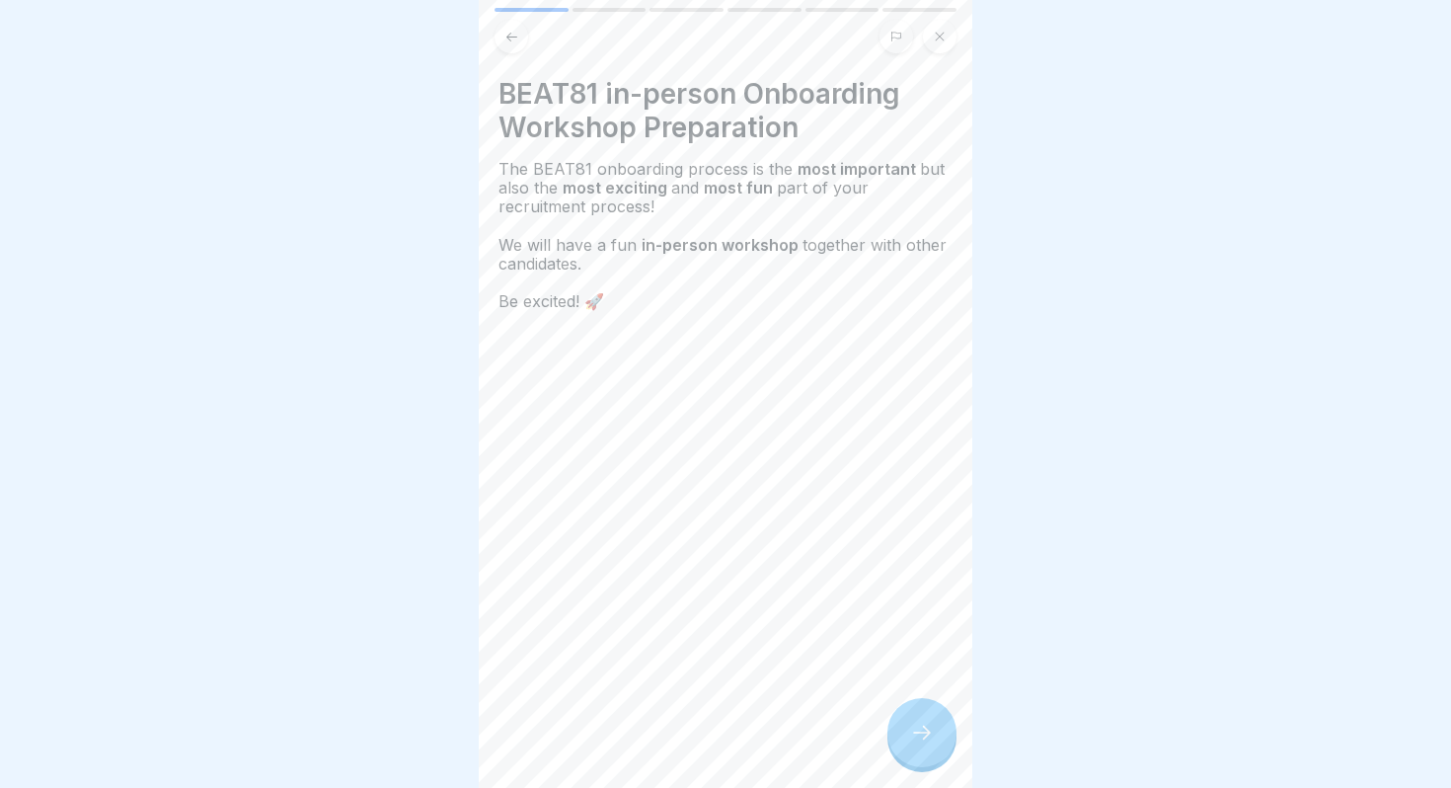
click at [920, 741] on icon at bounding box center [922, 733] width 24 height 24
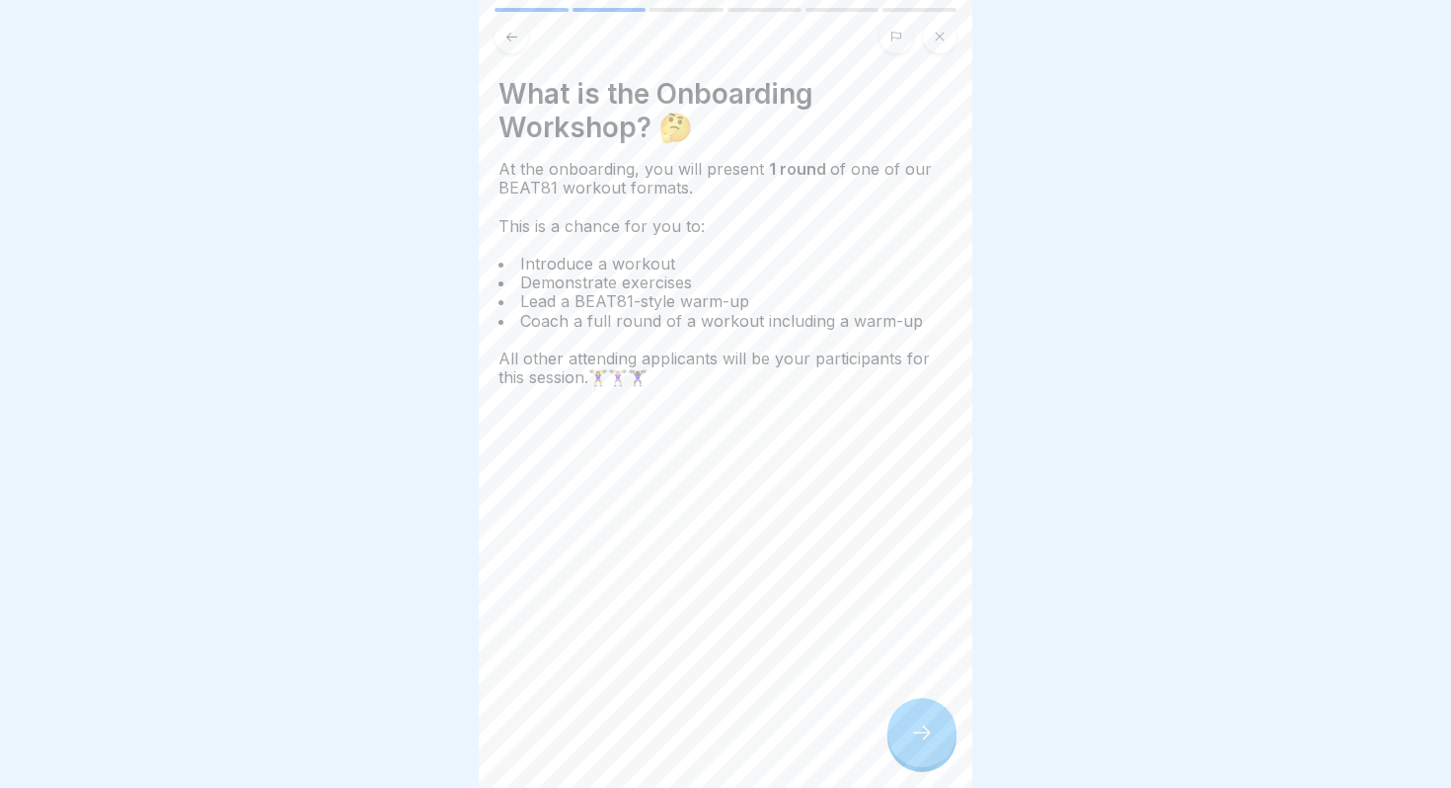
click at [920, 741] on icon at bounding box center [922, 733] width 24 height 24
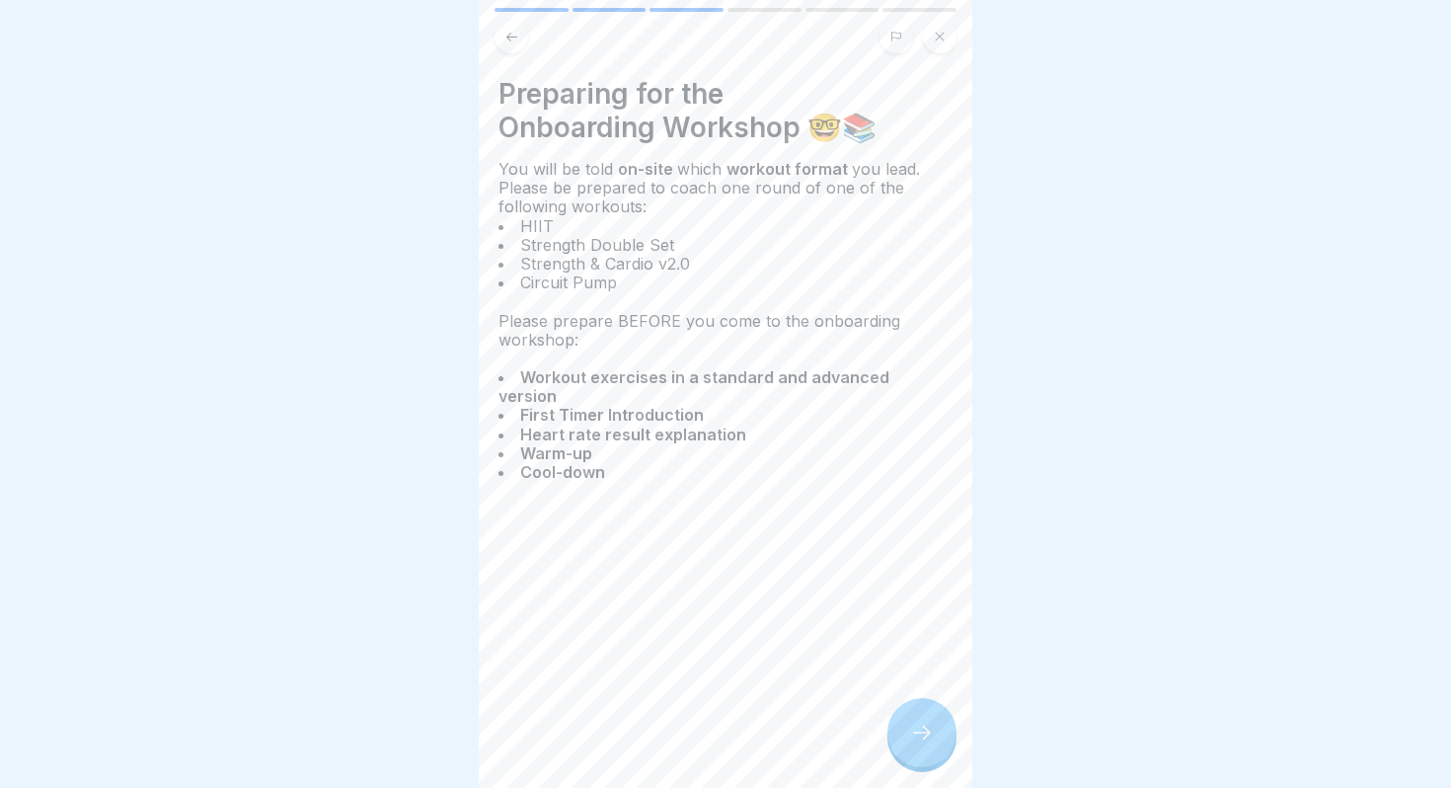
click at [910, 733] on icon at bounding box center [922, 733] width 24 height 24
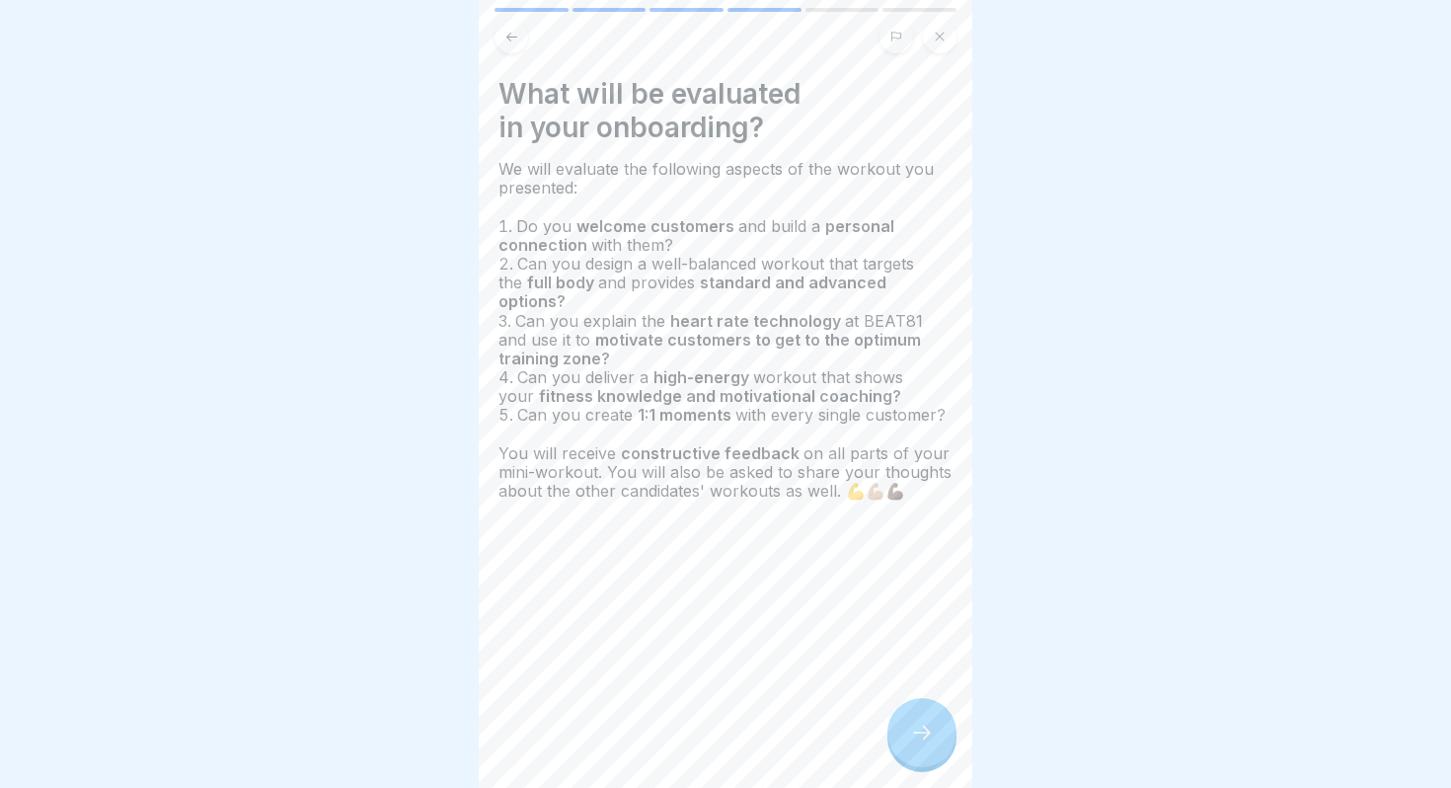
click at [910, 733] on icon at bounding box center [922, 733] width 24 height 24
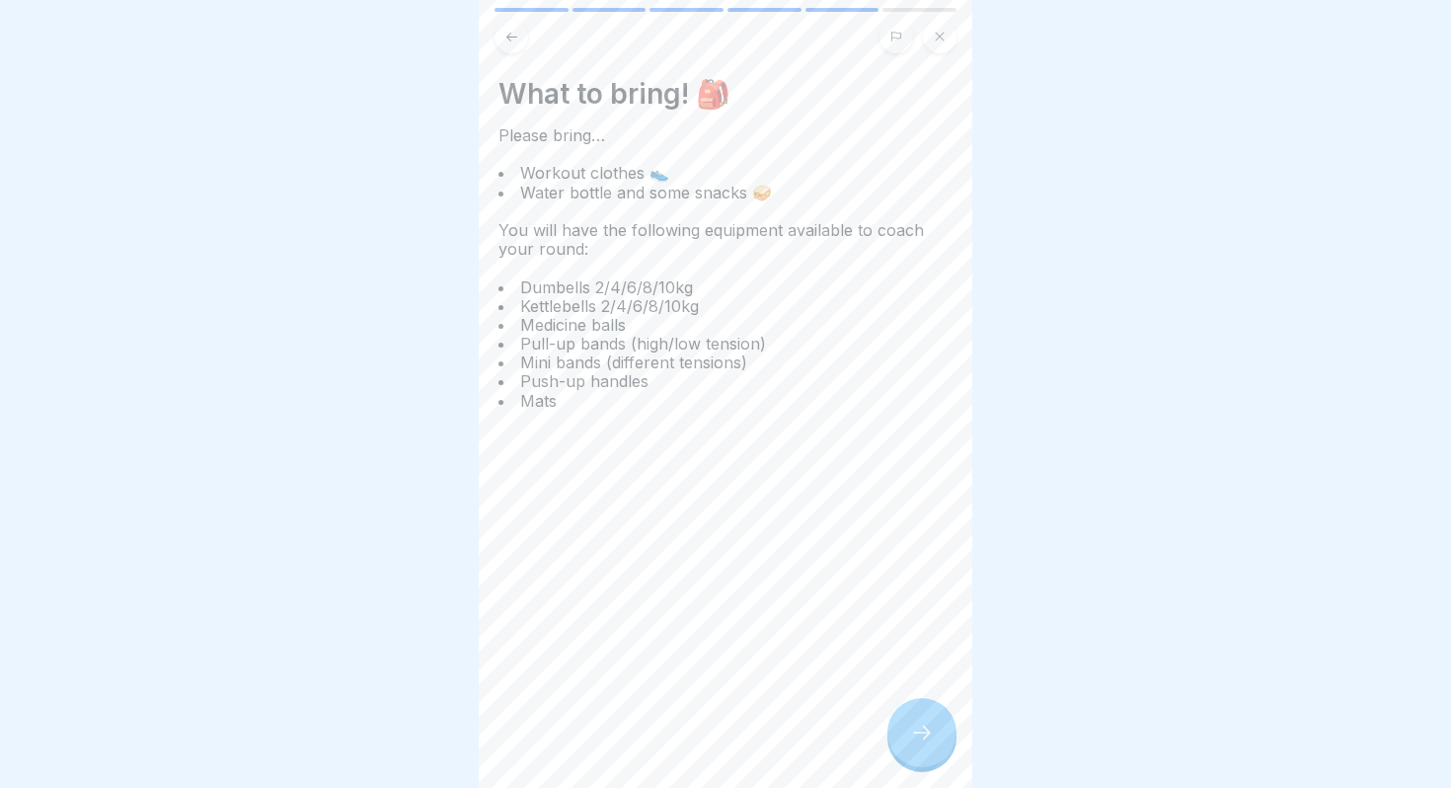
click at [556, 400] on span "Mats" at bounding box center [540, 401] width 41 height 20
click at [516, 38] on icon at bounding box center [512, 37] width 15 height 15
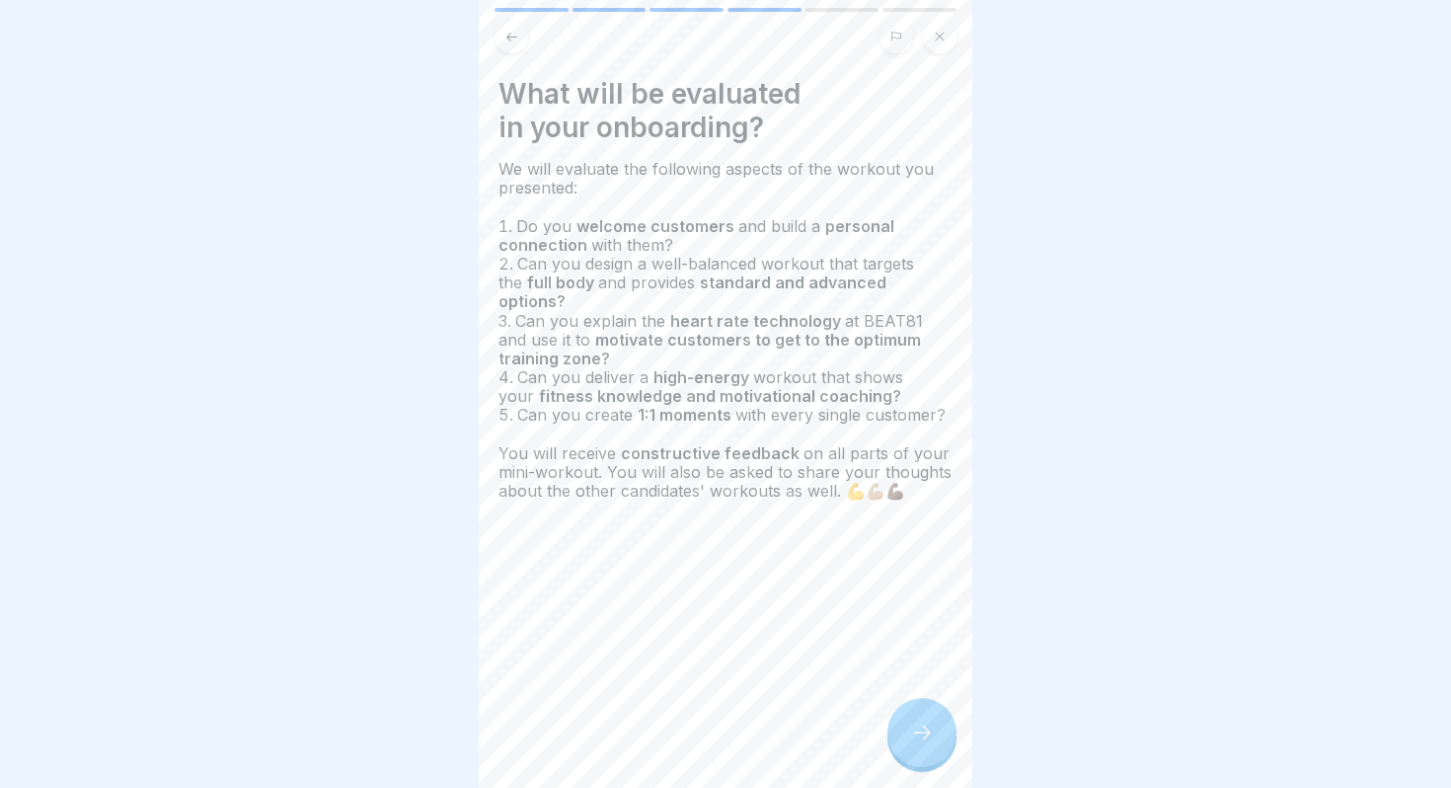
click at [516, 38] on icon at bounding box center [512, 37] width 15 height 15
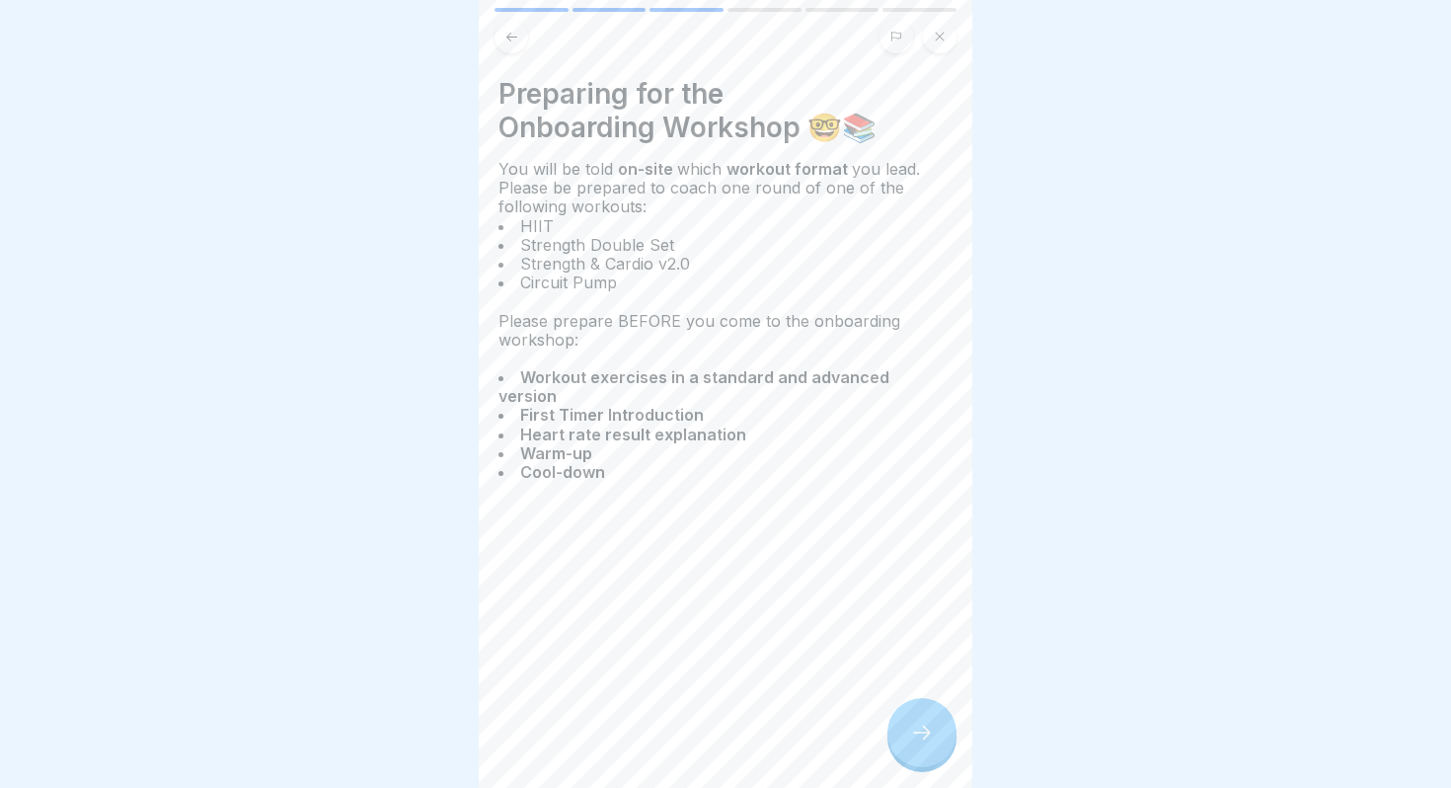
click at [918, 758] on div at bounding box center [922, 732] width 69 height 69
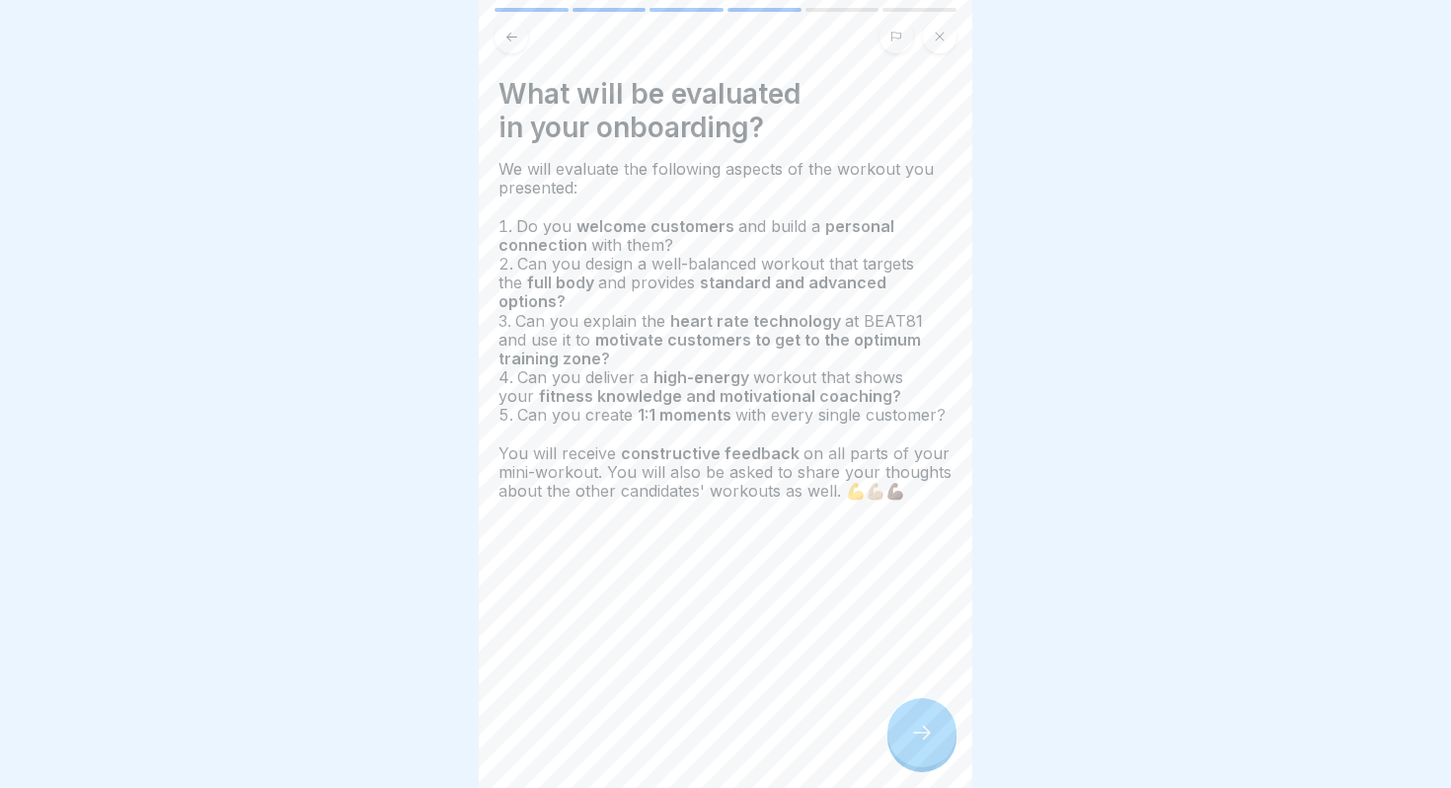
click at [918, 746] on div at bounding box center [922, 732] width 69 height 69
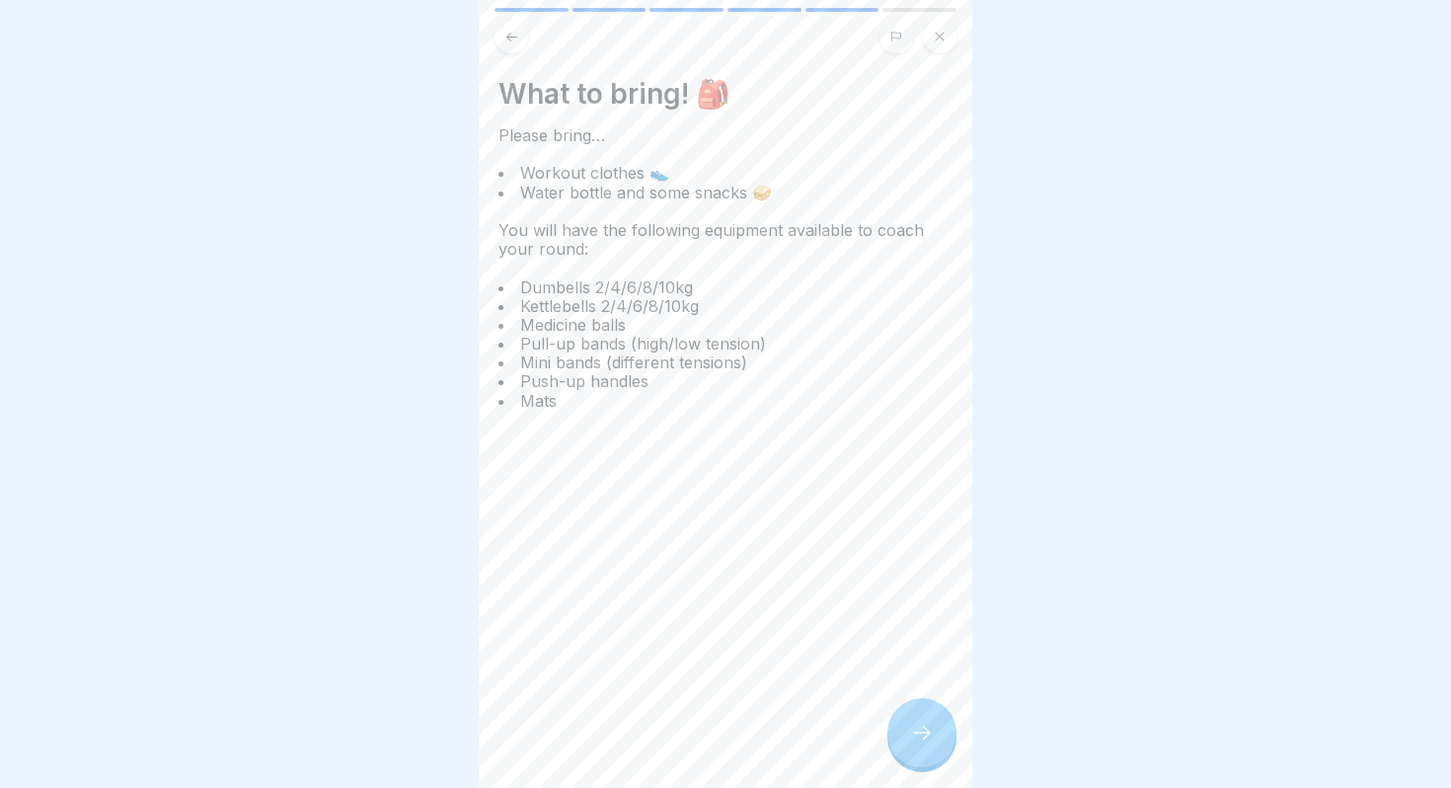
click at [918, 746] on div at bounding box center [922, 732] width 69 height 69
